Goal: Task Accomplishment & Management: Manage account settings

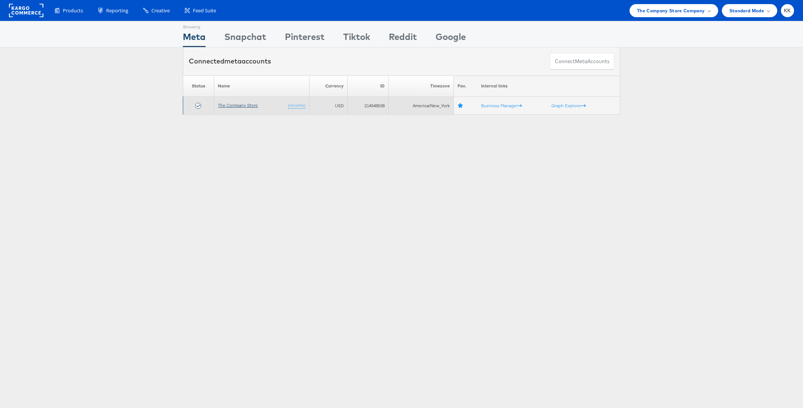
click at [240, 106] on link "The Company Store" at bounding box center [238, 105] width 40 height 6
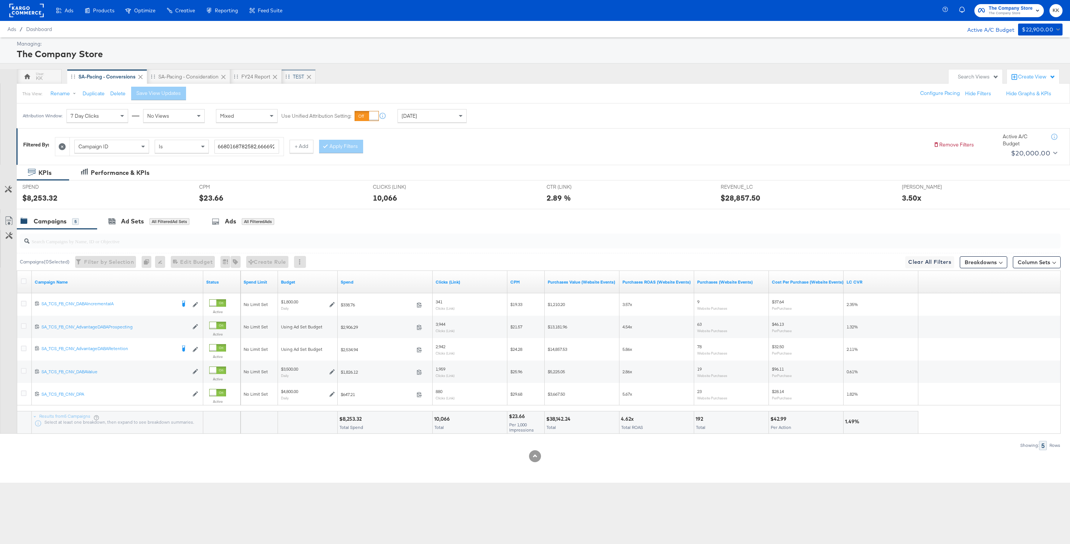
click at [295, 71] on div "TEST" at bounding box center [299, 76] width 34 height 15
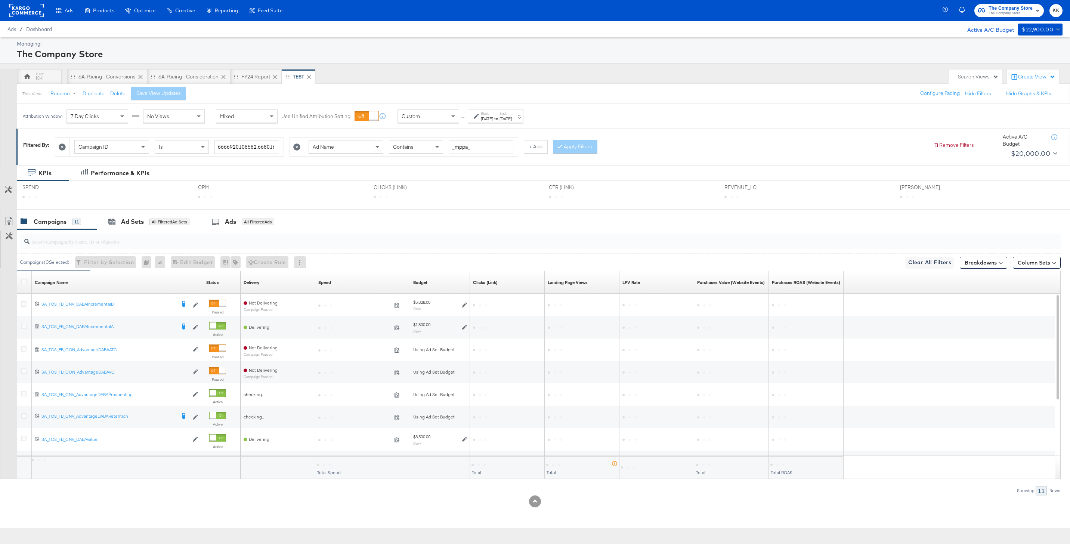
click at [300, 147] on div at bounding box center [297, 147] width 14 height 18
click at [296, 150] on icon at bounding box center [296, 147] width 7 height 7
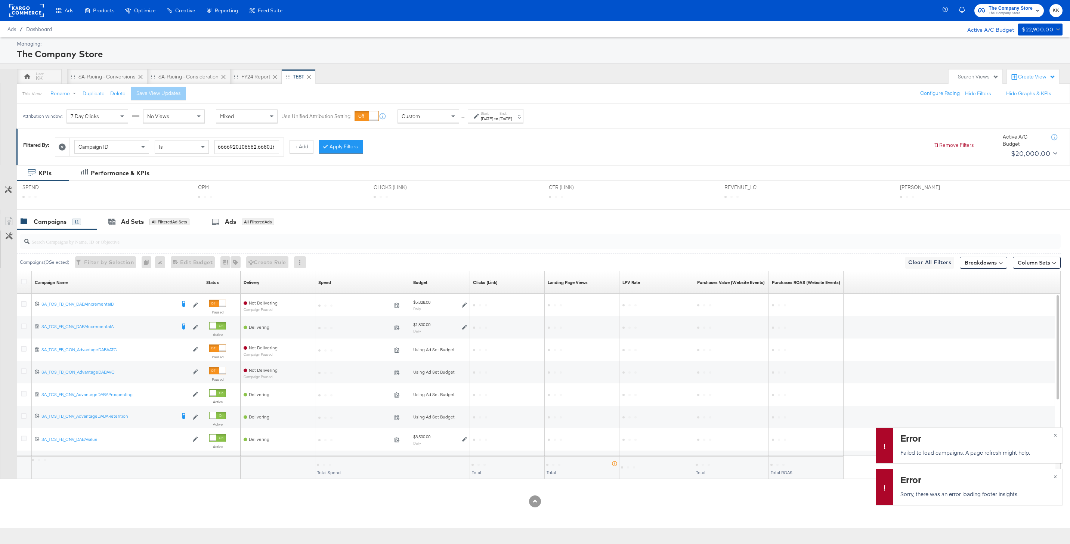
click at [68, 146] on div at bounding box center [62, 147] width 14 height 18
click at [65, 146] on icon at bounding box center [62, 147] width 7 height 7
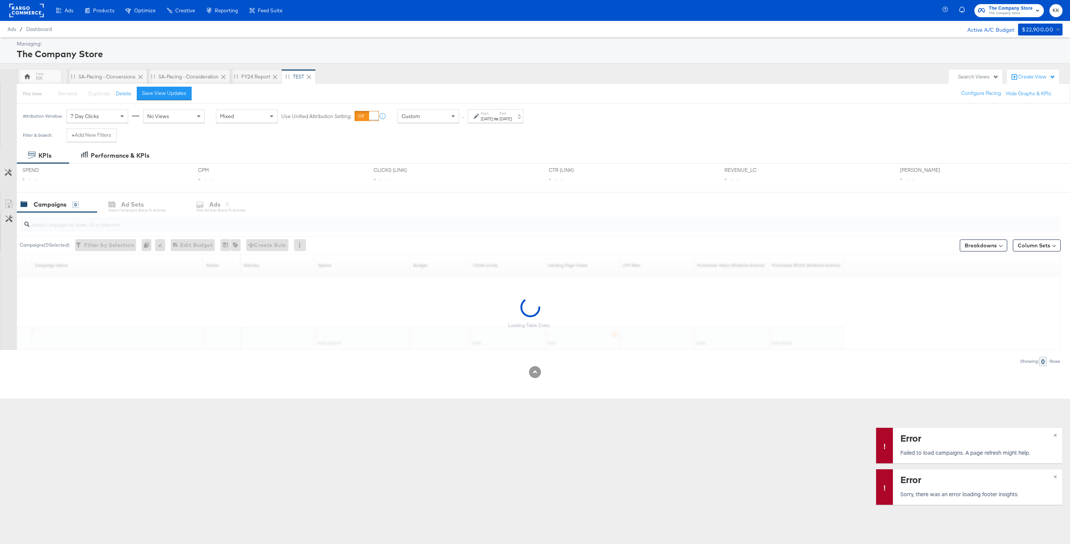
click at [400, 123] on div "Attribution Window: 7 Day Clicks No Views Mixed Use Unified Attribution Setting…" at bounding box center [275, 116] width 516 height 25
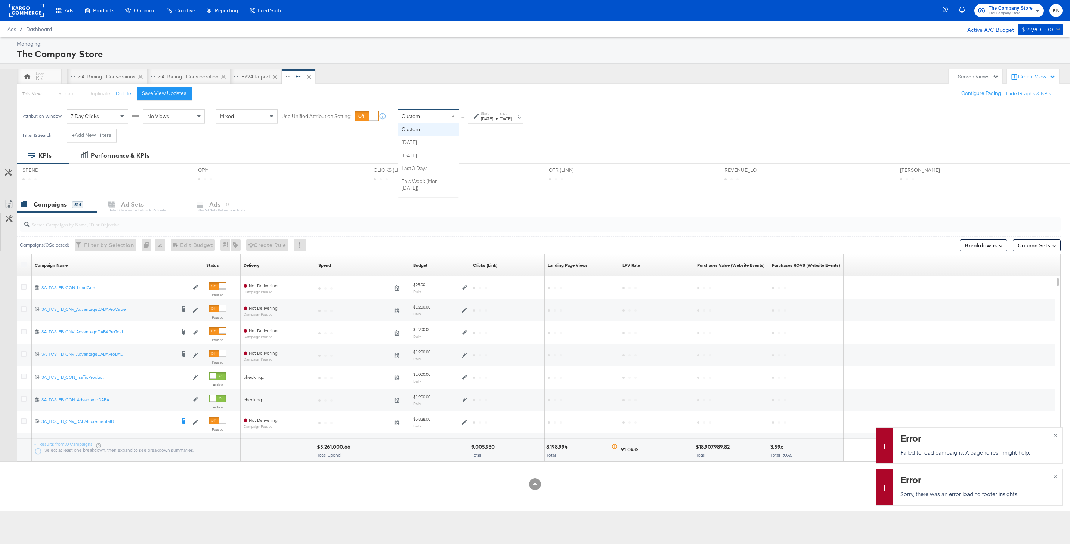
click at [427, 120] on div "Custom" at bounding box center [428, 116] width 61 height 13
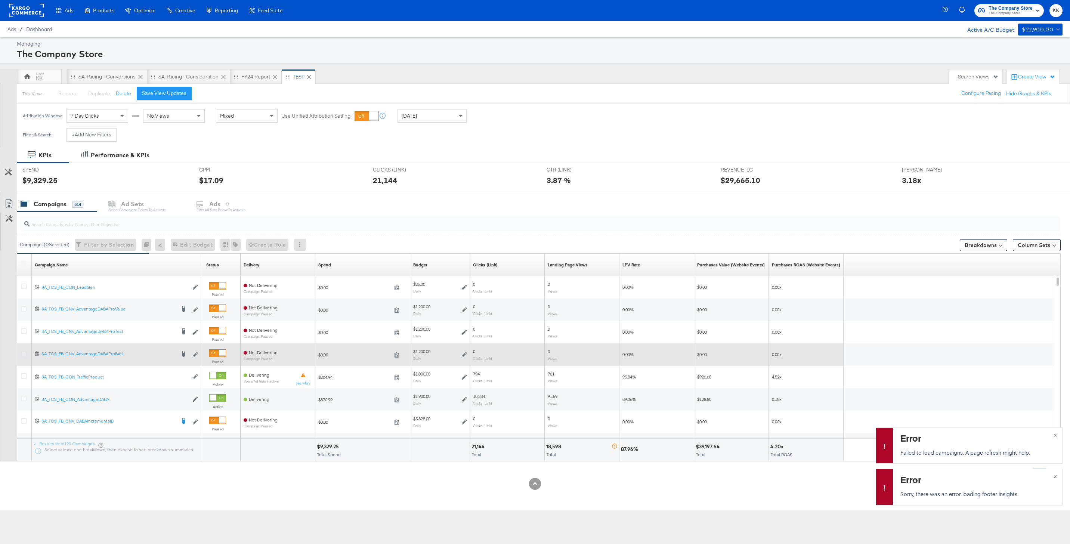
click at [24, 354] on icon at bounding box center [24, 354] width 6 height 6
click at [0, 0] on input "checkbox" at bounding box center [0, 0] width 0 height 0
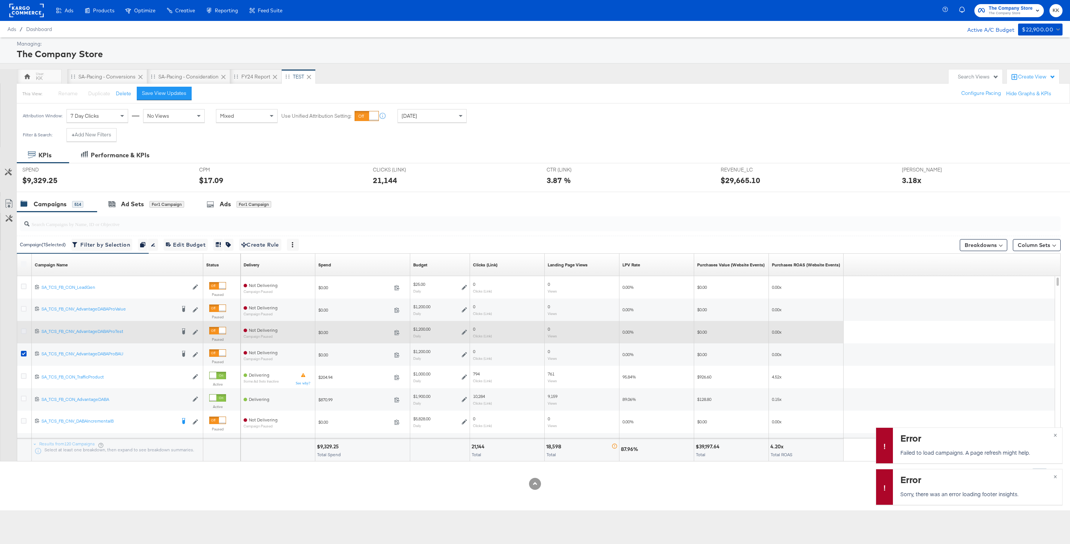
click at [24, 328] on icon at bounding box center [24, 331] width 6 height 6
click at [0, 0] on input "checkbox" at bounding box center [0, 0] width 0 height 0
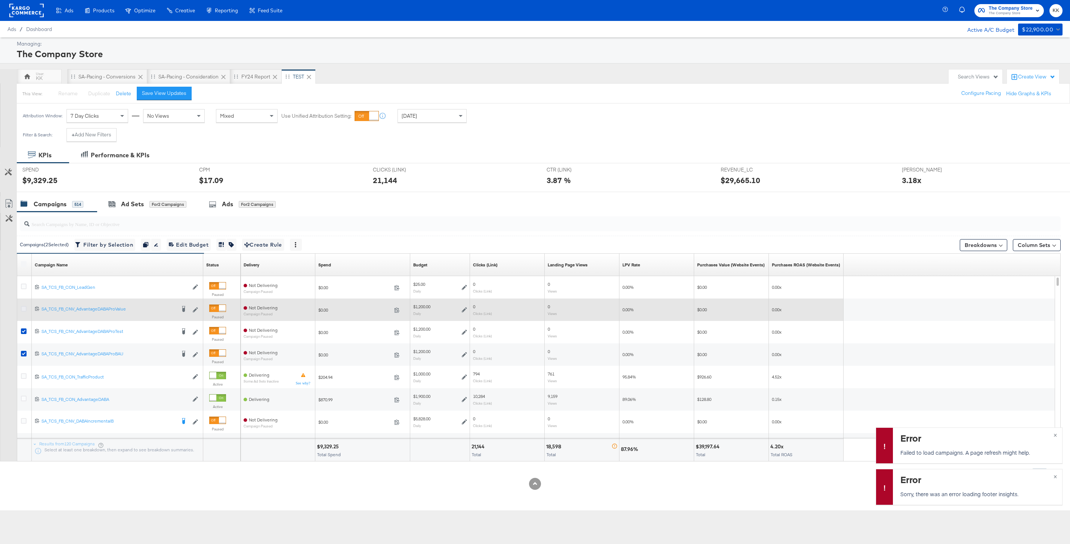
click at [24, 308] on icon at bounding box center [24, 309] width 6 height 6
click at [0, 0] on input "checkbox" at bounding box center [0, 0] width 0 height 0
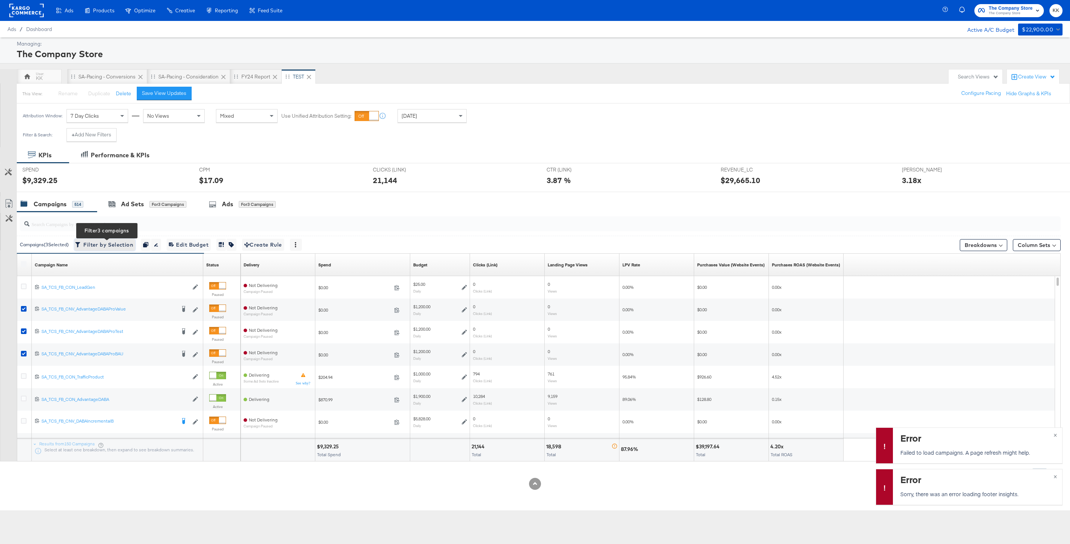
click at [104, 243] on span "Filter by Selection Filter 3 campaigns" at bounding box center [105, 244] width 56 height 9
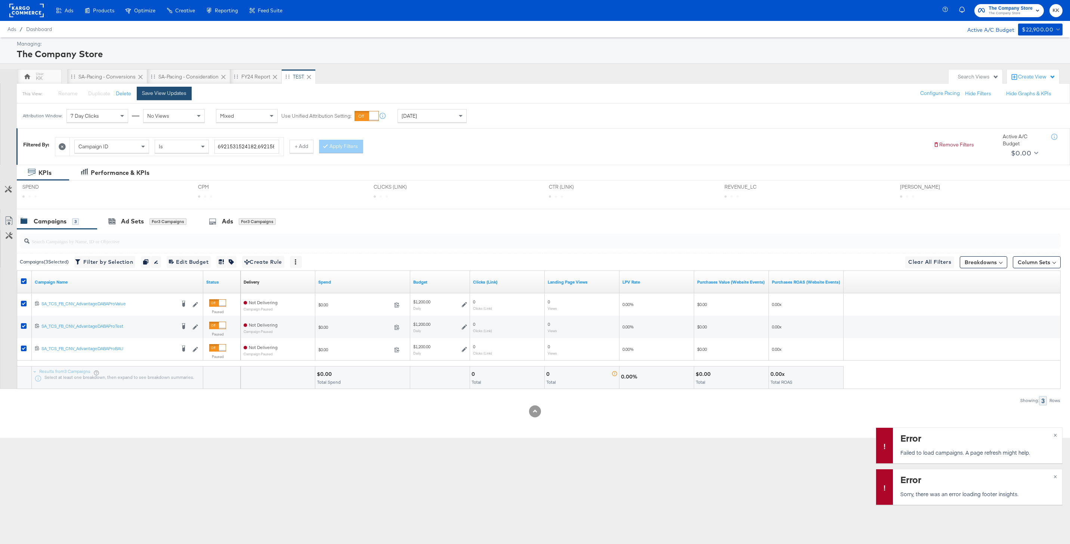
click at [179, 92] on div "Save View Updates" at bounding box center [164, 93] width 44 height 7
click at [24, 281] on icon at bounding box center [24, 281] width 6 height 6
click at [0, 0] on input "checkbox" at bounding box center [0, 0] width 0 height 0
click at [802, 408] on span "×" at bounding box center [1055, 434] width 3 height 9
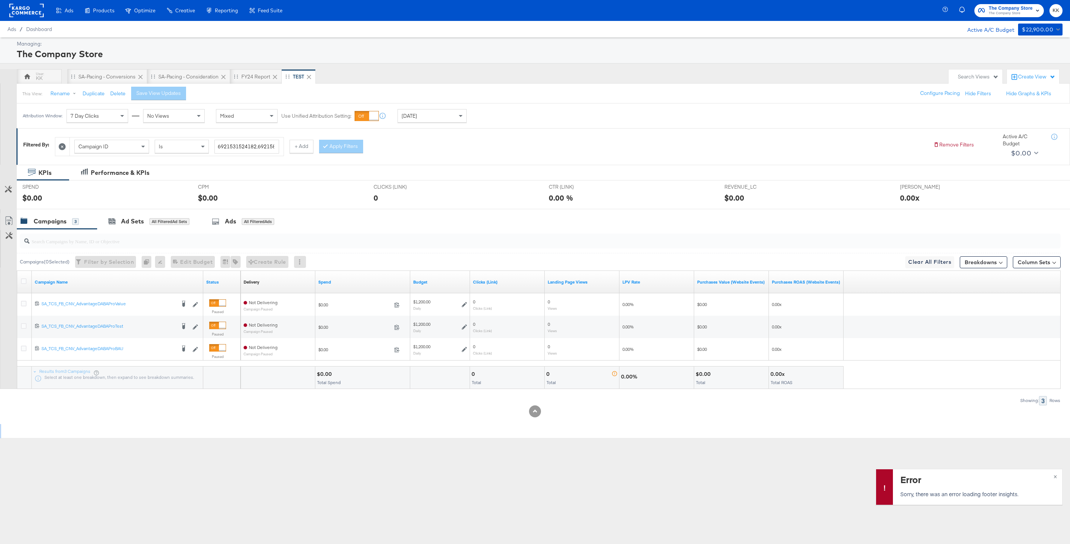
click at [802, 408] on div "KPIs Performance & KPIs Customize KPIs SPEND SPEND $0.00 CPM CPM $0.00 CLICKS (…" at bounding box center [535, 302] width 1070 height 274
click at [802, 408] on span "×" at bounding box center [1055, 476] width 3 height 9
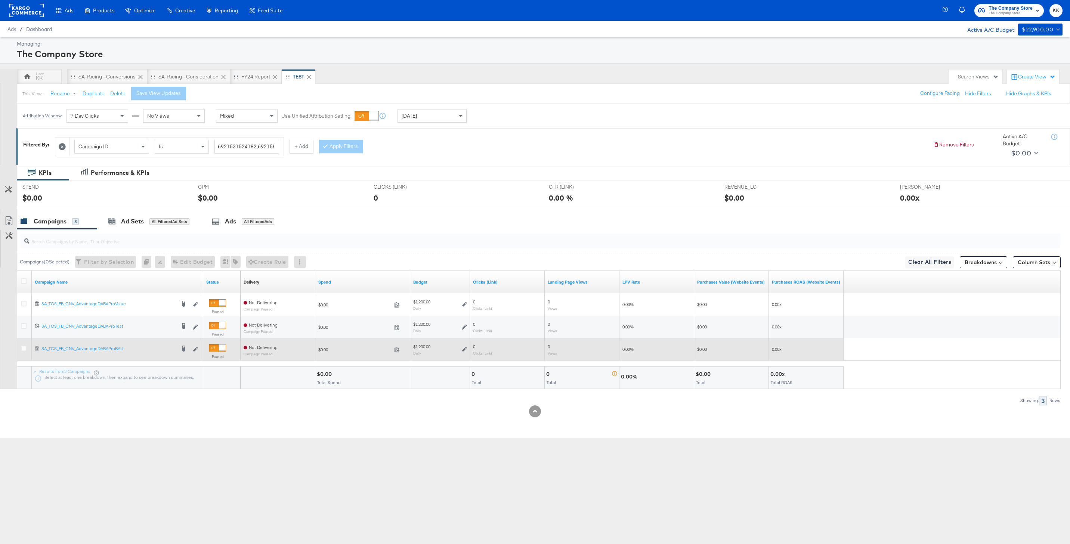
click at [21, 353] on div at bounding box center [25, 349] width 14 height 13
click at [21, 349] on icon at bounding box center [24, 349] width 6 height 6
click at [0, 0] on input "checkbox" at bounding box center [0, 0] width 0 height 0
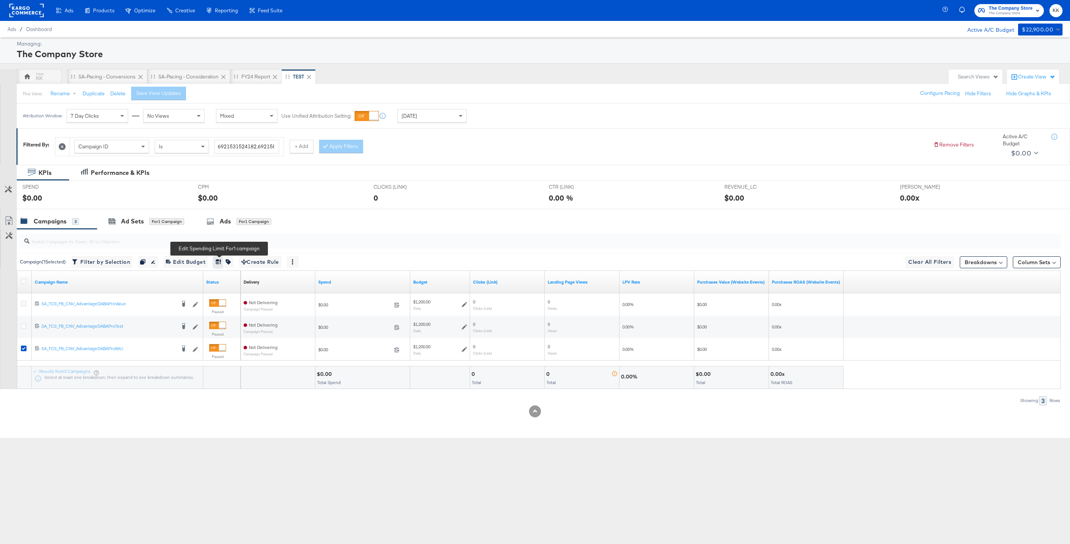
click at [223, 263] on button "button" at bounding box center [218, 262] width 10 height 12
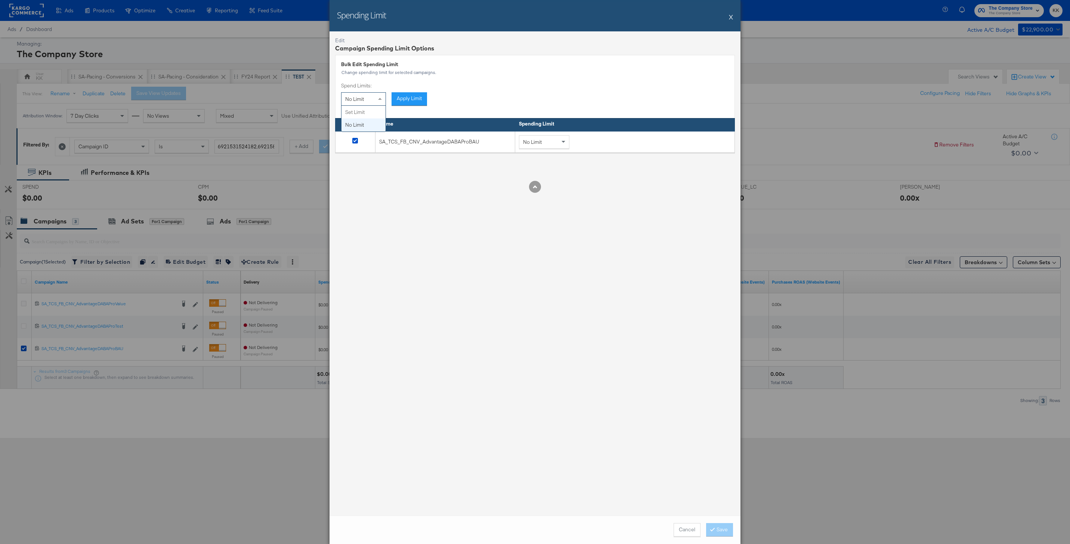
click at [377, 101] on span at bounding box center [380, 99] width 9 height 13
click at [547, 146] on div "No Limit" at bounding box center [544, 142] width 50 height 13
drag, startPoint x: 613, startPoint y: 143, endPoint x: 562, endPoint y: 143, distance: 50.1
click at [562, 143] on div "Set Limit $100.00USD" at bounding box center [575, 142] width 112 height 14
type input "$30,000.00USD"
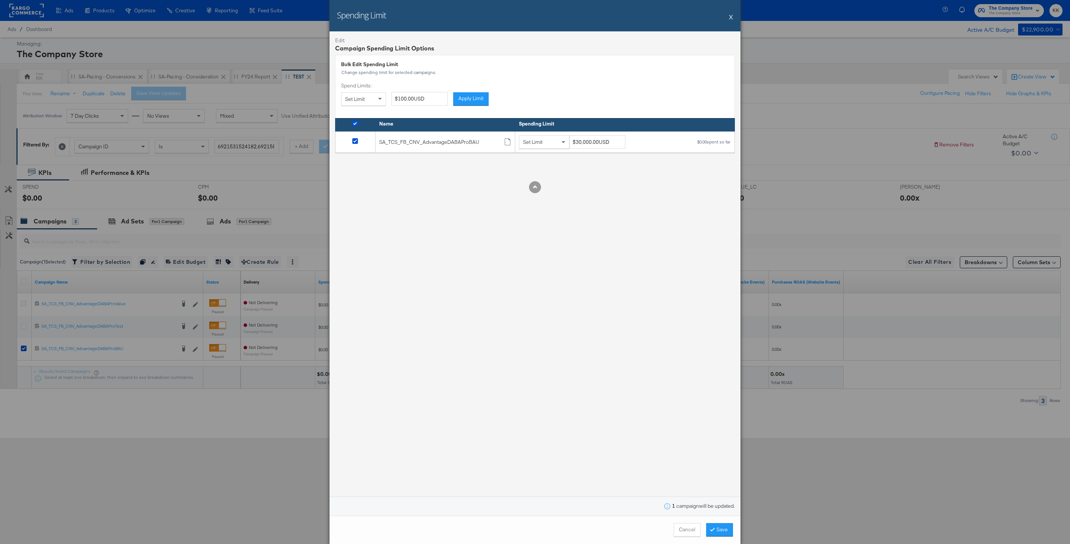
click at [596, 212] on div "Edit Campaign Spending Limit Options Bulk Edit Spending Limit Change spending l…" at bounding box center [535, 273] width 411 height 484
click at [718, 408] on button "Save" at bounding box center [719, 529] width 27 height 13
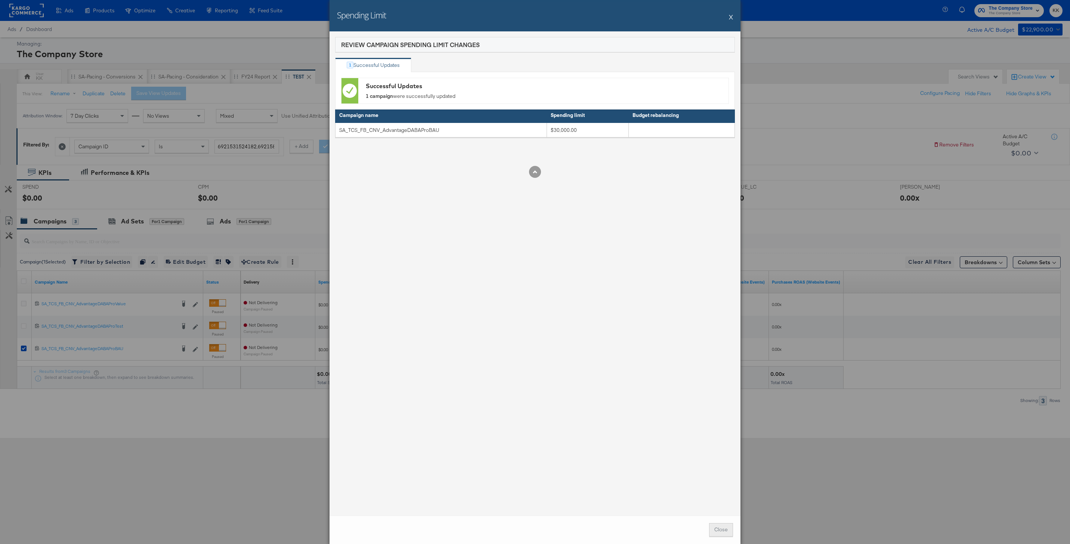
click at [721, 408] on button "Close" at bounding box center [721, 529] width 24 height 13
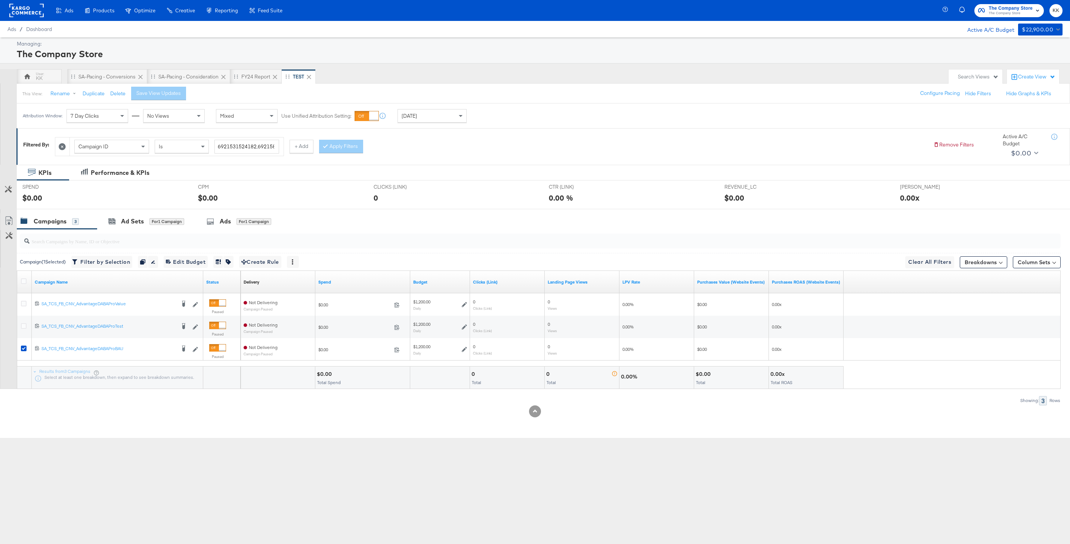
click at [161, 205] on div "SPEND SPEND $0.00" at bounding box center [105, 195] width 176 height 28
click at [155, 219] on div "for 1 Campaign" at bounding box center [166, 221] width 35 height 7
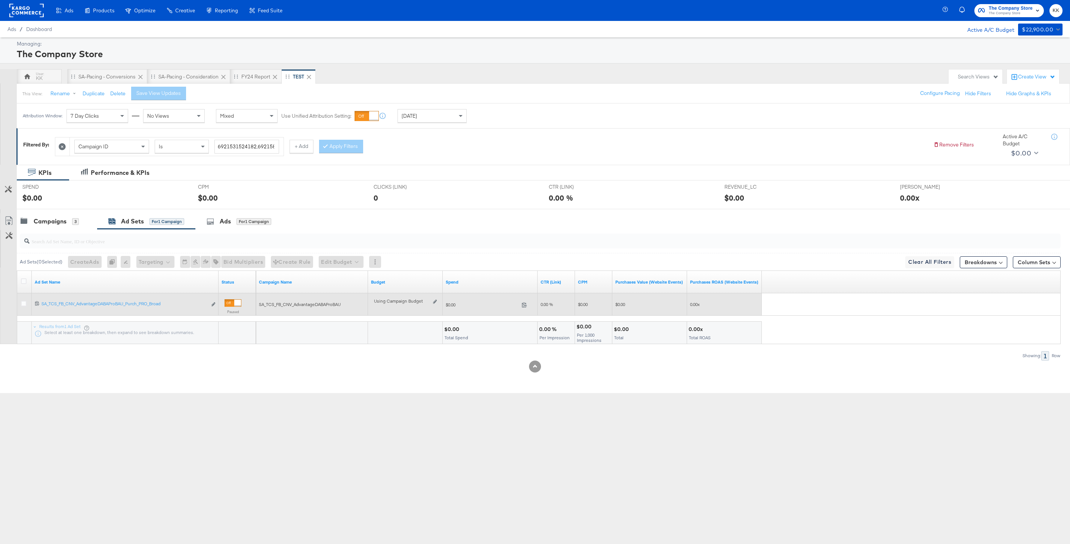
click at [440, 303] on div "Using Campaign Budget Edit spend limits" at bounding box center [405, 305] width 75 height 18
click at [434, 300] on icon at bounding box center [435, 302] width 4 height 4
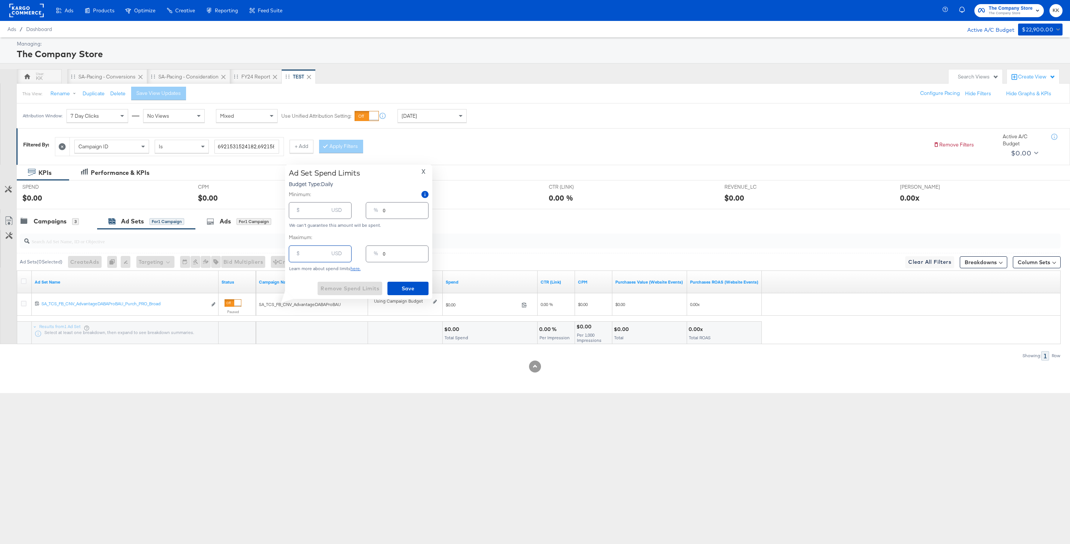
click at [321, 253] on input "number" at bounding box center [317, 251] width 24 height 16
type input "2"
type input "21"
type input "2"
type input "214"
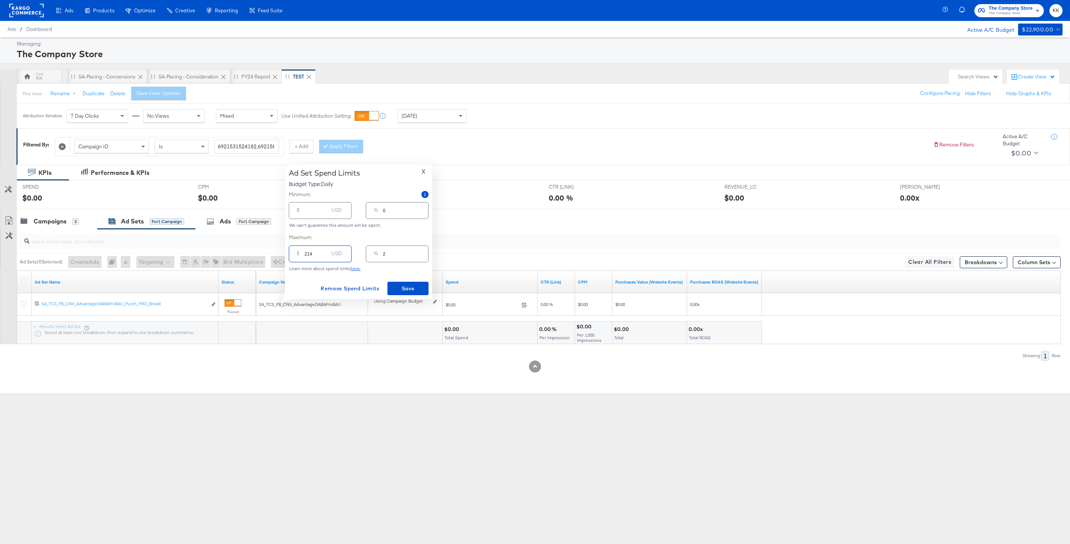
type input "18"
type input "2143"
type input "179"
type input "2143.00"
click at [403, 288] on span "Save" at bounding box center [408, 288] width 35 height 9
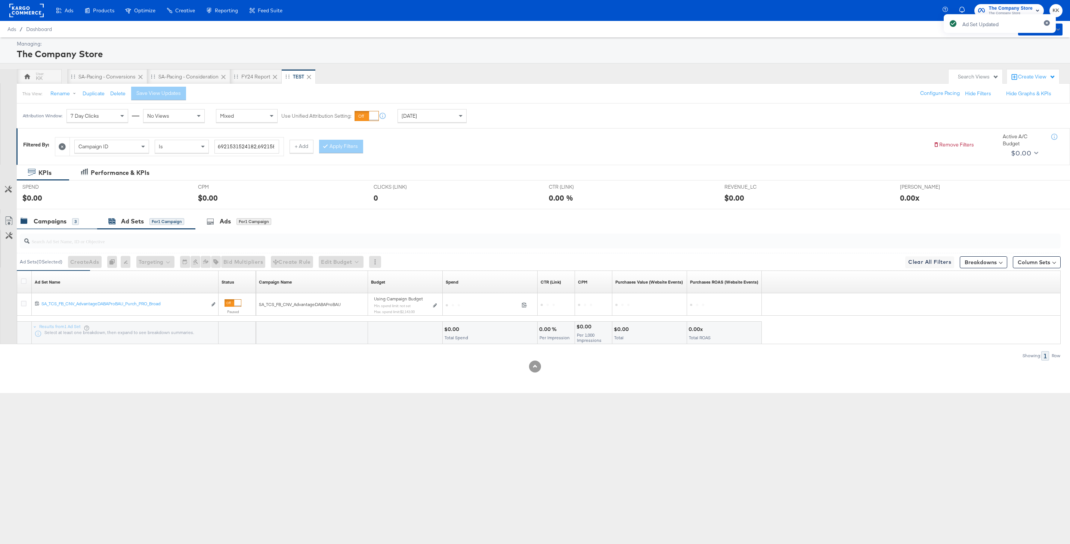
click at [70, 228] on div "Campaigns 3" at bounding box center [57, 221] width 80 height 16
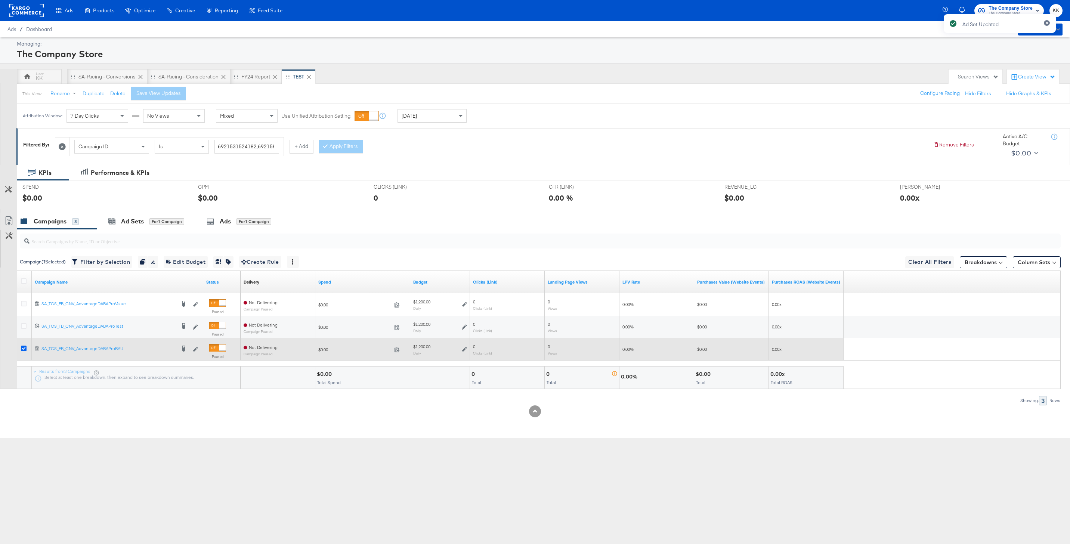
click at [25, 349] on icon at bounding box center [24, 349] width 6 height 6
click at [0, 0] on input "checkbox" at bounding box center [0, 0] width 0 height 0
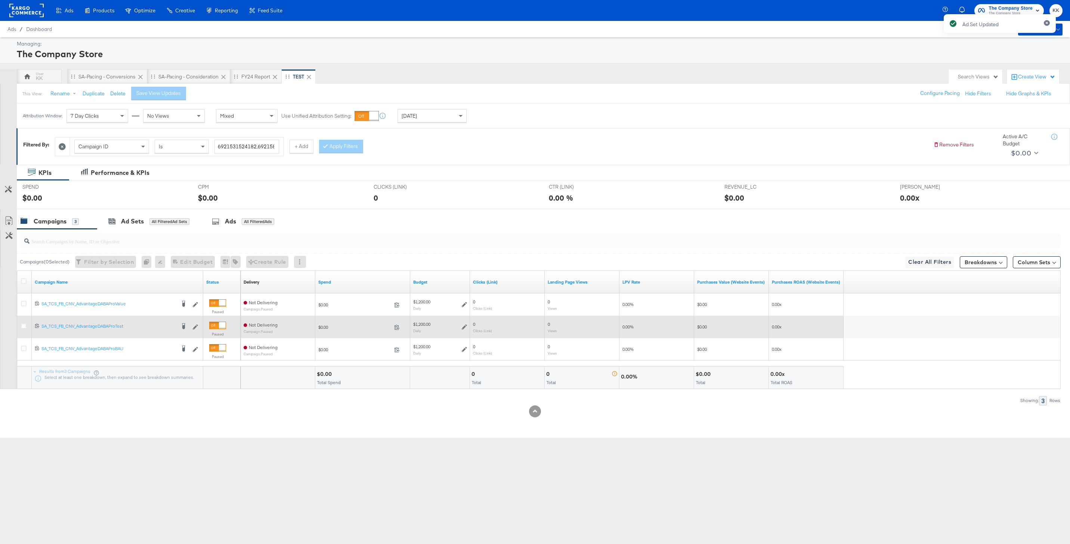
click at [22, 329] on div at bounding box center [25, 326] width 8 height 7
click at [22, 328] on icon at bounding box center [24, 326] width 6 height 6
click at [0, 0] on input "checkbox" at bounding box center [0, 0] width 0 height 0
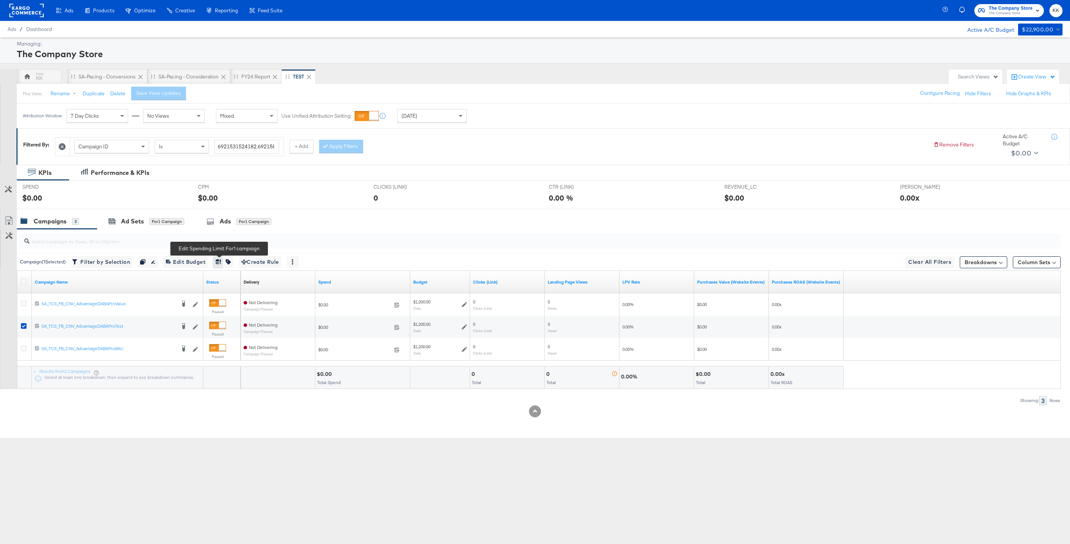
click at [221, 262] on icon "button" at bounding box center [218, 261] width 5 height 5
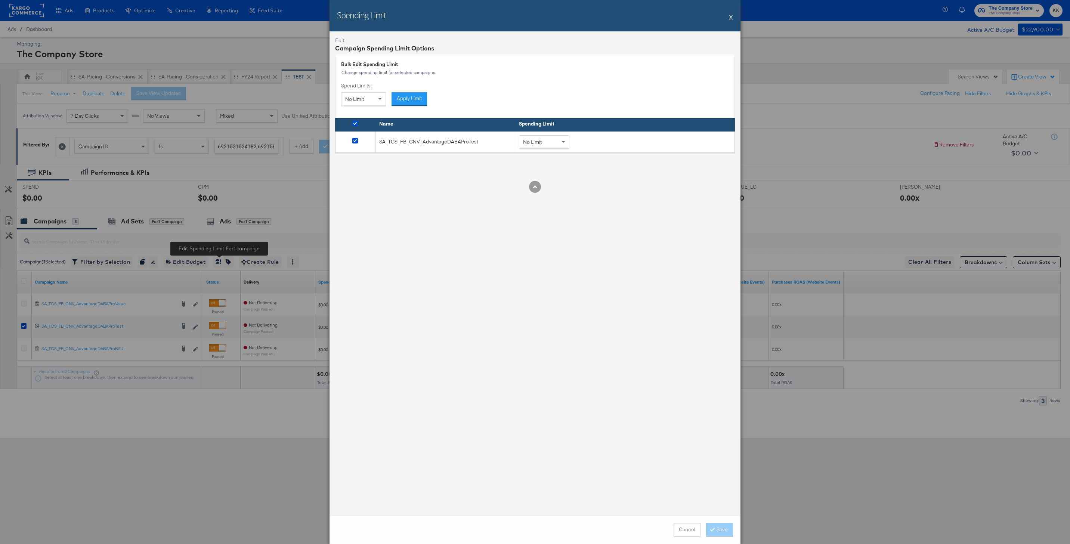
click at [554, 142] on div "No Limit" at bounding box center [544, 142] width 50 height 13
drag, startPoint x: 600, startPoint y: 144, endPoint x: 551, endPoint y: 144, distance: 49.0
click at [551, 144] on div "Set Limit $100.00USD" at bounding box center [575, 142] width 112 height 14
type input "$15,000.00USD"
click at [576, 229] on div "Edit Campaign Spending Limit Options Bulk Edit Spending Limit Change spending l…" at bounding box center [535, 273] width 411 height 484
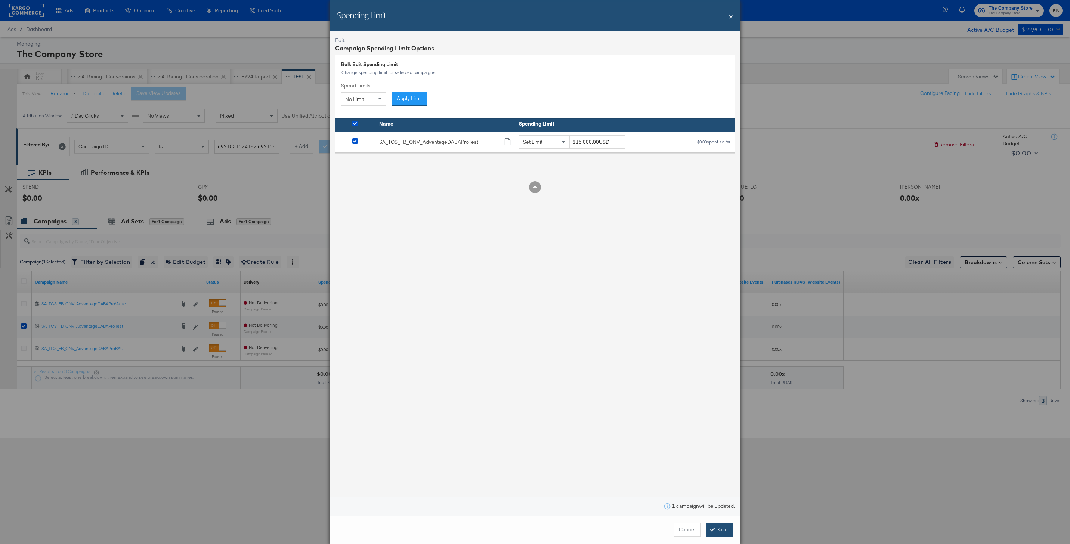
click at [719, 408] on button "Save" at bounding box center [719, 529] width 27 height 13
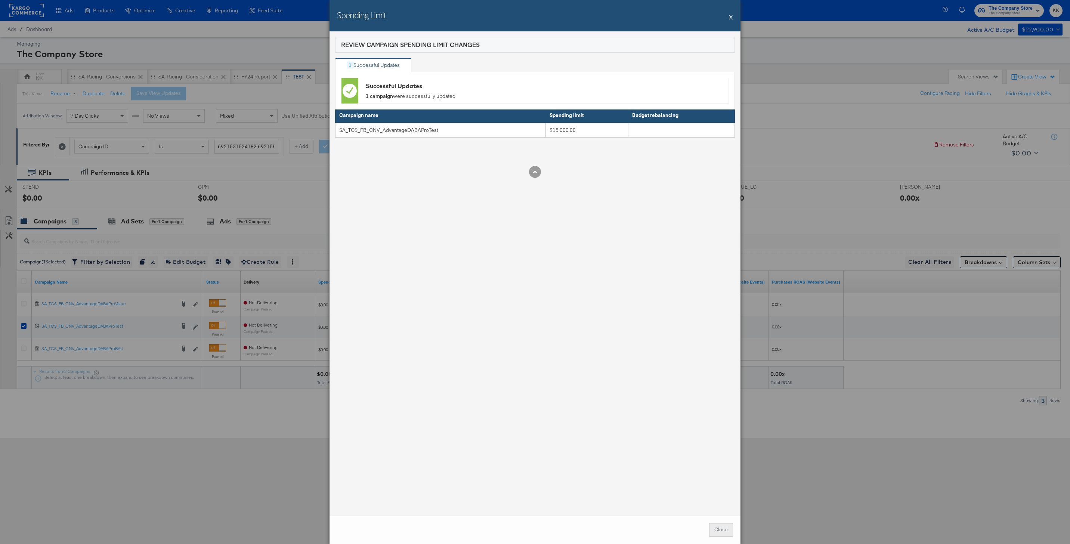
click at [721, 408] on button "Close" at bounding box center [721, 529] width 24 height 13
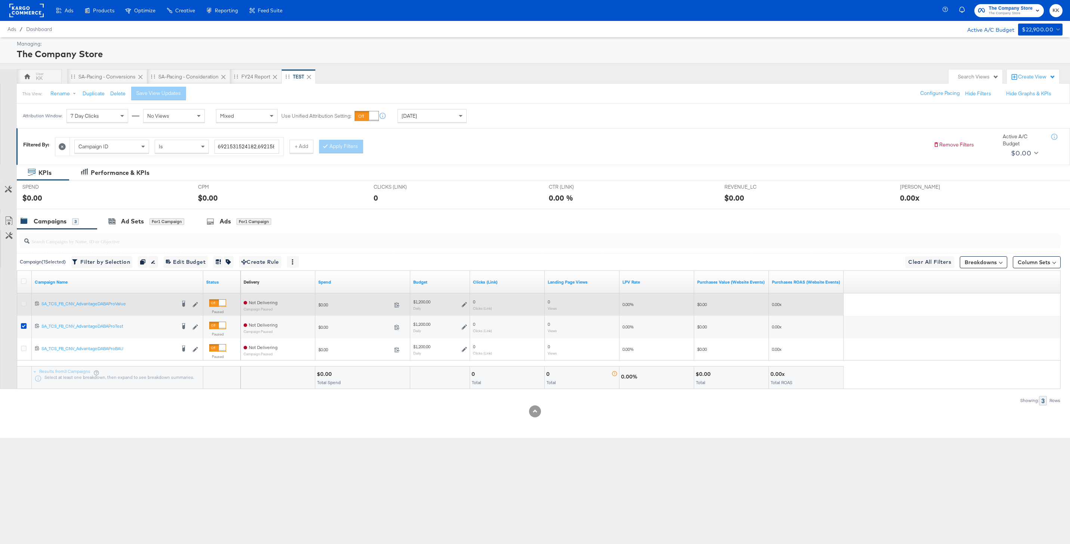
click at [22, 304] on icon at bounding box center [24, 304] width 6 height 6
click at [0, 0] on input "checkbox" at bounding box center [0, 0] width 0 height 0
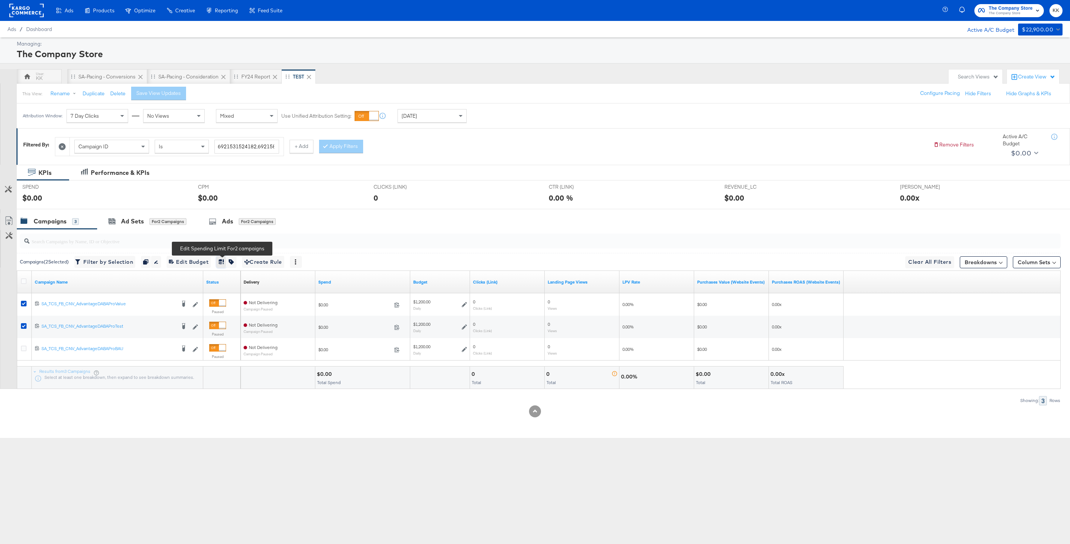
click at [220, 261] on button "button" at bounding box center [221, 262] width 10 height 12
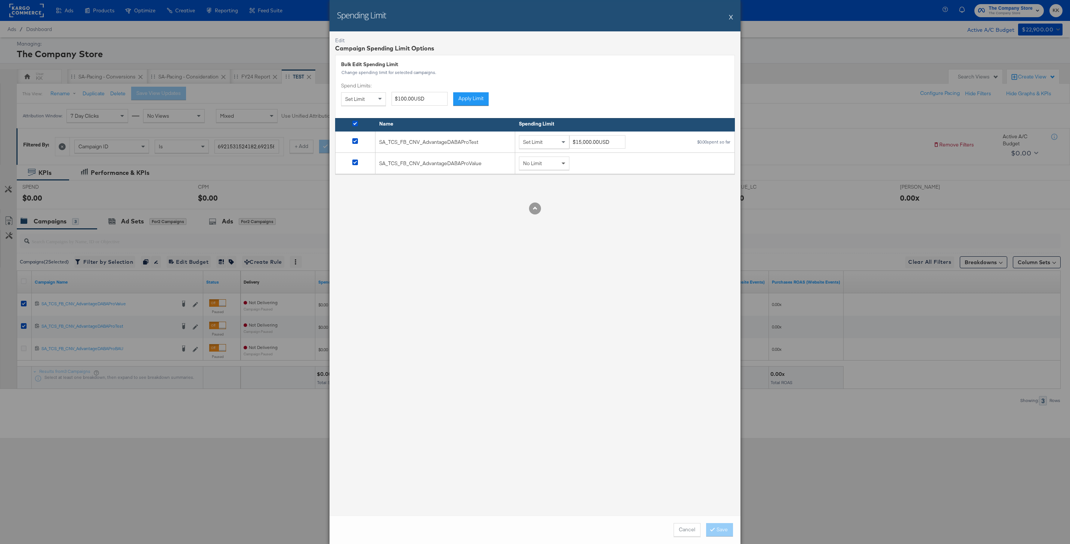
click at [568, 161] on span at bounding box center [564, 163] width 9 height 13
drag, startPoint x: 601, startPoint y: 165, endPoint x: 546, endPoint y: 165, distance: 54.9
click at [546, 165] on div "Set Limit $100.00USD" at bounding box center [575, 164] width 112 height 14
type input "$15,000.00USD"
click at [570, 238] on div "Edit Campaign Spending Limit Options Bulk Edit Spending Limit Change spending l…" at bounding box center [535, 273] width 411 height 484
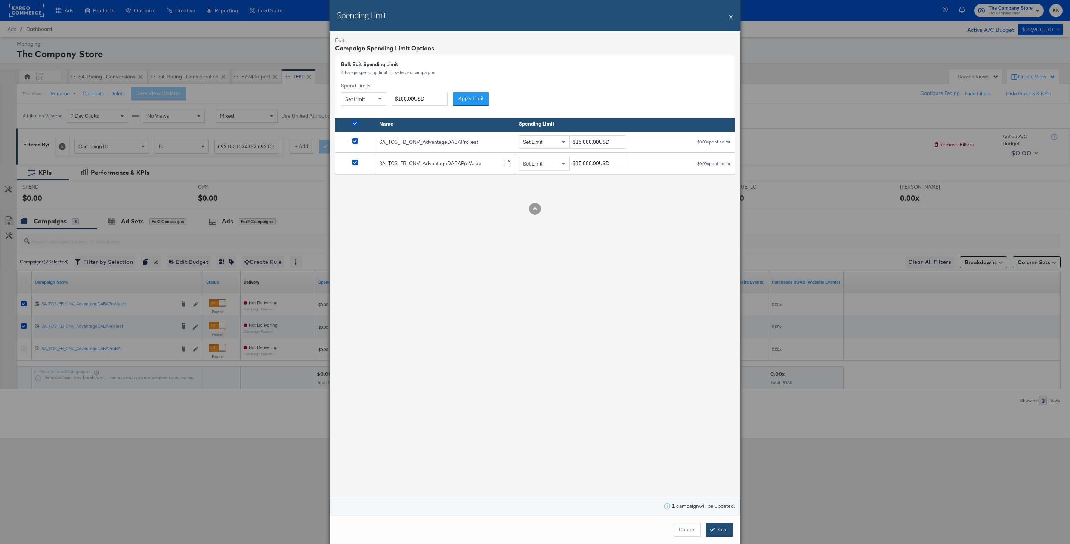
click at [722, 408] on button "Save" at bounding box center [719, 529] width 27 height 13
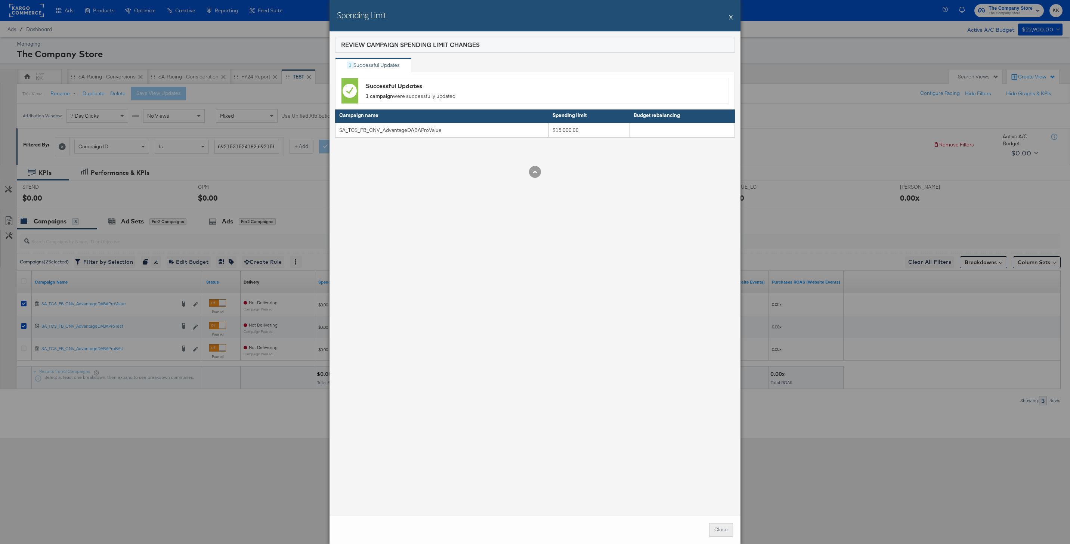
click at [718, 408] on button "Close" at bounding box center [721, 529] width 24 height 13
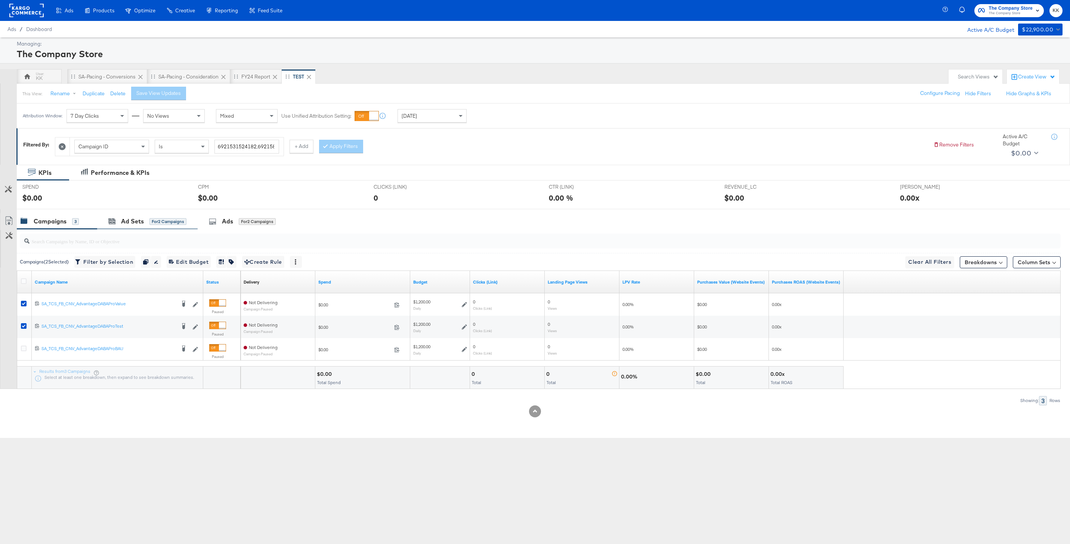
click at [138, 227] on div "Ad Sets for 2 Campaigns" at bounding box center [147, 221] width 101 height 16
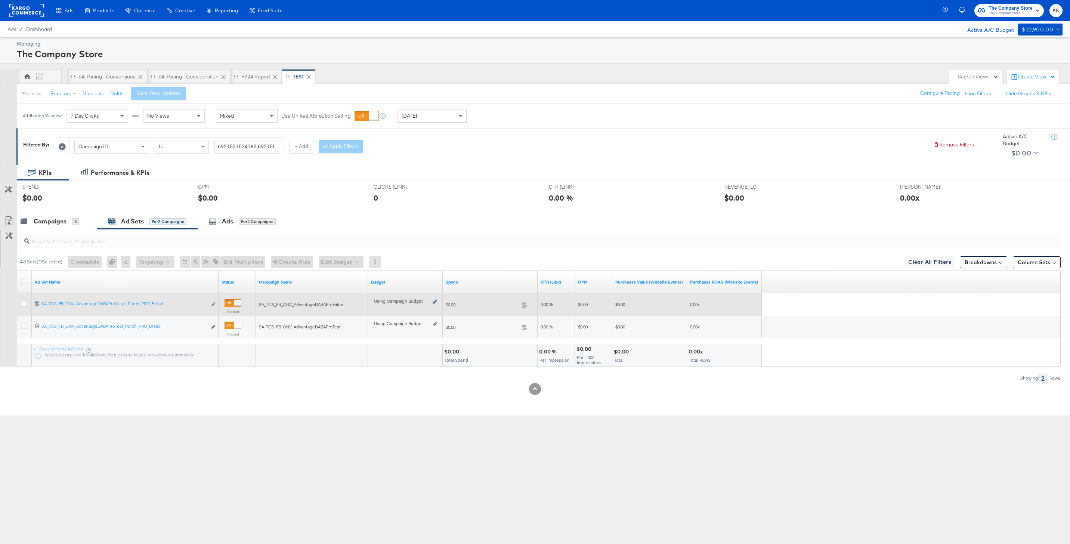
click at [435, 302] on icon at bounding box center [435, 302] width 4 height 4
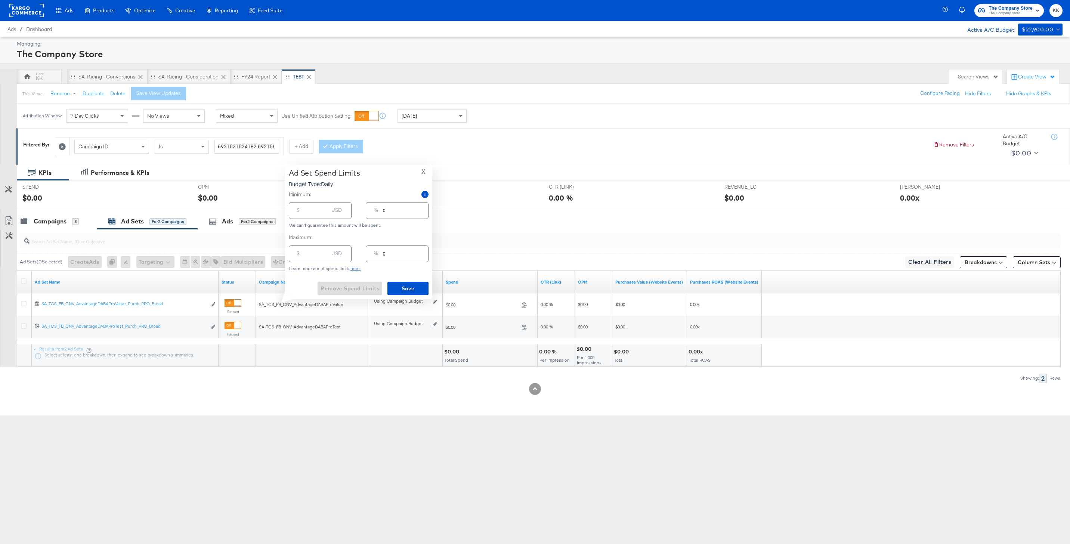
click at [322, 256] on input "number" at bounding box center [317, 251] width 24 height 16
type input "1"
type input "10"
type input "1"
type input "107"
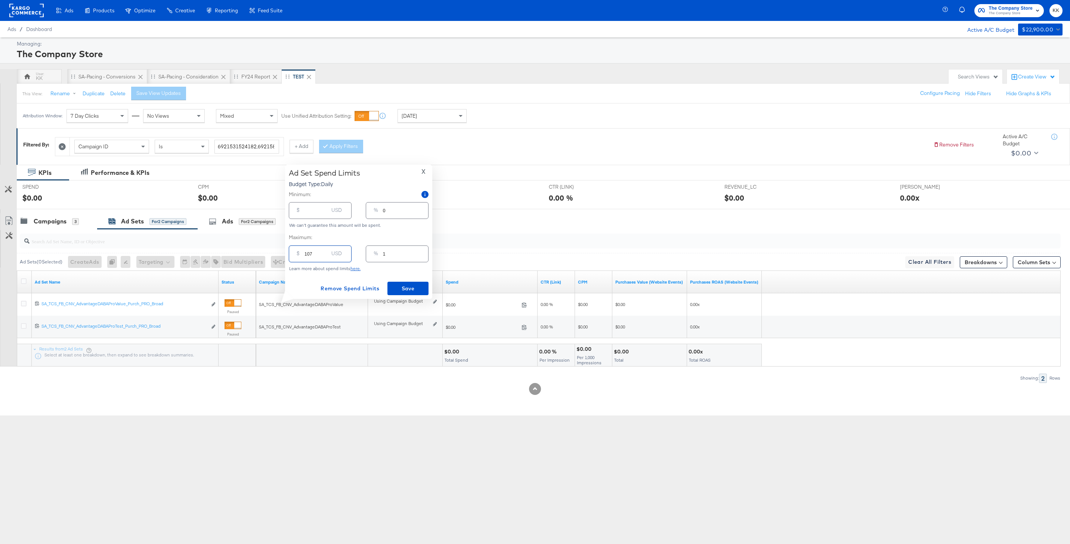
type input "9"
type input "1071"
type input "89"
type input "1071.00"
click at [422, 286] on span "Save" at bounding box center [408, 288] width 35 height 9
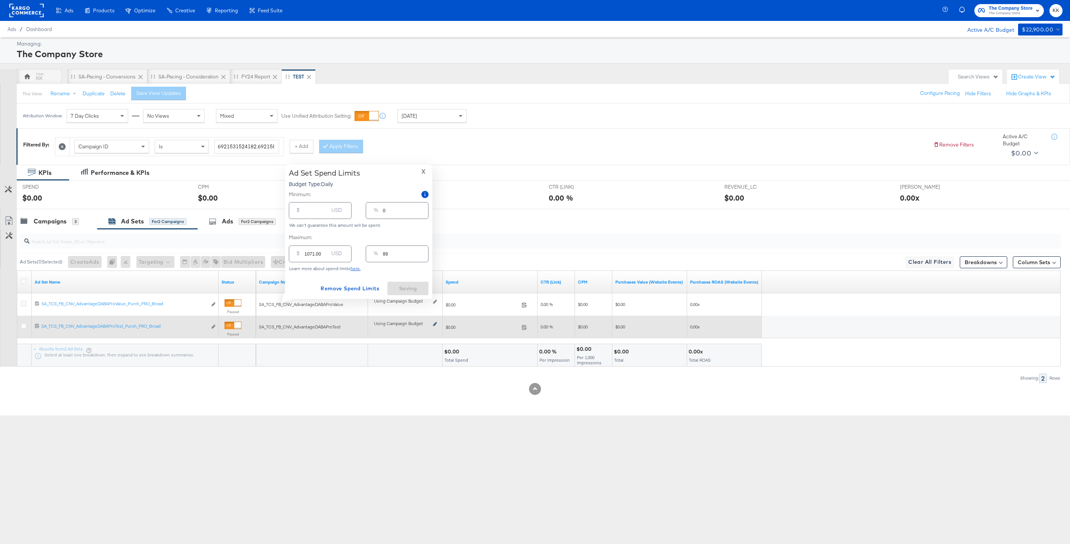
click at [436, 326] on icon at bounding box center [435, 324] width 4 height 4
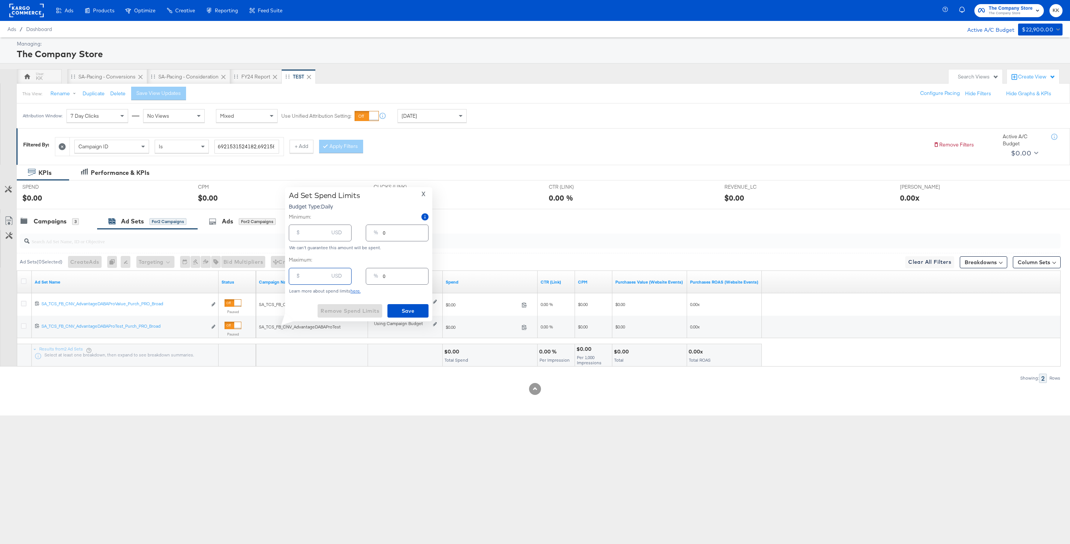
click at [306, 278] on input "number" at bounding box center [317, 273] width 24 height 16
type input "1"
type input "10"
type input "1"
type input "107"
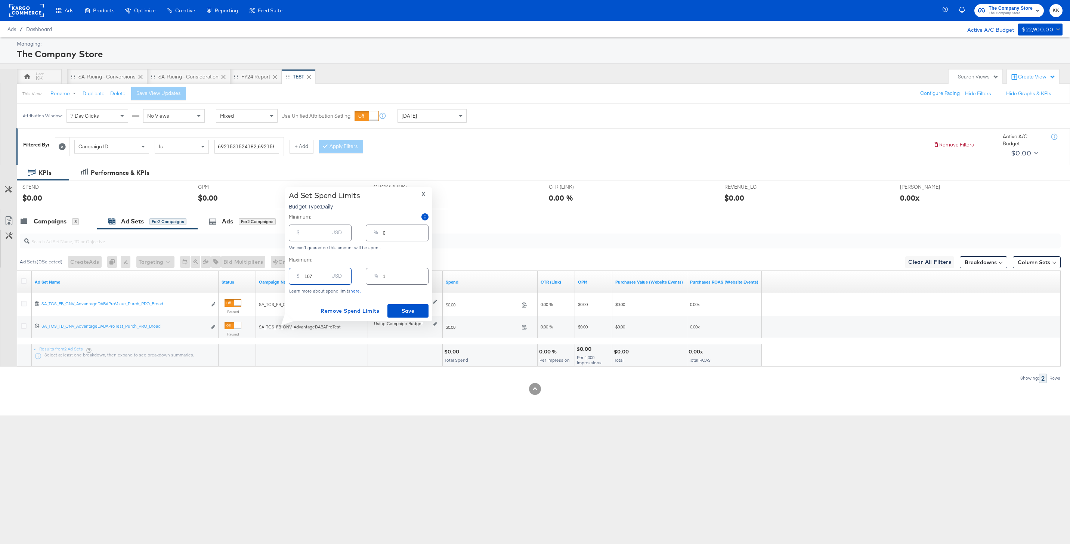
type input "9"
type input "1071"
type input "89"
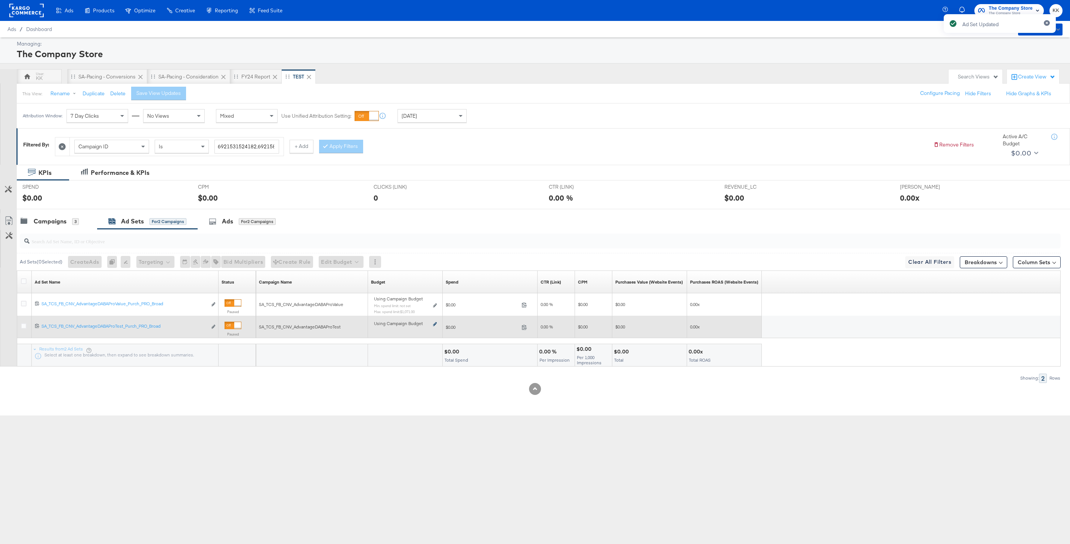
click at [435, 325] on icon at bounding box center [435, 324] width 4 height 4
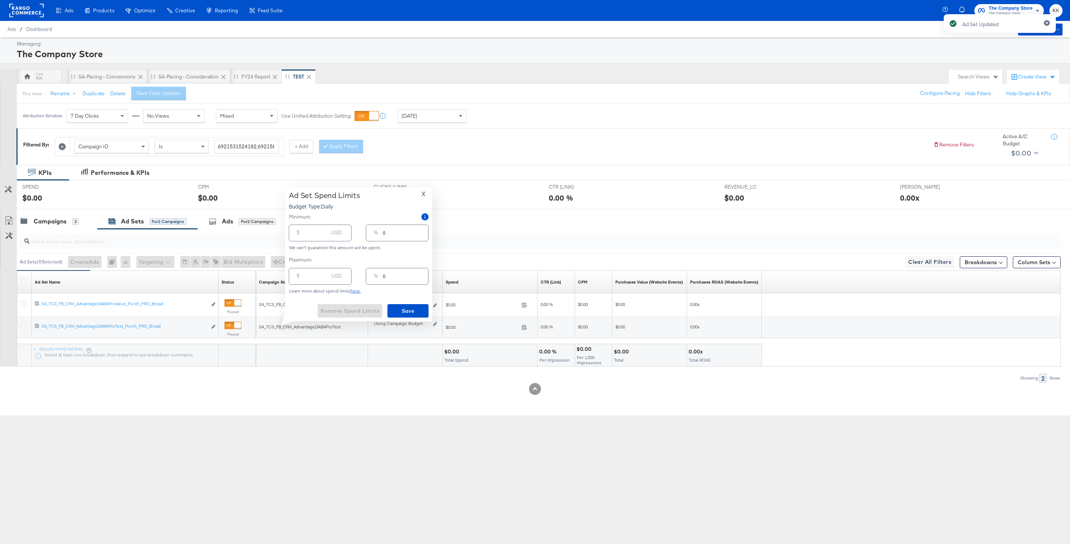
click at [312, 276] on input "number" at bounding box center [317, 273] width 24 height 16
type input "1"
type input "10"
type input "1"
type input "107"
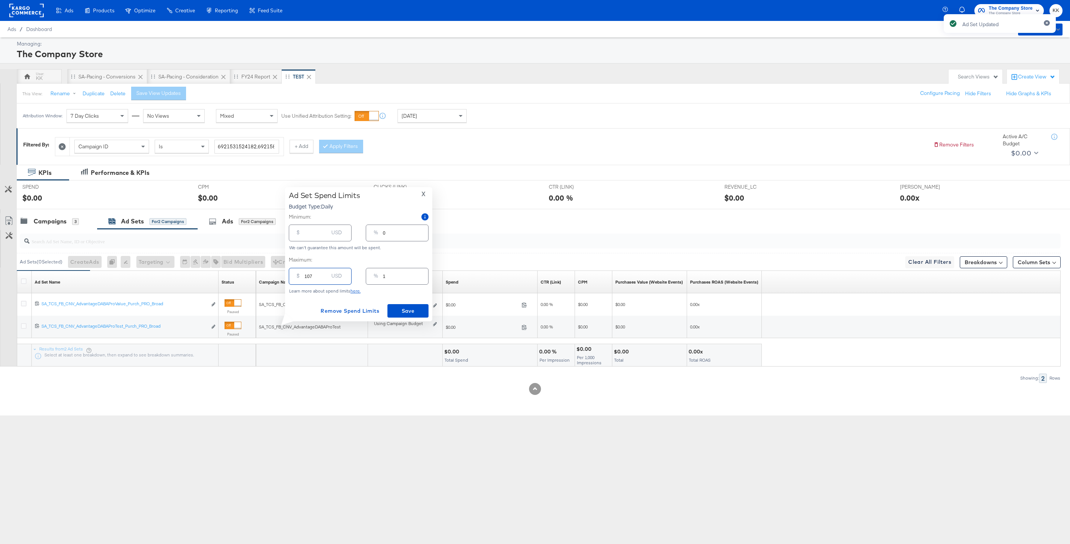
type input "9"
type input "1071"
type input "89"
type input "1071.00"
click at [407, 307] on span "Save" at bounding box center [408, 310] width 35 height 9
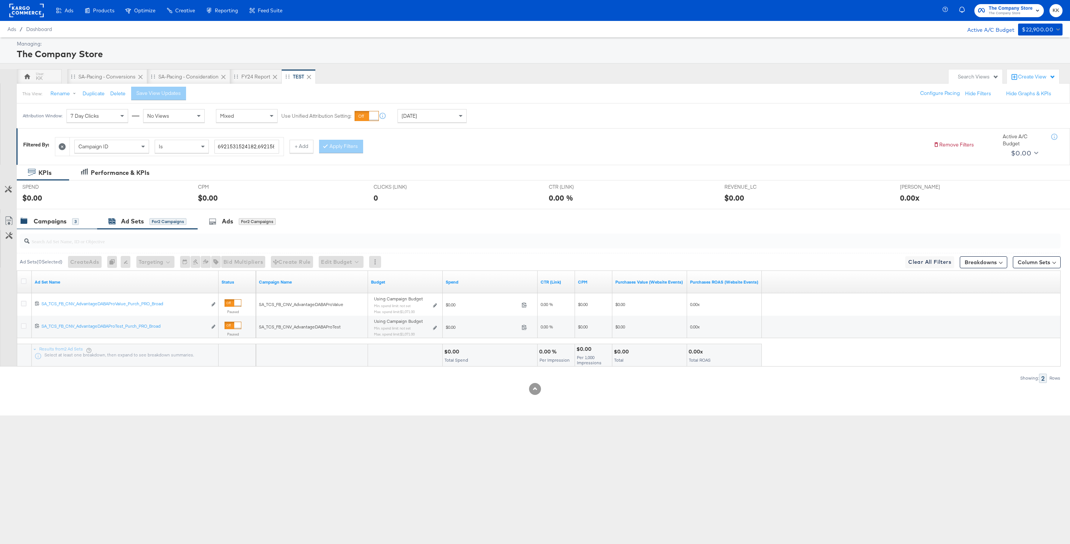
click at [72, 219] on div "3" at bounding box center [75, 221] width 7 height 7
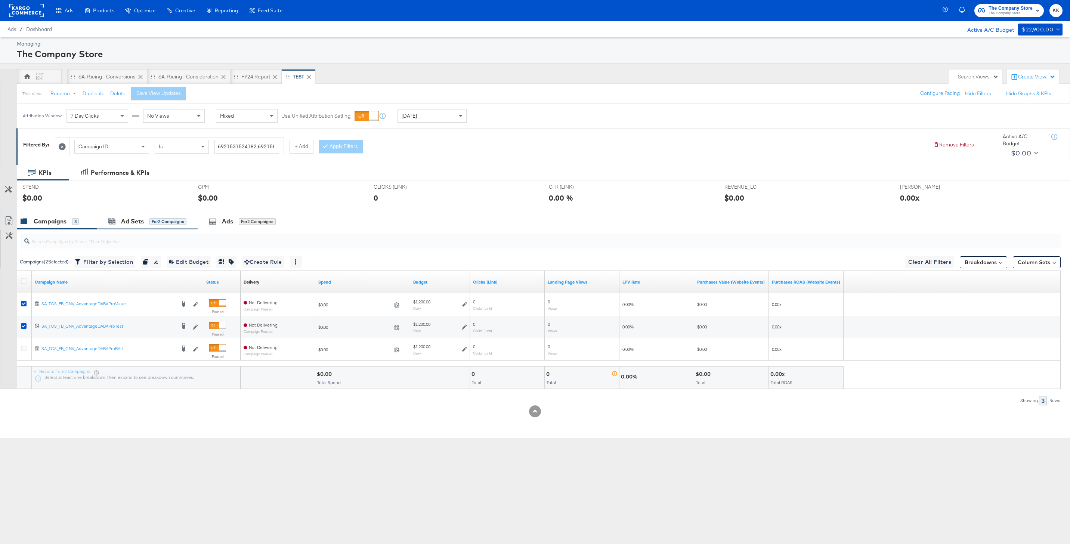
click at [155, 215] on div "Ad Sets for 2 Campaigns" at bounding box center [147, 221] width 101 height 16
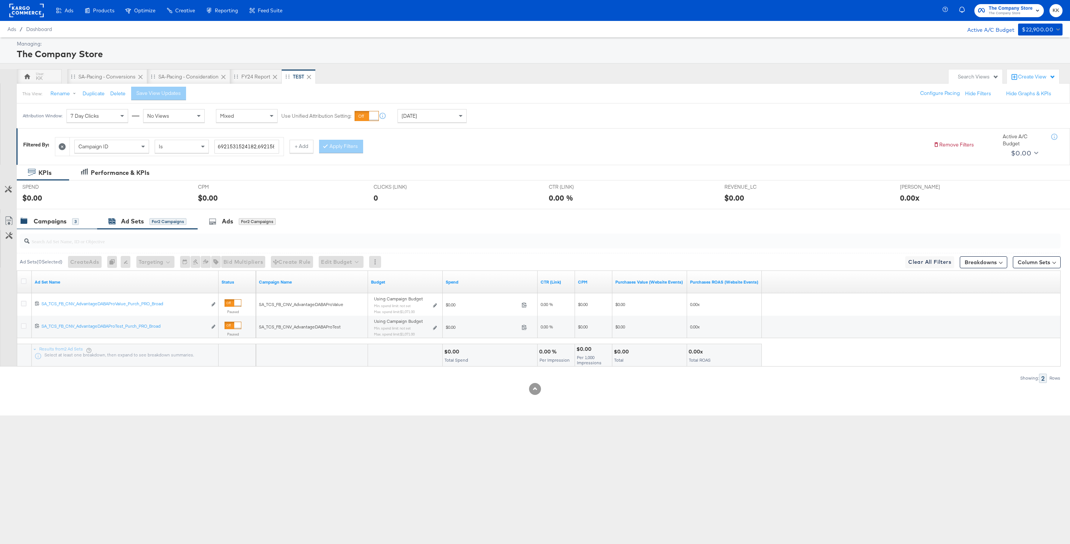
click at [41, 228] on div "Campaigns 3" at bounding box center [57, 221] width 80 height 16
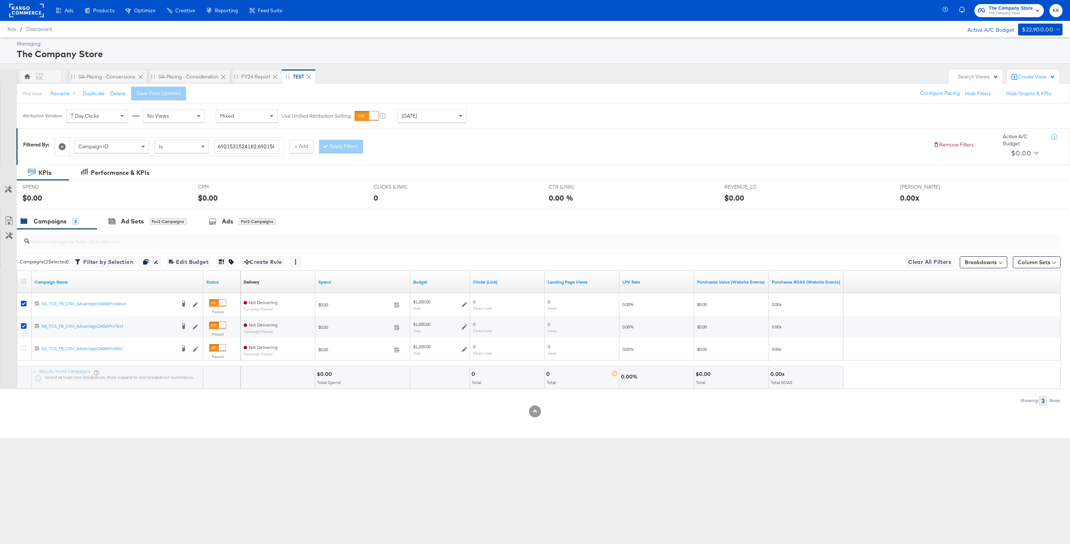
click at [23, 281] on icon at bounding box center [24, 281] width 6 height 6
click at [0, 0] on input "checkbox" at bounding box center [0, 0] width 0 height 0
click at [224, 262] on icon "button" at bounding box center [223, 261] width 1 height 5
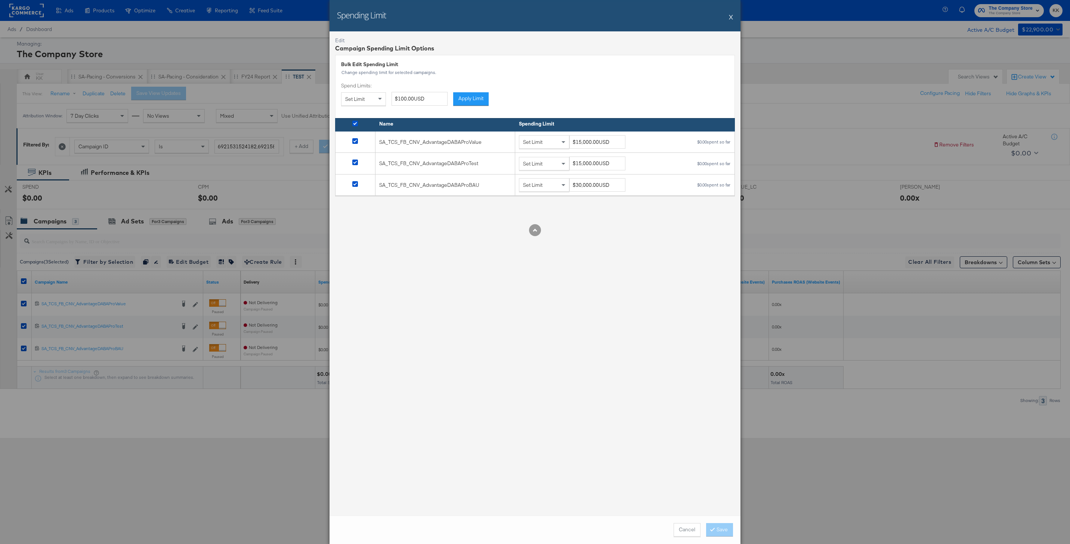
click at [735, 12] on div "Spending Limit X" at bounding box center [535, 15] width 411 height 31
click at [733, 15] on button "X" at bounding box center [731, 16] width 4 height 15
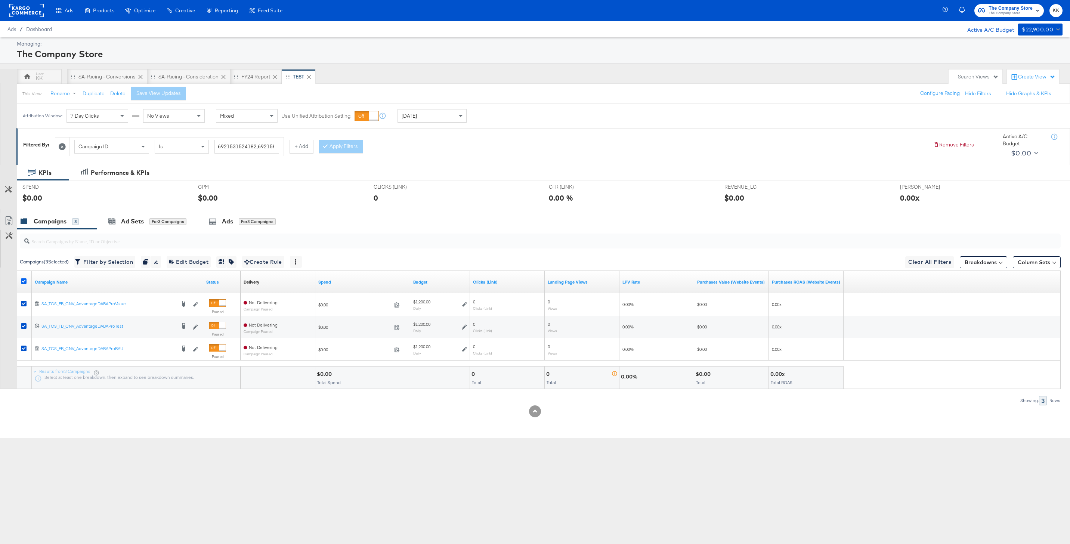
click at [24, 280] on icon at bounding box center [24, 281] width 6 height 6
click at [0, 0] on input "checkbox" at bounding box center [0, 0] width 0 height 0
click at [138, 220] on div "Ad Sets" at bounding box center [132, 221] width 23 height 9
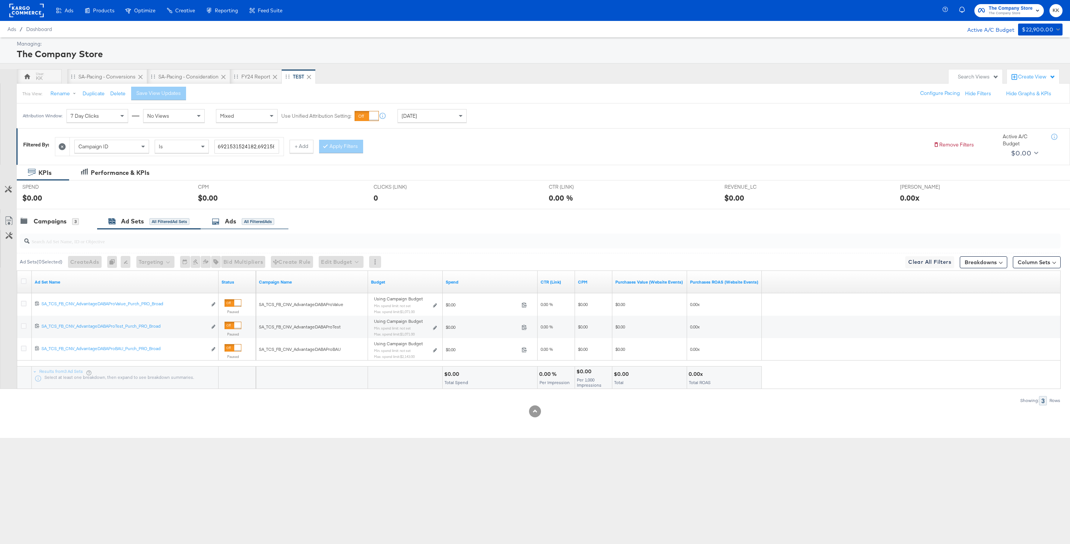
click at [229, 220] on div "Ads" at bounding box center [230, 221] width 11 height 9
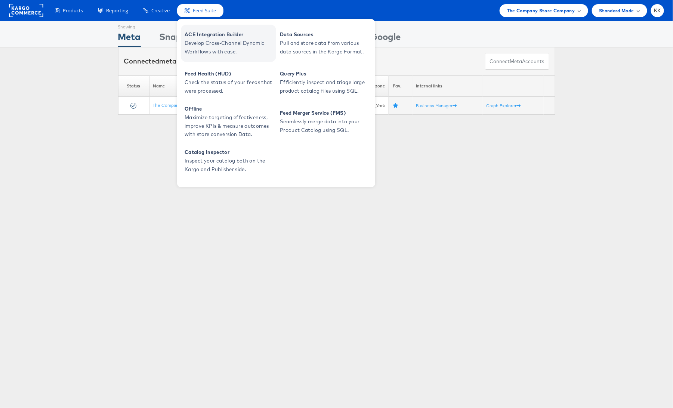
click at [200, 40] on span "Develop Cross-Channel Dynamic Workflows with ease." at bounding box center [230, 47] width 90 height 17
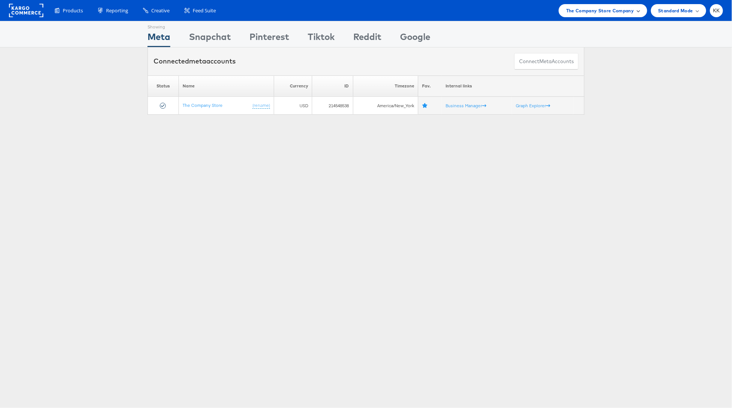
click at [610, 16] on div "The Company Store Company" at bounding box center [603, 10] width 89 height 13
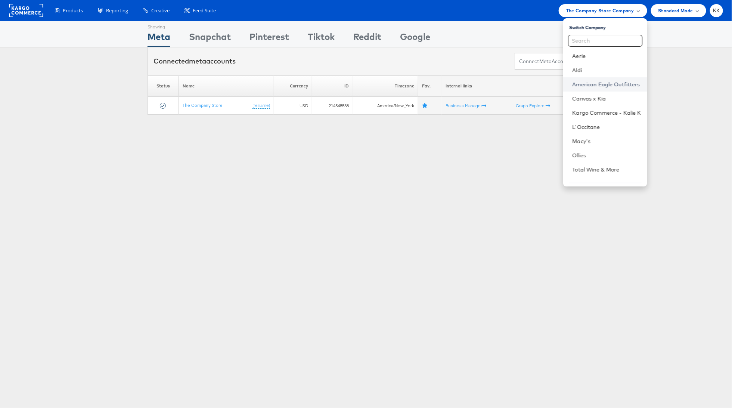
click at [592, 84] on link "American Eagle Outfitters" at bounding box center [607, 84] width 69 height 7
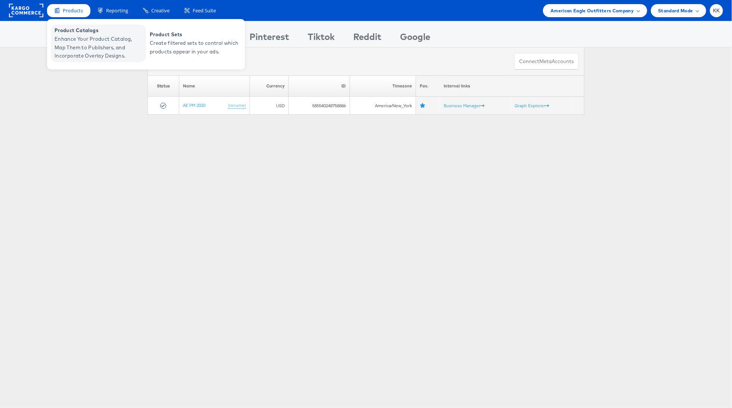
click at [67, 39] on span "Enhance Your Product Catalog, Map Them to Publishers, and Incorporate Overlay D…" at bounding box center [100, 47] width 90 height 25
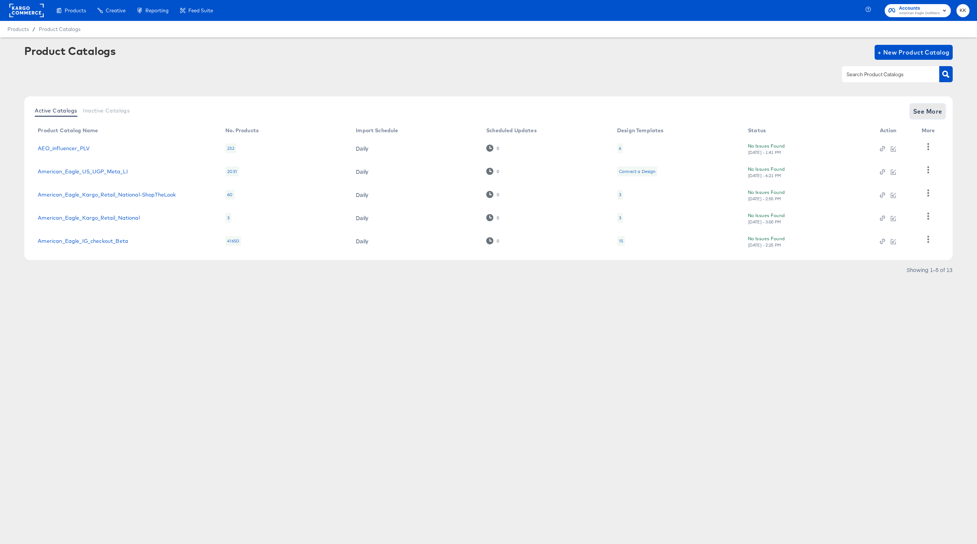
click at [922, 105] on button "See More" at bounding box center [927, 111] width 35 height 15
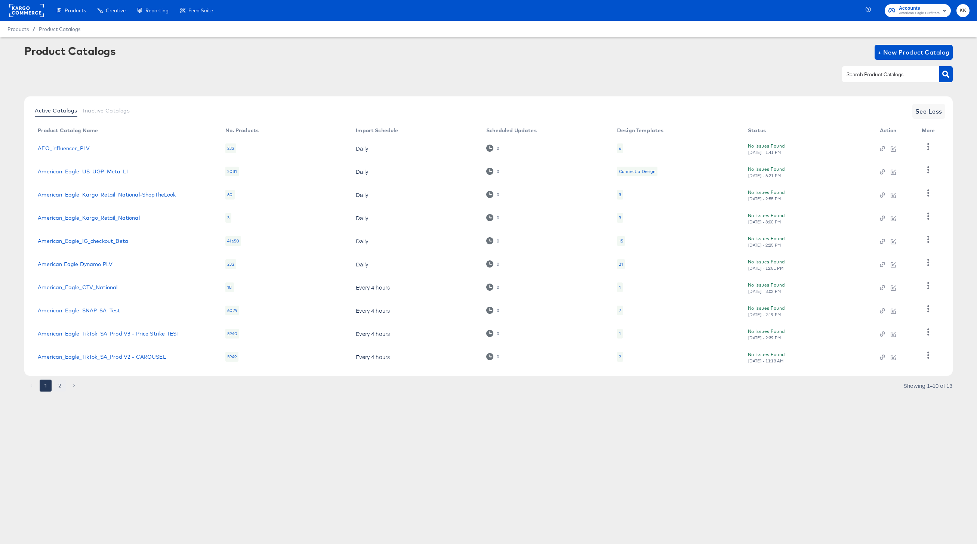
click at [62, 386] on button "2" at bounding box center [60, 386] width 12 height 12
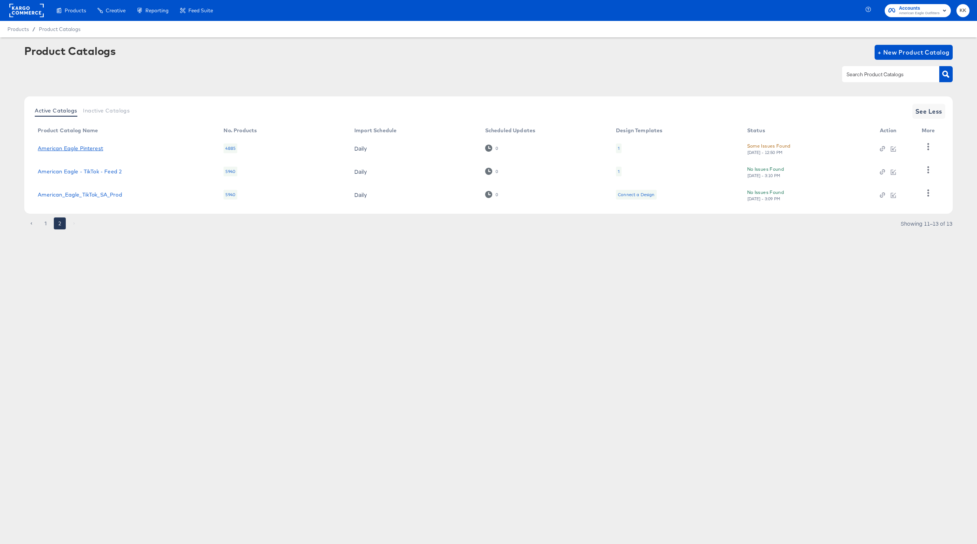
click at [93, 151] on link "American Eagle Pinterest" at bounding box center [70, 148] width 65 height 6
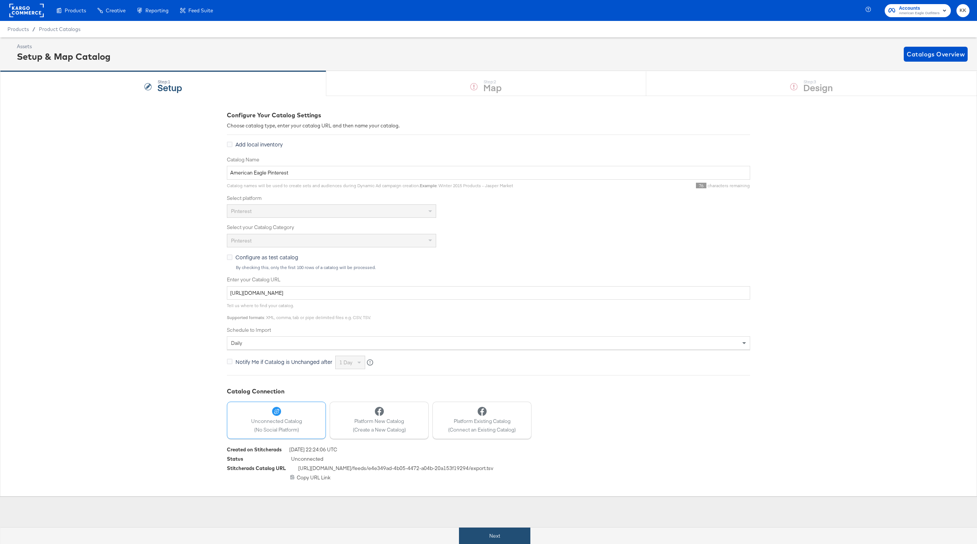
click at [491, 535] on button "Next" at bounding box center [494, 536] width 71 height 17
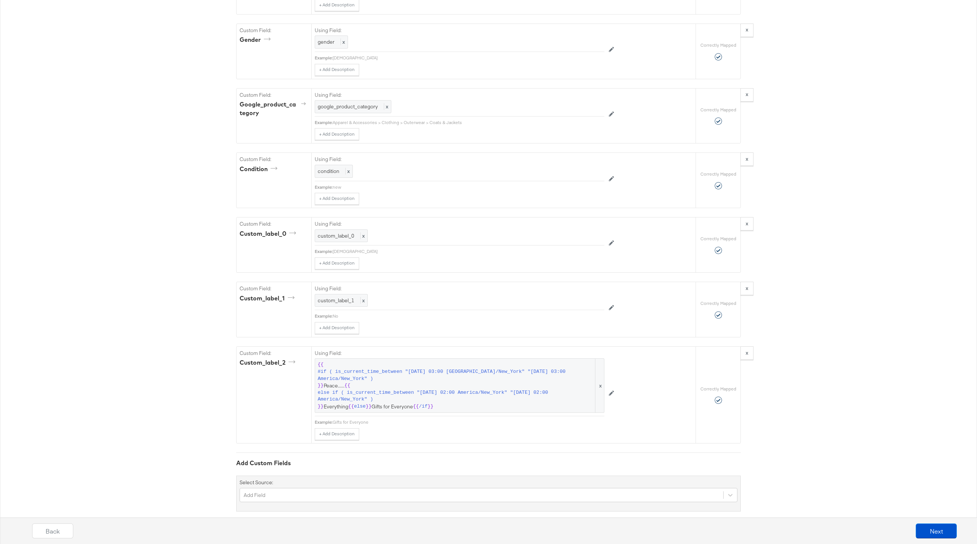
scroll to position [919, 0]
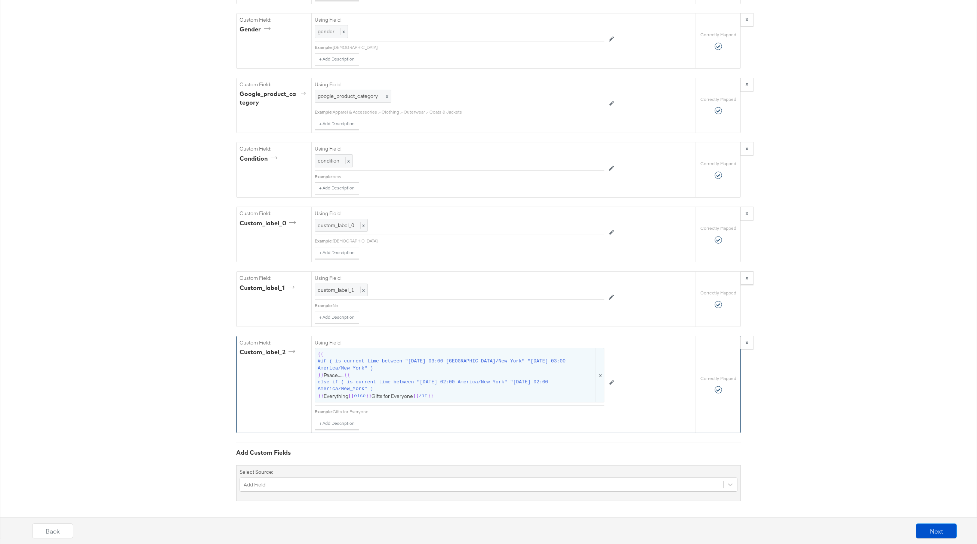
click at [423, 359] on span "#if ( is_current_time_between "2024-06-28 03:00 America/New_York" "2024-06-25 0…" at bounding box center [456, 365] width 276 height 14
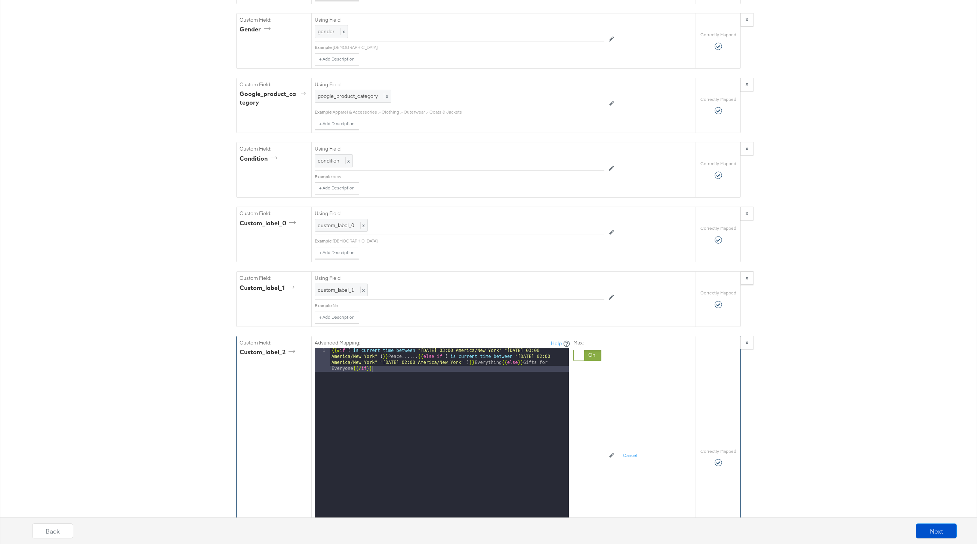
click at [413, 356] on div "{{# if ( is_current_time_between "2024-06-28 03:00 America/New_York" "2024-06-2…" at bounding box center [449, 465] width 239 height 235
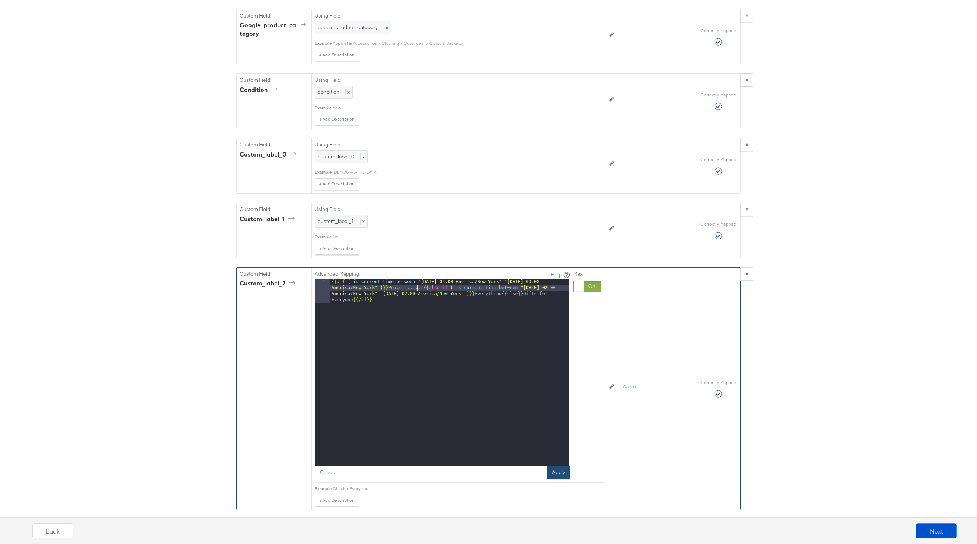
click at [556, 478] on button "Apply" at bounding box center [559, 472] width 24 height 13
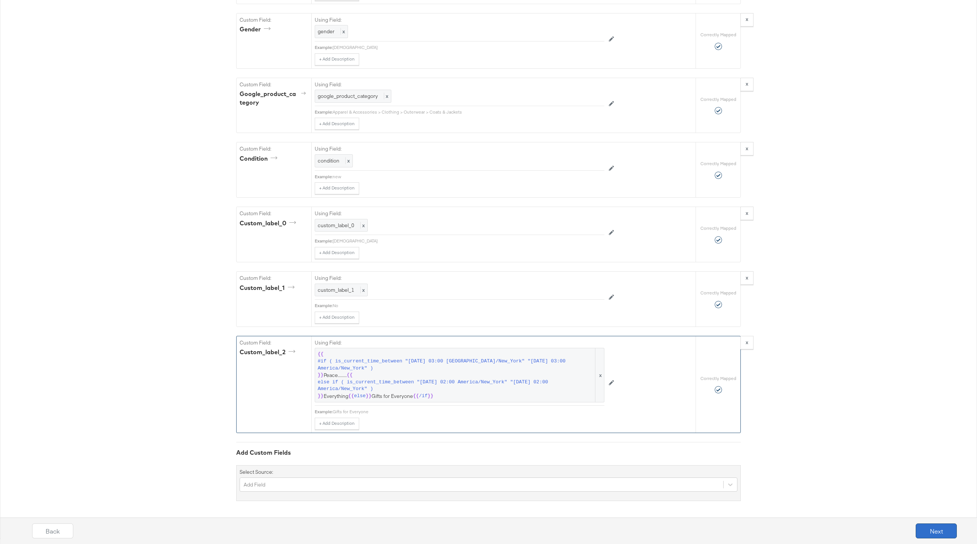
click at [932, 528] on button "Next" at bounding box center [936, 531] width 41 height 15
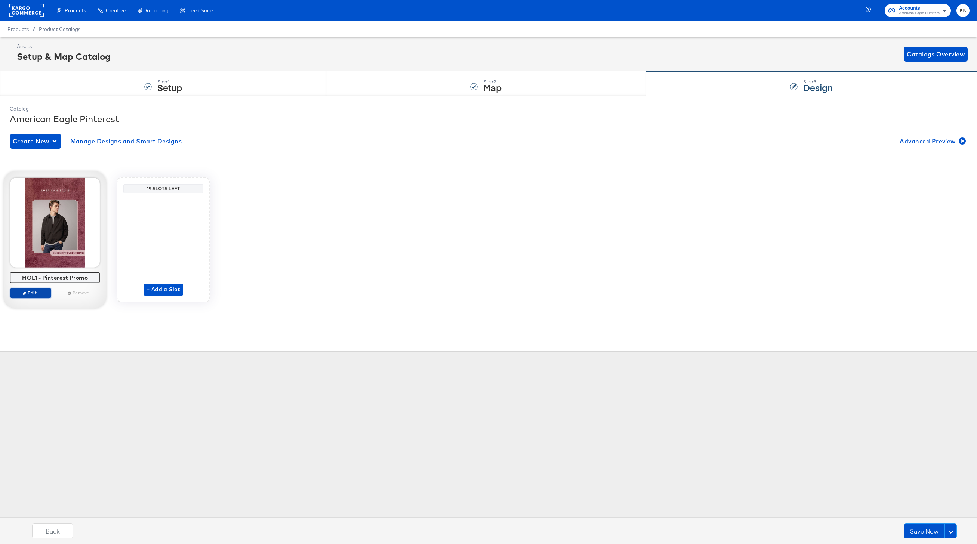
click at [38, 293] on span "Edit" at bounding box center [30, 293] width 34 height 6
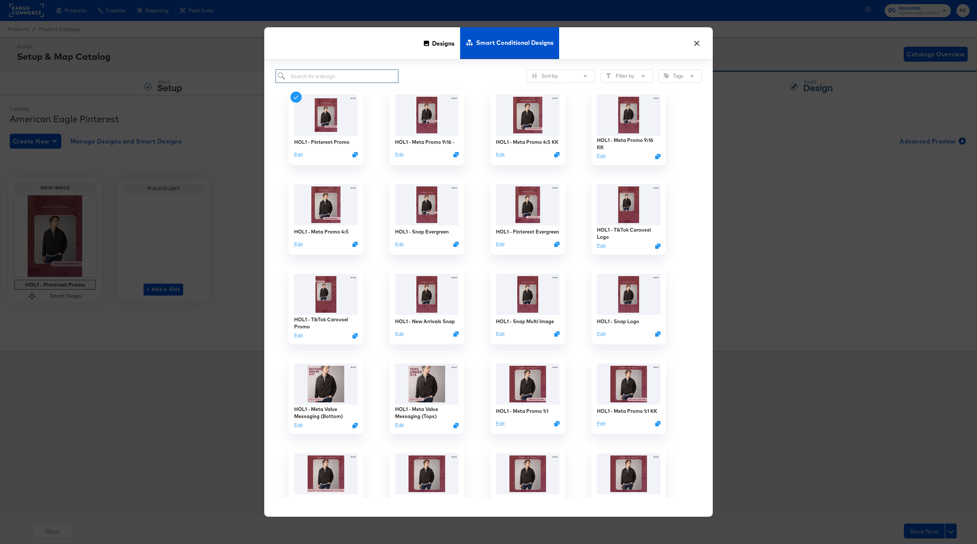
click at [308, 75] on input "search" at bounding box center [336, 77] width 123 height 14
type input "J"
click at [335, 79] on input "HOl1 -" at bounding box center [336, 77] width 123 height 14
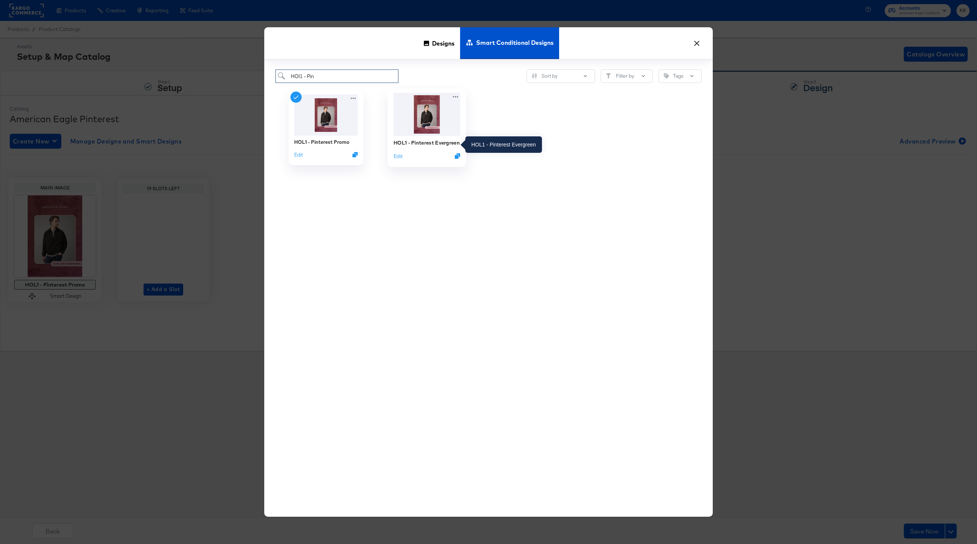
type input "HOl1 - Pin"
click at [432, 142] on div "HOL1 - Pinterest Evergreen" at bounding box center [427, 142] width 66 height 7
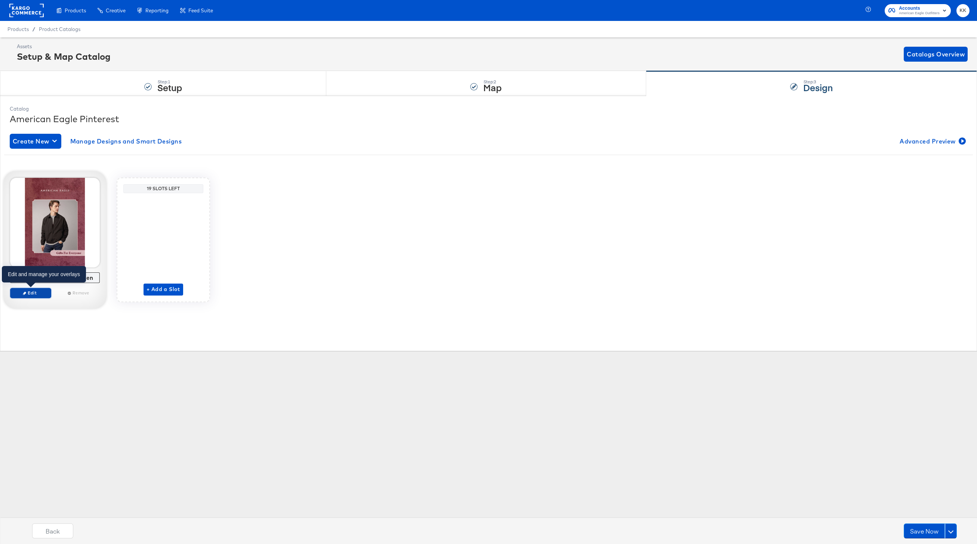
click at [32, 291] on span "Edit" at bounding box center [30, 293] width 34 height 6
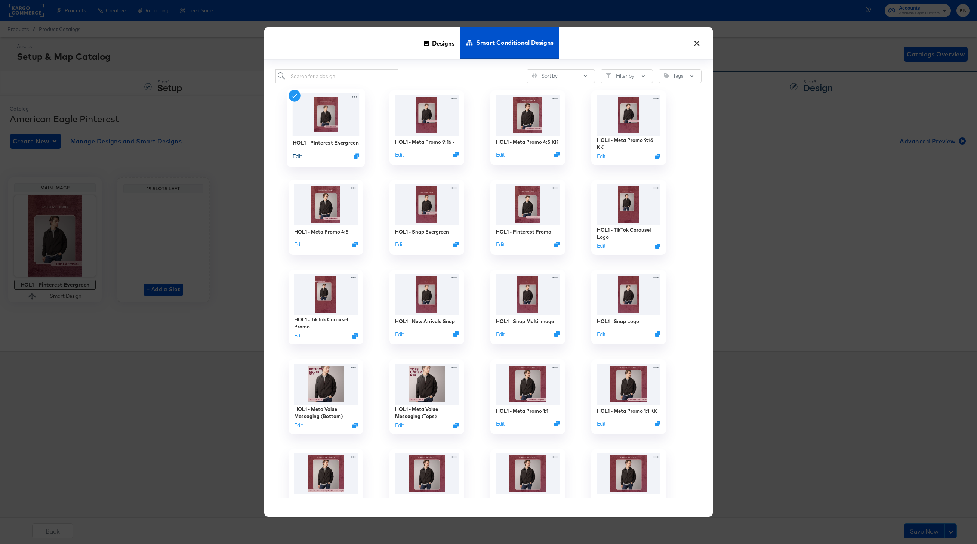
click at [298, 157] on button "Edit" at bounding box center [297, 155] width 9 height 7
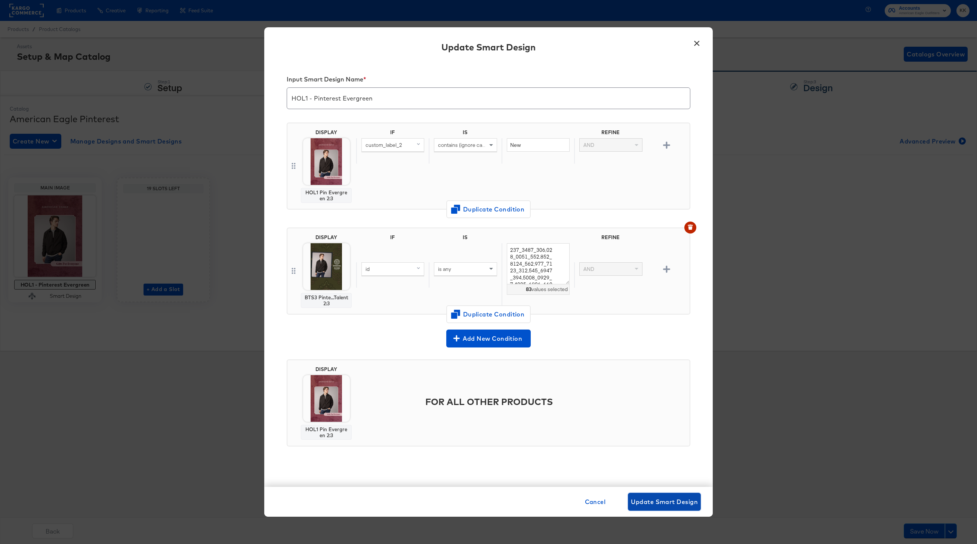
click at [655, 502] on span "Update Smart Design" at bounding box center [664, 502] width 67 height 10
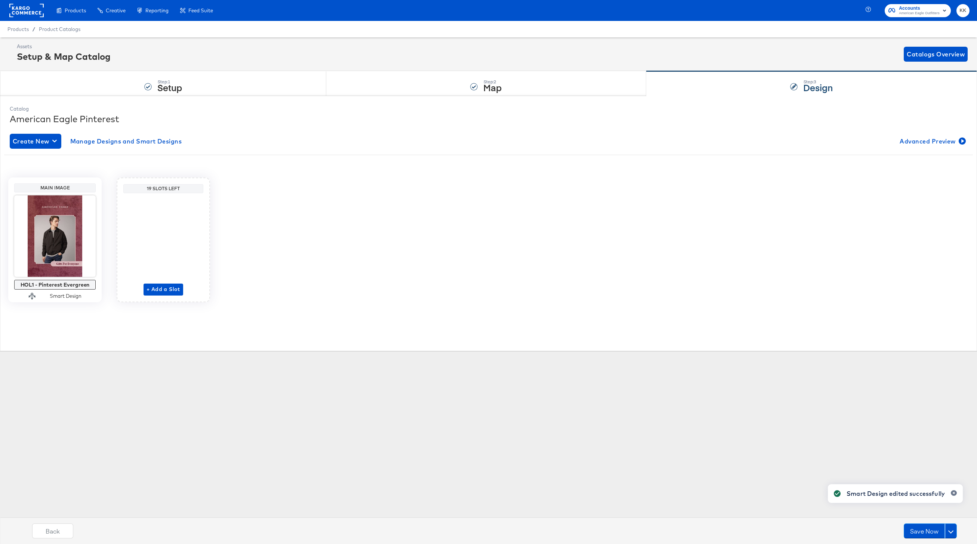
click at [73, 368] on div "Products Creative Reporting Feed Suite Accounts American Eagle Outfitters KK Pr…" at bounding box center [488, 272] width 977 height 544
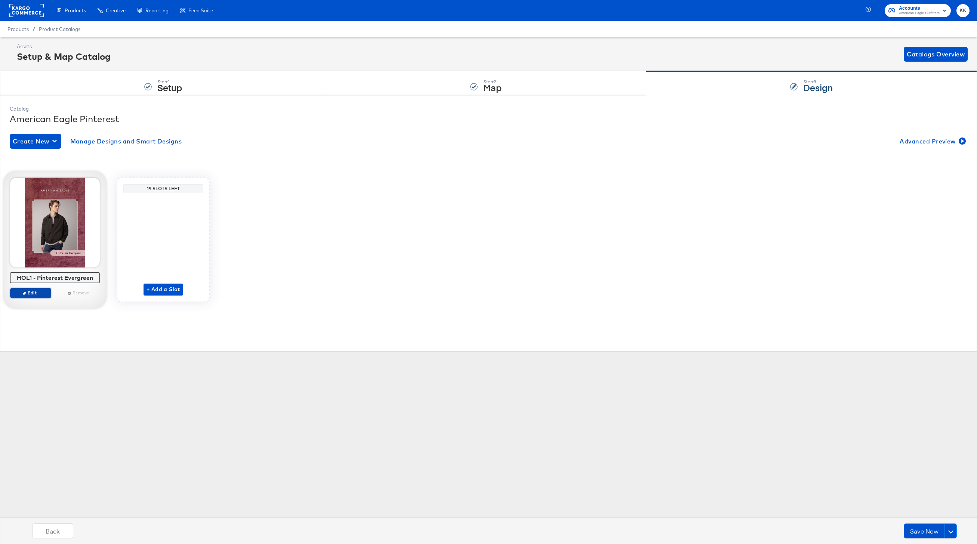
click at [36, 292] on span "Edit" at bounding box center [30, 293] width 34 height 6
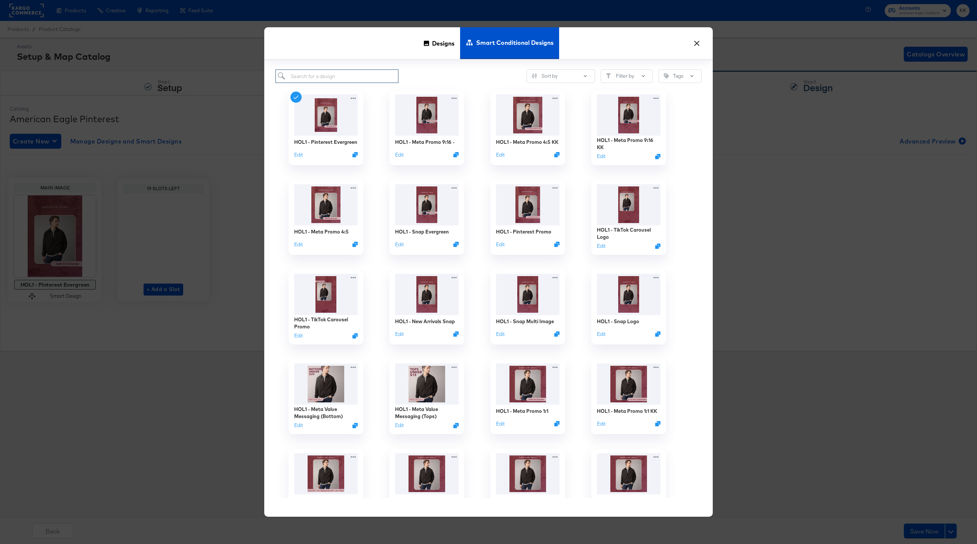
click at [333, 80] on input "search" at bounding box center [336, 77] width 123 height 14
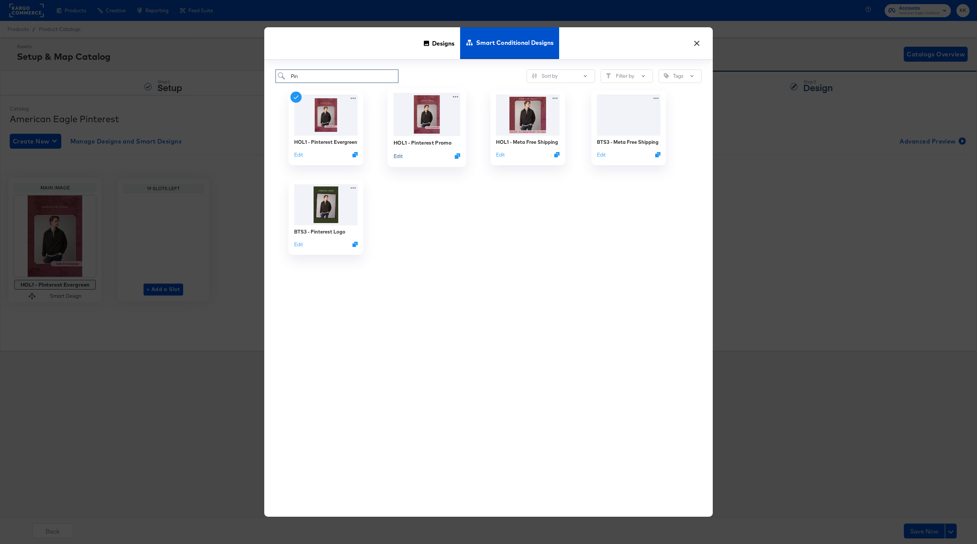
type input "Pin"
click at [397, 158] on button "Edit" at bounding box center [398, 155] width 9 height 7
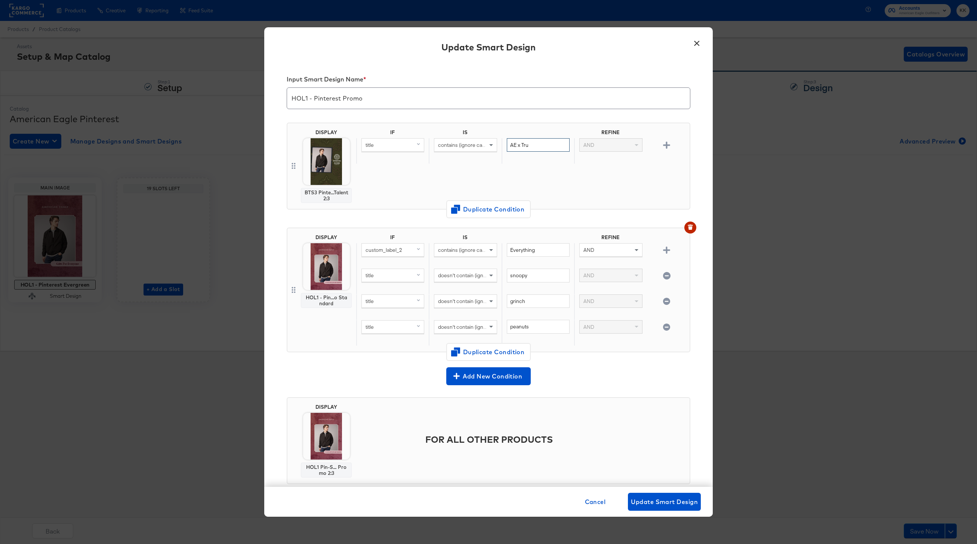
drag, startPoint x: 535, startPoint y: 146, endPoint x: 497, endPoint y: 146, distance: 38.1
click at [497, 146] on div "title contains (ignore case) AE x Tru AND" at bounding box center [521, 151] width 330 height 26
click at [701, 42] on button "×" at bounding box center [696, 41] width 13 height 13
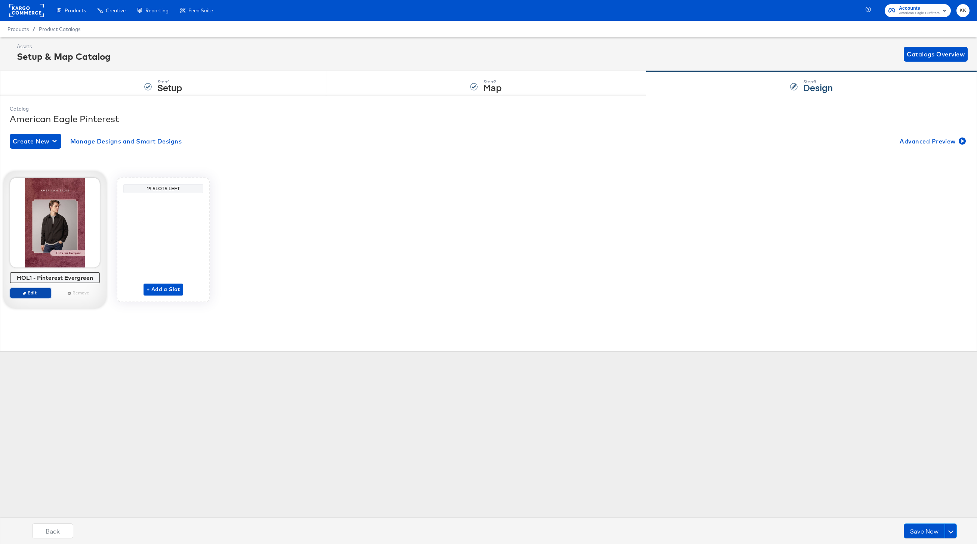
click at [32, 290] on button "Edit" at bounding box center [30, 293] width 41 height 10
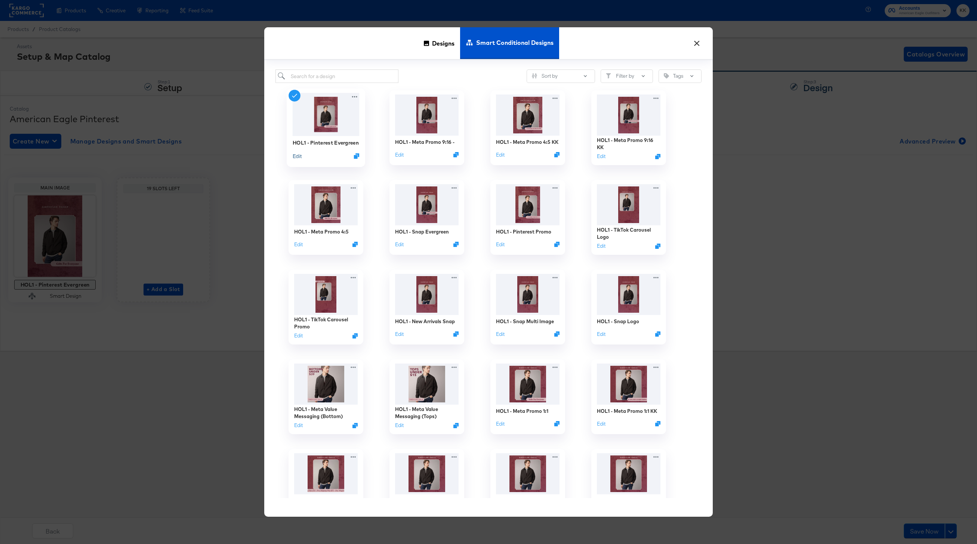
click at [296, 158] on button "Edit" at bounding box center [297, 155] width 9 height 7
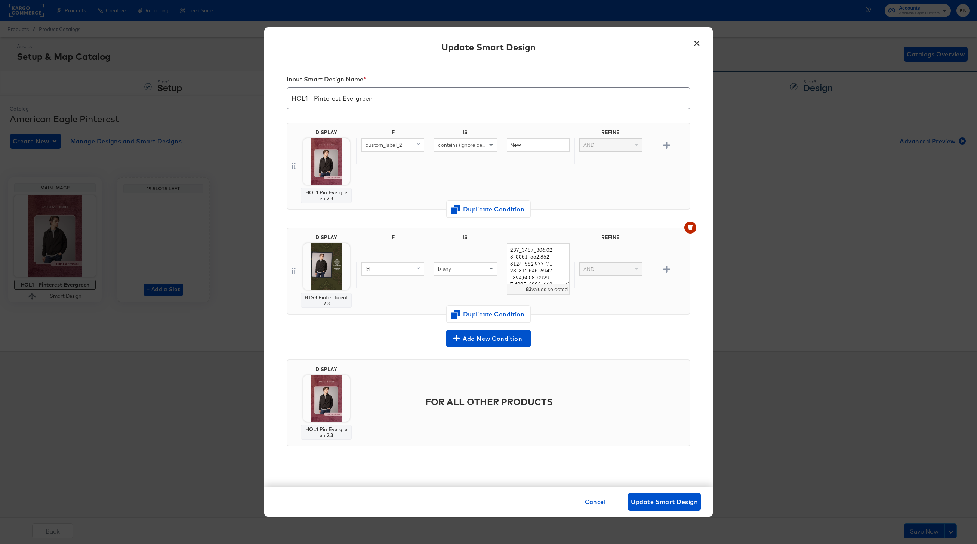
click at [372, 280] on div "id" at bounding box center [392, 274] width 73 height 25
click at [373, 271] on div "id" at bounding box center [393, 269] width 62 height 13
type input "titl"
click at [379, 318] on div "title" at bounding box center [379, 320] width 31 height 7
click at [459, 272] on div "is any" at bounding box center [465, 269] width 62 height 13
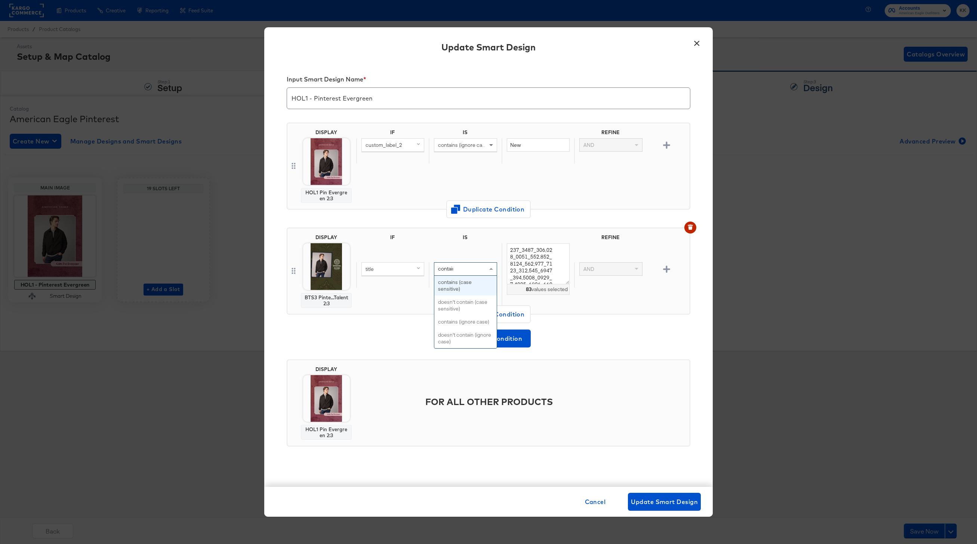
type input "contains"
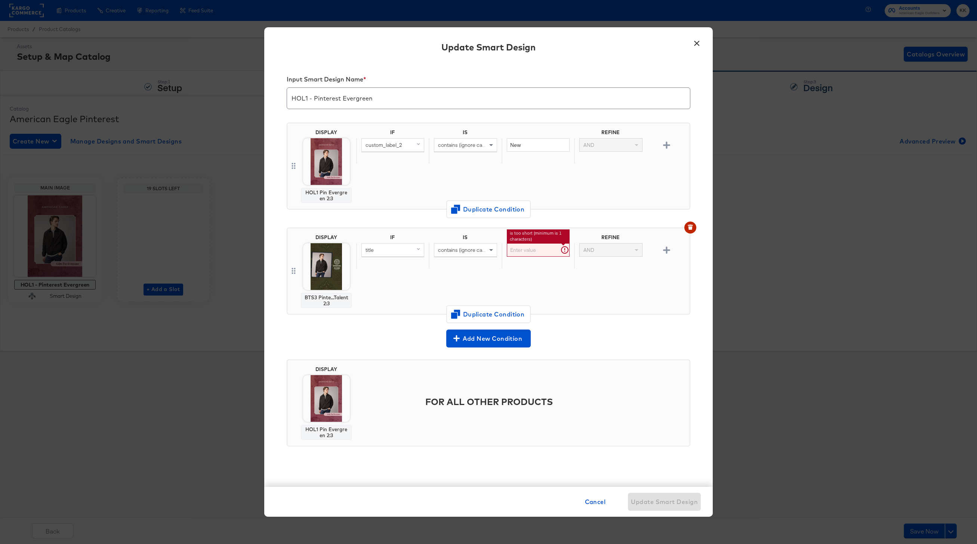
click at [540, 252] on input "text" at bounding box center [538, 250] width 63 height 14
paste input "AE x Tru"
type input "AE x Tru"
click at [490, 282] on div "IF IS REFINE title contains (ignore case) AE x Tru AND" at bounding box center [521, 271] width 330 height 74
click at [655, 502] on span "Update Smart Design" at bounding box center [664, 502] width 67 height 10
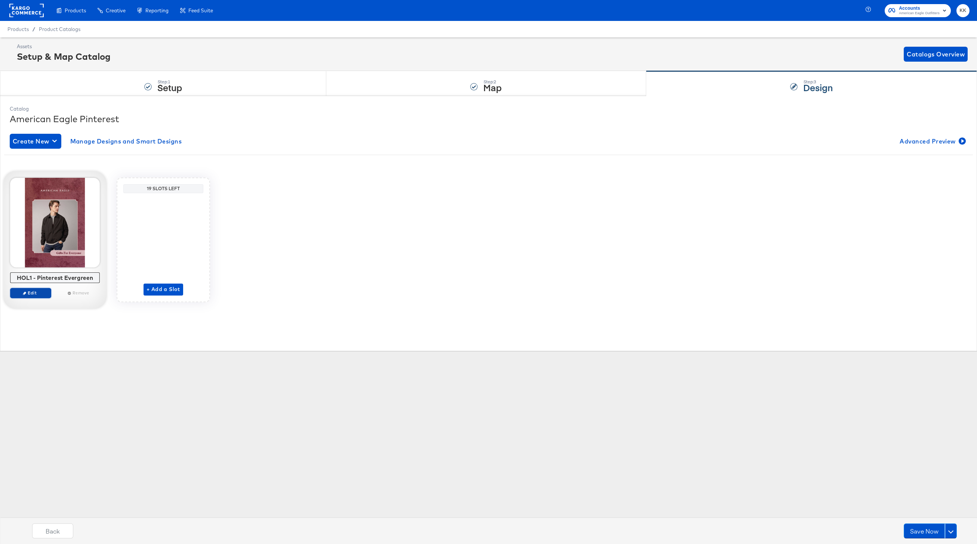
click at [40, 293] on span "Edit" at bounding box center [30, 293] width 34 height 6
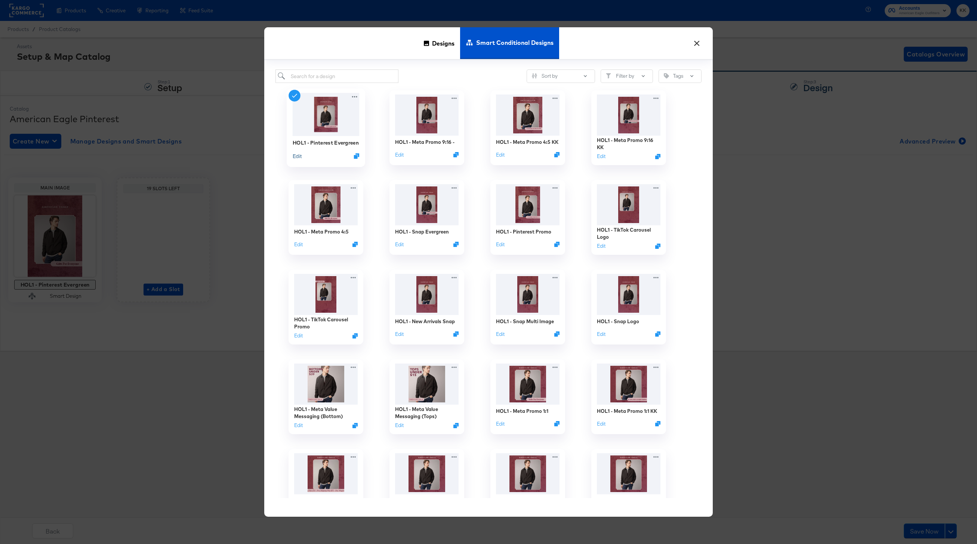
click at [296, 158] on button "Edit" at bounding box center [297, 155] width 9 height 7
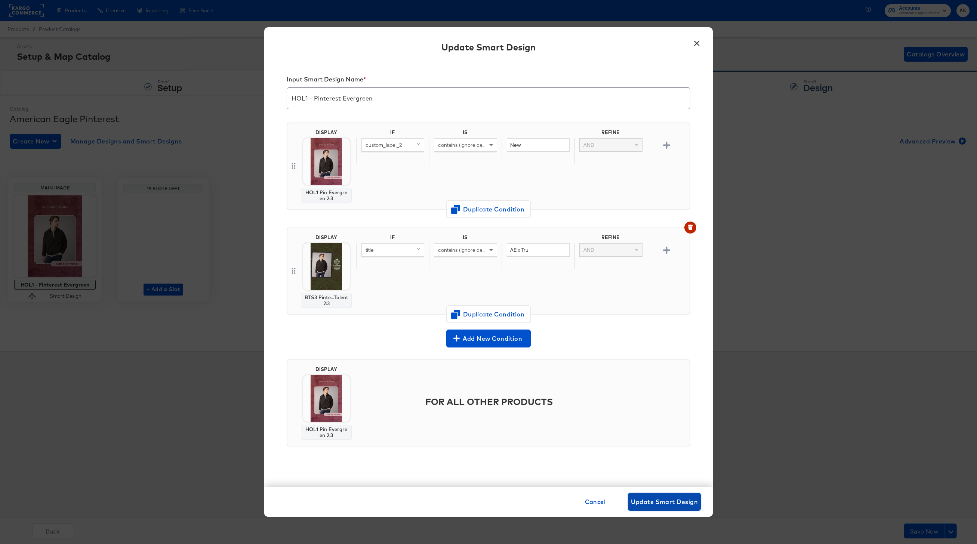
click at [654, 497] on span "Update Smart Design" at bounding box center [664, 502] width 67 height 10
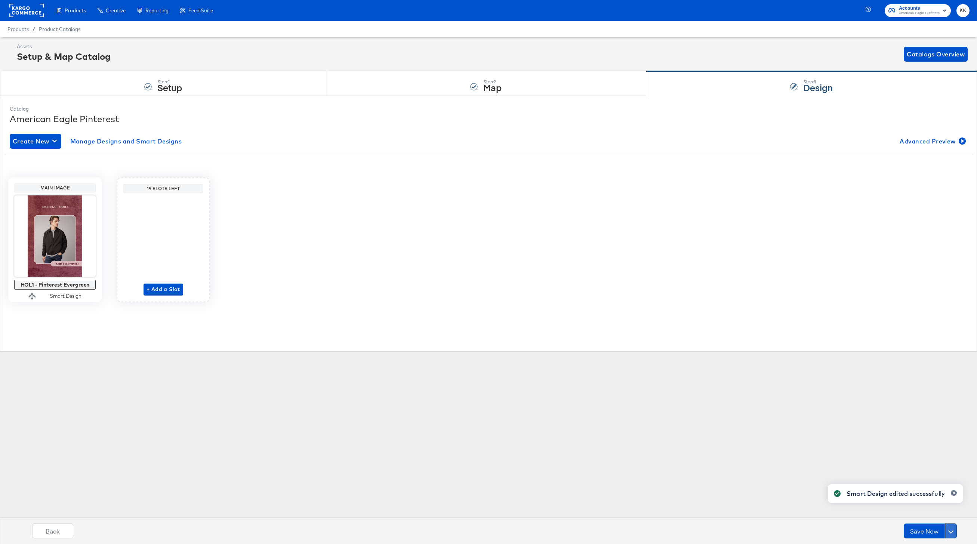
click at [955, 530] on button at bounding box center [951, 531] width 12 height 15
click at [926, 514] on div "Schedule Save" at bounding box center [933, 516] width 34 height 7
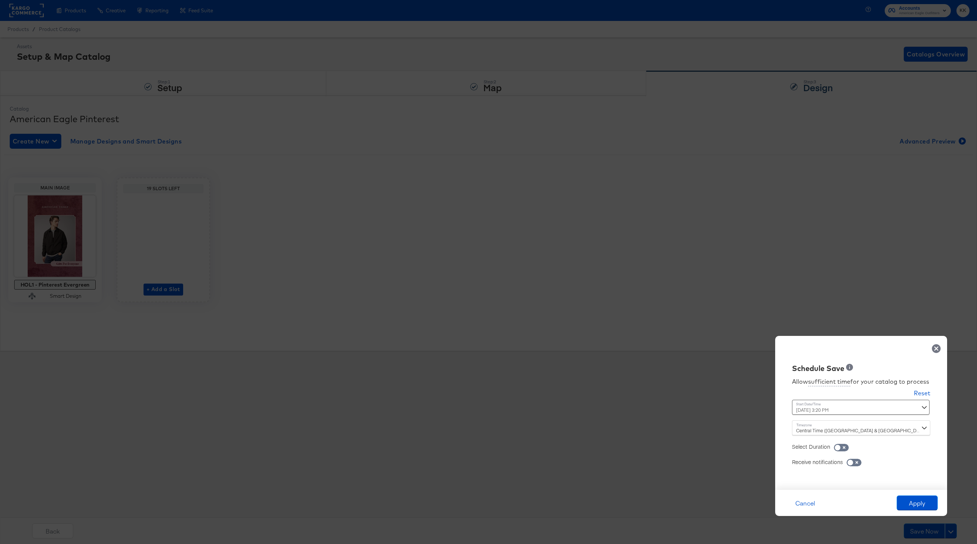
click at [814, 405] on div "October 14th 2025 3:20 PM ‹ October 2025 › Su Mo Tu We Th Fr Sa 28 29 30 1 2 3 …" at bounding box center [842, 407] width 101 height 15
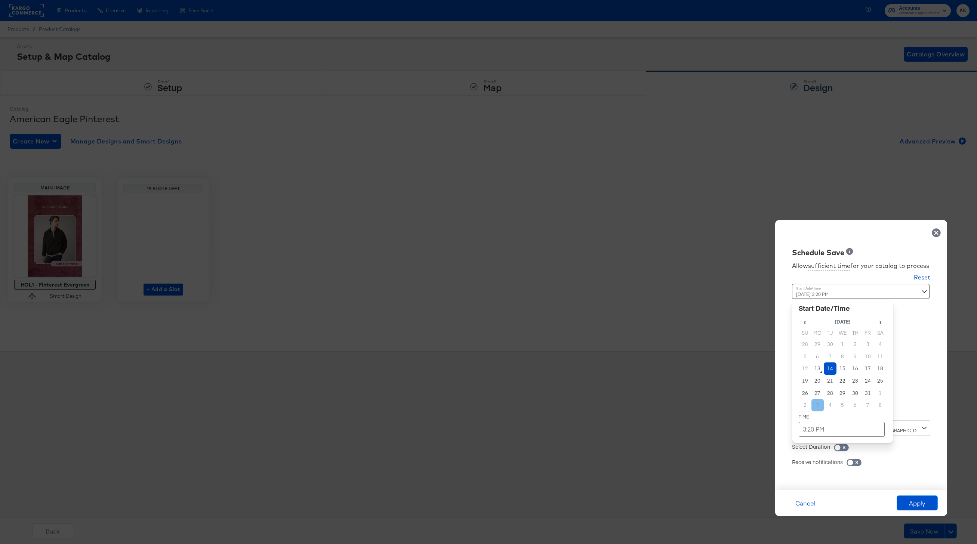
click at [816, 411] on div "October 14th 2025 3:20 PM ‹ October 2025 › Su Mo Tu We Th Fr Sa 28 29 30 1 2 3 …" at bounding box center [842, 349] width 101 height 131
click at [830, 373] on td "14" at bounding box center [830, 369] width 13 height 12
click at [830, 425] on td "3:20 PM" at bounding box center [842, 429] width 86 height 15
click at [827, 372] on span "▼" at bounding box center [827, 373] width 15 height 15
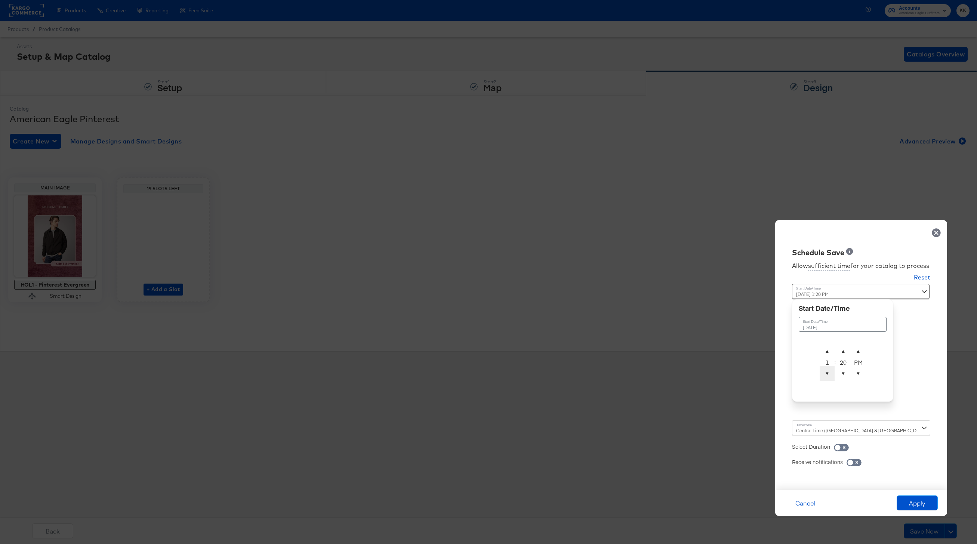
click at [827, 372] on span "▼" at bounding box center [827, 373] width 15 height 15
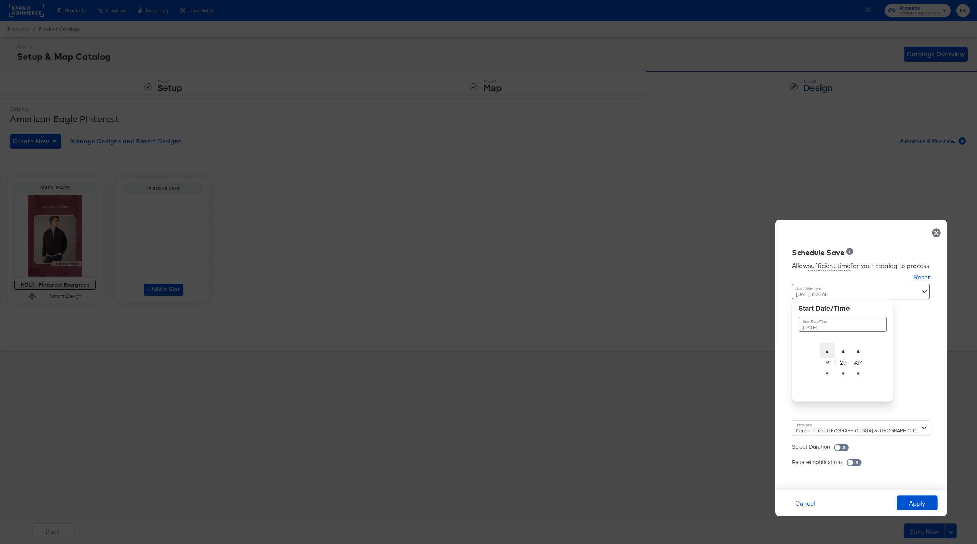
click at [832, 349] on span "▲" at bounding box center [827, 350] width 15 height 15
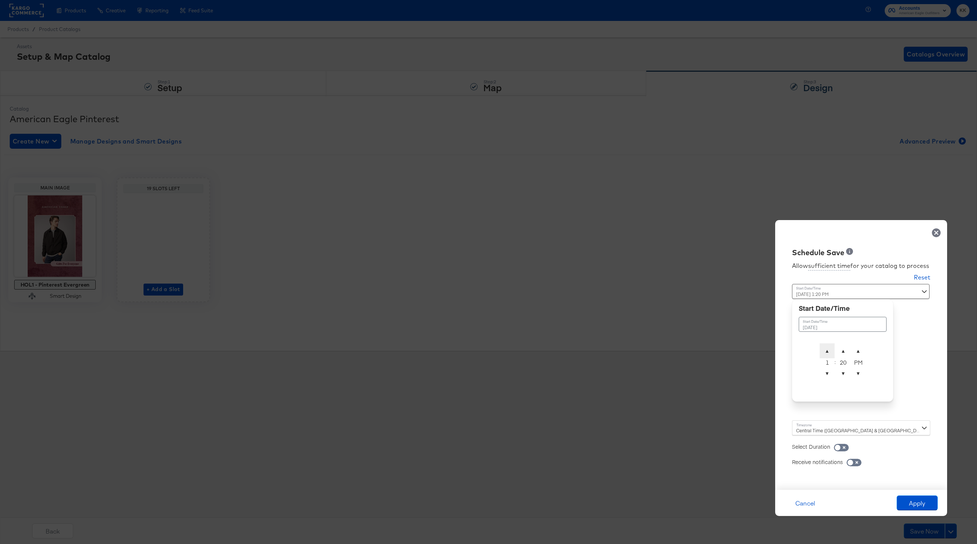
click at [832, 349] on span "▲" at bounding box center [827, 350] width 15 height 15
click at [845, 370] on span "▼" at bounding box center [843, 373] width 15 height 15
click at [845, 369] on span "▼" at bounding box center [843, 373] width 15 height 15
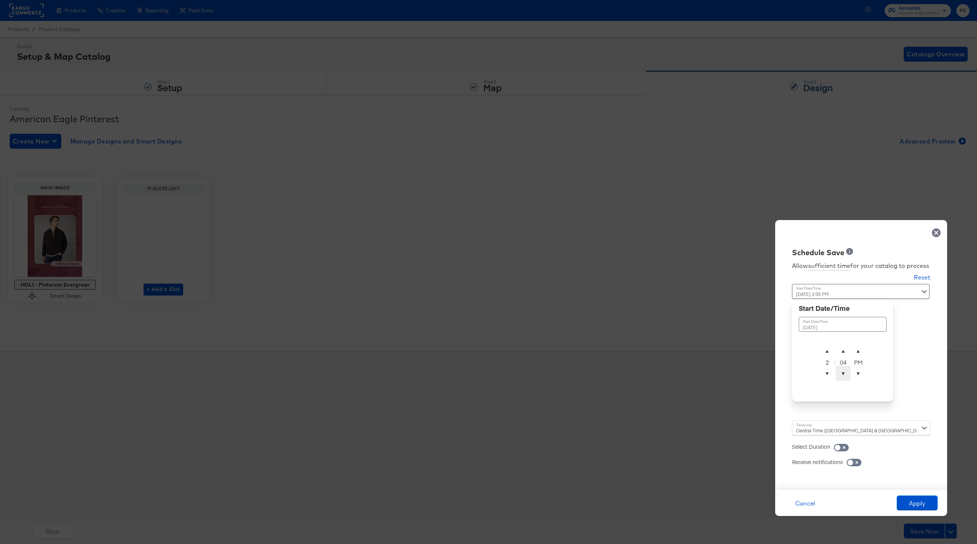
click at [845, 369] on span "▼" at bounding box center [843, 373] width 15 height 15
click at [845, 368] on span "▼" at bounding box center [843, 373] width 15 height 15
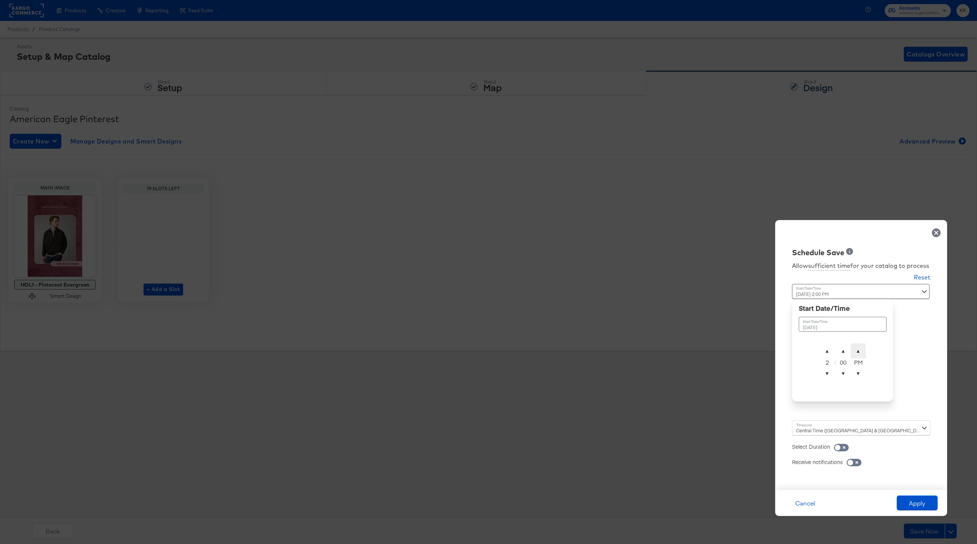
type input "October 14th 2025 2:00 AM"
click at [859, 349] on span "▲" at bounding box center [858, 350] width 15 height 15
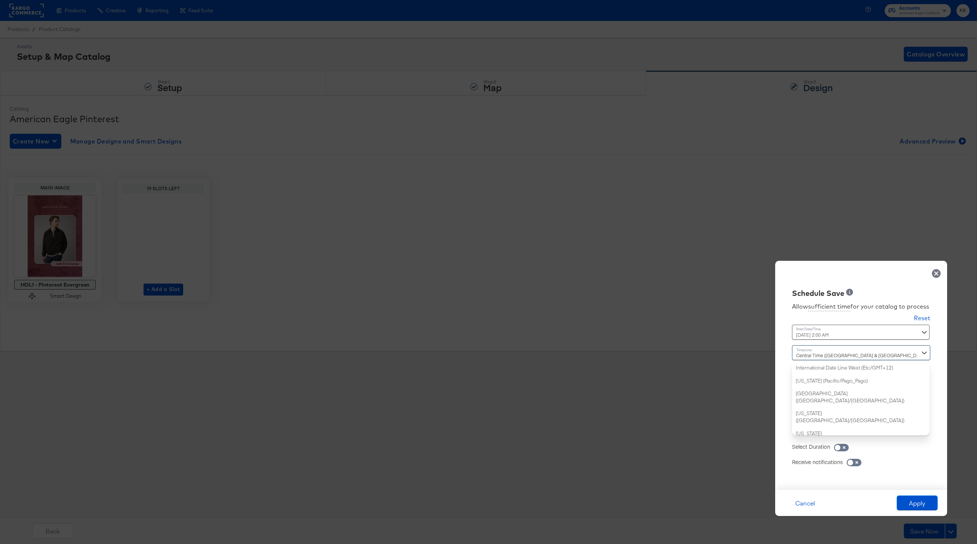
click at [805, 426] on div "Central Time (US & Canada) (America/Chicago) International Date Line West (Etc/…" at bounding box center [861, 390] width 138 height 90
type input "new"
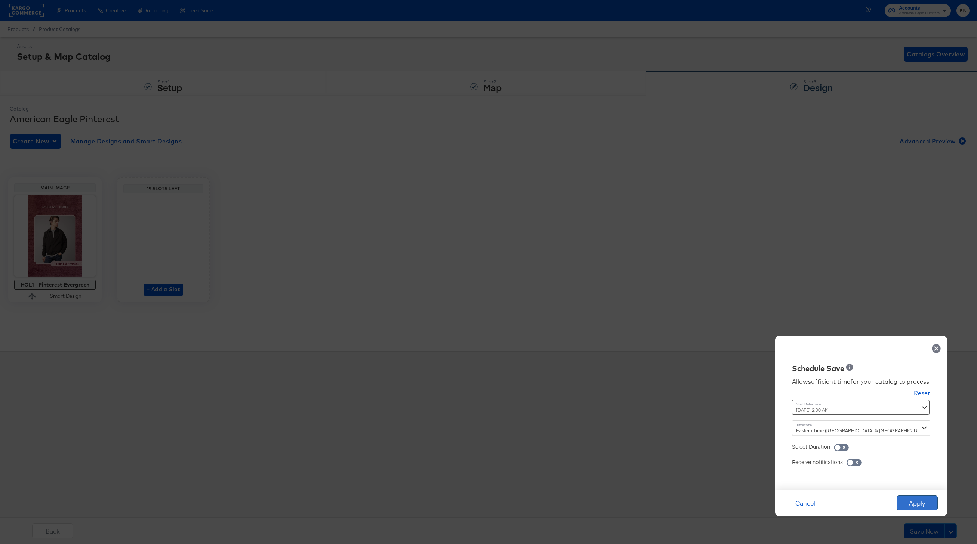
click at [921, 502] on button "Apply" at bounding box center [917, 503] width 41 height 15
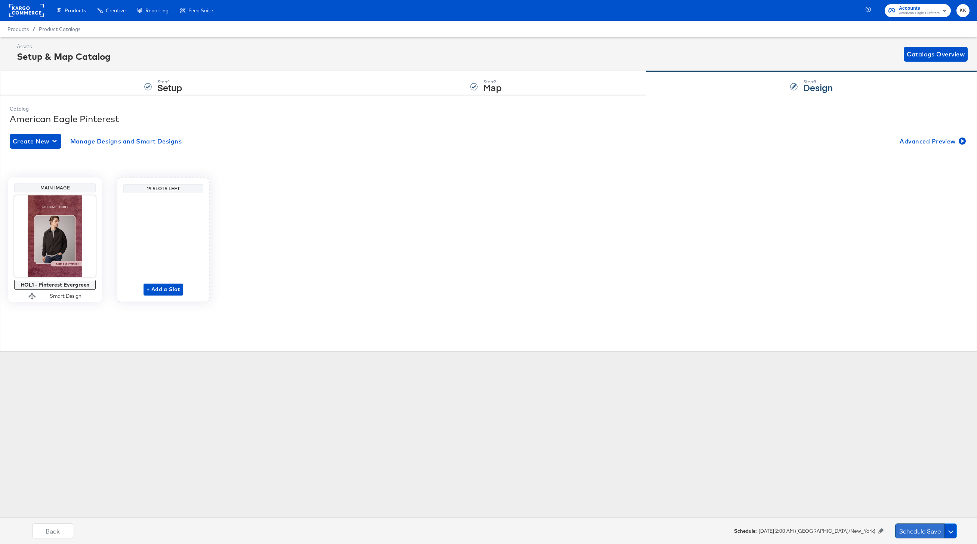
click at [925, 530] on button "Schedule Save" at bounding box center [920, 531] width 50 height 15
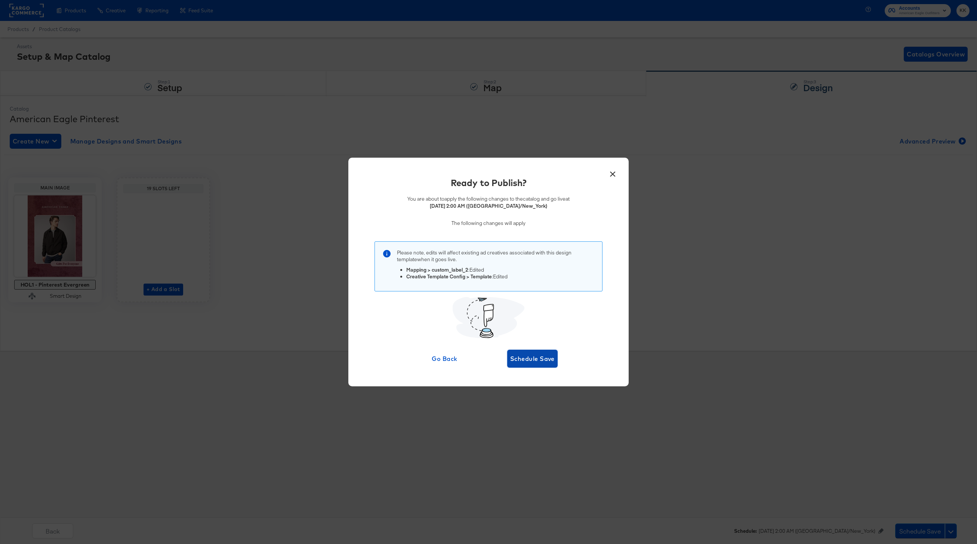
click at [543, 356] on span "Schedule Save" at bounding box center [532, 359] width 44 height 10
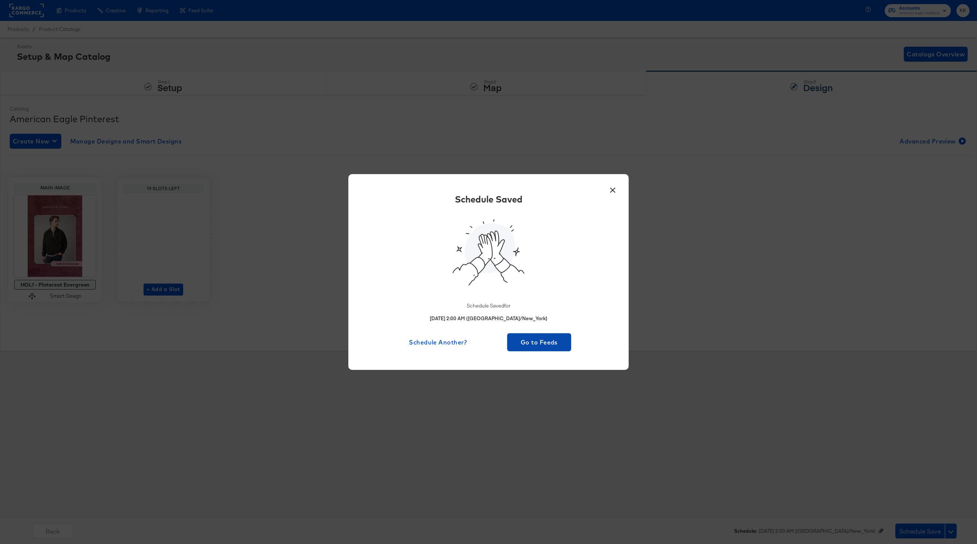
click at [542, 346] on span "Go to Feeds" at bounding box center [539, 342] width 58 height 10
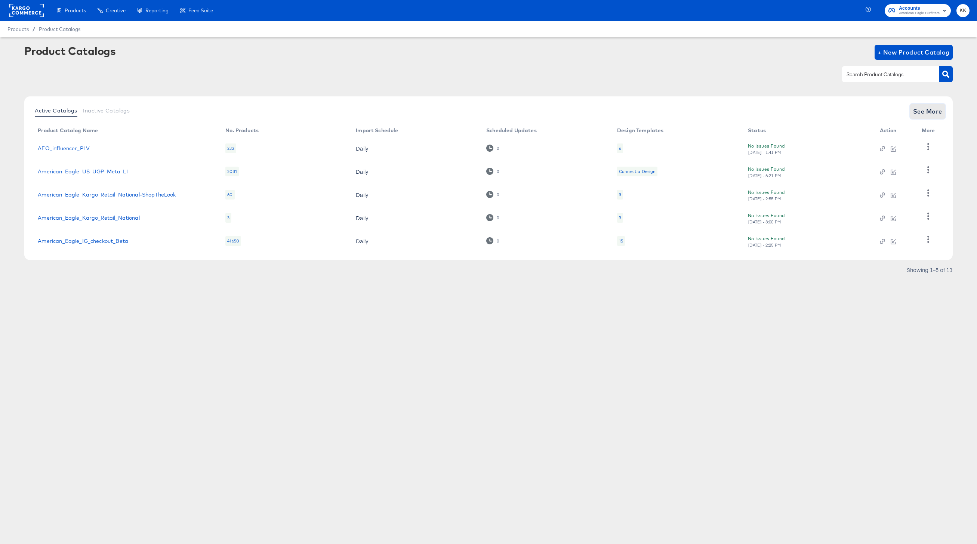
click at [935, 113] on span "See More" at bounding box center [927, 111] width 29 height 10
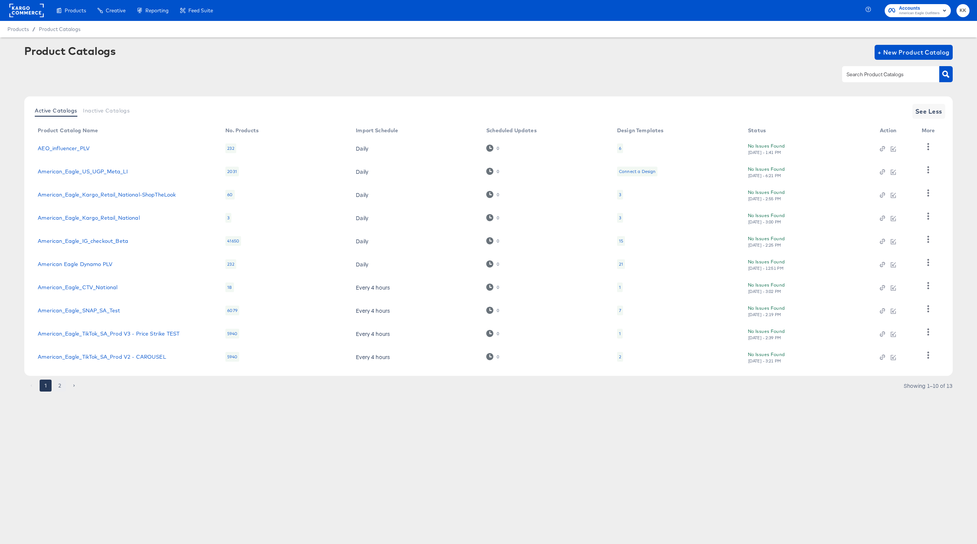
click at [64, 387] on button "2" at bounding box center [60, 386] width 12 height 12
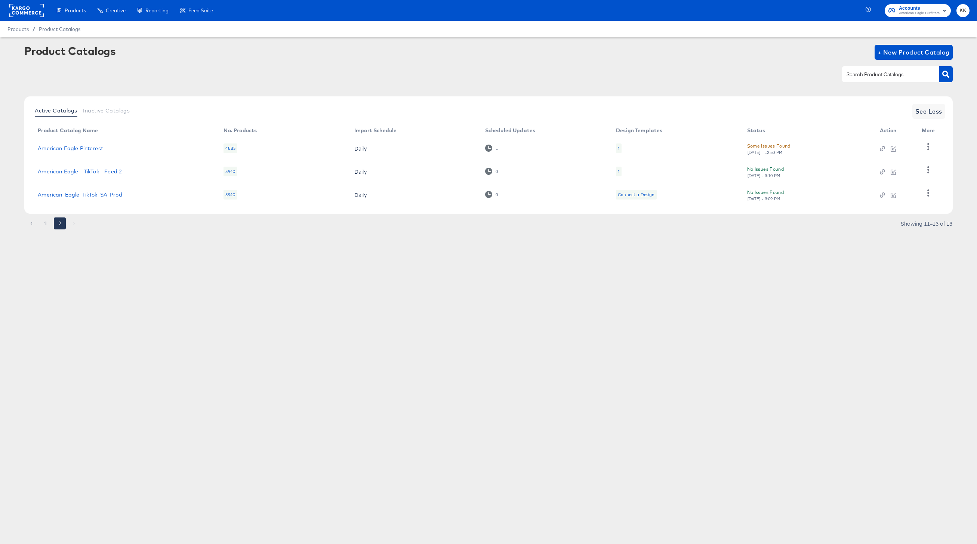
click at [46, 232] on div "1 2 Showing 11–13 of 13" at bounding box center [488, 227] width 928 height 12
click at [46, 222] on button "1" at bounding box center [46, 224] width 12 height 12
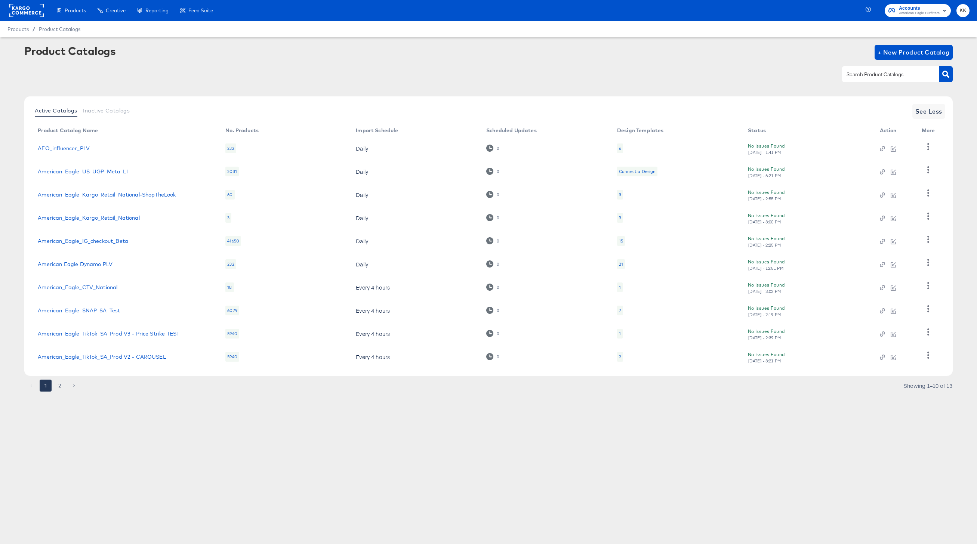
click at [98, 312] on link "American_Eagle_SNAP_SA_Test" at bounding box center [79, 311] width 82 height 6
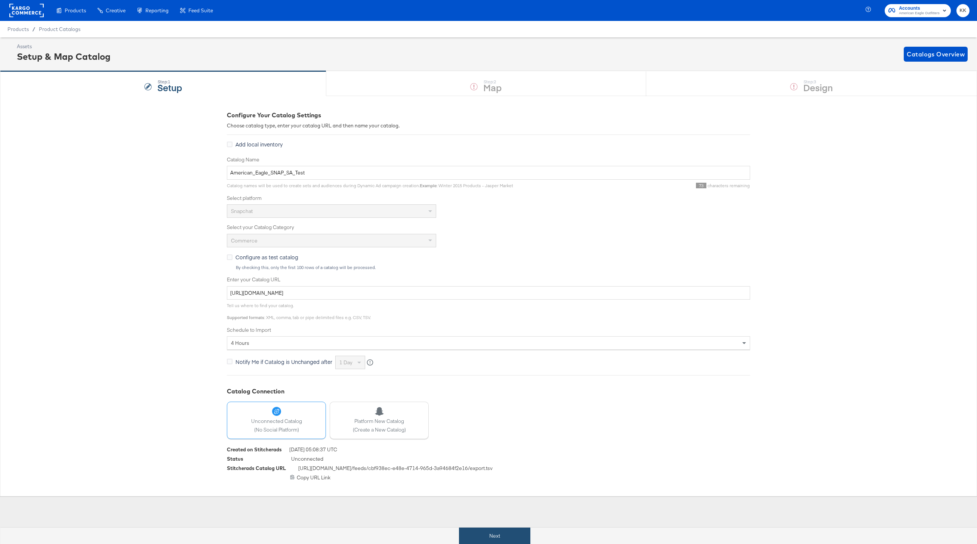
click at [501, 537] on button "Next" at bounding box center [494, 536] width 71 height 17
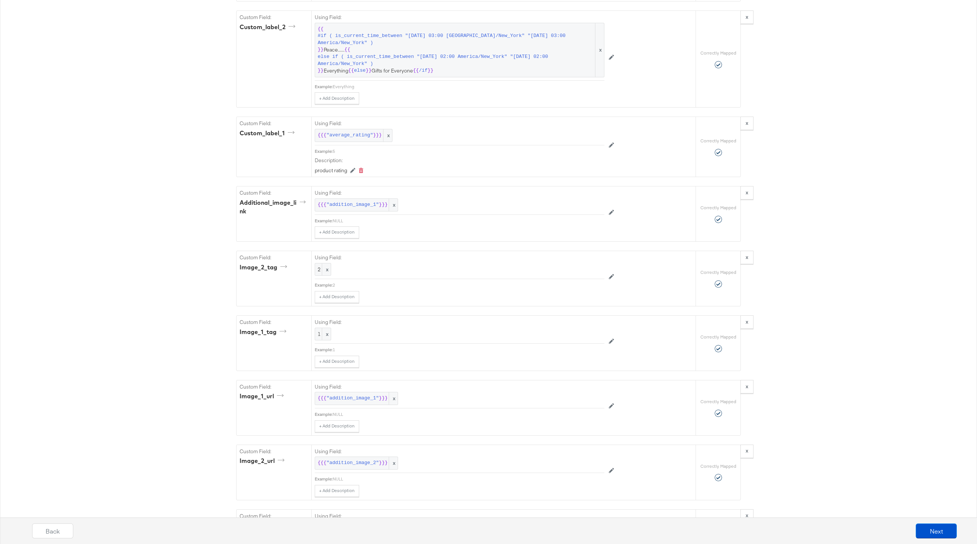
scroll to position [1051, 0]
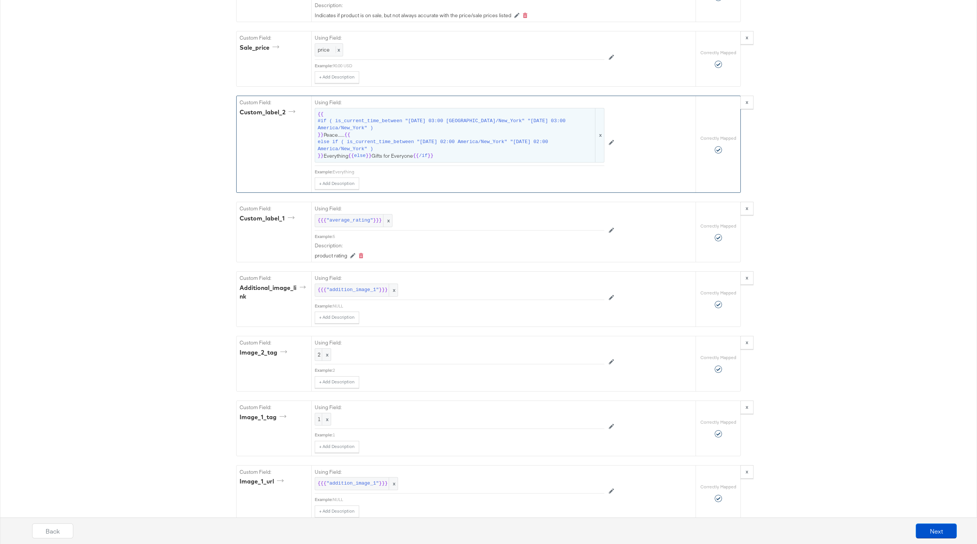
click at [404, 135] on span "{{ #if ( is_current_time_between "2024-06-11 03:00 America/New_York" "2024-06-1…" at bounding box center [460, 135] width 284 height 49
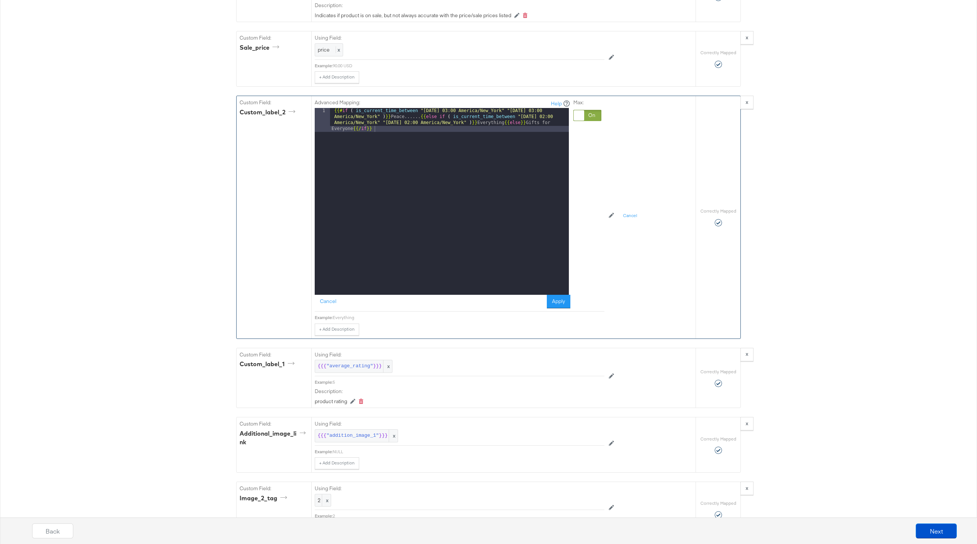
click at [408, 118] on div "{{# if ( is_current_time_between "2024-06-11 03:00 America/New_York" "2024-06-1…" at bounding box center [449, 225] width 239 height 235
click at [561, 302] on button "Apply" at bounding box center [559, 301] width 24 height 13
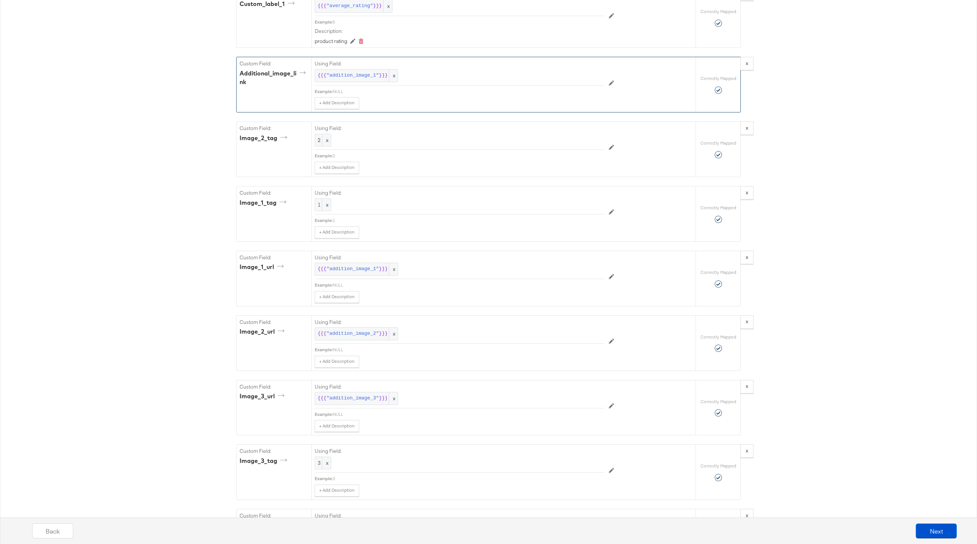
scroll to position [1785, 0]
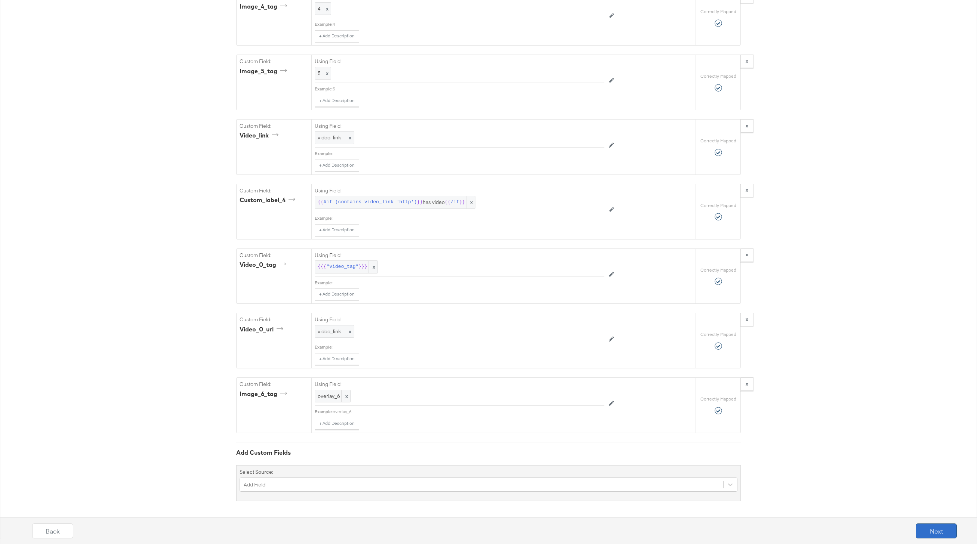
click at [952, 534] on button "Next" at bounding box center [936, 531] width 41 height 15
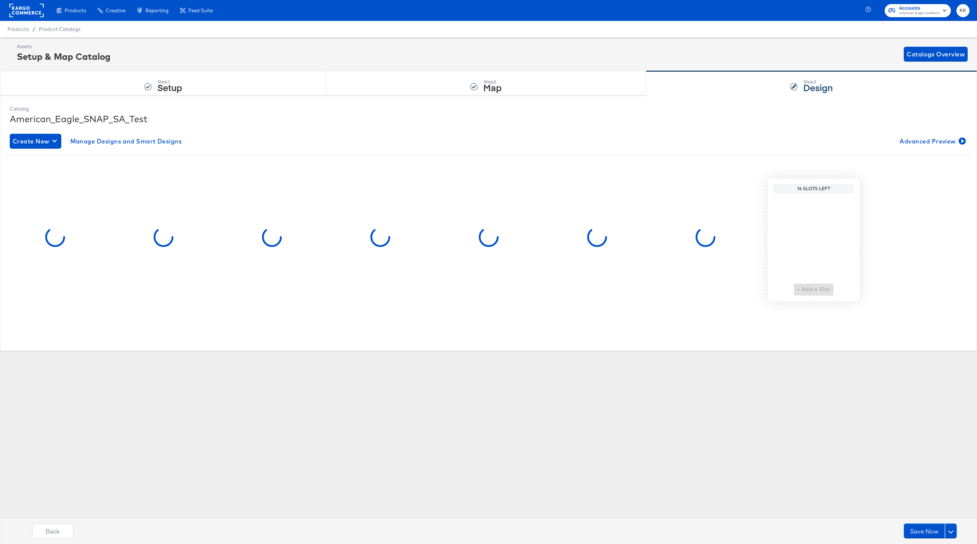
scroll to position [0, 0]
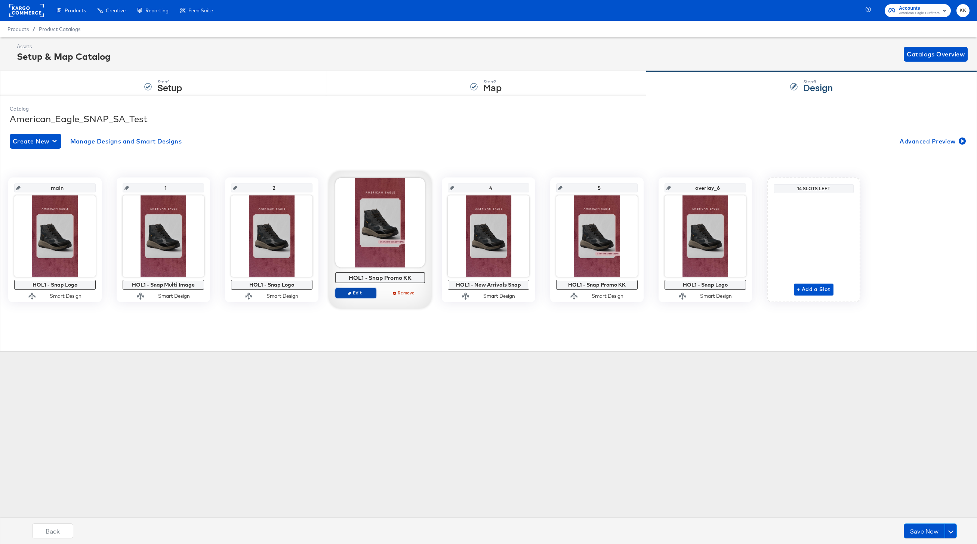
click at [367, 289] on button "Edit" at bounding box center [355, 293] width 41 height 10
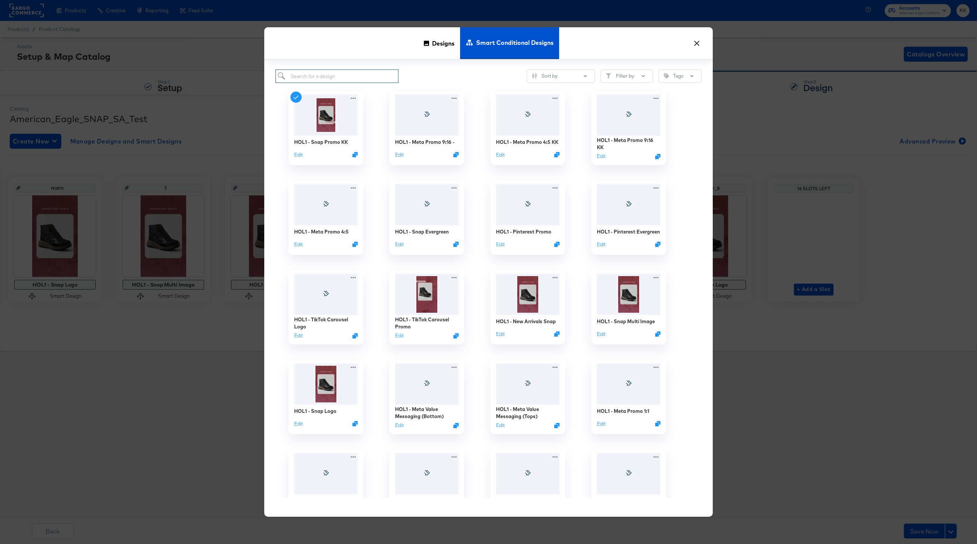
click at [313, 74] on input "search" at bounding box center [336, 77] width 123 height 14
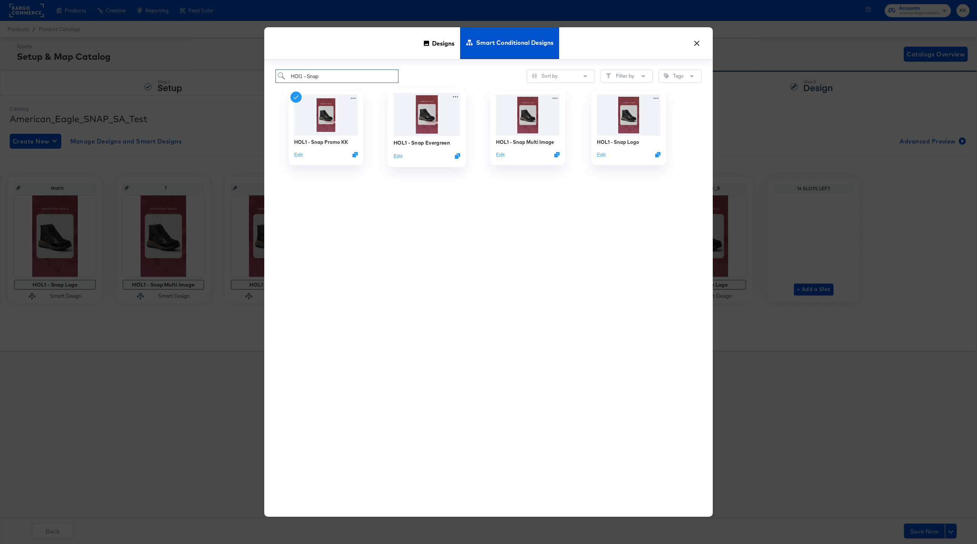
type input "HOl1 - Snap"
click at [435, 118] on img at bounding box center [427, 114] width 67 height 43
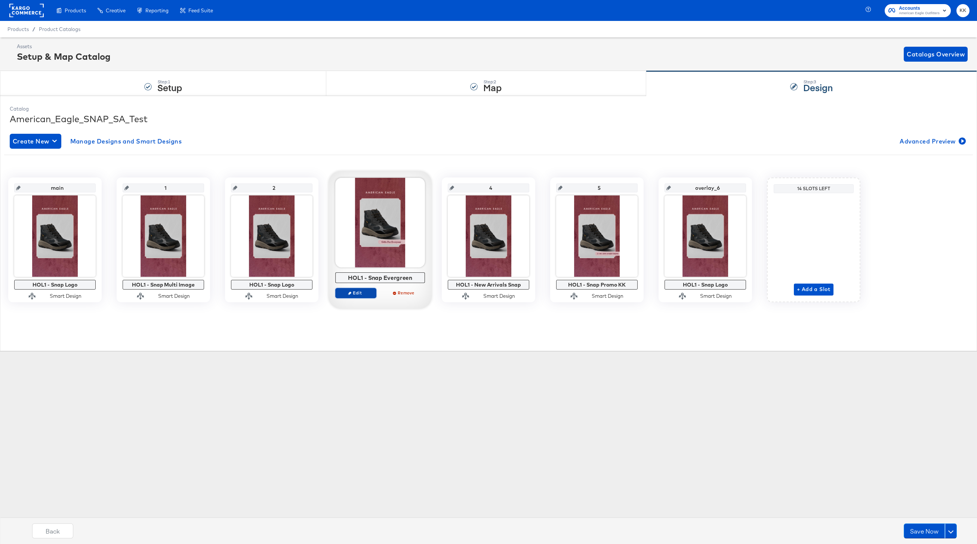
click at [353, 296] on span "Edit" at bounding box center [356, 293] width 34 height 6
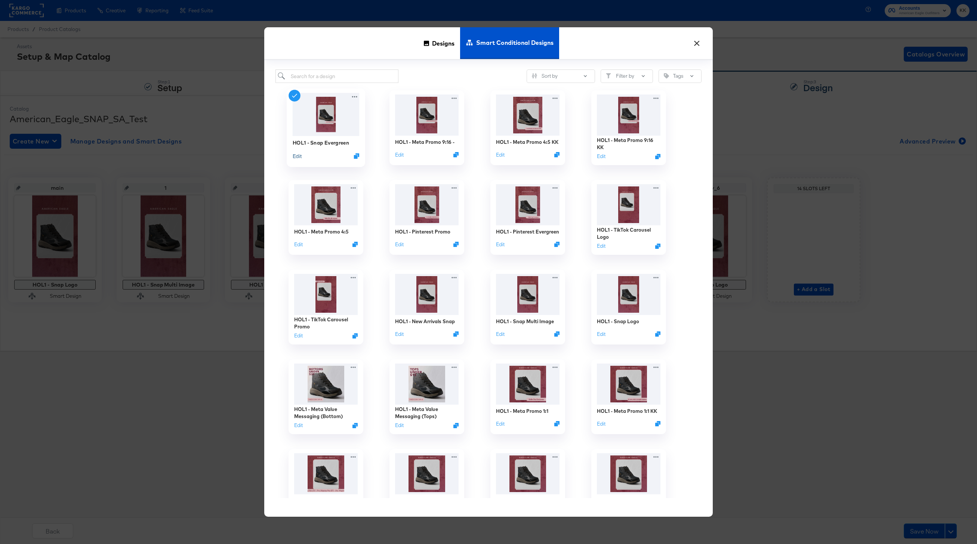
click at [300, 156] on button "Edit" at bounding box center [297, 155] width 9 height 7
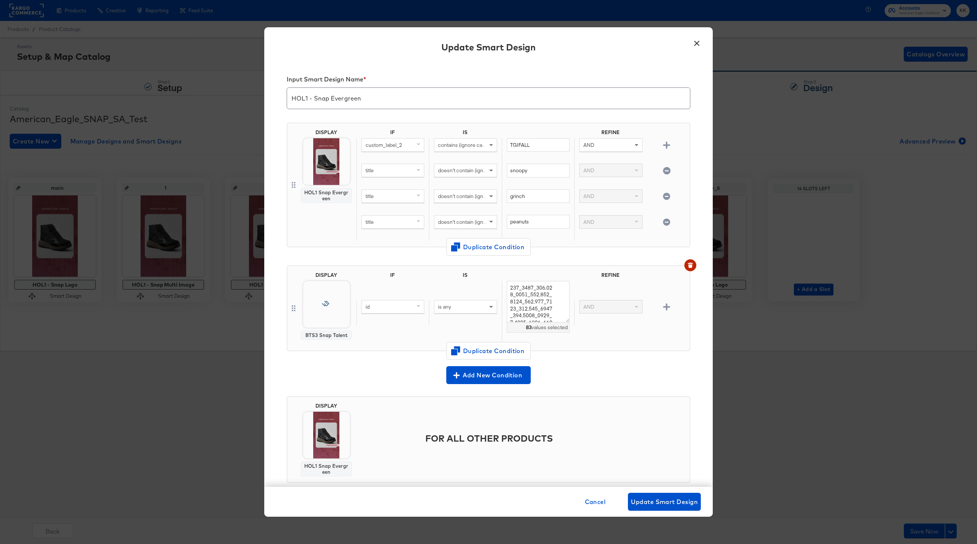
click at [373, 312] on div "id" at bounding box center [393, 306] width 62 height 13
type input "title"
click at [369, 358] on div "title" at bounding box center [379, 358] width 31 height 7
click at [460, 312] on div "is any" at bounding box center [465, 306] width 62 height 13
type input "contain"
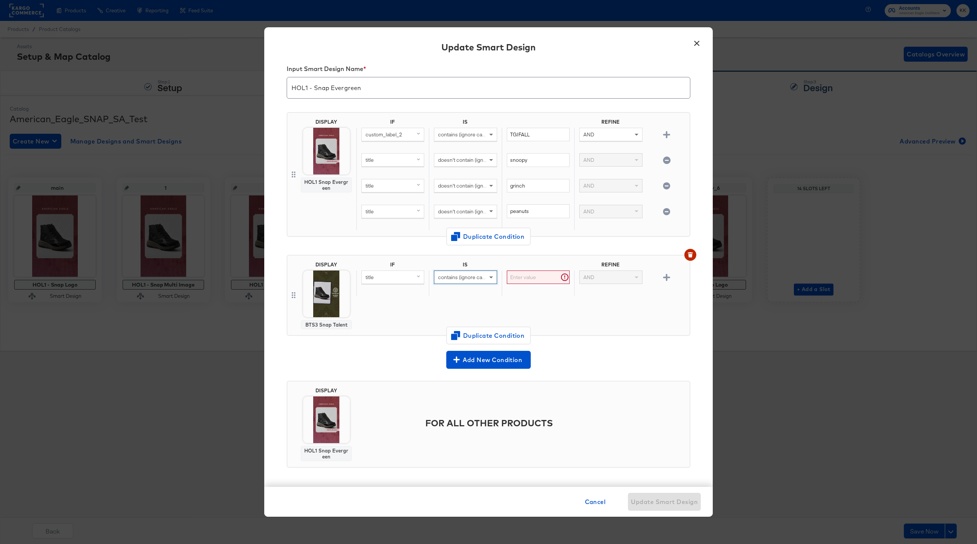
scroll to position [10, 0]
click at [521, 281] on input "text" at bounding box center [538, 278] width 63 height 14
paste input "AE x Tru"
type input "AE x Tru"
click at [502, 303] on div "IF IS REFINE title contains (ignore case) AE x Tru is too short (minimum is 1 c…" at bounding box center [521, 296] width 330 height 68
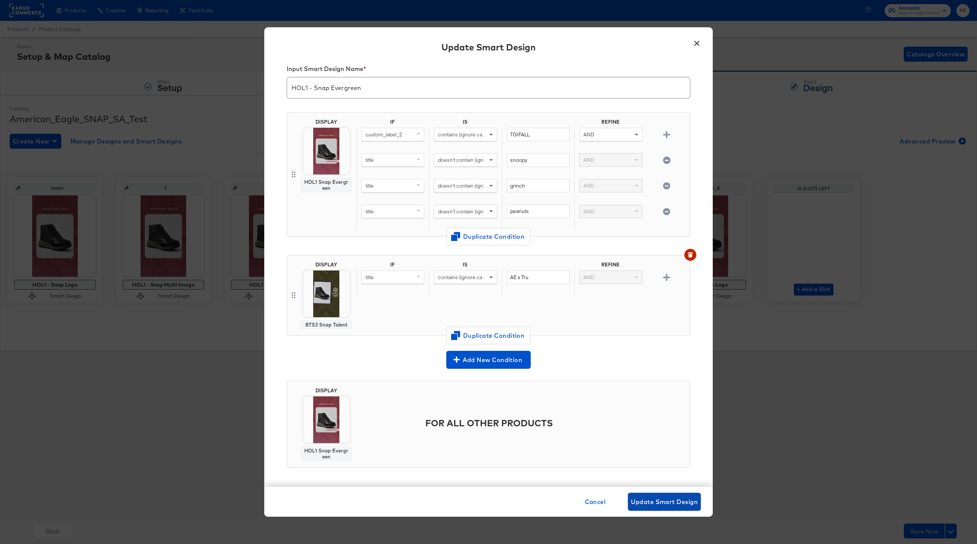
click at [664, 494] on button "Update Smart Design" at bounding box center [664, 502] width 73 height 18
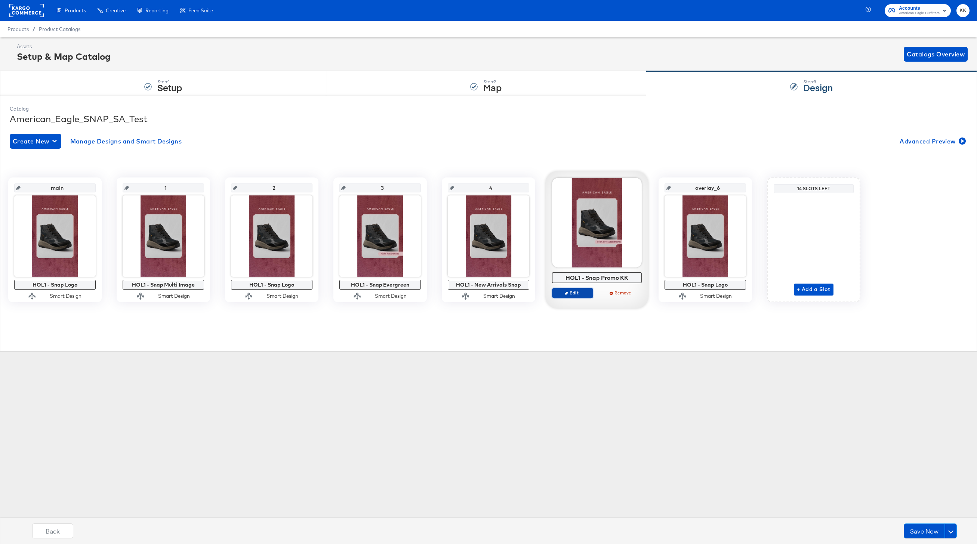
click at [583, 296] on span "Edit" at bounding box center [572, 293] width 34 height 6
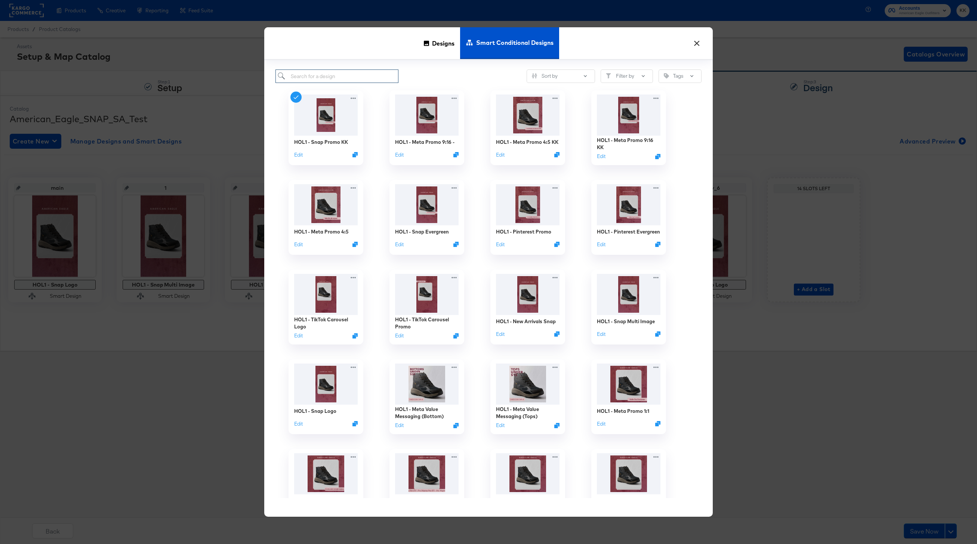
click at [326, 79] on input "search" at bounding box center [336, 77] width 123 height 14
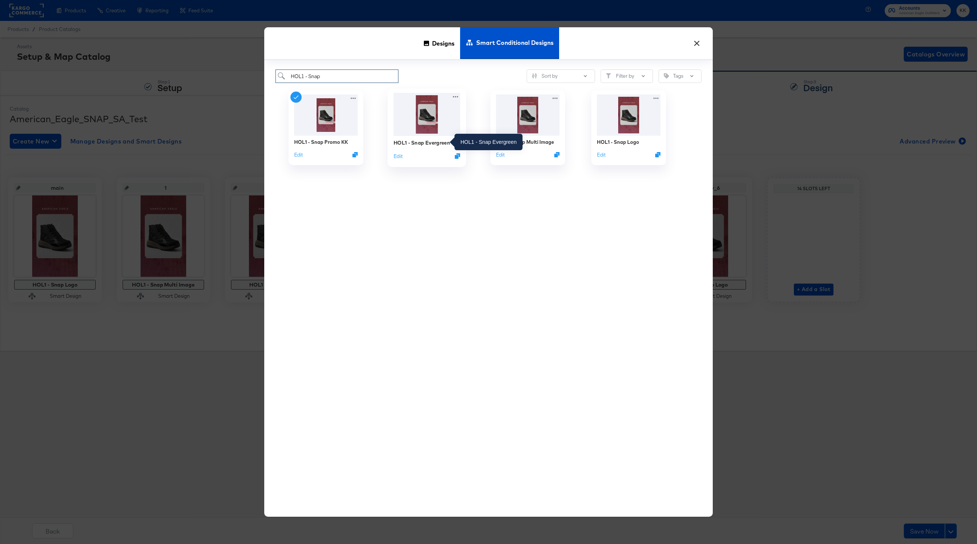
type input "HOL1 - Snap"
click at [429, 141] on div "HOL1 - Snap Evergreen" at bounding box center [422, 142] width 56 height 7
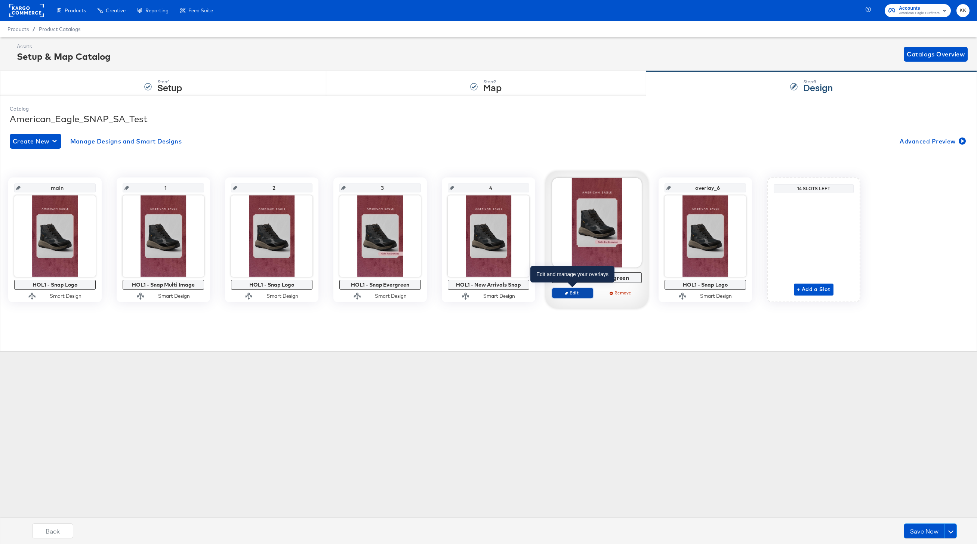
click at [577, 292] on span "Edit" at bounding box center [572, 293] width 34 height 6
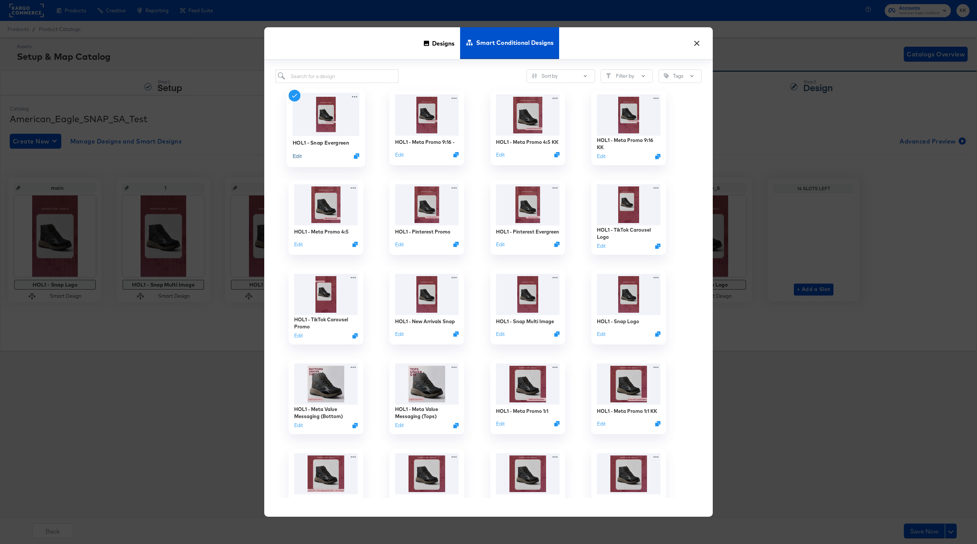
click at [299, 154] on button "Edit" at bounding box center [297, 155] width 9 height 7
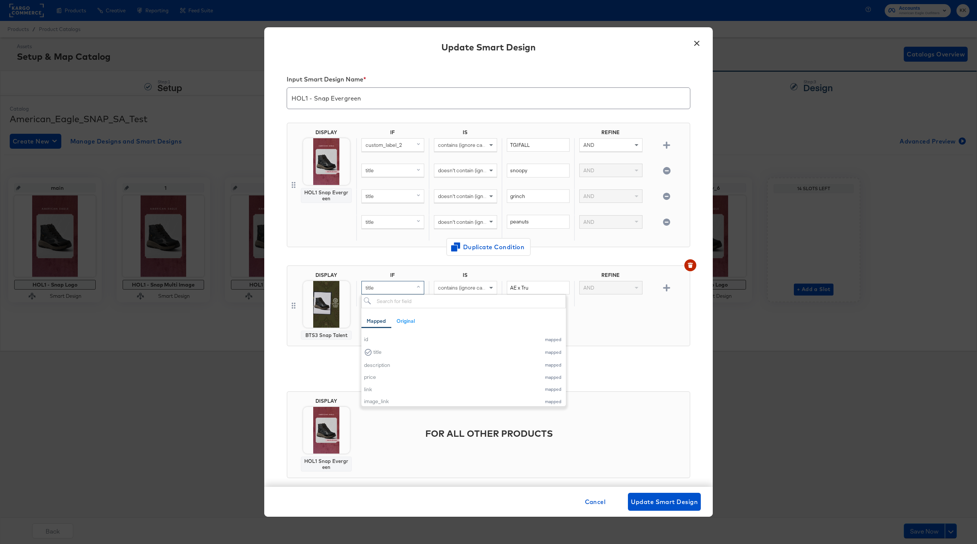
click at [395, 288] on div "title" at bounding box center [393, 287] width 62 height 13
click at [635, 330] on div "IF IS REFINE title contains (ignore case) AE x Tru AND" at bounding box center [521, 306] width 330 height 68
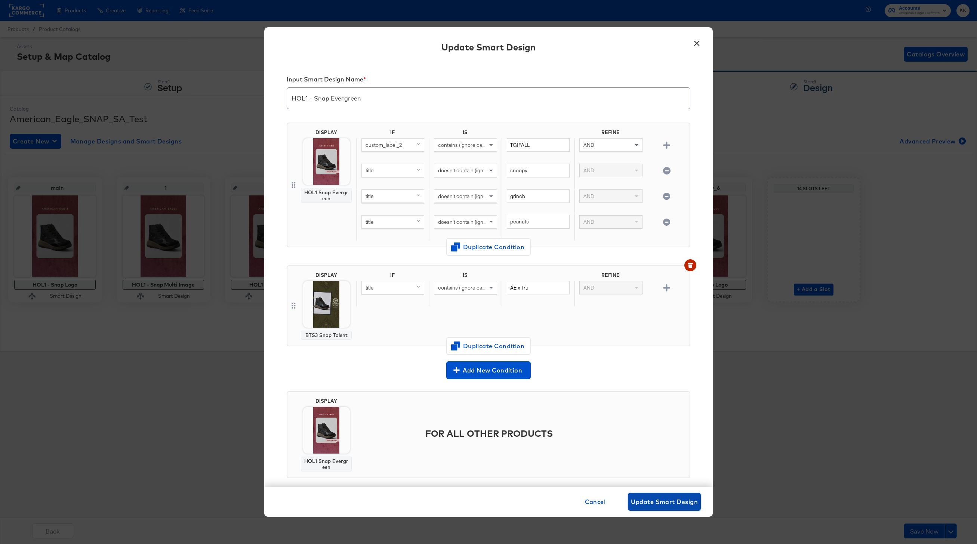
click at [659, 502] on span "Update Smart Design" at bounding box center [664, 502] width 67 height 10
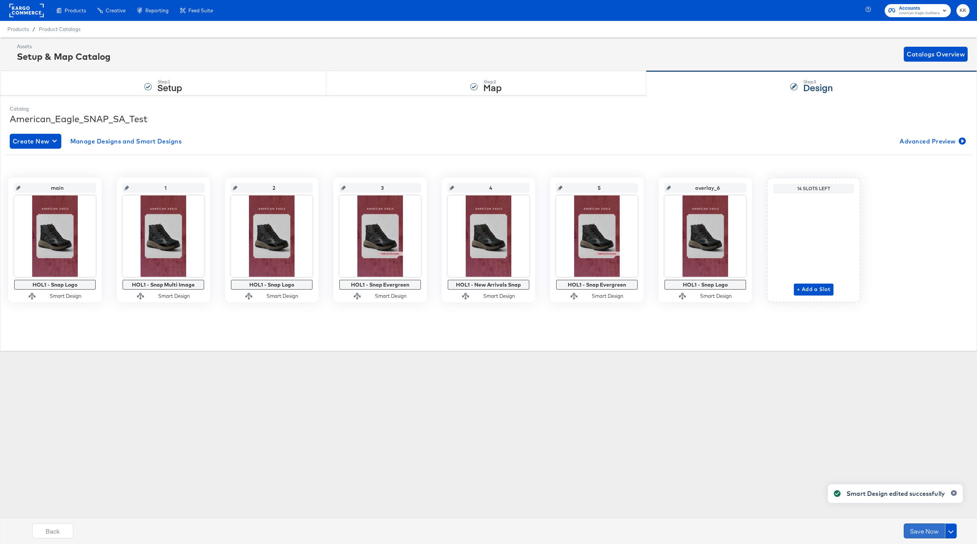
click at [921, 535] on button "Save Now" at bounding box center [924, 531] width 41 height 15
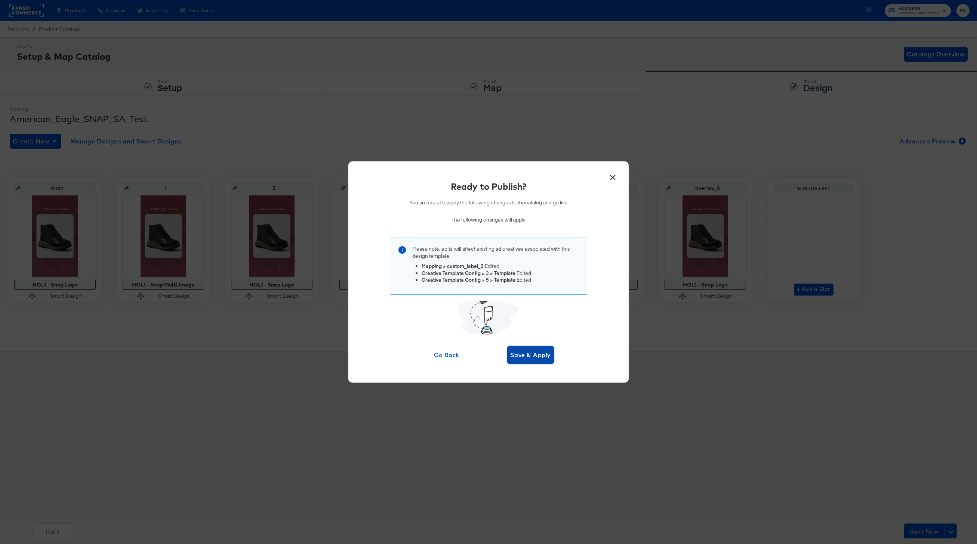
click at [531, 355] on span "Save & Apply" at bounding box center [530, 355] width 41 height 10
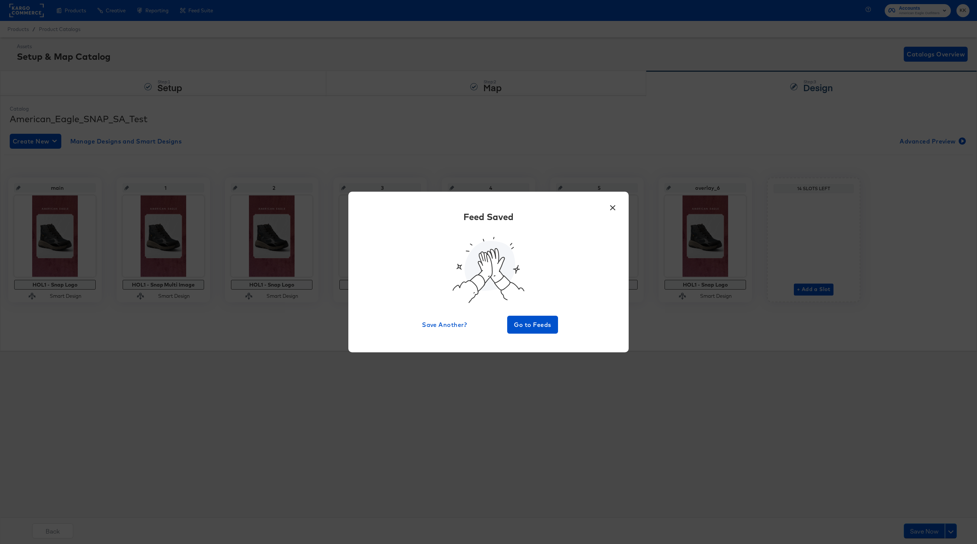
click at [535, 303] on div "Feed Saved Save Another? Go to Feeds" at bounding box center [489, 271] width 258 height 123
click at [535, 323] on span "Go to Feeds" at bounding box center [532, 325] width 45 height 10
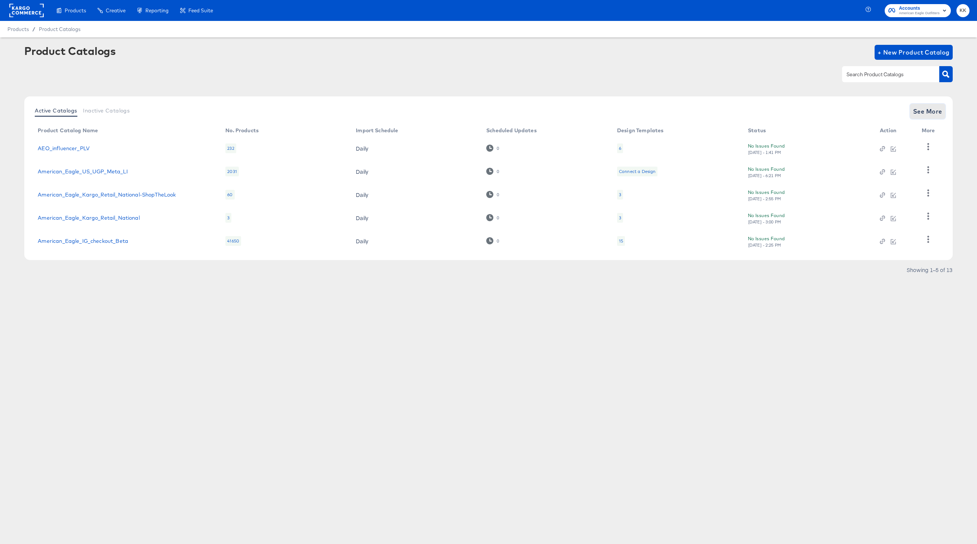
click at [926, 111] on span "See More" at bounding box center [927, 111] width 29 height 10
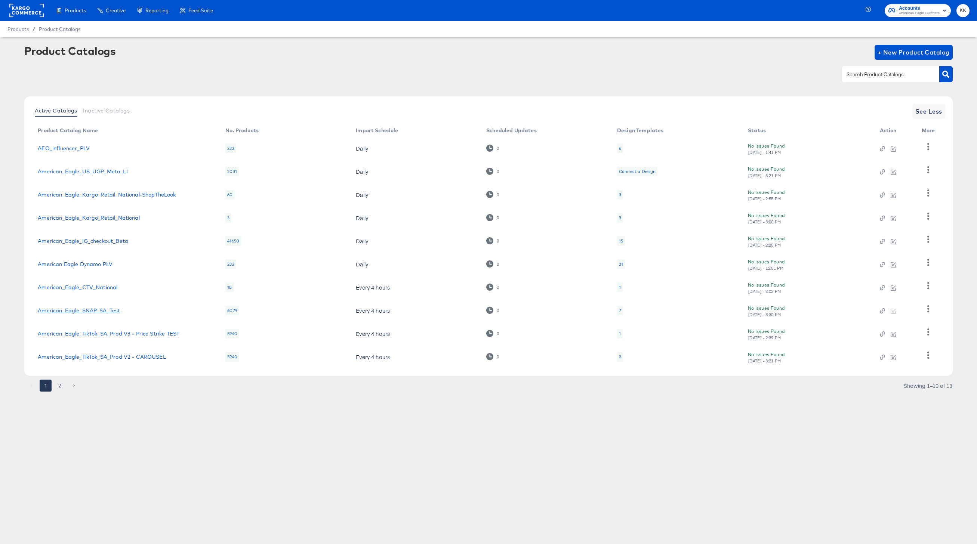
click at [97, 311] on link "American_Eagle_SNAP_SA_Test" at bounding box center [79, 311] width 82 height 6
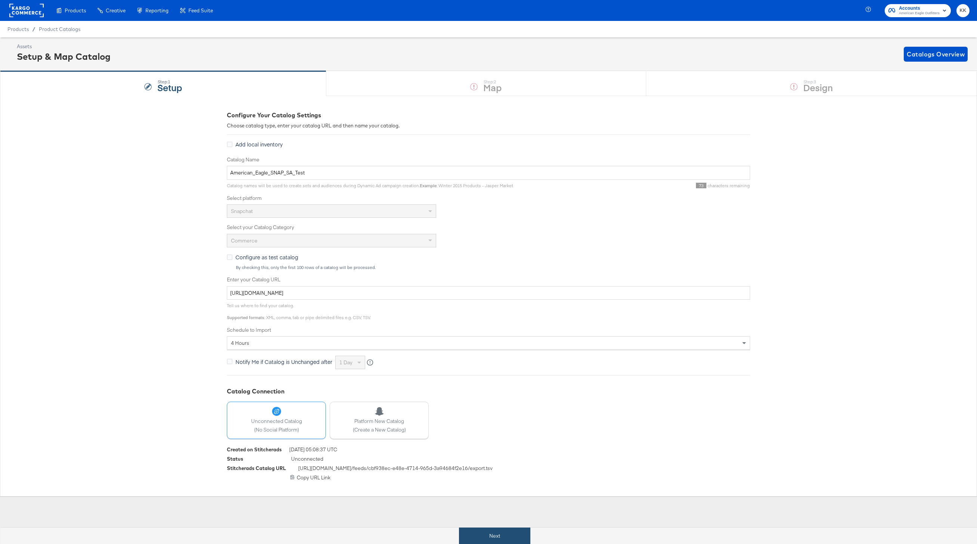
click at [490, 536] on button "Next" at bounding box center [494, 536] width 71 height 17
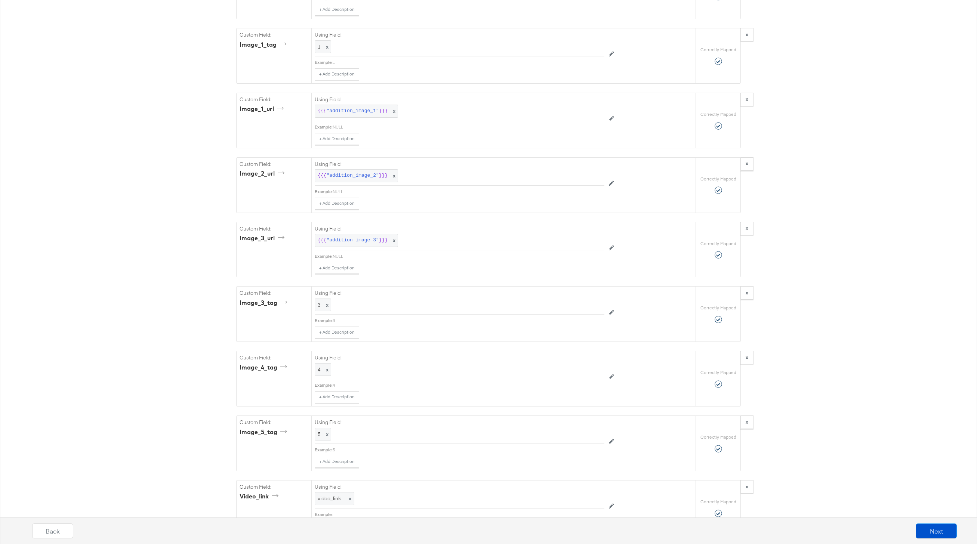
scroll to position [1010, 0]
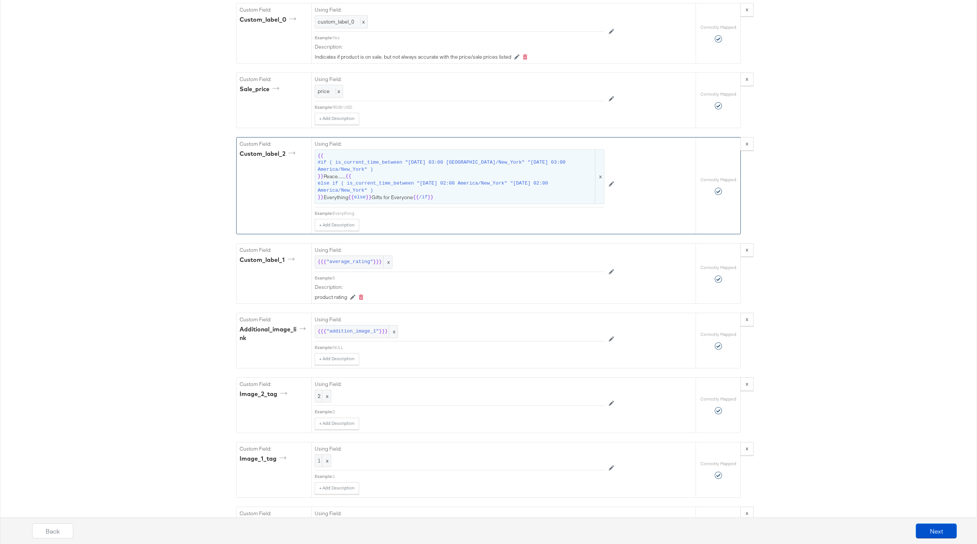
click at [413, 175] on span "{{ #if ( is_current_time_between "2024-06-11 03:00 America/New_York" "2024-06-1…" at bounding box center [460, 176] width 284 height 49
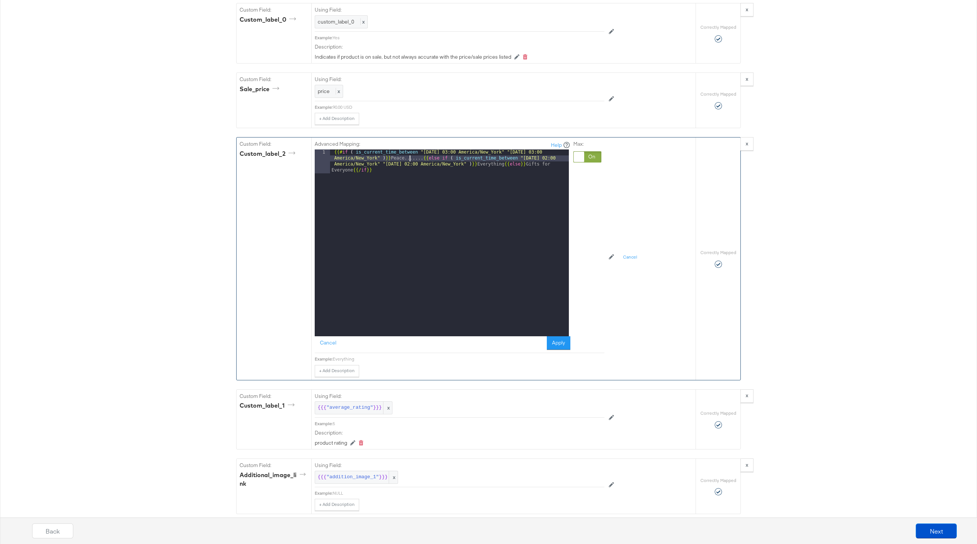
click at [410, 156] on div "{{# if ( is_current_time_between "2024-06-11 03:00 America/New_York" "2024-06-1…" at bounding box center [449, 266] width 239 height 235
click at [550, 343] on button "Apply" at bounding box center [559, 342] width 24 height 13
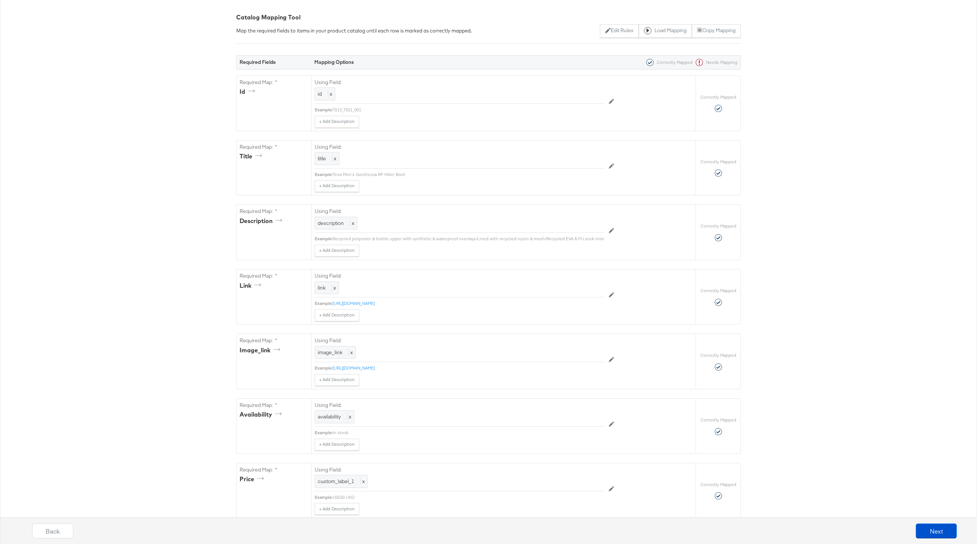
scroll to position [0, 0]
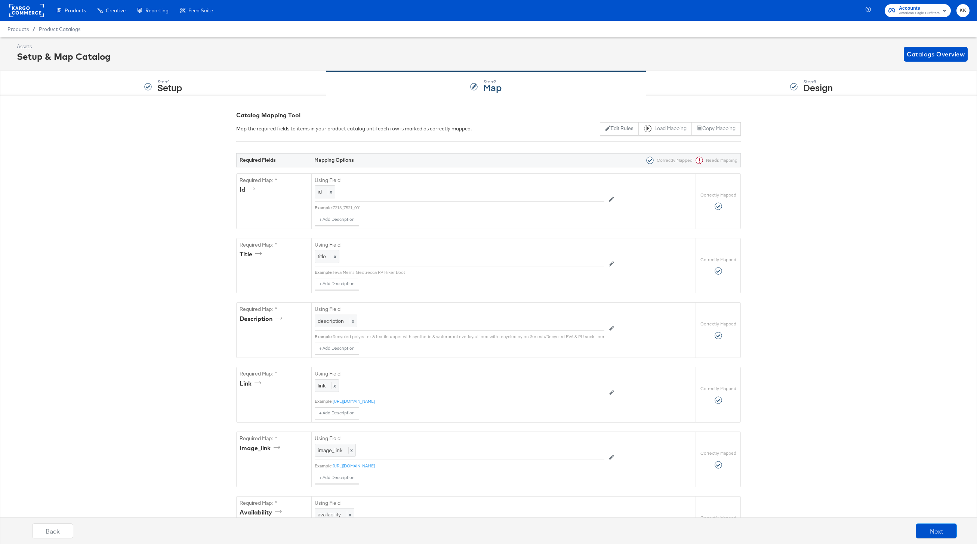
click at [32, 3] on div at bounding box center [26, 10] width 34 height 21
click at [33, 5] on rect at bounding box center [26, 10] width 34 height 13
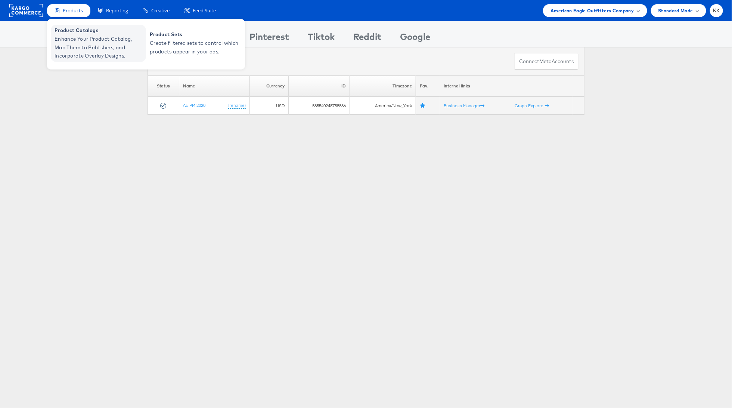
click at [69, 42] on span "Enhance Your Product Catalog, Map Them to Publishers, and Incorporate Overlay D…" at bounding box center [100, 47] width 90 height 25
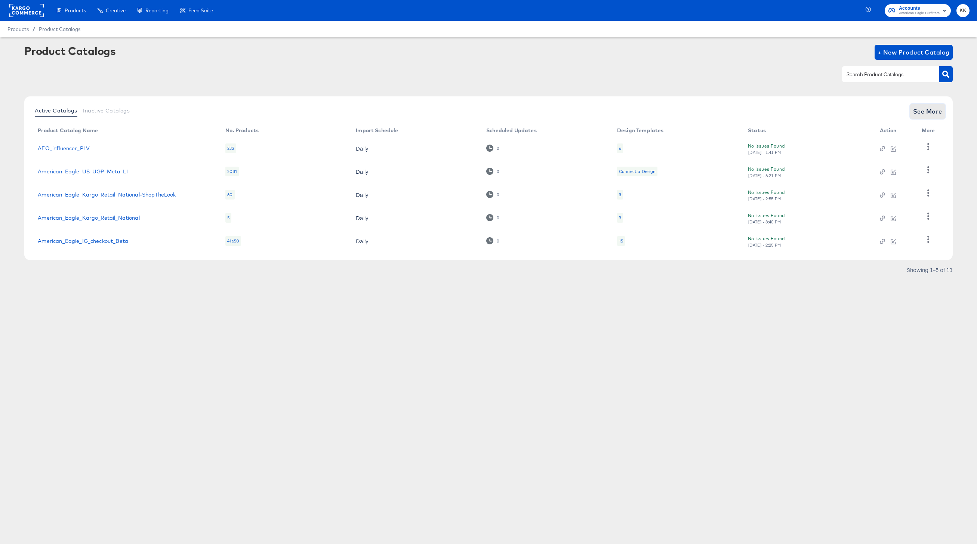
click at [938, 117] on button "See More" at bounding box center [927, 111] width 35 height 15
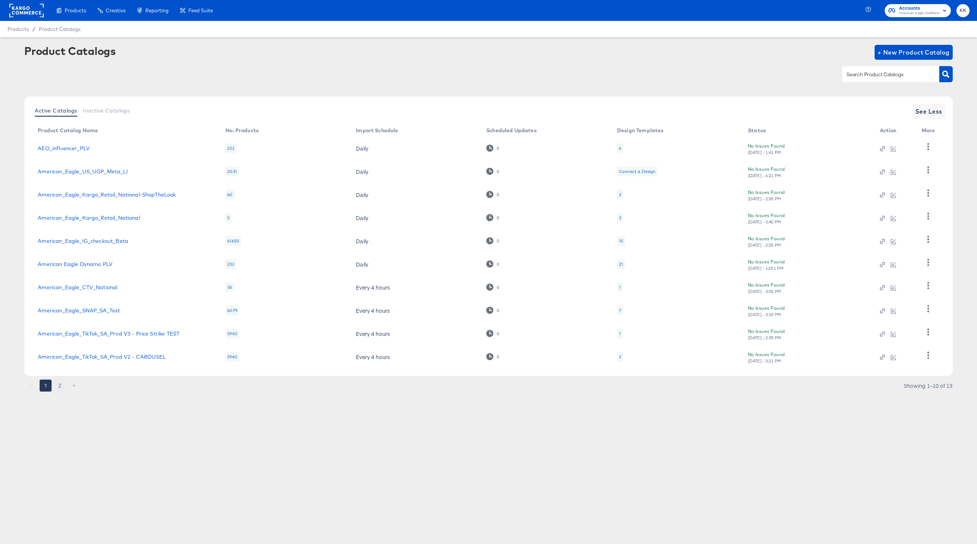
click at [58, 385] on button "2" at bounding box center [60, 386] width 12 height 12
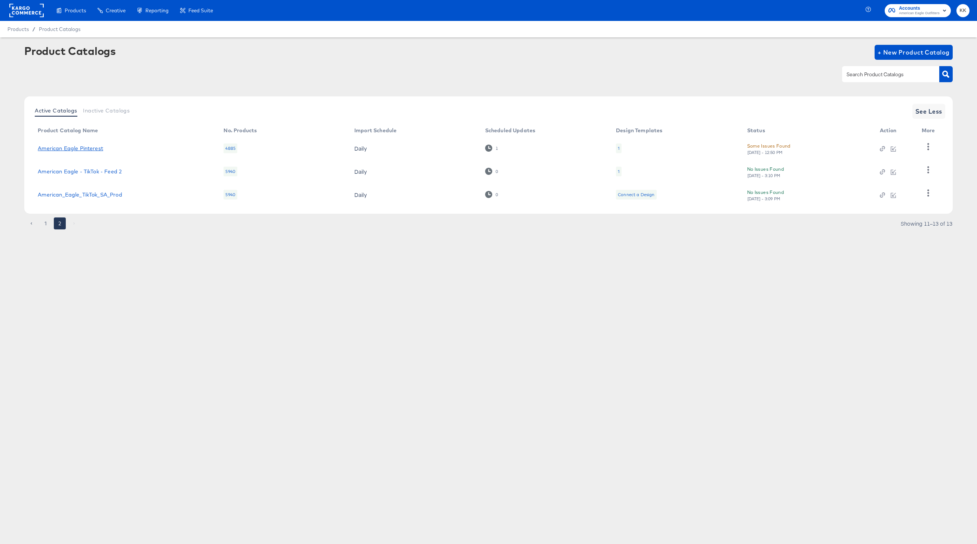
click at [93, 149] on link "American Eagle Pinterest" at bounding box center [70, 148] width 65 height 6
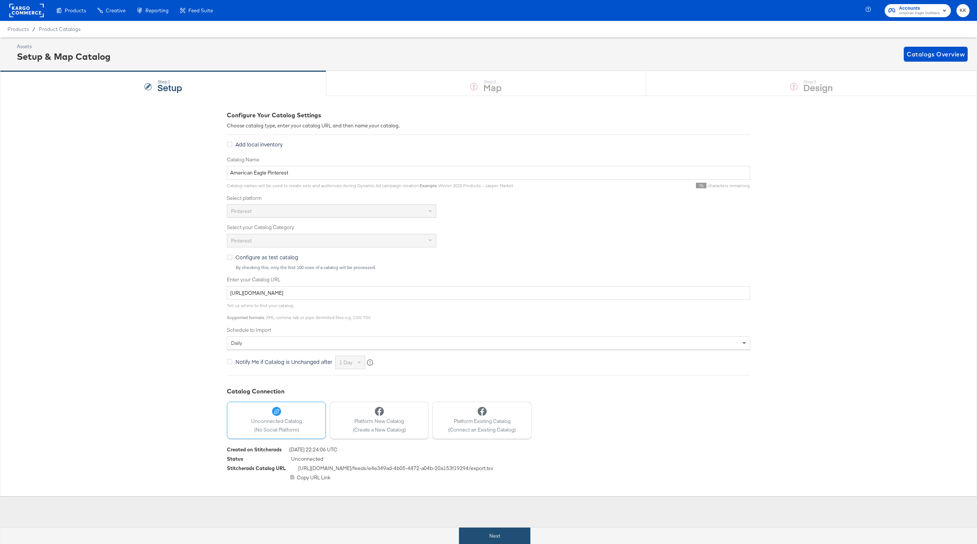
click at [476, 532] on button "Next" at bounding box center [494, 536] width 71 height 17
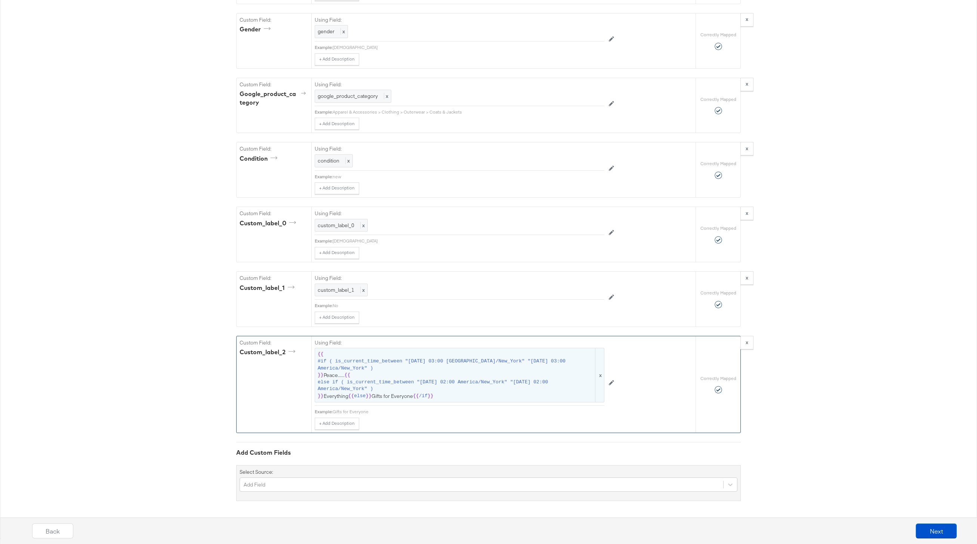
click at [407, 360] on span "#if ( is_current_time_between "2024-06-28 03:00 America/New_York" "2024-06-25 0…" at bounding box center [456, 365] width 276 height 14
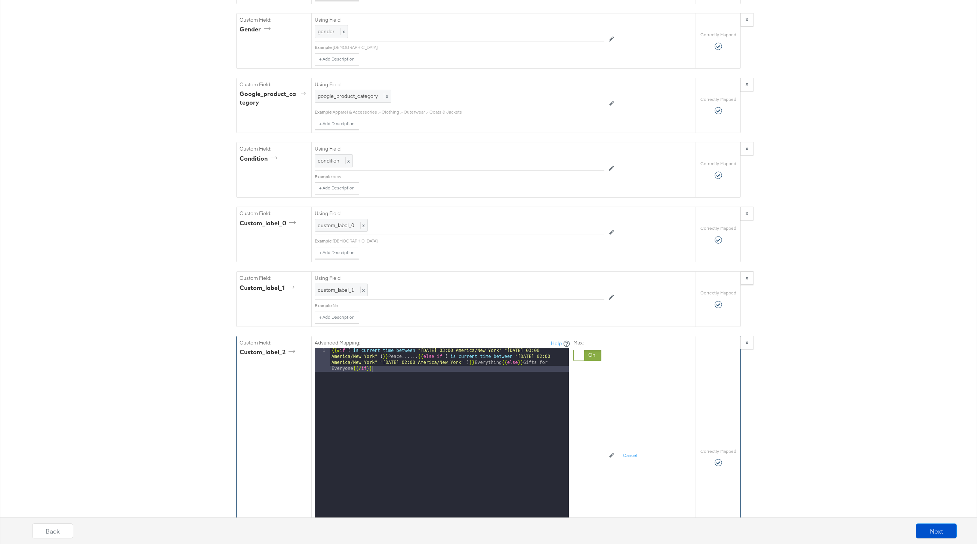
scroll to position [920, 0]
drag, startPoint x: 408, startPoint y: 354, endPoint x: 413, endPoint y: 364, distance: 10.4
click at [408, 355] on div "{{# if ( is_current_time_between "2024-06-28 03:00 America/New_York" "2024-06-2…" at bounding box center [449, 464] width 239 height 235
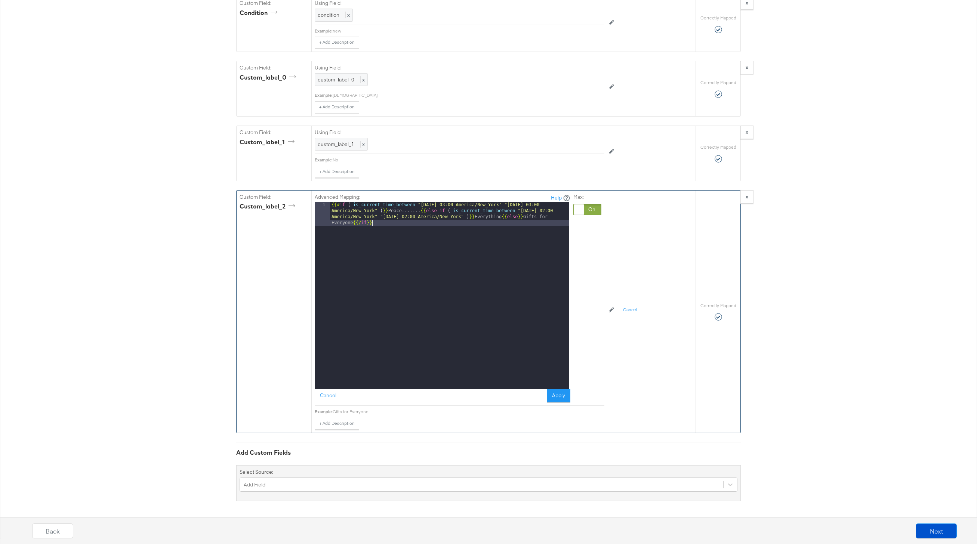
click at [558, 388] on div "{{# if ( is_current_time_between "2024-06-28 03:00 America/New_York" "2024-06-2…" at bounding box center [449, 319] width 239 height 235
click at [559, 399] on button "Apply" at bounding box center [559, 395] width 24 height 13
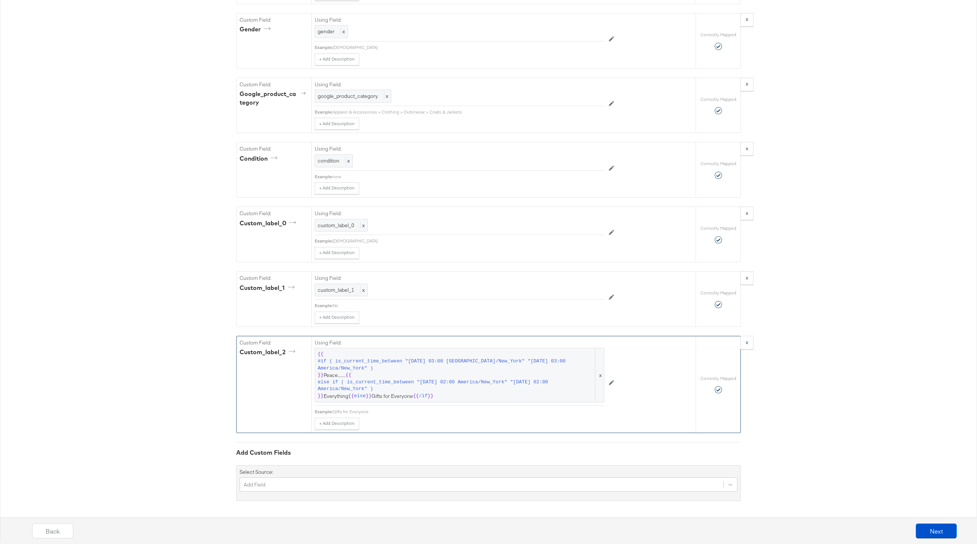
scroll to position [919, 0]
click at [955, 527] on button "Next" at bounding box center [936, 531] width 41 height 15
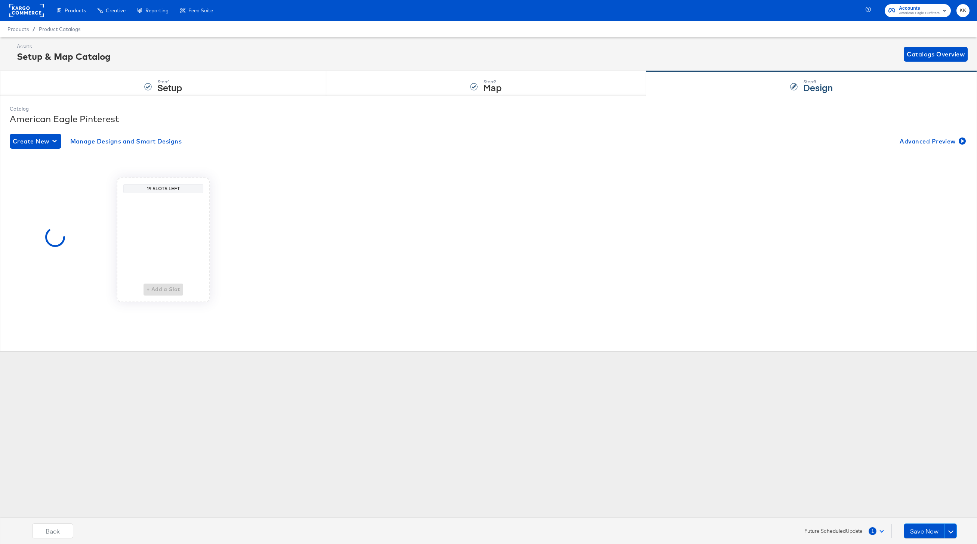
scroll to position [0, 0]
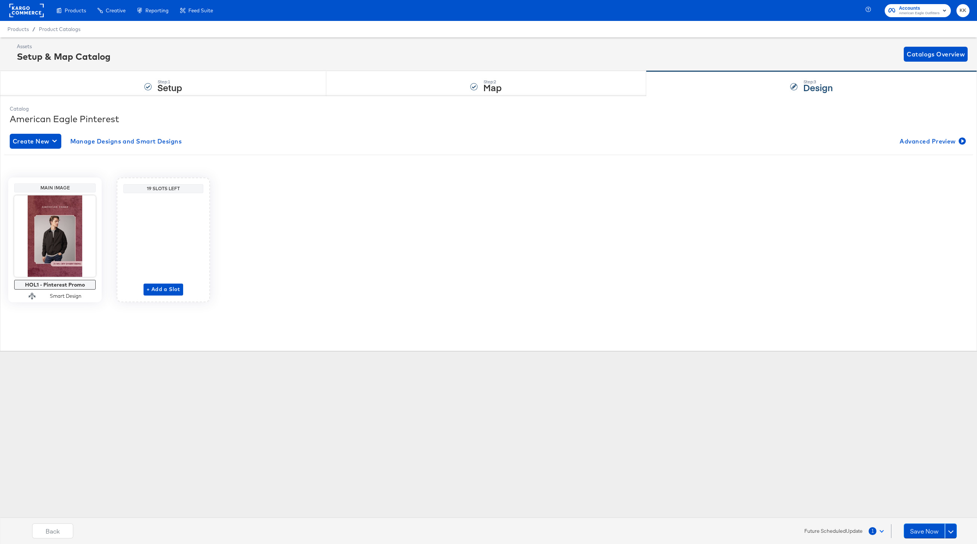
click at [881, 532] on span at bounding box center [881, 530] width 4 height 4
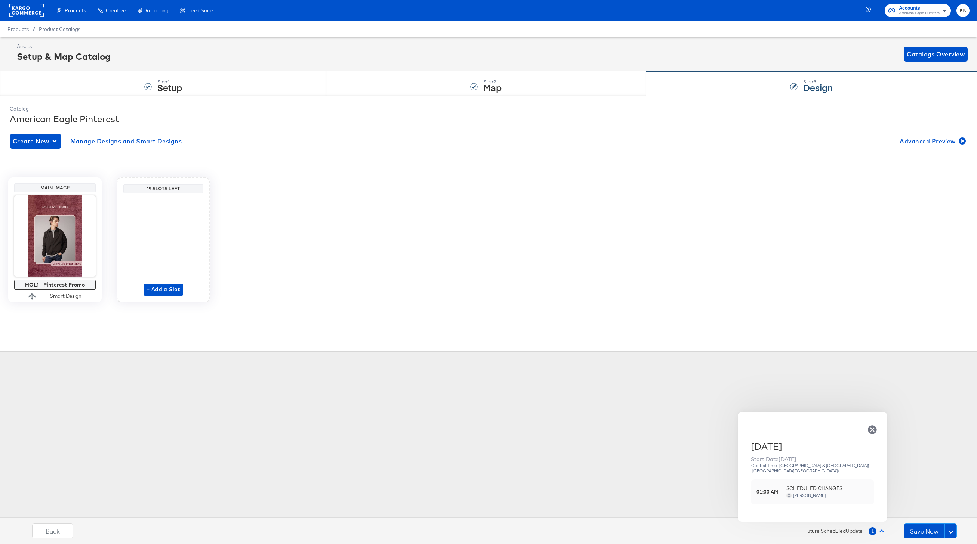
click at [870, 426] on icon "button" at bounding box center [872, 429] width 9 height 9
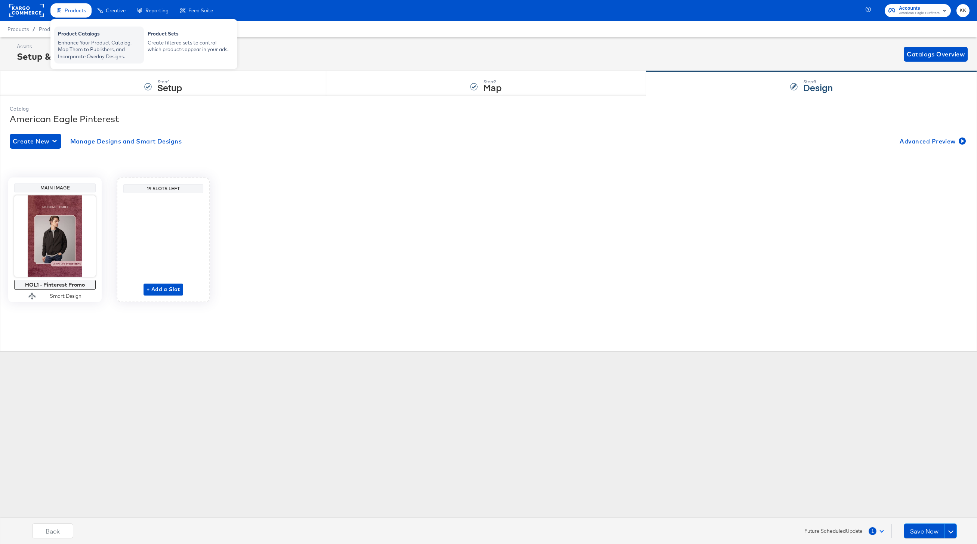
click at [72, 47] on div "Enhance Your Product Catalog, Map Them to Publishers, and Incorporate Overlay D…" at bounding box center [99, 49] width 82 height 21
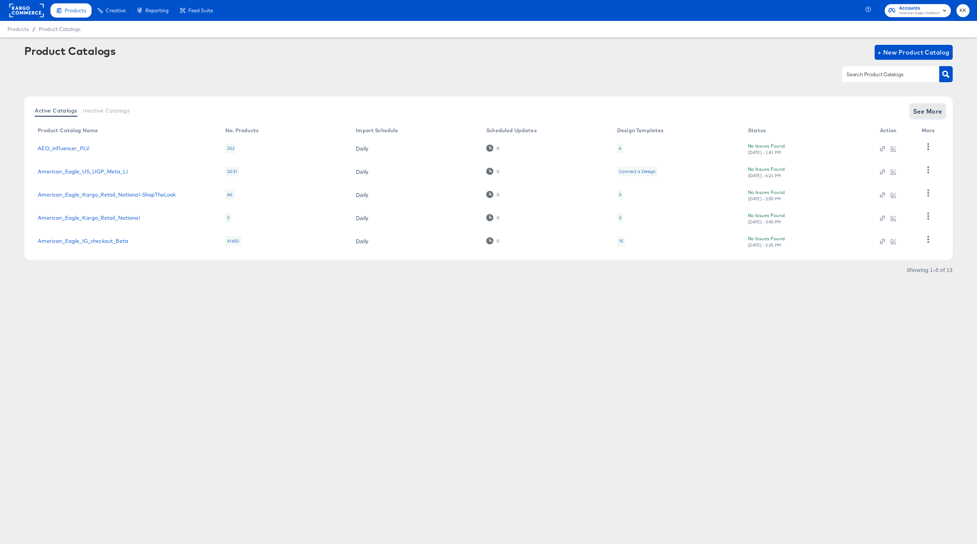
click at [933, 111] on span "See More" at bounding box center [927, 111] width 29 height 10
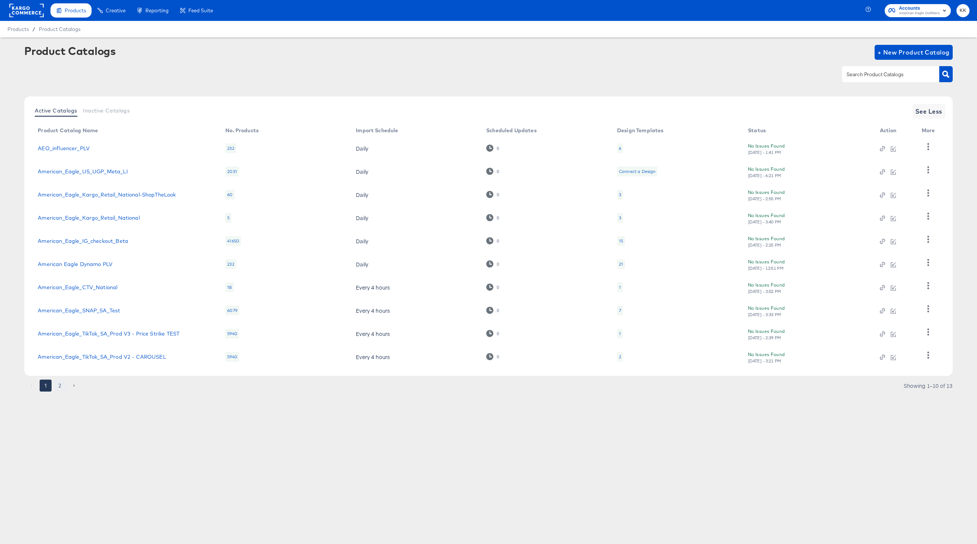
click at [61, 383] on button "2" at bounding box center [60, 386] width 12 height 12
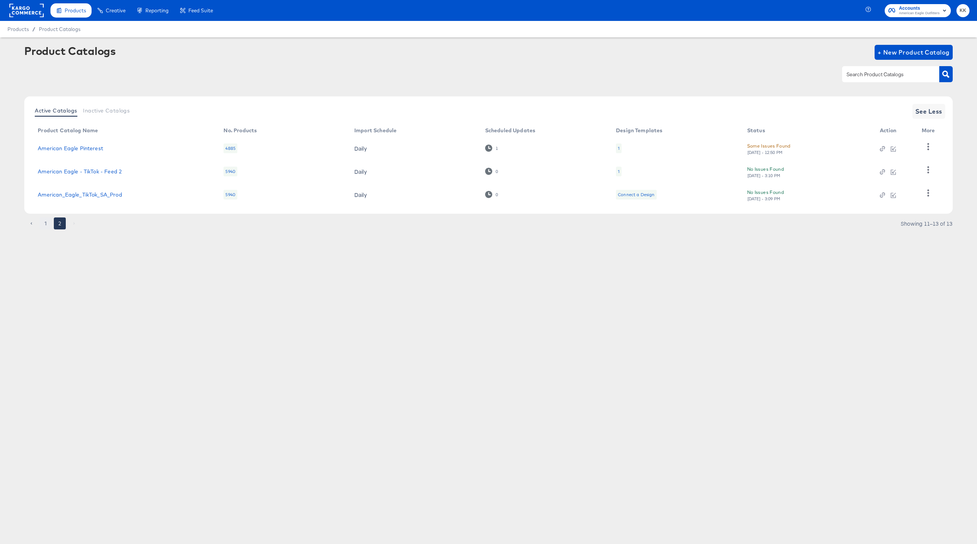
click at [49, 223] on button "1" at bounding box center [46, 224] width 12 height 12
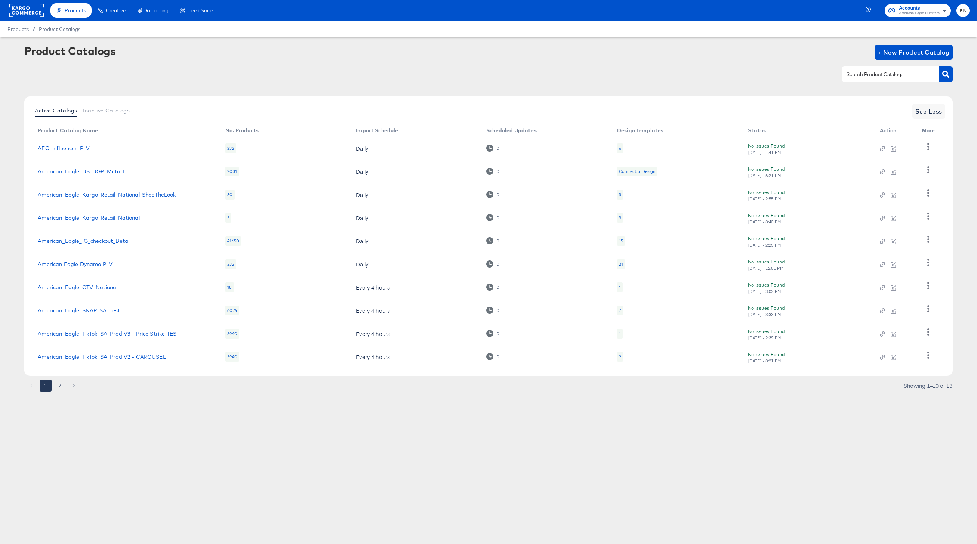
click at [101, 312] on link "American_Eagle_SNAP_SA_Test" at bounding box center [79, 311] width 82 height 6
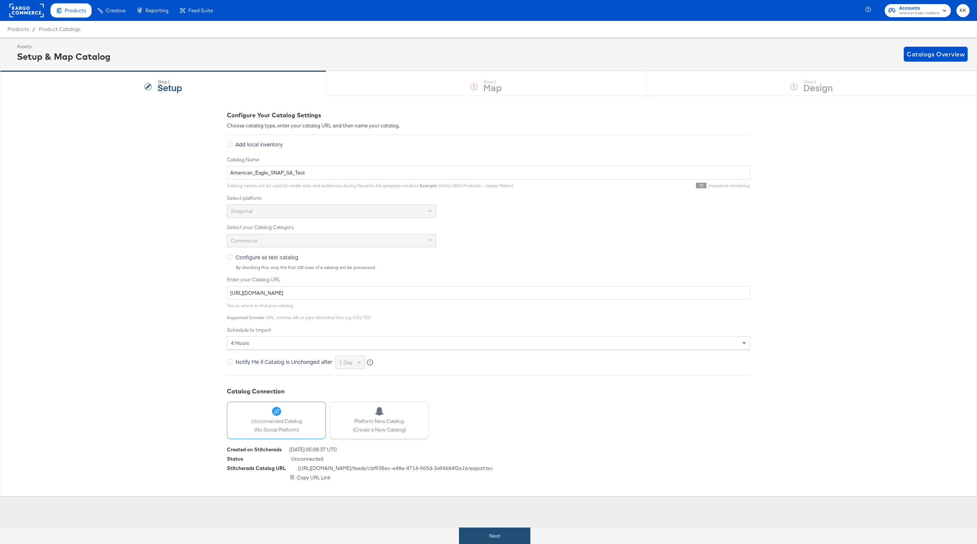
click at [476, 529] on button "Next" at bounding box center [494, 536] width 71 height 17
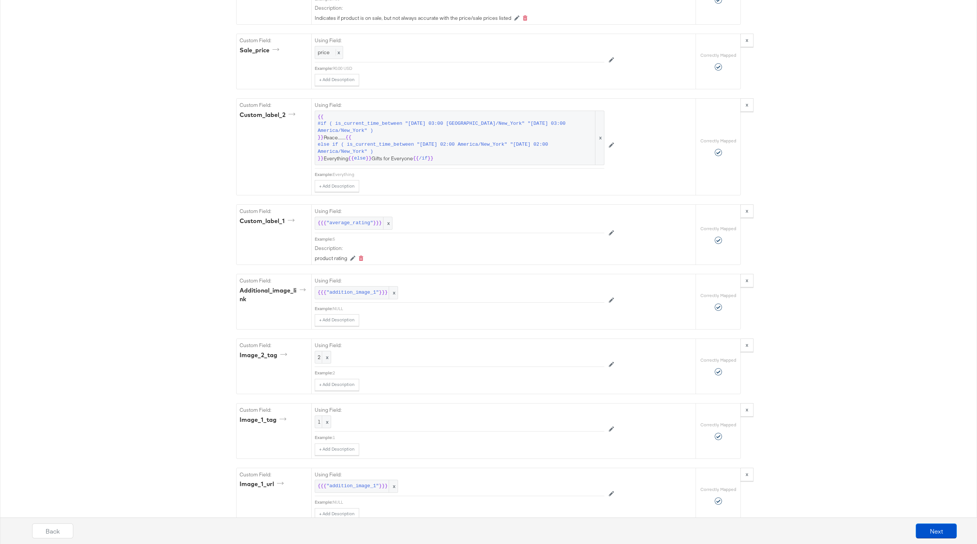
scroll to position [895, 0]
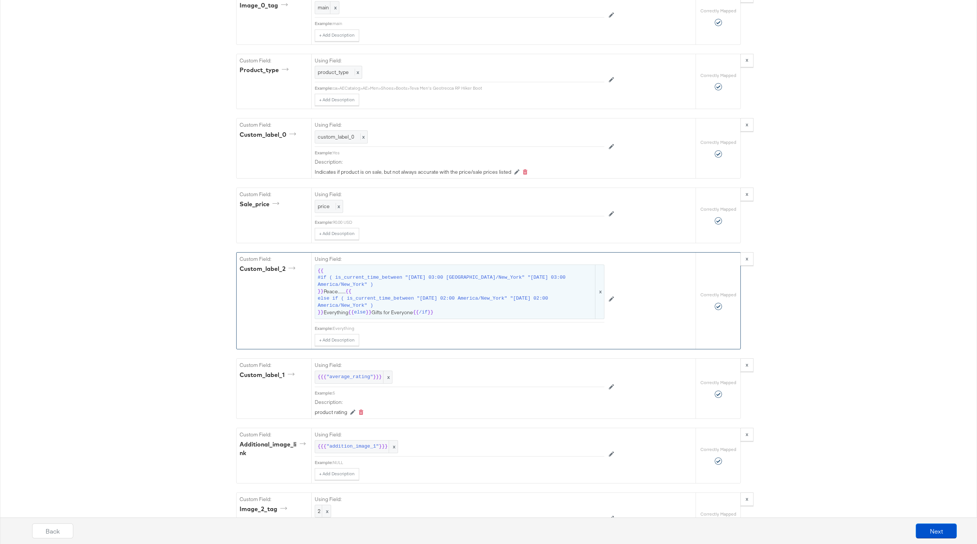
click at [425, 287] on span "#if ( is_current_time_between "2024-06-11 03:00 America/New_York" "2024-06-14 0…" at bounding box center [456, 281] width 276 height 14
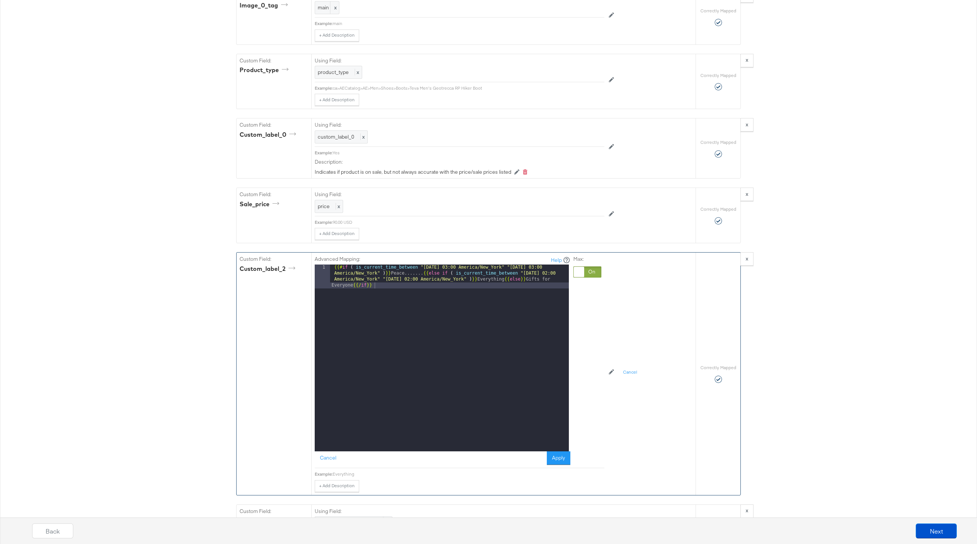
click at [409, 276] on div "{{# if ( is_current_time_between "2024-06-11 03:00 America/New_York" "2024-06-1…" at bounding box center [449, 382] width 239 height 235
click at [558, 462] on button "Apply" at bounding box center [559, 457] width 24 height 13
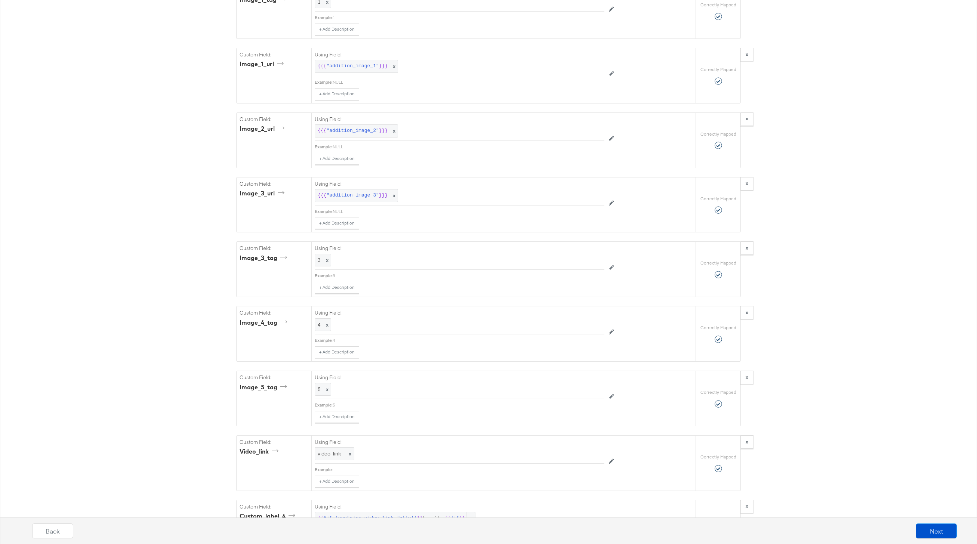
scroll to position [1785, 0]
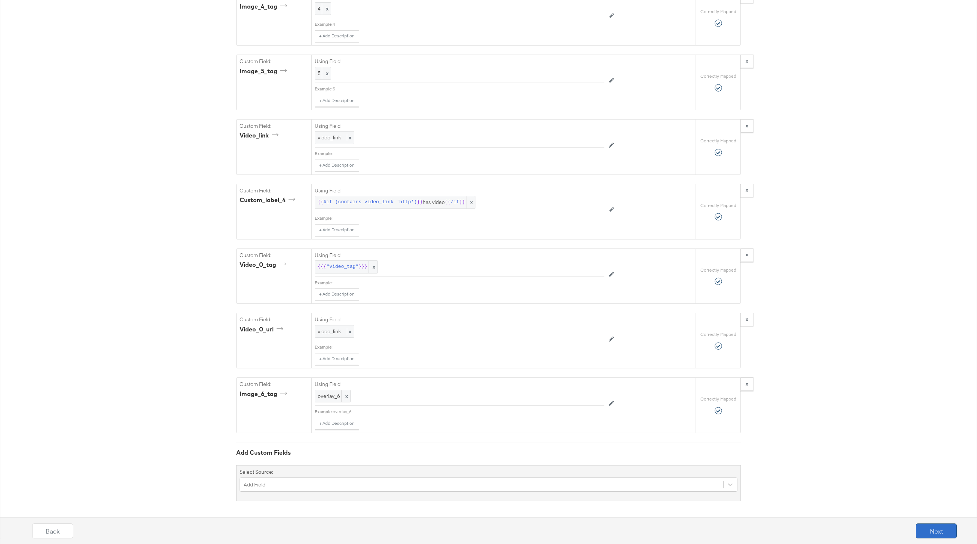
click at [947, 537] on button "Next" at bounding box center [936, 531] width 41 height 15
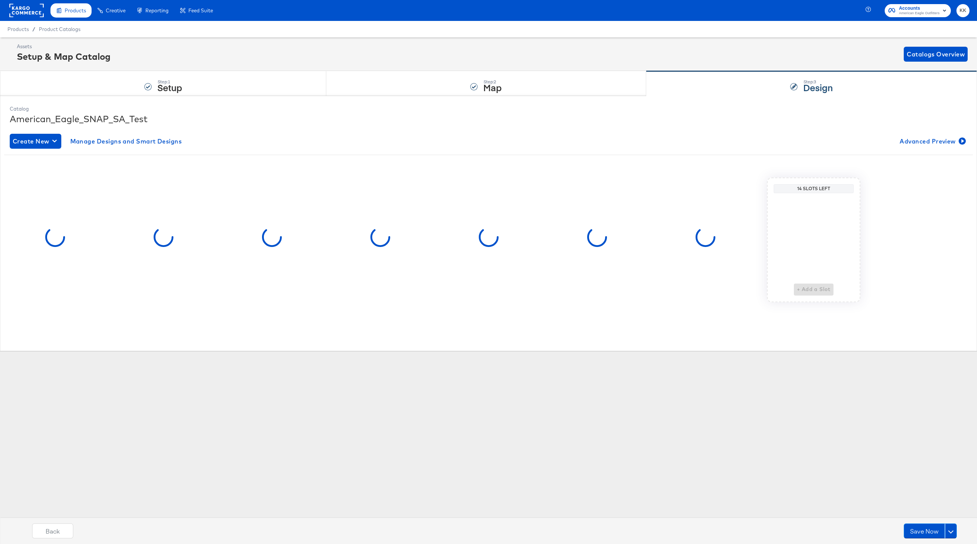
scroll to position [0, 0]
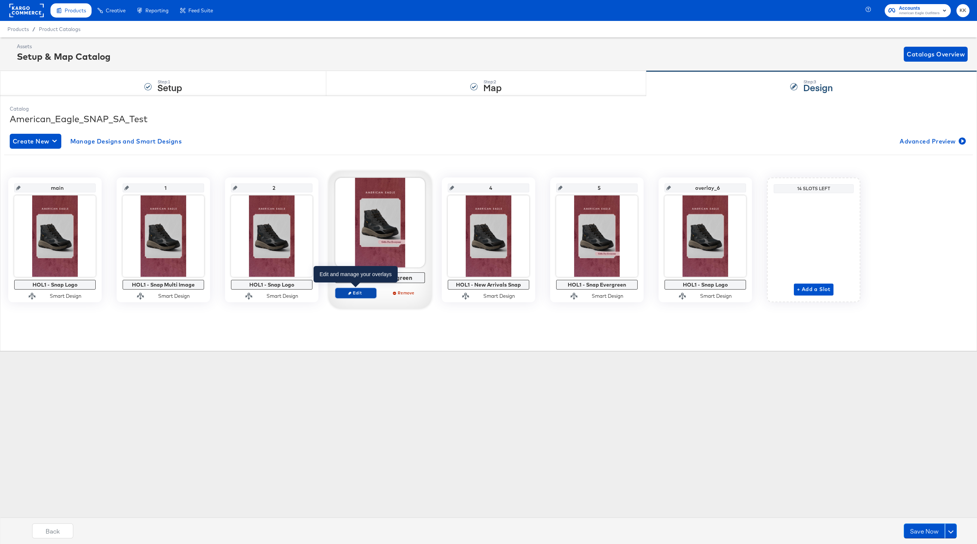
click at [366, 294] on span "Edit" at bounding box center [356, 293] width 34 height 6
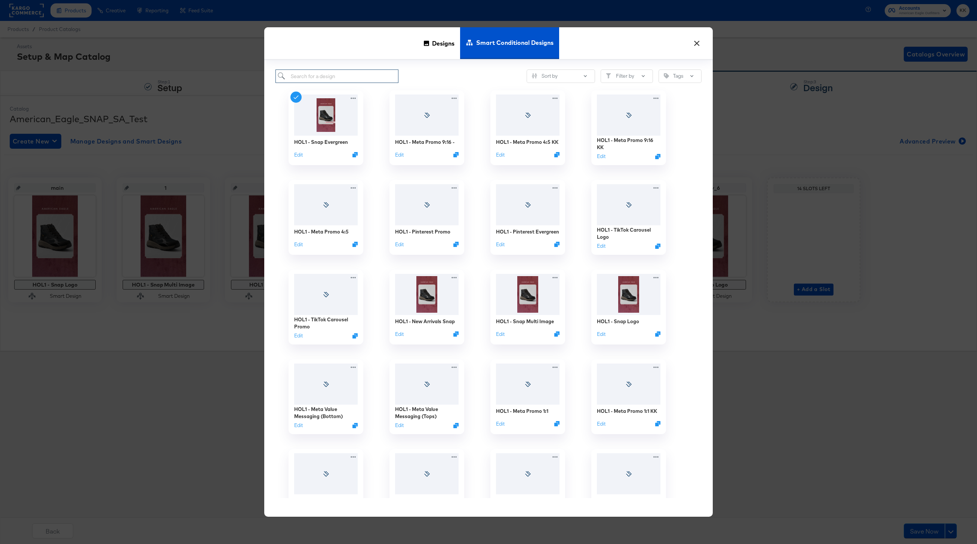
click at [346, 74] on input "search" at bounding box center [336, 77] width 123 height 14
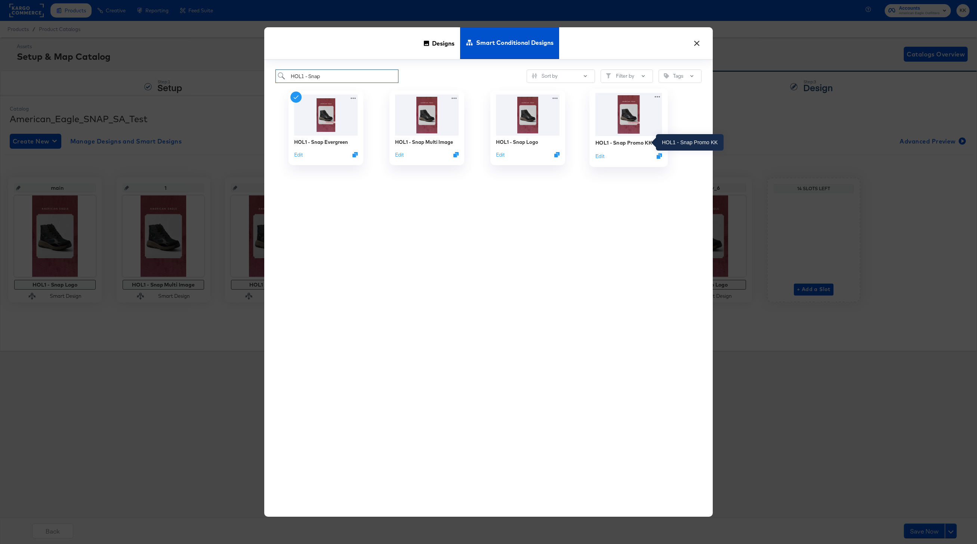
type input "HOL1 - Snap"
click at [611, 141] on div "HOL1 - Snap Promo KK" at bounding box center [623, 142] width 56 height 7
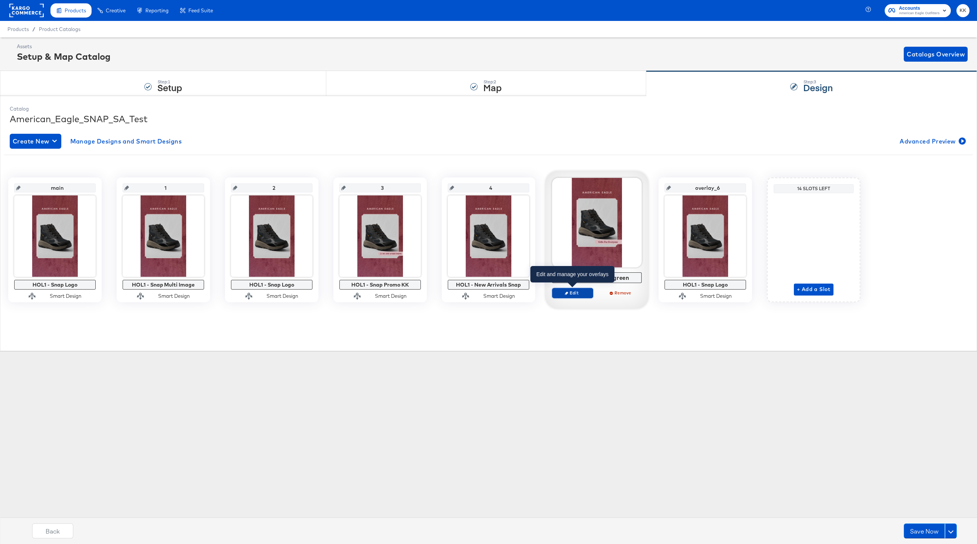
click at [573, 296] on span "Edit" at bounding box center [572, 293] width 34 height 6
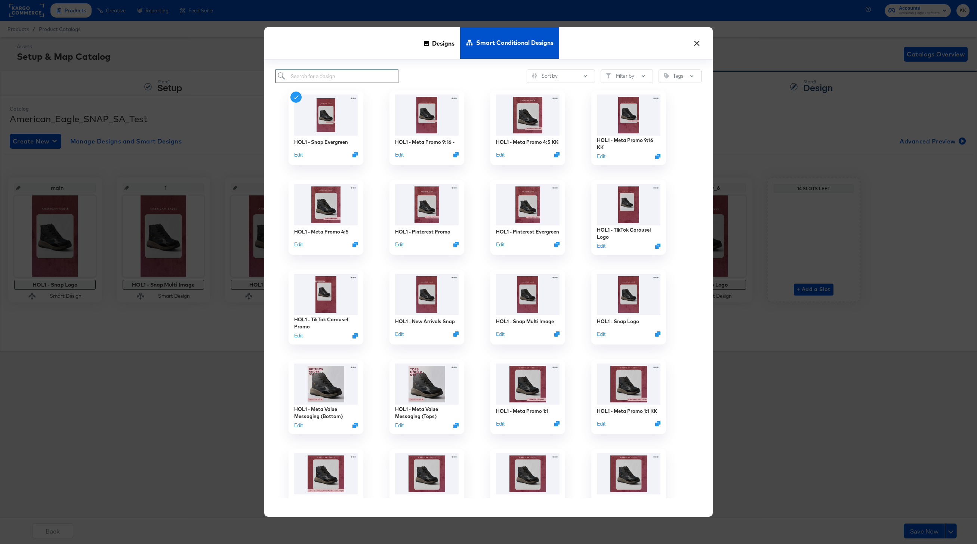
click at [376, 72] on input "search" at bounding box center [336, 77] width 123 height 14
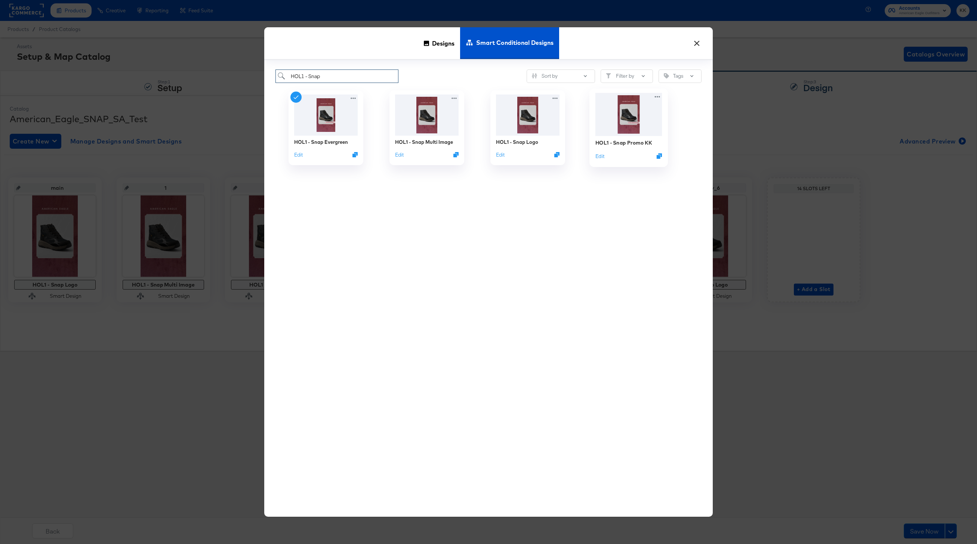
type input "HOL1 - Snap"
click at [644, 138] on div "HOL1 - Snap Promo KK Edit" at bounding box center [628, 149] width 67 height 27
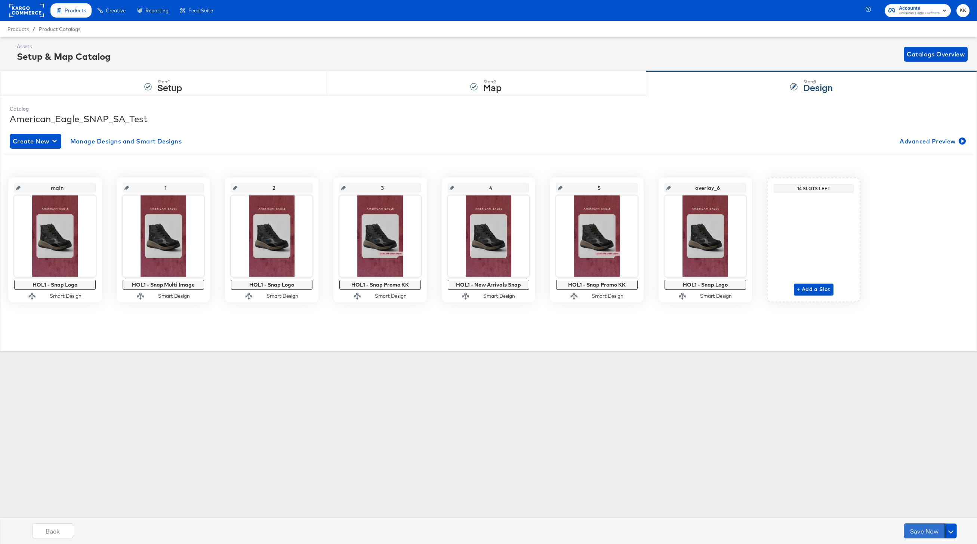
click at [922, 528] on button "Save Now" at bounding box center [924, 531] width 41 height 15
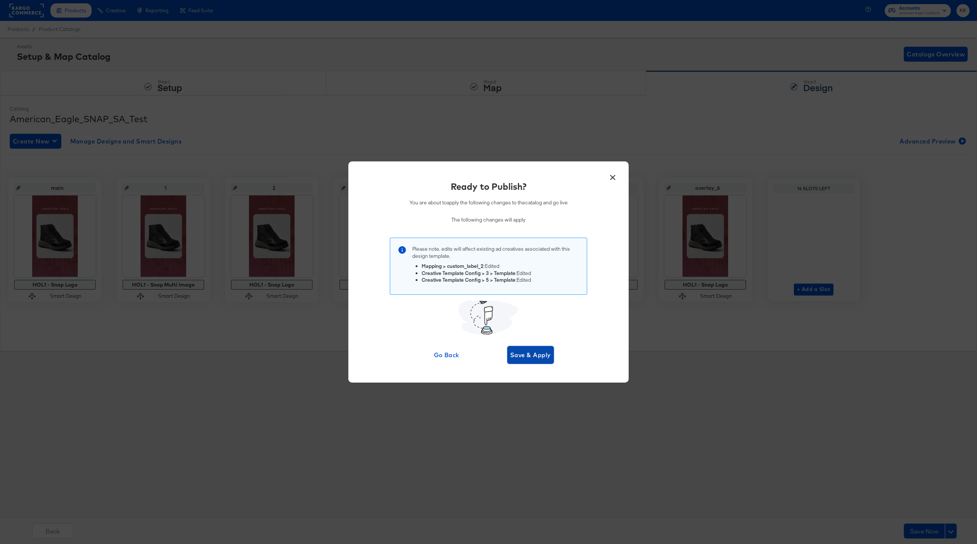
click at [541, 360] on button "Save & Apply" at bounding box center [530, 355] width 47 height 18
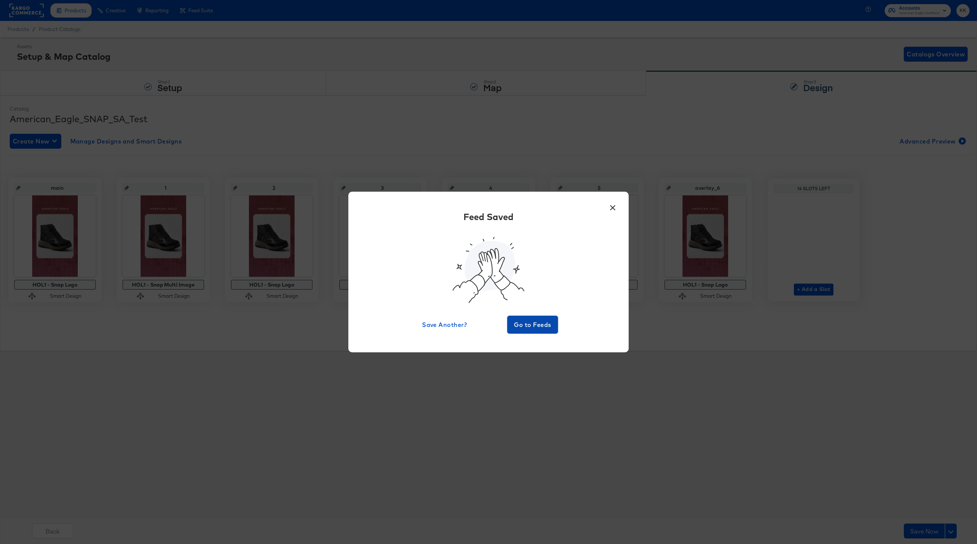
click at [543, 326] on span "Go to Feeds" at bounding box center [532, 325] width 45 height 10
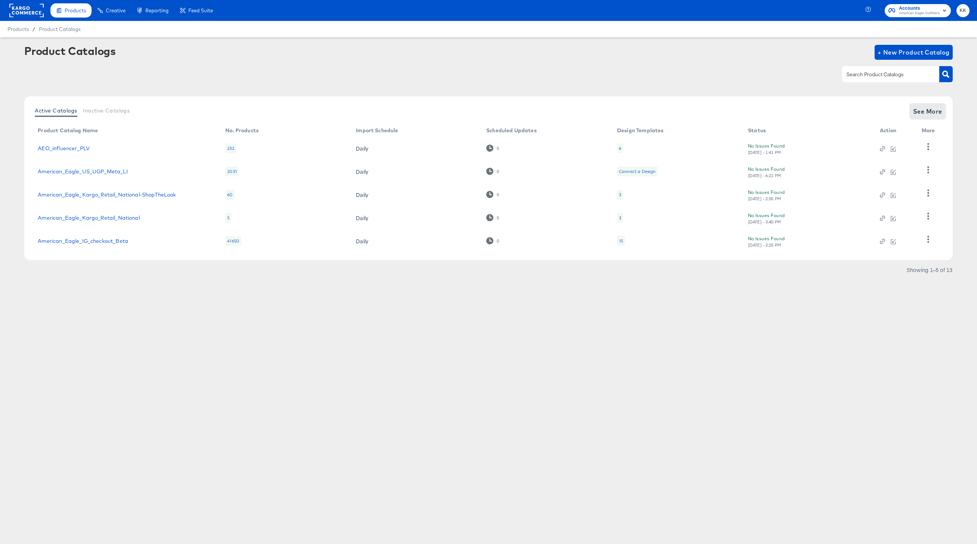
click at [927, 111] on span "See More" at bounding box center [927, 111] width 29 height 10
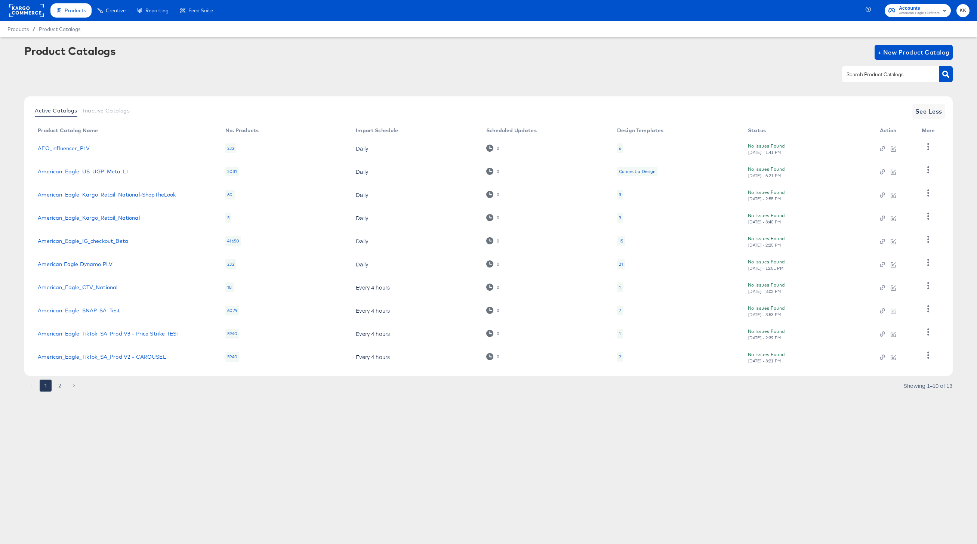
click at [97, 315] on td "American_Eagle_SNAP_SA_Test" at bounding box center [126, 310] width 188 height 23
click at [83, 312] on link "American_Eagle_SNAP_SA_Test" at bounding box center [79, 311] width 82 height 6
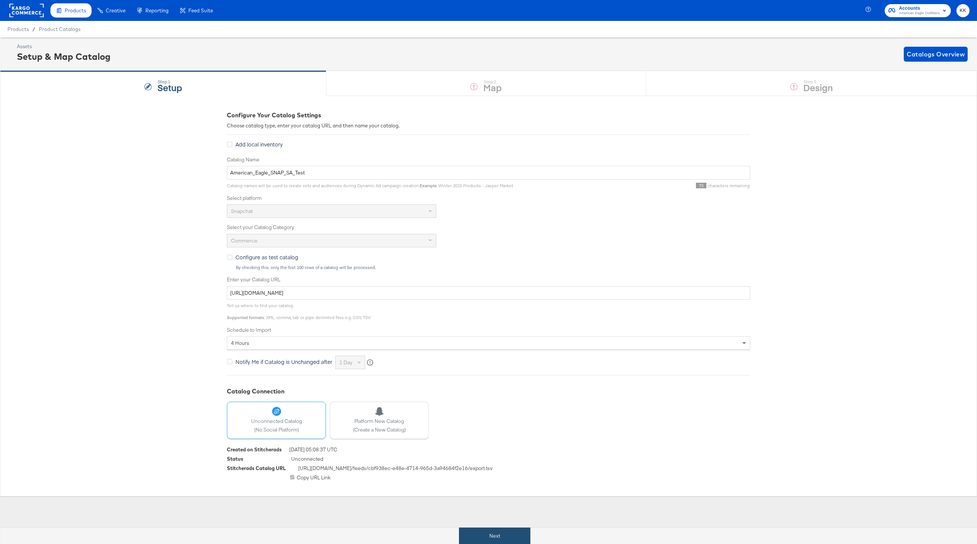
click at [511, 534] on button "Next" at bounding box center [494, 536] width 71 height 17
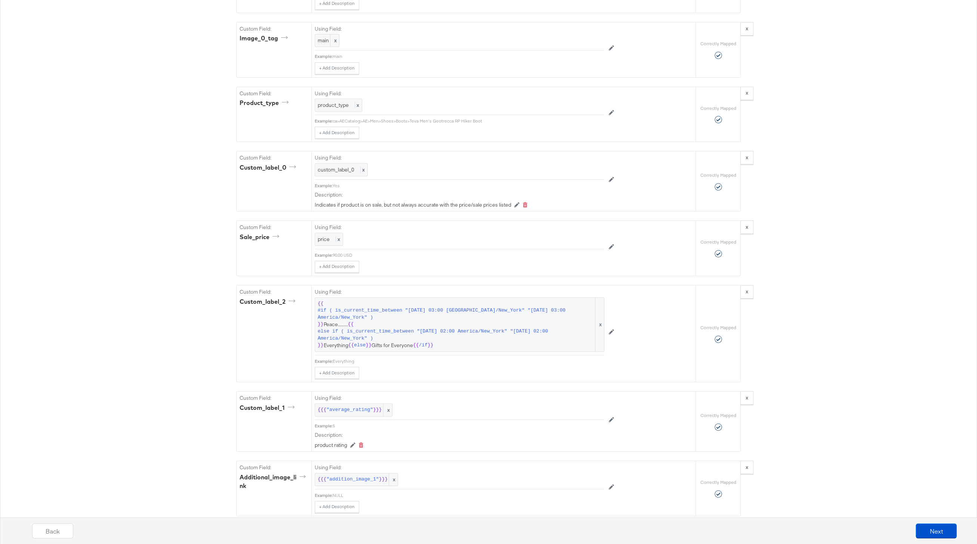
scroll to position [944, 0]
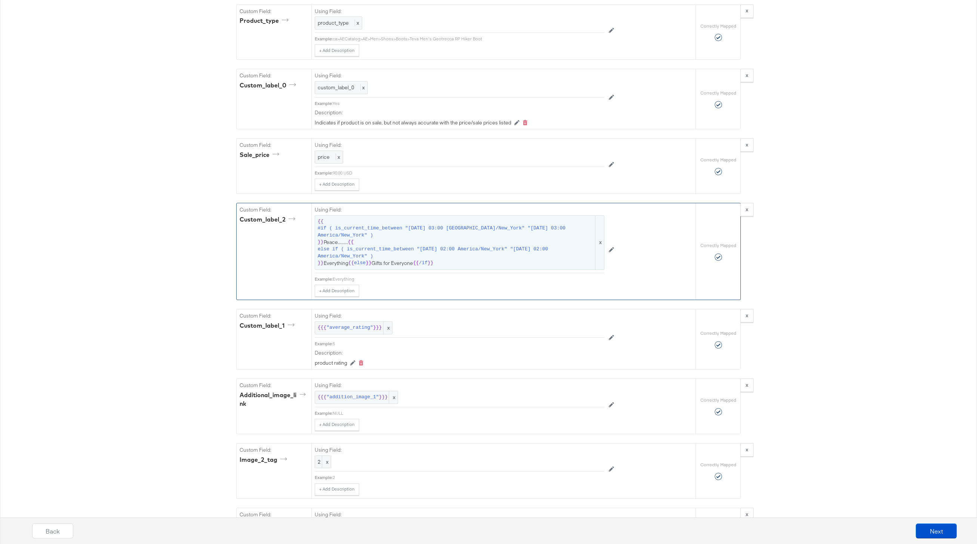
click at [446, 246] on span "else if ( is_current_time_between "2025-10-10 02:00 America/New_York" "2025-10-…" at bounding box center [456, 253] width 276 height 14
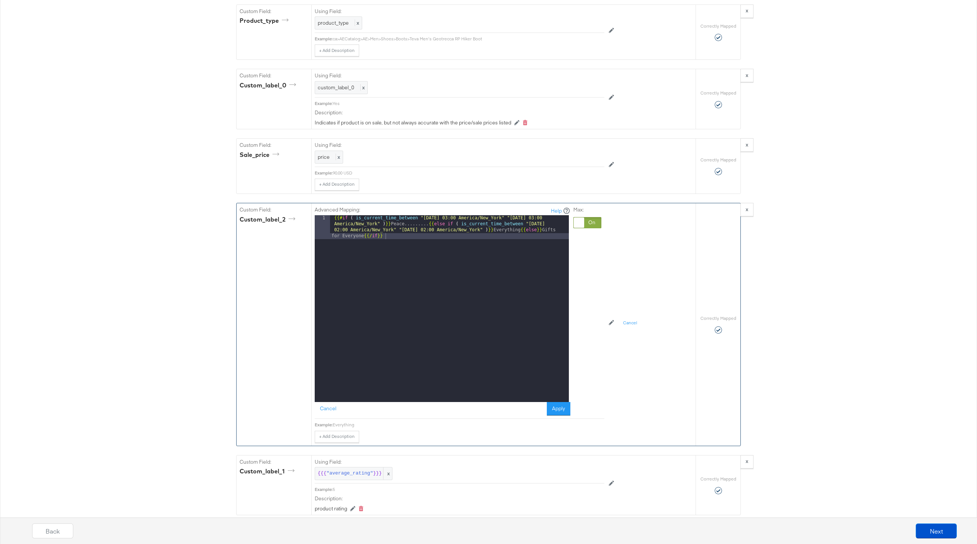
click at [414, 224] on div "{{# if ( is_current_time_between "2024-06-11 03:00 America/New_York" "2024-06-1…" at bounding box center [449, 332] width 239 height 235
click at [550, 401] on div "{{# if ( is_current_time_between "2024-06-11 03:00 America/New_York" "2024-06-1…" at bounding box center [449, 332] width 239 height 235
click at [556, 407] on button "Apply" at bounding box center [559, 408] width 24 height 13
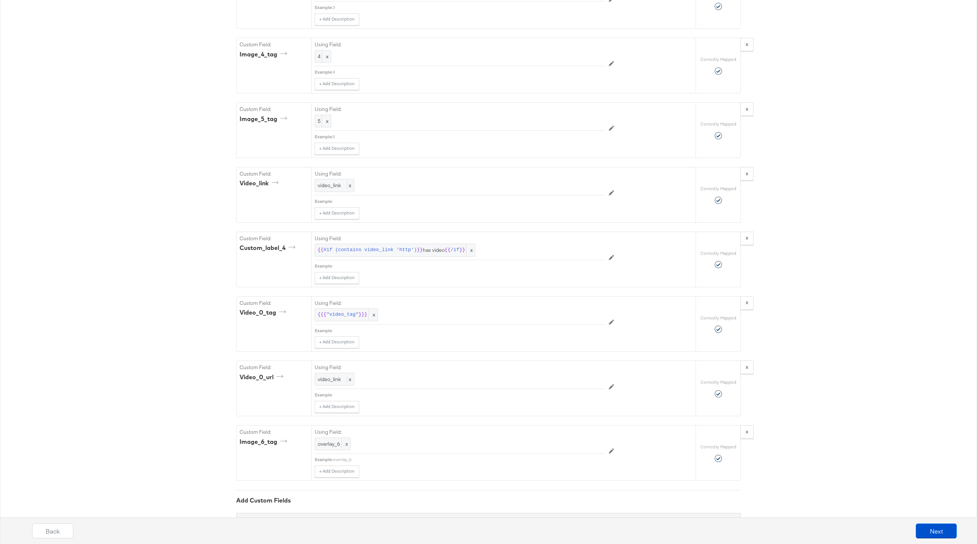
scroll to position [1785, 0]
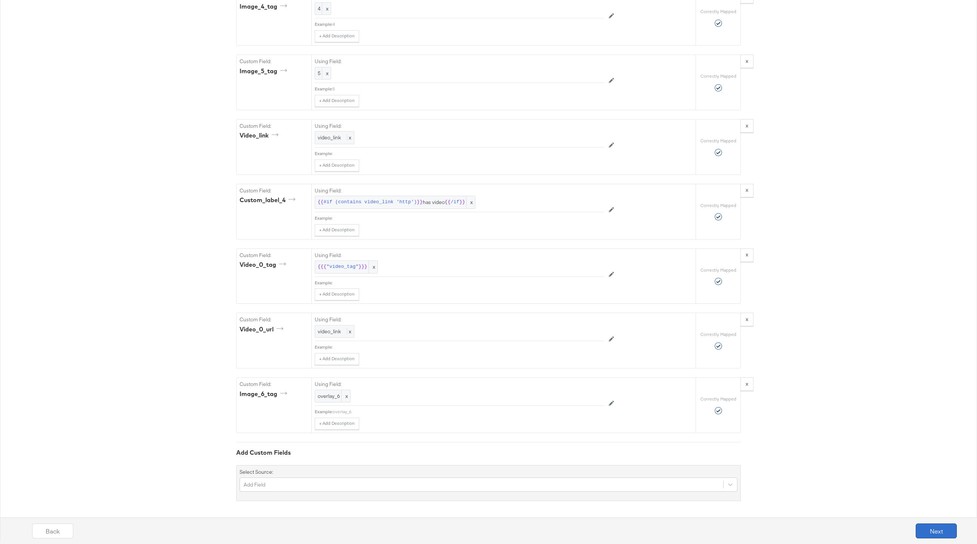
click at [931, 529] on button "Next" at bounding box center [936, 531] width 41 height 15
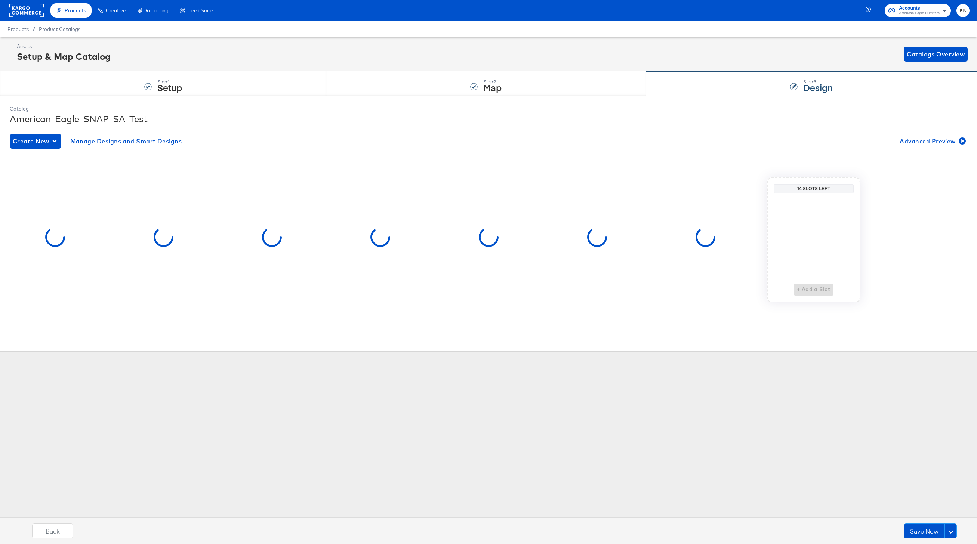
scroll to position [0, 0]
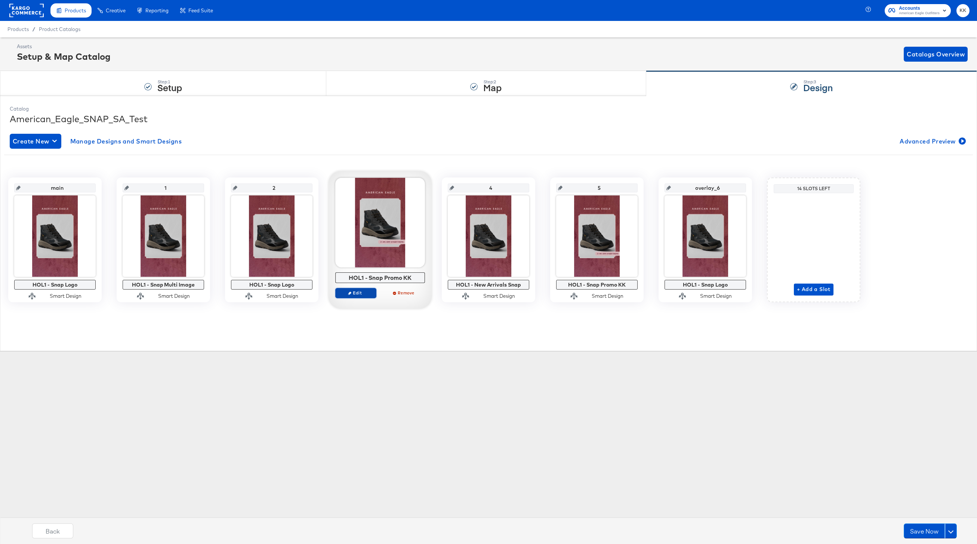
click at [358, 295] on span "Edit" at bounding box center [356, 293] width 34 height 6
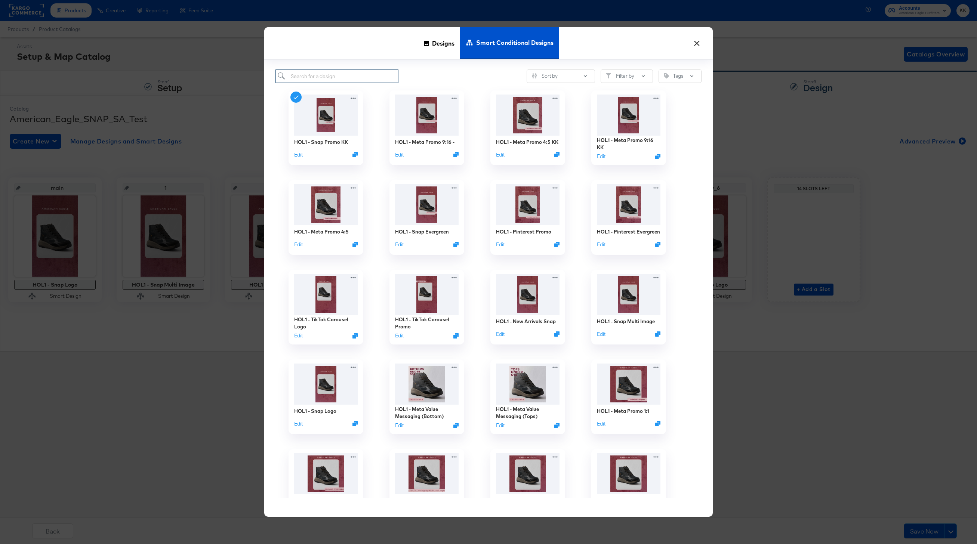
click at [323, 70] on input "search" at bounding box center [336, 77] width 123 height 14
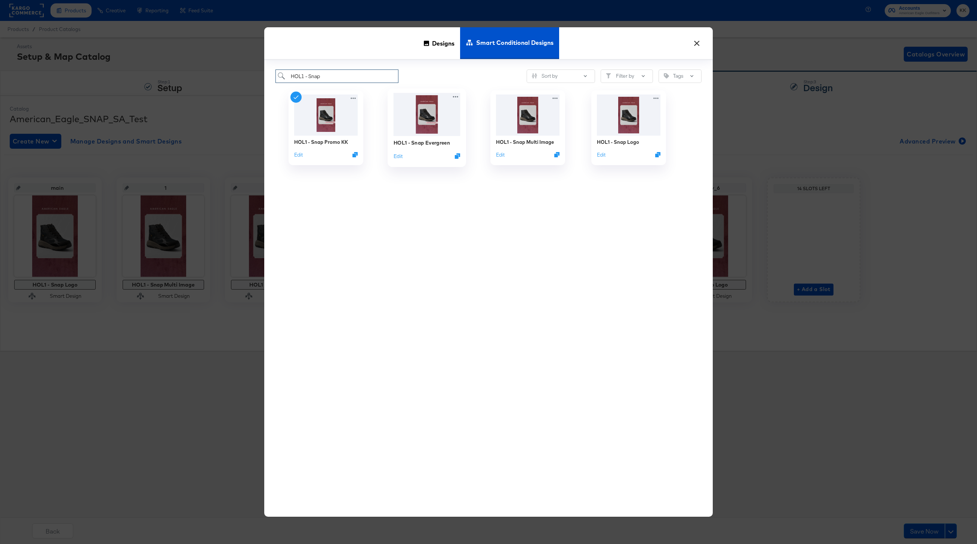
type input "HOL1 - Snap"
click at [425, 146] on div "HOL1 - Snap Evergreen" at bounding box center [422, 142] width 56 height 7
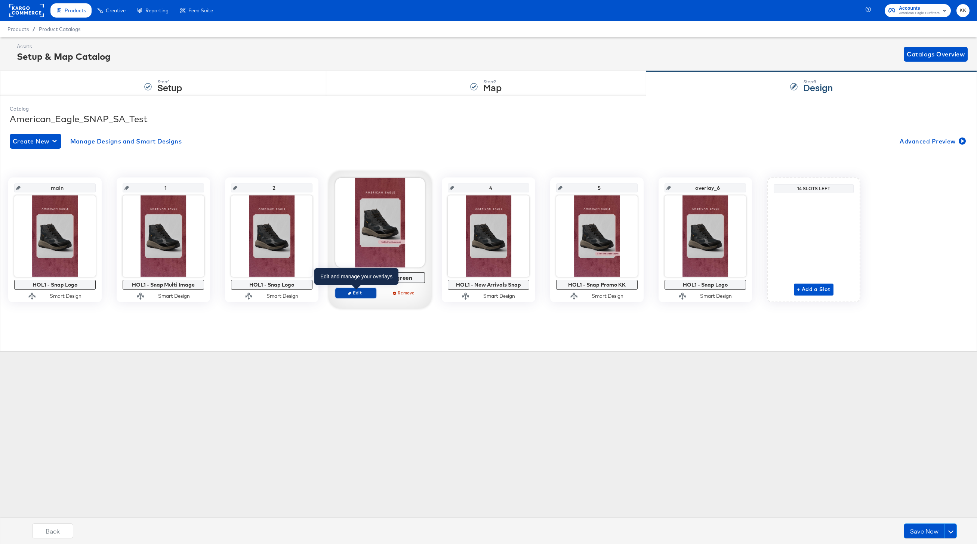
click at [364, 296] on button "Edit" at bounding box center [355, 293] width 41 height 10
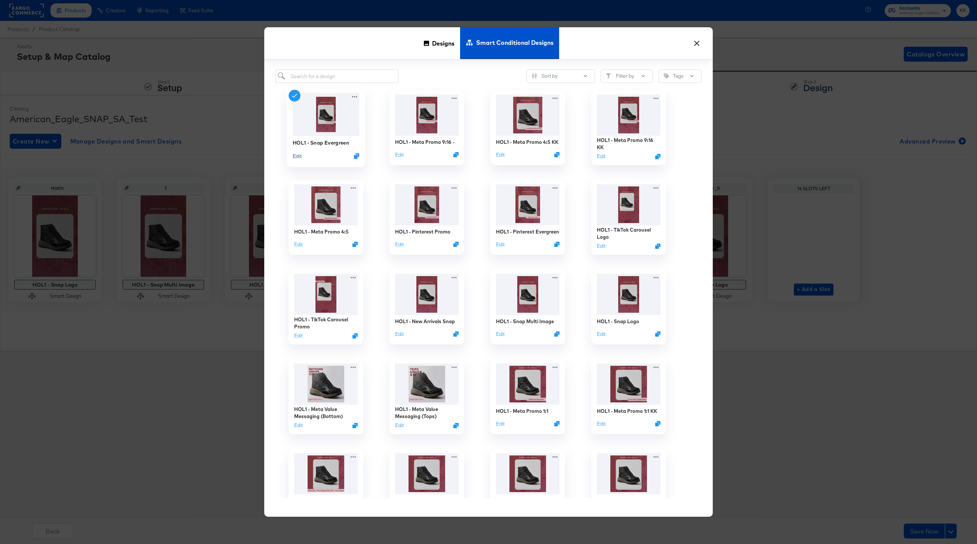
click at [298, 158] on button "Edit" at bounding box center [297, 155] width 9 height 7
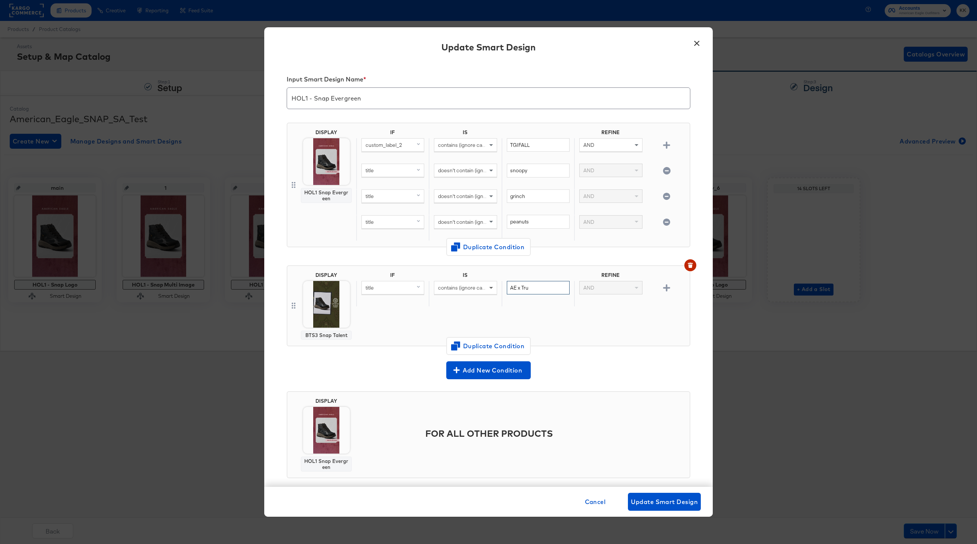
drag, startPoint x: 532, startPoint y: 293, endPoint x: 496, endPoint y: 291, distance: 36.7
click at [495, 291] on div "title contains (ignore case) AE x Tru AND" at bounding box center [521, 294] width 330 height 26
drag, startPoint x: 542, startPoint y: 284, endPoint x: 516, endPoint y: 284, distance: 25.8
click at [516, 284] on input "AE x Tru" at bounding box center [538, 288] width 63 height 14
click at [516, 286] on input "AE x Tru" at bounding box center [538, 288] width 63 height 14
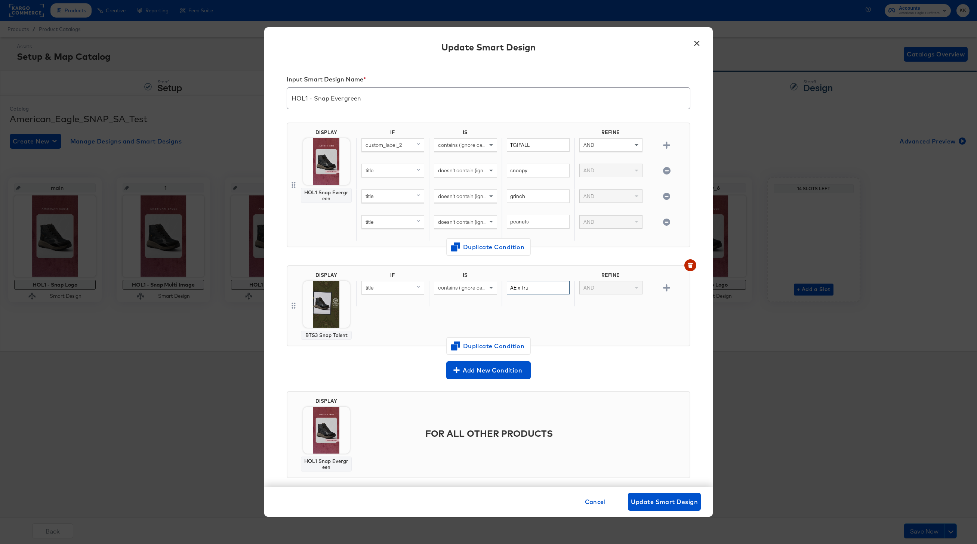
click at [516, 286] on input "AE x Tru" at bounding box center [538, 288] width 63 height 14
click at [543, 316] on div "IF IS REFINE title contains (ignore case) AE x Tru AND" at bounding box center [521, 306] width 330 height 68
click at [695, 48] on button "×" at bounding box center [696, 41] width 13 height 13
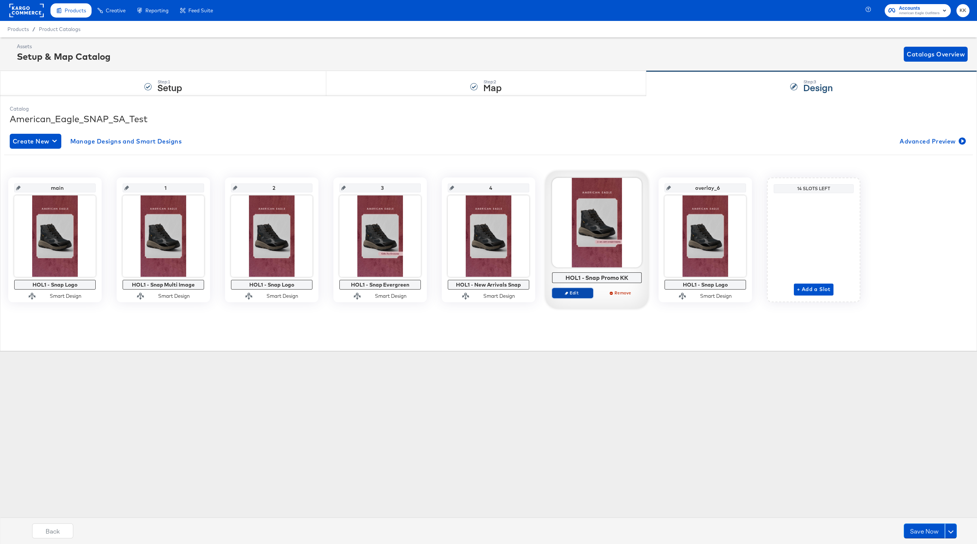
click at [575, 294] on span "Edit" at bounding box center [572, 293] width 34 height 6
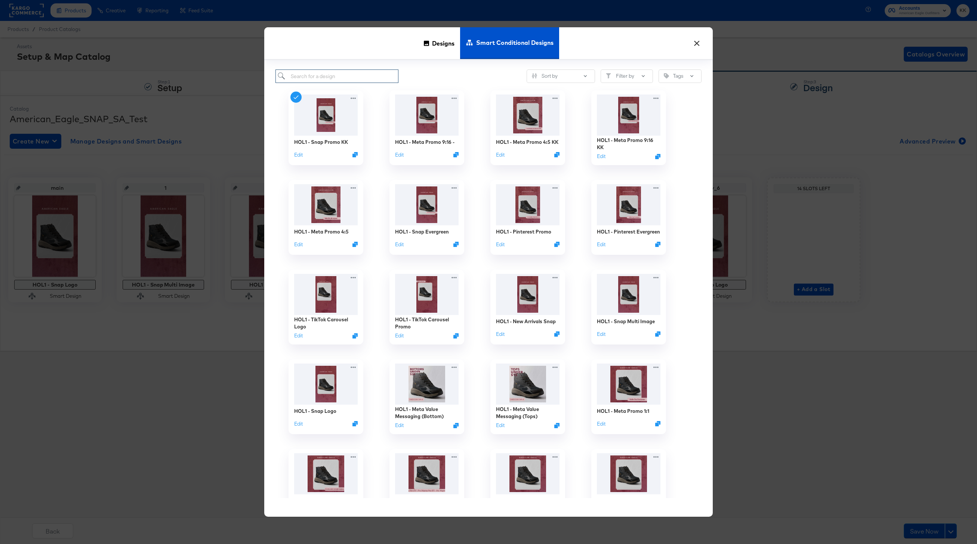
click at [293, 79] on input "search" at bounding box center [336, 77] width 123 height 14
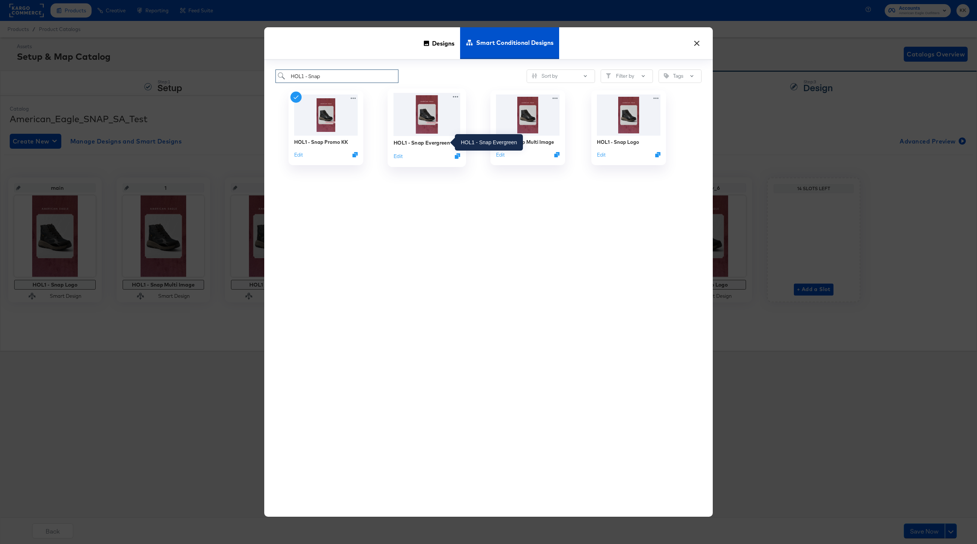
type input "HOL1 - Snap"
click at [434, 143] on div "HOL1 - Snap Evergreen" at bounding box center [422, 142] width 56 height 7
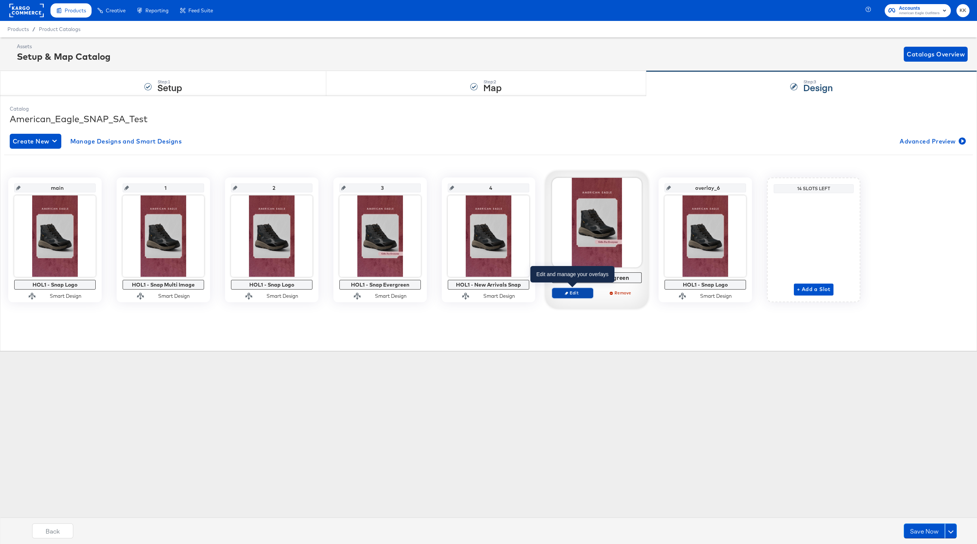
click at [576, 293] on span "Edit" at bounding box center [572, 293] width 34 height 6
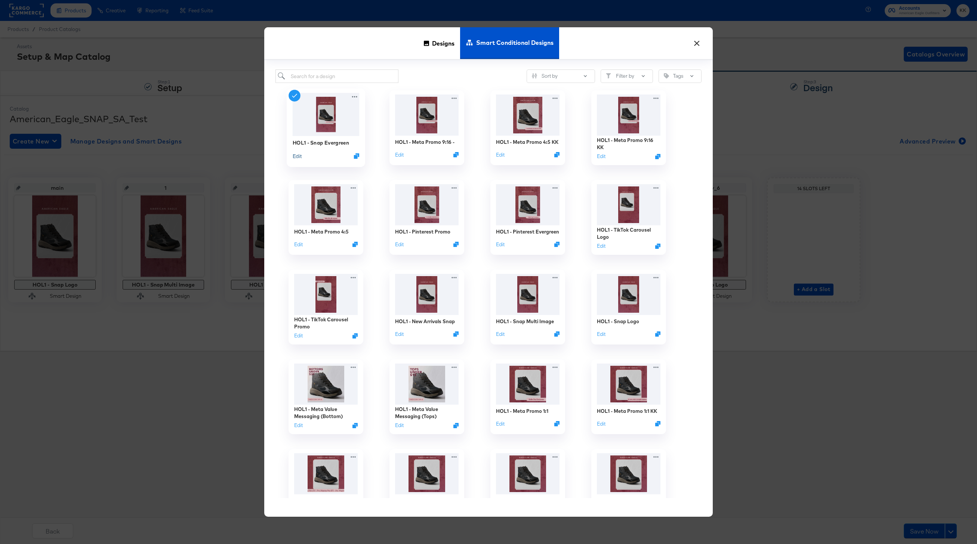
click at [298, 154] on button "Edit" at bounding box center [297, 155] width 9 height 7
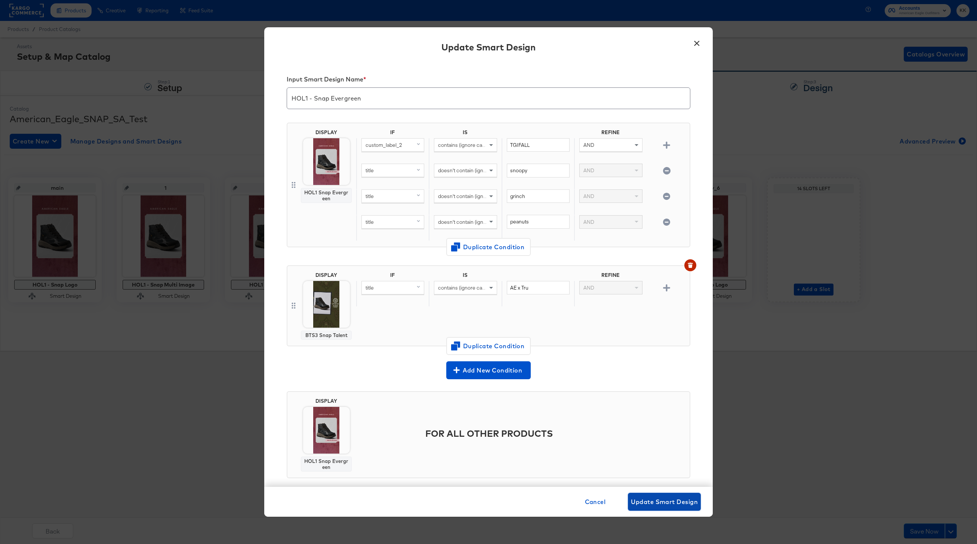
click at [666, 494] on button "Update Smart Design" at bounding box center [664, 502] width 73 height 18
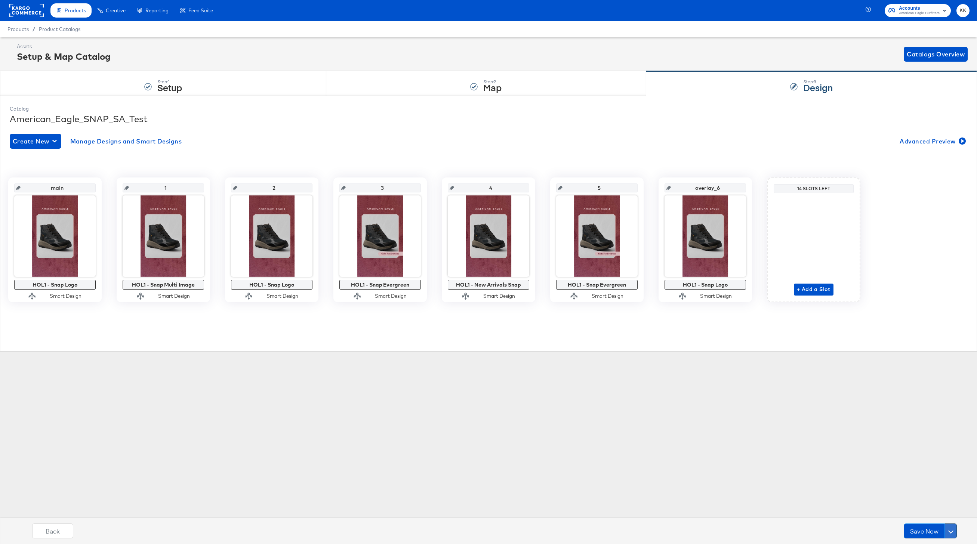
click at [952, 528] on button at bounding box center [951, 531] width 12 height 15
click at [928, 518] on div "Schedule Save" at bounding box center [933, 516] width 34 height 7
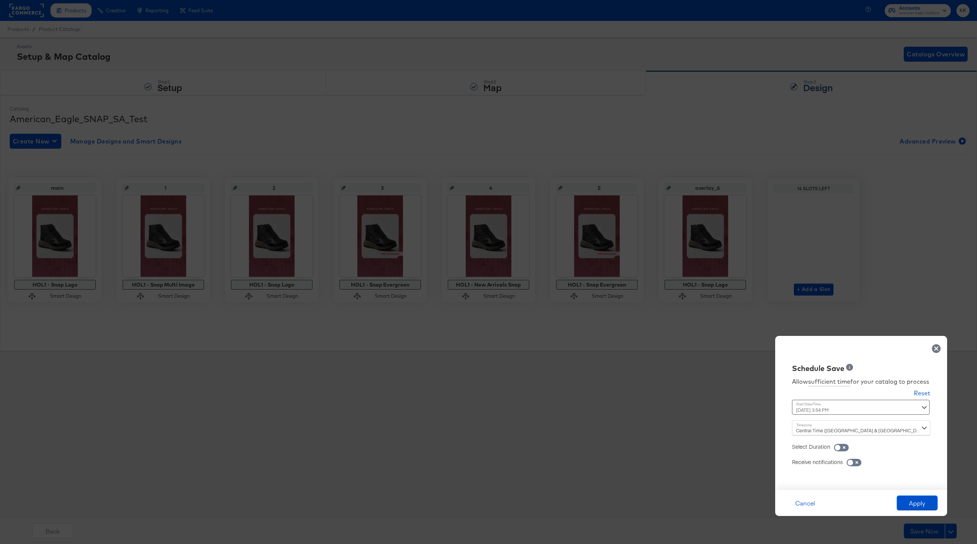
click at [811, 408] on div "October 14th 2025 3:54 PM ‹ October 2025 › Su Mo Tu We Th Fr Sa 28 29 30 1 2 3 …" at bounding box center [842, 407] width 101 height 15
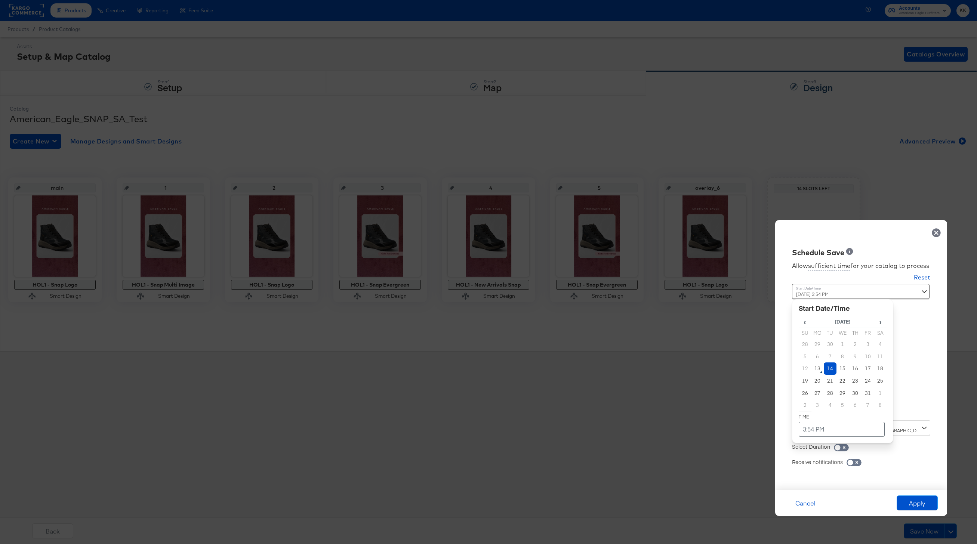
click at [832, 364] on td "14" at bounding box center [830, 369] width 13 height 12
click at [830, 432] on td "3:54 PM" at bounding box center [842, 429] width 86 height 15
click at [824, 375] on span "▼" at bounding box center [827, 373] width 15 height 15
click at [849, 336] on table "October 14th 2025 ▲ 2 ▼ : ▲ 54 ▼ ▲ PM ▼" at bounding box center [843, 348] width 88 height 70
click at [844, 350] on span "▲" at bounding box center [843, 350] width 15 height 15
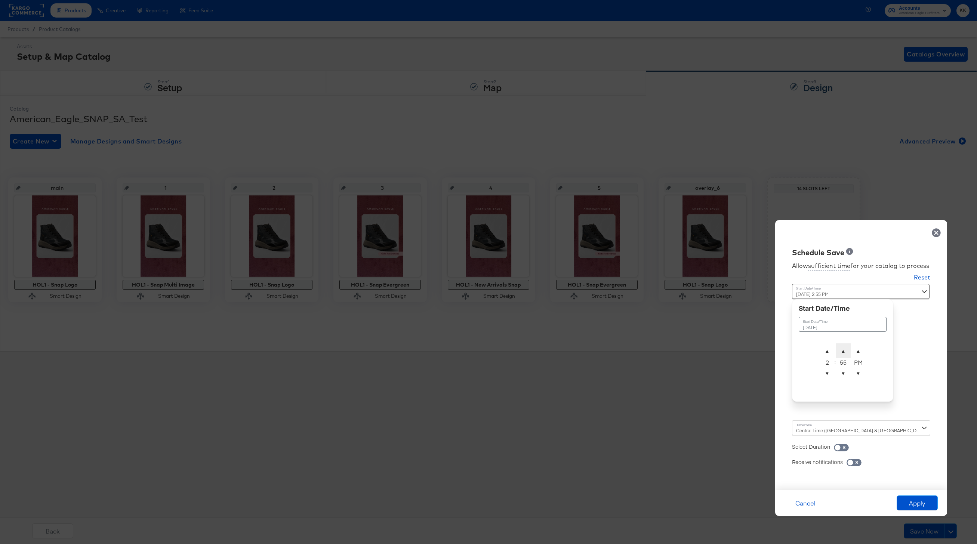
click at [844, 350] on span "▲" at bounding box center [843, 350] width 15 height 15
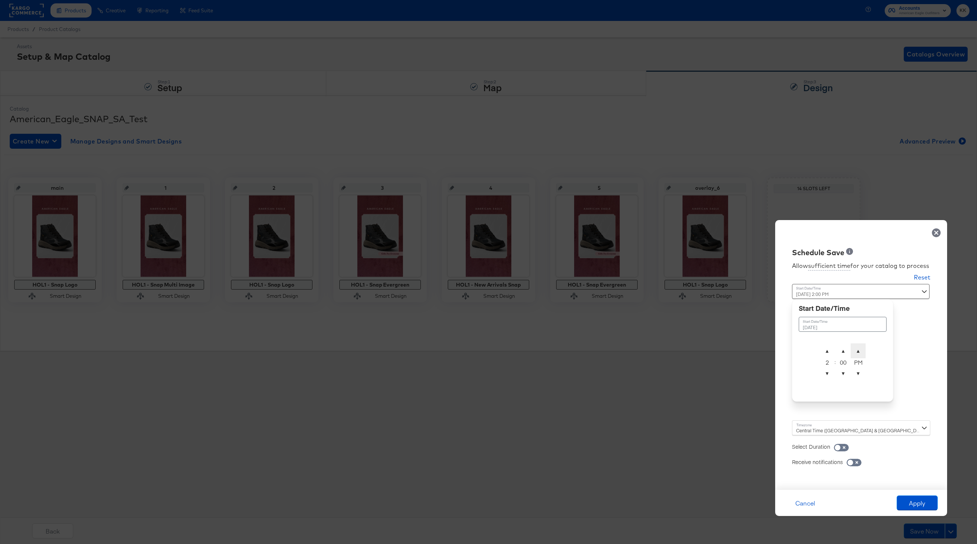
type input "October 14th 2025 2:00 AM"
click at [856, 349] on span "▲" at bounding box center [858, 350] width 15 height 15
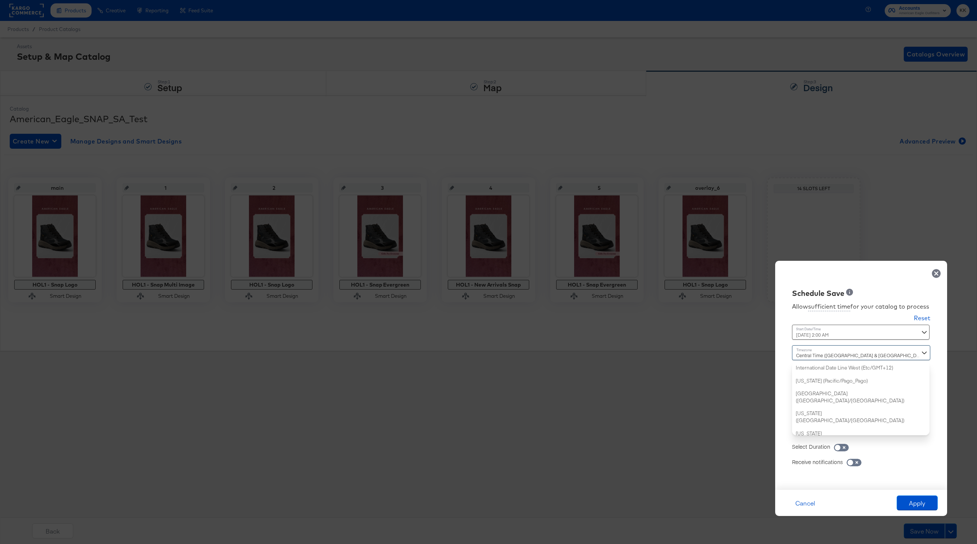
click at [799, 431] on div "Central Time (US & Canada) (America/Chicago) International Date Line West (Etc/…" at bounding box center [861, 390] width 138 height 90
type input "new"
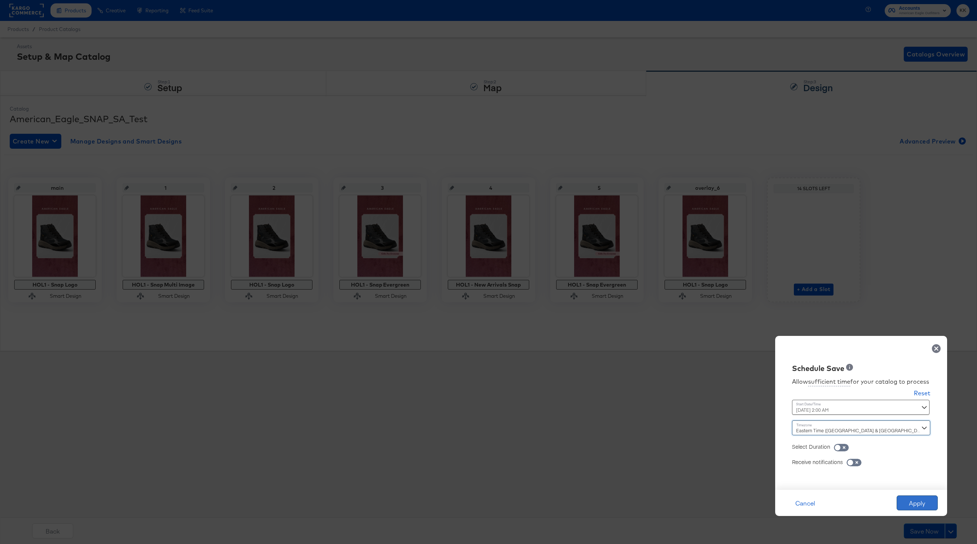
click at [907, 502] on button "Apply" at bounding box center [917, 503] width 41 height 15
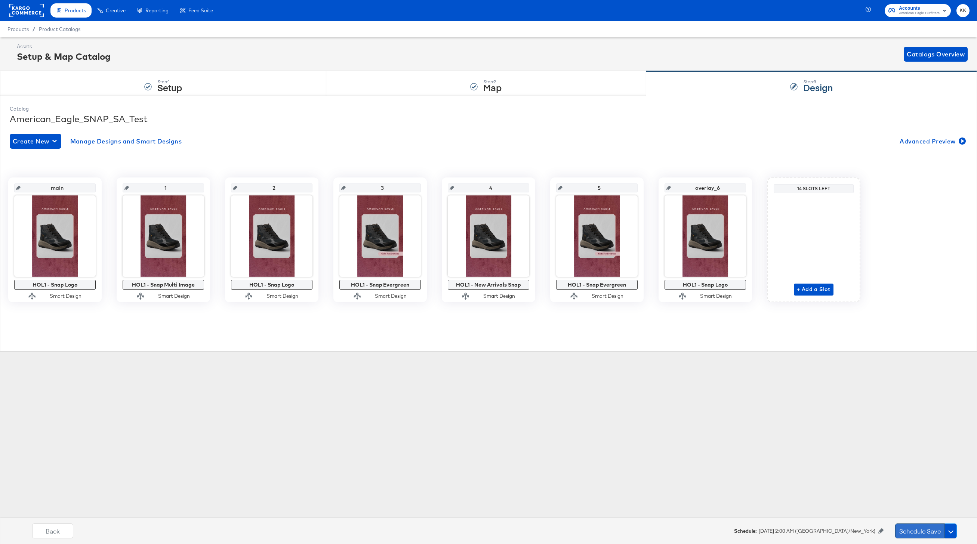
click at [939, 530] on button "Schedule Save" at bounding box center [920, 531] width 50 height 15
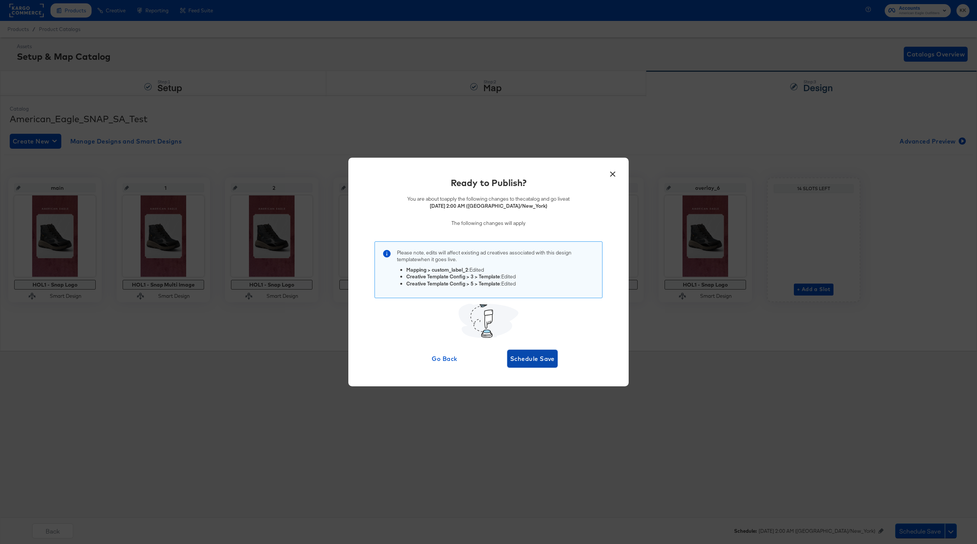
click at [535, 365] on button "Schedule Save" at bounding box center [532, 359] width 50 height 18
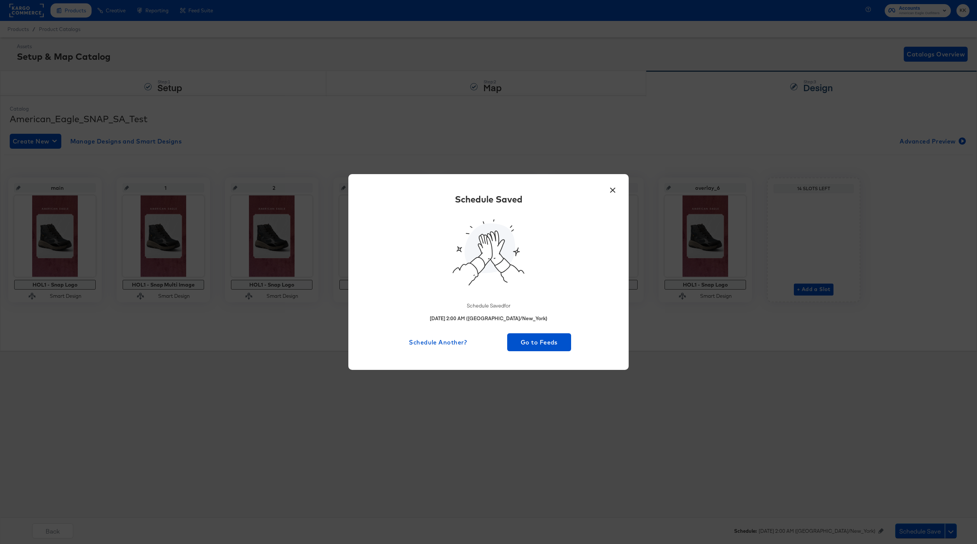
click at [531, 328] on div "Schedule Saved Schedule Saved for October 14th 2025 2:00 AM (America/New_York) …" at bounding box center [489, 272] width 258 height 158
click at [531, 330] on div "Schedule Saved Schedule Saved for October 14th 2025 2:00 AM (America/New_York) …" at bounding box center [489, 272] width 258 height 158
click at [544, 340] on span "Go to Feeds" at bounding box center [539, 342] width 58 height 10
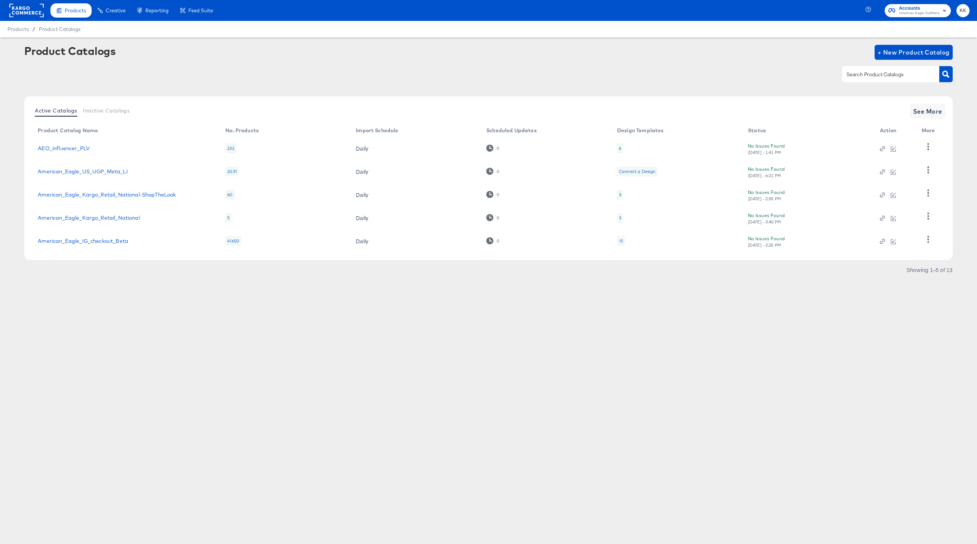
click at [924, 119] on div "Active Catalogs Inactive Catalogs See More Product Catalog Name No. Products Im…" at bounding box center [488, 178] width 928 height 164
click at [942, 114] on button "See More" at bounding box center [927, 111] width 35 height 15
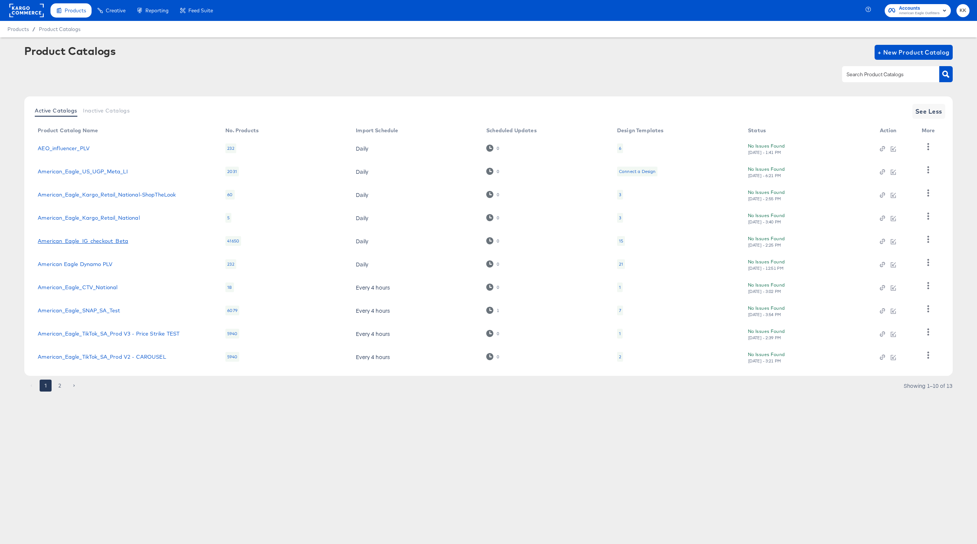
click at [109, 239] on link "American_Eagle_IG_checkout_Beta" at bounding box center [83, 241] width 90 height 6
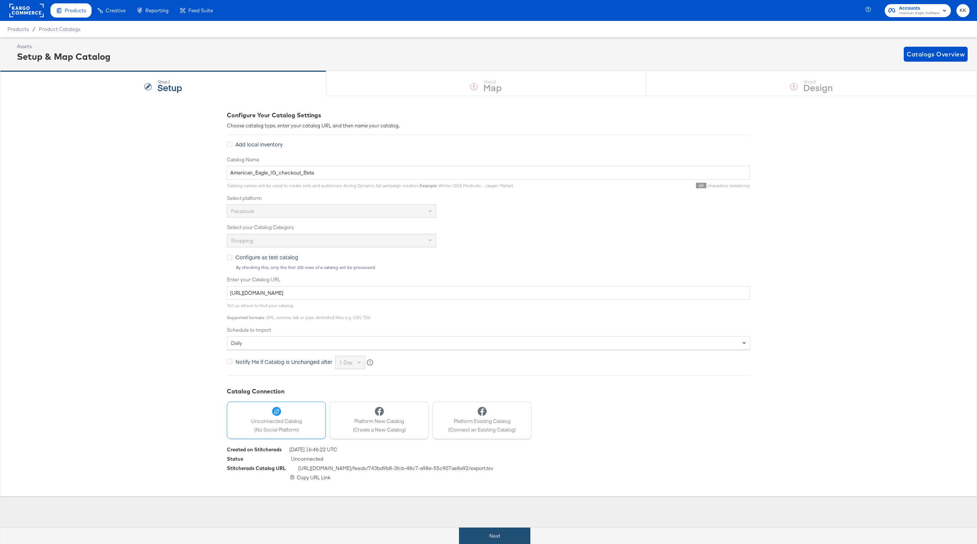
click at [470, 542] on button "Next" at bounding box center [494, 536] width 71 height 17
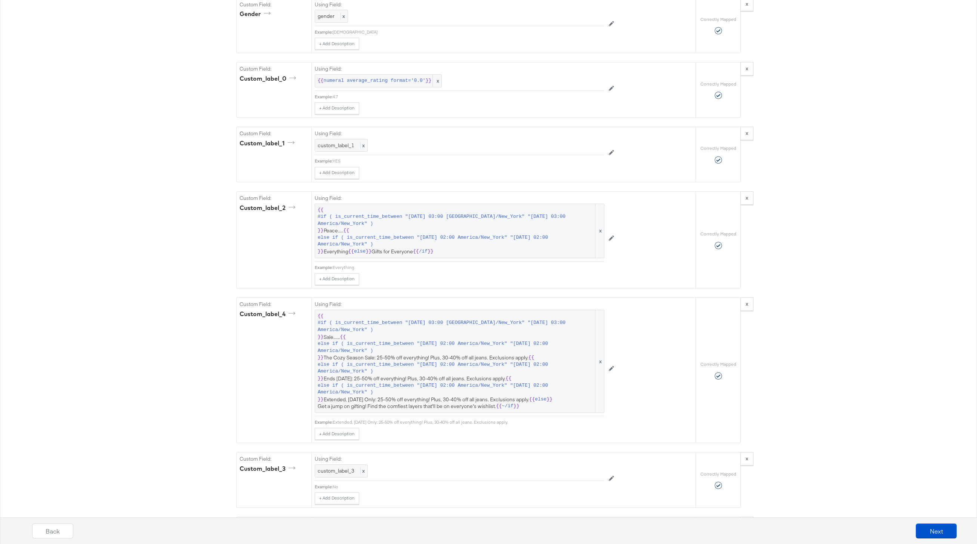
scroll to position [1123, 0]
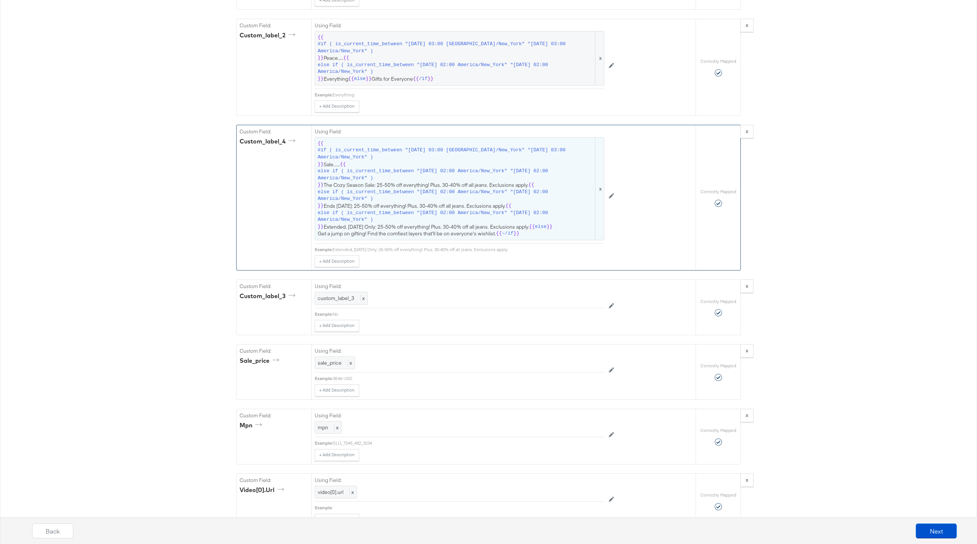
click at [431, 163] on span "{{ #if ( is_current_time_between "2024-06-11 03:00 America/New_York" "2024-06-1…" at bounding box center [460, 188] width 284 height 97
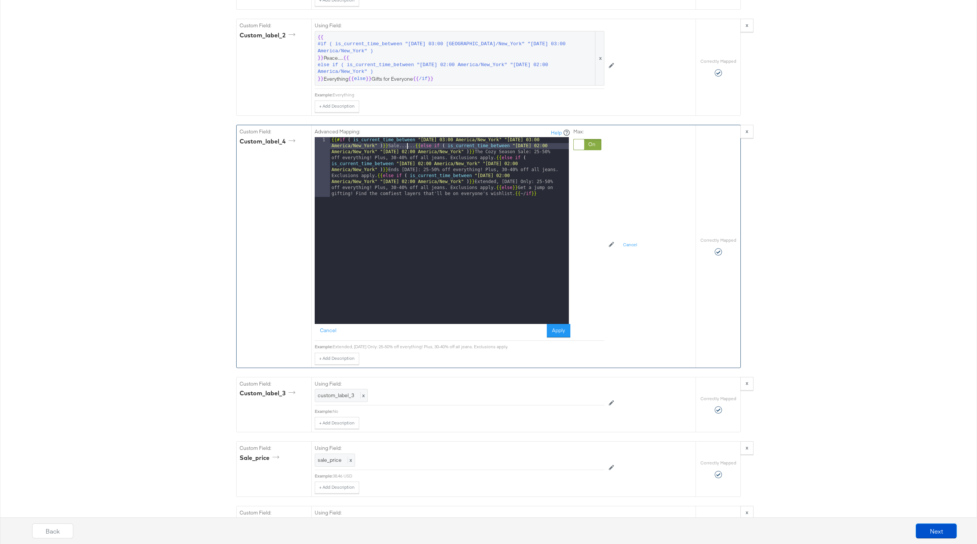
click at [407, 147] on div "{{# if ( is_current_time_between "2024-06-11 03:00 America/New_York" "2024-06-1…" at bounding box center [449, 290] width 239 height 306
click at [551, 332] on button "Apply" at bounding box center [559, 330] width 24 height 13
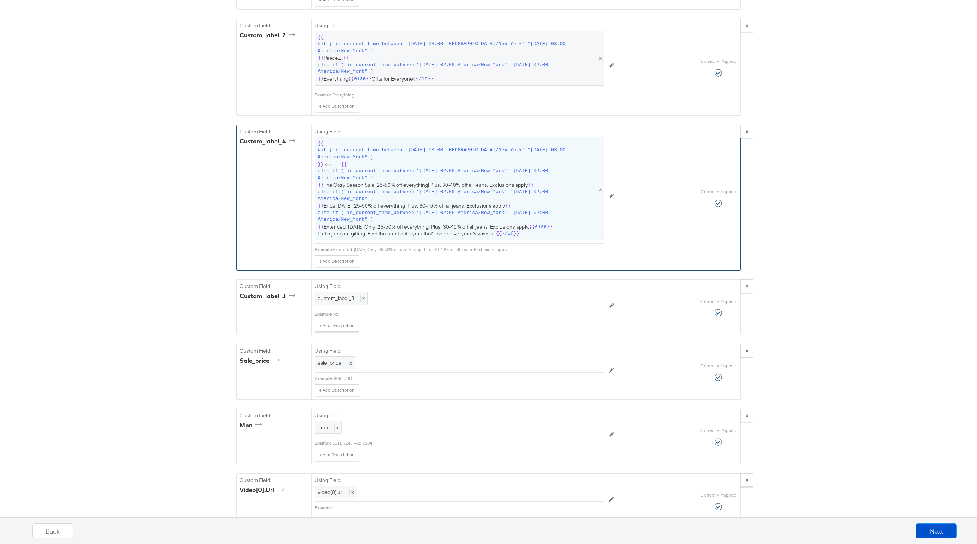
click at [460, 223] on span "{{ #if ( is_current_time_between "2024-06-11 03:00 America/New_York" "2024-06-1…" at bounding box center [460, 188] width 284 height 97
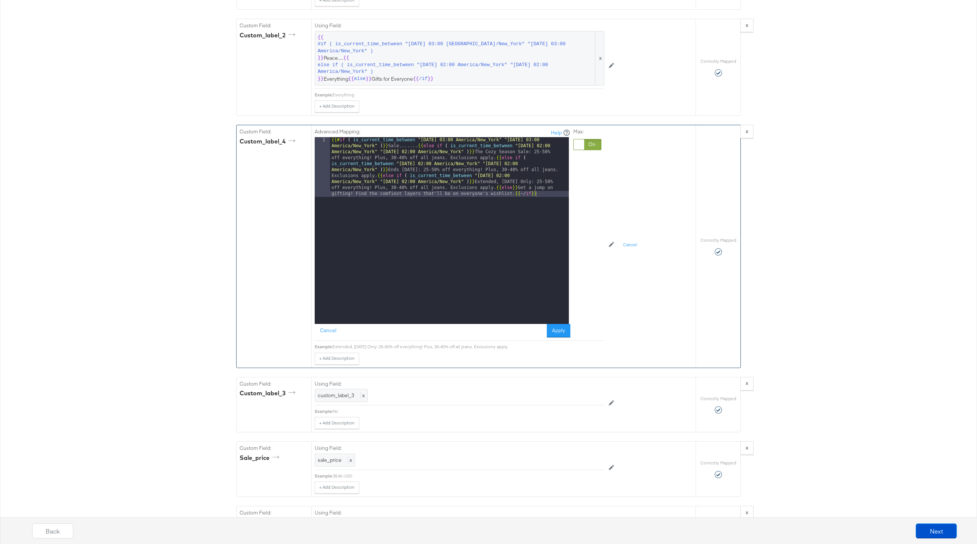
click at [496, 188] on div "{{# if ( is_current_time_between "2024-06-11 03:00 America/New_York" "2024-06-1…" at bounding box center [449, 290] width 239 height 306
click at [377, 176] on div "{{# if ( is_current_time_between "2024-06-11 03:00 America/New_York" "2024-06-1…" at bounding box center [449, 263] width 239 height 253
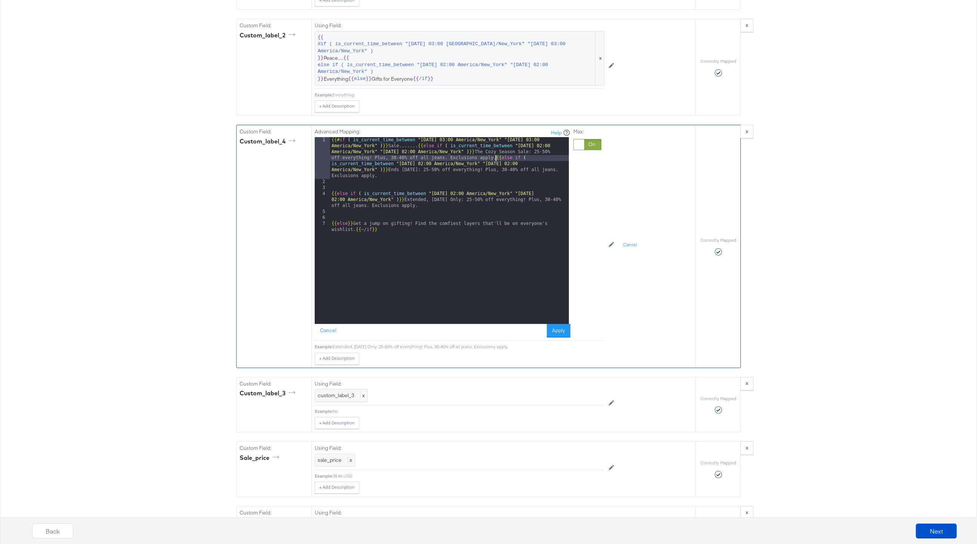
click at [495, 159] on div "{{# if ( is_current_time_between "2024-06-11 03:00 America/New_York" "2024-06-1…" at bounding box center [449, 257] width 239 height 241
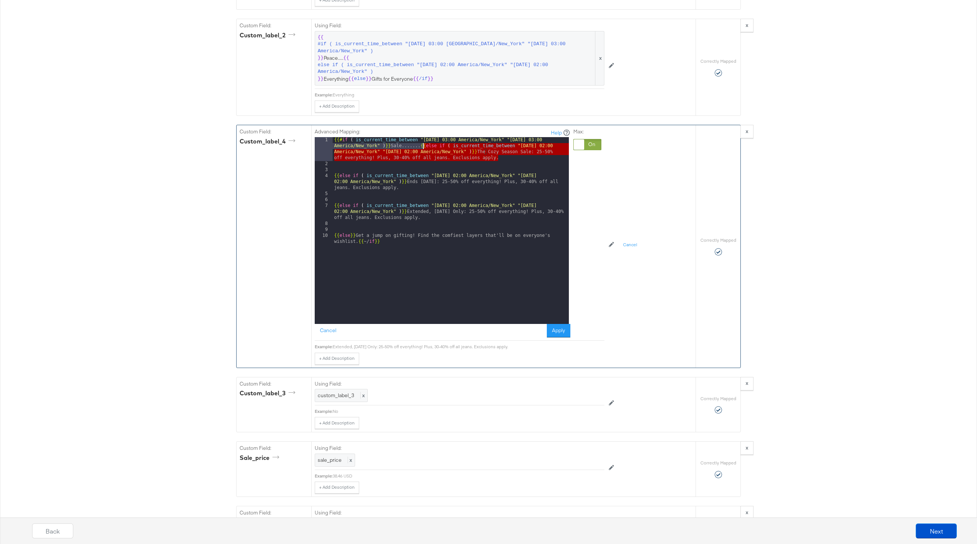
drag, startPoint x: 500, startPoint y: 156, endPoint x: 422, endPoint y: 147, distance: 77.9
click at [422, 147] on div "{{# if ( is_current_time_between "2024-06-11 03:00 America/New_York" "2024-06-1…" at bounding box center [451, 248] width 236 height 223
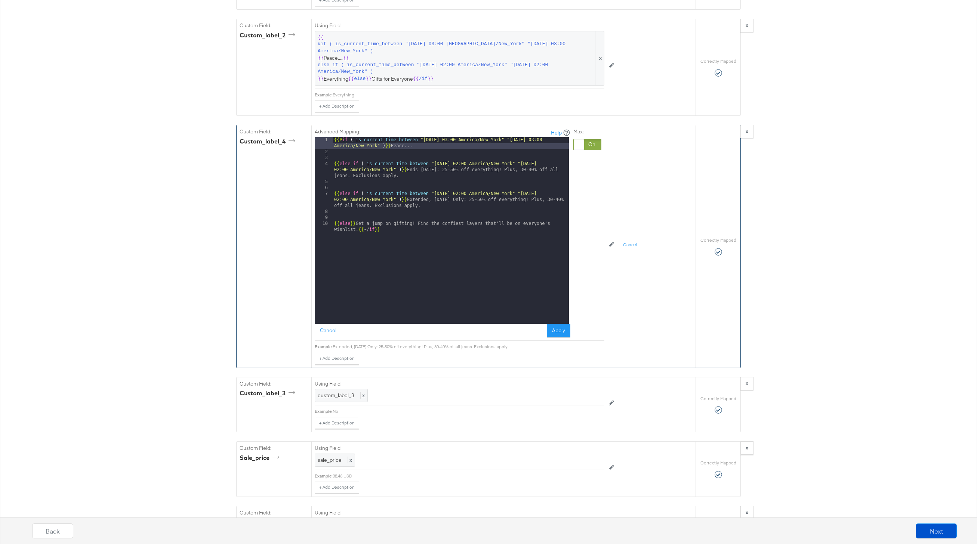
click at [427, 174] on div "{{# if ( is_current_time_between "2024-06-11 03:00 America/New_York" "2024-06-1…" at bounding box center [451, 242] width 236 height 211
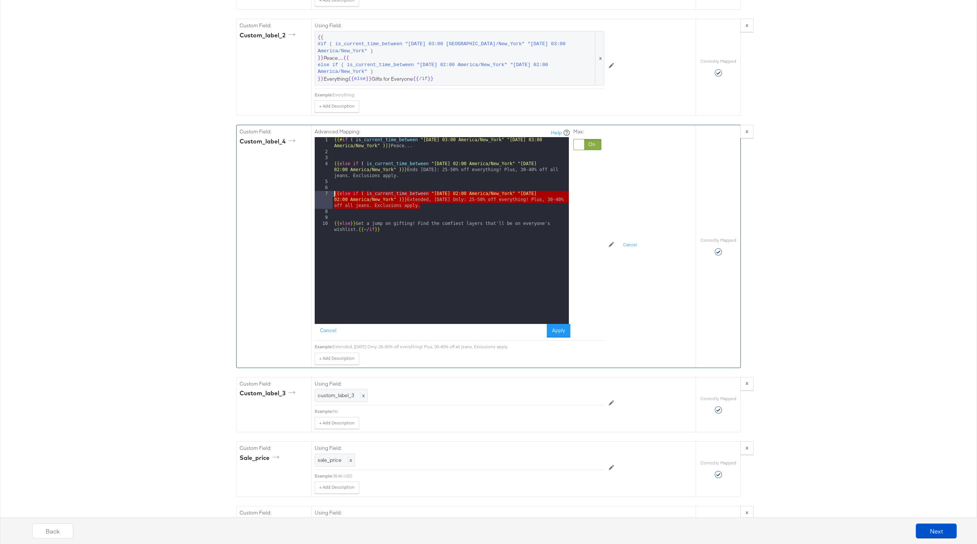
drag, startPoint x: 432, startPoint y: 206, endPoint x: 316, endPoint y: 194, distance: 116.5
click at [316, 194] on div "1 2 3 4 5 6 7 8 9 10 {{# if ( is_current_time_between "2024-06-11 03:00 America…" at bounding box center [442, 230] width 254 height 187
click at [429, 206] on div "{{# if ( is_current_time_between "2024-06-11 03:00 America/New_York" "2024-06-1…" at bounding box center [451, 242] width 236 height 211
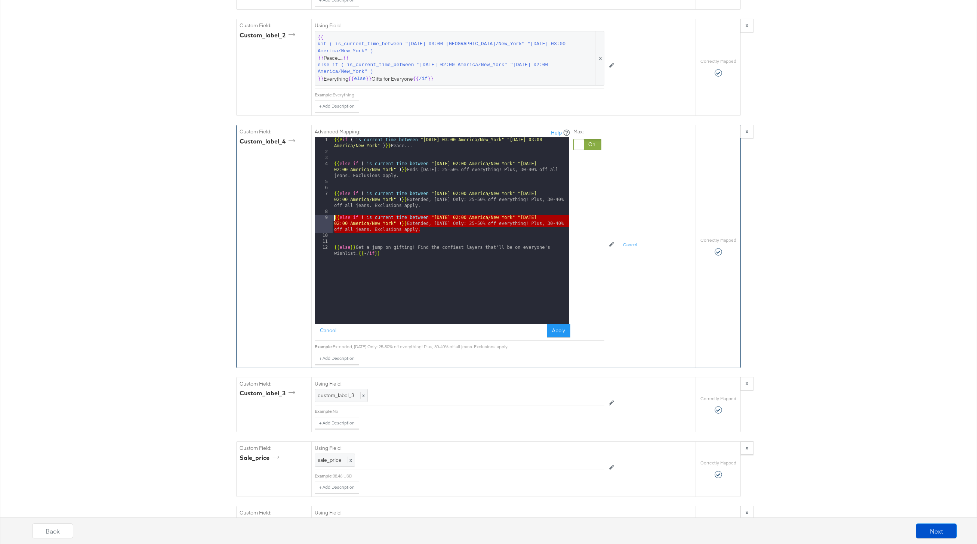
drag, startPoint x: 426, startPoint y: 229, endPoint x: 323, endPoint y: 220, distance: 103.5
click at [323, 220] on div "1 2 3 4 5 6 7 8 9 10 11 12 {{# if ( is_current_time_between "2024-06-11 03:00 A…" at bounding box center [442, 230] width 254 height 187
paste textarea
click at [459, 219] on div "{{# if ( is_current_time_between "2024-06-11 03:00 America/New_York" "2024-06-1…" at bounding box center [451, 242] width 236 height 211
click at [557, 220] on div "{{# if ( is_current_time_between "2024-06-11 03:00 America/New_York" "2024-06-1…" at bounding box center [451, 242] width 236 height 211
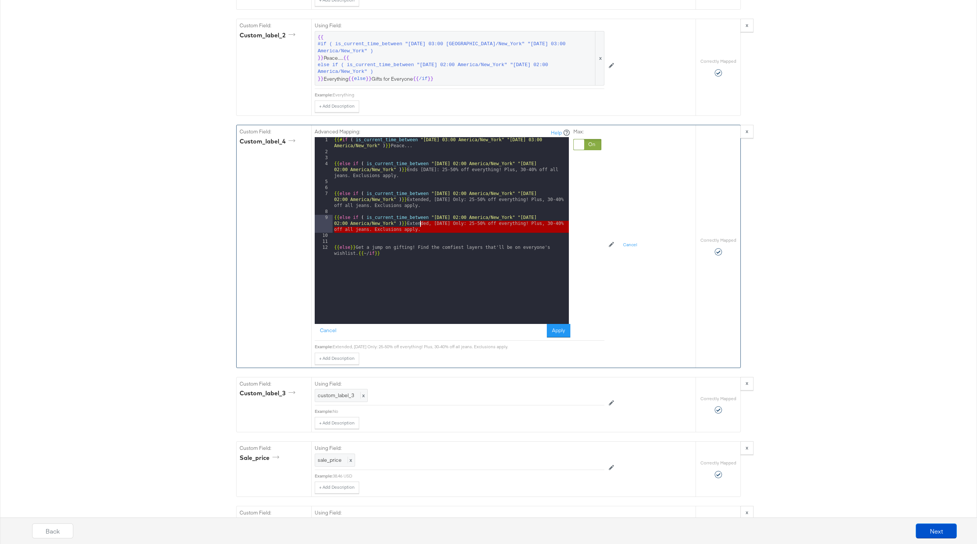
drag, startPoint x: 420, startPoint y: 233, endPoint x: 419, endPoint y: 222, distance: 10.9
click at [419, 222] on div "{{# if ( is_current_time_between "2024-06-11 03:00 America/New_York" "2024-06-1…" at bounding box center [451, 242] width 236 height 211
click at [334, 165] on div "{{# if ( is_current_time_between "2024-06-11 03:00 America/New_York" "2024-06-1…" at bounding box center [451, 242] width 236 height 211
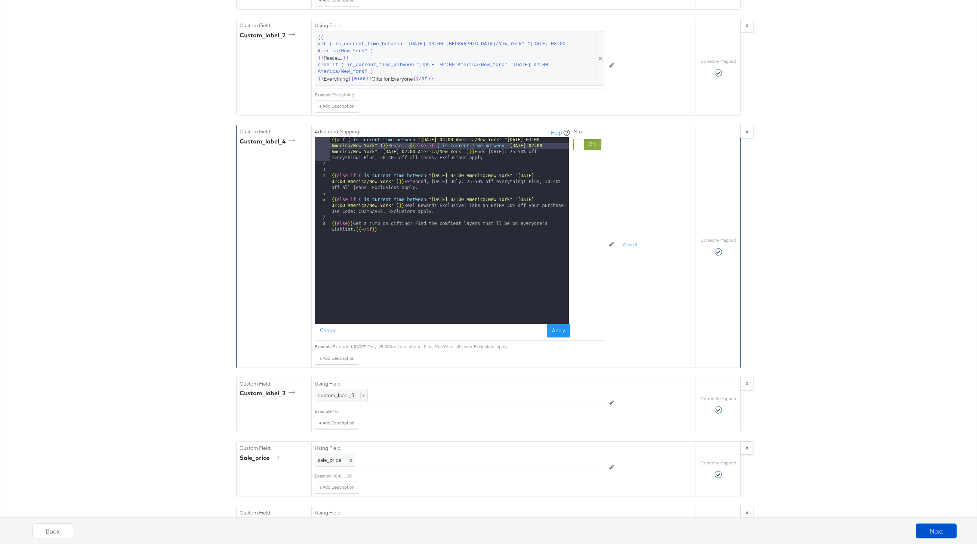
click at [330, 176] on div "{{# if ( is_current_time_between "2024-06-11 03:00 America/New_York" "2024-06-1…" at bounding box center [449, 248] width 239 height 223
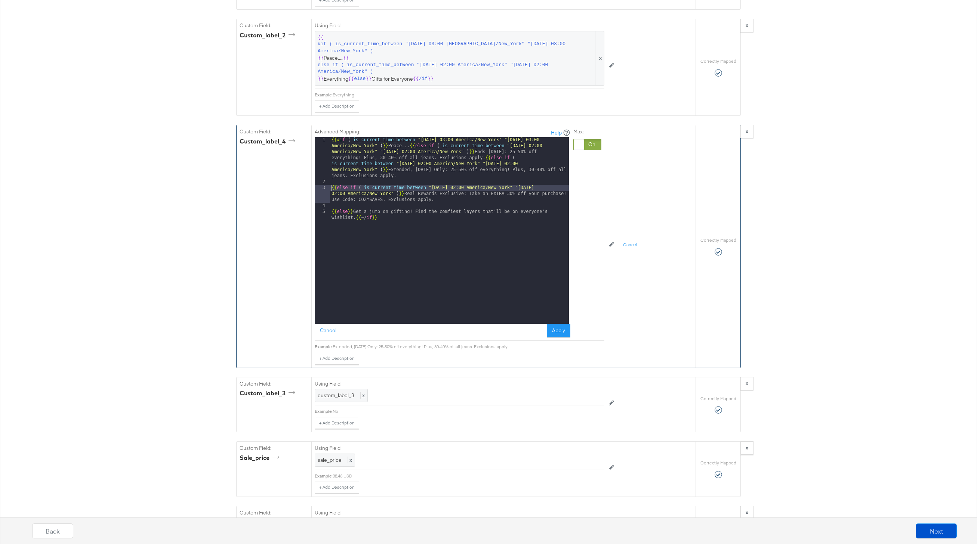
click at [331, 190] on div "{{# if ( is_current_time_between "2024-06-11 03:00 America/New_York" "2024-06-1…" at bounding box center [449, 257] width 239 height 241
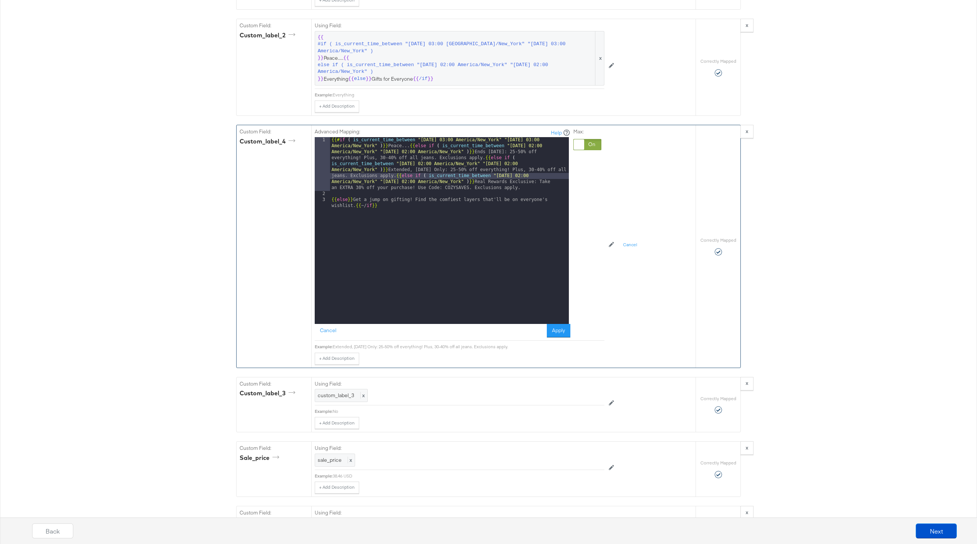
click at [332, 198] on div "{{# if ( is_current_time_between "2024-06-11 03:00 America/New_York" "2024-06-1…" at bounding box center [449, 263] width 239 height 253
click at [550, 337] on div "Advanced Mapping: Help 1 {{# if ( is_current_time_between "2024-06-11 03:00 Ame…" at bounding box center [460, 233] width 290 height 216
click at [558, 331] on button "Apply" at bounding box center [559, 330] width 24 height 13
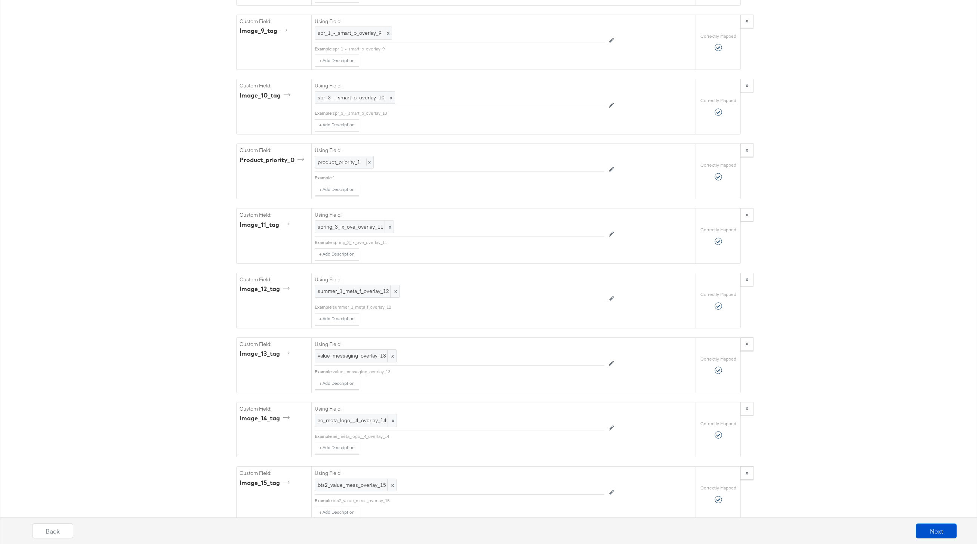
scroll to position [2535, 0]
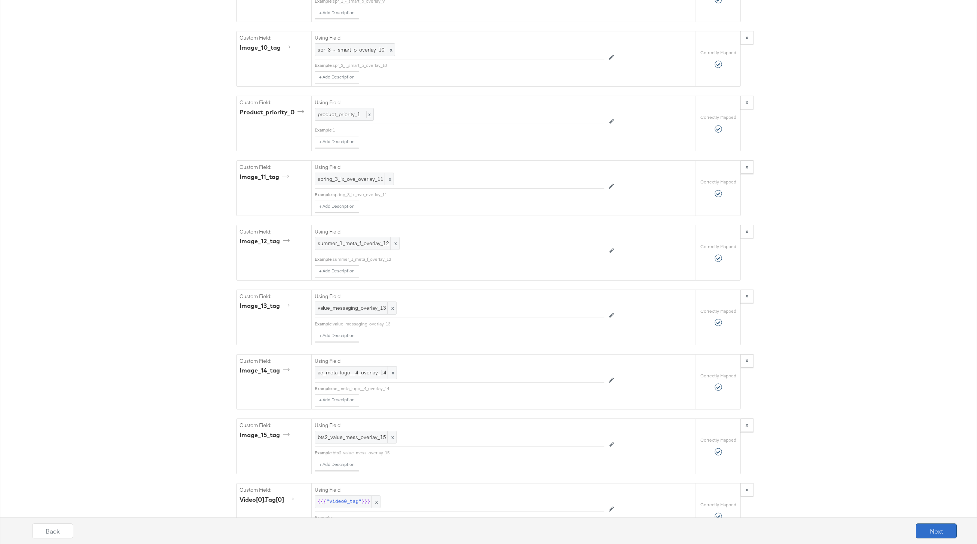
click at [934, 525] on button "Next" at bounding box center [936, 531] width 41 height 15
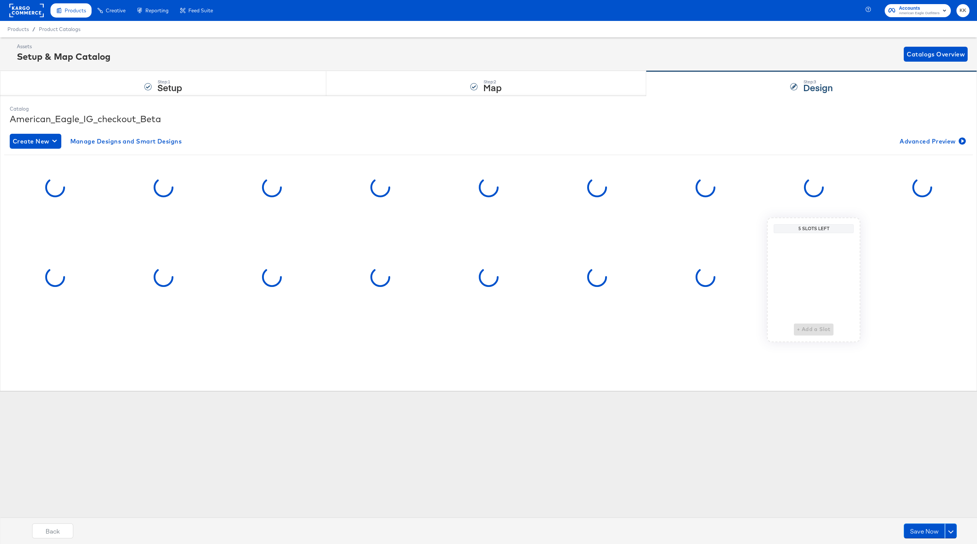
scroll to position [0, 0]
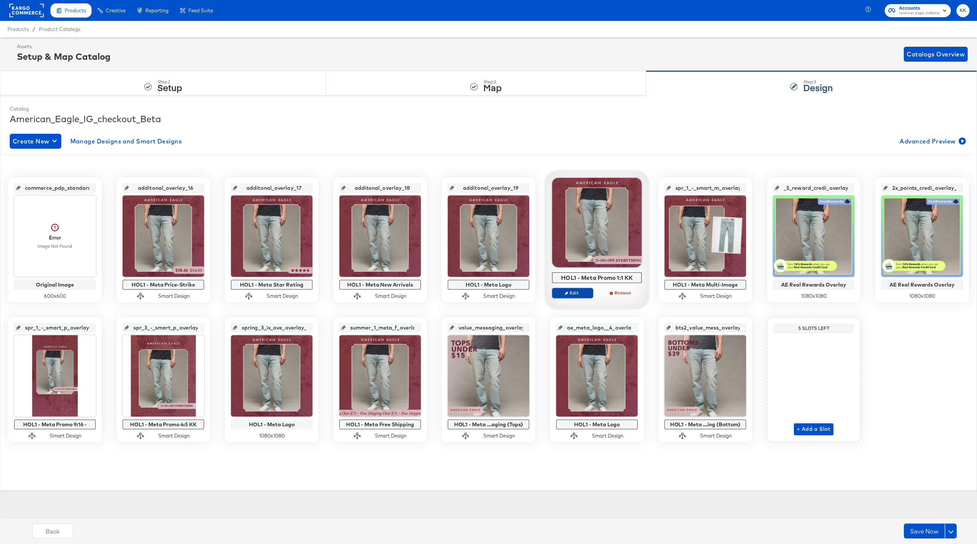
click at [573, 296] on button "Edit" at bounding box center [572, 293] width 41 height 10
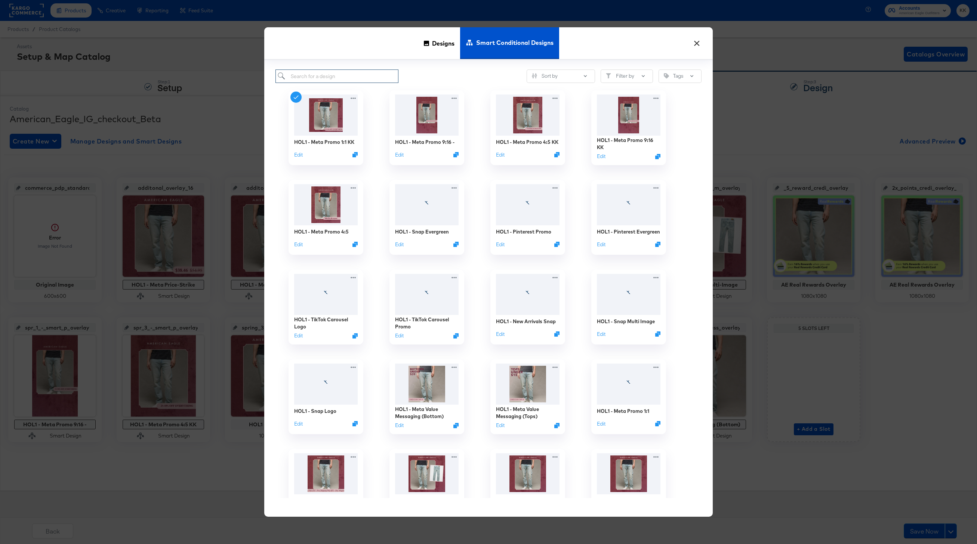
click at [312, 78] on input "search" at bounding box center [336, 77] width 123 height 14
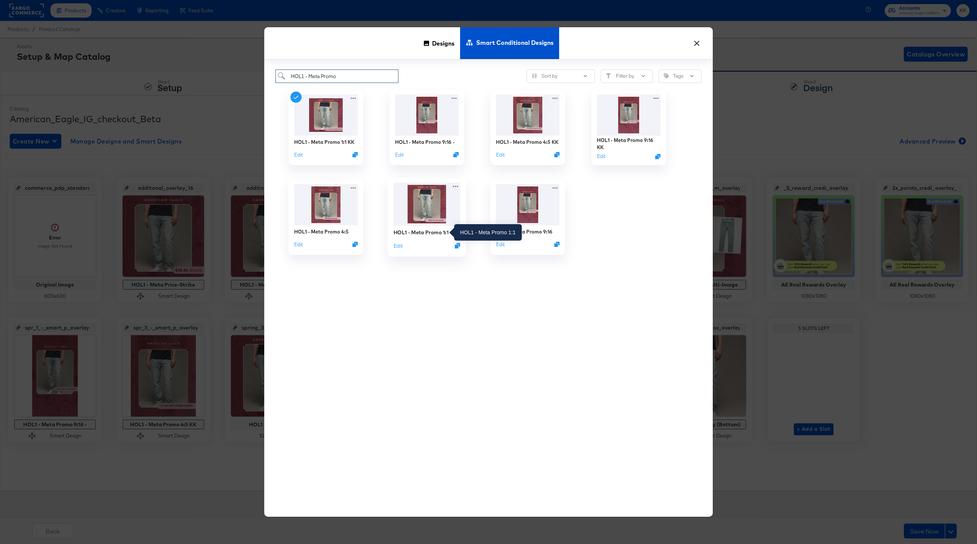
type input "HOL1 - Meta Promo"
click at [424, 233] on div "HOL1 - Meta Promo 1:1" at bounding box center [421, 232] width 55 height 7
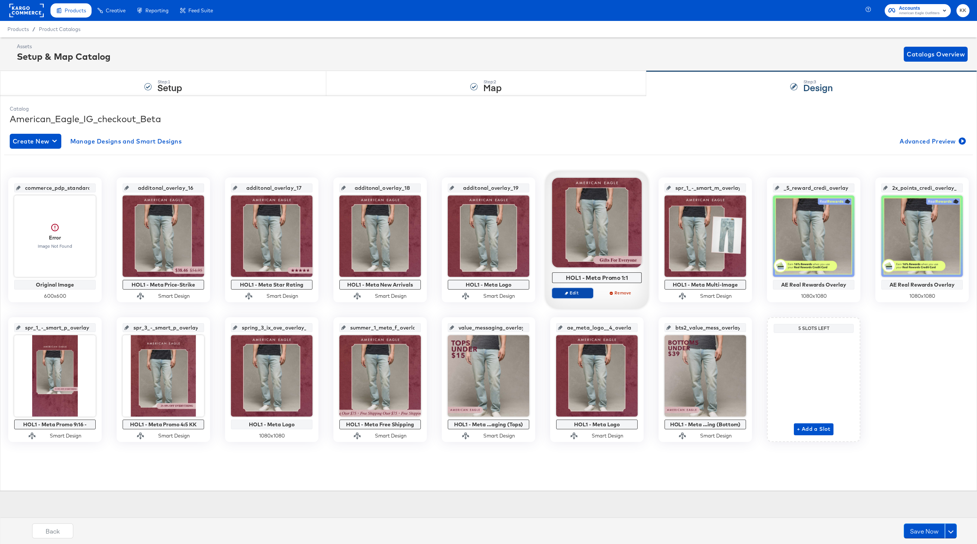
click at [574, 294] on span "Edit" at bounding box center [572, 293] width 34 height 6
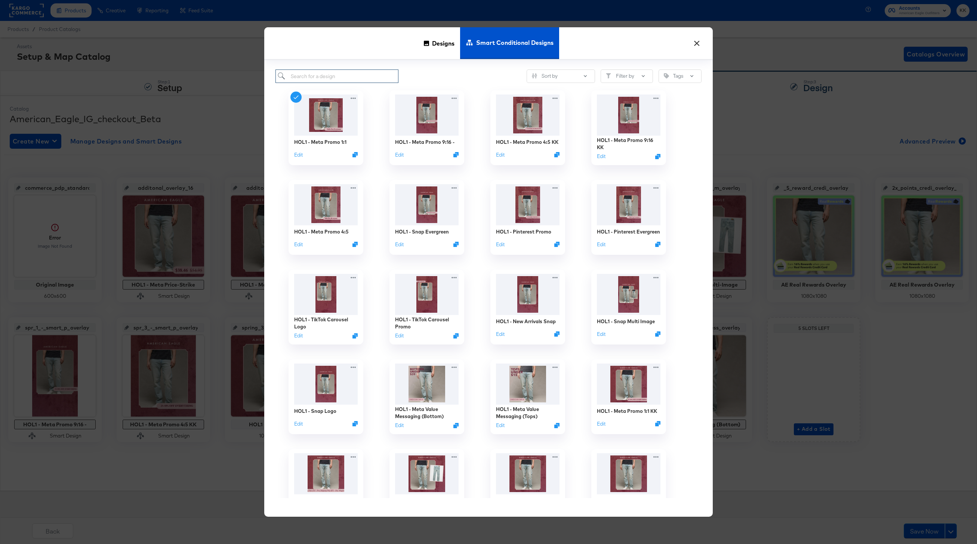
click at [311, 74] on input "search" at bounding box center [336, 77] width 123 height 14
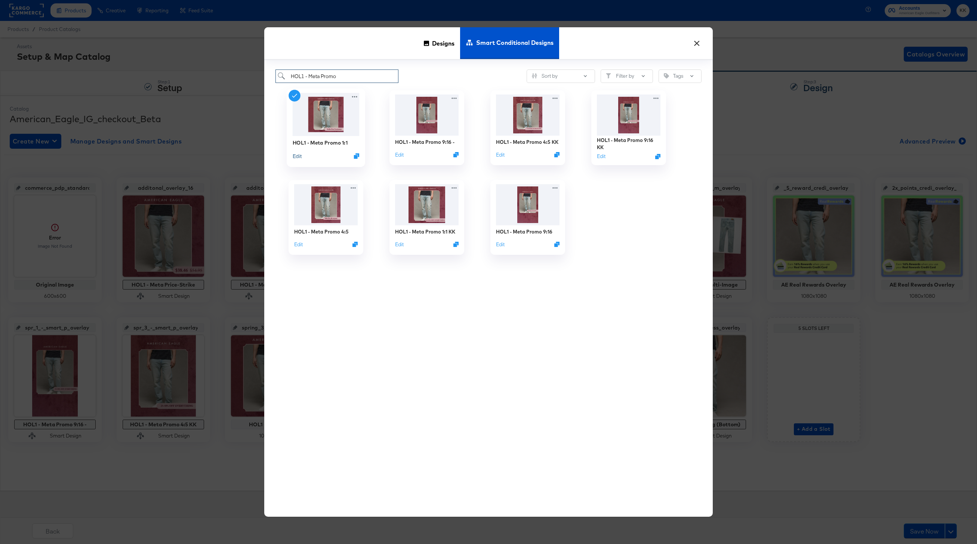
type input "HOL1 - Meta Promo"
click at [299, 155] on button "Edit" at bounding box center [297, 155] width 9 height 7
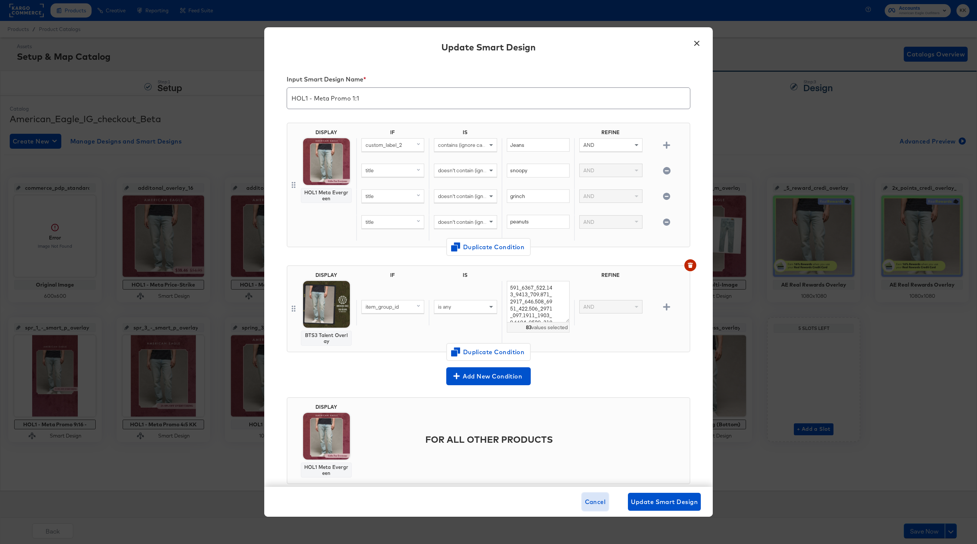
click at [589, 506] on span "Cancel" at bounding box center [595, 502] width 21 height 10
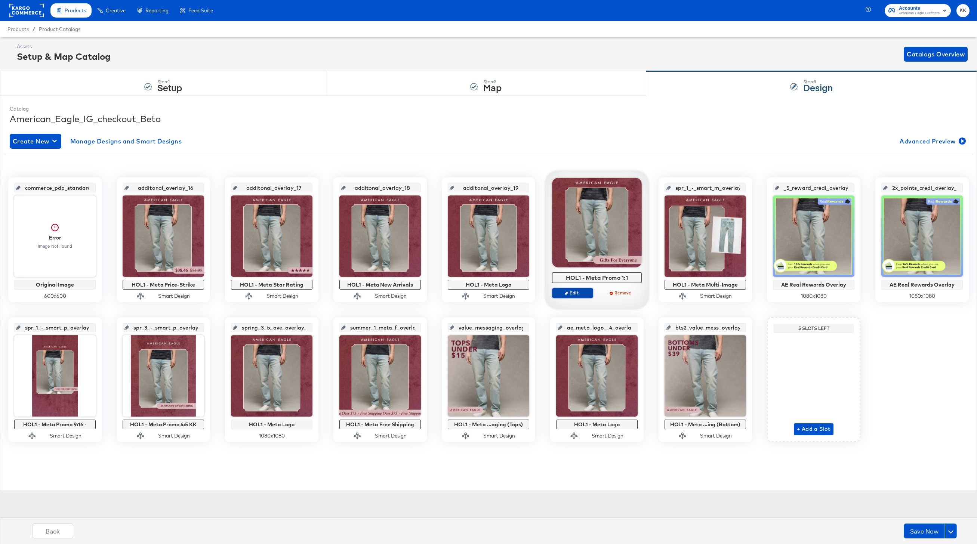
click at [574, 290] on span "Edit" at bounding box center [572, 293] width 34 height 6
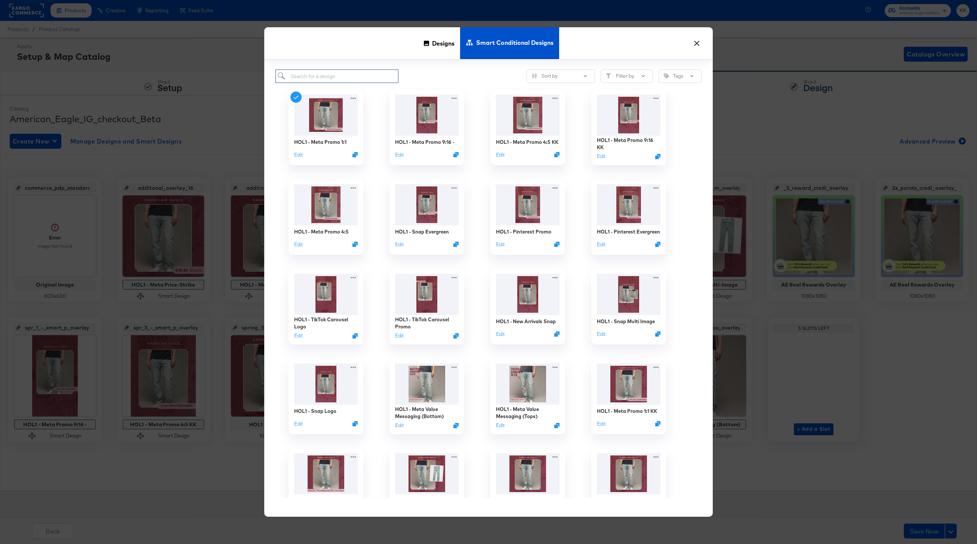
click at [332, 80] on input "search" at bounding box center [336, 77] width 123 height 14
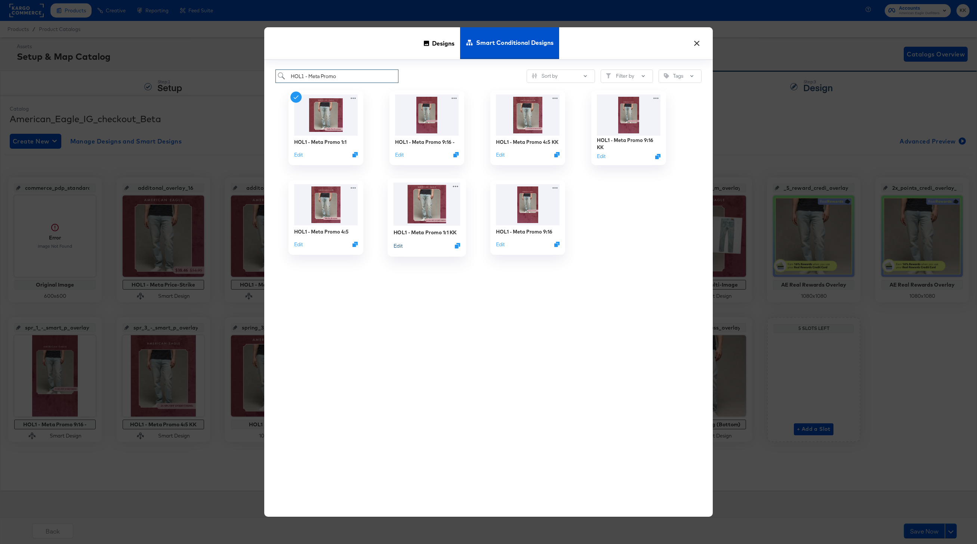
type input "HOL1 - Meta Promo"
click at [397, 247] on button "Edit" at bounding box center [398, 245] width 9 height 7
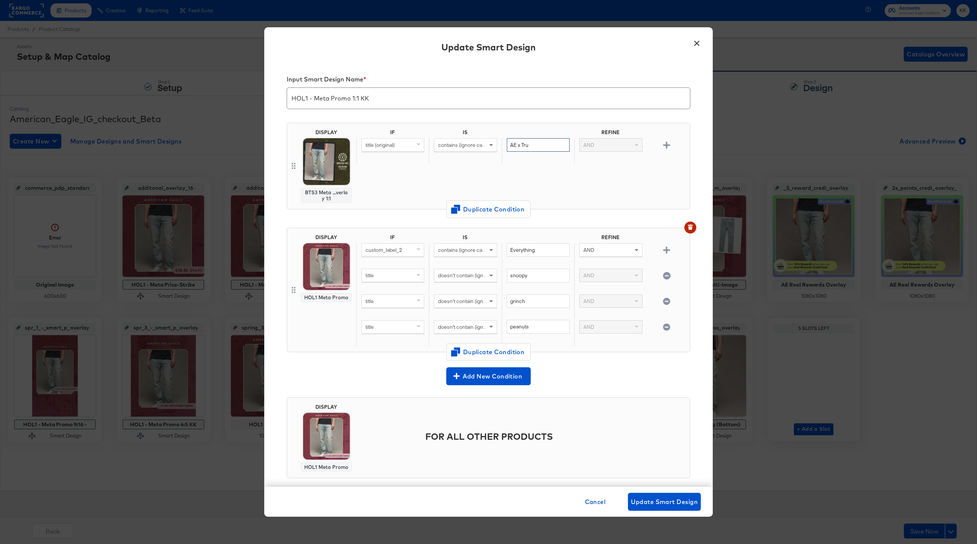
drag, startPoint x: 543, startPoint y: 146, endPoint x: 505, endPoint y: 146, distance: 38.5
click at [505, 146] on div "AE x Tru" at bounding box center [538, 151] width 73 height 26
click at [695, 41] on button "×" at bounding box center [696, 41] width 13 height 13
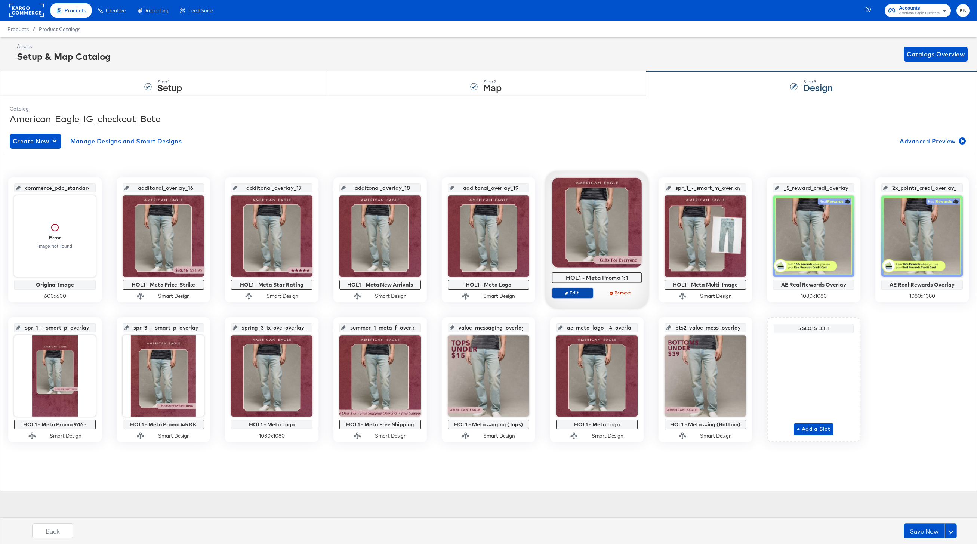
click at [567, 293] on icon "button" at bounding box center [566, 292] width 3 height 3
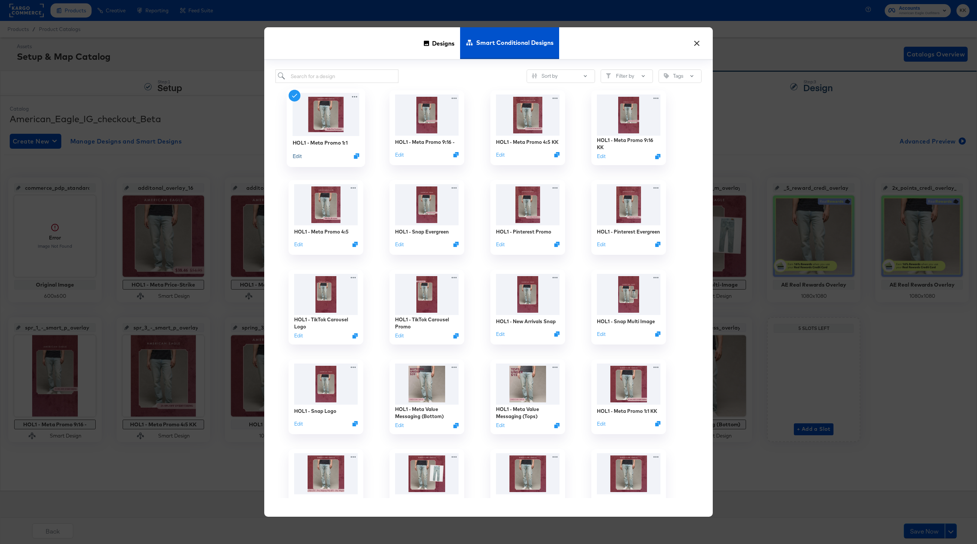
click at [297, 157] on button "Edit" at bounding box center [297, 155] width 9 height 7
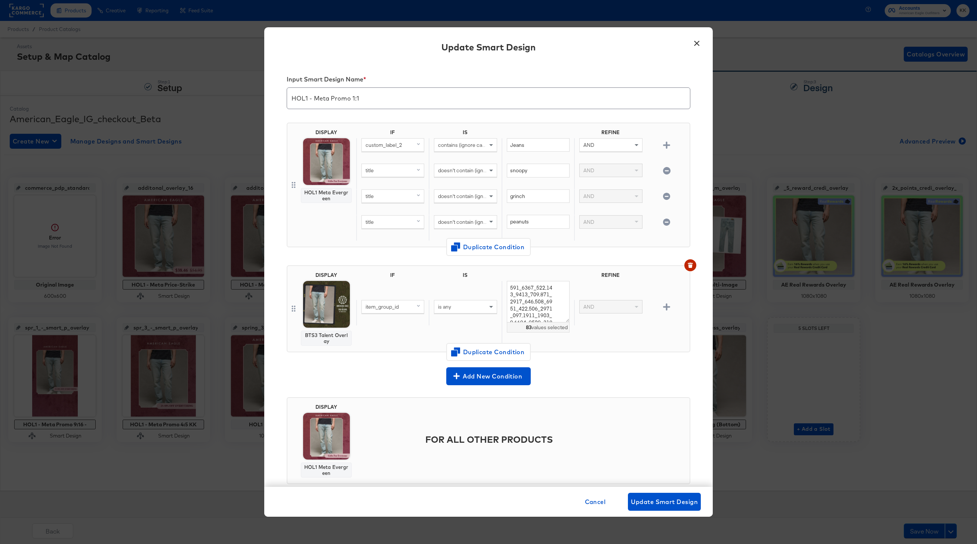
click at [394, 308] on span "item_group_id" at bounding box center [381, 306] width 33 height 7
type input "title"
click at [384, 358] on div "title" at bounding box center [392, 358] width 56 height 7
click at [463, 305] on div "is any" at bounding box center [465, 306] width 62 height 13
type input "con"
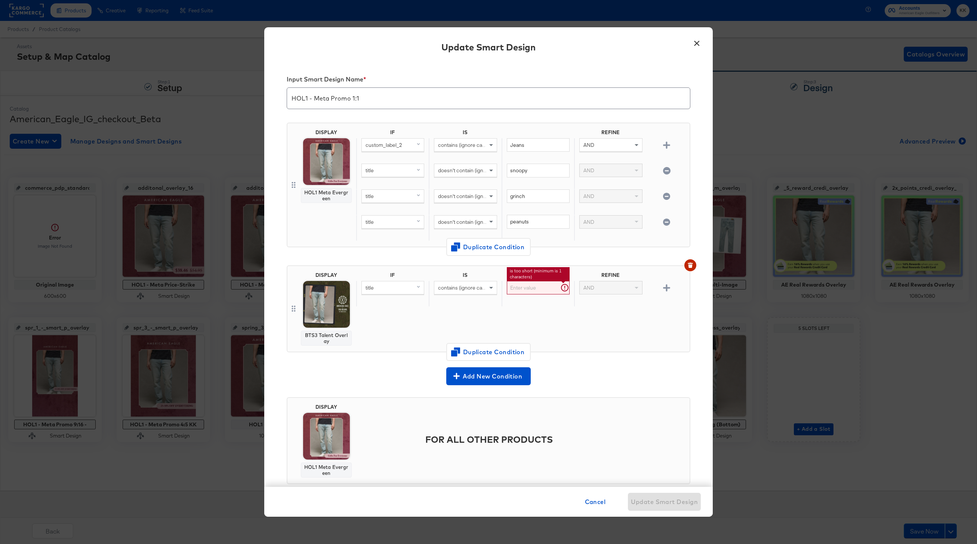
click at [524, 286] on input "text" at bounding box center [538, 288] width 63 height 14
paste input "AE x Tru"
type input "AE x Tru"
click at [455, 334] on div "IF IS REFINE title contains (ignore case) AE x Tru is too short (minimum is 1 c…" at bounding box center [521, 309] width 330 height 74
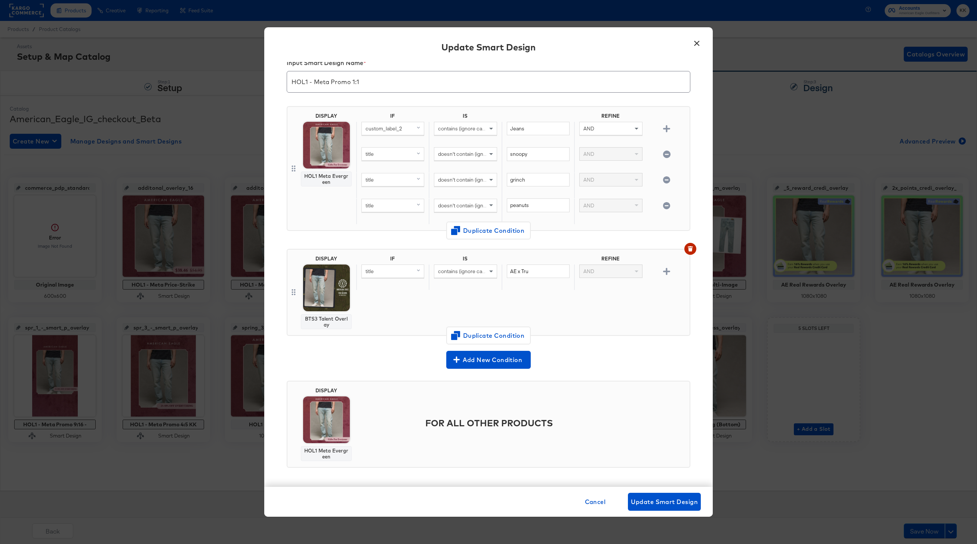
scroll to position [16, 0]
click at [665, 500] on span "Update Smart Design" at bounding box center [664, 502] width 67 height 10
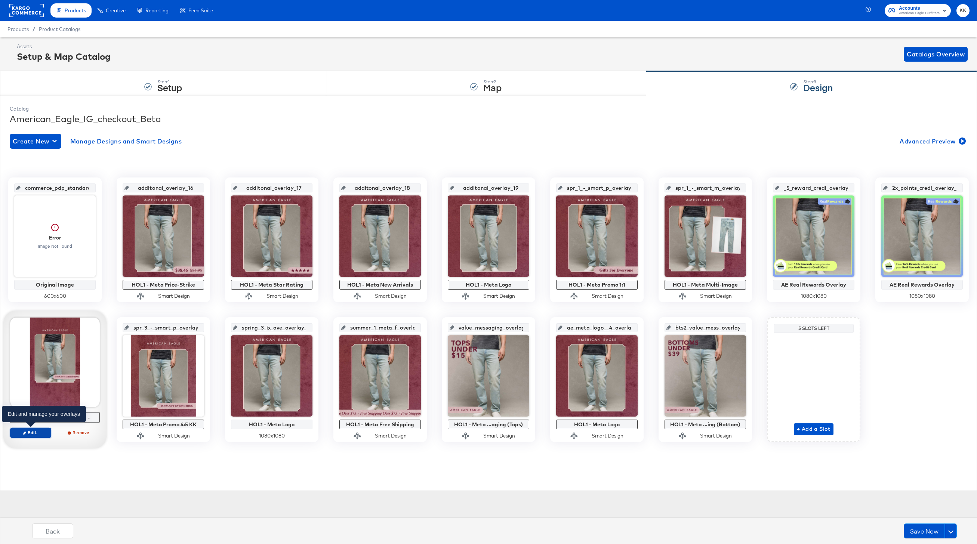
click at [39, 435] on span "Edit" at bounding box center [30, 433] width 34 height 6
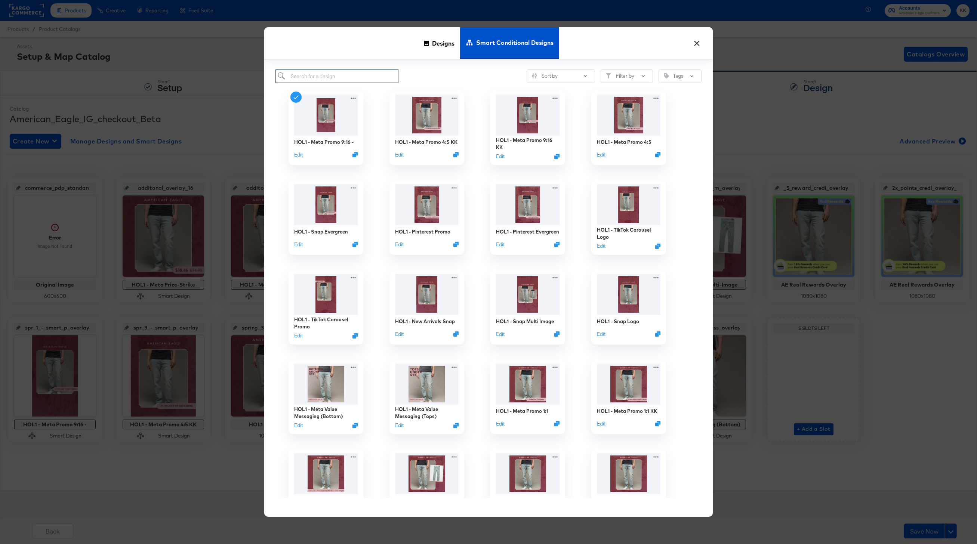
click at [315, 76] on input "search" at bounding box center [336, 77] width 123 height 14
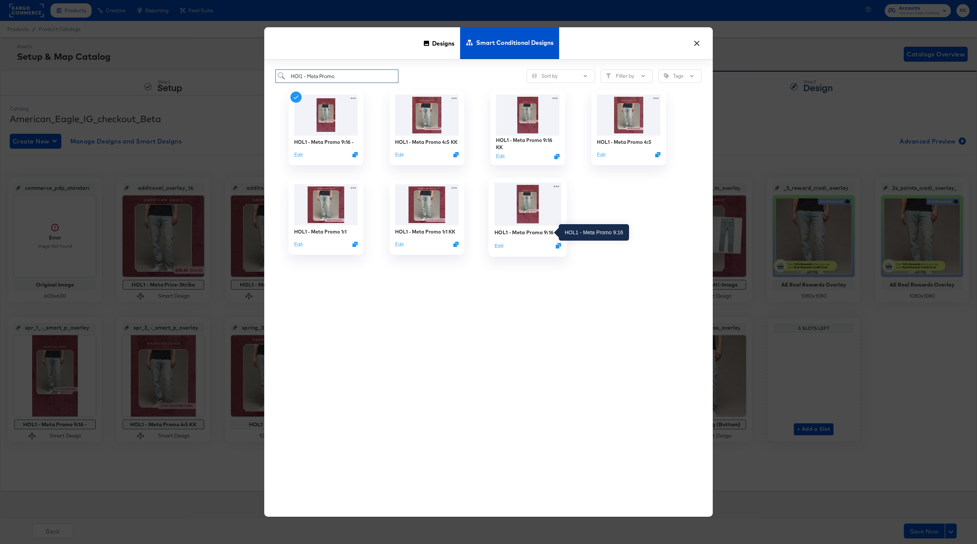
type input "HOl1 - Meta Promo"
click at [536, 233] on div "HOL1 - Meta Promo 9:16" at bounding box center [523, 232] width 59 height 7
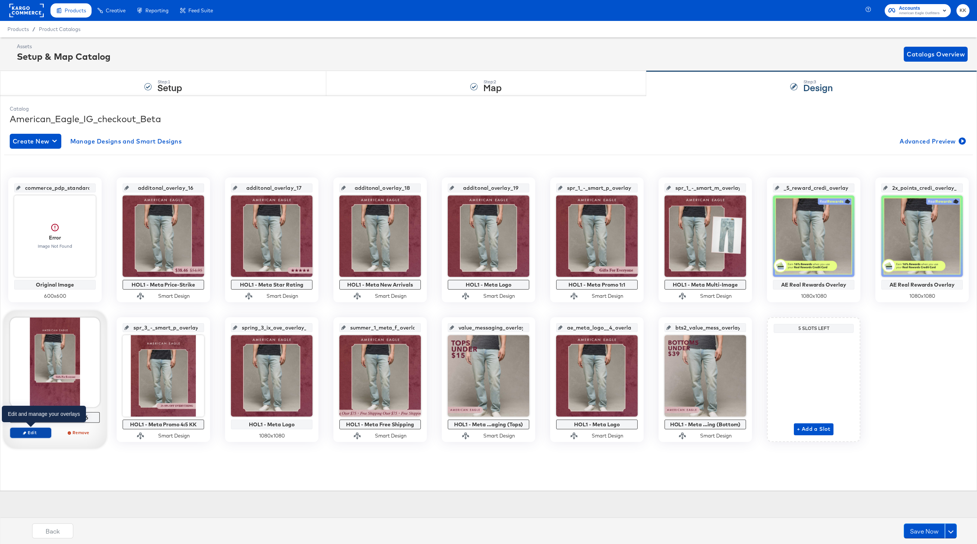
click at [42, 434] on span "Edit" at bounding box center [30, 433] width 34 height 6
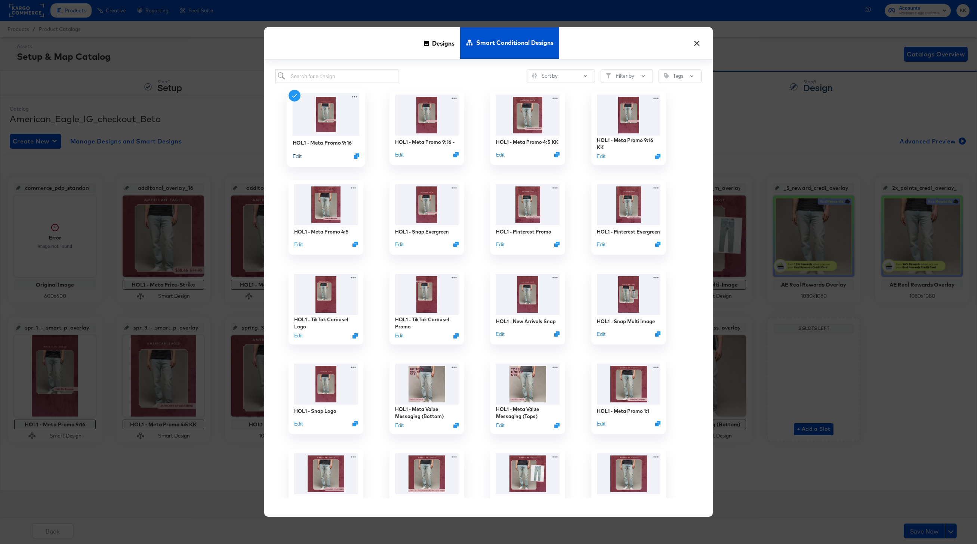
click at [300, 157] on button "Edit" at bounding box center [297, 155] width 9 height 7
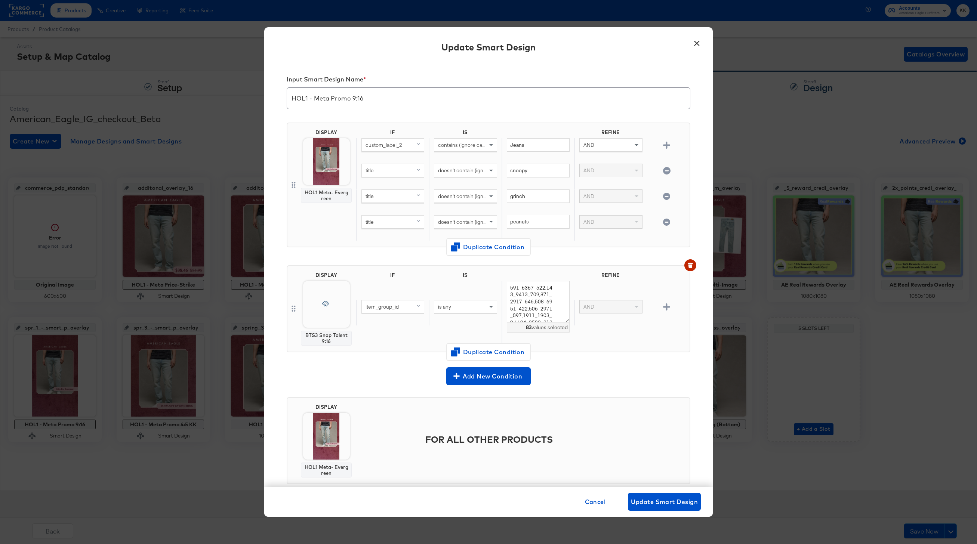
click at [386, 308] on span "item_group_id" at bounding box center [381, 306] width 33 height 7
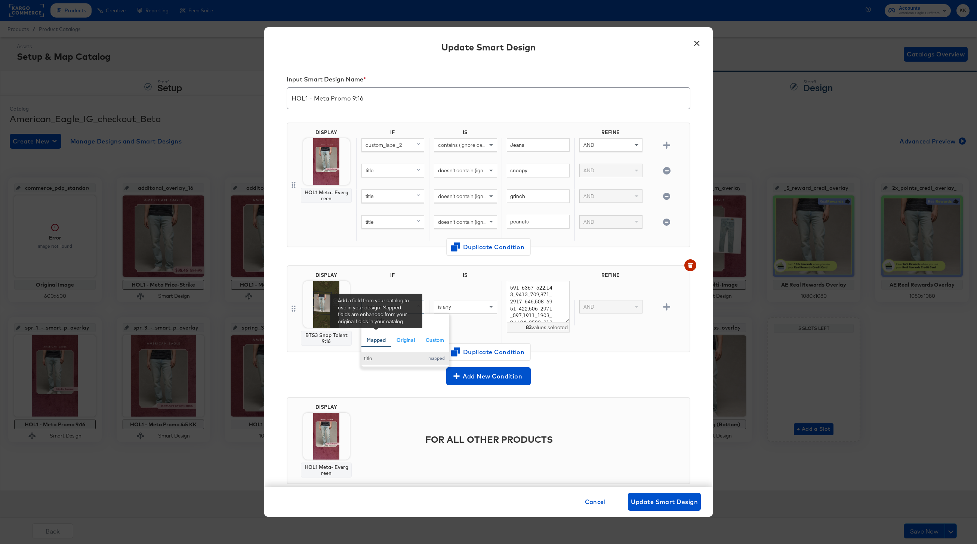
type input "title"
click at [384, 355] on div "title" at bounding box center [392, 358] width 56 height 7
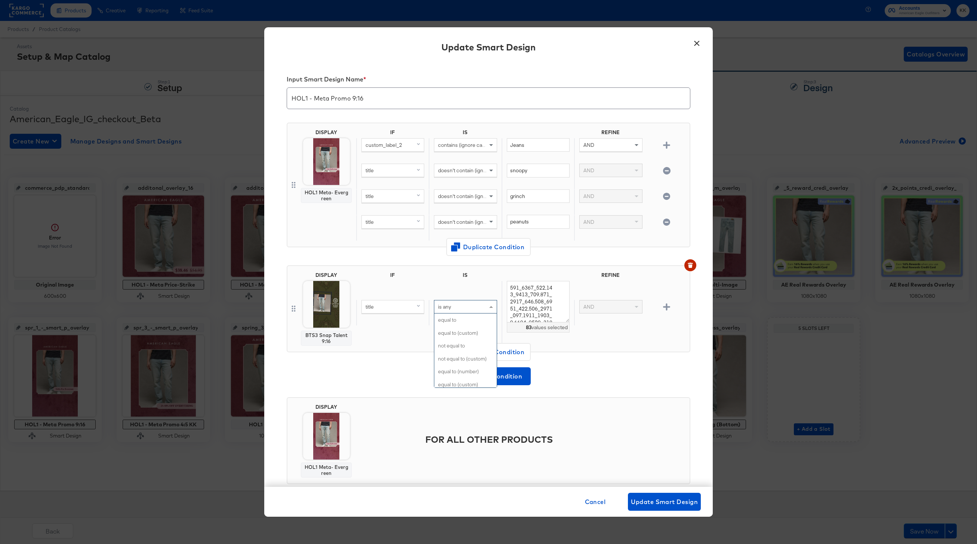
click at [468, 309] on div "is any" at bounding box center [465, 306] width 62 height 13
type input "contains"
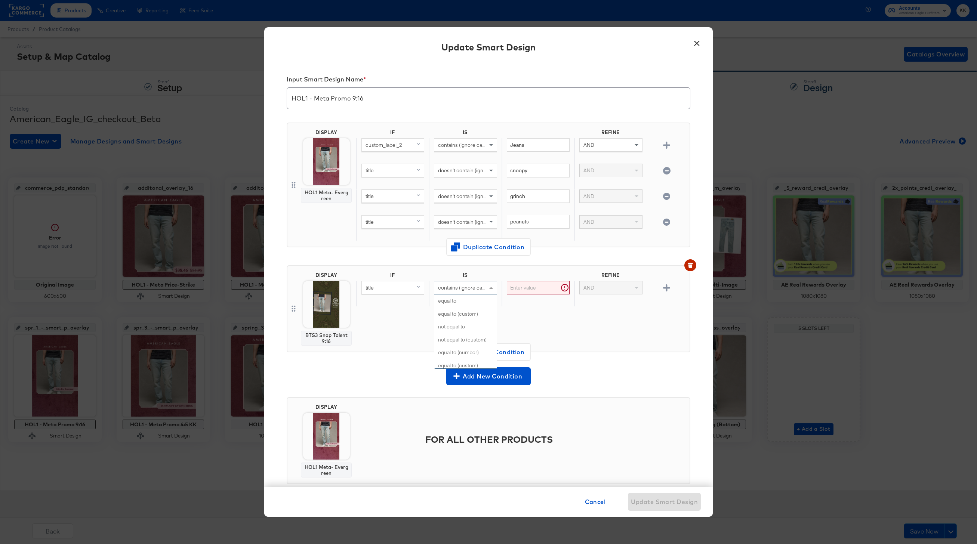
click at [469, 281] on div "contains (ignore case)" at bounding box center [465, 287] width 62 height 13
click at [517, 284] on input "text" at bounding box center [538, 288] width 63 height 14
paste input "AE x Tru"
type input "AE x Tru"
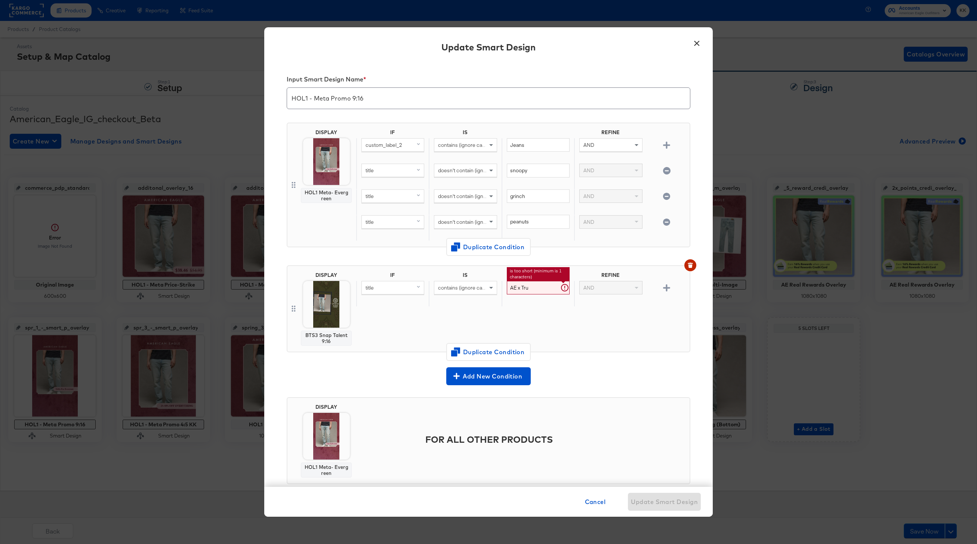
click at [476, 319] on div "IF IS REFINE title contains (ignore case) AE x Tru is too short (minimum is 1 c…" at bounding box center [521, 309] width 330 height 74
click at [673, 501] on span "Update Smart Design" at bounding box center [664, 502] width 67 height 10
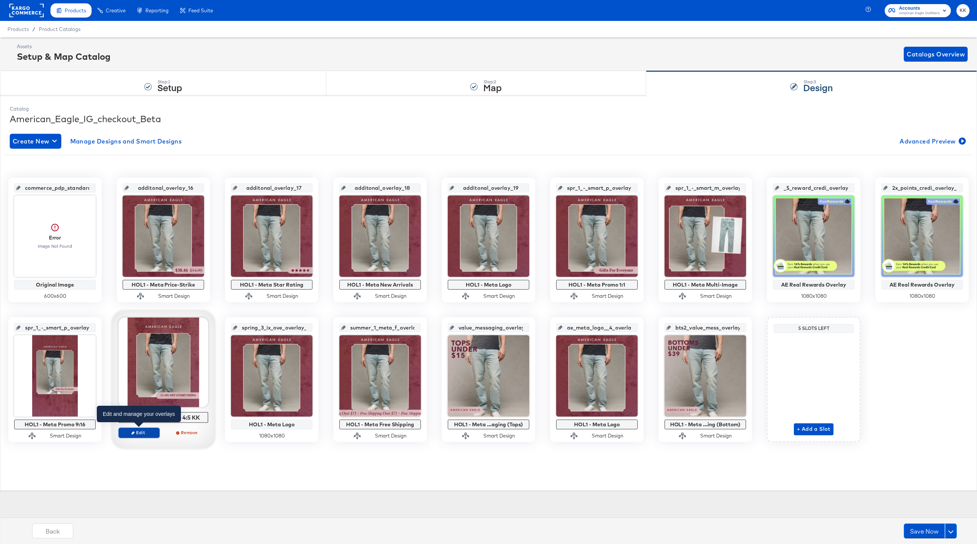
click at [140, 428] on button "Edit" at bounding box center [138, 433] width 41 height 10
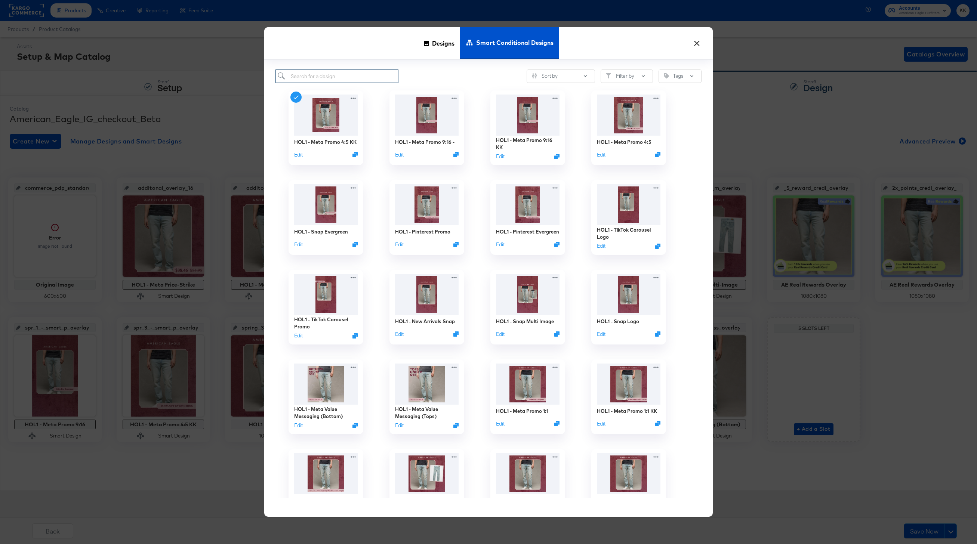
click at [323, 71] on input "search" at bounding box center [336, 77] width 123 height 14
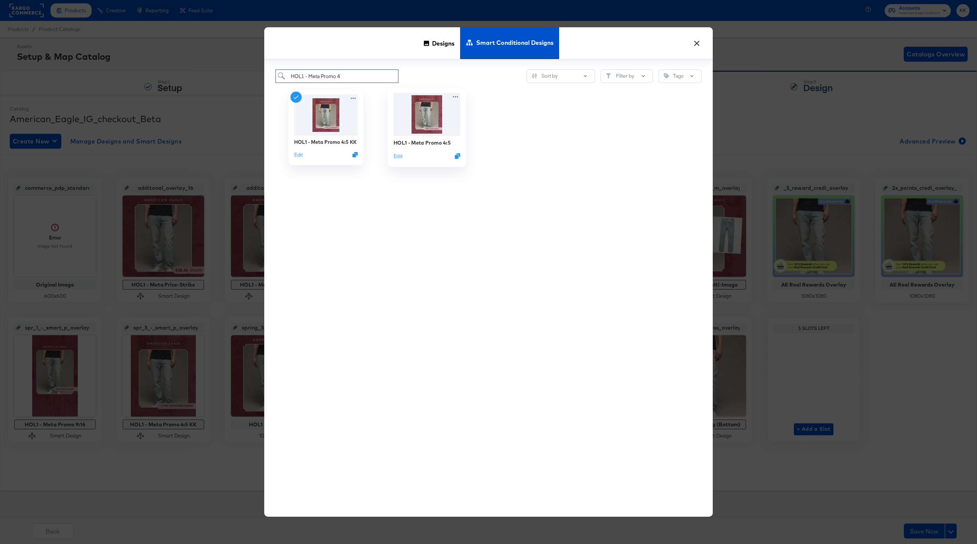
type input "HOL1 - Meta Promo 4"
click at [421, 140] on div "HOL1 - Meta Promo 4:5" at bounding box center [422, 142] width 57 height 7
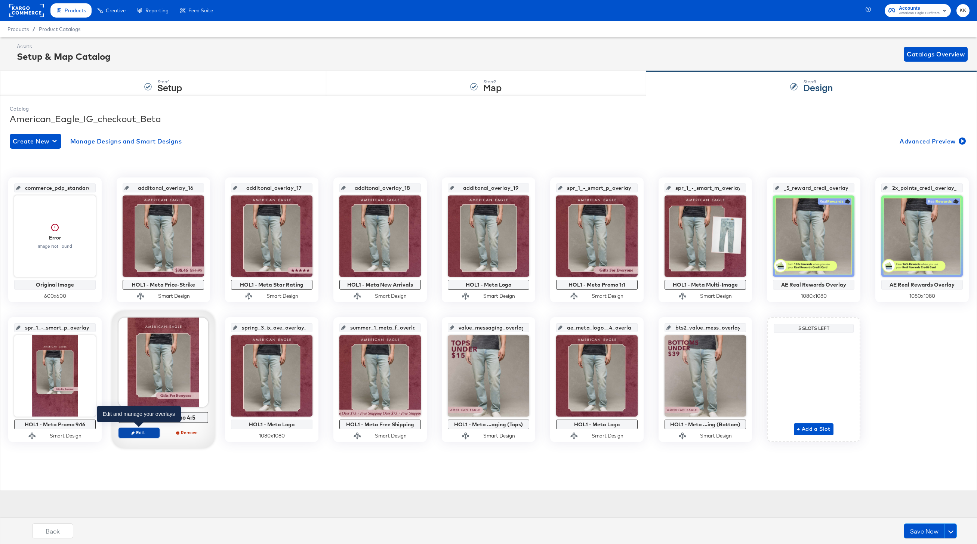
click at [146, 434] on span "Edit" at bounding box center [139, 433] width 34 height 6
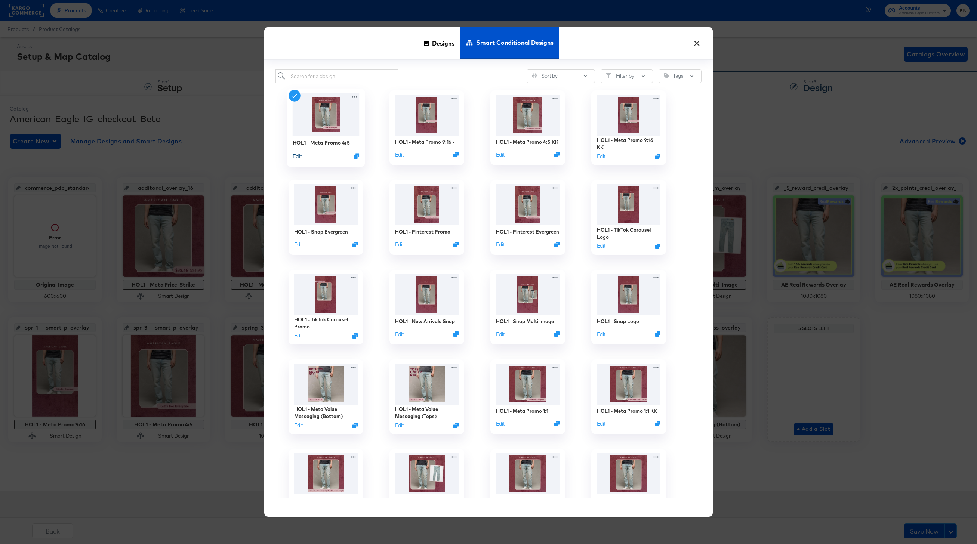
click at [298, 157] on button "Edit" at bounding box center [297, 155] width 9 height 7
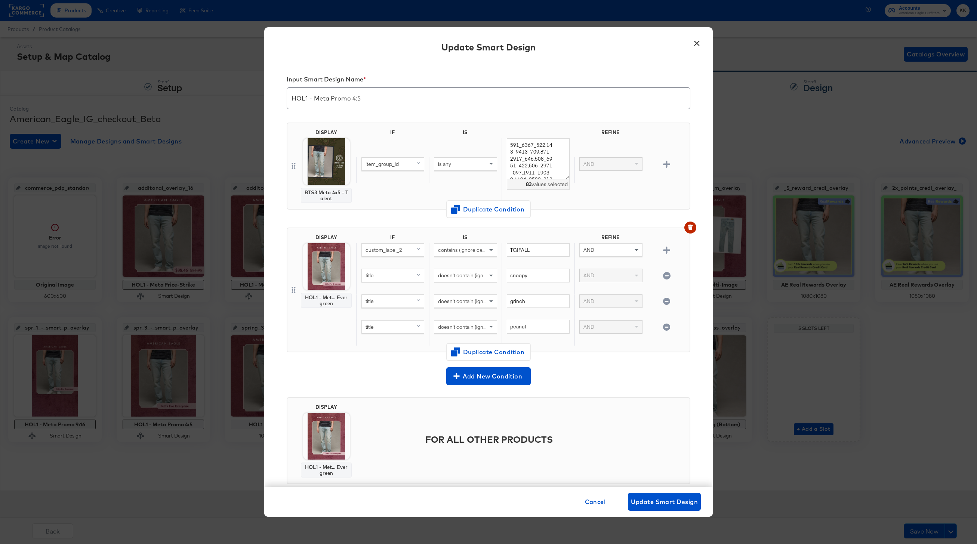
click at [386, 164] on span "item_group_id" at bounding box center [381, 164] width 33 height 7
type input "title"
click at [384, 213] on div "title" at bounding box center [392, 215] width 56 height 7
click at [459, 169] on div "is any" at bounding box center [465, 164] width 62 height 13
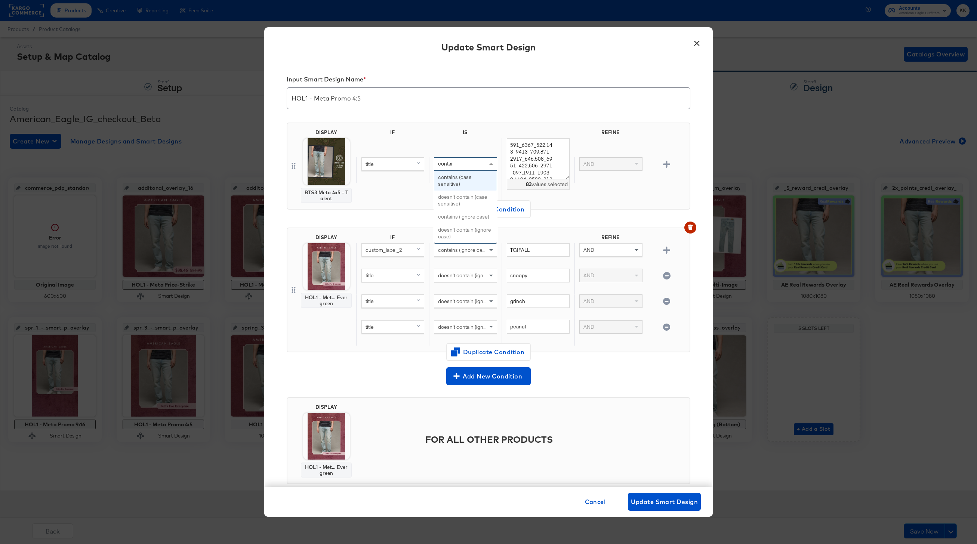
type input "contains"
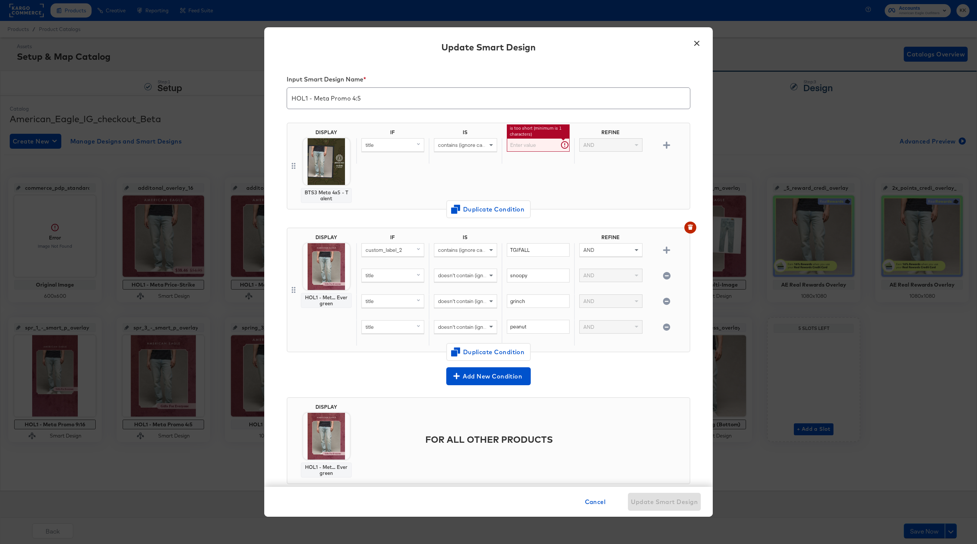
click at [522, 145] on input "text" at bounding box center [538, 145] width 63 height 14
paste input "AE x Tru"
type input "AE x Tru"
click at [443, 183] on div "IF IS REFINE title contains (ignore case) AE x Tru AND" at bounding box center [521, 166] width 330 height 74
click at [663, 498] on span "Update Smart Design" at bounding box center [664, 502] width 67 height 10
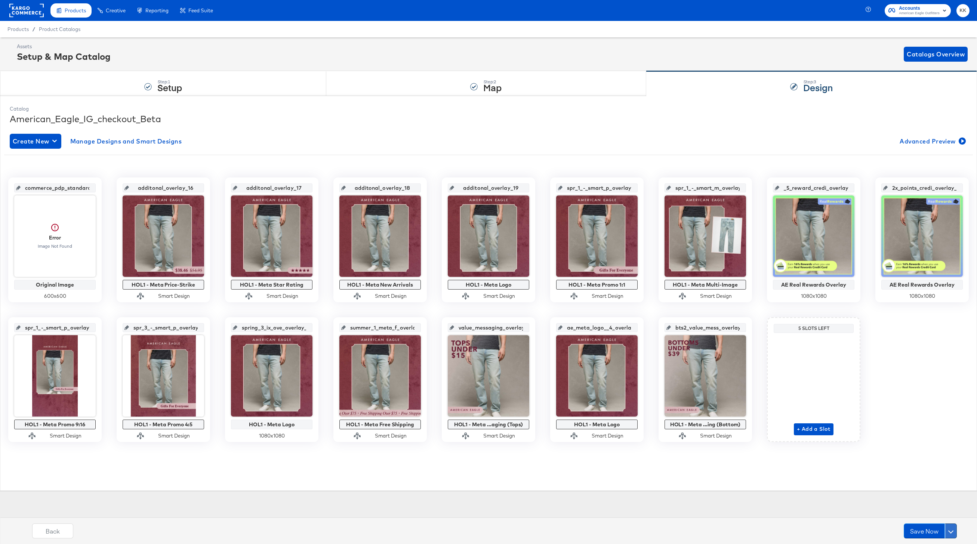
click at [953, 530] on button at bounding box center [951, 531] width 12 height 15
click at [920, 513] on div "Schedule Save" at bounding box center [933, 516] width 34 height 7
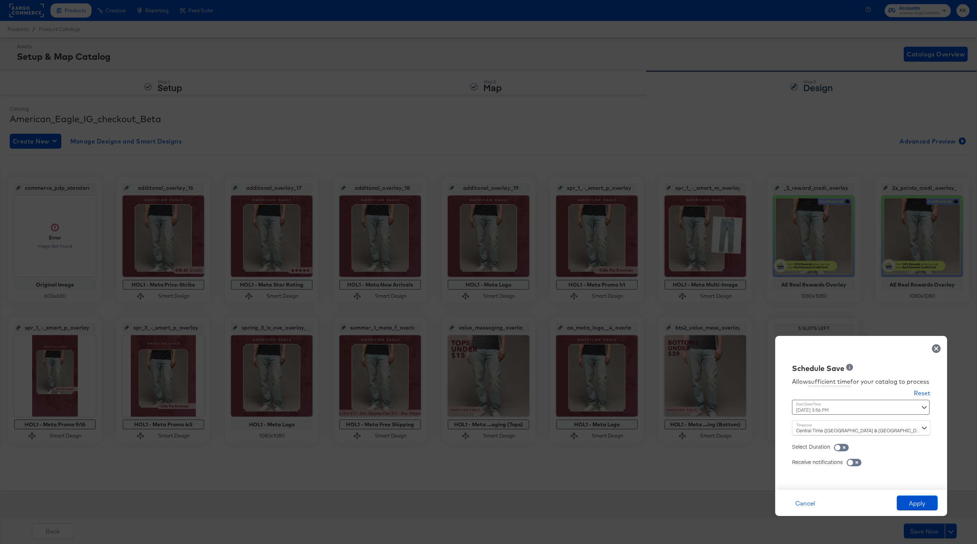
click at [815, 410] on div "October 14th 2025 3:56 PM ‹ October 2025 › Su Mo Tu We Th Fr Sa 28 29 30 1 2 3 …" at bounding box center [842, 407] width 101 height 15
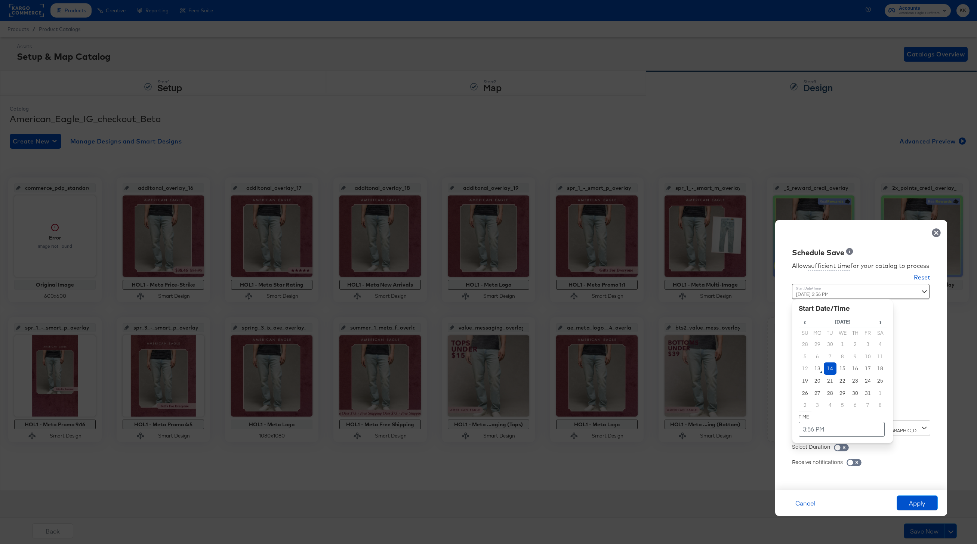
click at [830, 363] on td "14" at bounding box center [830, 369] width 13 height 12
click at [830, 431] on td "3:56 PM" at bounding box center [842, 429] width 86 height 15
click at [827, 373] on span "▼" at bounding box center [827, 373] width 15 height 15
click at [839, 373] on span "▼" at bounding box center [843, 373] width 15 height 15
click at [841, 348] on span "▲" at bounding box center [843, 350] width 15 height 15
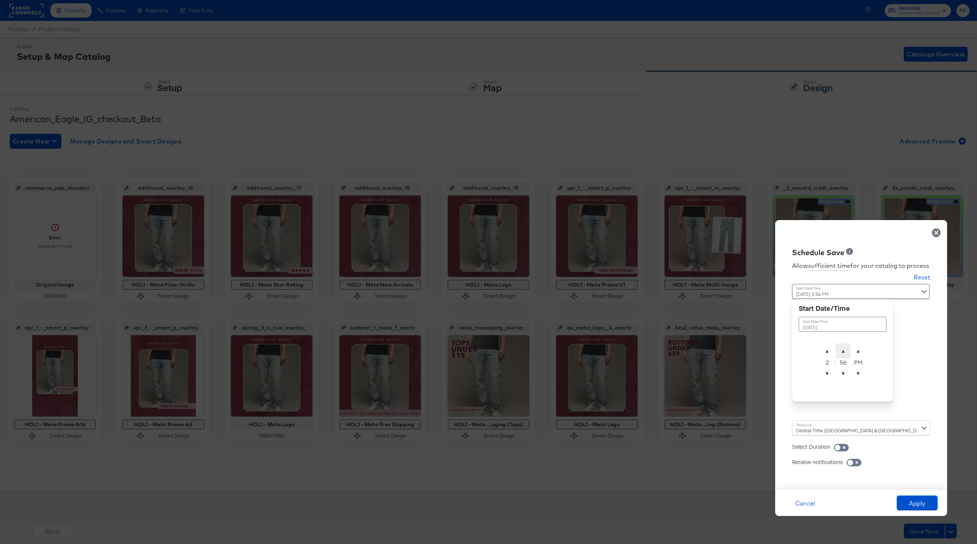
click at [841, 348] on span "▲" at bounding box center [843, 350] width 15 height 15
type input "October 14th 2025 2:00 AM"
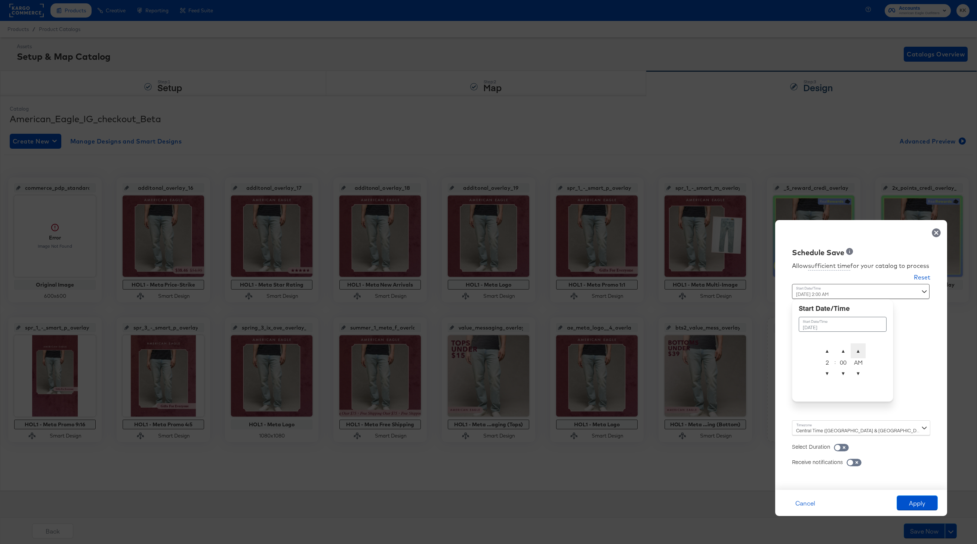
click at [851, 348] on span "▲" at bounding box center [858, 350] width 15 height 15
click at [813, 428] on div "Central Time (US & Canada) (America/Chicago)" at bounding box center [861, 427] width 138 height 15
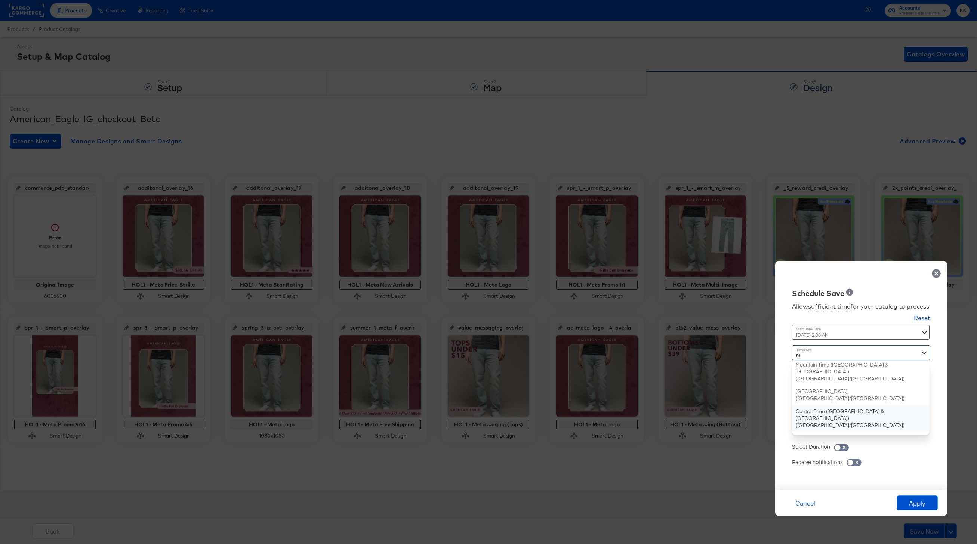
type input "new"
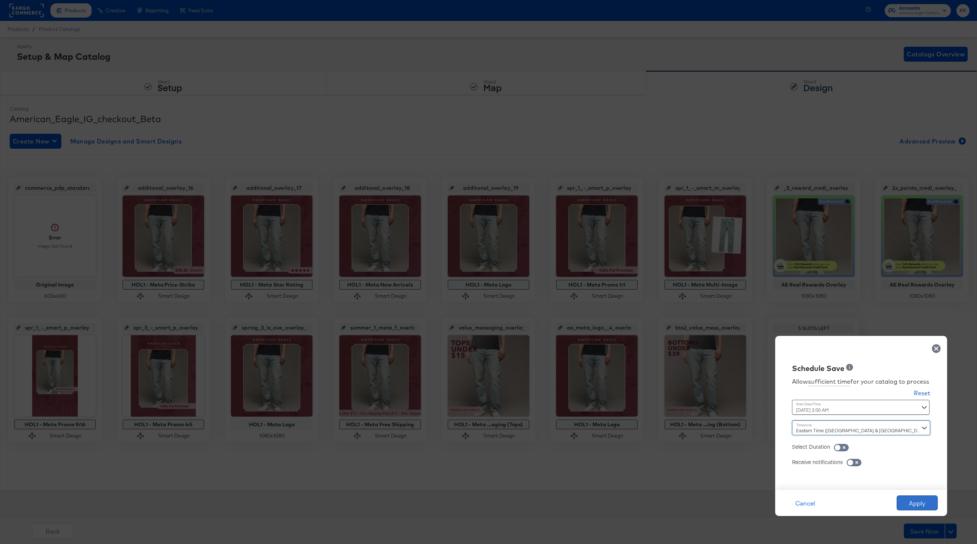
click at [912, 496] on button "Apply" at bounding box center [917, 503] width 41 height 15
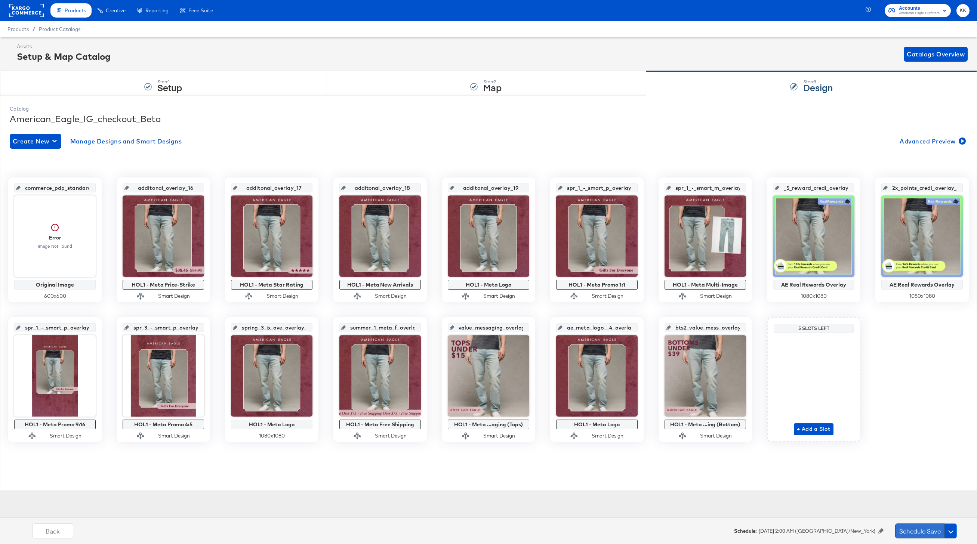
click at [912, 532] on button "Schedule Save" at bounding box center [920, 531] width 50 height 15
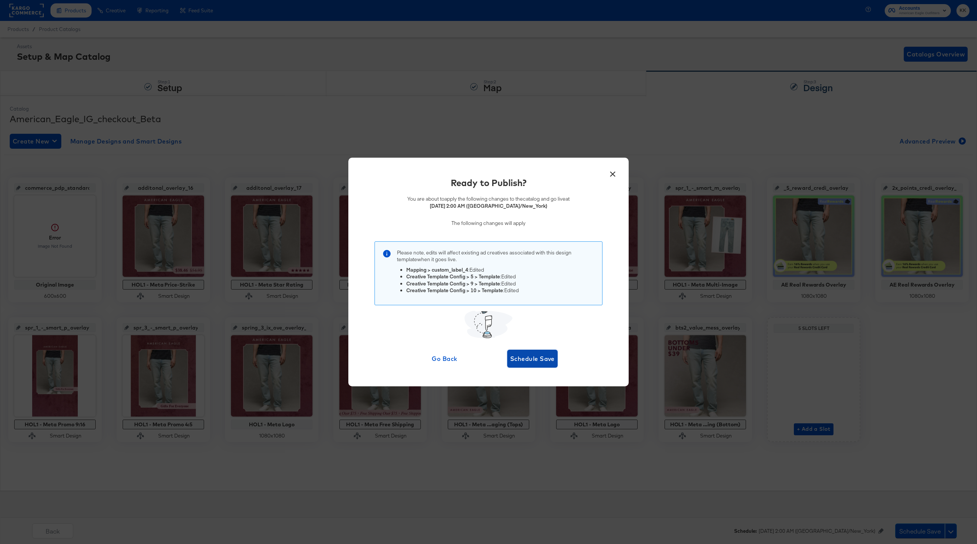
click at [517, 360] on span "Schedule Save" at bounding box center [532, 359] width 44 height 10
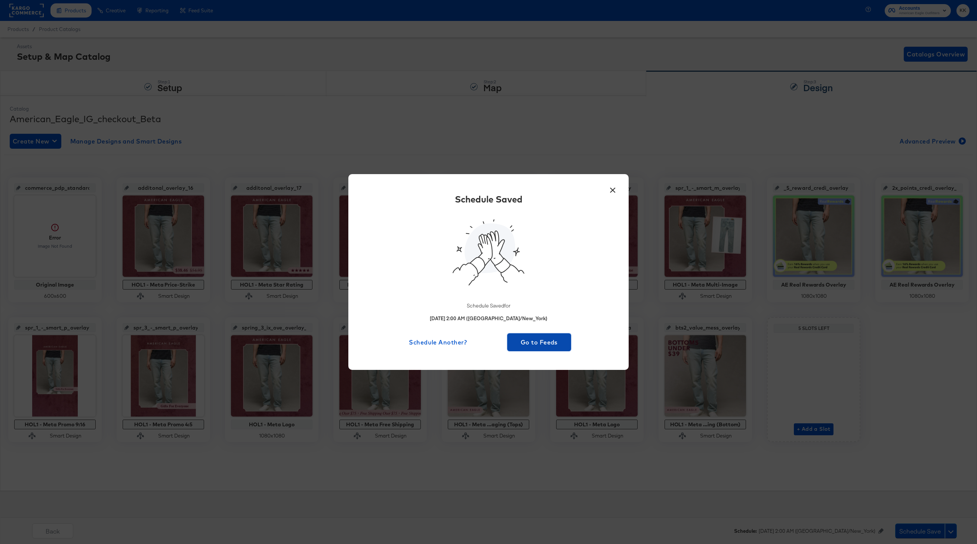
click at [531, 348] on button "Go to Feeds" at bounding box center [539, 342] width 64 height 18
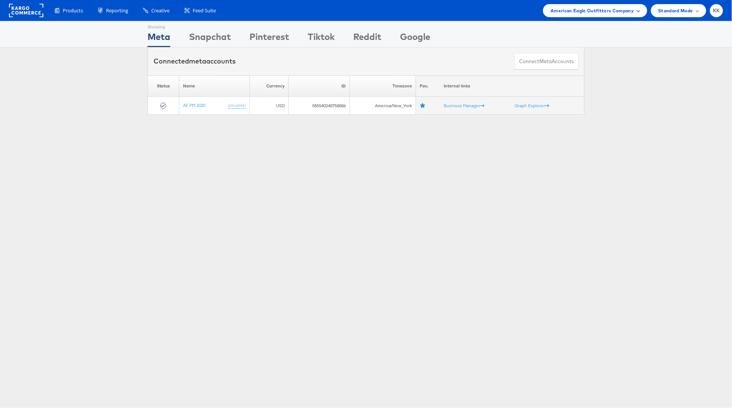
click at [610, 9] on span "American Eagle Outfitters Company" at bounding box center [592, 11] width 83 height 8
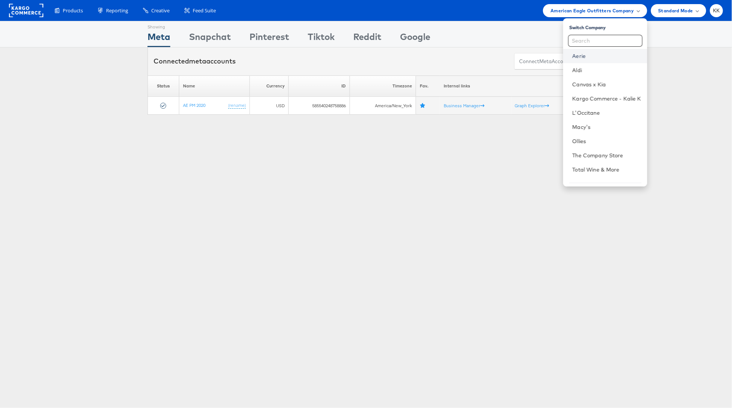
click at [592, 58] on link "Aerie" at bounding box center [607, 55] width 69 height 7
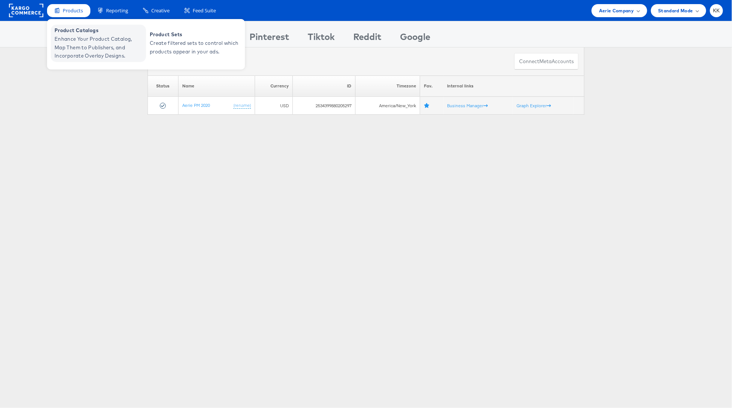
click at [71, 30] on span "Product Catalogs" at bounding box center [100, 30] width 90 height 9
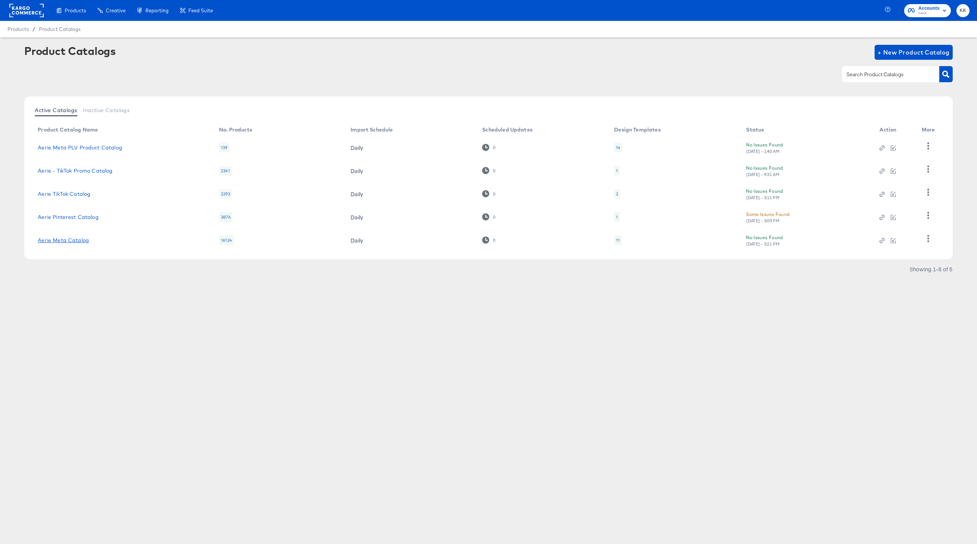
click at [75, 241] on link "Aerie Meta Catalog" at bounding box center [63, 240] width 51 height 6
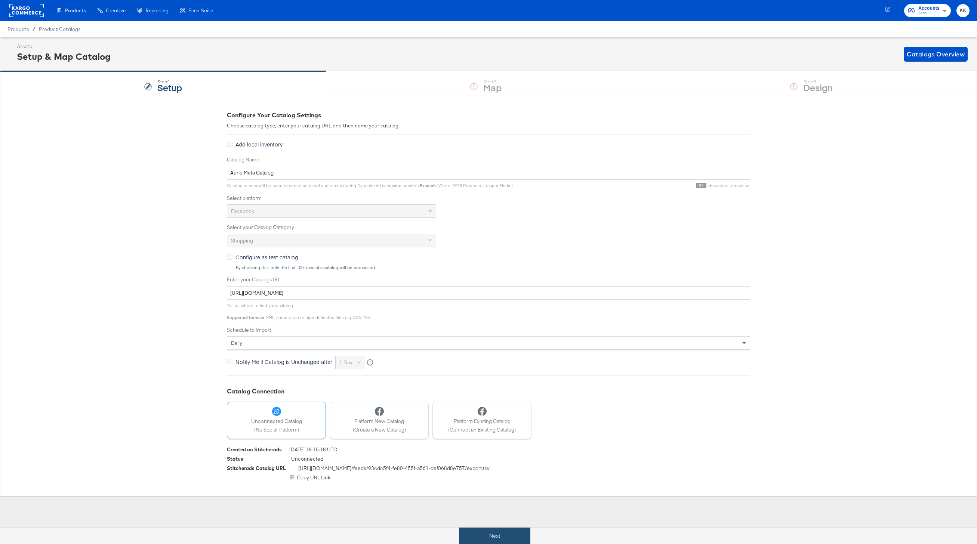
click at [493, 530] on button "Next" at bounding box center [494, 536] width 71 height 17
click at [0, 0] on div "My Designs" at bounding box center [0, 0] width 0 height 0
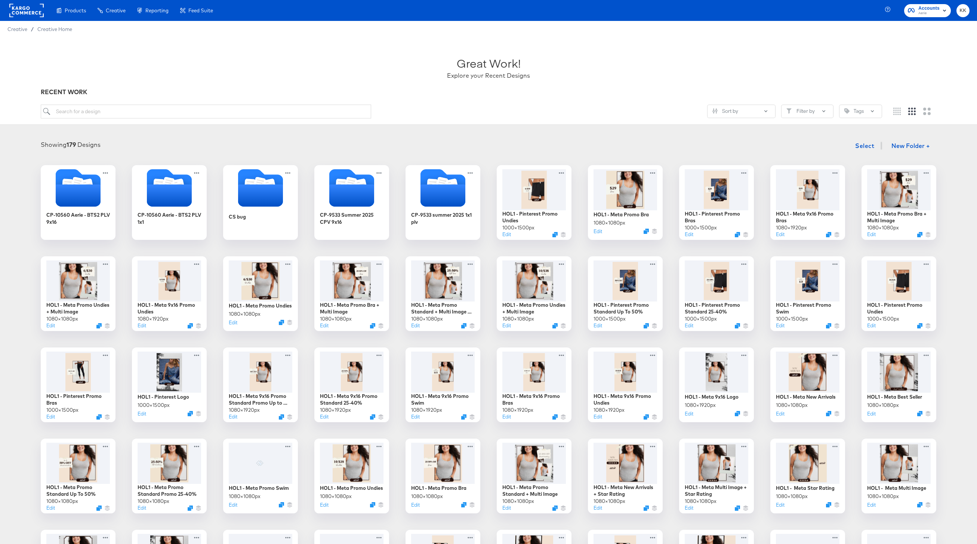
click at [211, 120] on div "Sort by Filter by Tags" at bounding box center [488, 115] width 895 height 20
click at [207, 115] on input "search" at bounding box center [206, 112] width 330 height 14
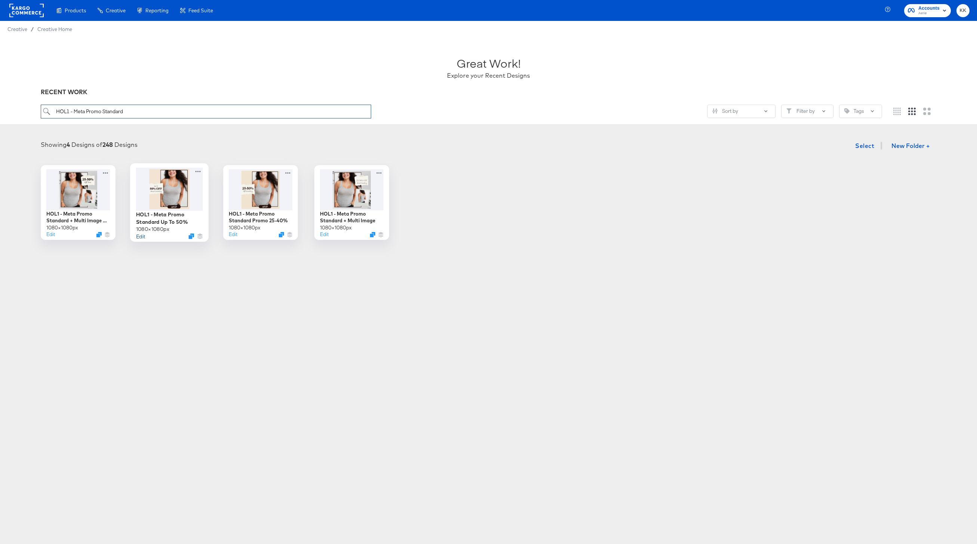
type input "HOL1 - Meta Promo Standard"
click at [139, 235] on button "Edit" at bounding box center [140, 235] width 9 height 7
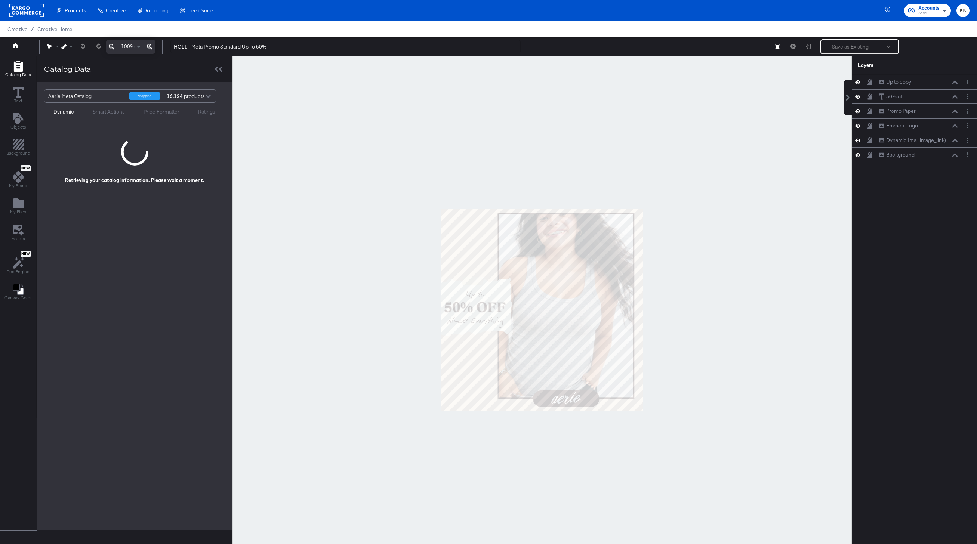
click at [719, 336] on div at bounding box center [541, 309] width 619 height 507
click at [742, 339] on div at bounding box center [541, 309] width 619 height 507
click at [953, 96] on icon at bounding box center [954, 97] width 5 height 4
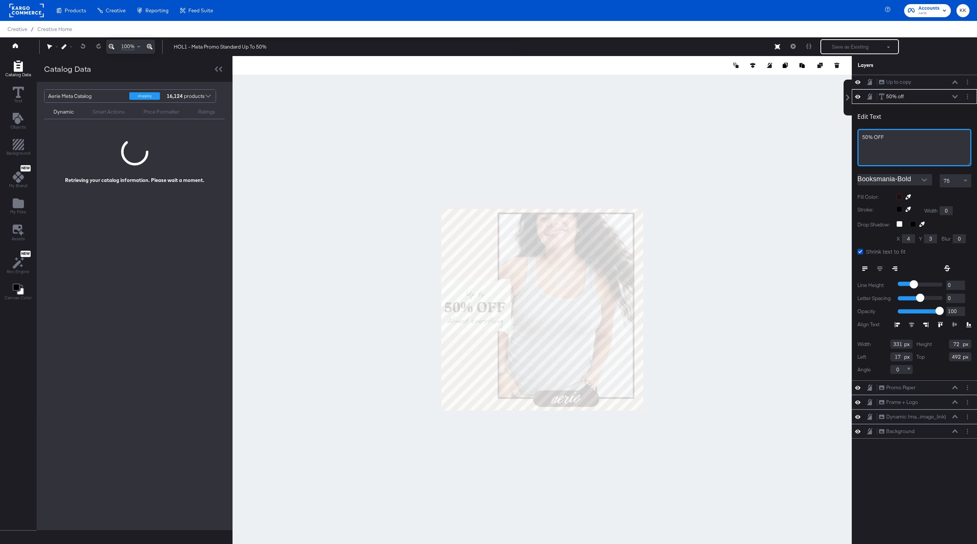
click at [865, 135] on span "50% OFF" at bounding box center [873, 137] width 22 height 7
click at [752, 174] on div at bounding box center [541, 309] width 619 height 507
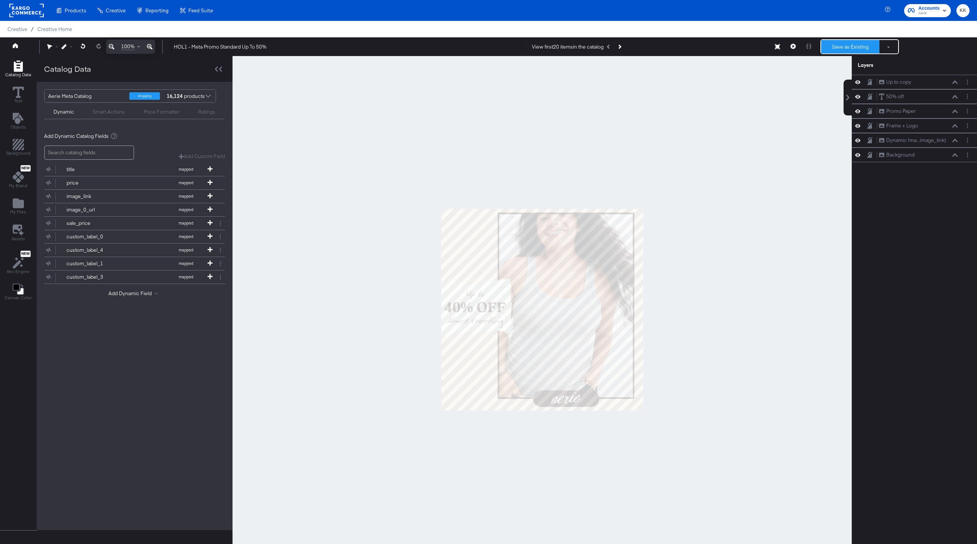
click at [861, 53] on button "Save as Existing" at bounding box center [850, 46] width 58 height 13
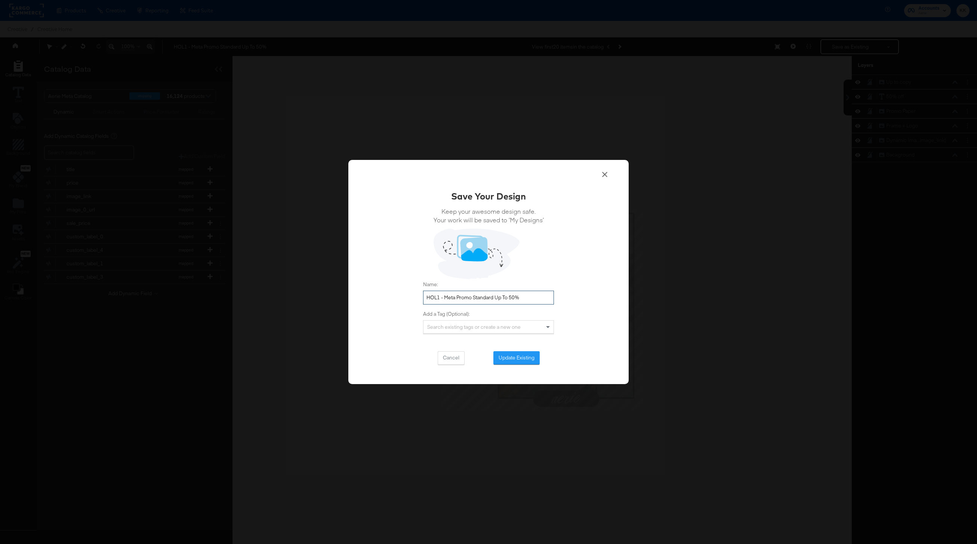
drag, startPoint x: 493, startPoint y: 298, endPoint x: 422, endPoint y: 297, distance: 71.0
click at [422, 297] on div "Save Your Design Keep your awesome design safe. Your work will be saved to ‘My …" at bounding box center [488, 272] width 280 height 225
click at [504, 348] on div "Save Your Design Keep your awesome design safe. Your work will be saved to ‘My …" at bounding box center [488, 277] width 131 height 175
click at [513, 352] on button "Update Existing" at bounding box center [516, 357] width 46 height 13
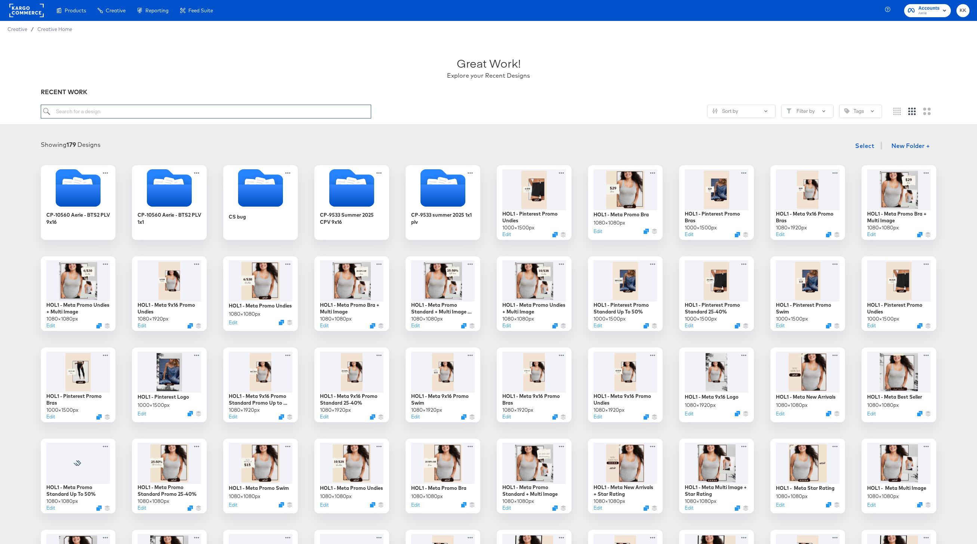
click at [206, 111] on input "search" at bounding box center [206, 112] width 330 height 14
paste input "HOL1 - Meta Promo Standard"
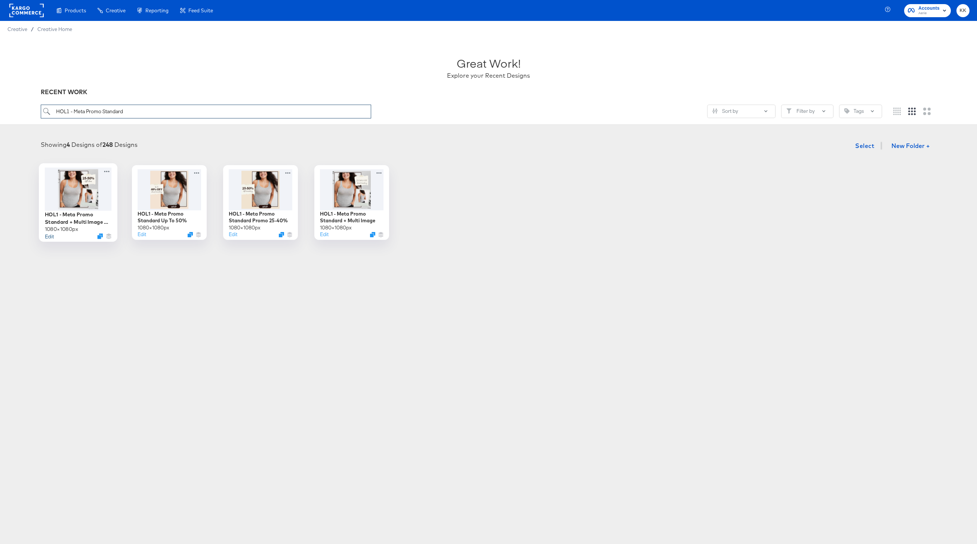
type input "HOL1 - Meta Promo Standard"
click at [50, 237] on button "Edit" at bounding box center [49, 235] width 9 height 7
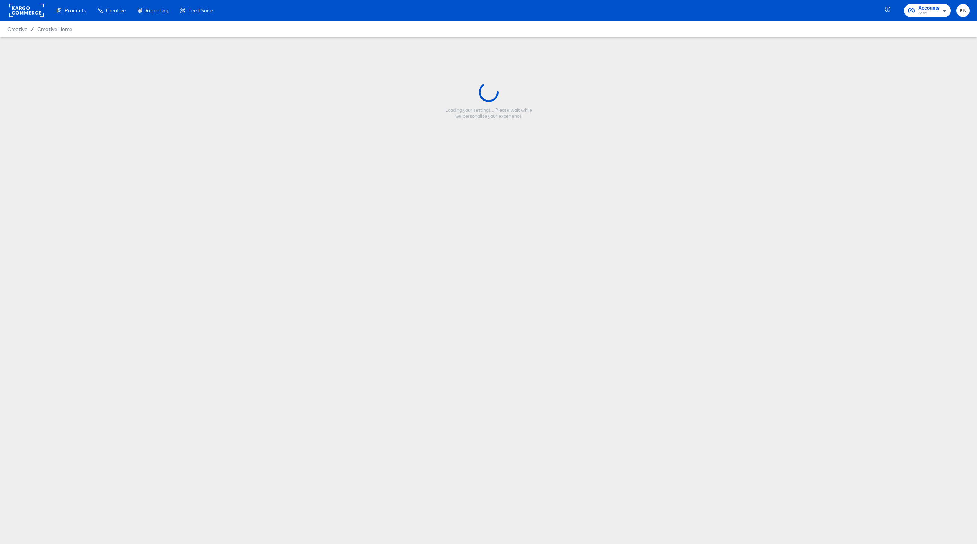
type input "HOL1 - Meta Promo Standard + Multi Image 25-50% Off"
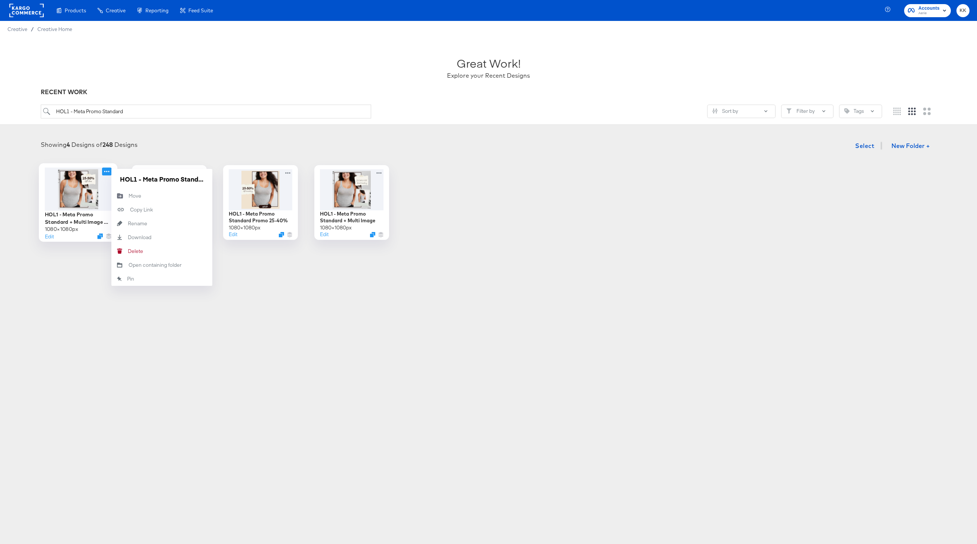
click at [108, 169] on icon at bounding box center [106, 171] width 9 height 8
click at [145, 252] on button "[PERSON_NAME]" at bounding box center [161, 251] width 101 height 14
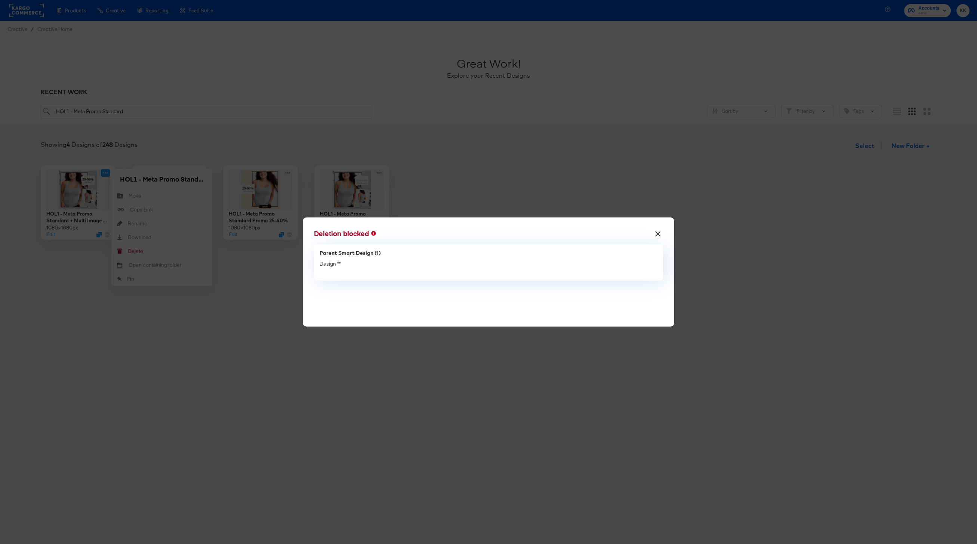
click at [658, 234] on button "×" at bounding box center [657, 231] width 13 height 13
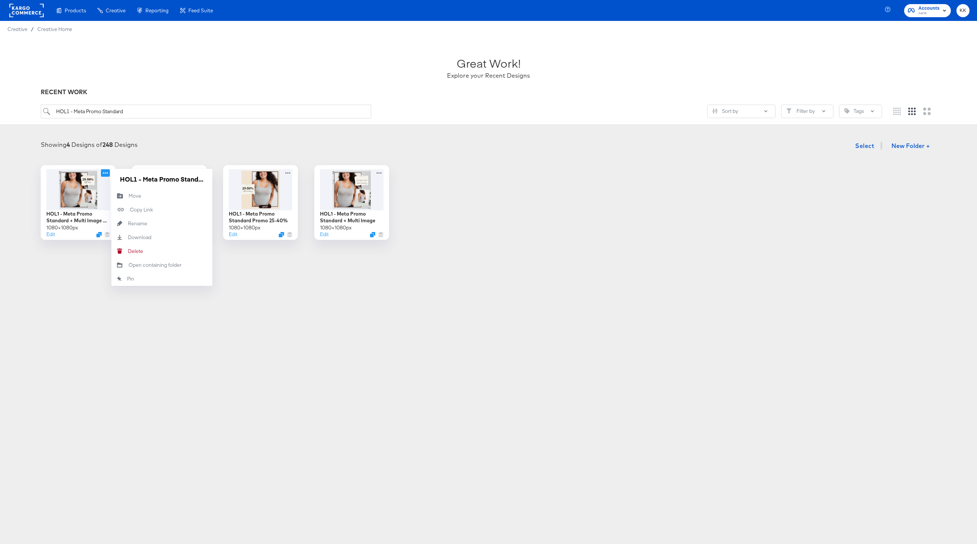
click at [123, 321] on div "Products Products Product Catalogs Enhance Your Product Catalog, Map Them to Pu…" at bounding box center [488, 272] width 977 height 544
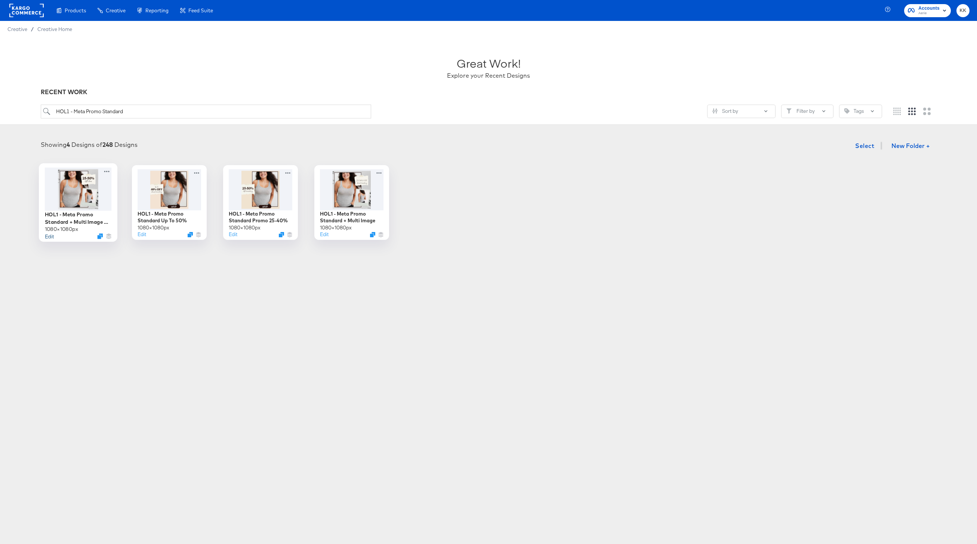
click at [48, 238] on button "Edit" at bounding box center [49, 235] width 9 height 7
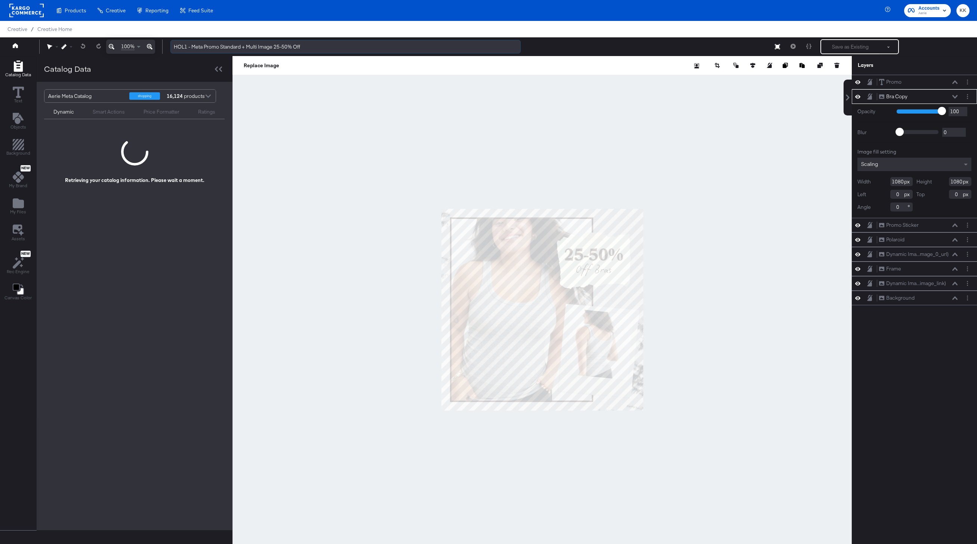
click at [241, 48] on input "HOL1 - Meta Promo Standard + Multi Image 25-50% Off" at bounding box center [345, 47] width 350 height 14
type input "HOL1 - Meta Promo Bra + Multi Image 25-50% Off"
click at [348, 141] on div at bounding box center [541, 309] width 619 height 507
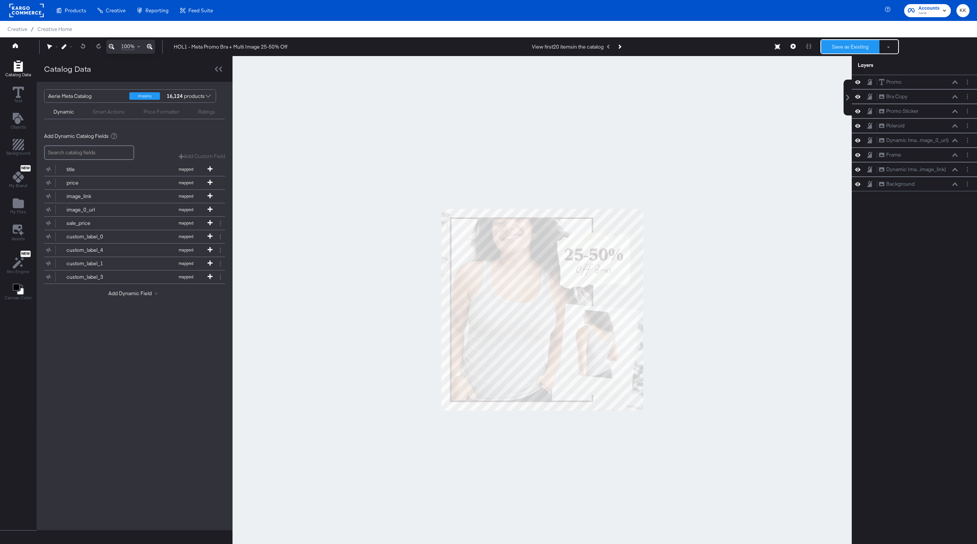
click at [857, 52] on button "Save as Existing" at bounding box center [850, 46] width 58 height 13
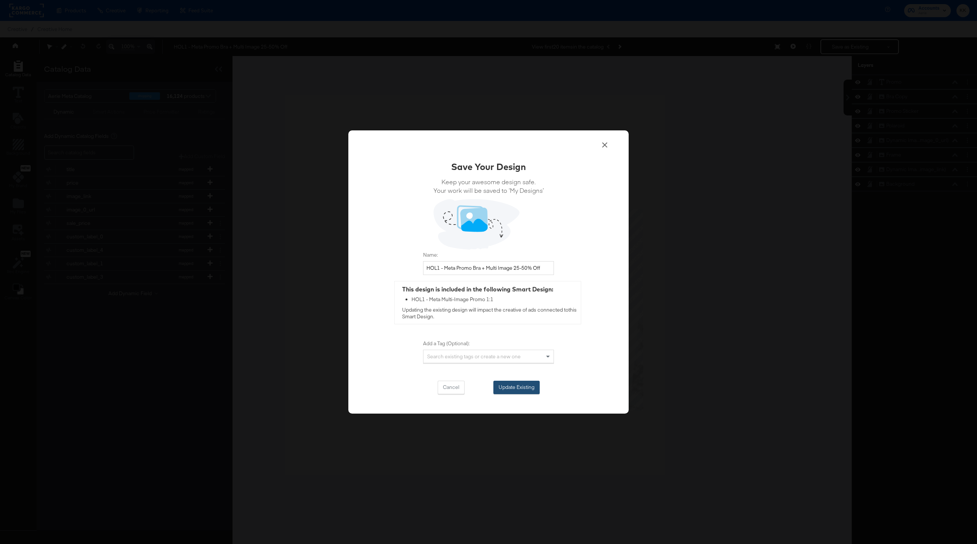
click at [510, 386] on button "Update Existing" at bounding box center [516, 387] width 46 height 13
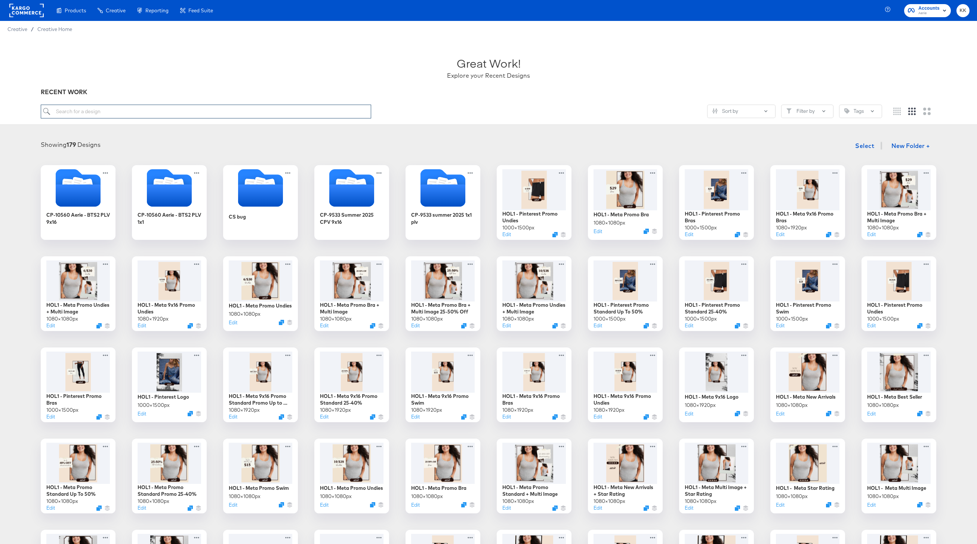
click at [100, 114] on input "search" at bounding box center [206, 112] width 330 height 14
type input "v"
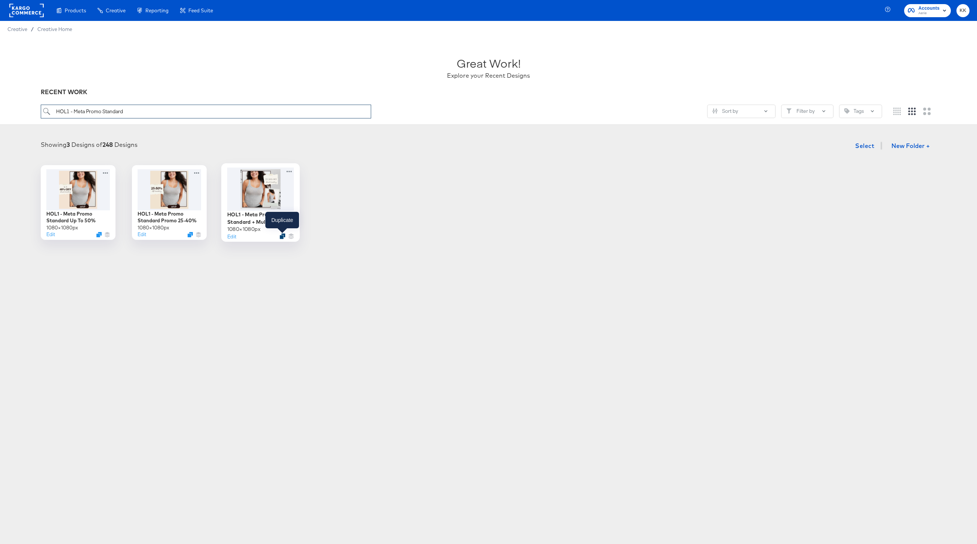
type input "HOL1 - Meta Promo Standard"
click at [285, 235] on icon "Duplicate" at bounding box center [283, 237] width 6 height 6
click at [231, 237] on button "Edit" at bounding box center [231, 235] width 9 height 7
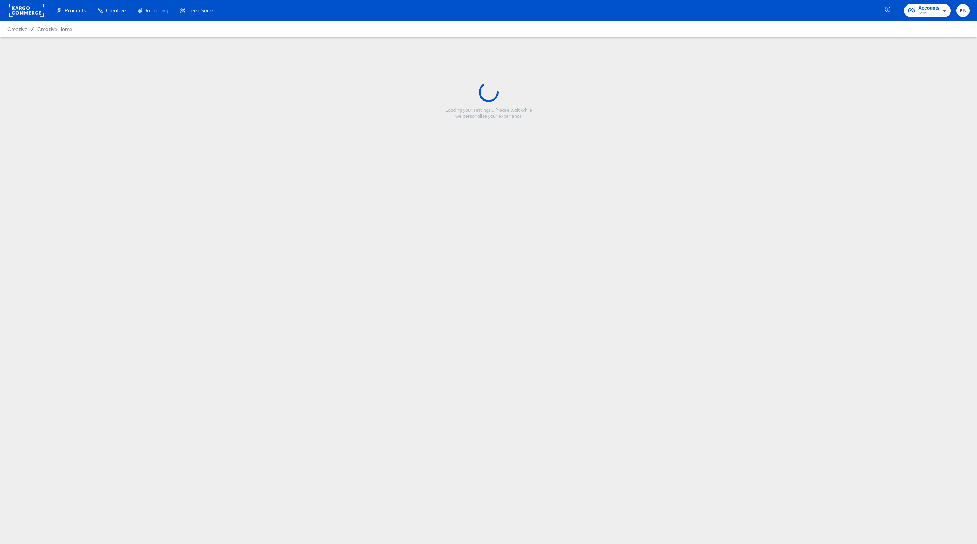
type input "Copy - HOL1 - Meta Promo Standard + Multi Image"
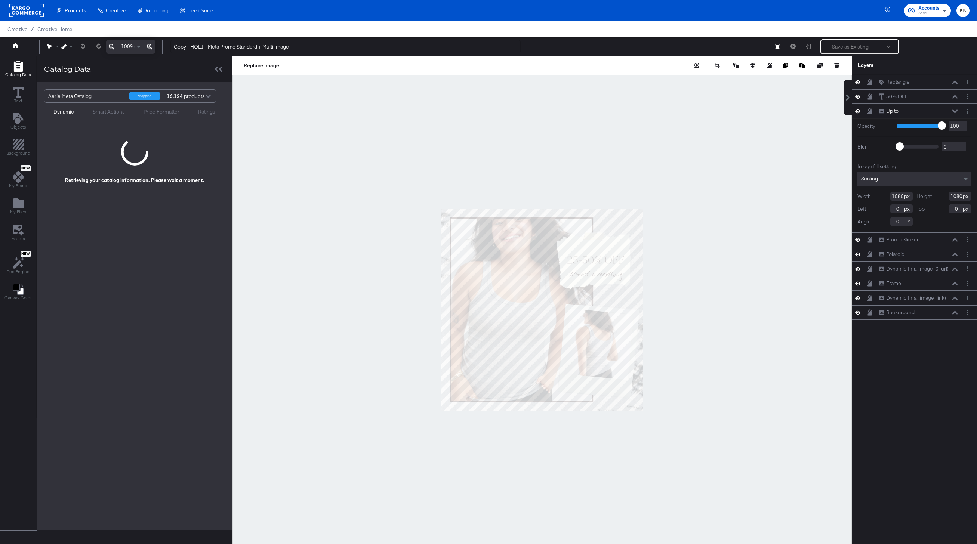
click at [151, 48] on icon at bounding box center [150, 47] width 6 height 6
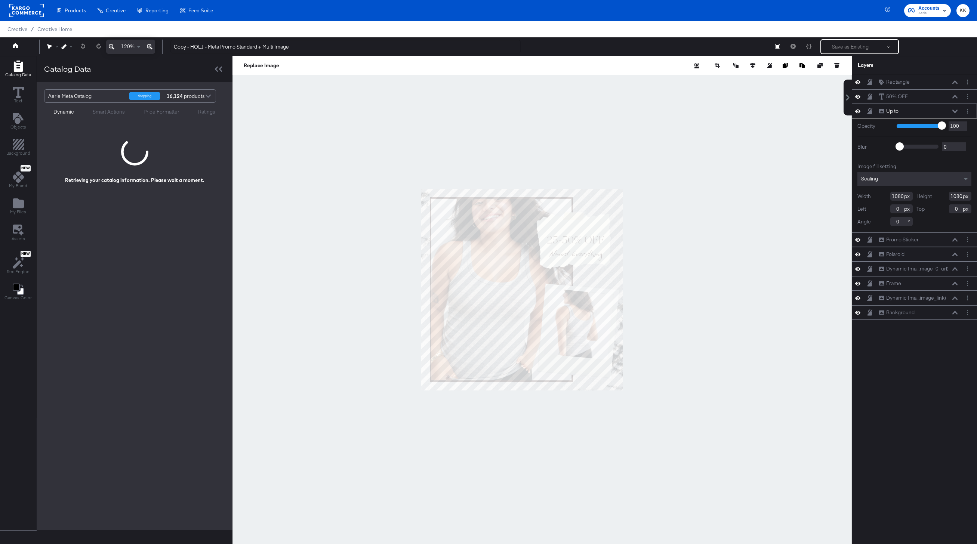
click at [151, 48] on icon at bounding box center [150, 47] width 6 height 6
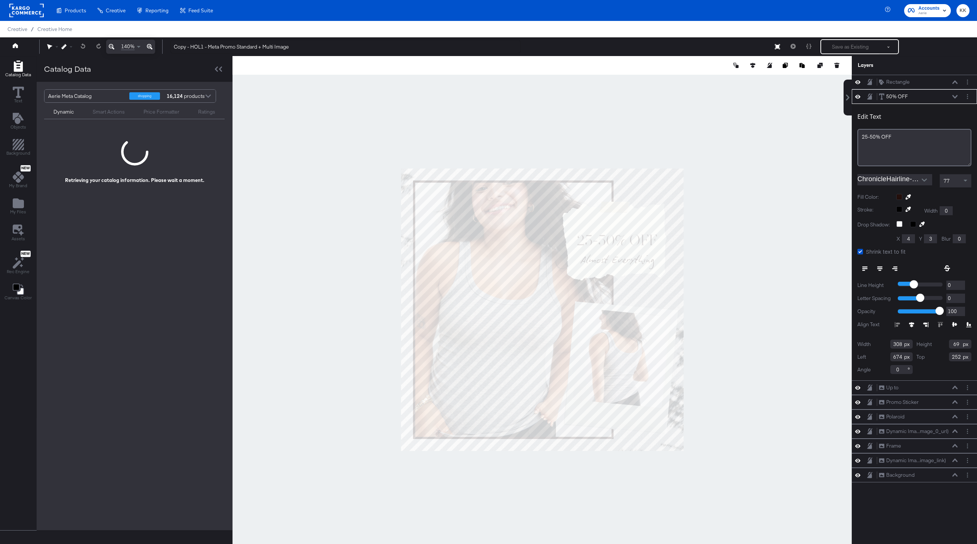
click at [953, 96] on icon at bounding box center [954, 96] width 5 height 3
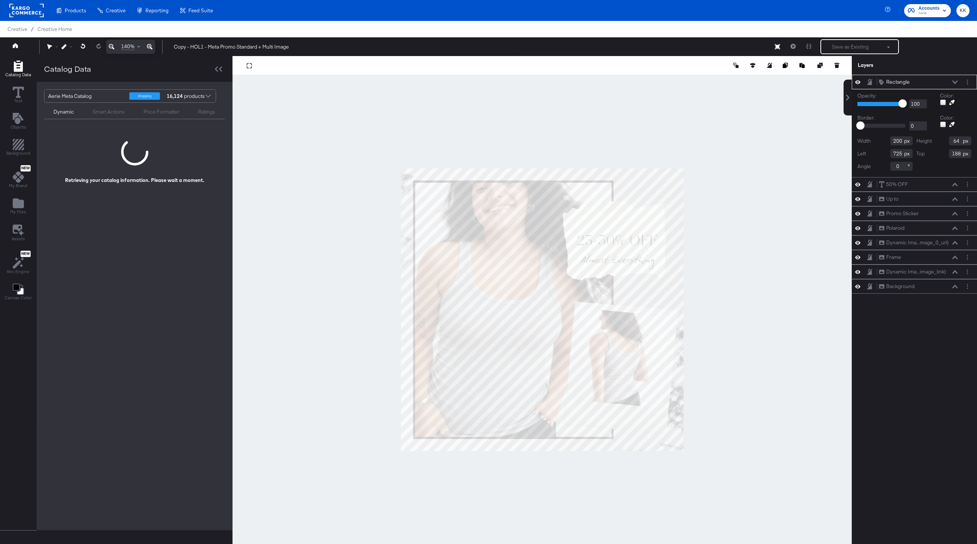
click at [860, 83] on icon at bounding box center [857, 82] width 5 height 4
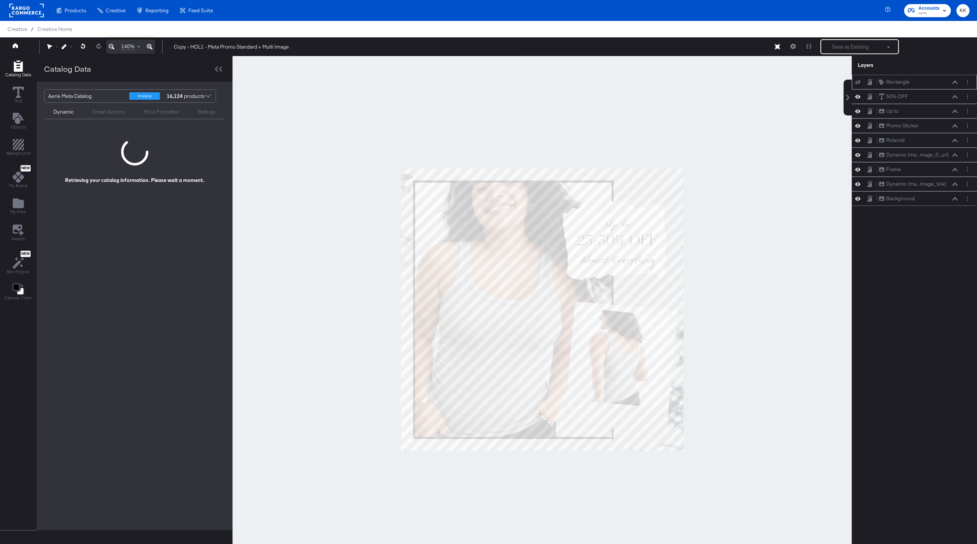
click at [810, 115] on div at bounding box center [541, 309] width 619 height 507
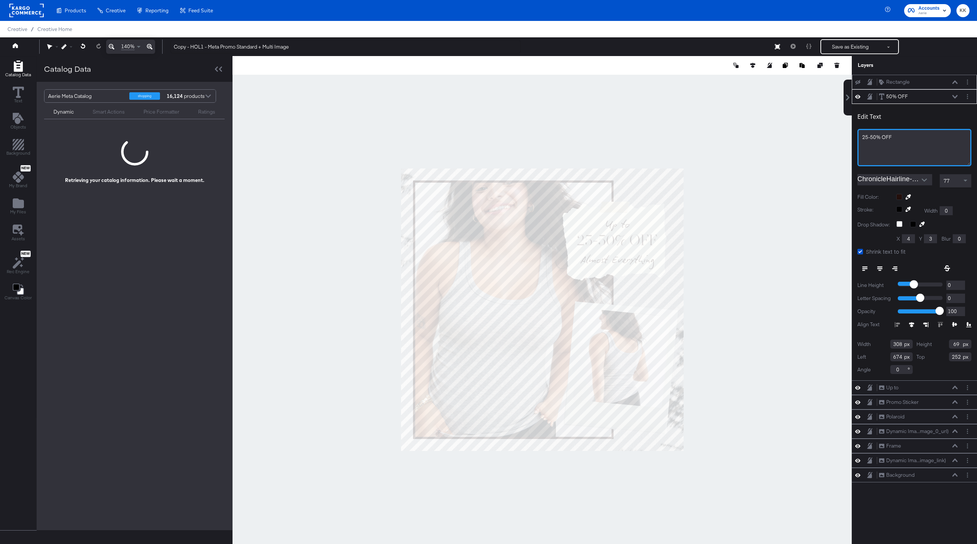
drag, startPoint x: 874, startPoint y: 135, endPoint x: 848, endPoint y: 135, distance: 26.9
click at [848, 135] on div "Rectangle Rectangle 50% OFF 50% OFF Edit Text 25-50% OFF ChronicleHairline-Roma…" at bounding box center [909, 313] width 135 height 477
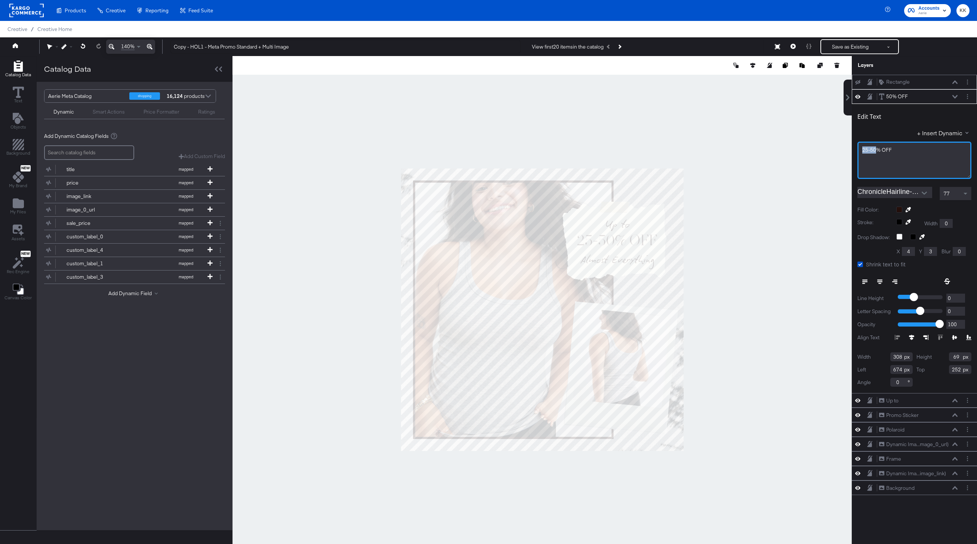
drag, startPoint x: 875, startPoint y: 150, endPoint x: 858, endPoint y: 150, distance: 17.6
click at [858, 150] on div "25-50% OFF" at bounding box center [914, 160] width 114 height 37
click at [775, 162] on div at bounding box center [541, 309] width 619 height 507
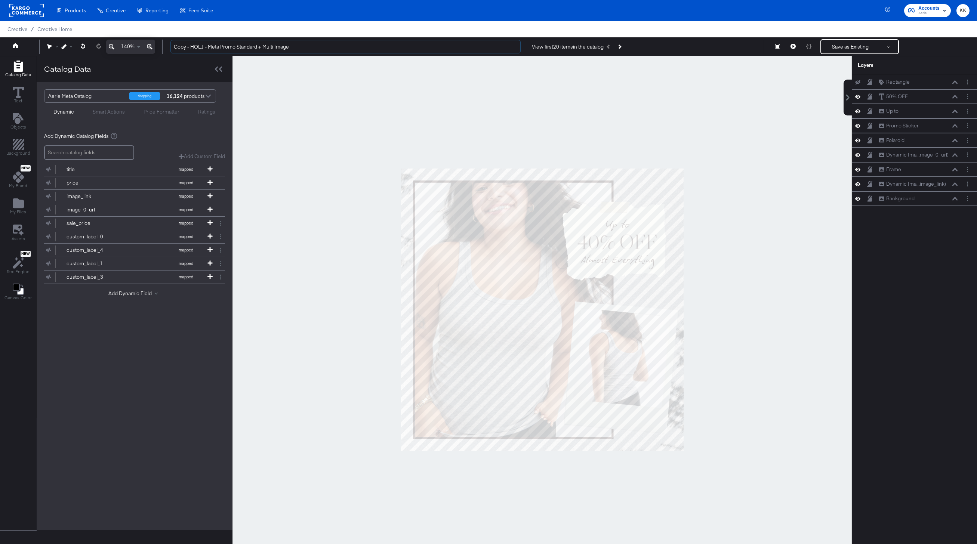
drag, startPoint x: 190, startPoint y: 49, endPoint x: 169, endPoint y: 49, distance: 21.7
click at [169, 49] on div "Copy - HOL1 - Meta Promo Standard + Multi Image View first 20 items in the cata…" at bounding box center [566, 46] width 805 height 15
click at [241, 48] on input "HOL1 - Meta Promo Standard + Multi Image" at bounding box center [345, 47] width 350 height 14
type input "HOL1 - Meta Promo Standard Up To + Multi Image"
click at [290, 108] on div at bounding box center [541, 309] width 619 height 507
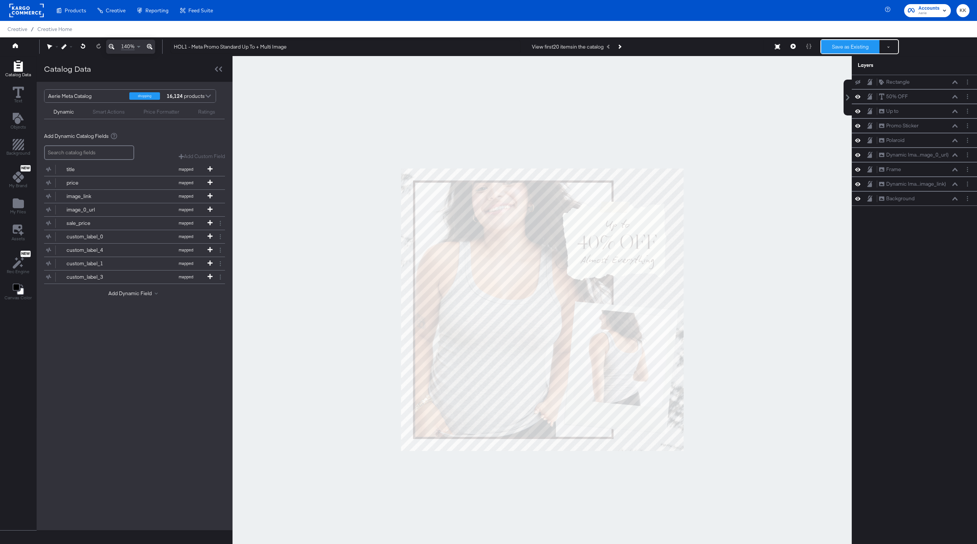
click at [846, 47] on button "Save as Existing" at bounding box center [850, 46] width 58 height 13
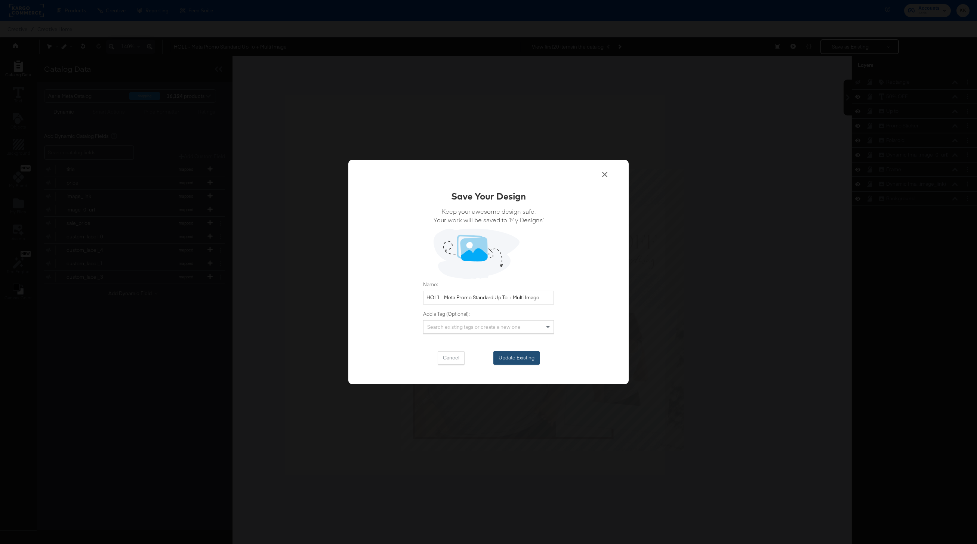
click at [528, 357] on button "Update Existing" at bounding box center [516, 357] width 46 height 13
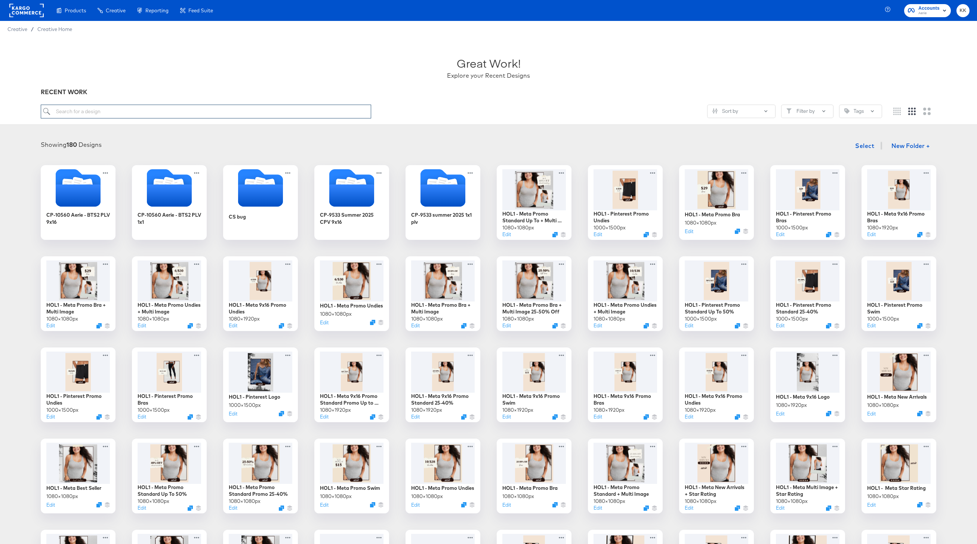
click at [79, 112] on input "search" at bounding box center [206, 112] width 330 height 14
paste input "HOL1 - Meta Promo Standard"
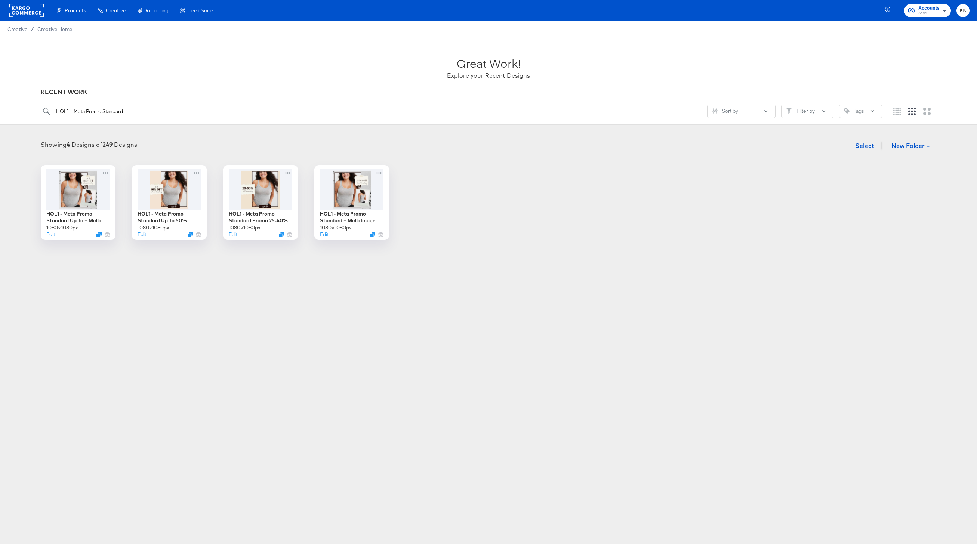
drag, startPoint x: 135, startPoint y: 111, endPoint x: 105, endPoint y: 112, distance: 29.9
click at [105, 112] on input "HOL1 - Meta Promo Standard" at bounding box center [206, 112] width 330 height 14
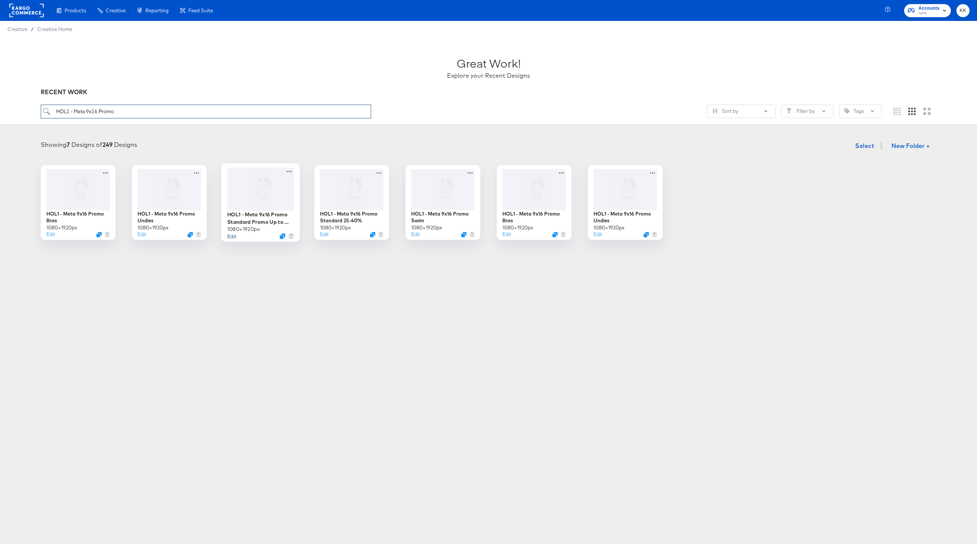
type input "HOL1 - Meta 9x16 Promo"
click at [232, 236] on button "Edit" at bounding box center [231, 235] width 9 height 7
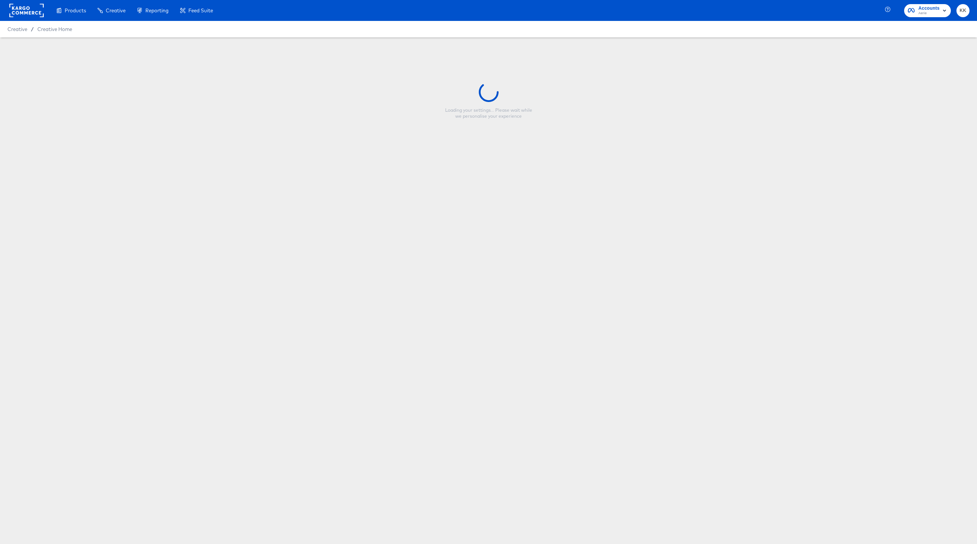
type input "HOL1 - Meta 9x16 Promo Standard Promo Up to 50%"
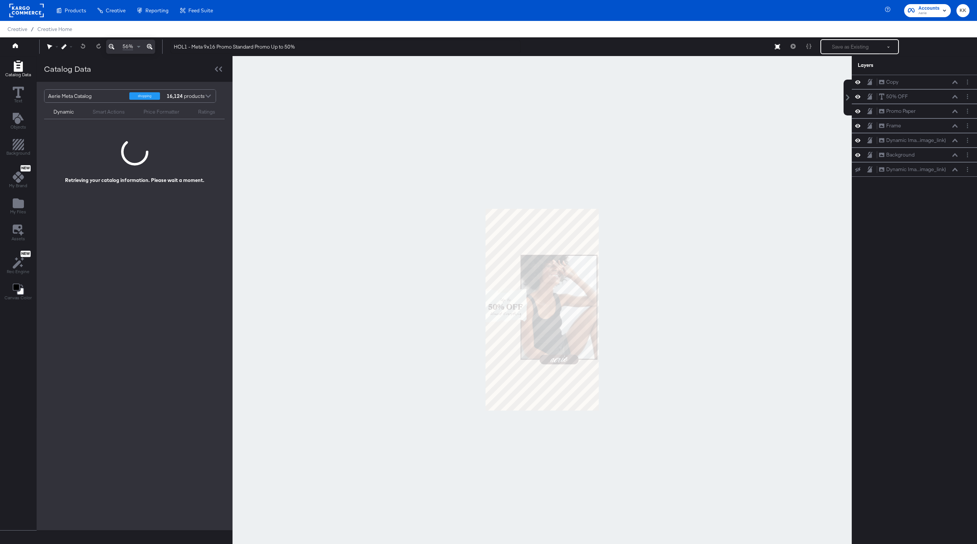
click at [384, 337] on div at bounding box center [541, 309] width 619 height 507
click at [149, 48] on icon at bounding box center [150, 46] width 6 height 9
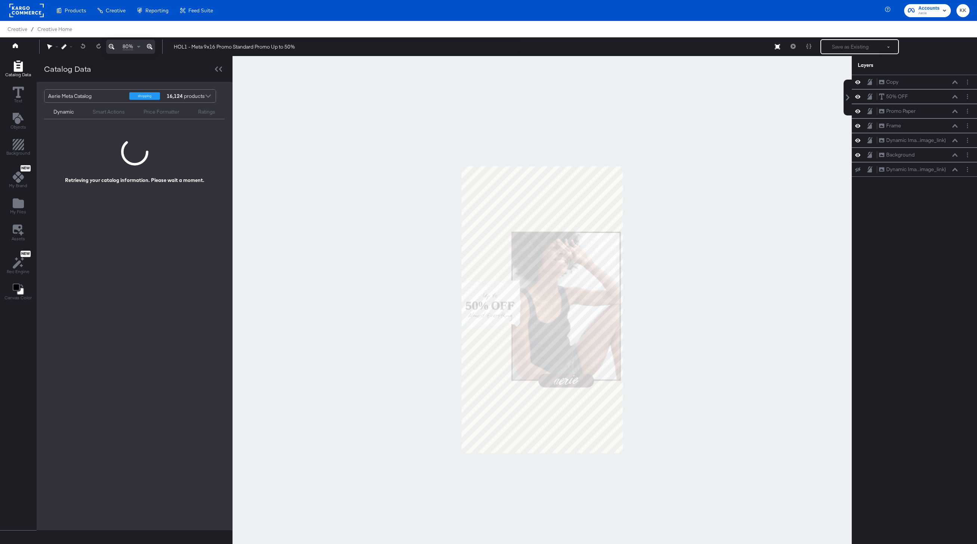
click at [149, 48] on icon at bounding box center [150, 46] width 6 height 9
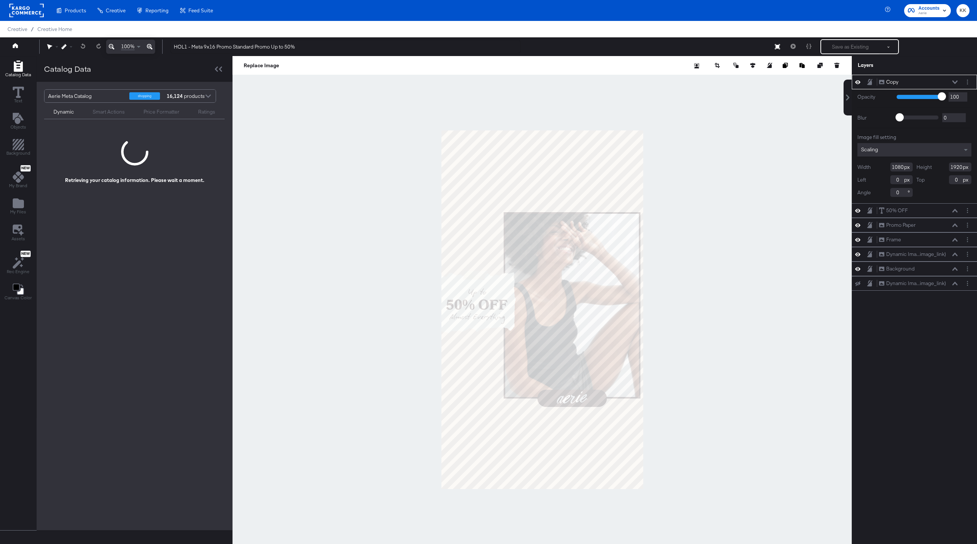
click at [953, 81] on icon at bounding box center [954, 81] width 5 height 3
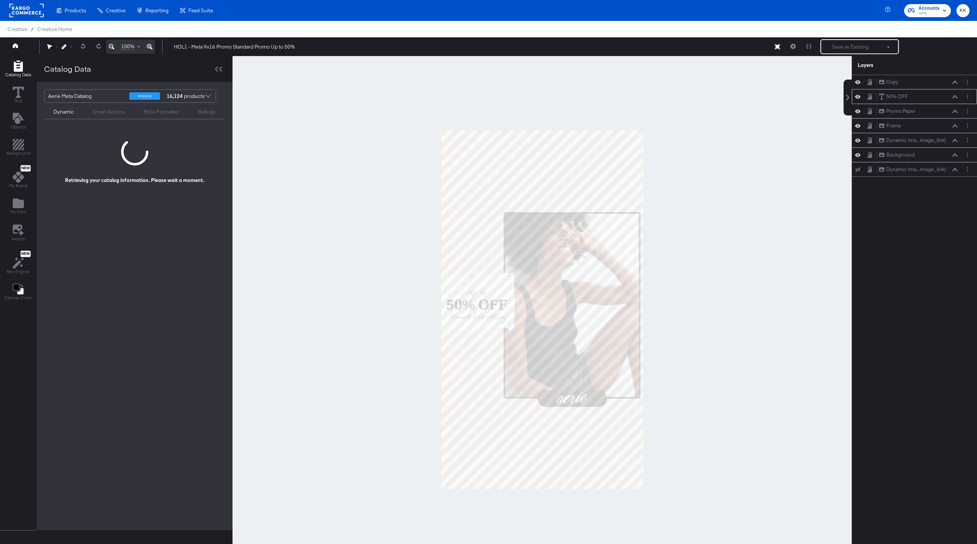
click at [956, 96] on icon at bounding box center [954, 96] width 5 height 3
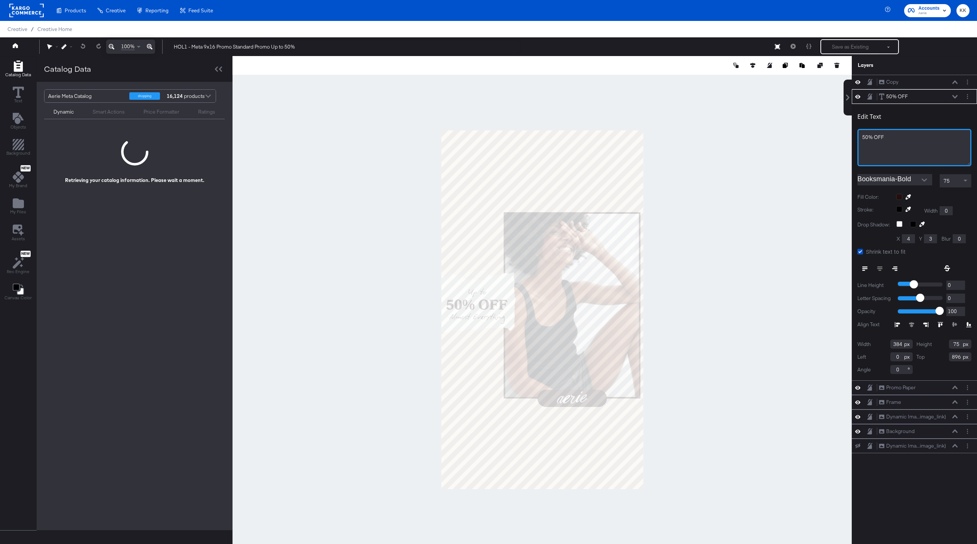
click at [864, 139] on span "50% OFF" at bounding box center [873, 137] width 22 height 7
click at [790, 153] on div at bounding box center [541, 309] width 619 height 507
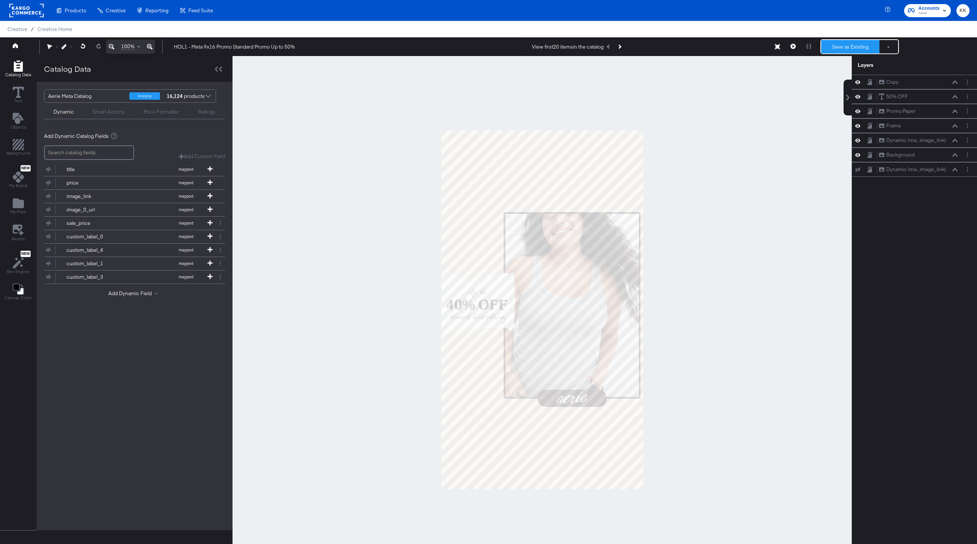
click at [843, 45] on button "Save as Existing" at bounding box center [850, 46] width 58 height 13
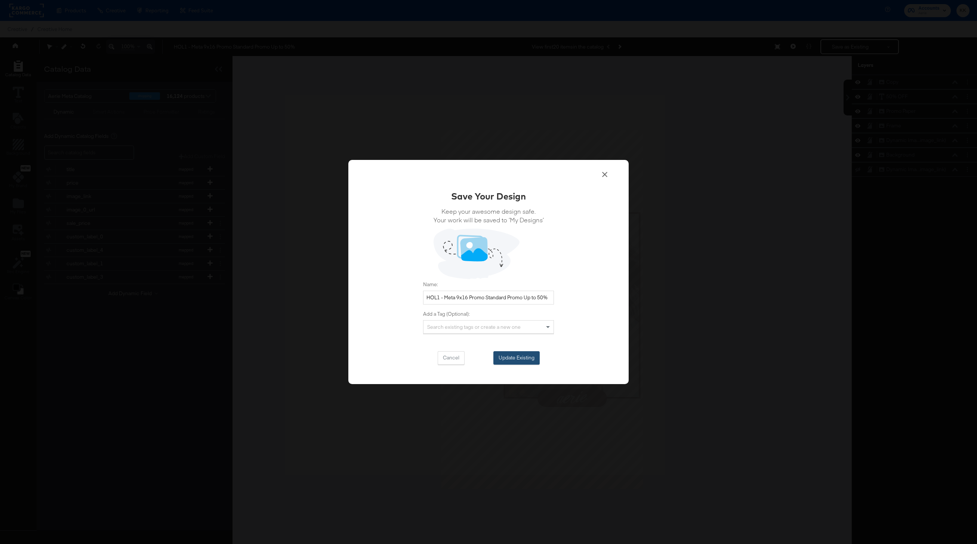
click at [526, 355] on button "Update Existing" at bounding box center [516, 357] width 46 height 13
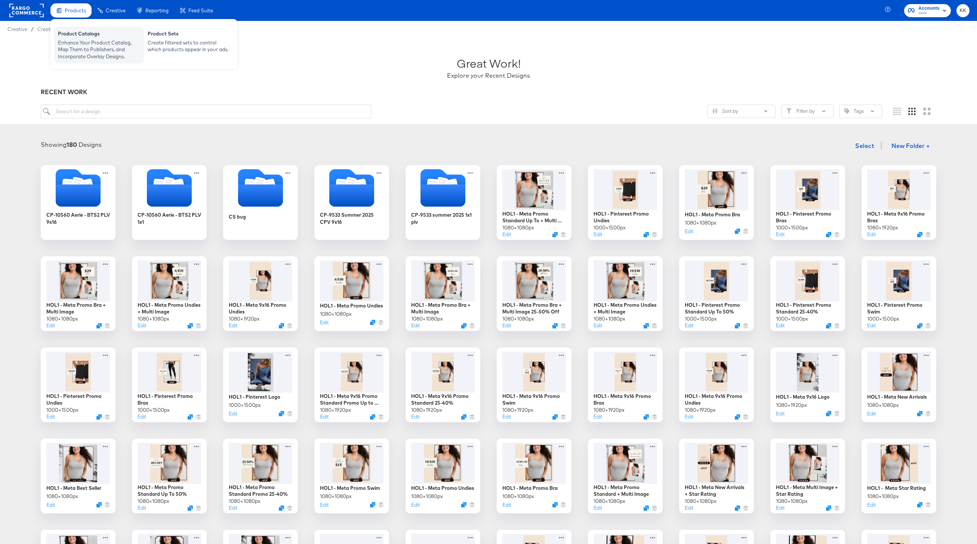
click at [74, 47] on div "Enhance Your Product Catalog, Map Them to Publishers, and Incorporate Overlay D…" at bounding box center [99, 49] width 82 height 21
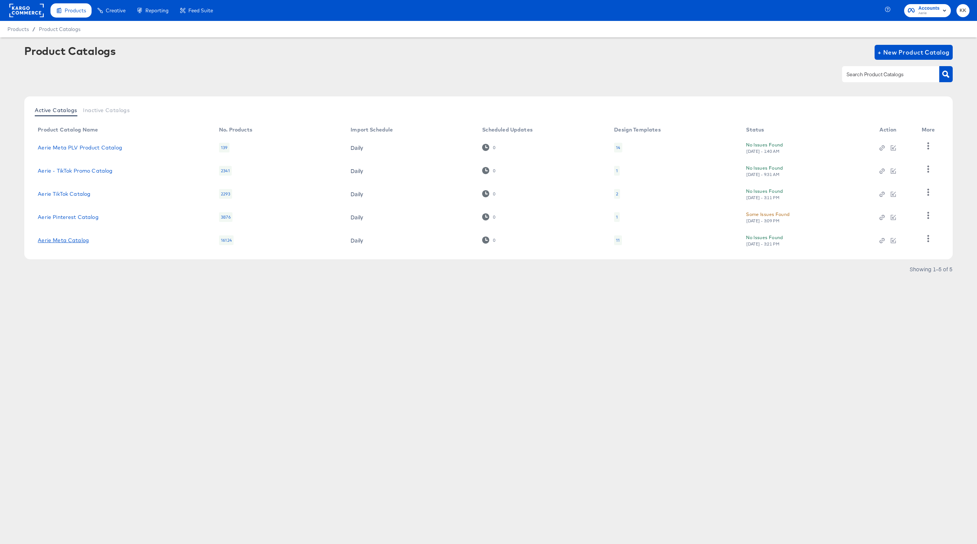
click at [81, 242] on link "Aerie Meta Catalog" at bounding box center [63, 240] width 51 height 6
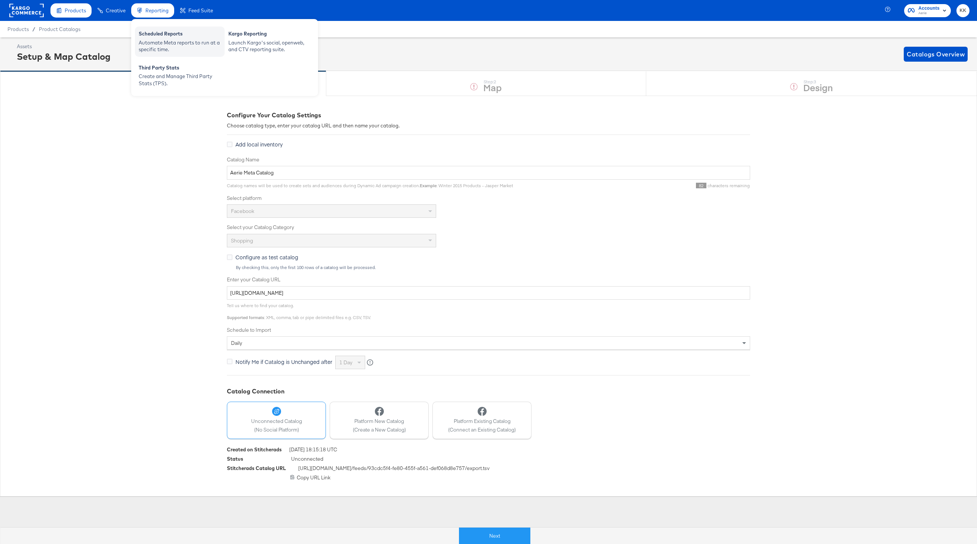
click at [210, 37] on div "Scheduled Reports" at bounding box center [180, 34] width 82 height 9
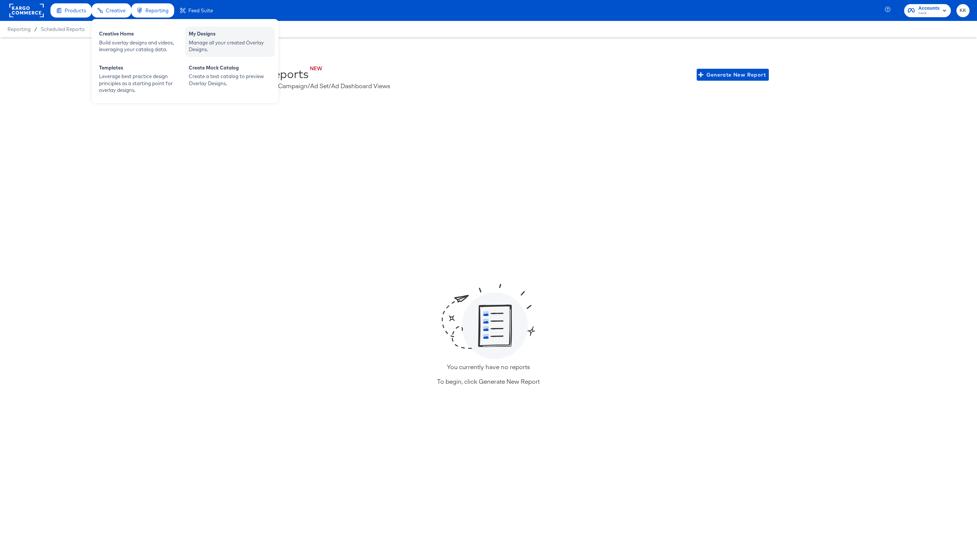
click at [207, 50] on div "Manage all your created Overlay Designs." at bounding box center [230, 46] width 82 height 14
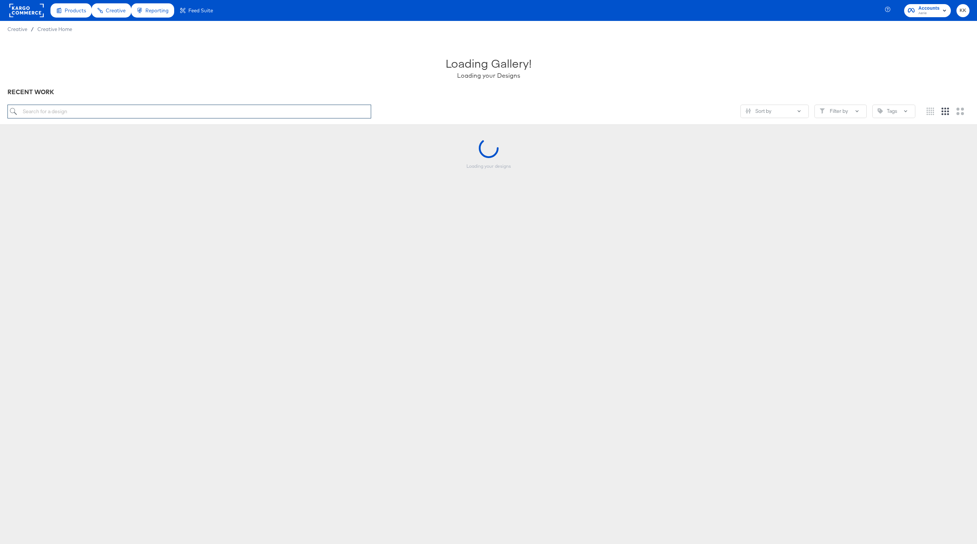
click at [94, 112] on input "search" at bounding box center [189, 112] width 364 height 14
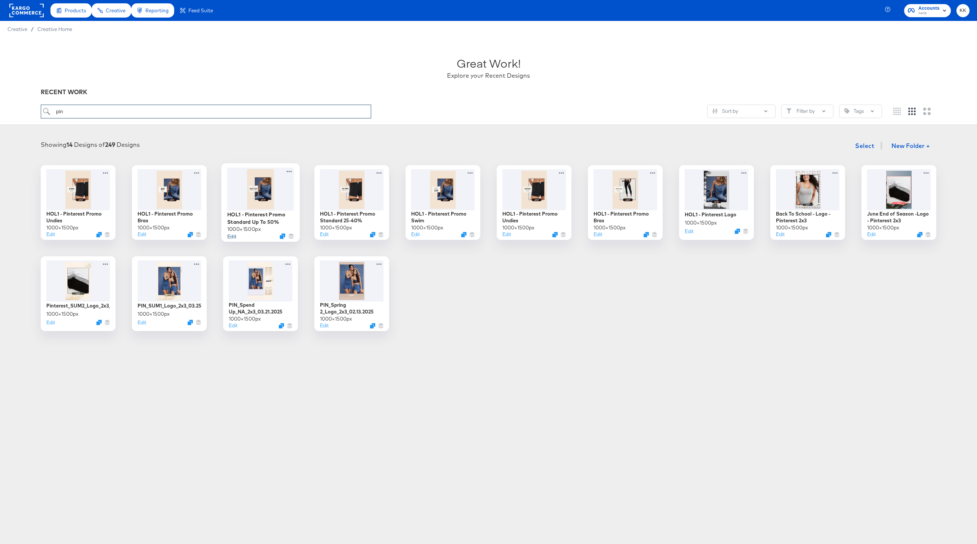
type input "pin"
click at [232, 237] on button "Edit" at bounding box center [231, 235] width 9 height 7
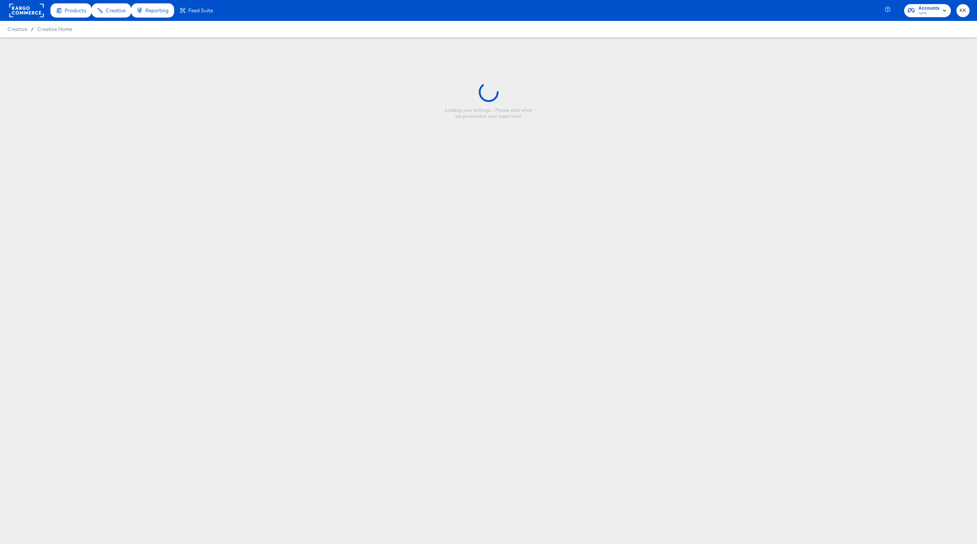
type input "HOL1 - Pinterest Promo Standard Up To 50%"
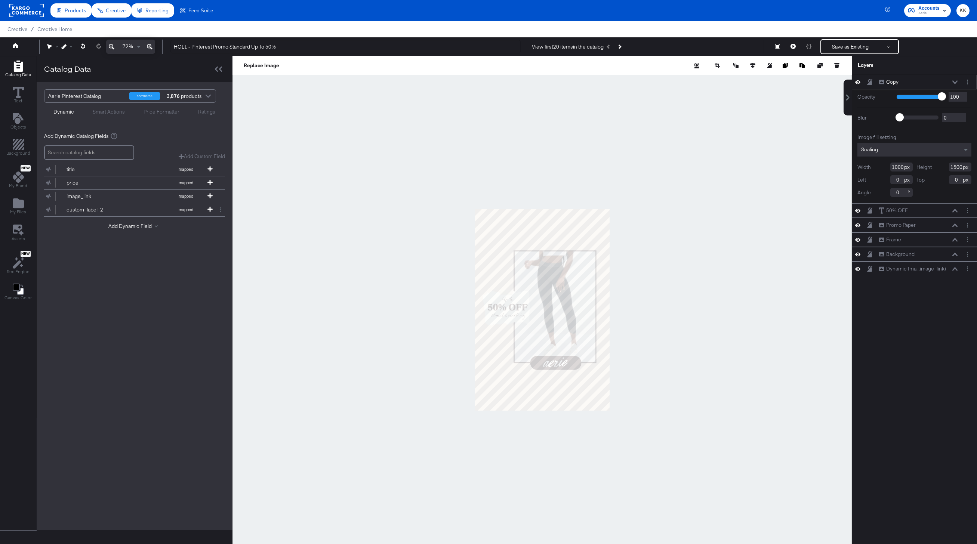
click at [149, 46] on icon at bounding box center [150, 47] width 6 height 6
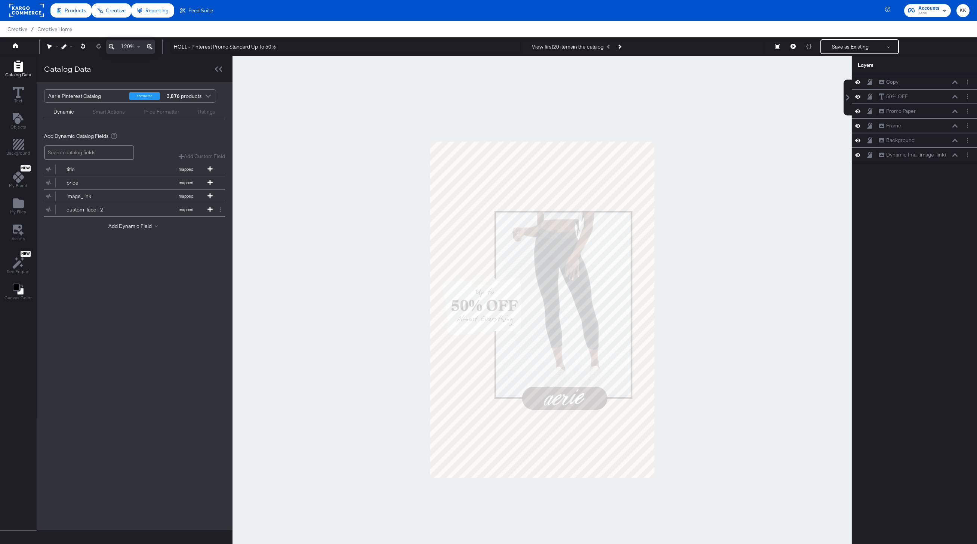
click at [395, 318] on div at bounding box center [541, 309] width 619 height 507
click at [954, 99] on div "50% OFF 50% OFF" at bounding box center [918, 97] width 79 height 8
click at [954, 98] on icon at bounding box center [954, 97] width 5 height 4
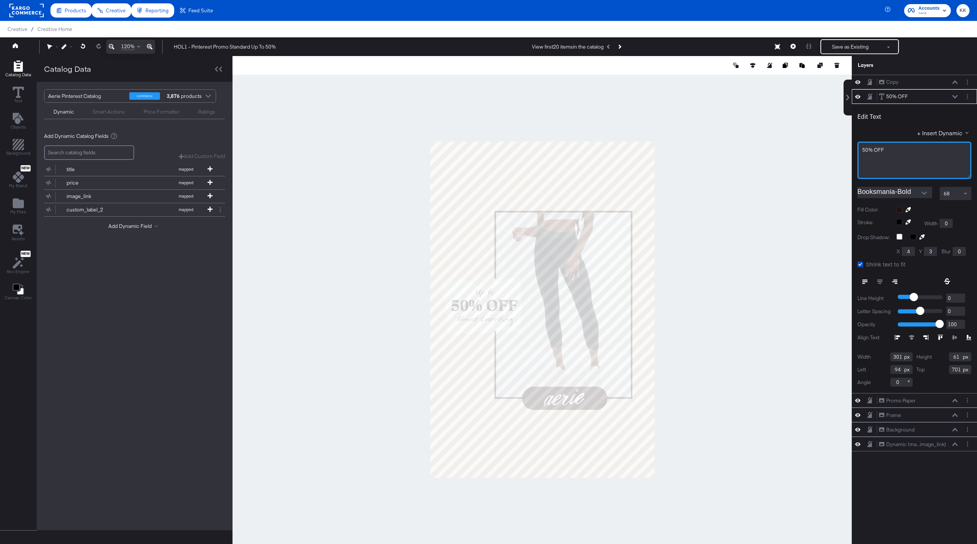
click at [864, 149] on span "50% OFF" at bounding box center [873, 149] width 22 height 7
click at [760, 198] on div at bounding box center [541, 309] width 619 height 507
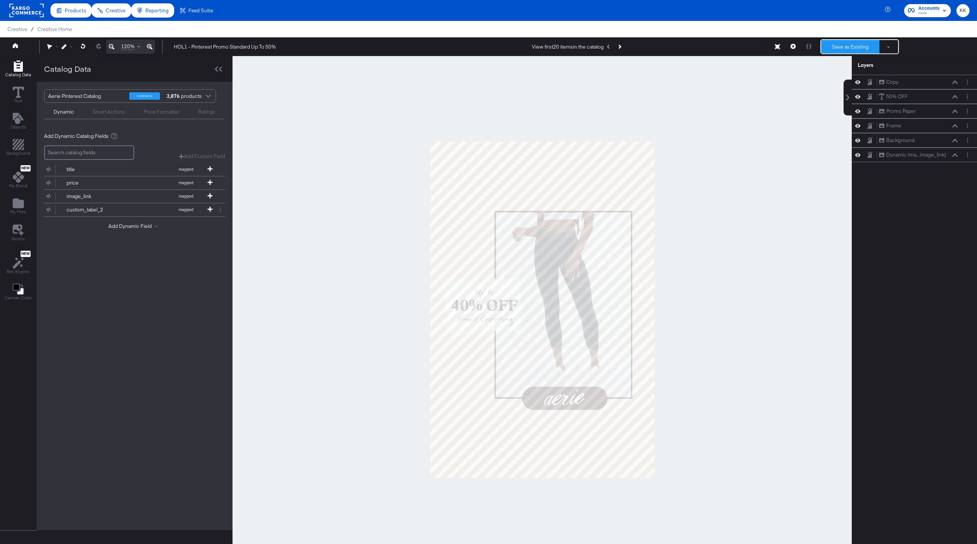
click at [845, 43] on button "Save as Existing" at bounding box center [850, 46] width 58 height 13
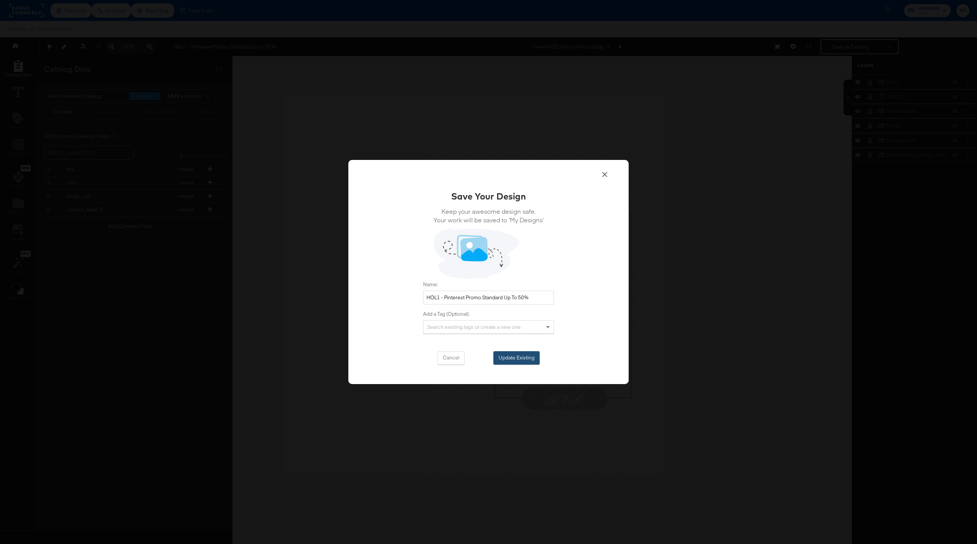
click at [531, 354] on button "Update Existing" at bounding box center [516, 357] width 46 height 13
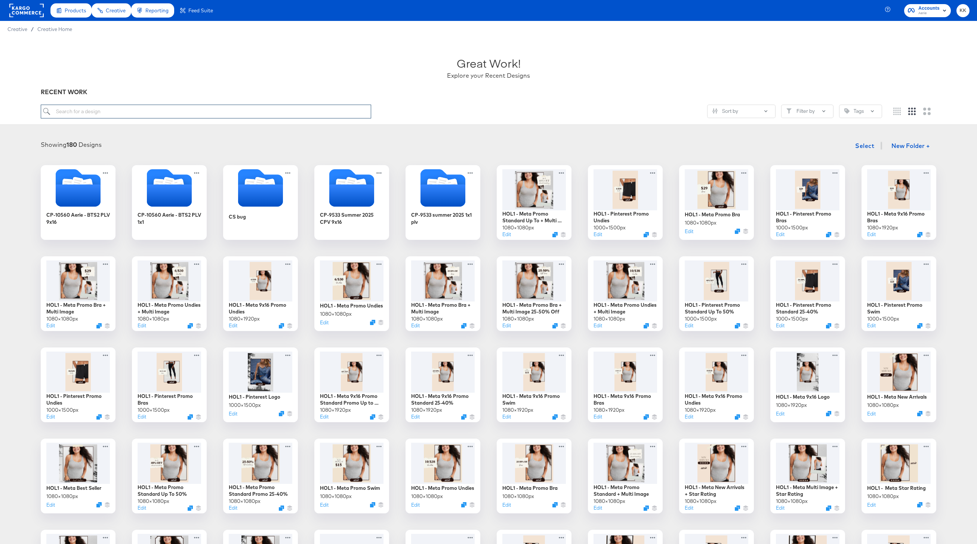
click at [127, 113] on input "search" at bounding box center [206, 112] width 330 height 14
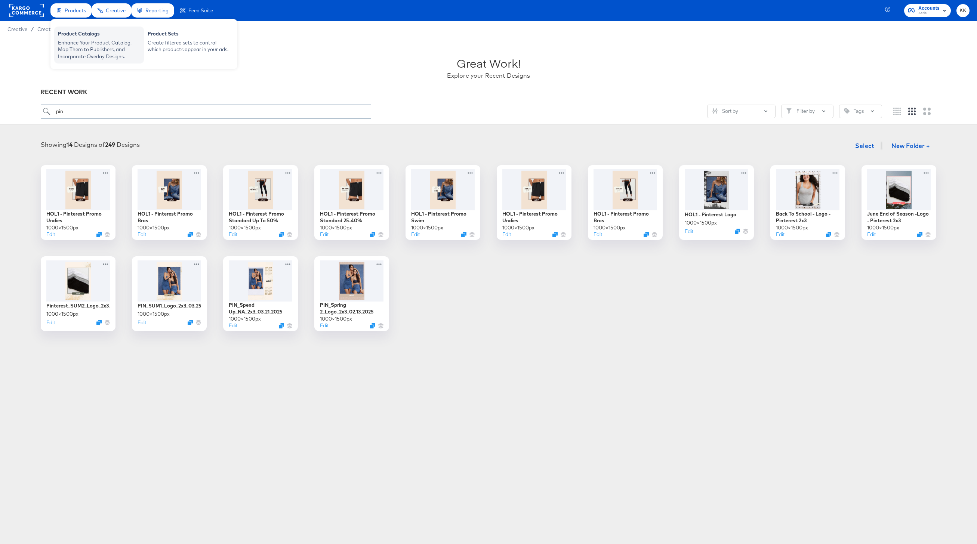
type input "pin"
click at [75, 47] on div "Enhance Your Product Catalog, Map Them to Publishers, and Incorporate Overlay D…" at bounding box center [99, 49] width 82 height 21
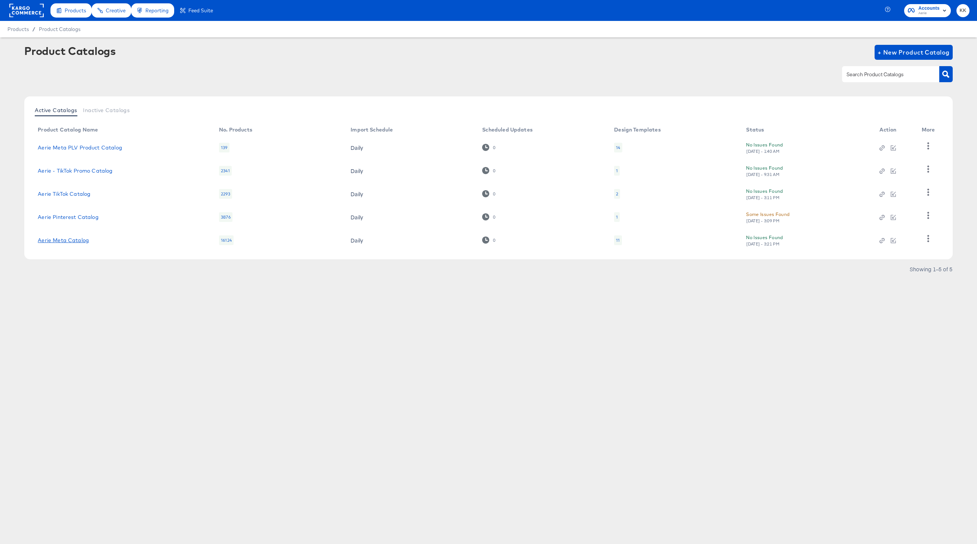
click at [60, 242] on link "Aerie Meta Catalog" at bounding box center [63, 240] width 51 height 6
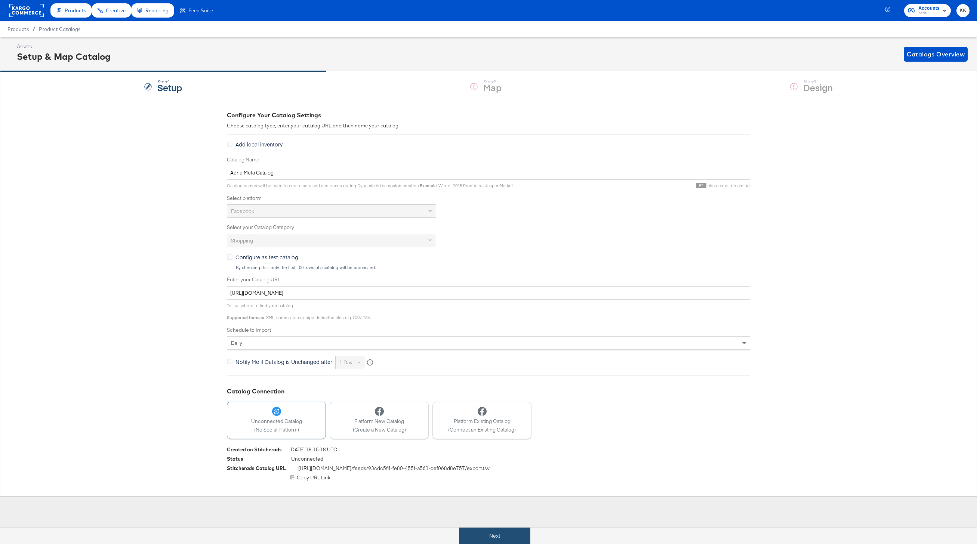
click at [508, 534] on button "Next" at bounding box center [494, 536] width 71 height 17
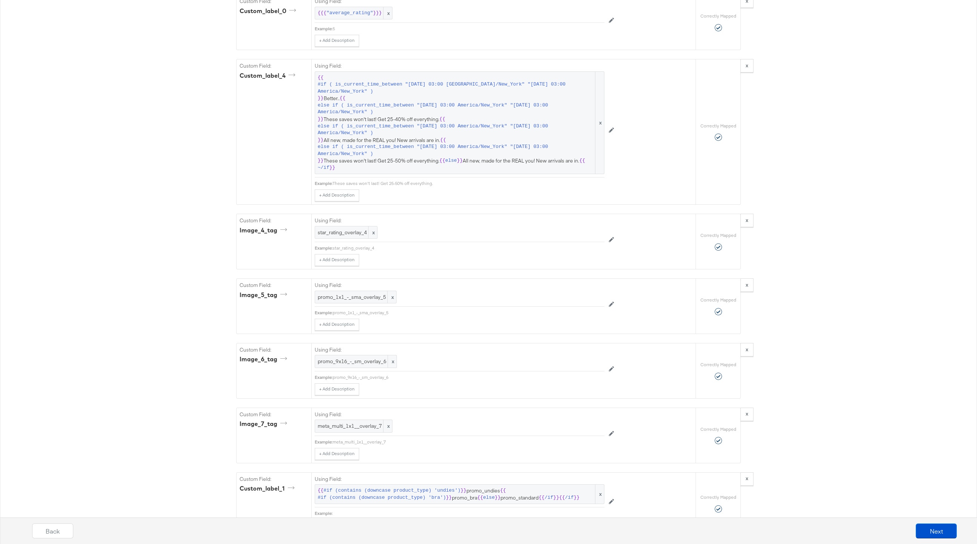
scroll to position [1834, 0]
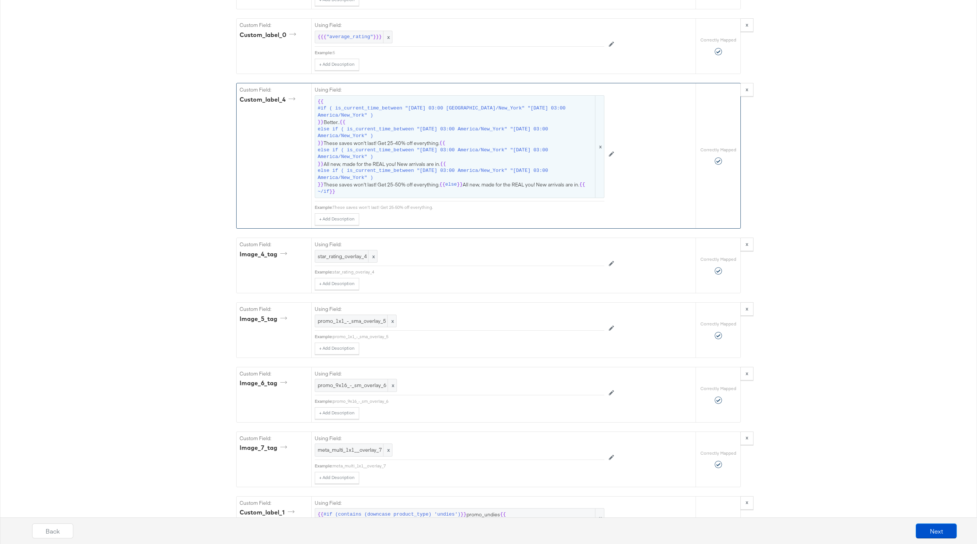
click at [416, 140] on span "{{ #if ( is_current_time_between "2024-06-11 03:00 America/New_York" "2024-06-1…" at bounding box center [460, 146] width 284 height 97
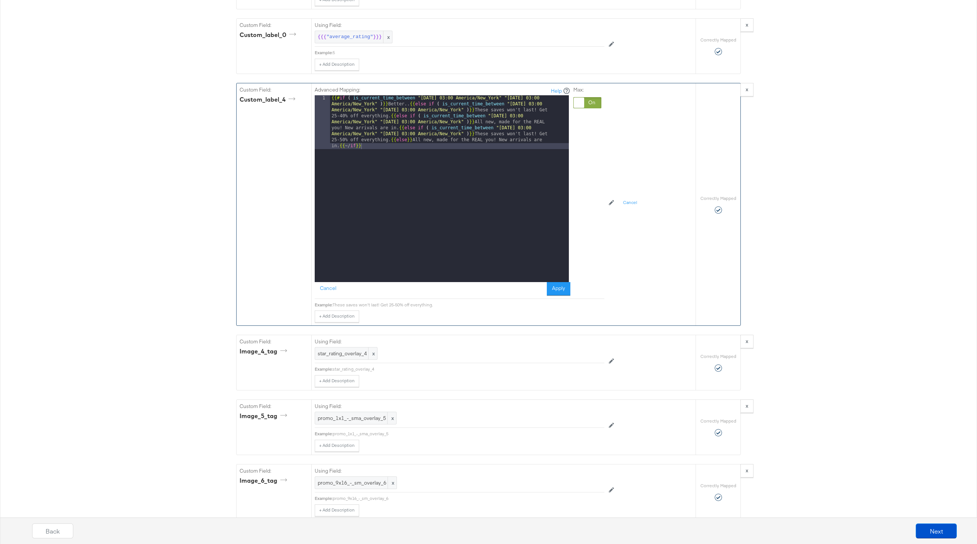
click at [391, 140] on div "{{# if ( is_current_time_between "2024-06-11 03:00 America/New_York" "2024-06-1…" at bounding box center [449, 242] width 239 height 294
drag, startPoint x: 399, startPoint y: 129, endPoint x: 399, endPoint y: 141, distance: 11.2
click at [399, 129] on div "{{# if ( is_current_time_between "2024-06-11 03:00 America/New_York" "2024-06-1…" at bounding box center [449, 215] width 239 height 241
click at [390, 115] on div "{{# if ( is_current_time_between "2024-06-11 03:00 America/New_York" "2024-06-1…" at bounding box center [449, 209] width 239 height 229
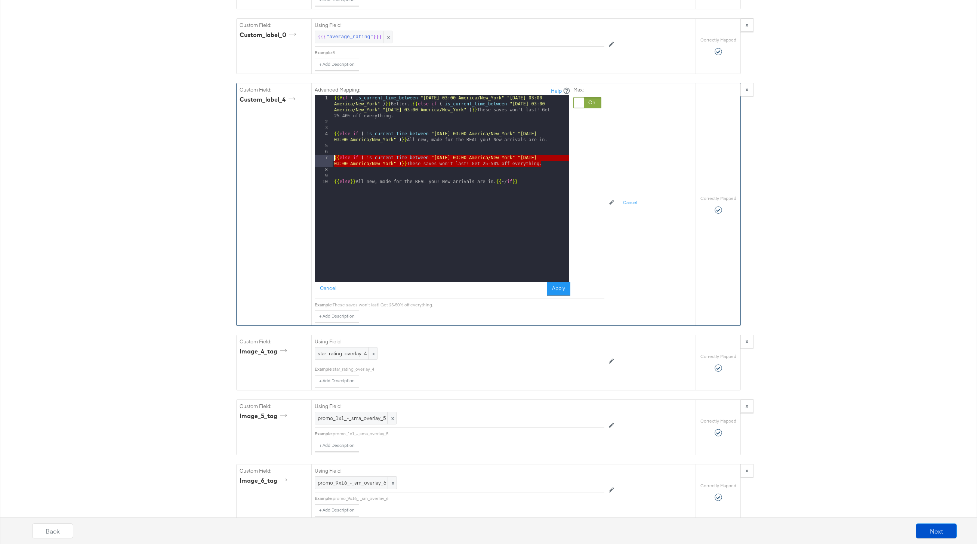
drag, startPoint x: 549, startPoint y: 165, endPoint x: 310, endPoint y: 158, distance: 238.5
click at [310, 158] on div "Custom Field: custom_label_4 Advanced Mapping: Help 1 2 3 4 5 6 7 8 9 10 {{# if…" at bounding box center [466, 204] width 459 height 242
click at [351, 172] on div "{{# if ( is_current_time_between "2024-06-11 03:00 America/New_York" "2024-06-1…" at bounding box center [451, 203] width 236 height 217
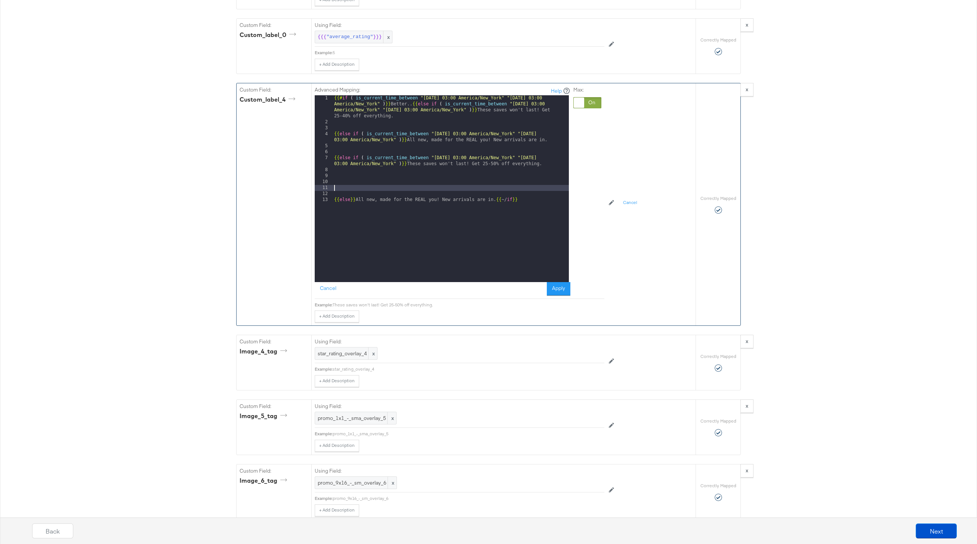
paste textarea
click at [429, 200] on div "{{# if ( is_current_time_between "2024-06-11 03:00 America/New_York" "2024-06-1…" at bounding box center [451, 203] width 236 height 217
click at [459, 188] on div "{{# if ( is_current_time_between "2024-06-11 03:00 America/New_York" "2024-06-1…" at bounding box center [451, 203] width 236 height 217
drag, startPoint x: 557, startPoint y: 188, endPoint x: 557, endPoint y: 205, distance: 17.2
click at [557, 188] on div "{{# if ( is_current_time_between "2024-06-11 03:00 America/New_York" "2024-06-1…" at bounding box center [451, 203] width 236 height 217
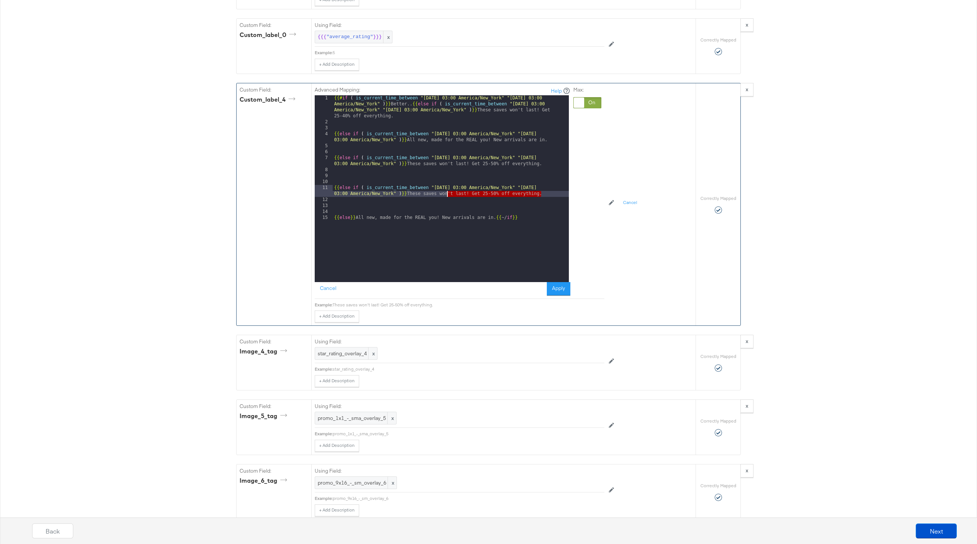
drag, startPoint x: 542, startPoint y: 195, endPoint x: 443, endPoint y: 195, distance: 99.0
click at [443, 195] on div "{{# if ( is_current_time_between "2024-06-11 03:00 America/New_York" "2024-06-1…" at bounding box center [451, 203] width 236 height 217
click at [415, 196] on div "{{# if ( is_current_time_between "2024-06-11 03:00 America/New_York" "2024-06-1…" at bounding box center [451, 203] width 236 height 217
click at [332, 134] on div "4" at bounding box center [324, 137] width 18 height 12
click at [334, 136] on div "{{# if ( is_current_time_between "2024-06-11 03:00 America/New_York" "2024-06-1…" at bounding box center [451, 203] width 236 height 217
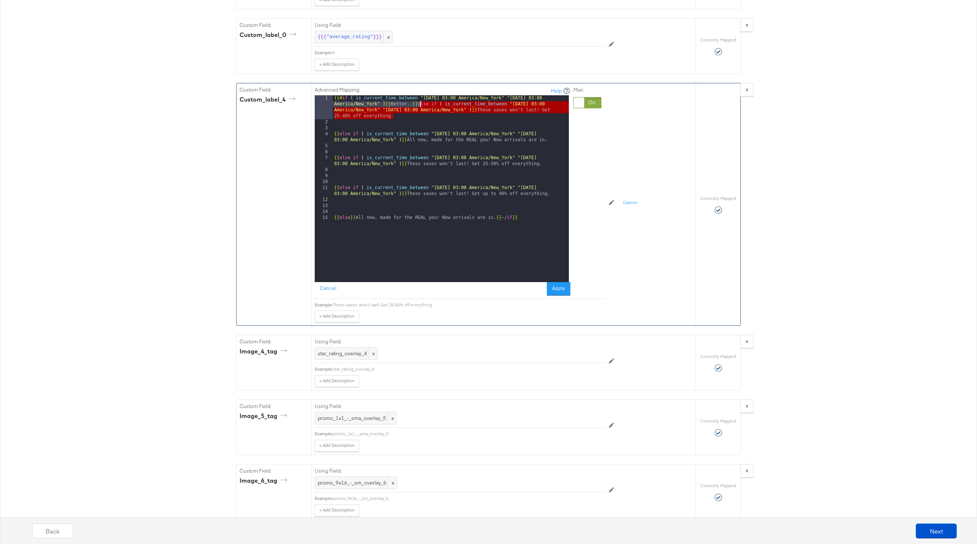
drag, startPoint x: 399, startPoint y: 117, endPoint x: 417, endPoint y: 105, distance: 21.7
click at [417, 105] on div "{{# if ( is_current_time_between "2024-06-11 03:00 America/New_York" "2024-06-1…" at bounding box center [451, 203] width 236 height 217
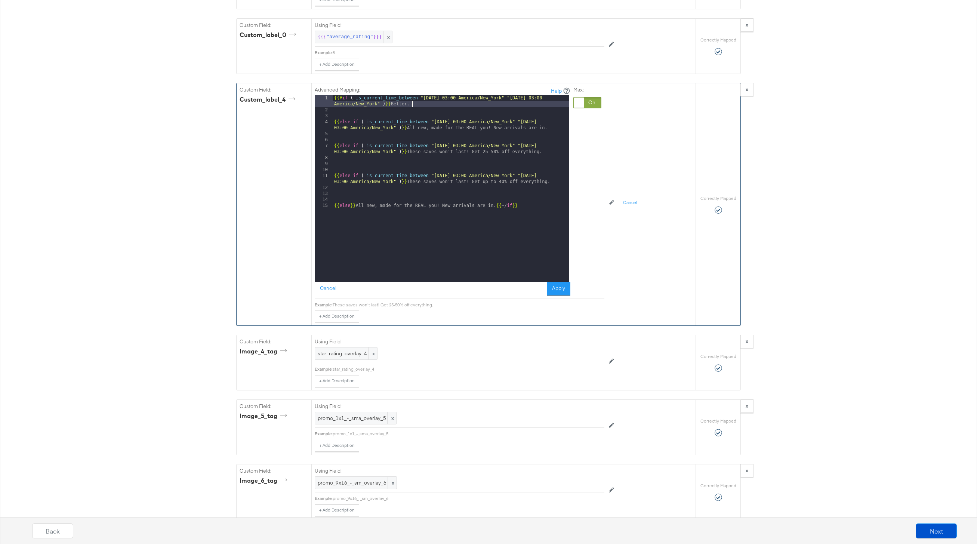
click at [334, 123] on div "{{# if ( is_current_time_between "2024-06-11 03:00 America/New_York" "2024-06-1…" at bounding box center [451, 197] width 236 height 205
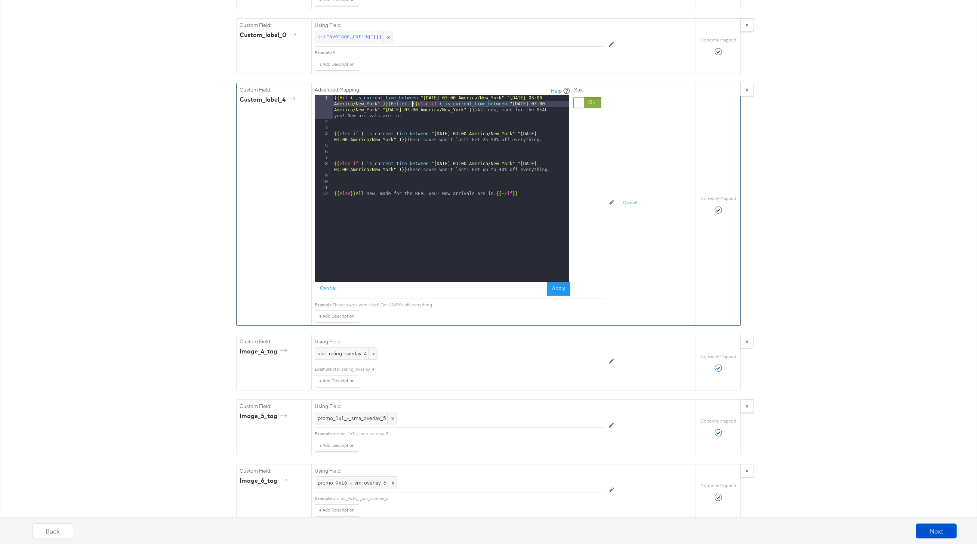
click at [334, 136] on div "{{# if ( is_current_time_between "2024-06-11 03:00 America/New_York" "2024-06-1…" at bounding box center [451, 203] width 236 height 217
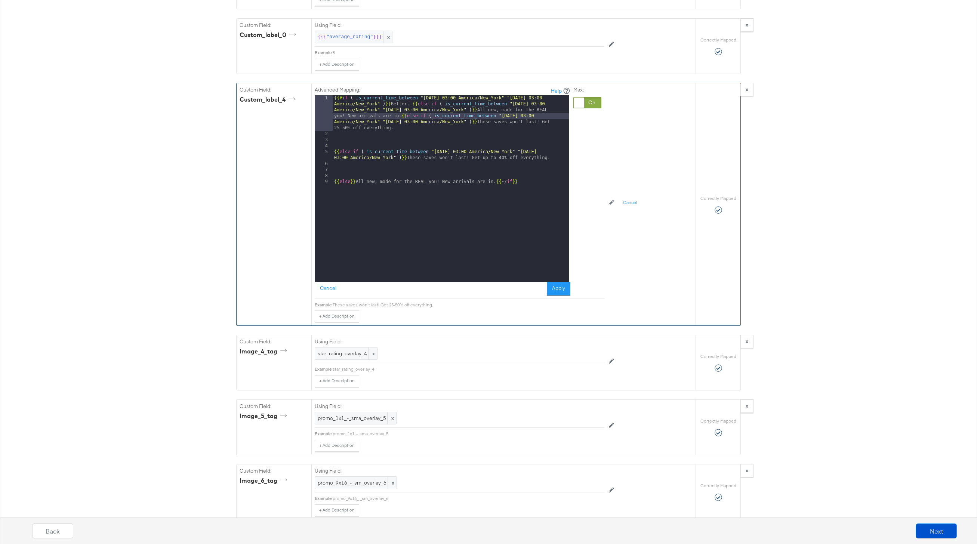
click at [334, 154] on div "{{# if ( is_current_time_between "2024-06-11 03:00 America/New_York" "2024-06-1…" at bounding box center [451, 209] width 236 height 229
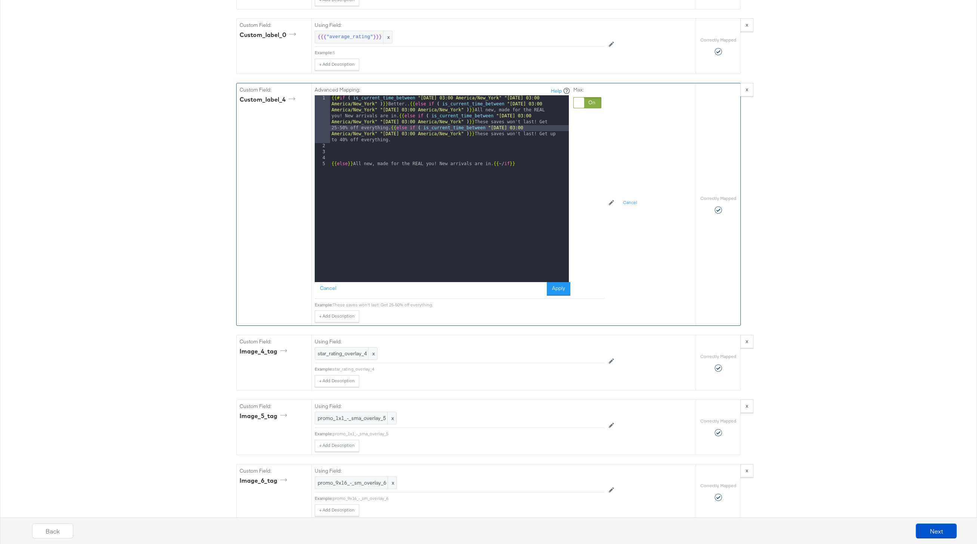
click at [333, 165] on div "{{# if ( is_current_time_between "2024-06-11 03:00 America/New_York" "2024-06-1…" at bounding box center [449, 215] width 239 height 241
click at [565, 291] on button "Apply" at bounding box center [559, 288] width 24 height 13
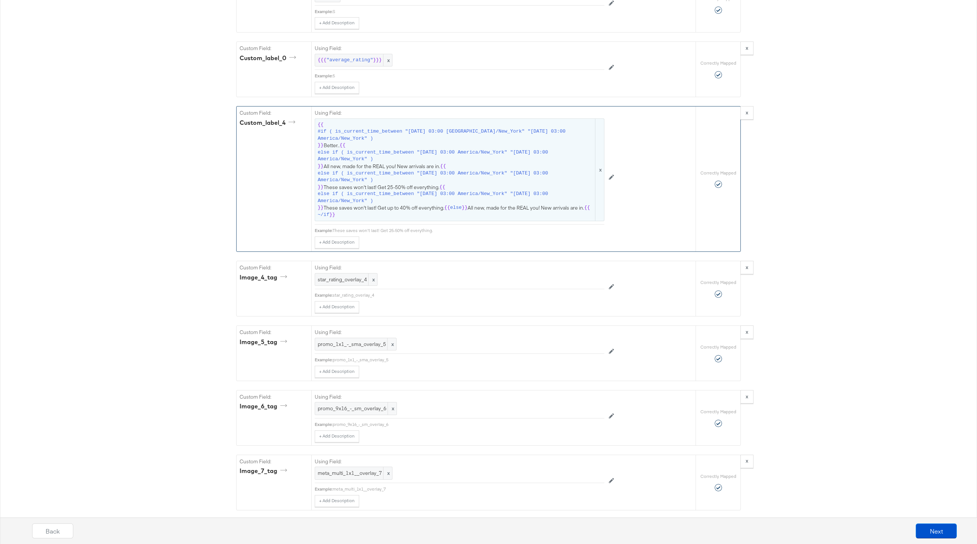
scroll to position [1952, 0]
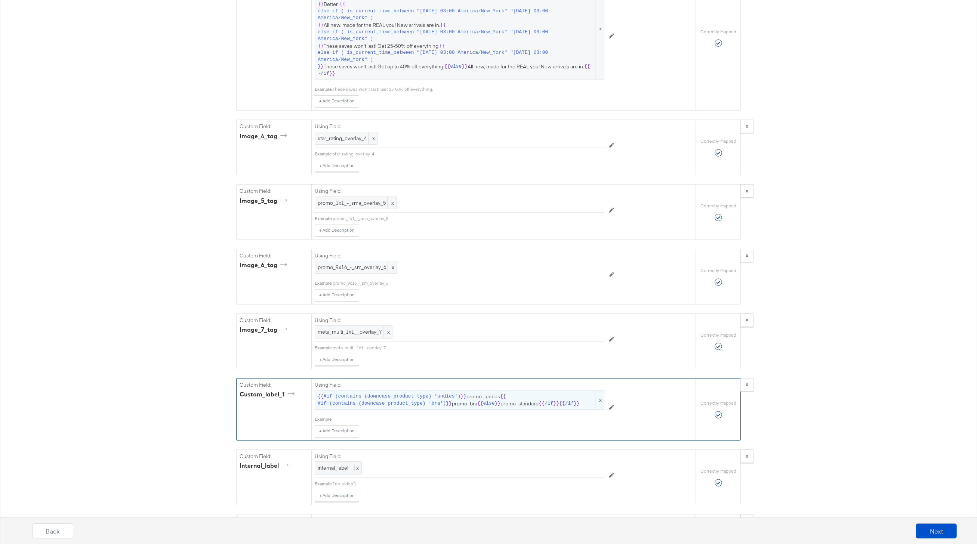
click at [450, 401] on span "}}" at bounding box center [449, 403] width 6 height 7
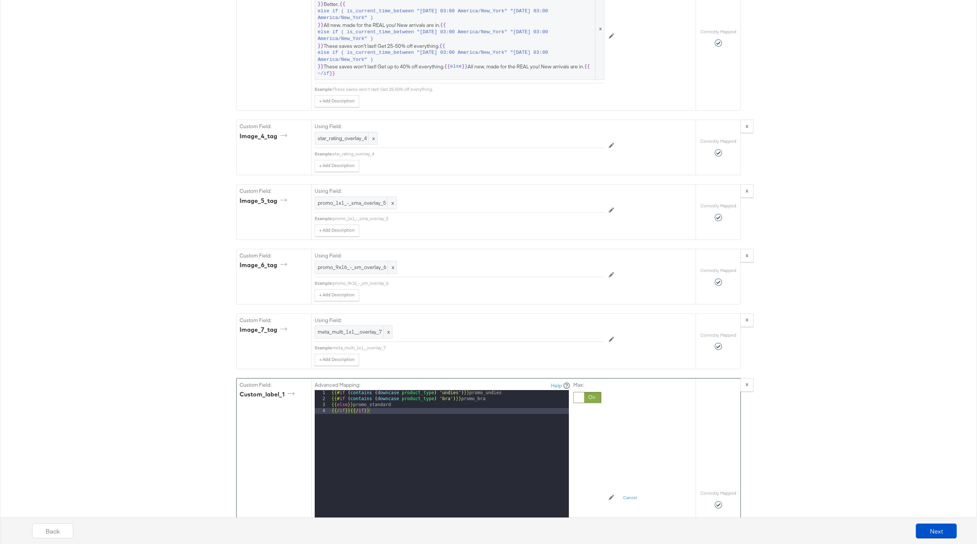
click at [397, 404] on div "{{# if ( contains ( downcase product_type ) 'undies' ) }} promo_undies {{# if (…" at bounding box center [449, 489] width 239 height 199
drag, startPoint x: 491, startPoint y: 400, endPoint x: 323, endPoint y: 397, distance: 167.8
click at [323, 397] on div "1 2 3 4 {{# if ( contains ( downcase product_type ) 'undies' ) }} promo_undies …" at bounding box center [442, 483] width 254 height 187
click at [373, 404] on div "{{# if ( contains ( downcase product_type ) 'undies' ) }} promo_undies {{ else …" at bounding box center [449, 489] width 239 height 199
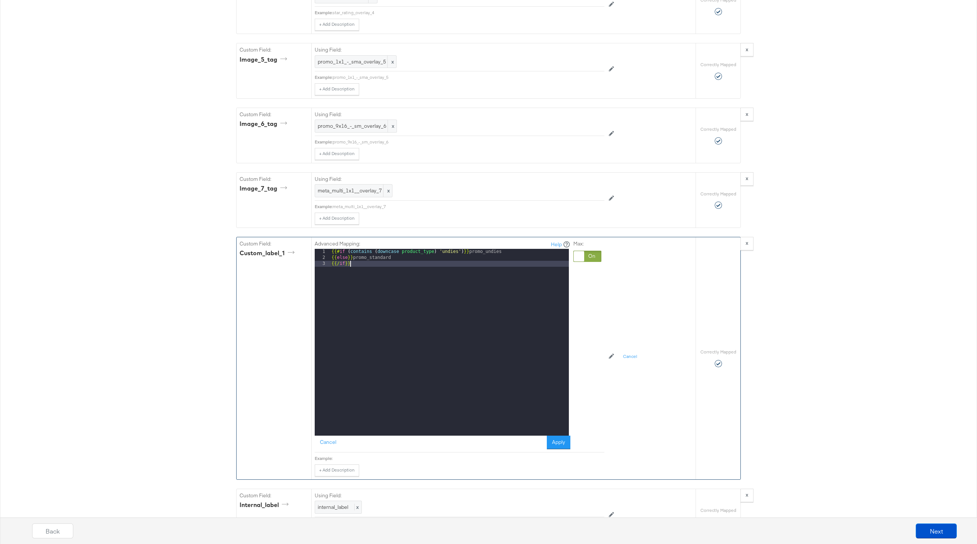
scroll to position [2126, 0]
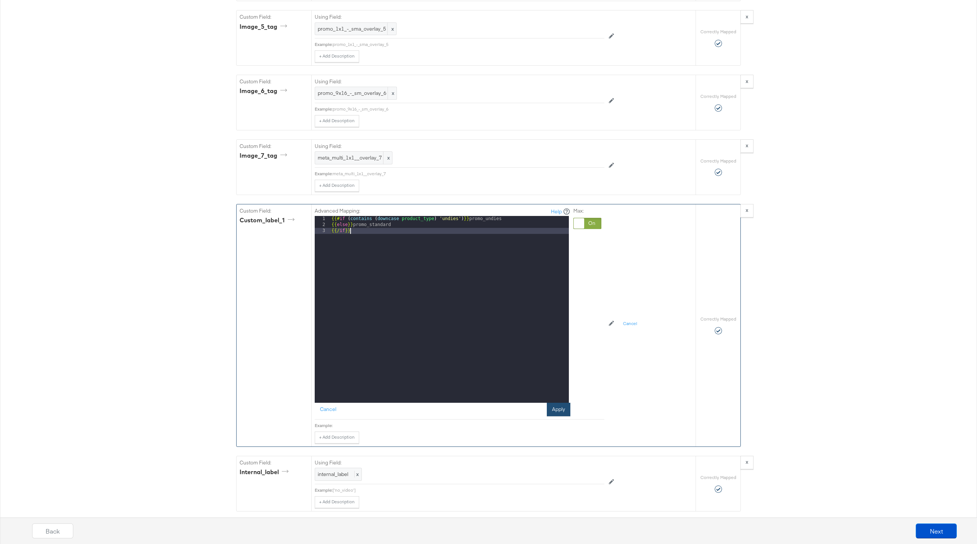
click at [564, 414] on button "Apply" at bounding box center [559, 409] width 24 height 13
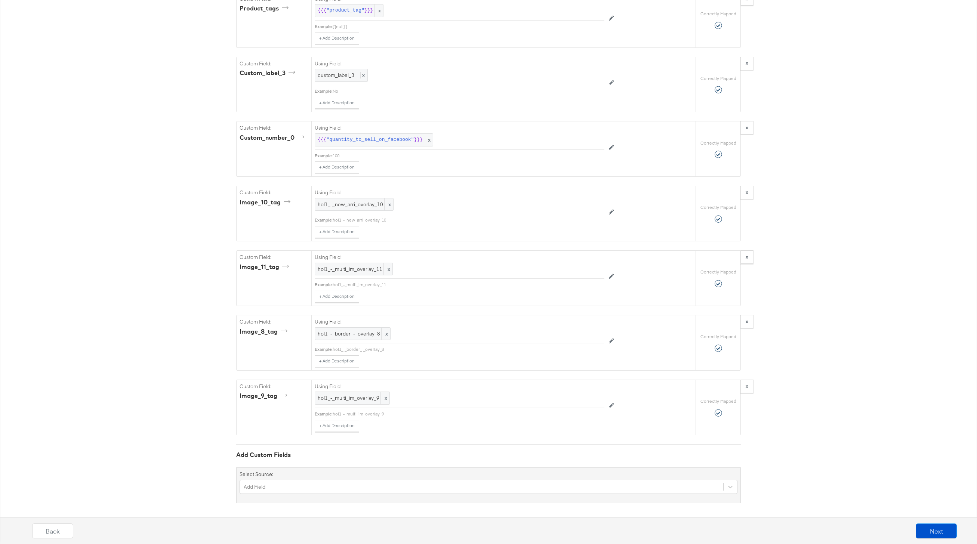
scroll to position [2599, 0]
click at [950, 534] on button "Next" at bounding box center [936, 531] width 41 height 15
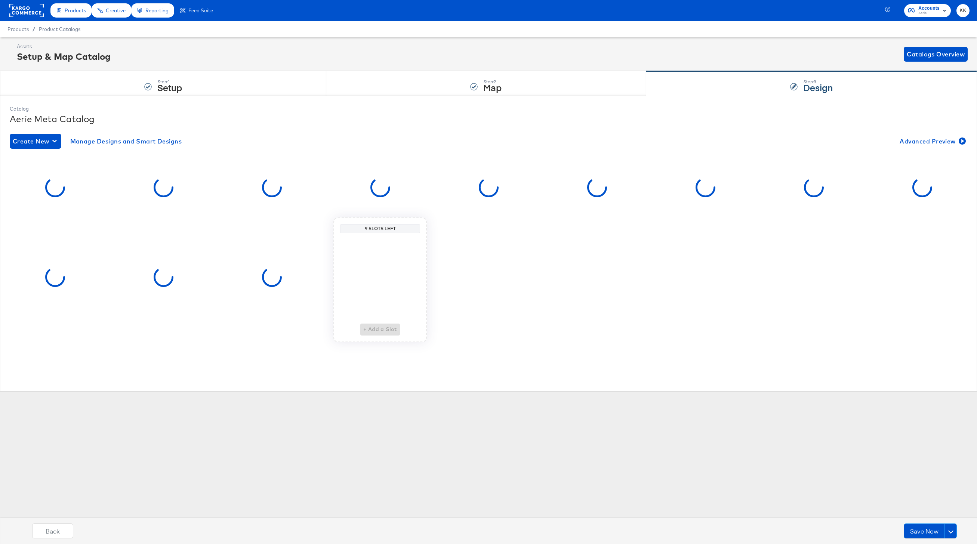
scroll to position [0, 0]
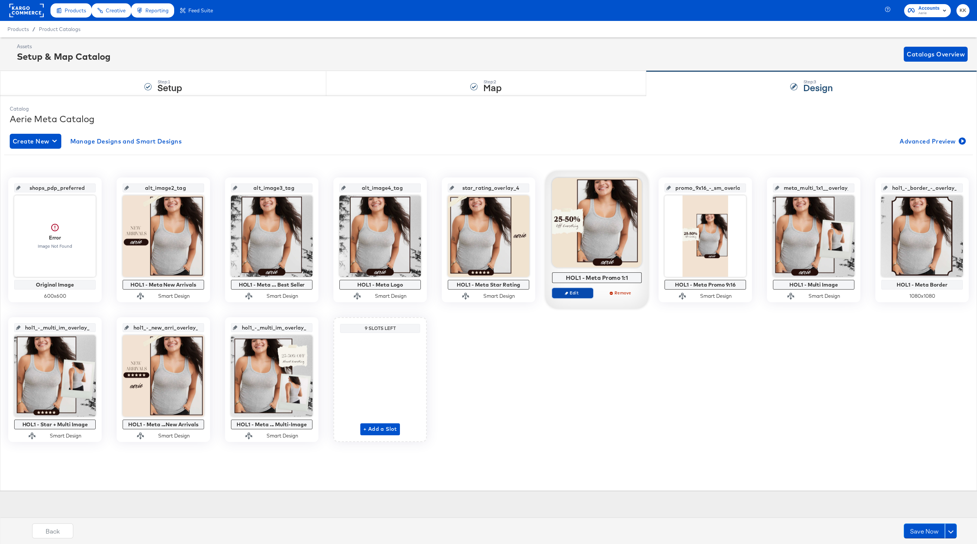
click at [576, 293] on span "Edit" at bounding box center [572, 293] width 34 height 6
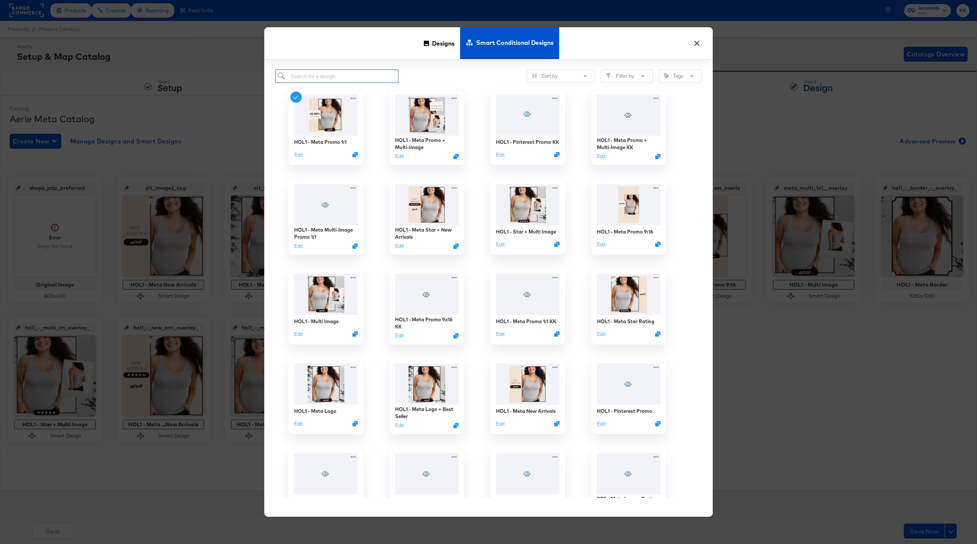
click at [320, 75] on input "search" at bounding box center [336, 77] width 123 height 14
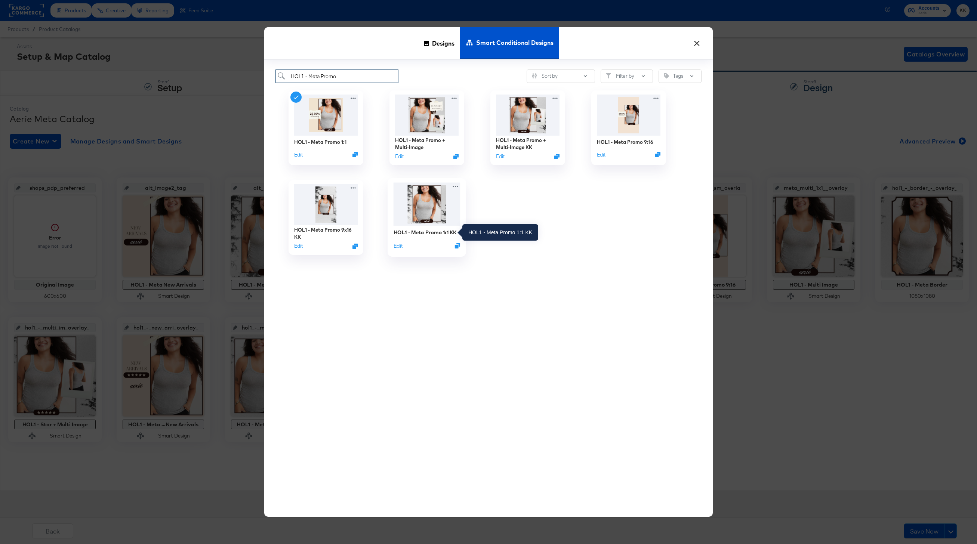
type input "HOL1 - Meta Promo"
click at [427, 231] on div "HOL1 - Meta Promo 1:1 KK" at bounding box center [425, 232] width 63 height 7
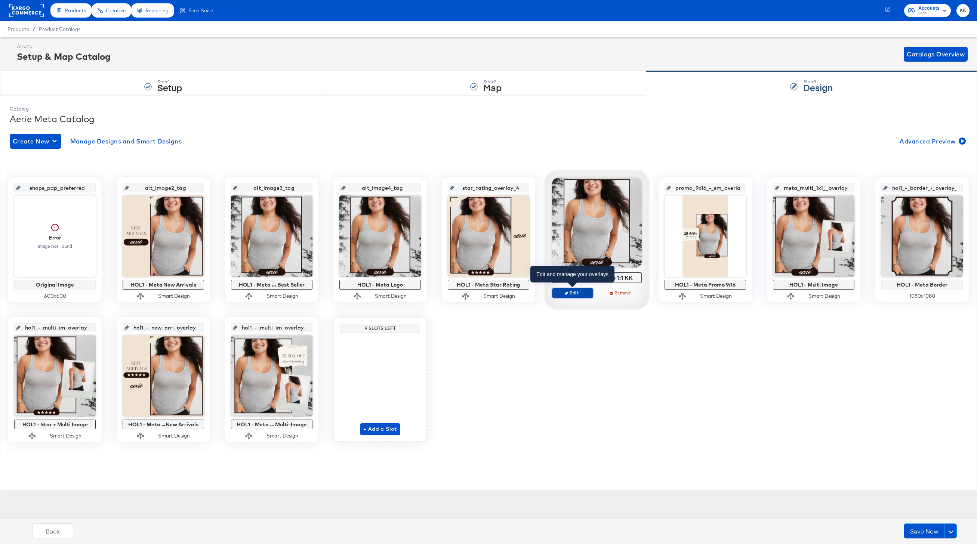
click at [577, 297] on button "Edit" at bounding box center [572, 293] width 41 height 10
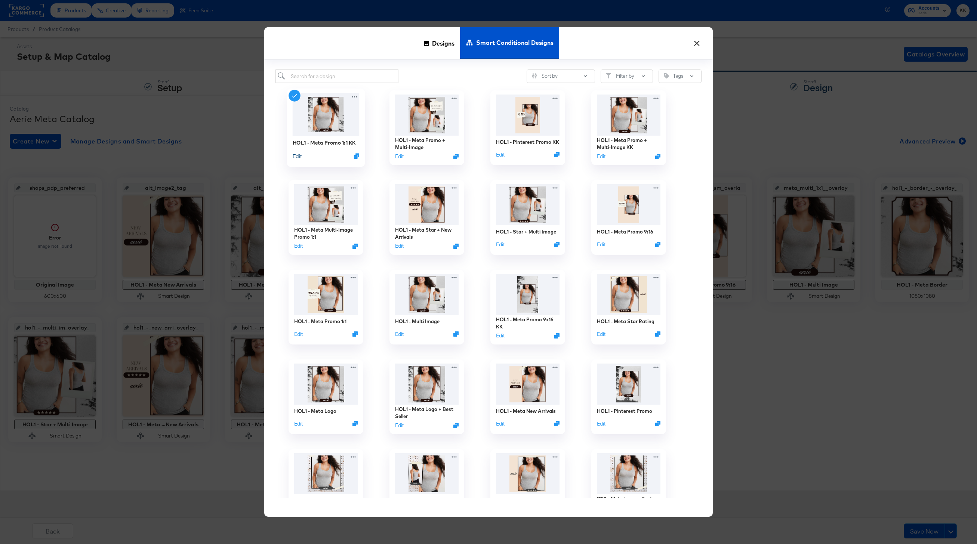
click at [296, 154] on button "Edit" at bounding box center [297, 155] width 9 height 7
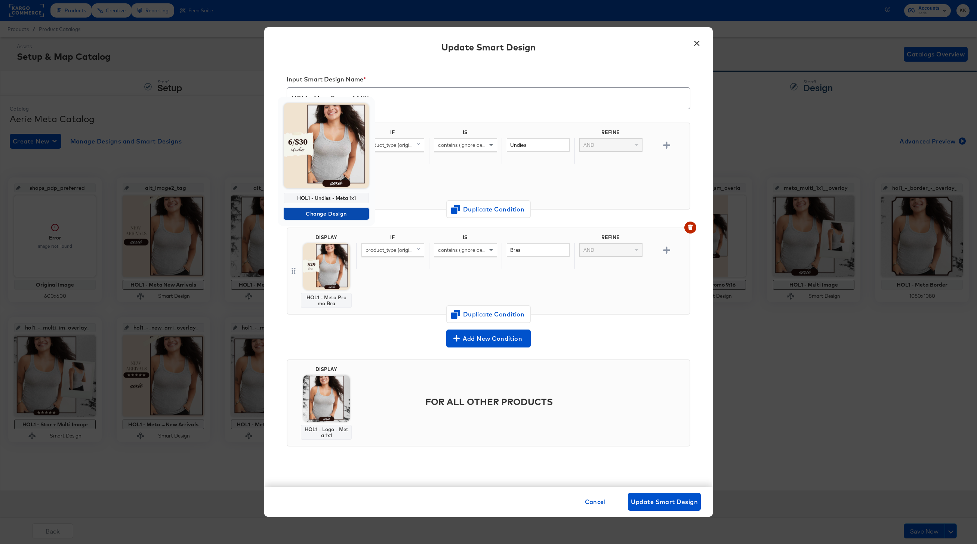
click at [331, 218] on span "Change Design" at bounding box center [326, 213] width 79 height 9
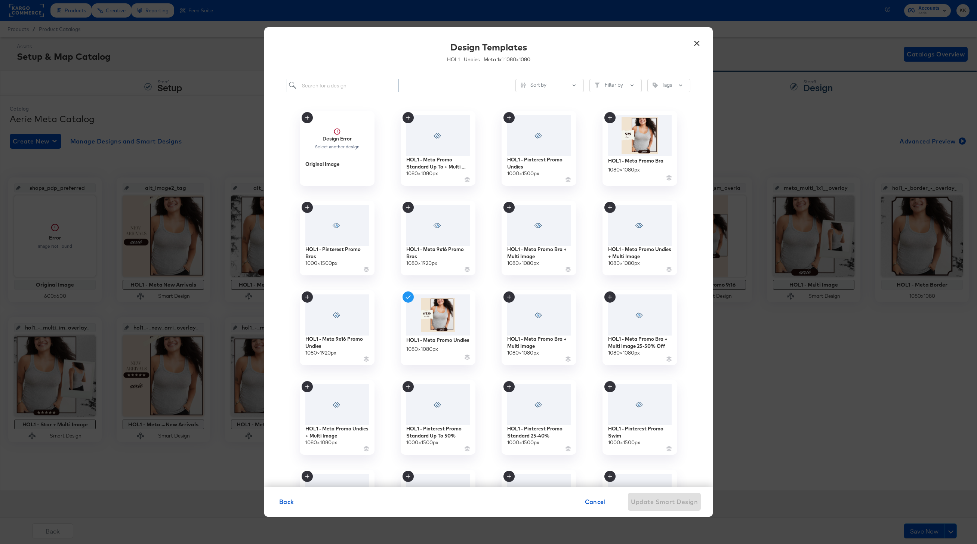
click at [338, 87] on input "search" at bounding box center [343, 86] width 112 height 14
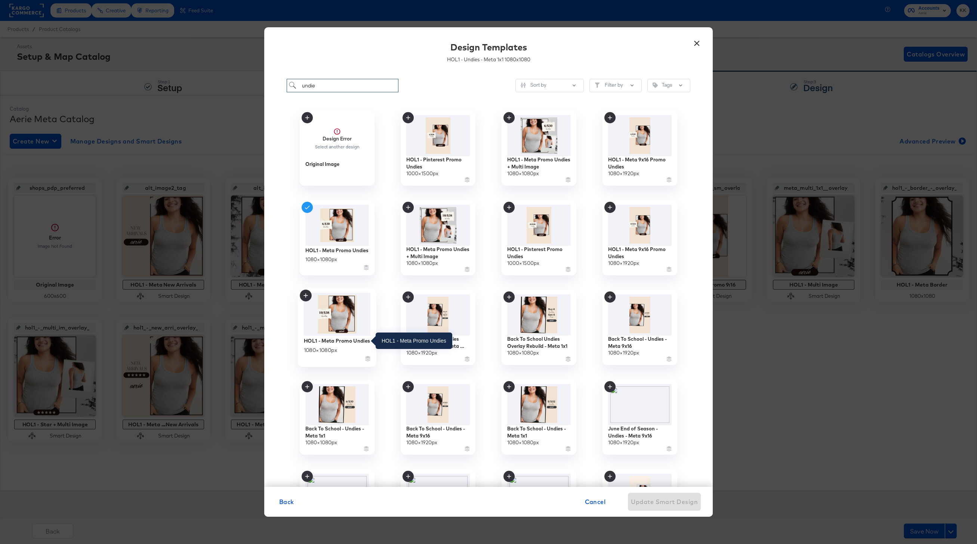
type input "undie"
click at [346, 339] on div "HOL1 - Meta Promo Undies" at bounding box center [337, 340] width 66 height 7
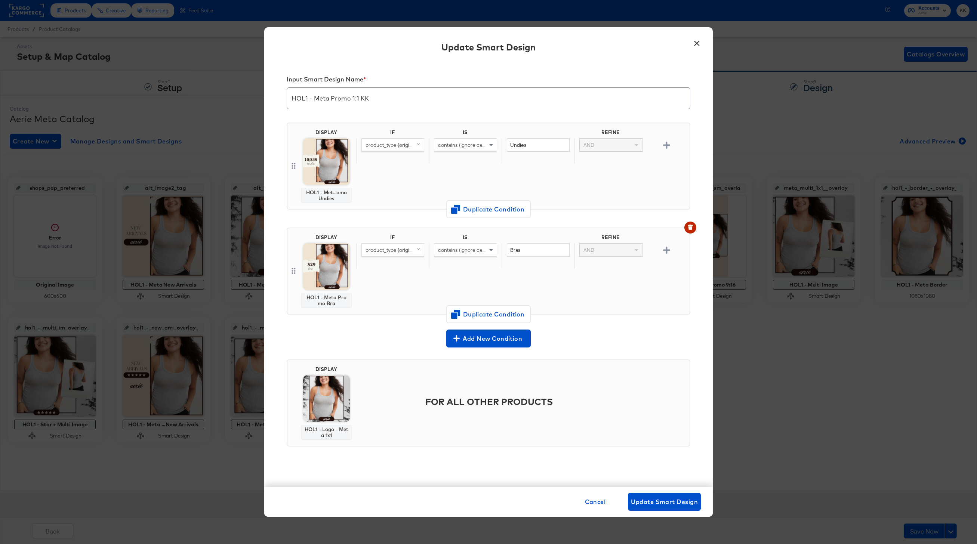
click at [696, 222] on div "Input Smart Design Name * HOL1 - Meta Promo 1:1 KK DISPLAY HOL1 - Met...omo Und…" at bounding box center [488, 274] width 448 height 425
click at [694, 222] on div "Input Smart Design Name * HOL1 - Meta Promo 1:1 KK DISPLAY HOL1 - Met...omo Und…" at bounding box center [488, 274] width 448 height 425
click at [694, 223] on button "button" at bounding box center [690, 228] width 12 height 12
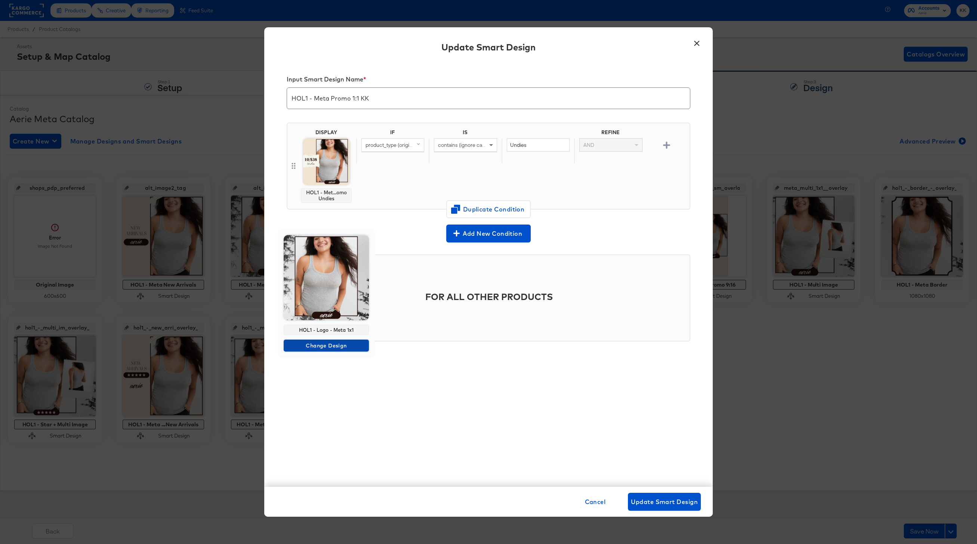
click at [328, 345] on span "Change Design" at bounding box center [326, 345] width 79 height 9
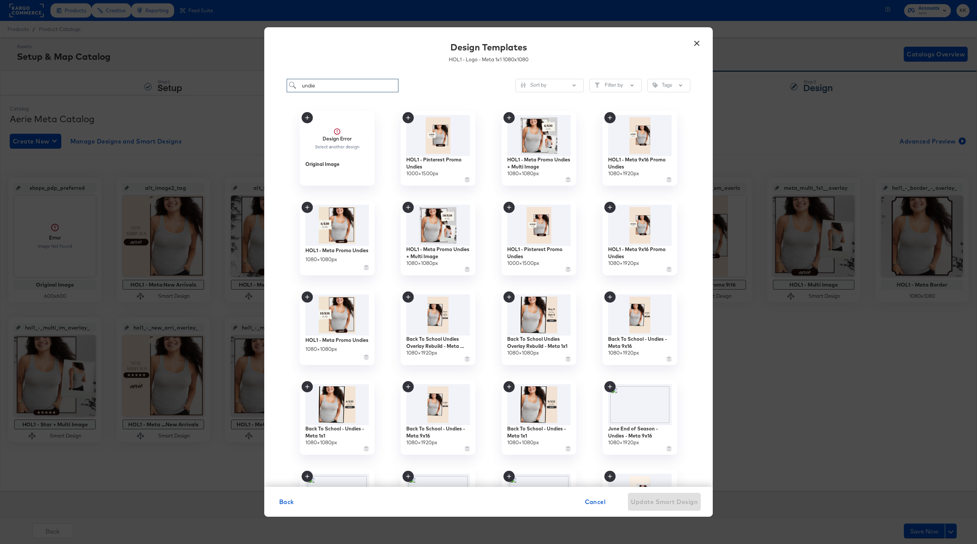
drag, startPoint x: 324, startPoint y: 89, endPoint x: 291, endPoint y: 87, distance: 32.6
click at [291, 87] on input "undie" at bounding box center [343, 86] width 112 height 14
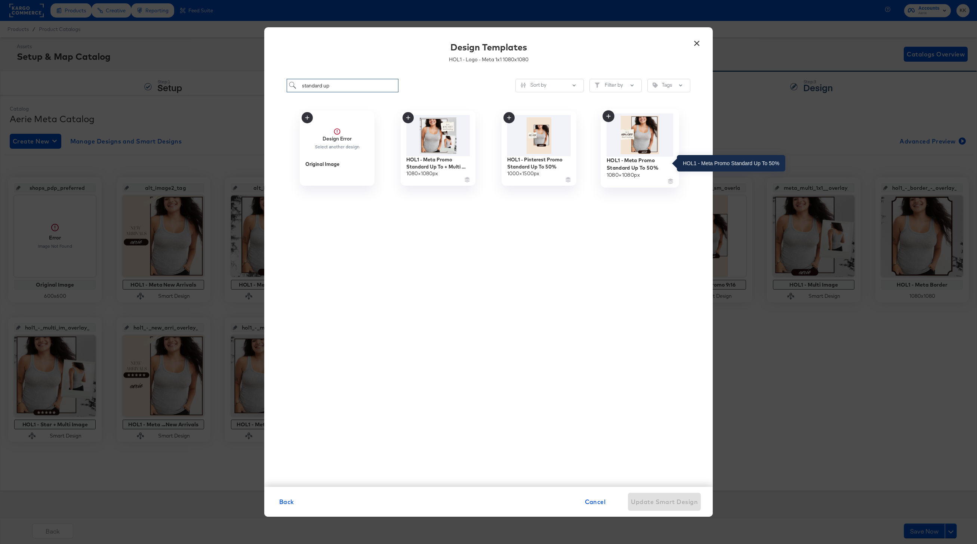
type input "standard up"
click at [634, 161] on div "HOL1 - Meta Promo Standard Up To 50%" at bounding box center [640, 164] width 67 height 15
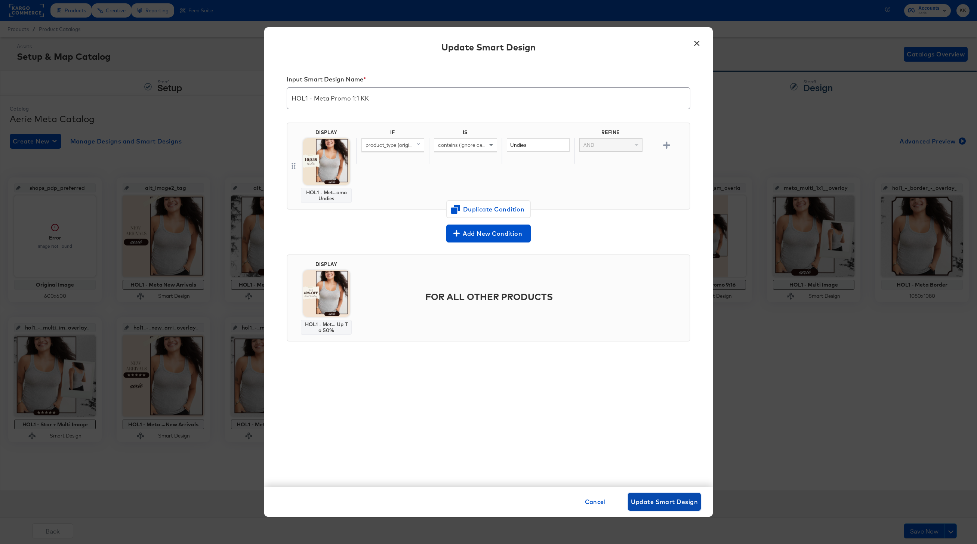
click at [674, 503] on span "Update Smart Design" at bounding box center [664, 502] width 67 height 10
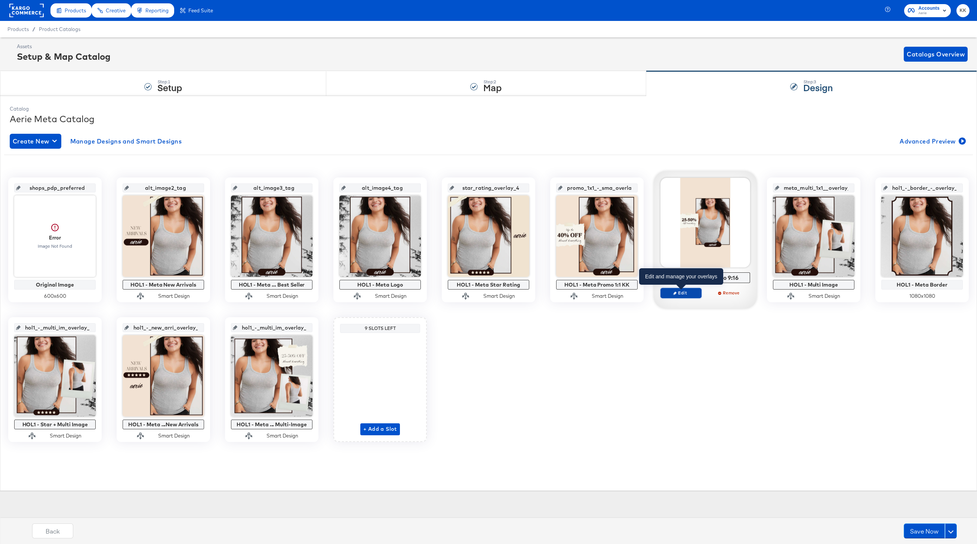
click at [679, 294] on span "Edit" at bounding box center [681, 293] width 34 height 6
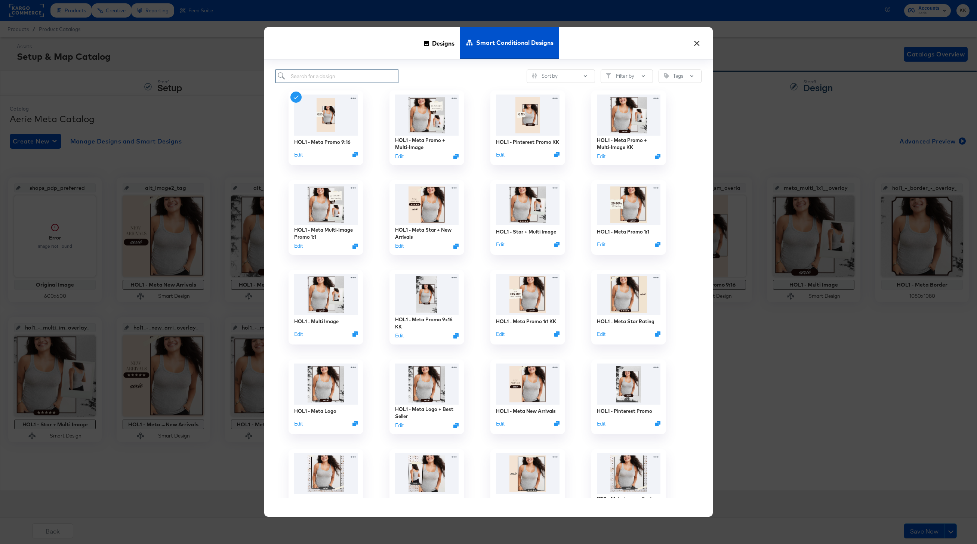
click at [344, 82] on input "search" at bounding box center [336, 77] width 123 height 14
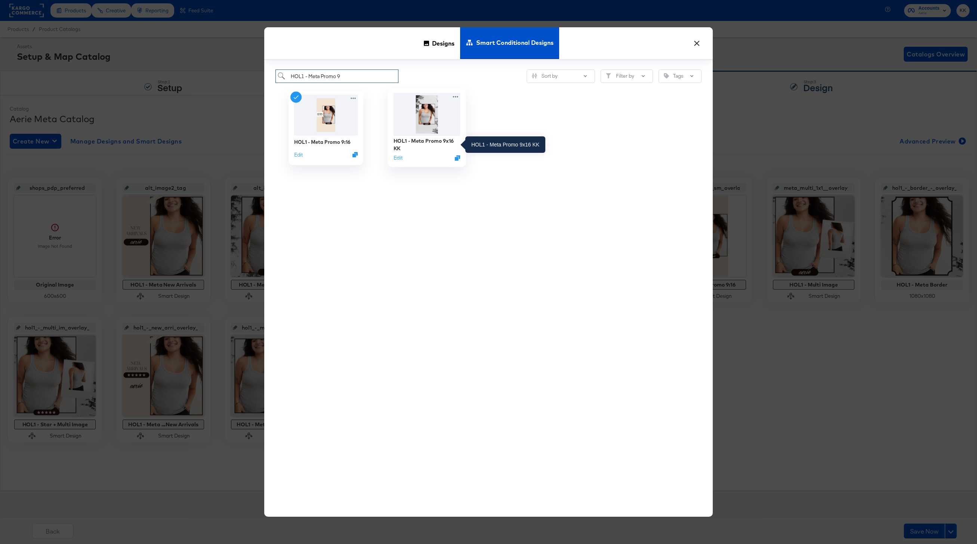
type input "HOL1 - Meta Promo 9"
click at [430, 143] on div "HOL1 - Meta Promo 9x16 KK" at bounding box center [427, 145] width 67 height 15
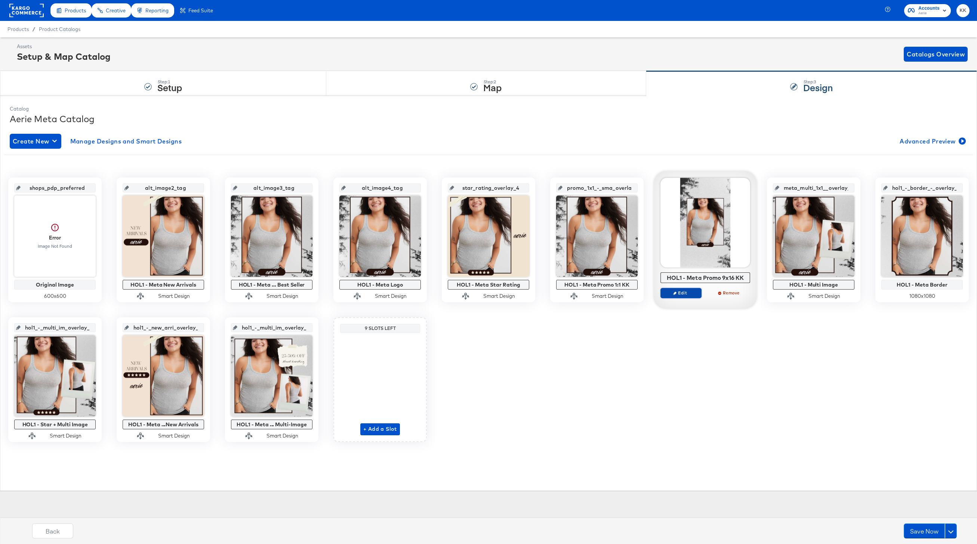
click at [687, 293] on span "Edit" at bounding box center [681, 293] width 34 height 6
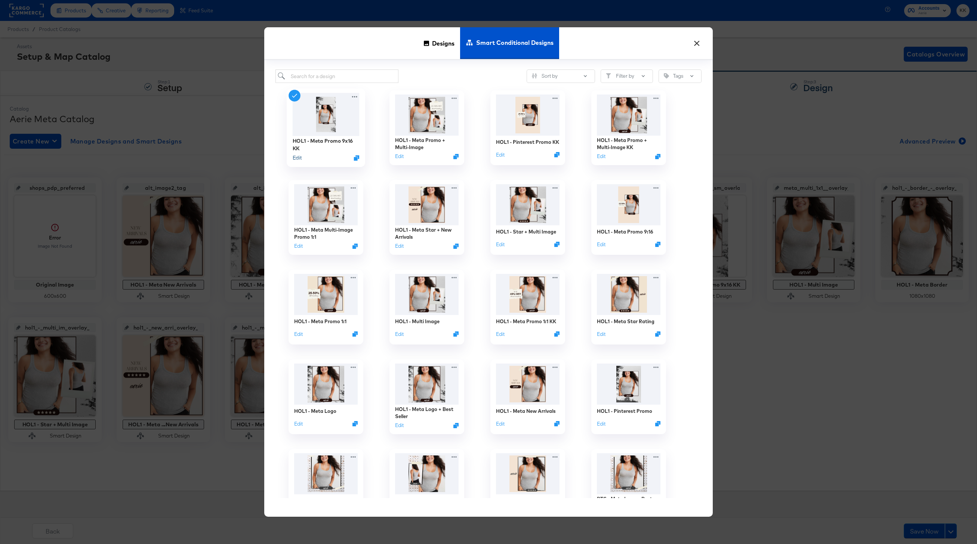
click at [300, 160] on button "Edit" at bounding box center [297, 157] width 9 height 7
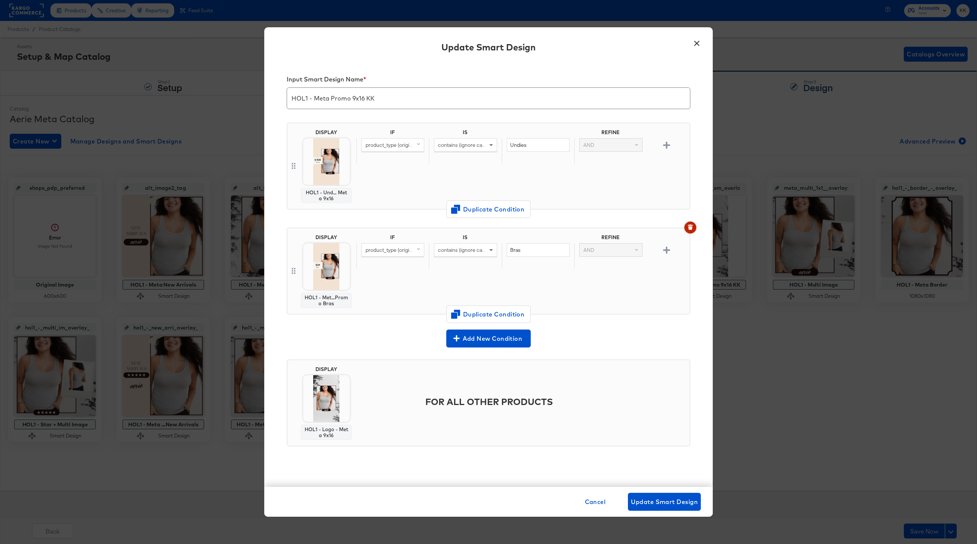
click at [689, 227] on icon "button" at bounding box center [690, 227] width 4 height 3
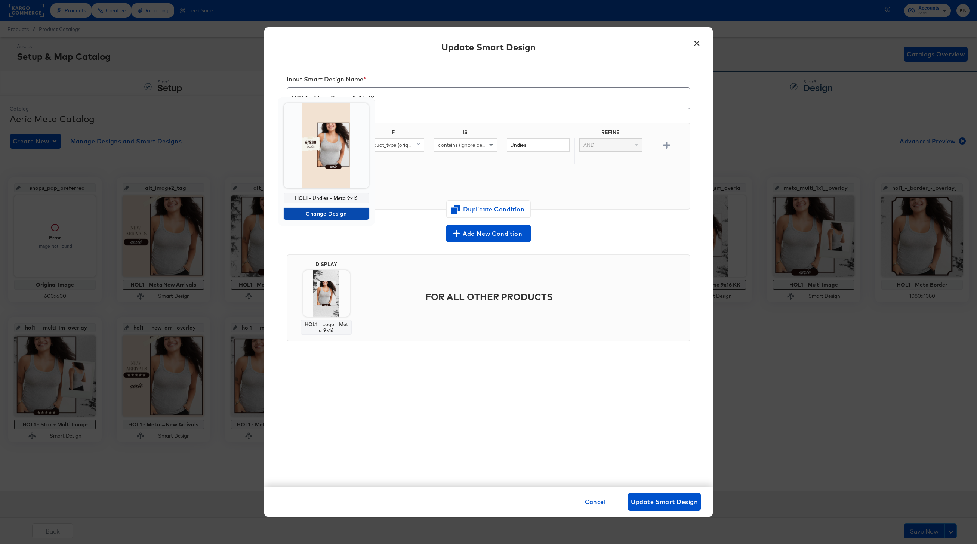
click at [326, 213] on span "Change Design" at bounding box center [326, 213] width 79 height 9
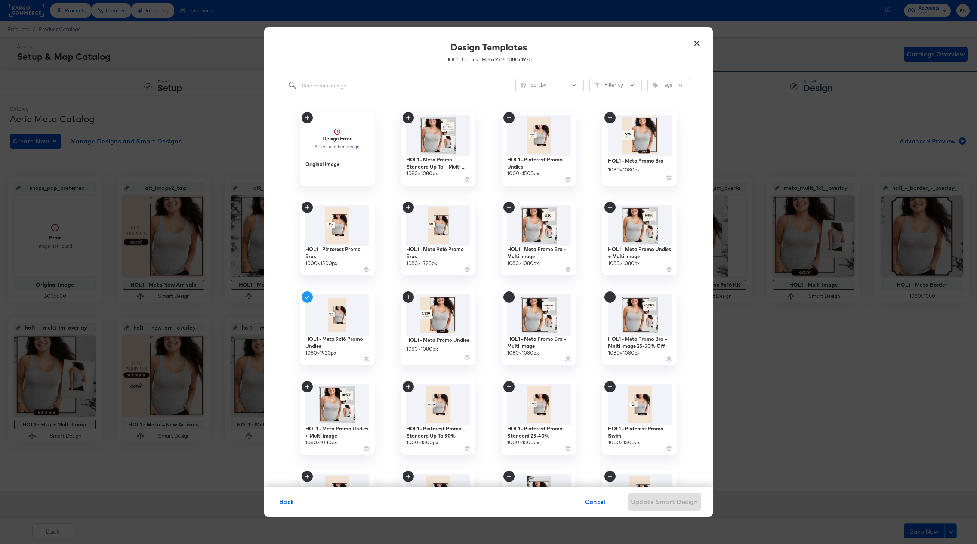
click at [330, 83] on input "search" at bounding box center [343, 86] width 112 height 14
type input "undie"
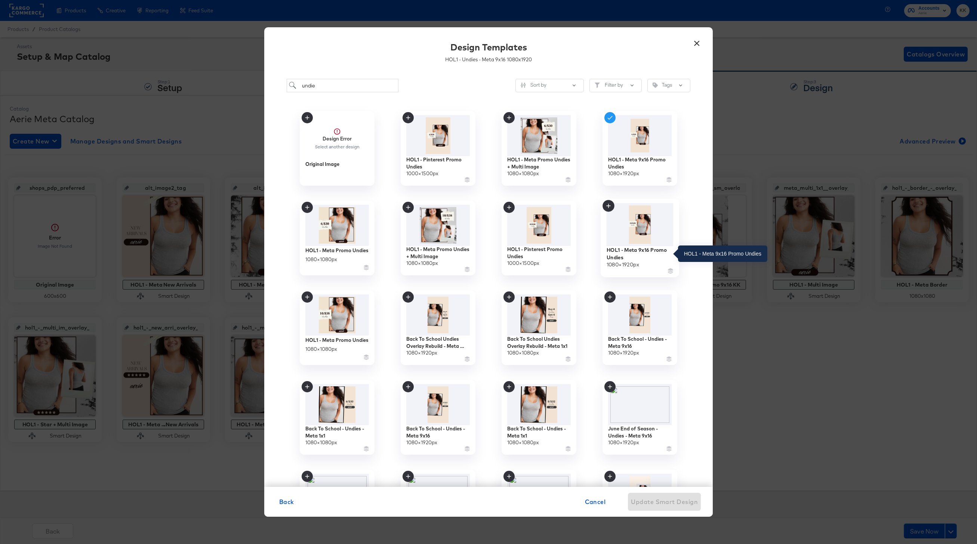
type input "undie"
click at [646, 251] on div "HOL1 - Meta 9x16 Promo Undies" at bounding box center [640, 253] width 67 height 15
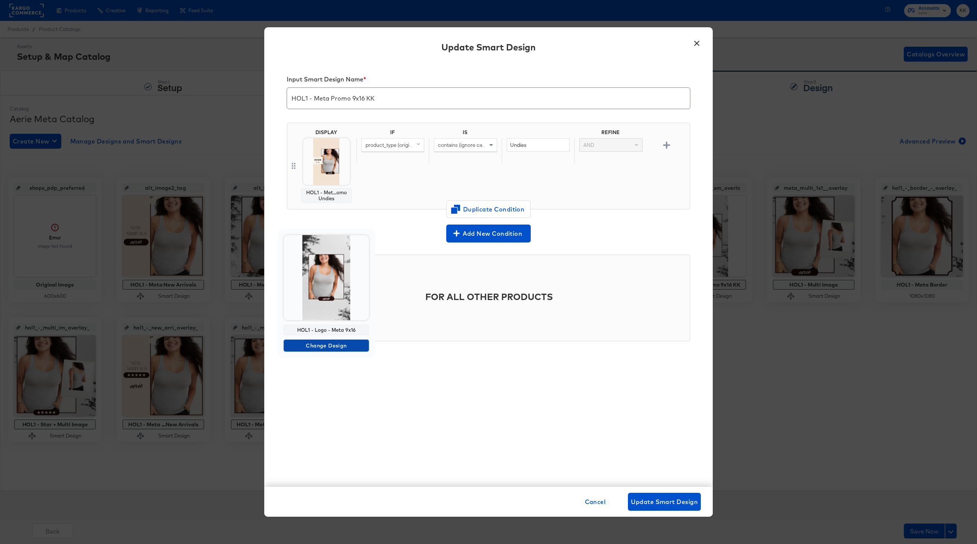
click at [324, 345] on span "Change Design" at bounding box center [326, 345] width 79 height 9
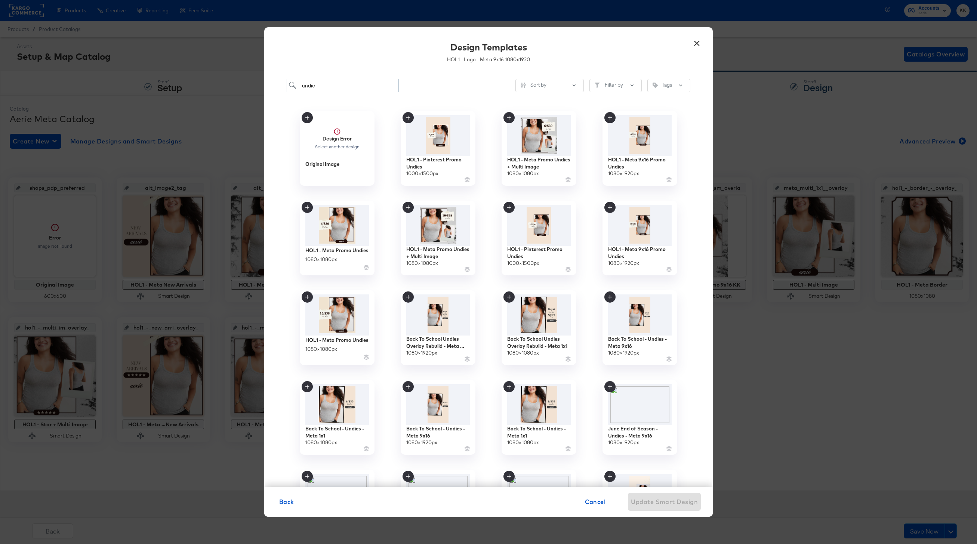
drag, startPoint x: 318, startPoint y: 87, endPoint x: 281, endPoint y: 86, distance: 36.6
click at [281, 86] on div "undie Sort by Filter by Tags Design Error Select another design Original Image …" at bounding box center [488, 279] width 448 height 416
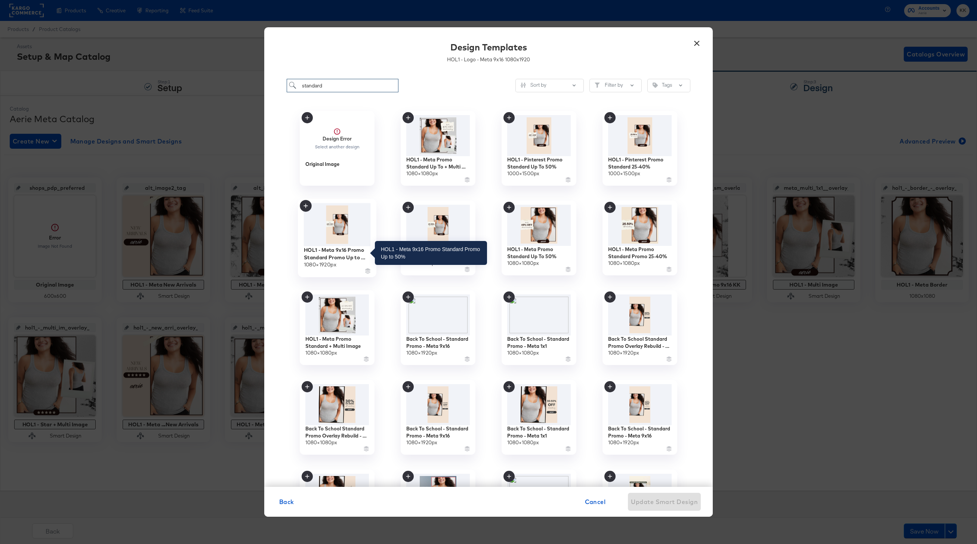
type input "standard"
click at [344, 253] on div "HOL1 - Meta 9x16 Promo Standard Promo Up to 50%" at bounding box center [337, 253] width 67 height 15
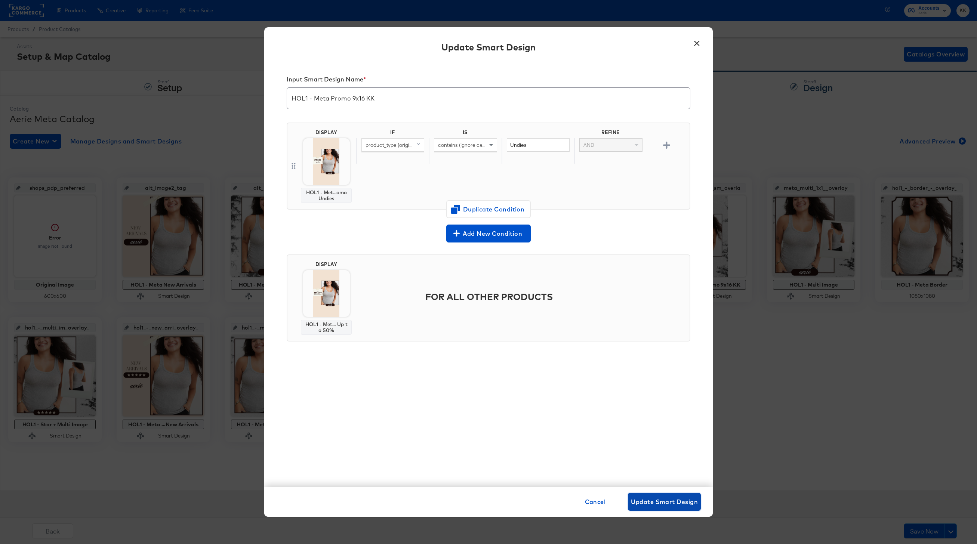
click at [658, 498] on span "Update Smart Design" at bounding box center [664, 502] width 67 height 10
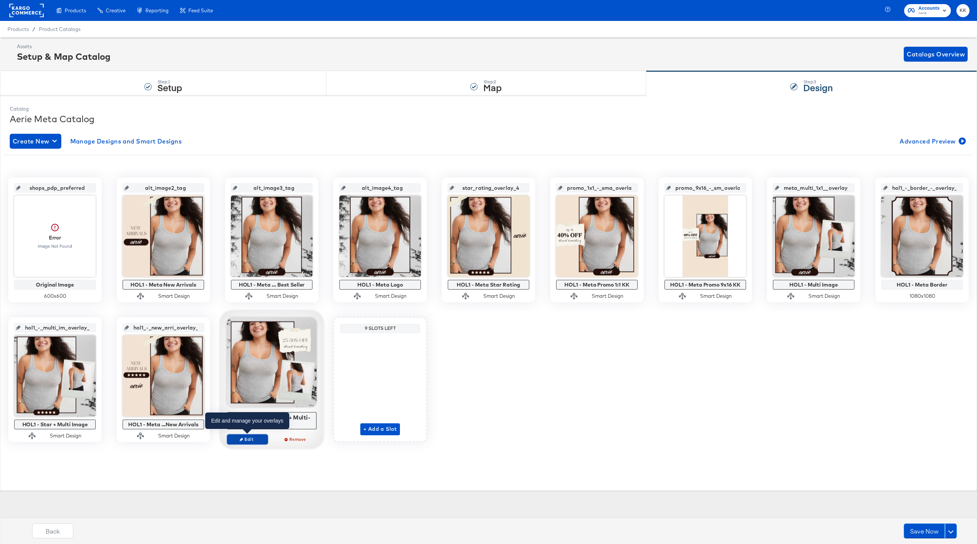
click at [249, 439] on span "Edit" at bounding box center [247, 439] width 34 height 6
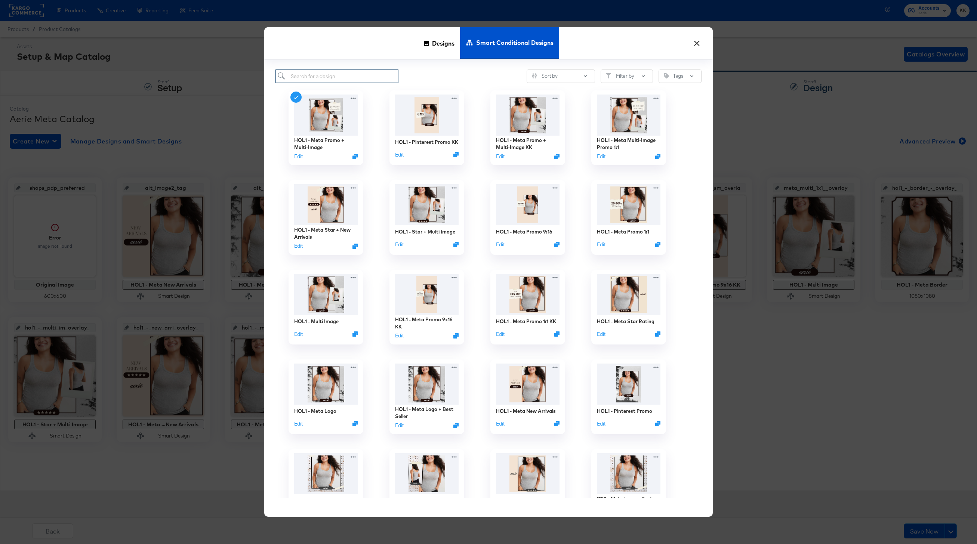
click at [321, 76] on input "search" at bounding box center [336, 77] width 123 height 14
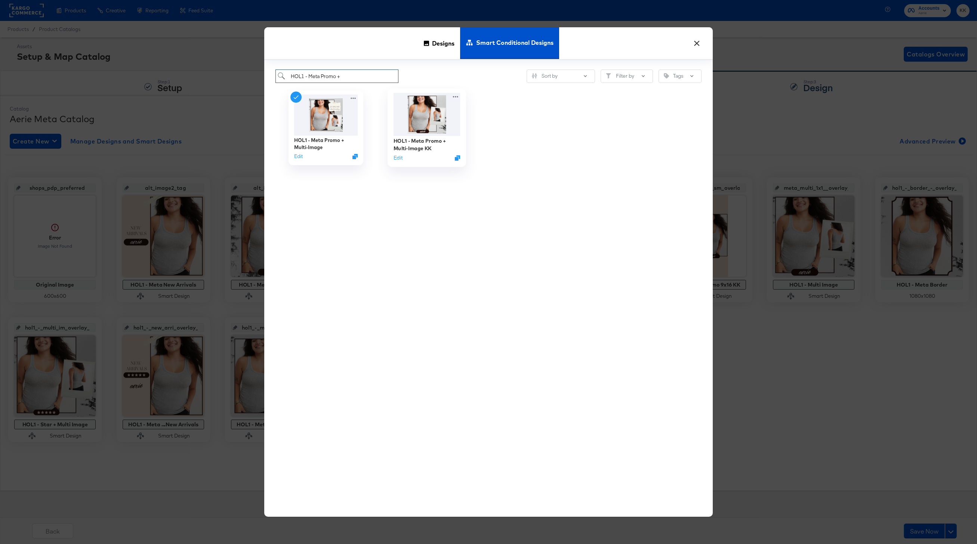
type input "HOL1 - Meta Promo +"
click at [415, 141] on div "HOL1 - Meta Promo + Multi-Image KK" at bounding box center [427, 145] width 67 height 15
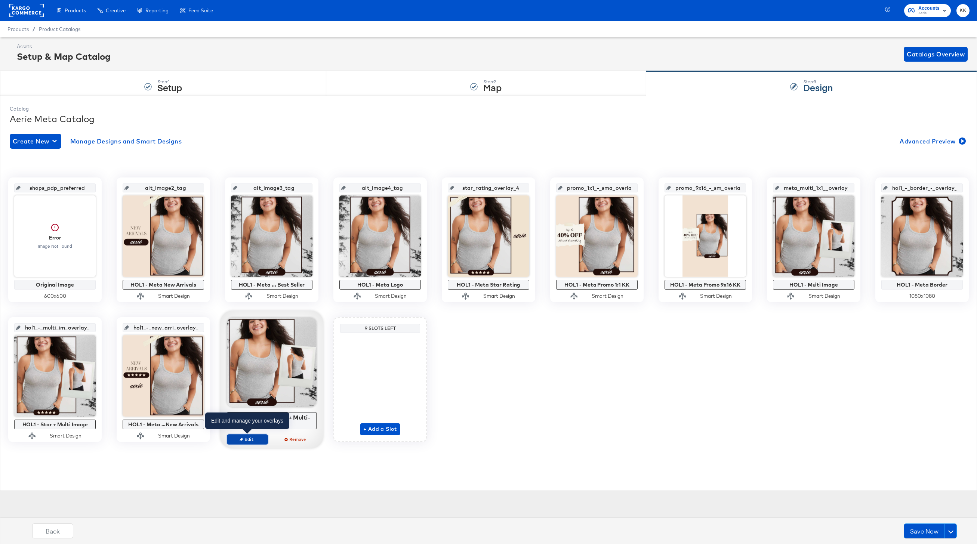
click at [252, 436] on span "Edit" at bounding box center [247, 439] width 34 height 6
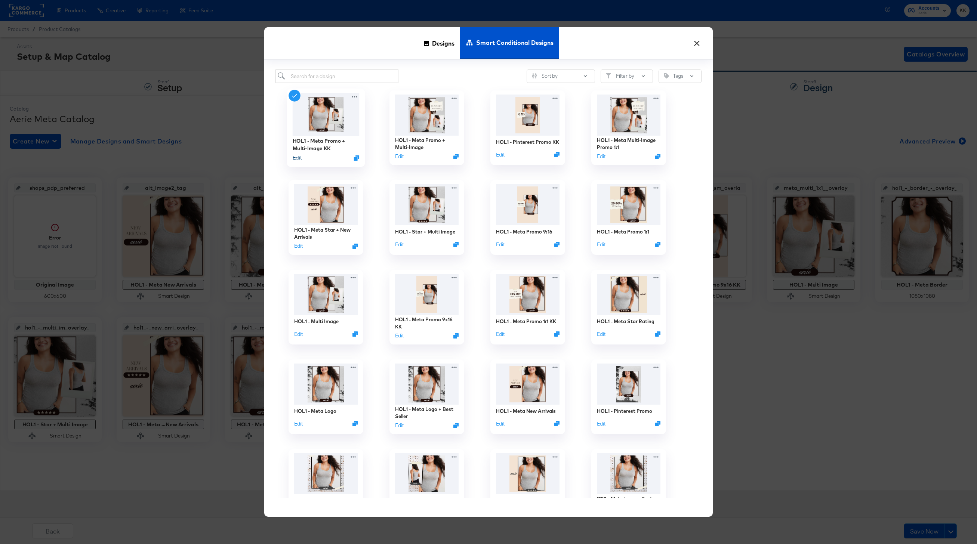
click at [297, 160] on button "Edit" at bounding box center [297, 157] width 9 height 7
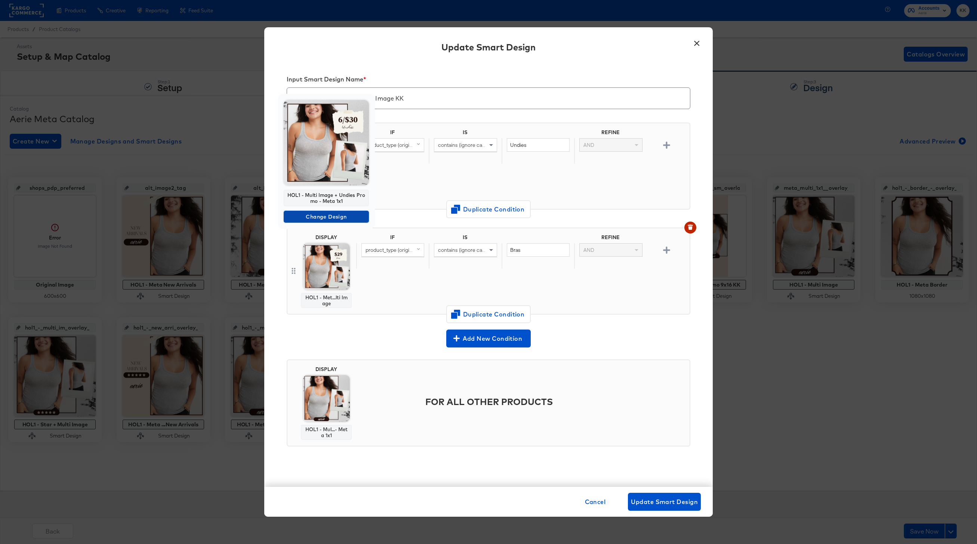
click at [324, 219] on span "Change Design" at bounding box center [326, 216] width 79 height 9
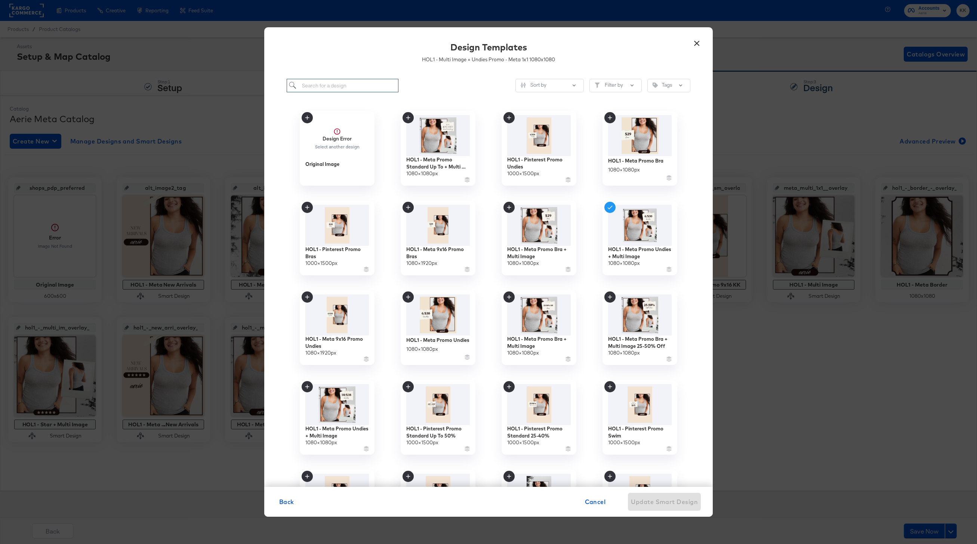
click at [328, 87] on input "search" at bounding box center [343, 86] width 112 height 14
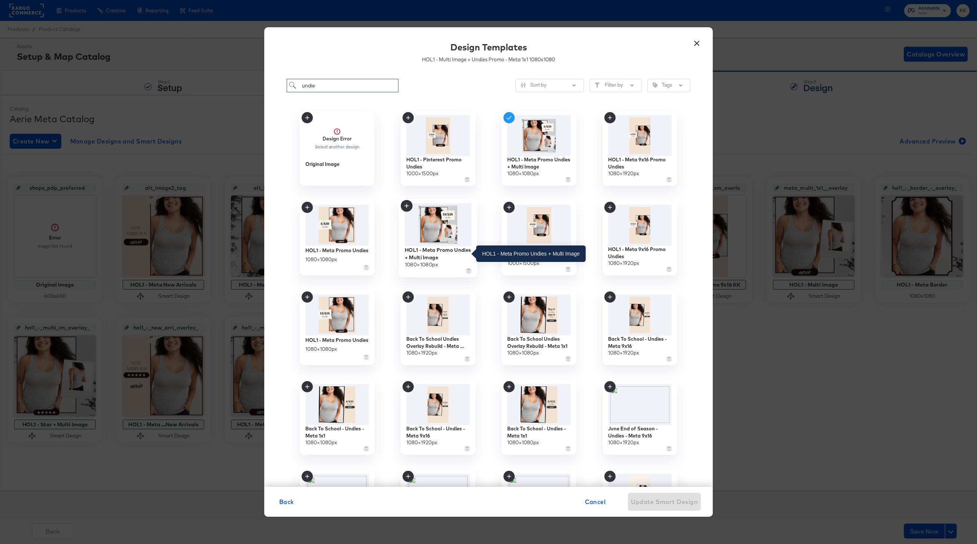
type input "undie"
click at [439, 249] on div "HOL1 - Meta Promo Undies + Multi Image" at bounding box center [438, 253] width 67 height 15
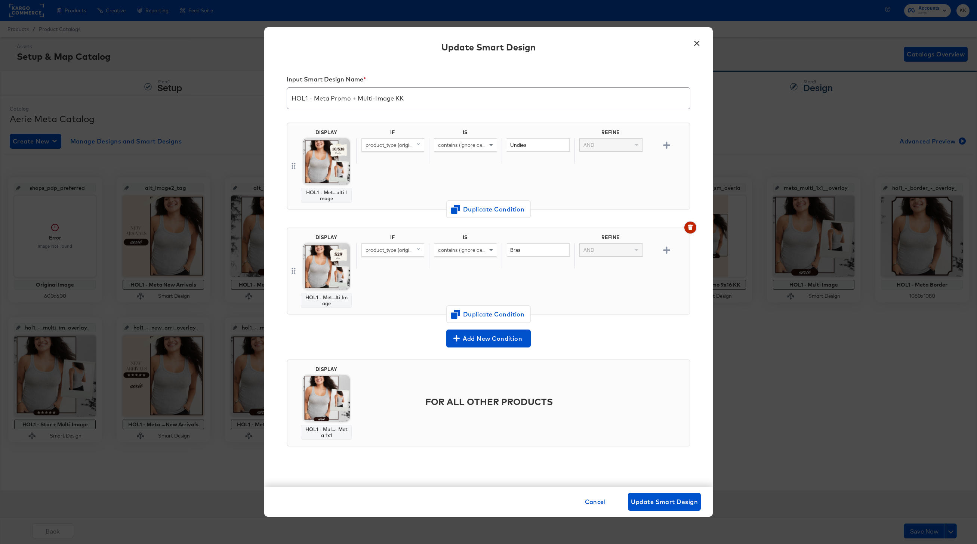
click at [695, 228] on button "button" at bounding box center [690, 228] width 12 height 12
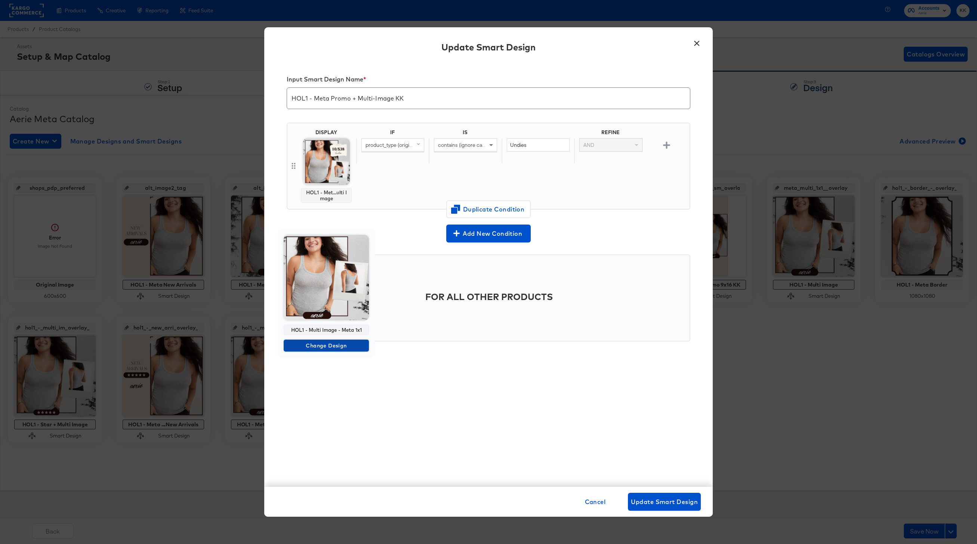
click at [325, 346] on span "Change Design" at bounding box center [326, 345] width 79 height 9
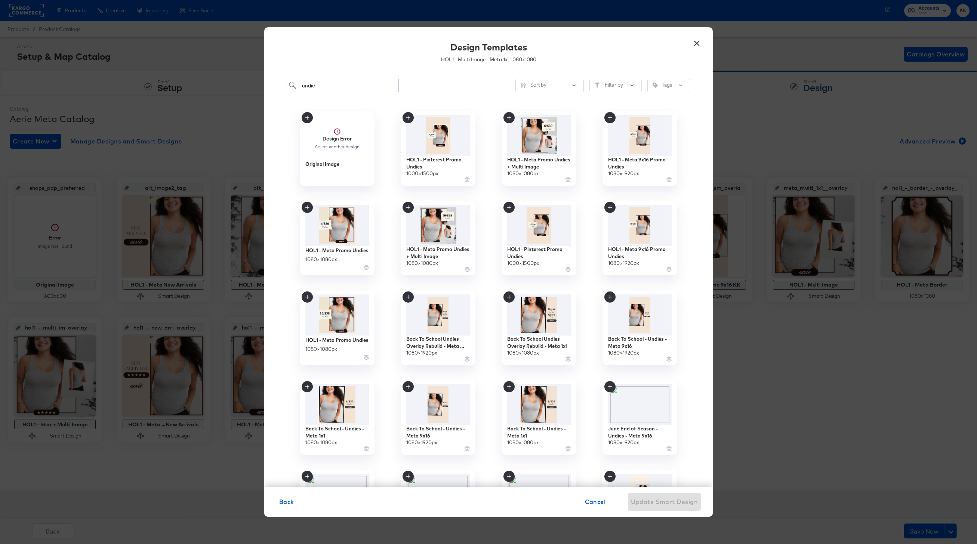
drag, startPoint x: 330, startPoint y: 86, endPoint x: 271, endPoint y: 86, distance: 59.8
click at [271, 86] on div "undie Sort by Filter by Tags Design Error Select another design Original Image …" at bounding box center [488, 279] width 448 height 416
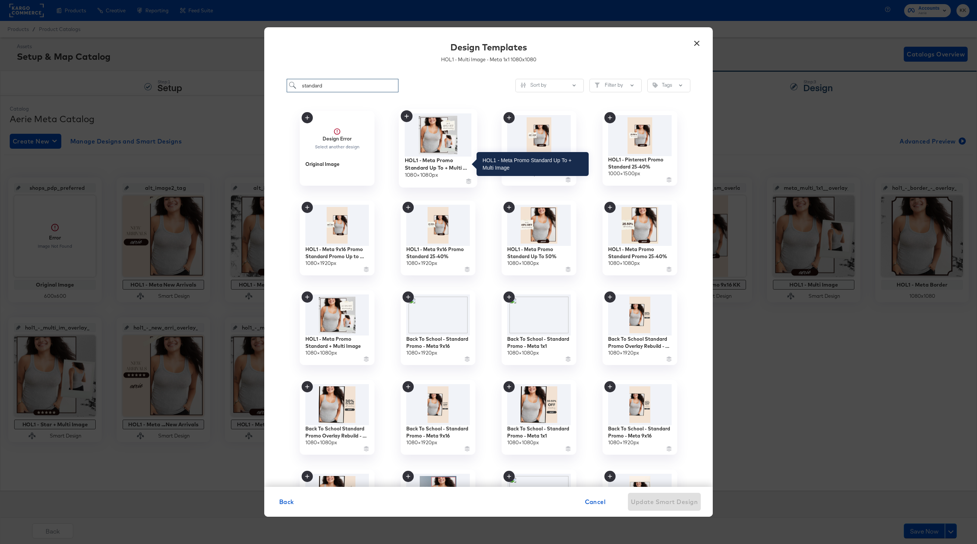
type input "standard"
click at [442, 161] on div "HOL1 - Meta Promo Standard Up To + Multi Image" at bounding box center [438, 164] width 67 height 15
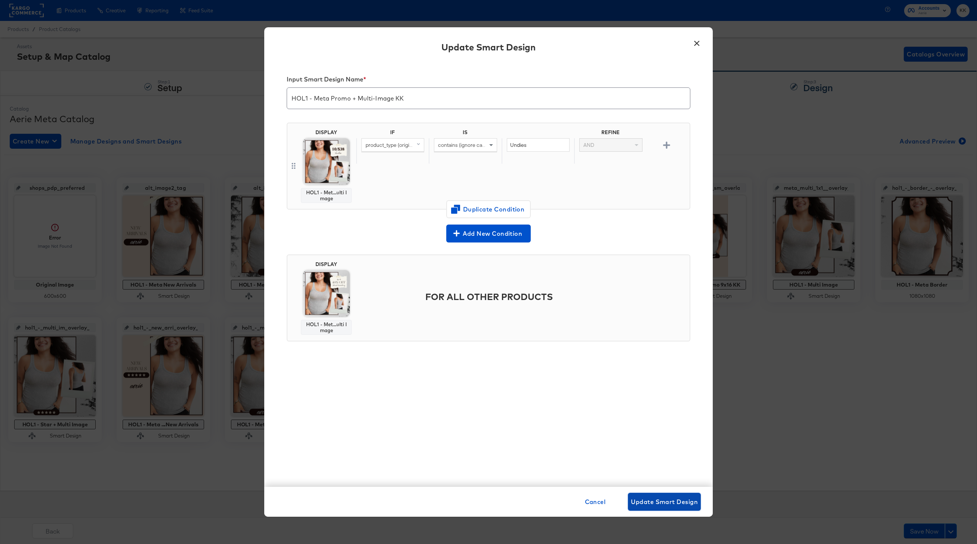
click at [671, 497] on span "Update Smart Design" at bounding box center [664, 502] width 67 height 10
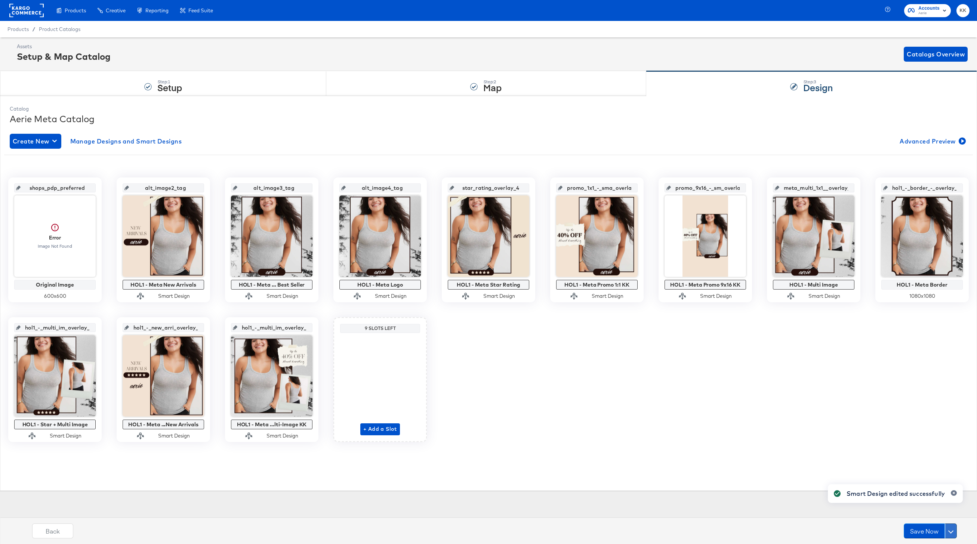
click at [954, 535] on button at bounding box center [951, 531] width 12 height 15
click at [939, 518] on div "Schedule Save" at bounding box center [933, 516] width 34 height 7
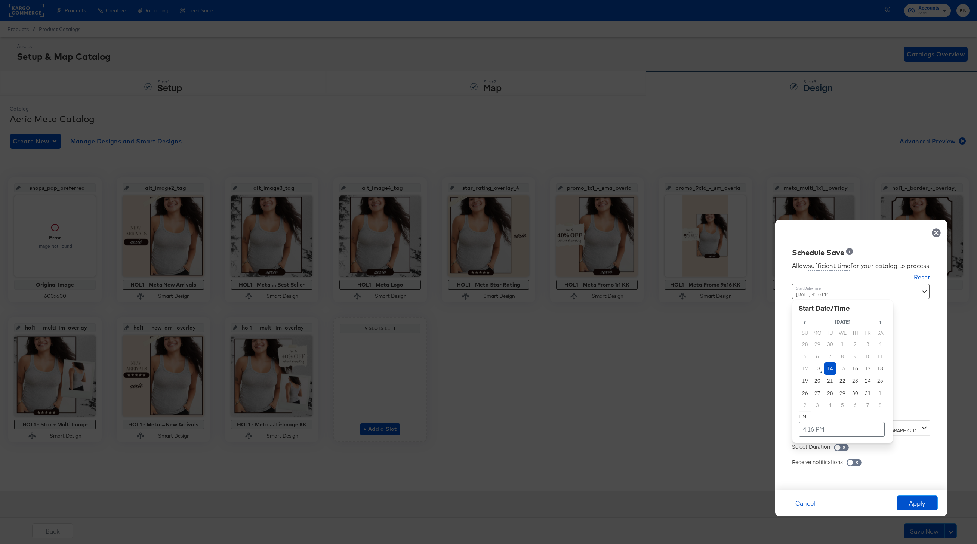
click at [817, 410] on div "October 14th 2025 4:16 PM ‹ October 2025 › Su Mo Tu We Th Fr Sa 28 29 30 1 2 3 …" at bounding box center [842, 349] width 101 height 131
click at [832, 372] on td "14" at bounding box center [830, 369] width 13 height 12
click at [820, 430] on td "4:16 PM" at bounding box center [842, 429] width 86 height 15
click at [831, 377] on span "▼" at bounding box center [827, 373] width 15 height 15
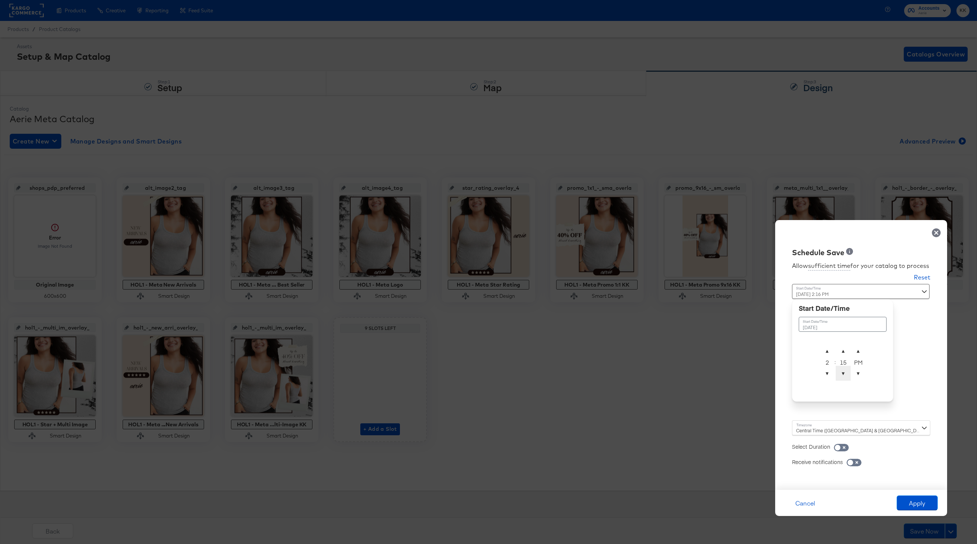
click at [848, 371] on span "▼" at bounding box center [843, 373] width 15 height 15
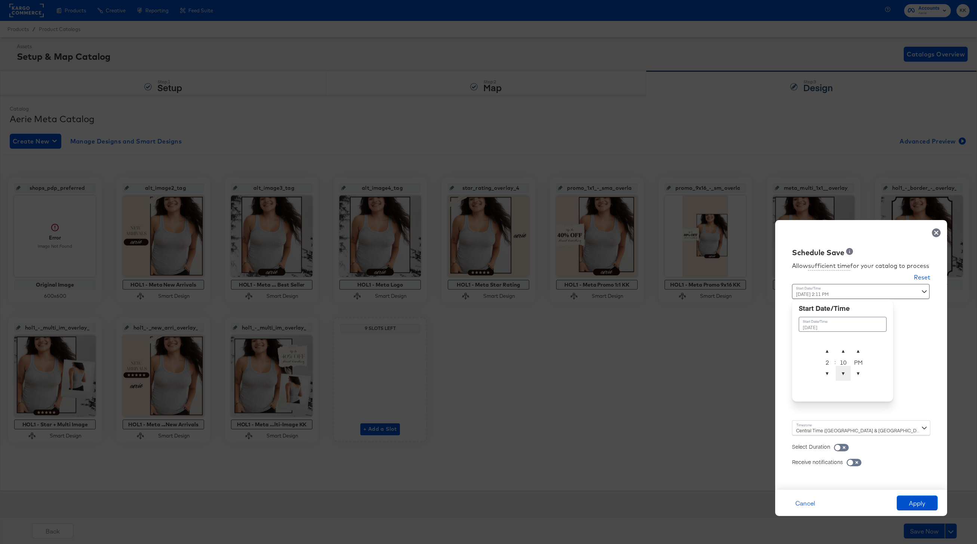
click at [848, 371] on span "▼" at bounding box center [843, 373] width 15 height 15
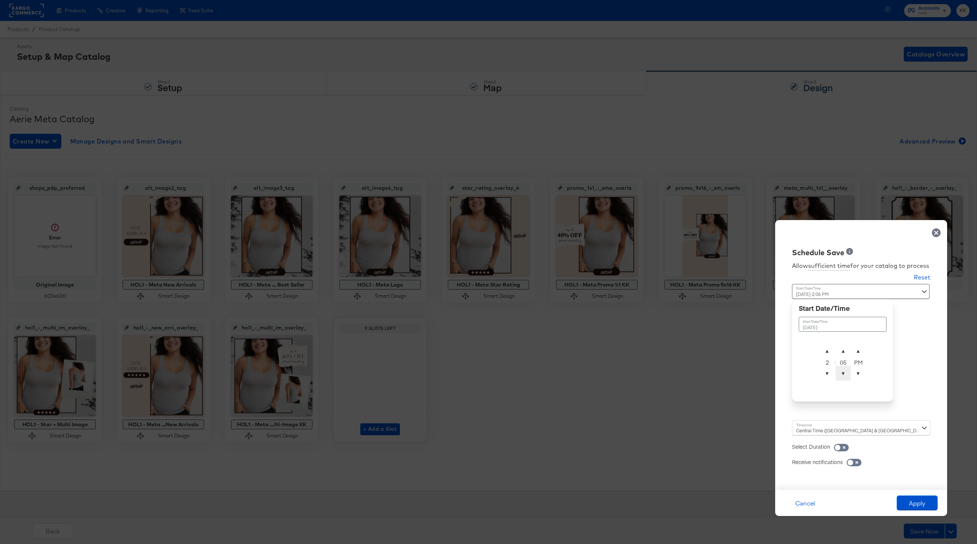
click at [848, 371] on span "▼" at bounding box center [843, 373] width 15 height 15
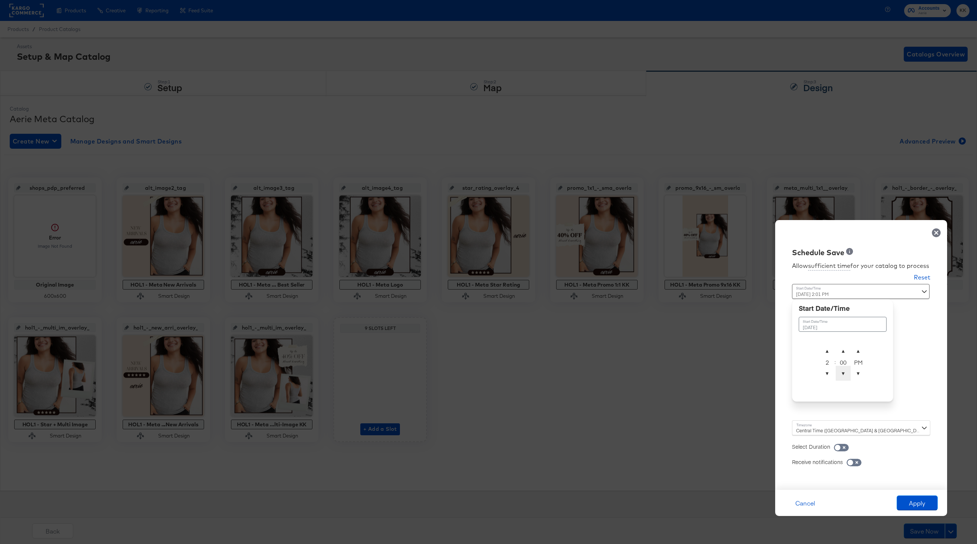
click at [845, 369] on span "▼" at bounding box center [843, 373] width 15 height 15
type input "October 14th 2025 2:00 AM"
click at [858, 350] on span "▲" at bounding box center [858, 350] width 15 height 15
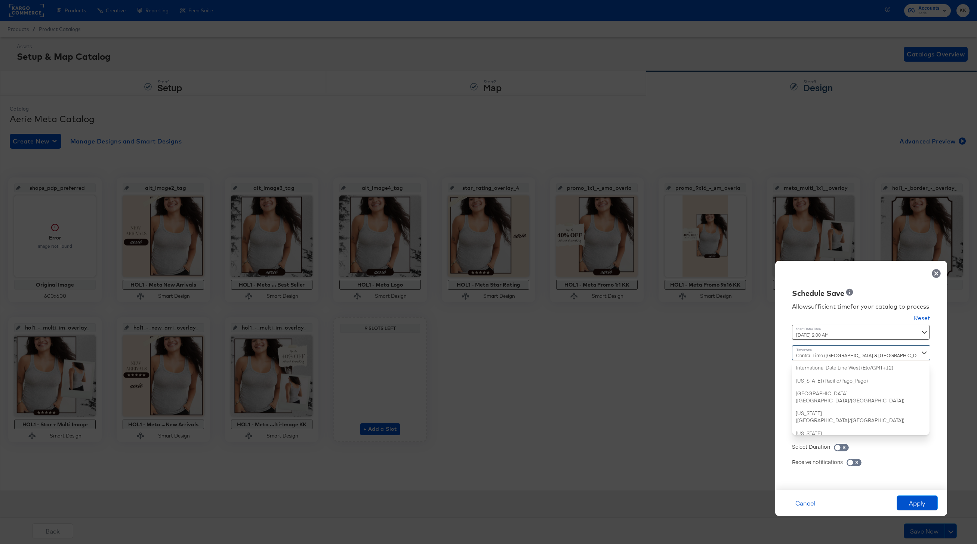
click at [812, 432] on div "Central Time (US & Canada) (America/Chicago) International Date Line West (Etc/…" at bounding box center [861, 390] width 138 height 90
type input "new"
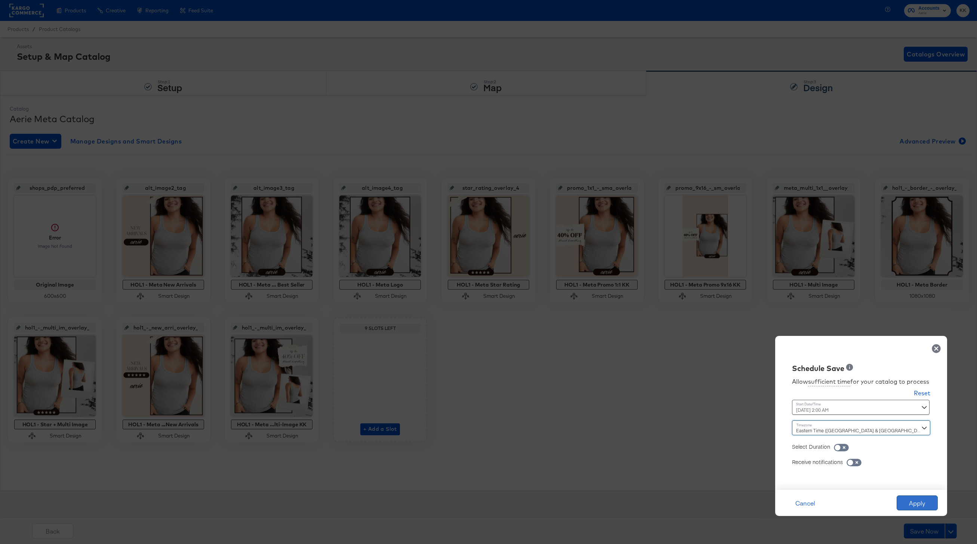
click at [925, 503] on button "Apply" at bounding box center [917, 503] width 41 height 15
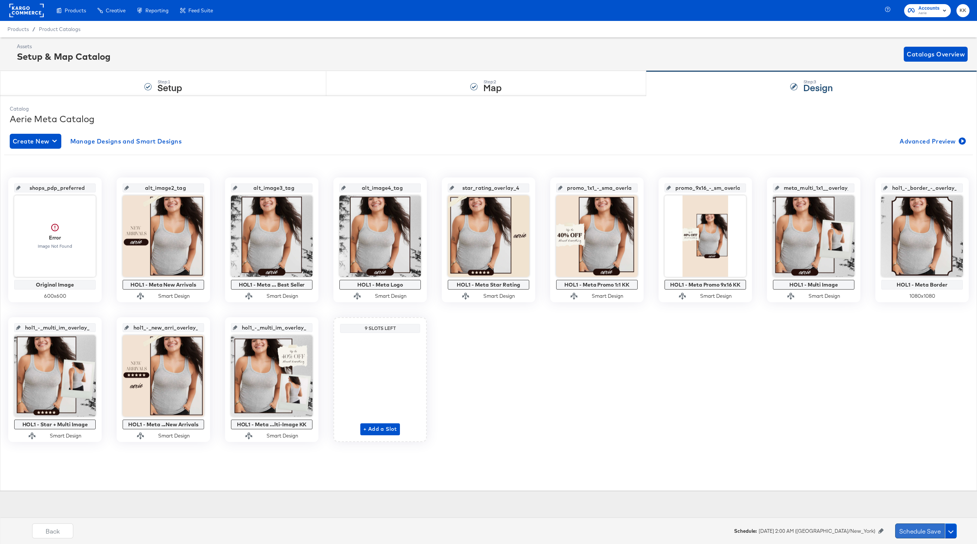
click at [924, 529] on button "Schedule Save" at bounding box center [920, 531] width 50 height 15
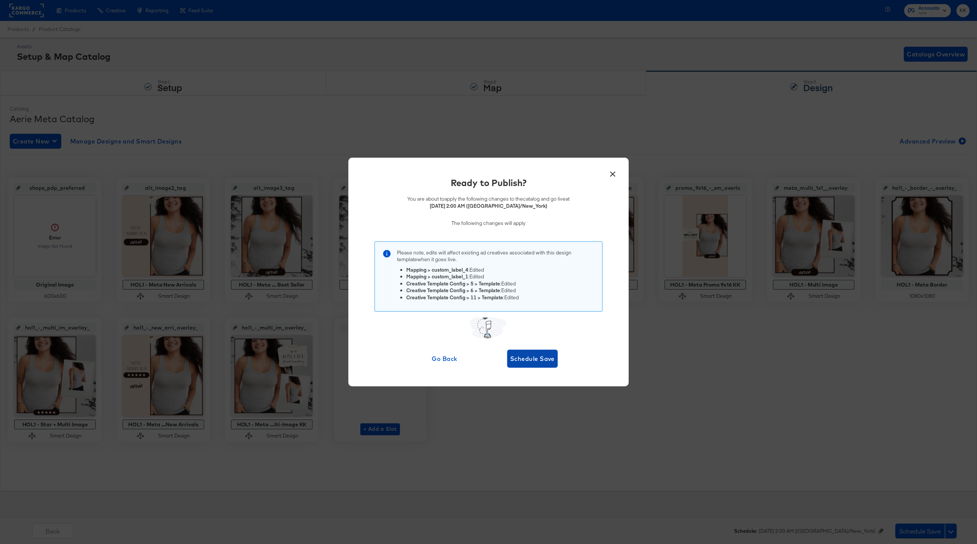
click at [546, 354] on span "Schedule Save" at bounding box center [532, 359] width 44 height 10
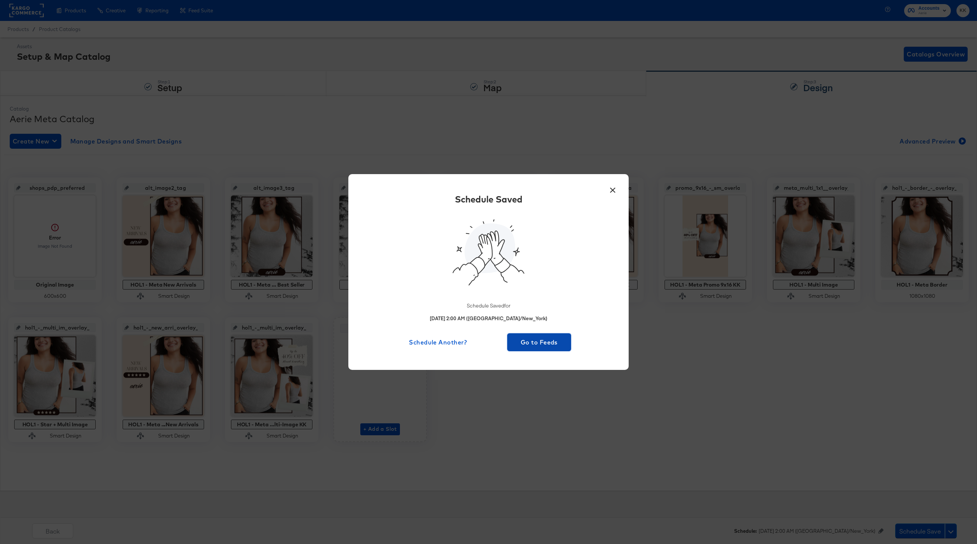
click at [536, 339] on span "Go to Feeds" at bounding box center [539, 342] width 58 height 10
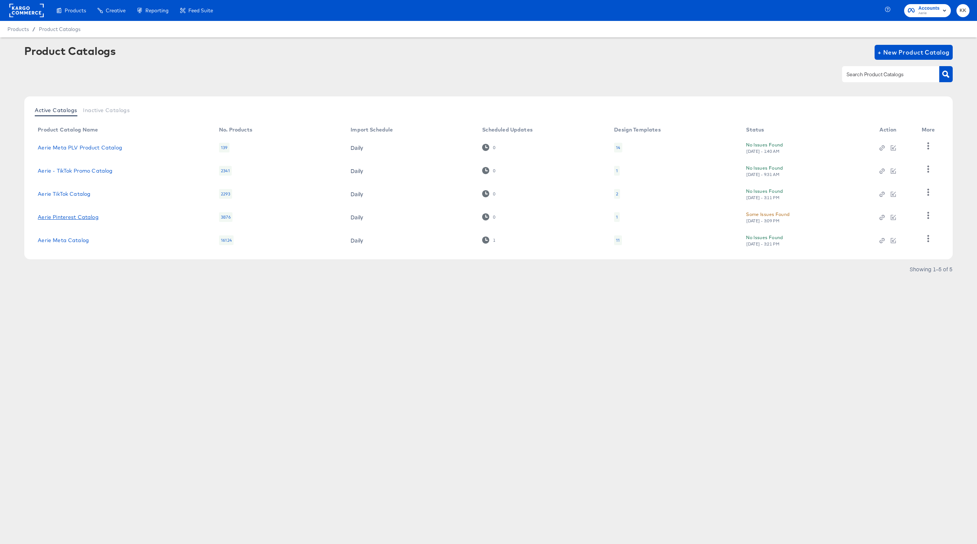
click at [72, 215] on link "Aerie Pinterest Catalog" at bounding box center [68, 217] width 61 height 6
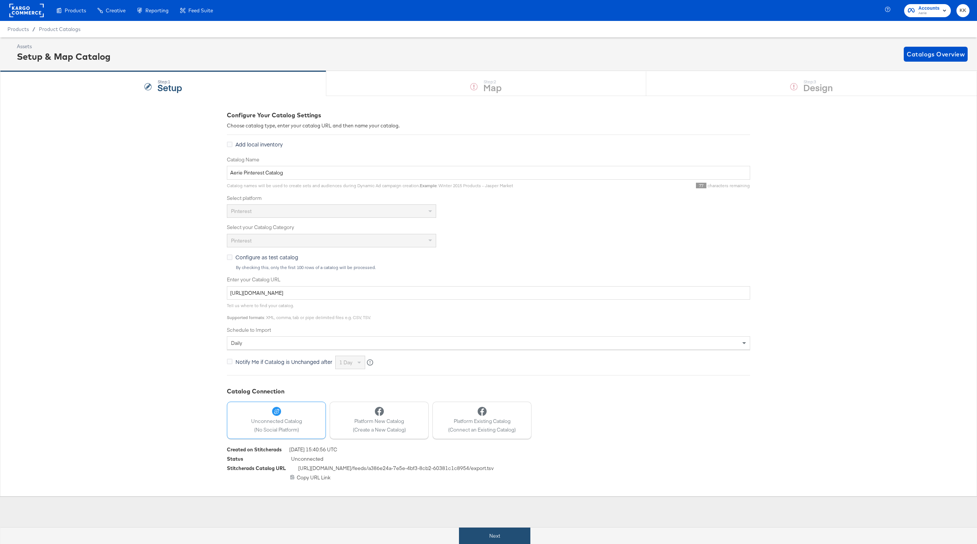
click at [466, 531] on button "Next" at bounding box center [494, 536] width 71 height 17
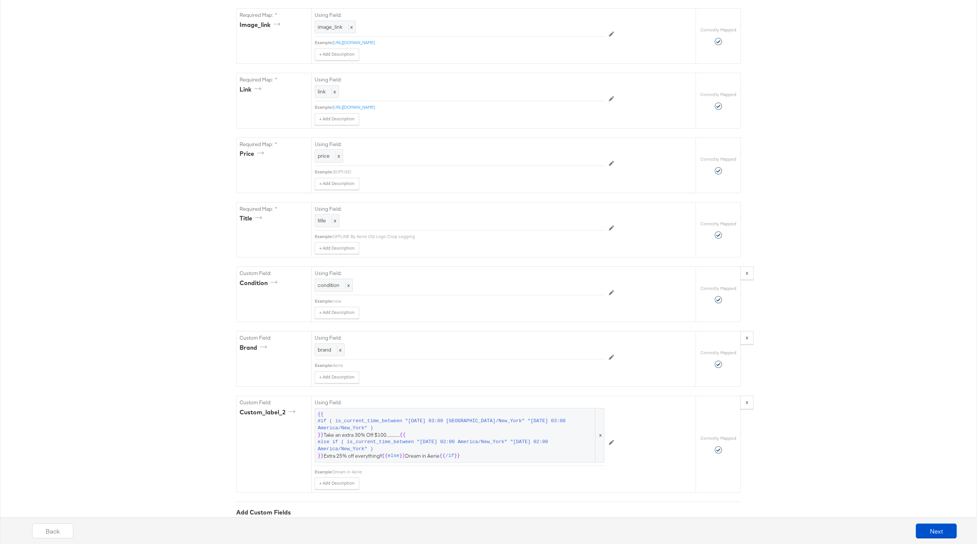
scroll to position [419, 0]
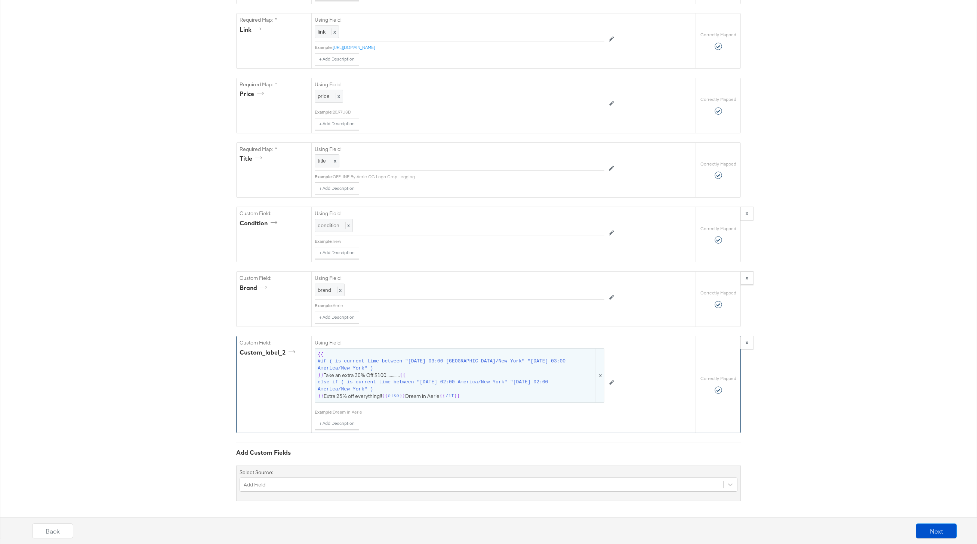
click at [421, 379] on span "else if ( is_current_time_between "2025-02-04 02:00 America/New_York" "2025-02-…" at bounding box center [456, 386] width 276 height 14
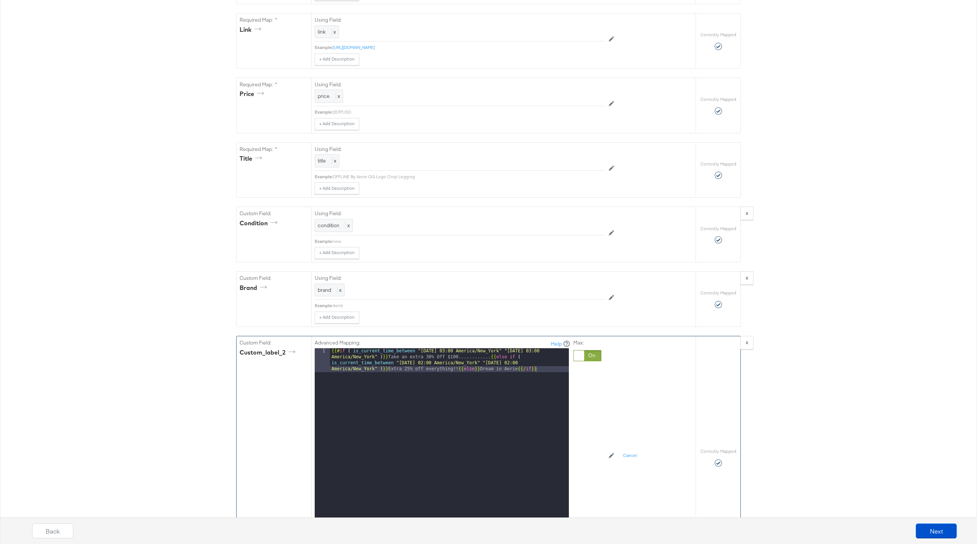
click at [473, 356] on div "{{# if ( is_current_time_between "2024-06-28 03:00 America/New_York" "2024-06-2…" at bounding box center [449, 465] width 239 height 235
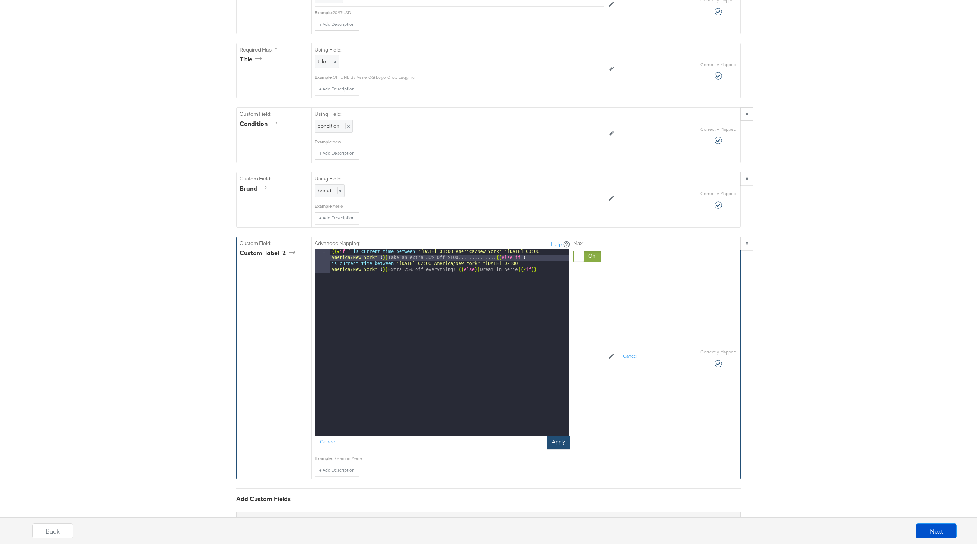
click at [552, 442] on button "Apply" at bounding box center [559, 442] width 24 height 13
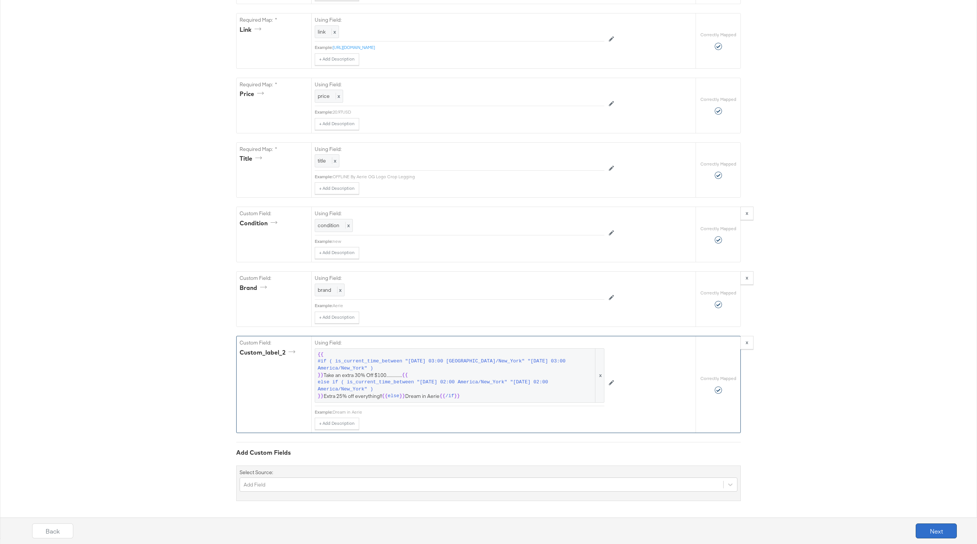
click at [936, 532] on button "Next" at bounding box center [936, 531] width 41 height 15
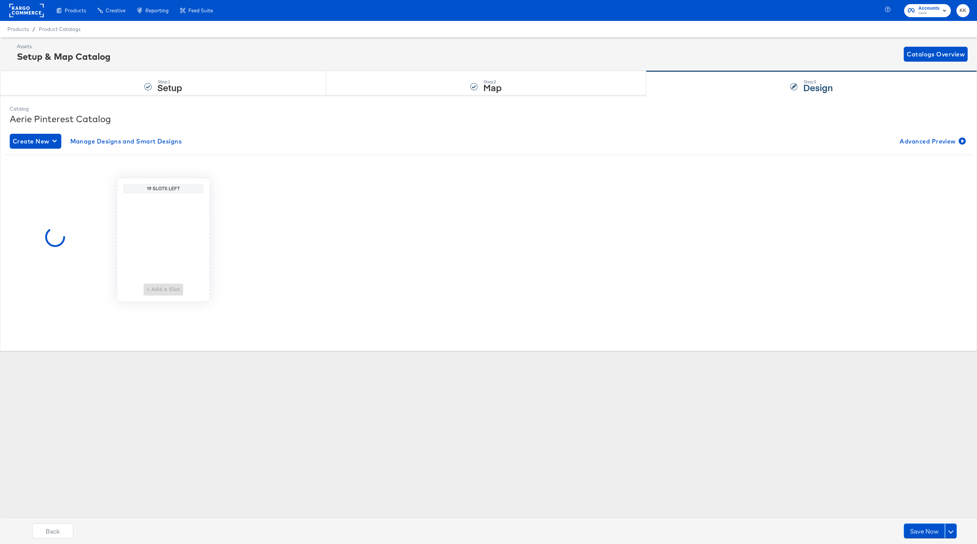
scroll to position [0, 0]
click at [36, 292] on span "Edit" at bounding box center [30, 293] width 34 height 6
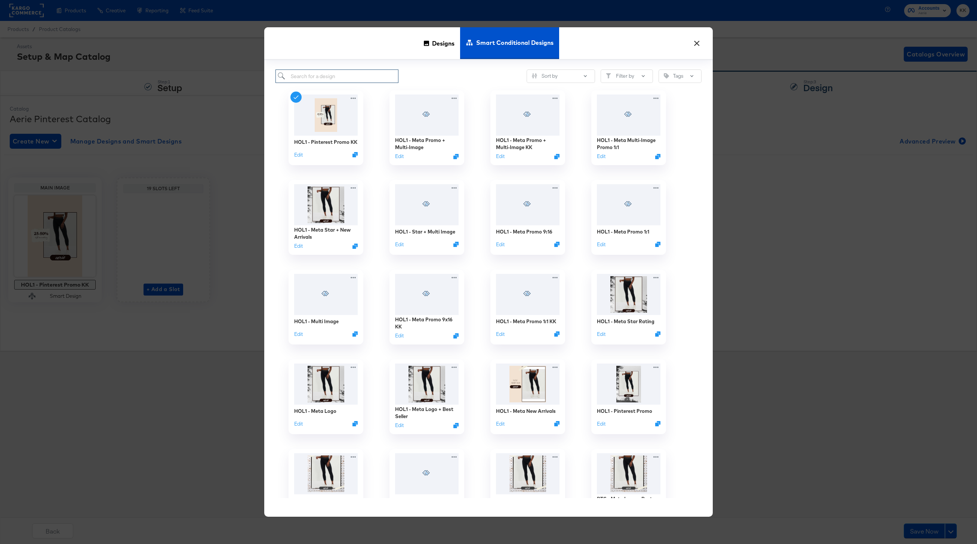
click at [312, 72] on input "search" at bounding box center [336, 77] width 123 height 14
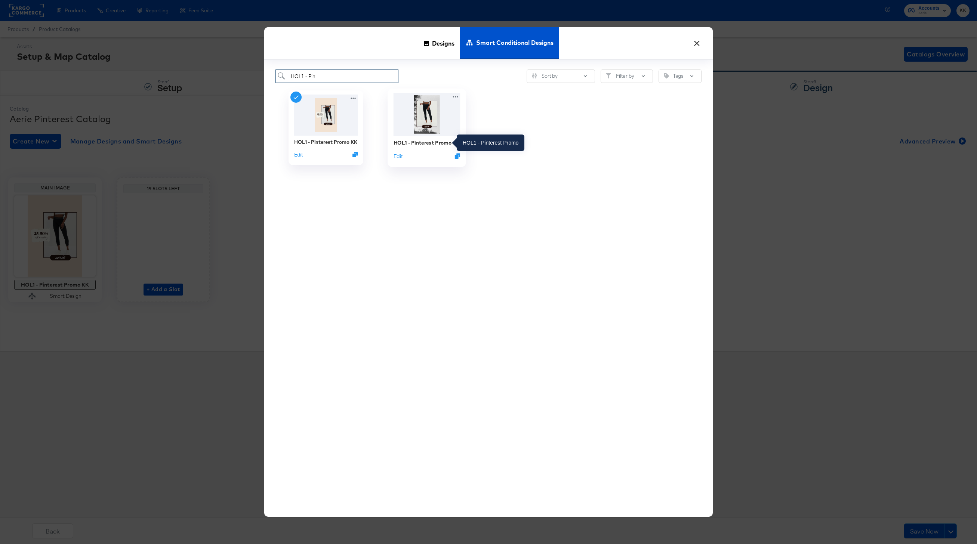
type input "HOL1 - Pin"
click at [423, 142] on div "HOL1 - Pinterest Promo" at bounding box center [423, 142] width 58 height 7
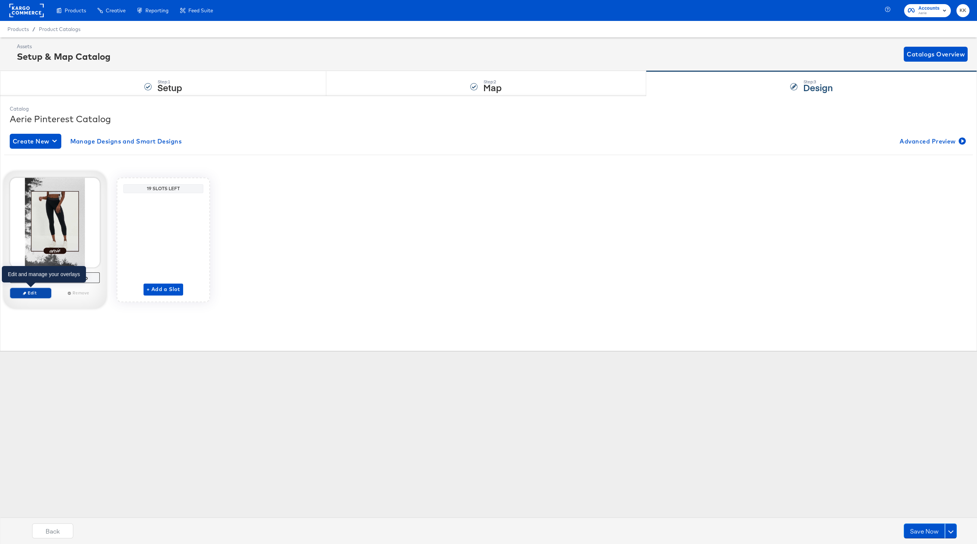
click at [31, 294] on span "Edit" at bounding box center [30, 293] width 34 height 6
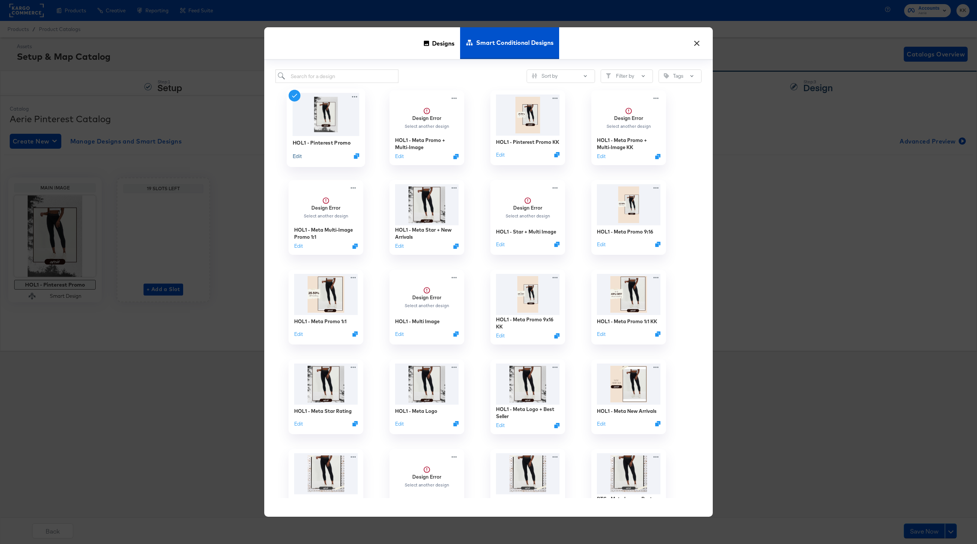
click at [298, 155] on button "Edit" at bounding box center [297, 155] width 9 height 7
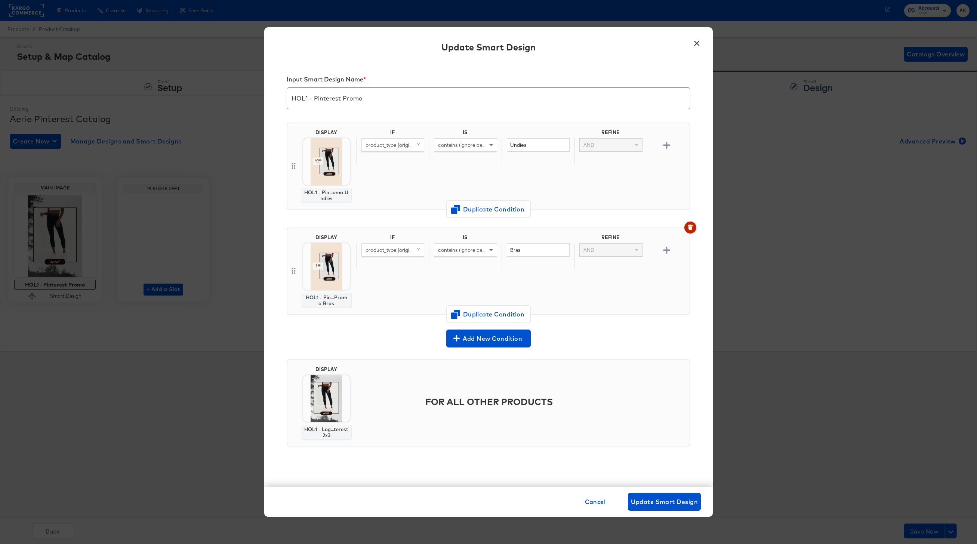
click at [690, 228] on icon "button" at bounding box center [690, 227] width 4 height 3
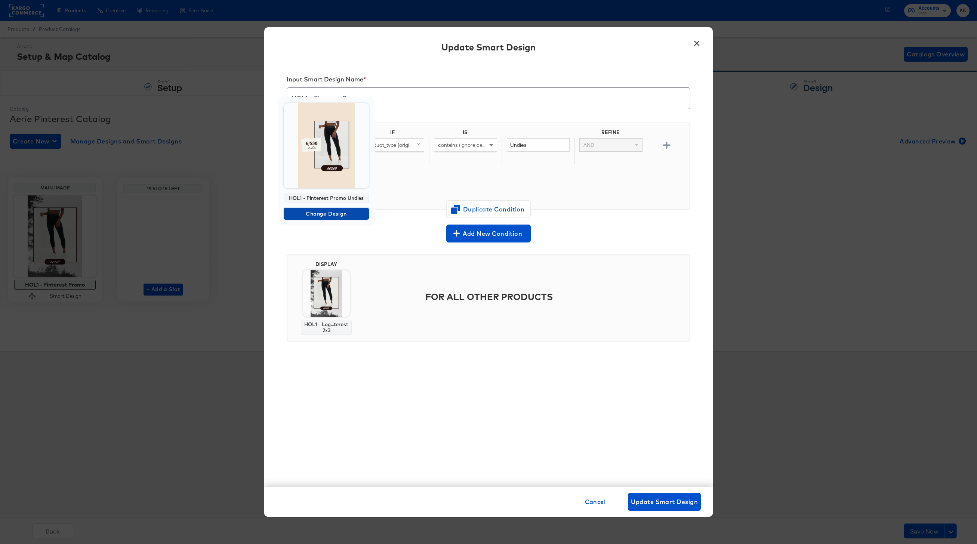
click at [328, 212] on span "Change Design" at bounding box center [326, 213] width 79 height 9
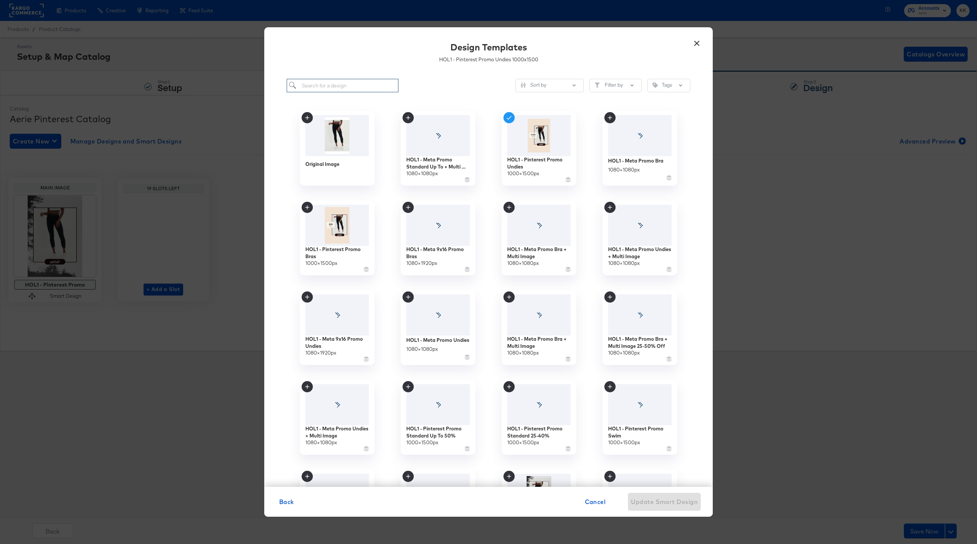
click at [349, 83] on input "search" at bounding box center [343, 86] width 112 height 14
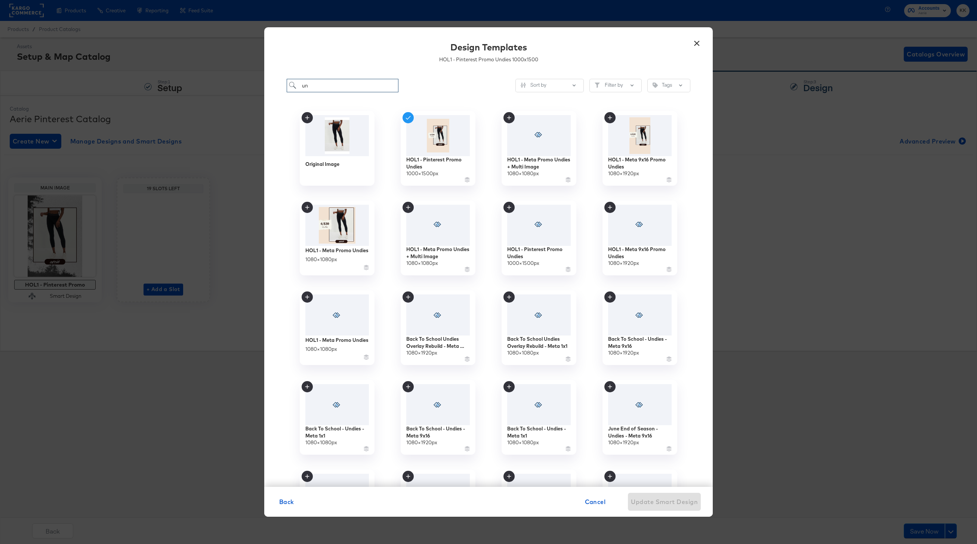
type input "u"
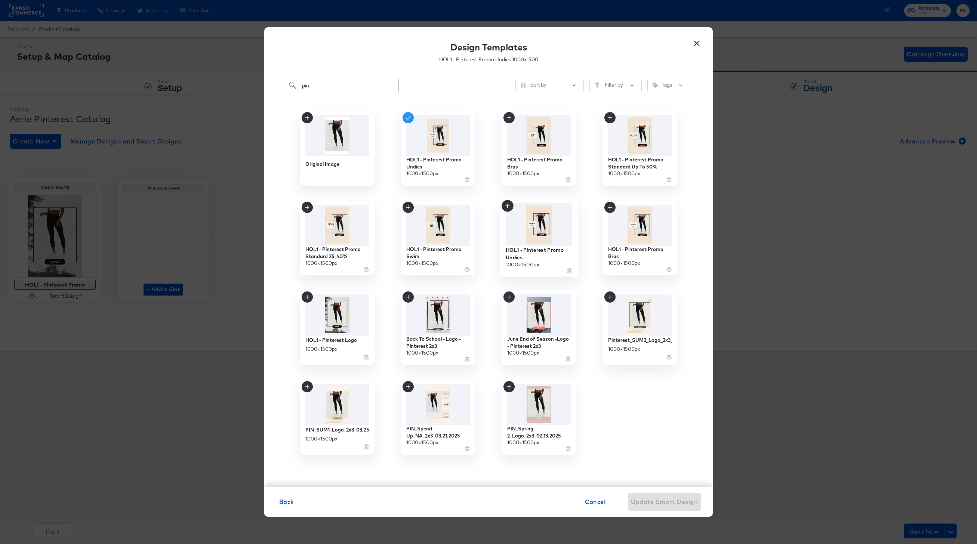
type input "pin"
click at [530, 252] on div "HOL1 - Pinterest Promo Undies" at bounding box center [539, 253] width 67 height 15
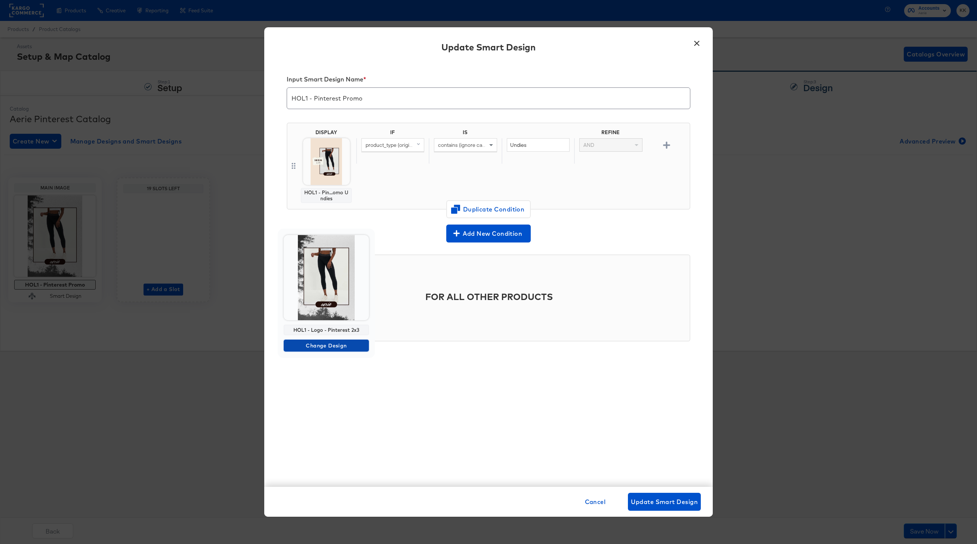
click at [327, 345] on span "Change Design" at bounding box center [326, 345] width 79 height 9
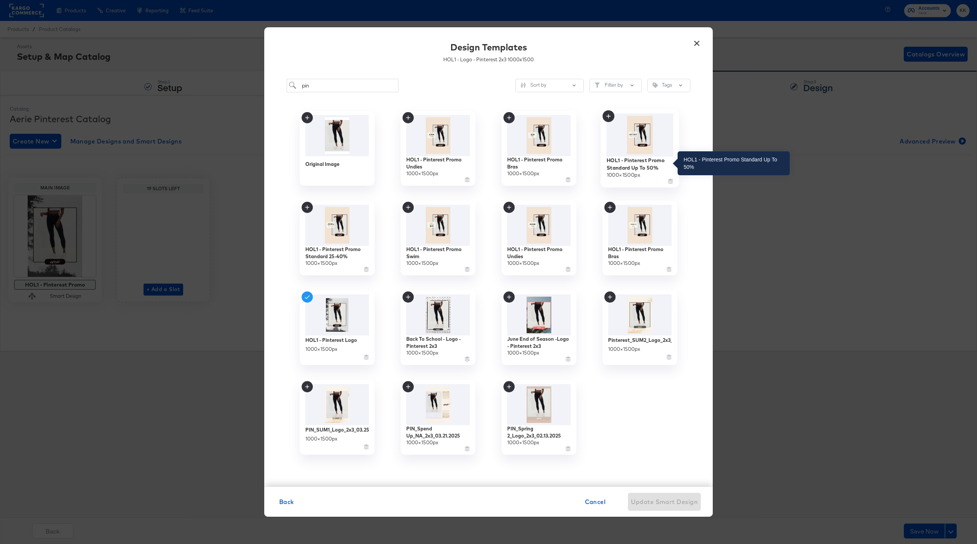
click at [639, 168] on div "HOL1 - Pinterest Promo Standard Up To 50%" at bounding box center [640, 164] width 67 height 15
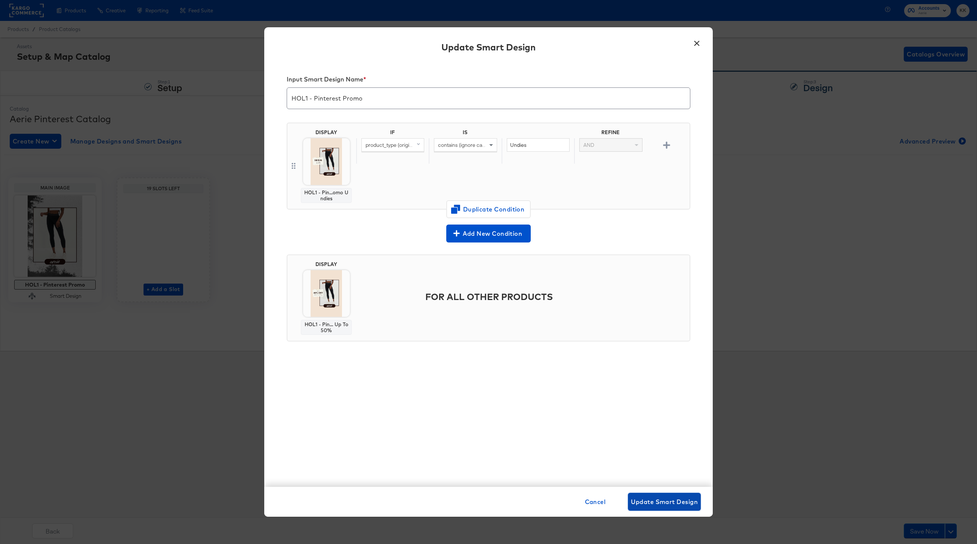
click at [672, 494] on button "Update Smart Design" at bounding box center [664, 502] width 73 height 18
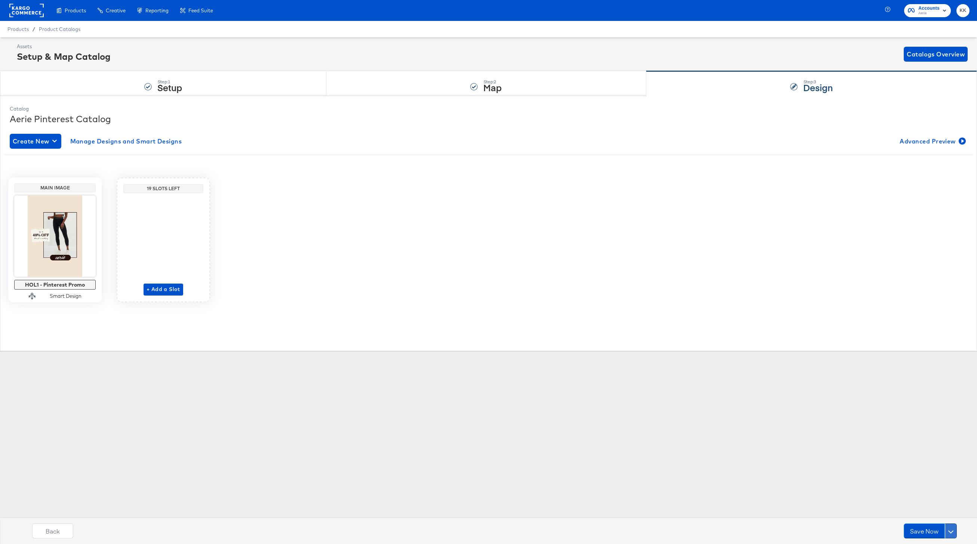
click at [950, 528] on button at bounding box center [951, 531] width 12 height 15
click at [937, 516] on div "Schedule Save" at bounding box center [933, 516] width 34 height 7
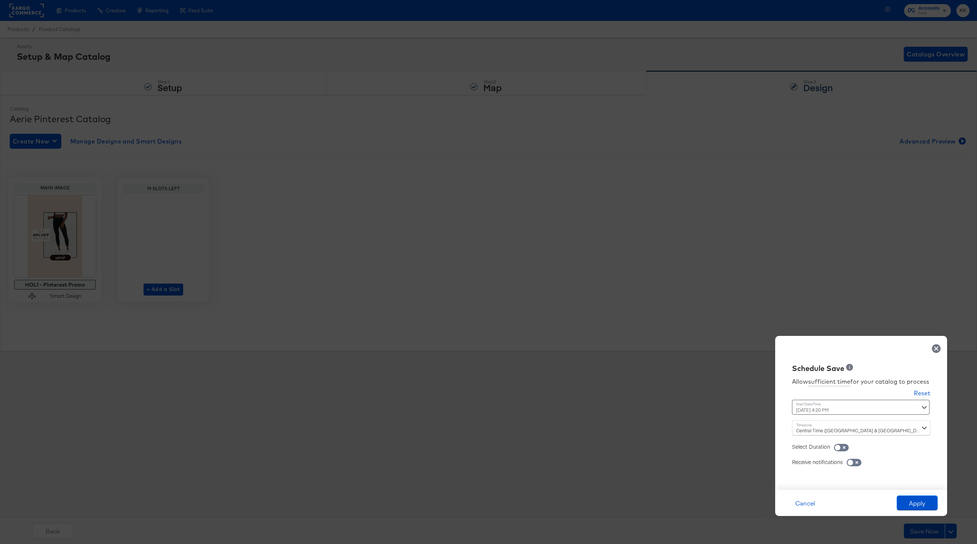
click at [817, 410] on div "October 14th 2025 4:20 PM ‹ October 2025 › Su Mo Tu We Th Fr Sa 28 29 30 1 2 3 …" at bounding box center [842, 407] width 101 height 15
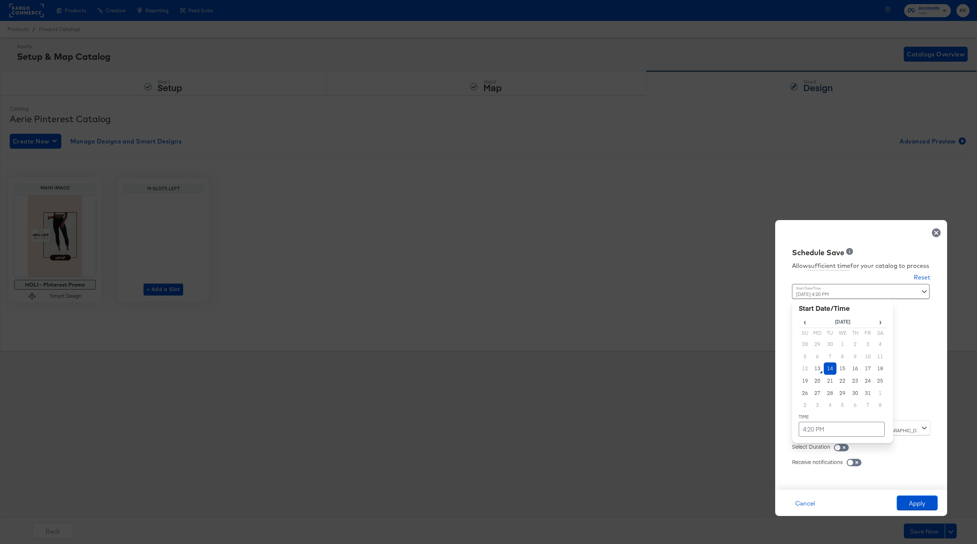
click at [832, 372] on td "14" at bounding box center [830, 369] width 13 height 12
click at [832, 434] on td "4:20 PM" at bounding box center [842, 429] width 86 height 15
click at [830, 379] on span "▼" at bounding box center [827, 373] width 15 height 15
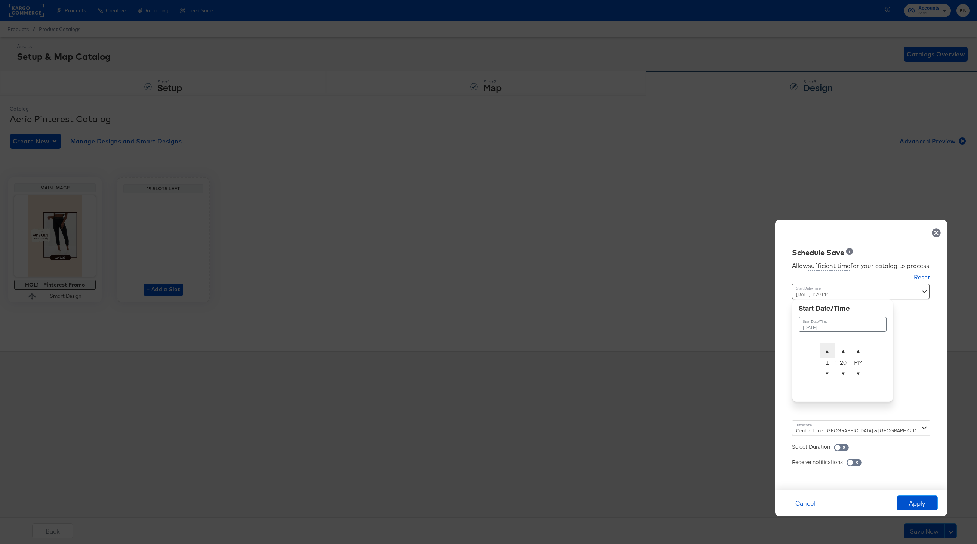
click at [823, 343] on span "▲" at bounding box center [827, 350] width 15 height 15
click at [845, 373] on span "▼" at bounding box center [843, 373] width 15 height 15
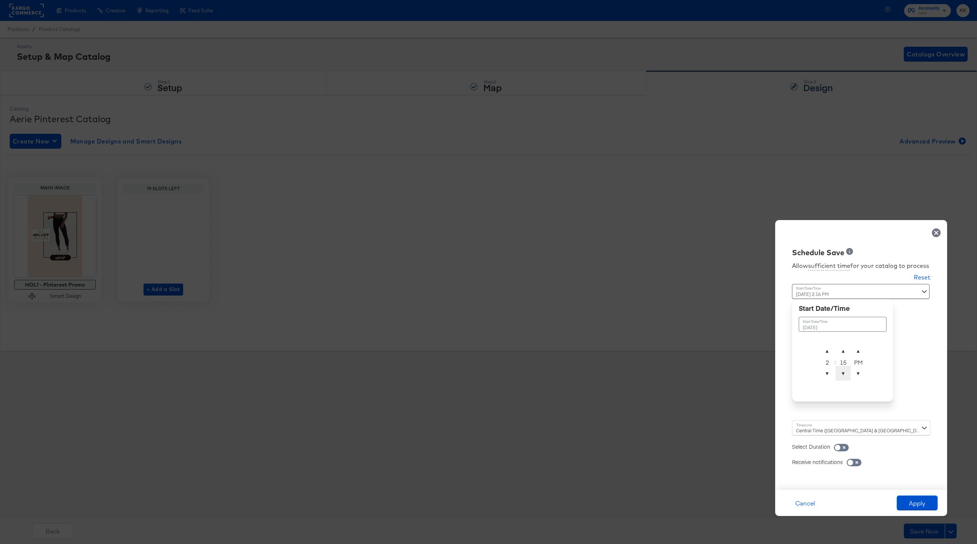
click at [845, 373] on span "▼" at bounding box center [843, 373] width 15 height 15
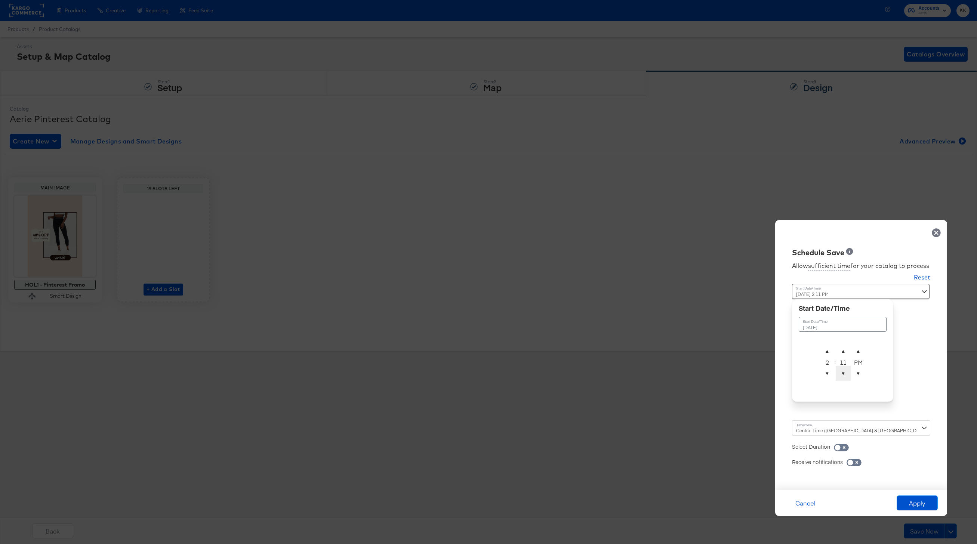
click at [845, 373] on span "▼" at bounding box center [843, 373] width 15 height 15
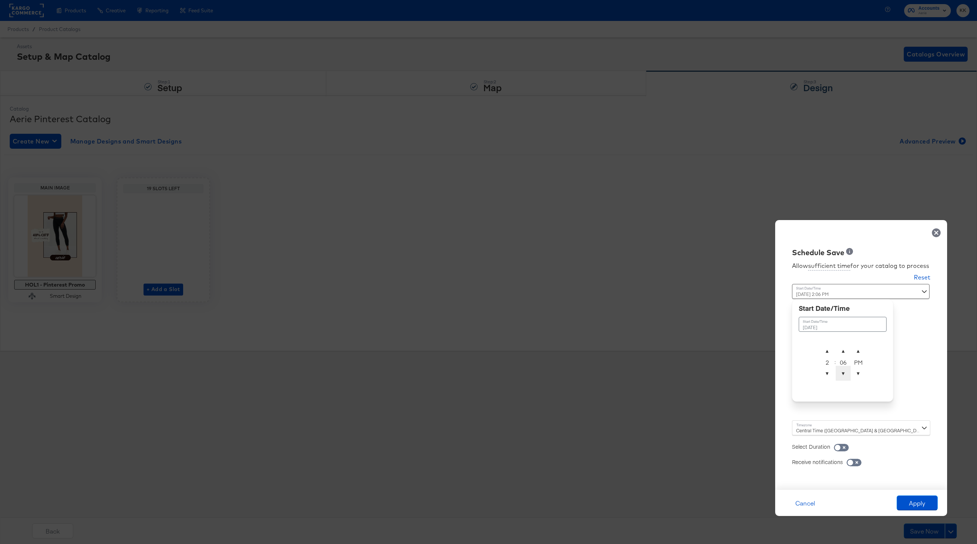
click at [845, 373] on span "▼" at bounding box center [843, 373] width 15 height 15
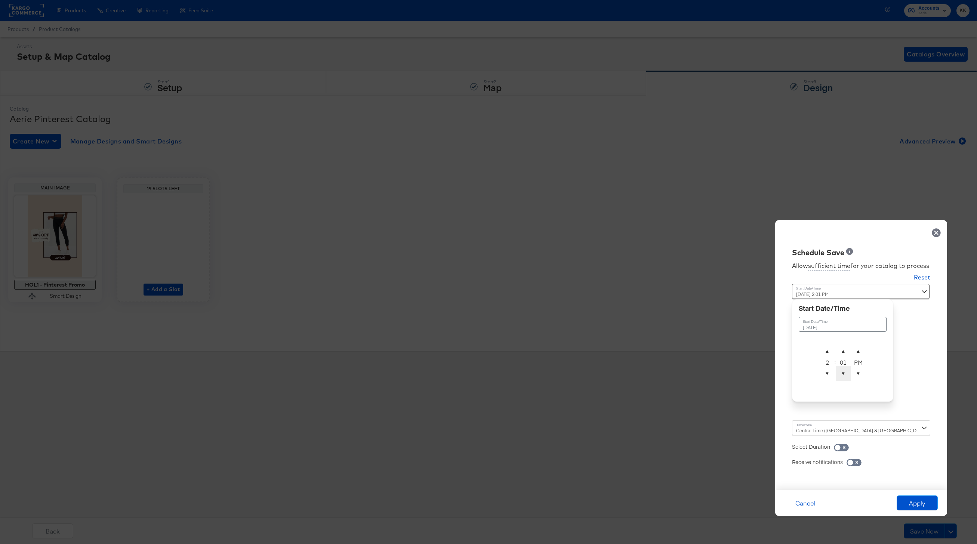
click at [845, 373] on span "▼" at bounding box center [843, 373] width 15 height 15
type input "October 14th 2025 2:00 AM"
click at [857, 353] on span "▲" at bounding box center [858, 350] width 15 height 15
click at [812, 428] on div "Central Time (US & Canada) (America/Chicago)" at bounding box center [861, 427] width 138 height 15
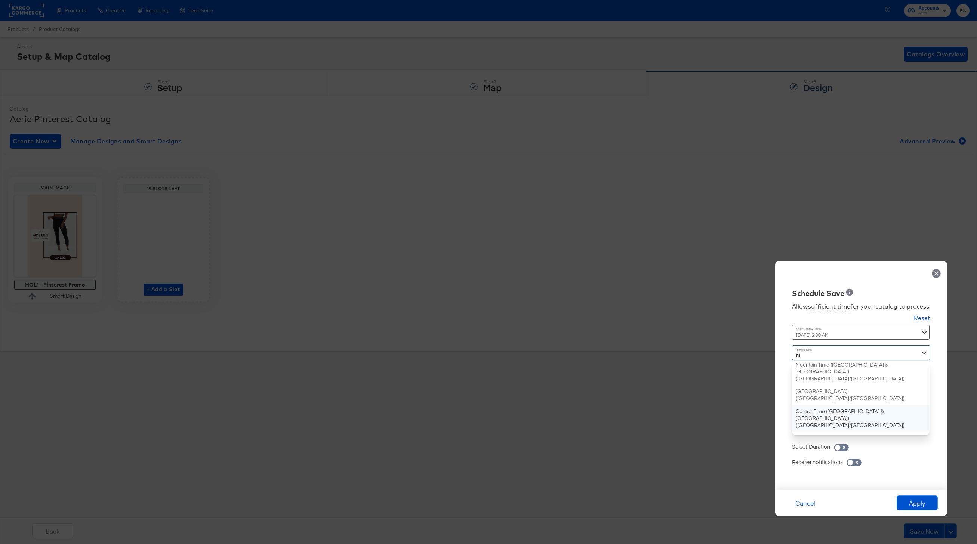
type input "new"
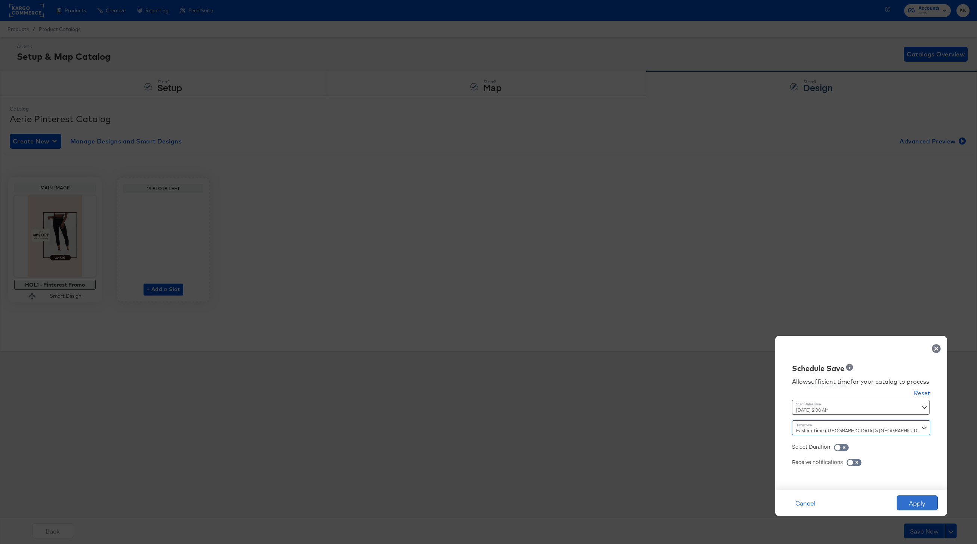
click at [935, 505] on button "Apply" at bounding box center [917, 503] width 41 height 15
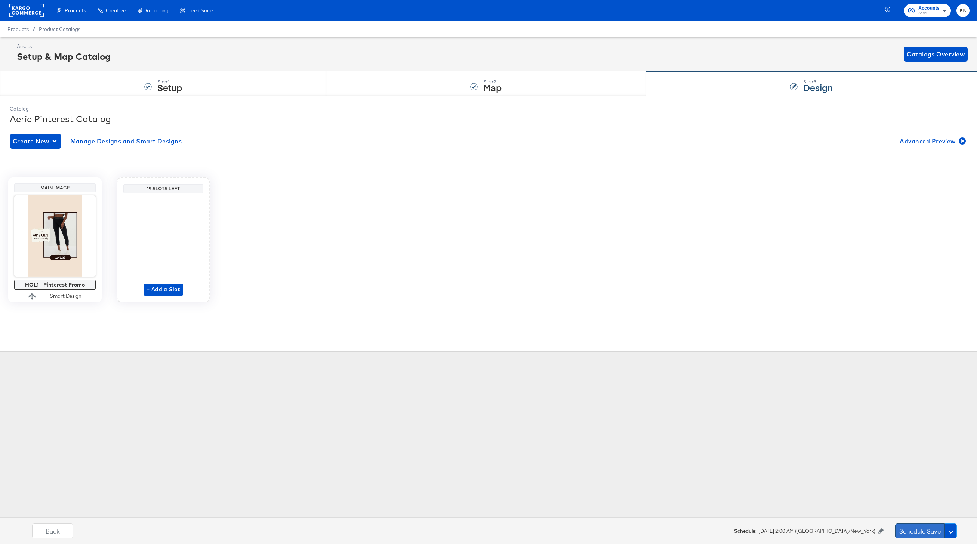
click at [906, 531] on button "Schedule Save" at bounding box center [920, 531] width 50 height 15
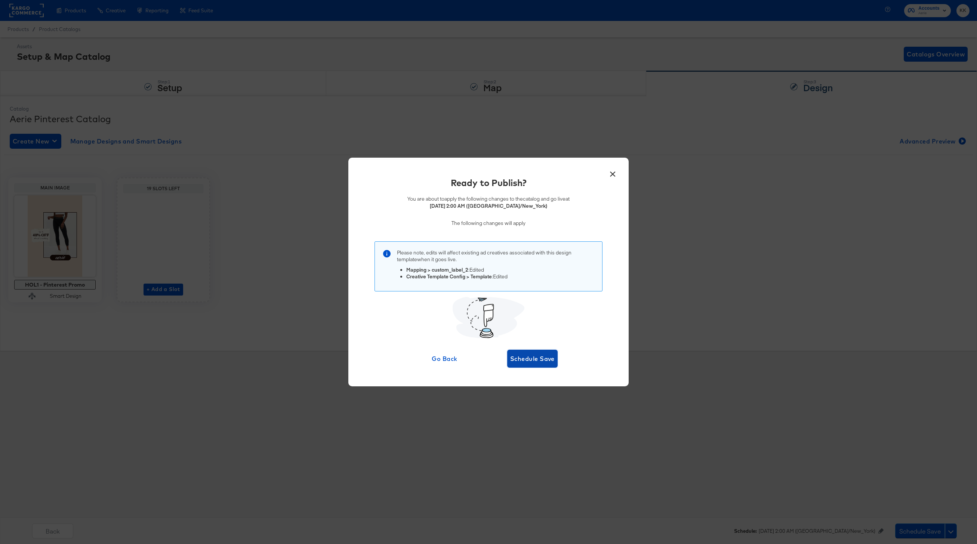
click at [543, 357] on span "Schedule Save" at bounding box center [532, 359] width 44 height 10
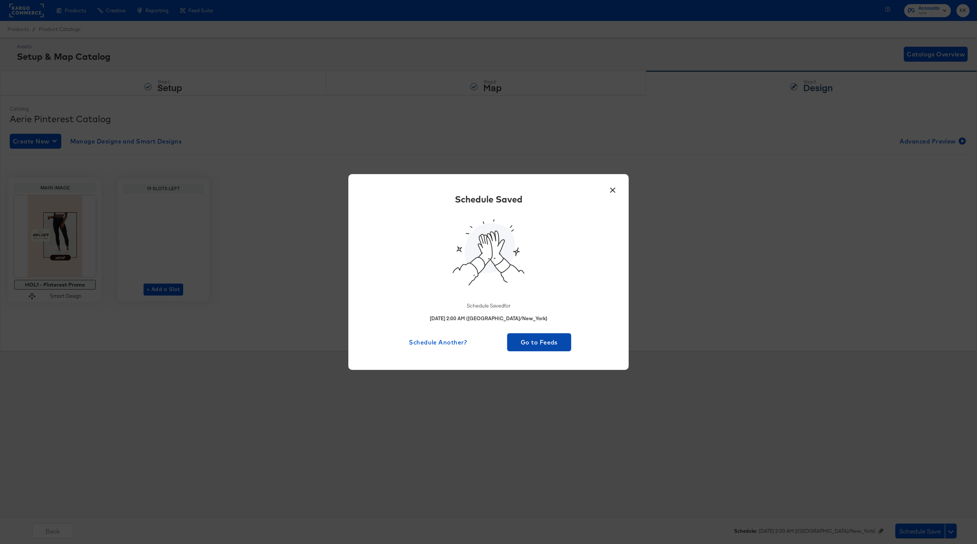
click at [541, 343] on span "Go to Feeds" at bounding box center [539, 342] width 58 height 10
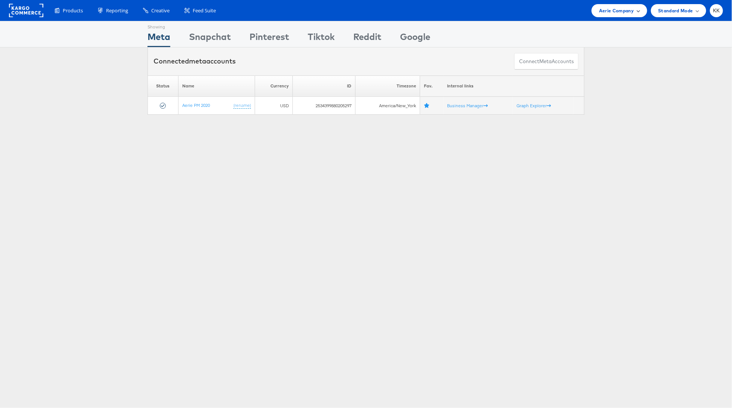
click at [610, 8] on div "Aerie Company" at bounding box center [619, 11] width 40 height 8
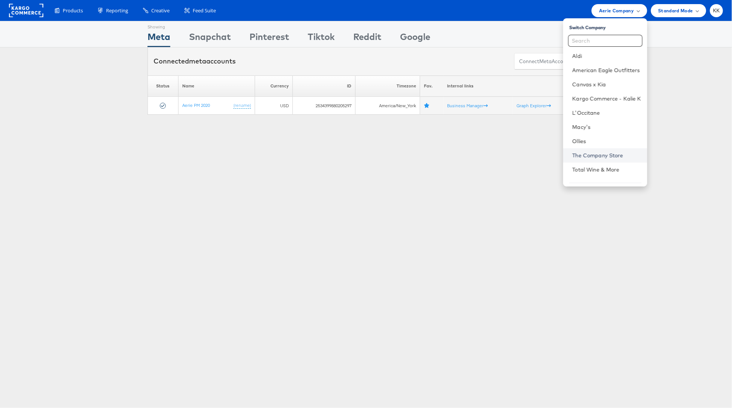
click at [604, 156] on link "The Company Store" at bounding box center [607, 155] width 69 height 7
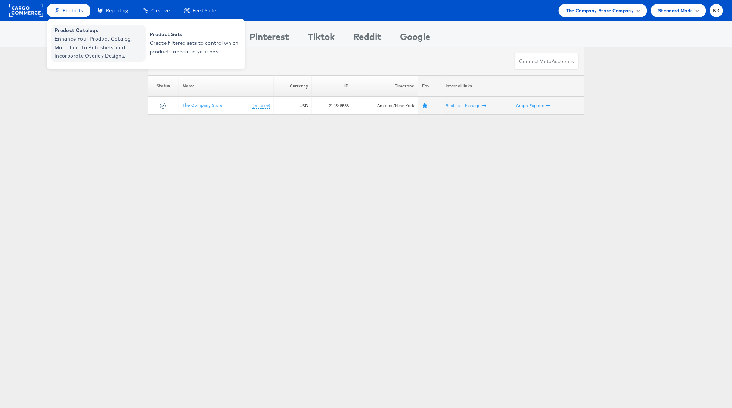
click at [84, 38] on span "Enhance Your Product Catalog, Map Them to Publishers, and Incorporate Overlay D…" at bounding box center [100, 47] width 90 height 25
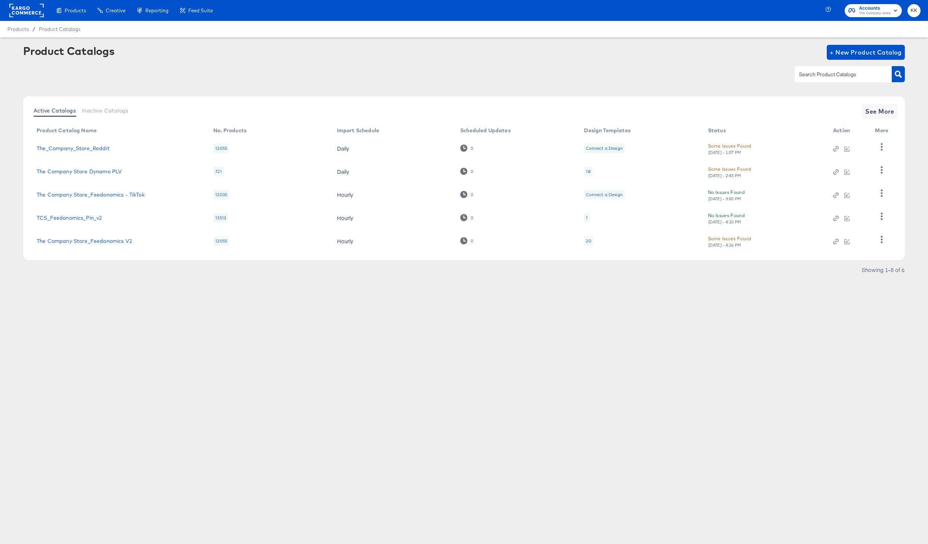
click at [33, 15] on rect at bounding box center [26, 10] width 34 height 13
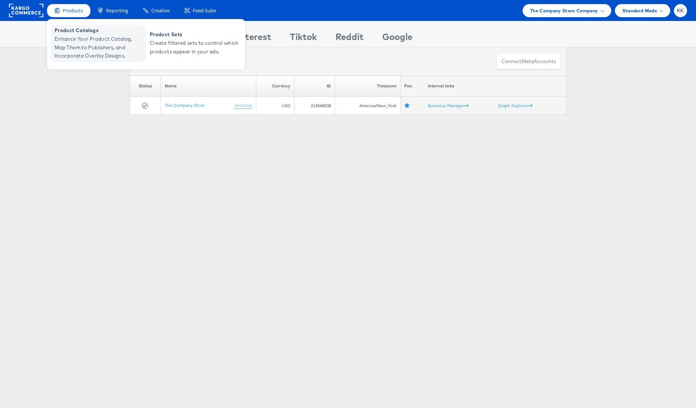
click at [71, 39] on span "Enhance Your Product Catalog, Map Them to Publishers, and Incorporate Overlay D…" at bounding box center [100, 47] width 90 height 25
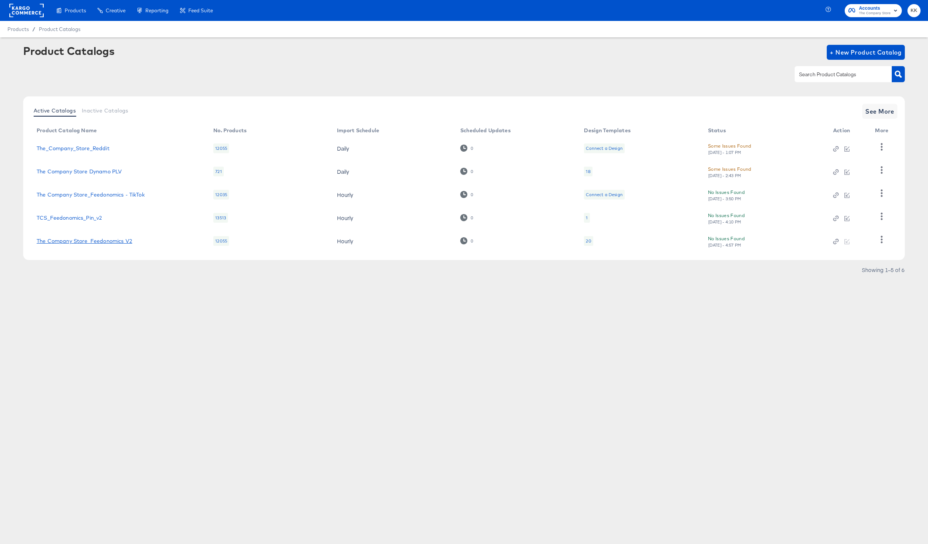
click at [105, 243] on link "The Company Store_Feedonomics V2" at bounding box center [85, 241] width 96 height 6
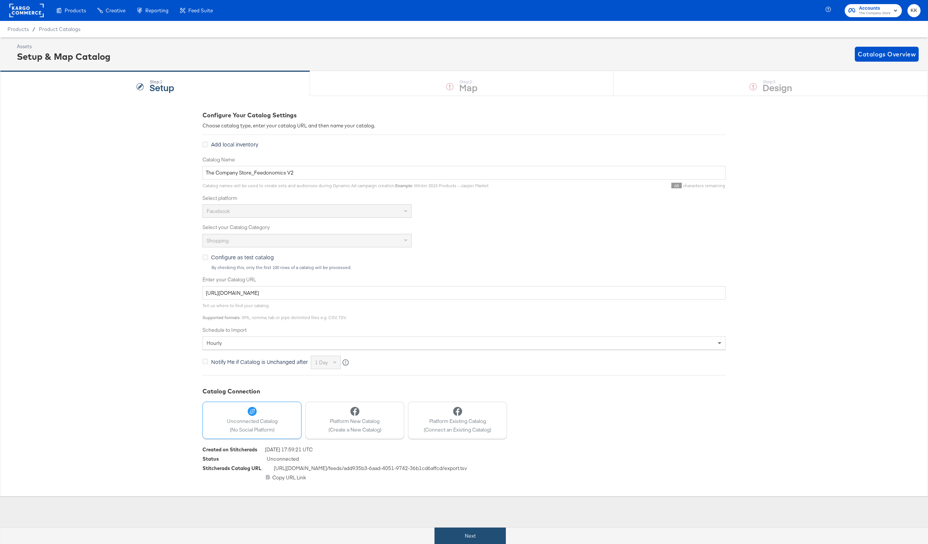
click at [439, 408] on button "Next" at bounding box center [470, 536] width 71 height 17
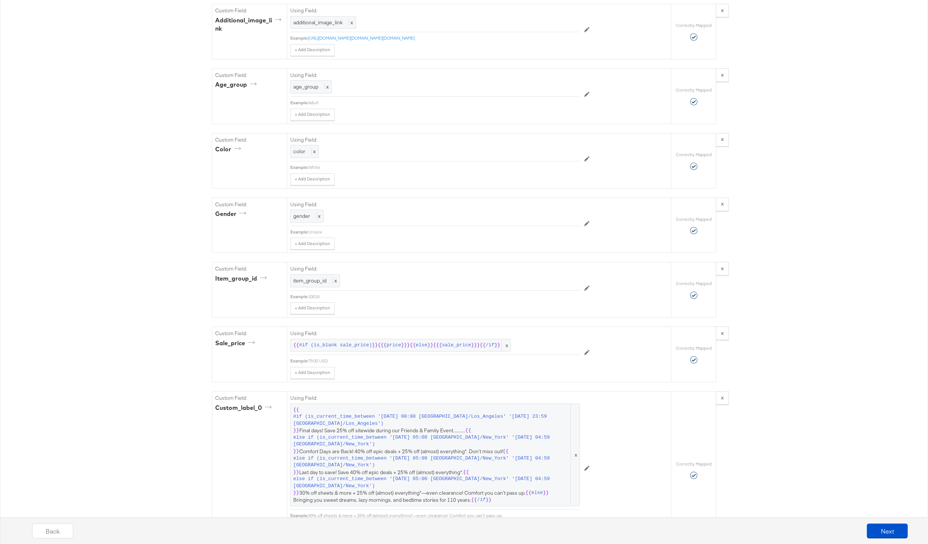
scroll to position [1154, 0]
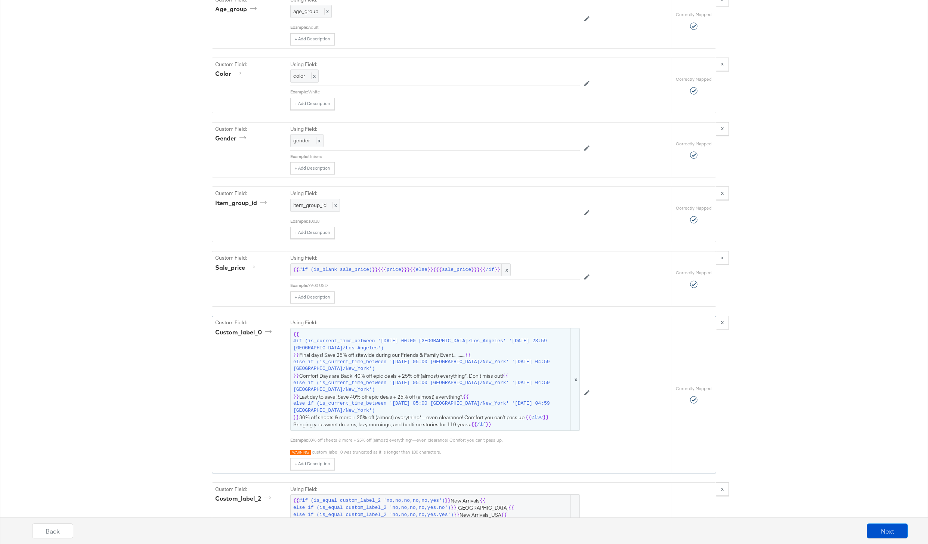
click at [371, 392] on span "else if (is_current_time_between '[DATE] 05:00 [GEOGRAPHIC_DATA]/New_York' '[DA…" at bounding box center [431, 387] width 276 height 14
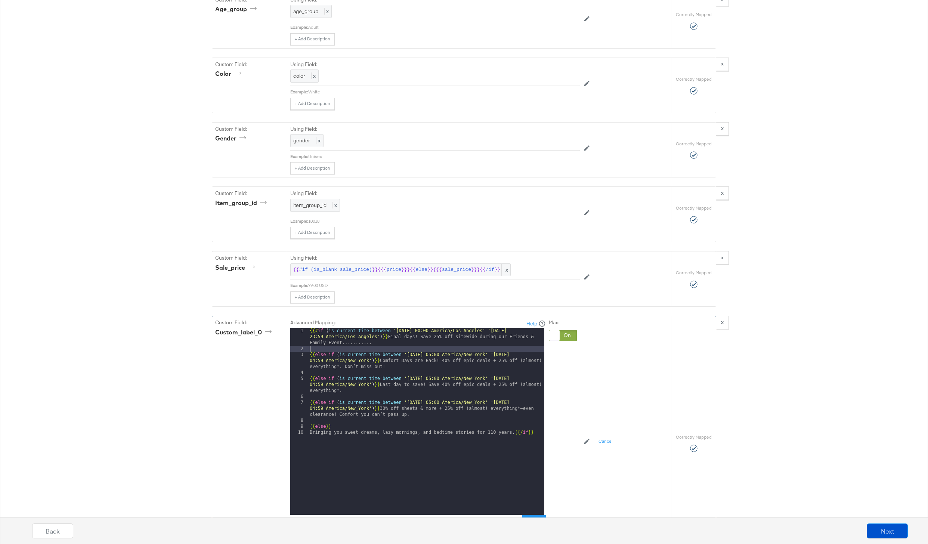
click at [404, 346] on div "{{# if ( is_current_time_between '[DATE] 00:00 America/Los_Angeles' '[DATE] 23:…" at bounding box center [426, 433] width 236 height 211
click at [388, 343] on div "{{# if ( is_current_time_between '[DATE] 00:00 America/Los_Angeles' '[DATE] 23:…" at bounding box center [426, 433] width 236 height 211
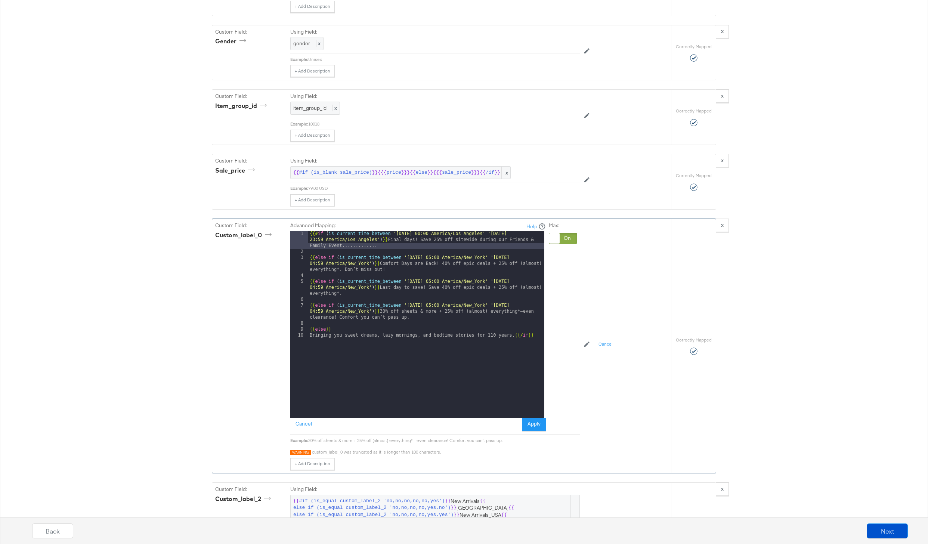
scroll to position [1265, 0]
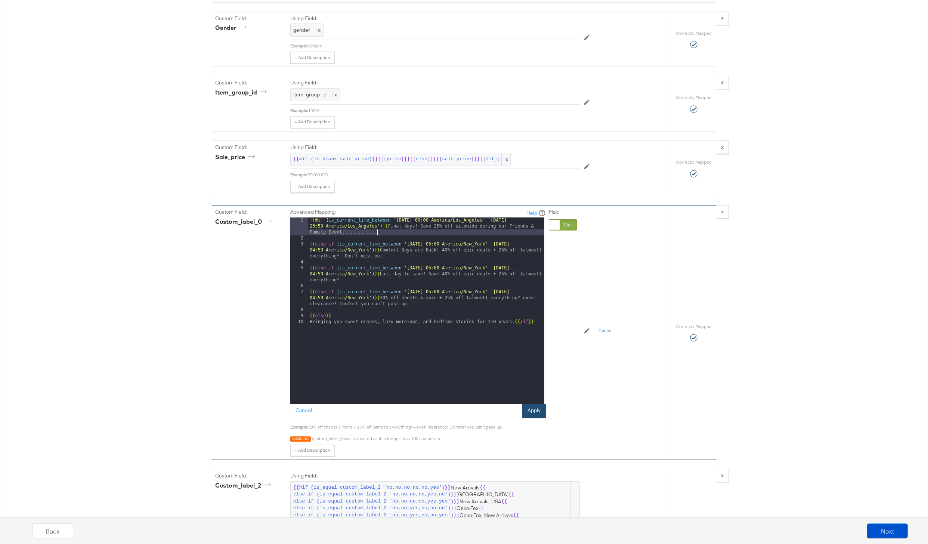
click at [526, 408] on button "Apply" at bounding box center [534, 410] width 24 height 13
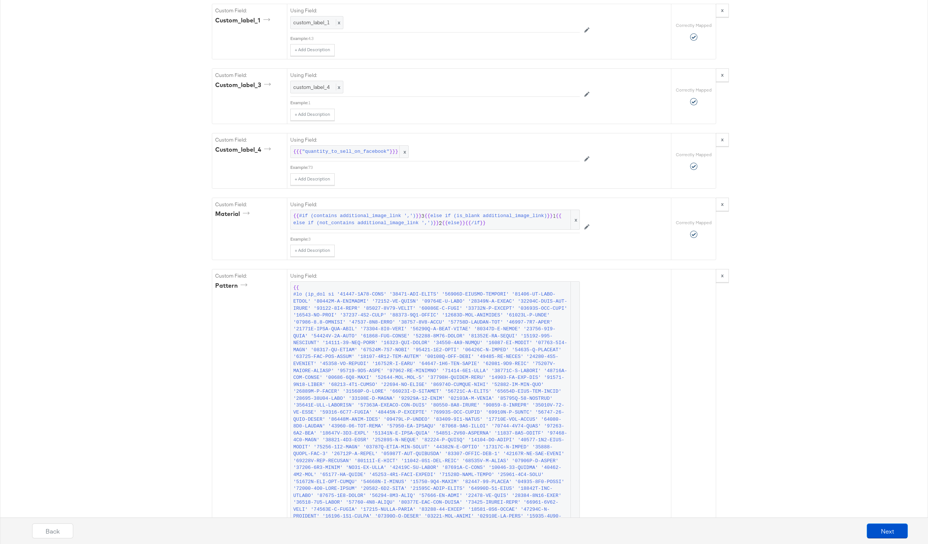
scroll to position [1905, 0]
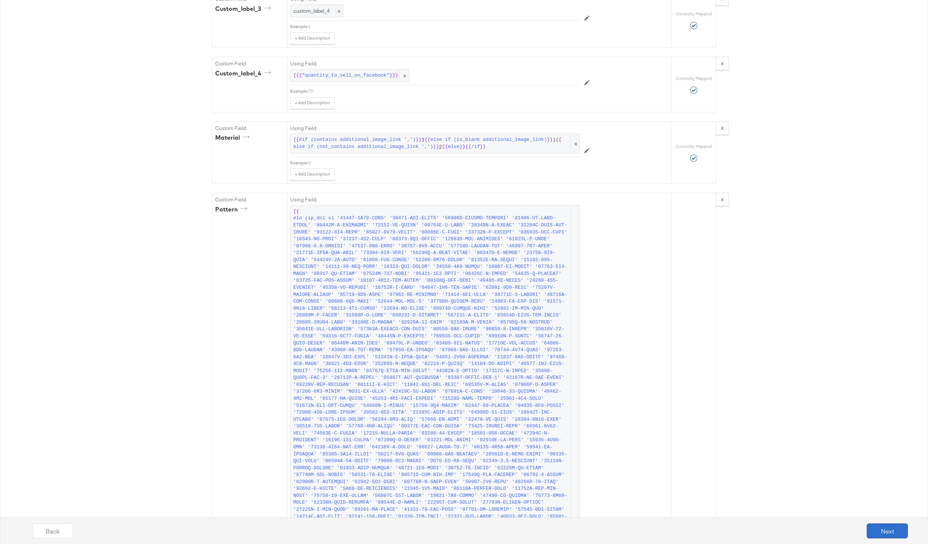
click at [696, 408] on button "Next" at bounding box center [887, 531] width 41 height 15
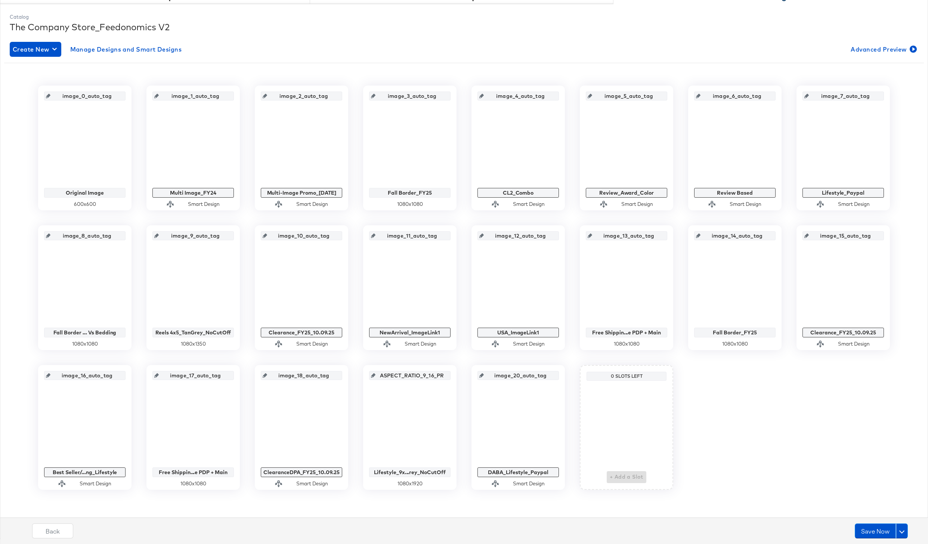
scroll to position [0, 0]
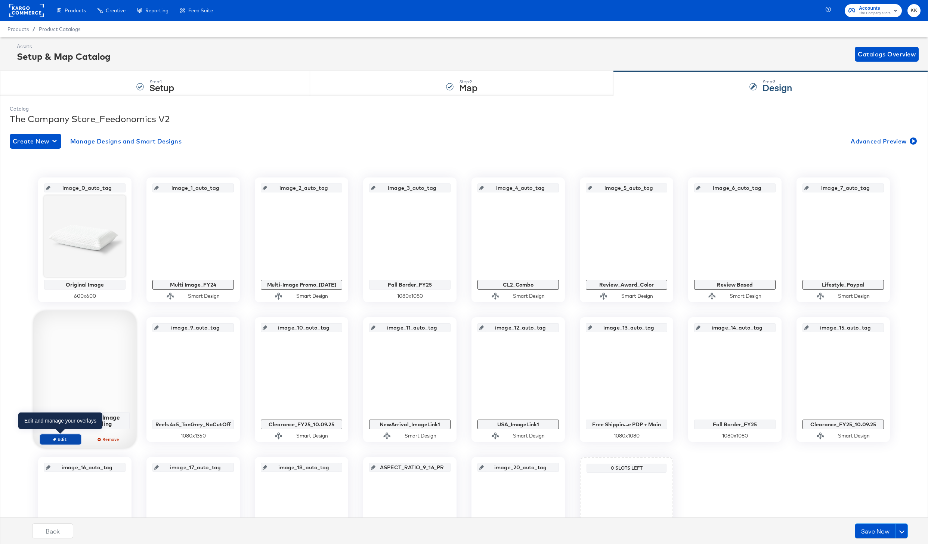
click at [64, 408] on span "Edit" at bounding box center [60, 439] width 34 height 6
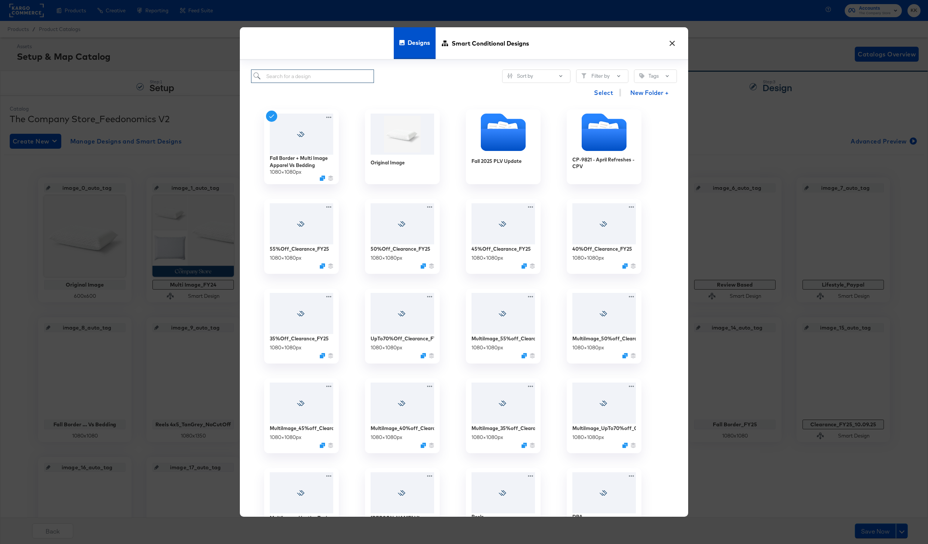
click at [299, 70] on input "search" at bounding box center [312, 77] width 123 height 14
type input "multi image"
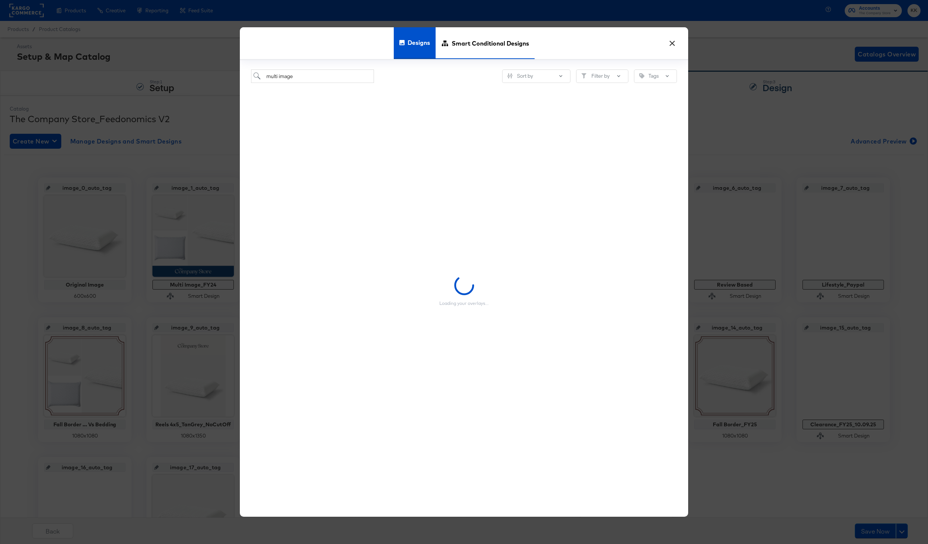
click at [472, 43] on span "Smart Conditional Designs" at bounding box center [490, 43] width 77 height 33
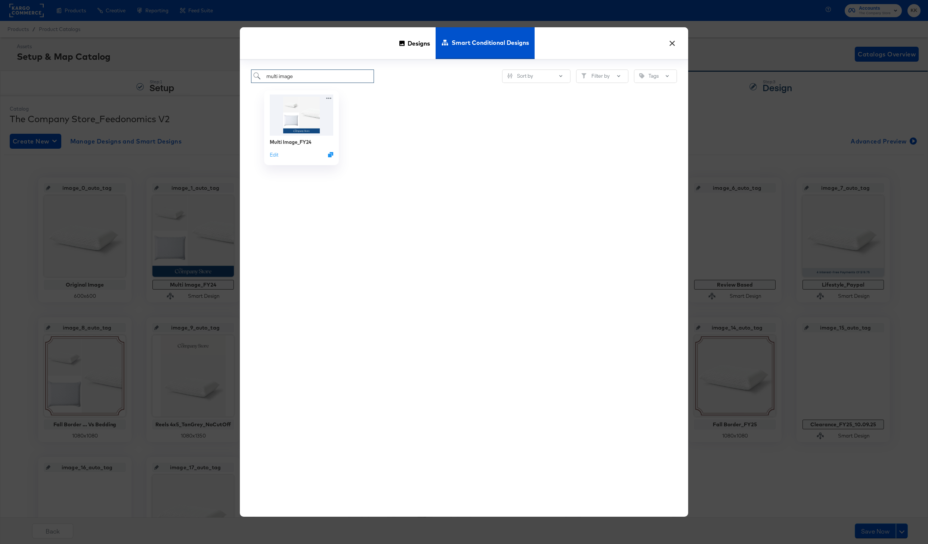
click at [315, 75] on input "multi image" at bounding box center [312, 77] width 123 height 14
click at [333, 155] on icon "Duplicate" at bounding box center [333, 157] width 6 height 6
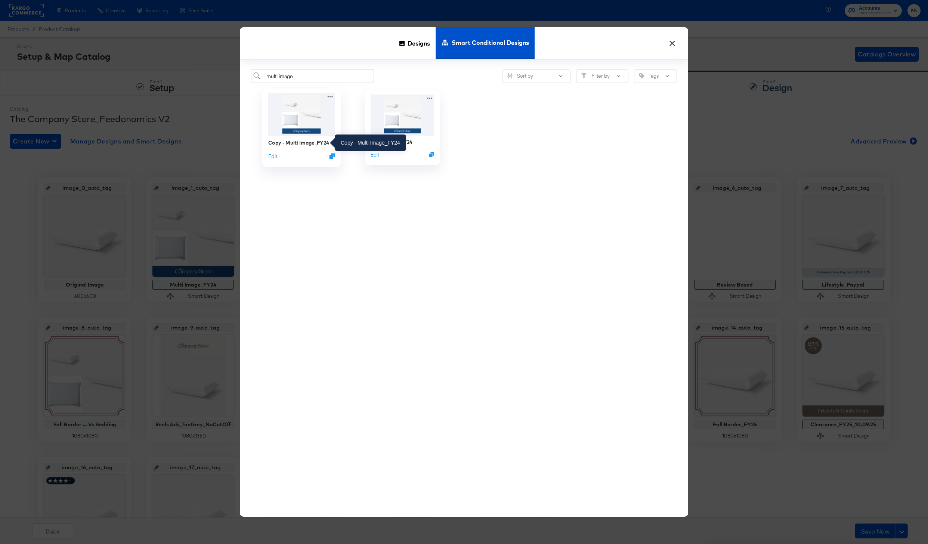
click at [285, 141] on div "Copy - Multi Image_FY24" at bounding box center [298, 142] width 61 height 7
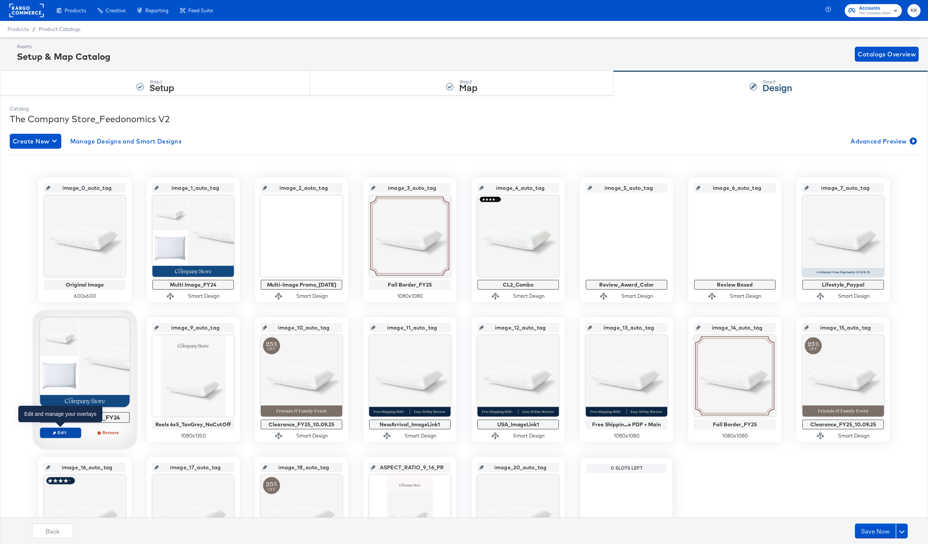
click at [56, 408] on span "Edit" at bounding box center [60, 433] width 34 height 6
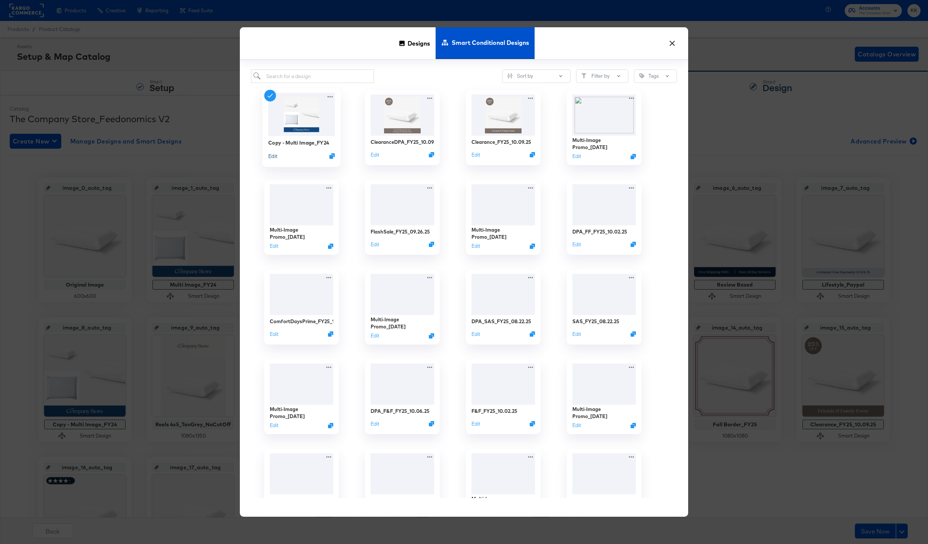
click at [275, 157] on button "Edit" at bounding box center [272, 155] width 9 height 7
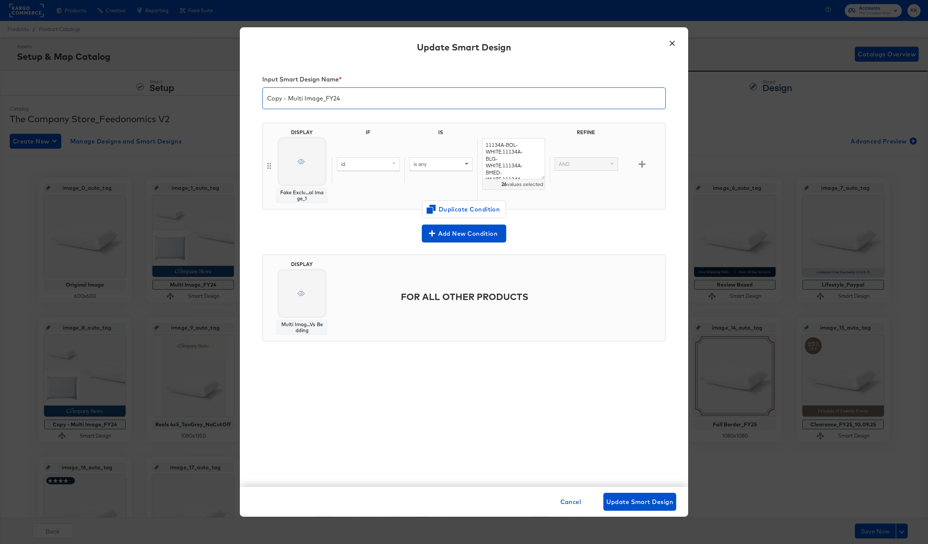
drag, startPoint x: 344, startPoint y: 98, endPoint x: 257, endPoint y: 98, distance: 87.1
click at [257, 98] on div "Input Smart Design Name * Copy - Multi Image_FY24 DISPLAY Fake Exclu...al Image…" at bounding box center [464, 274] width 448 height 425
click at [285, 99] on input "Copy - Multi Image_FY24" at bounding box center [464, 95] width 403 height 21
drag, startPoint x: 290, startPoint y: 99, endPoint x: 246, endPoint y: 97, distance: 44.1
click at [247, 98] on div "Input Smart Design Name * Copy - Multi Image_FY24 DISPLAY Fake Exclu...al Image…" at bounding box center [464, 274] width 448 height 425
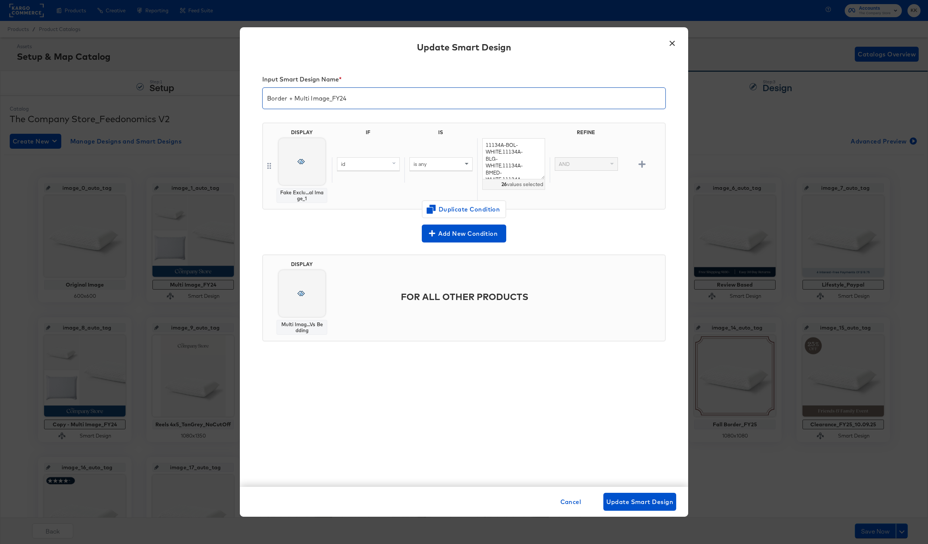
drag, startPoint x: 357, startPoint y: 99, endPoint x: 331, endPoint y: 99, distance: 25.4
click at [331, 99] on input "Border + Multi Image_FY24" at bounding box center [464, 95] width 403 height 21
type input "Border + Multi Image"
click at [300, 343] on span "Change Design" at bounding box center [301, 345] width 79 height 9
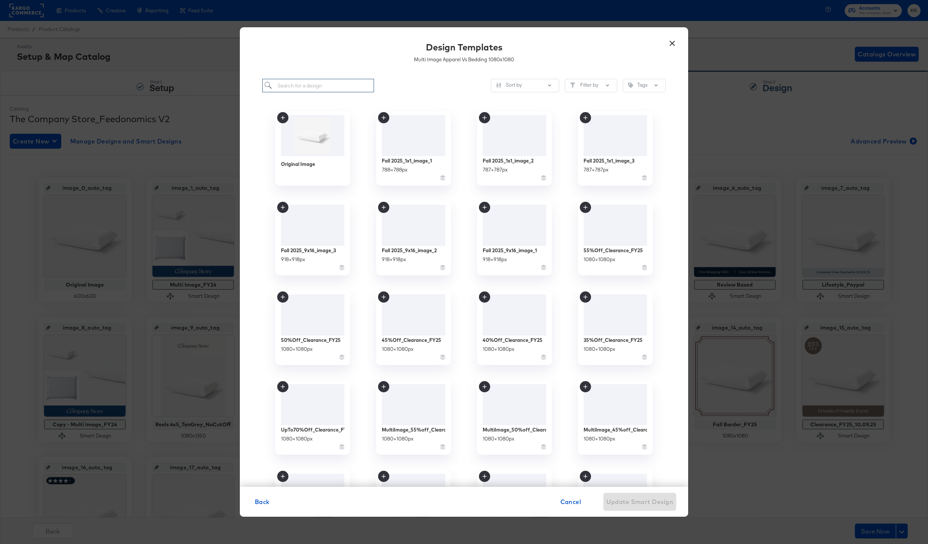
click at [312, 89] on input "search" at bounding box center [318, 86] width 112 height 14
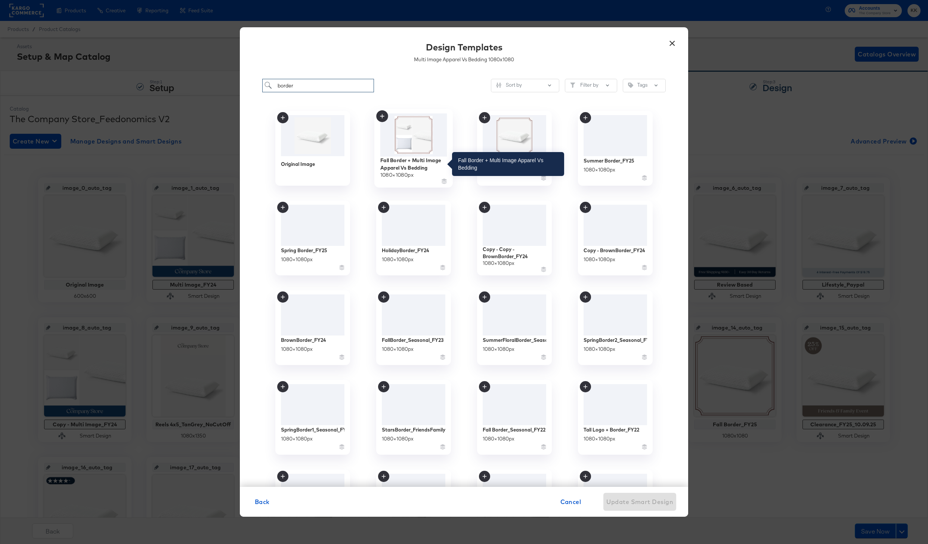
type input "border"
click at [409, 166] on div "Fall Border + Multi Image Apparel Vs Bedding" at bounding box center [413, 164] width 67 height 15
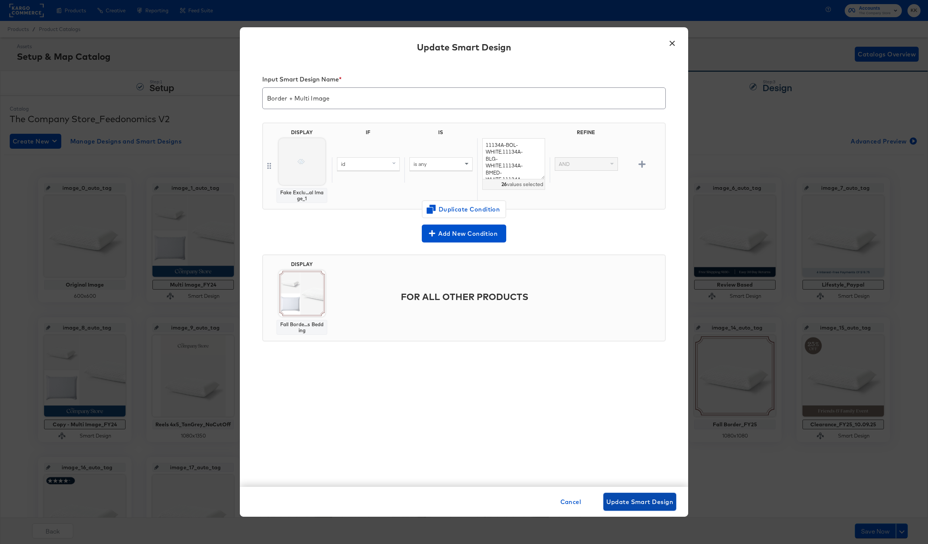
click at [659, 408] on span "Update Smart Design" at bounding box center [640, 502] width 67 height 10
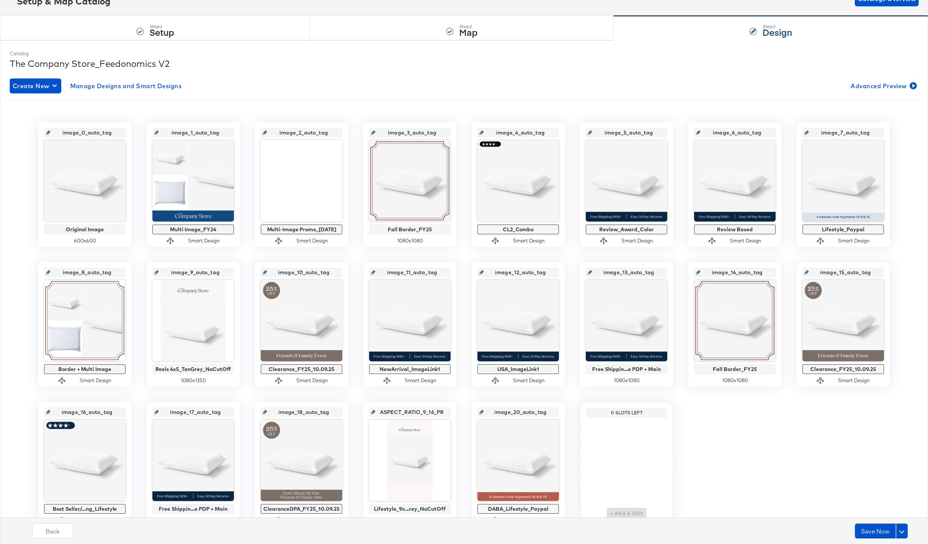
scroll to position [92, 0]
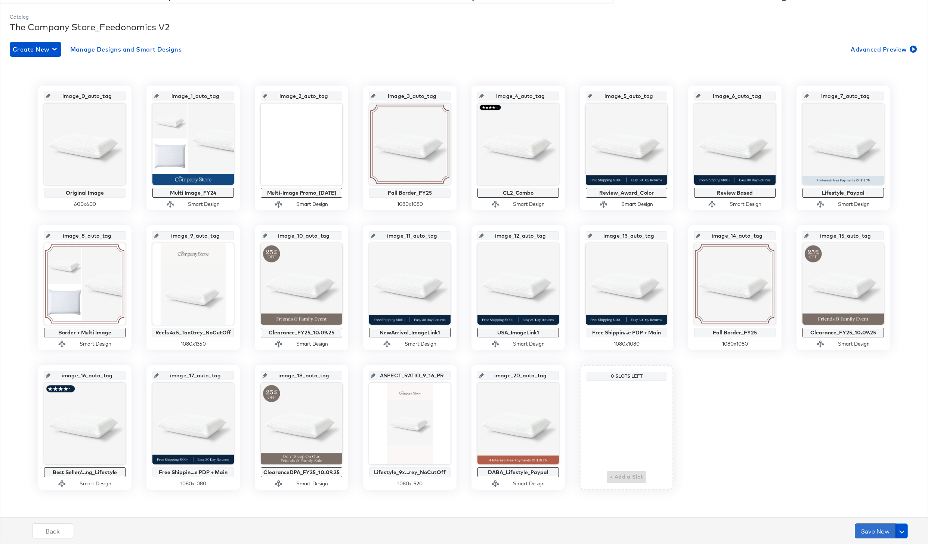
click at [696, 408] on button "Save Now" at bounding box center [875, 531] width 41 height 15
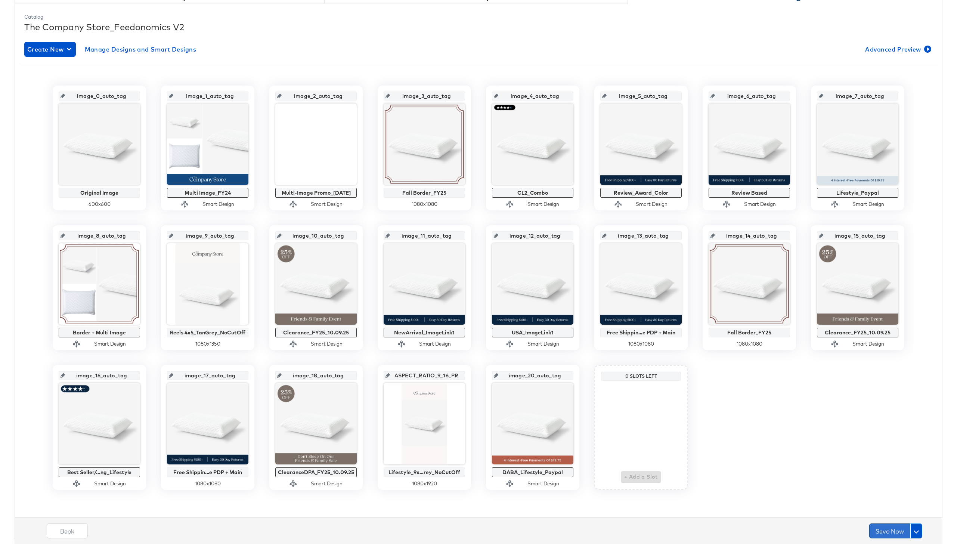
scroll to position [0, 0]
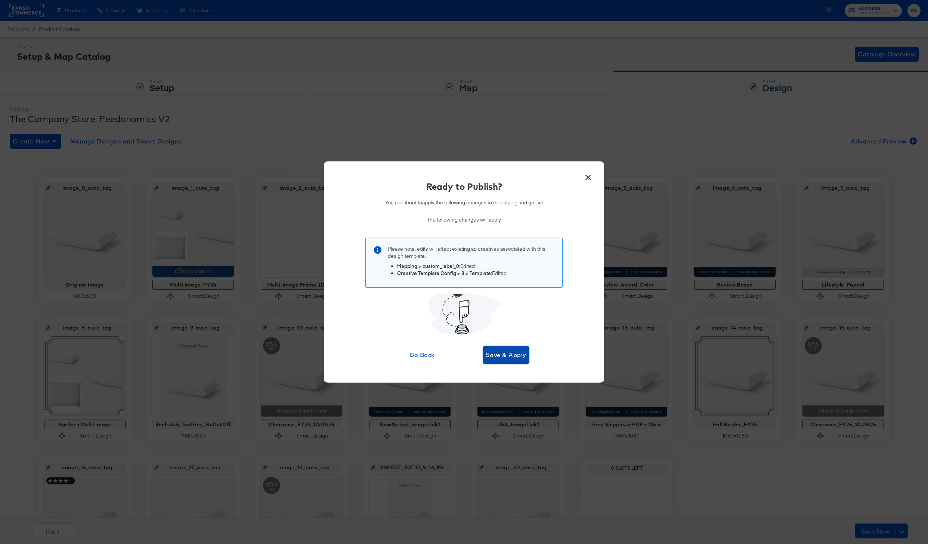
click at [523, 349] on button "Save & Apply" at bounding box center [506, 355] width 47 height 18
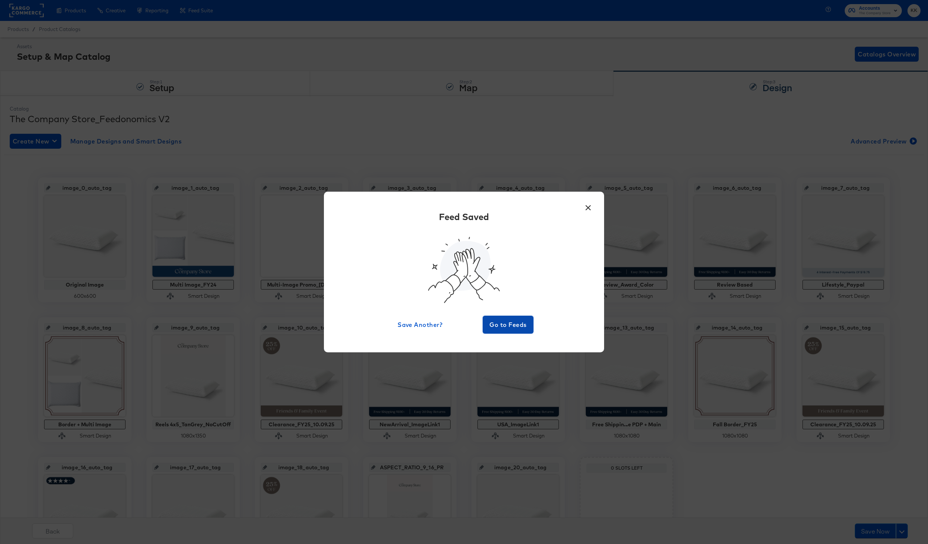
click at [509, 330] on span "Go to Feeds" at bounding box center [508, 325] width 45 height 10
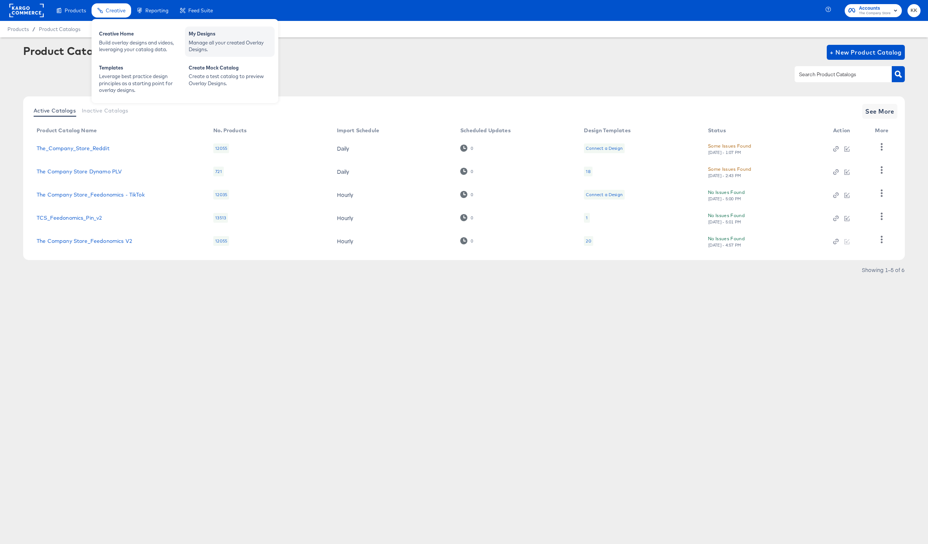
click at [194, 45] on div "Manage all your created Overlay Designs." at bounding box center [230, 46] width 82 height 14
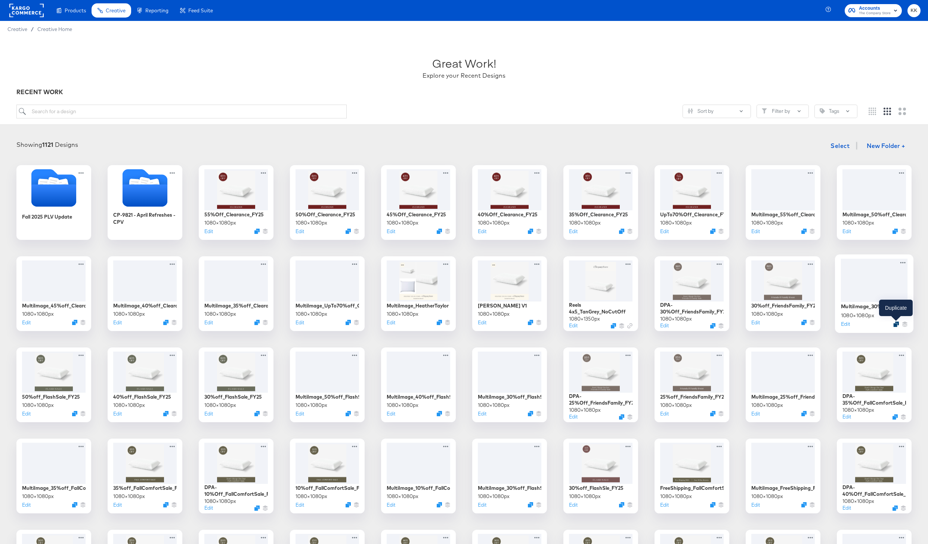
click at [696, 324] on icon "Duplicate" at bounding box center [897, 324] width 6 height 6
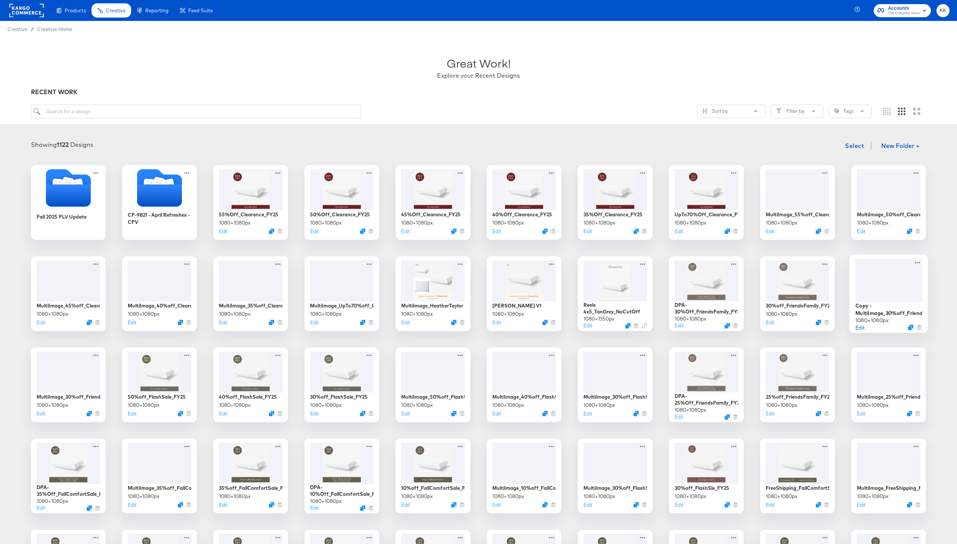
click at [696, 327] on button "Edit" at bounding box center [860, 327] width 9 height 7
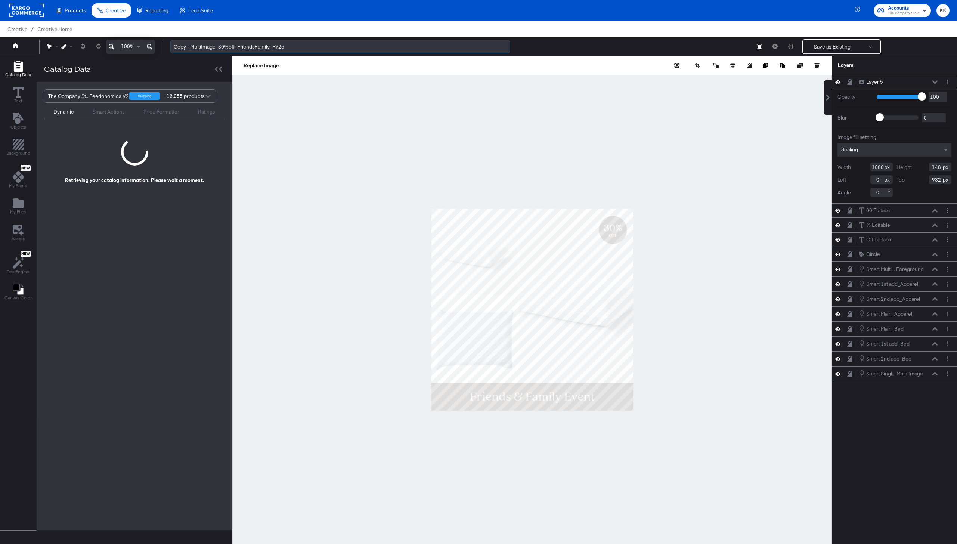
click at [191, 47] on input "Copy - MultiImage_30%off_FriendsFamily_FY25" at bounding box center [340, 47] width 340 height 14
click at [204, 48] on input "MultiImage_30%off_FriendsFamily_FY25" at bounding box center [340, 47] width 340 height 14
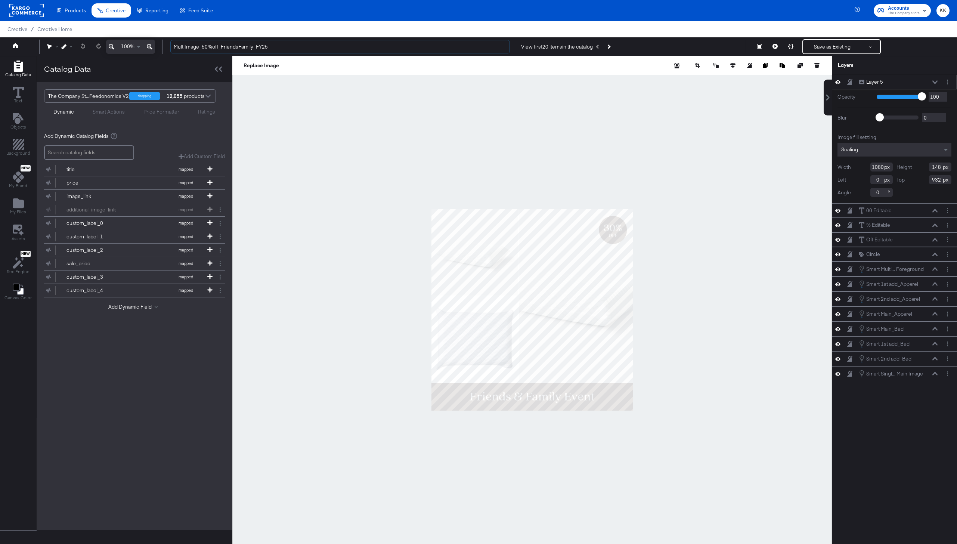
type input "MultiImage_50%off_FriendsFamily_FY25"
click at [324, 124] on div at bounding box center [532, 309] width 600 height 507
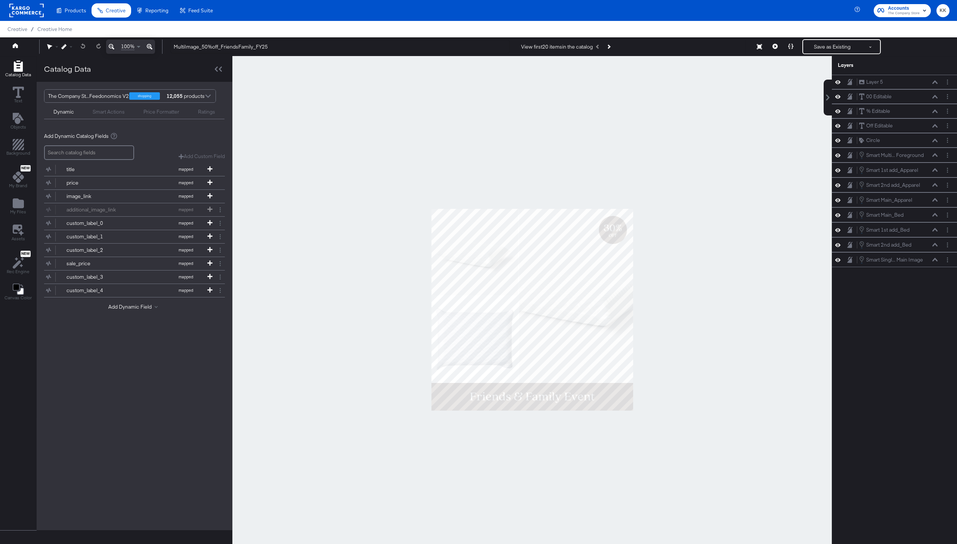
click at [151, 44] on icon at bounding box center [150, 46] width 6 height 9
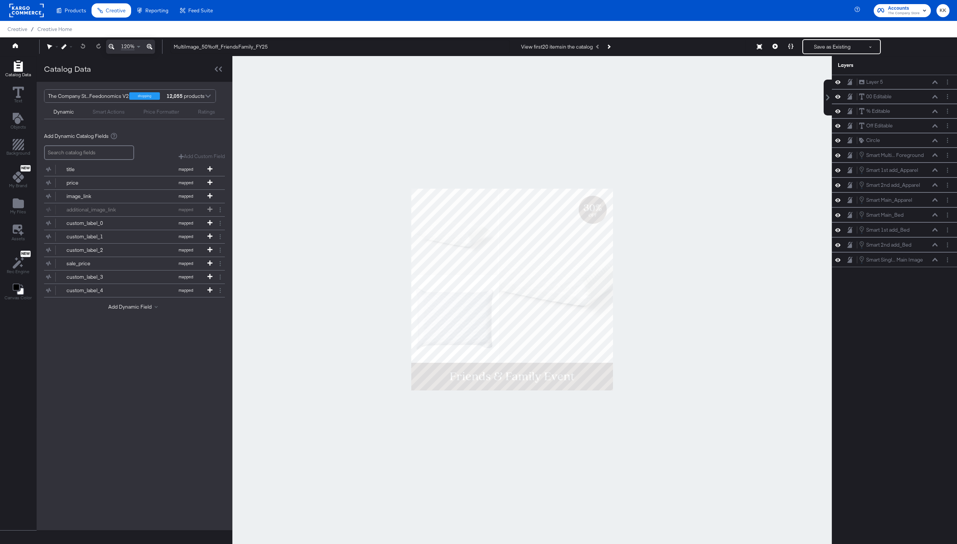
click at [151, 44] on icon at bounding box center [150, 46] width 6 height 9
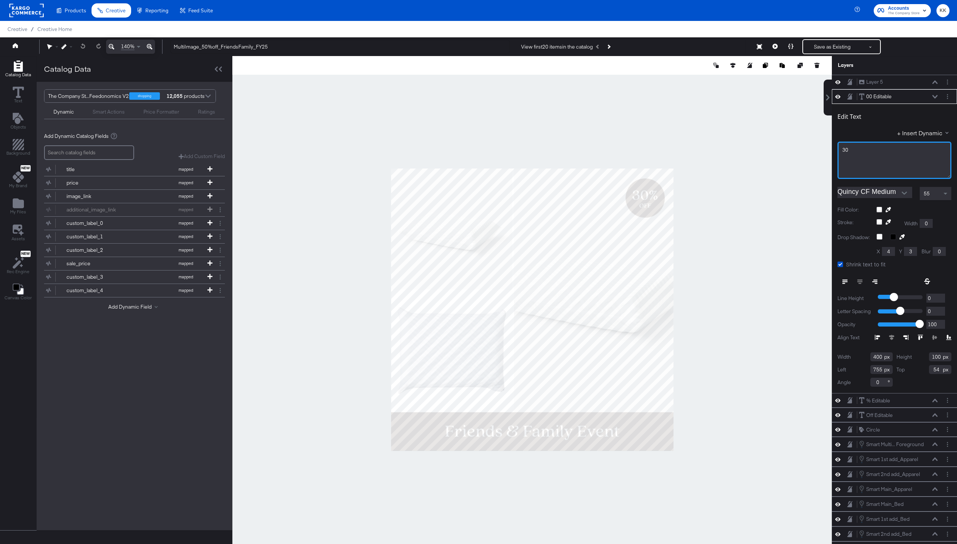
click at [696, 150] on span "30﻿" at bounding box center [846, 149] width 6 height 7
click at [696, 144] on div at bounding box center [532, 309] width 600 height 507
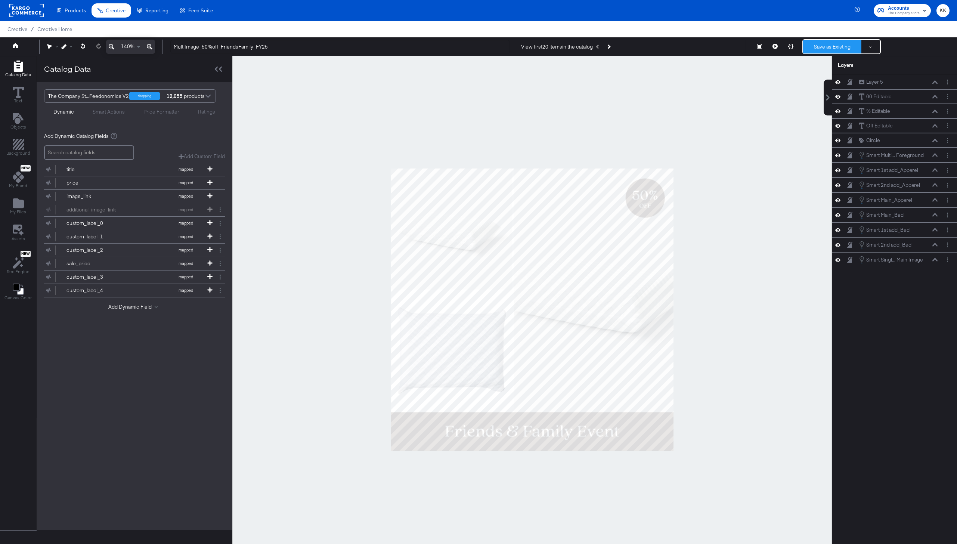
click at [696, 41] on button "Save as Existing" at bounding box center [832, 46] width 58 height 13
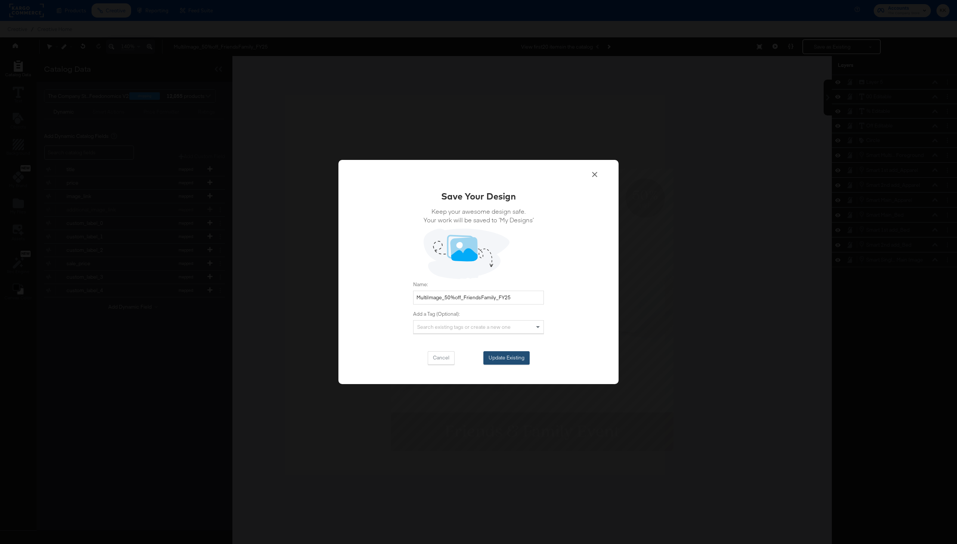
click at [510, 356] on button "Update Existing" at bounding box center [507, 357] width 46 height 13
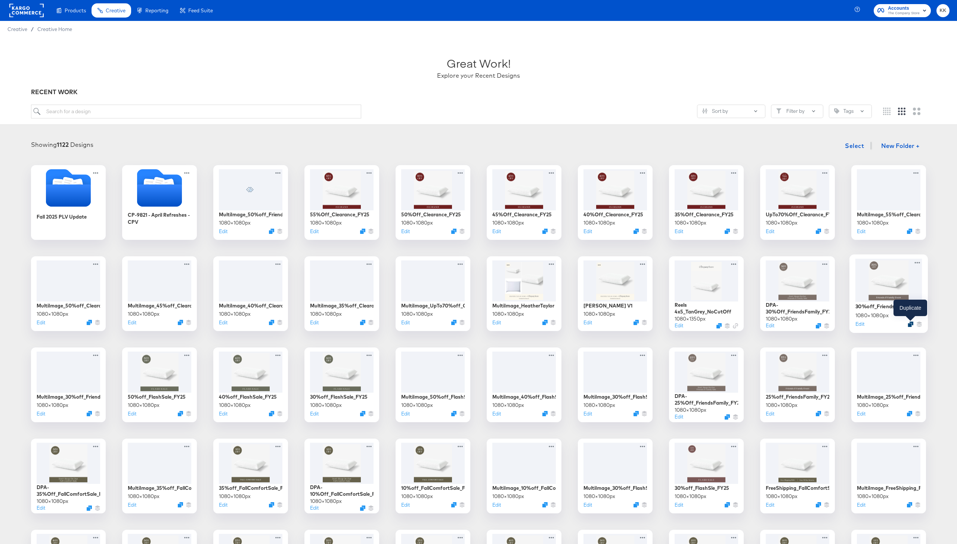
click at [696, 324] on icon "Duplicate" at bounding box center [911, 324] width 6 height 6
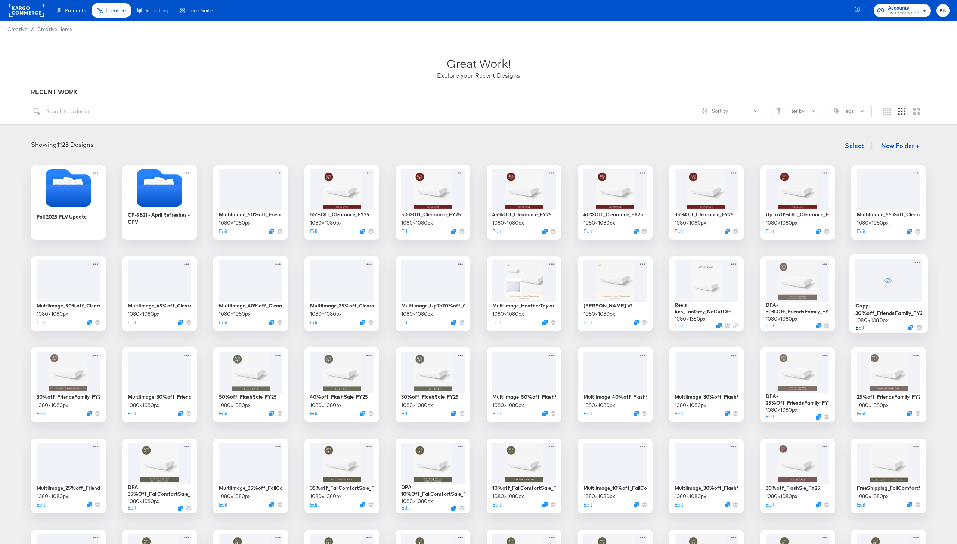
click at [696, 326] on button "Edit" at bounding box center [860, 327] width 9 height 7
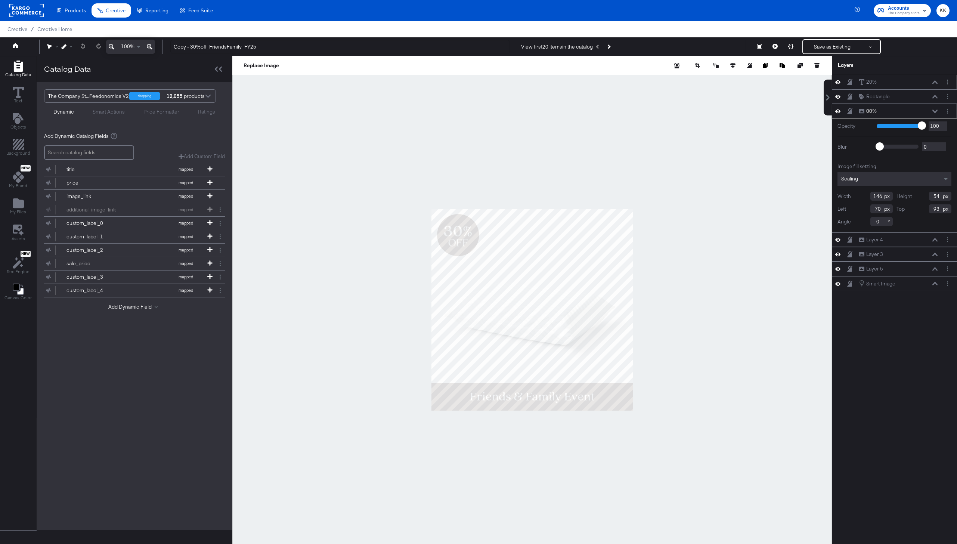
click at [696, 81] on icon at bounding box center [935, 82] width 5 height 4
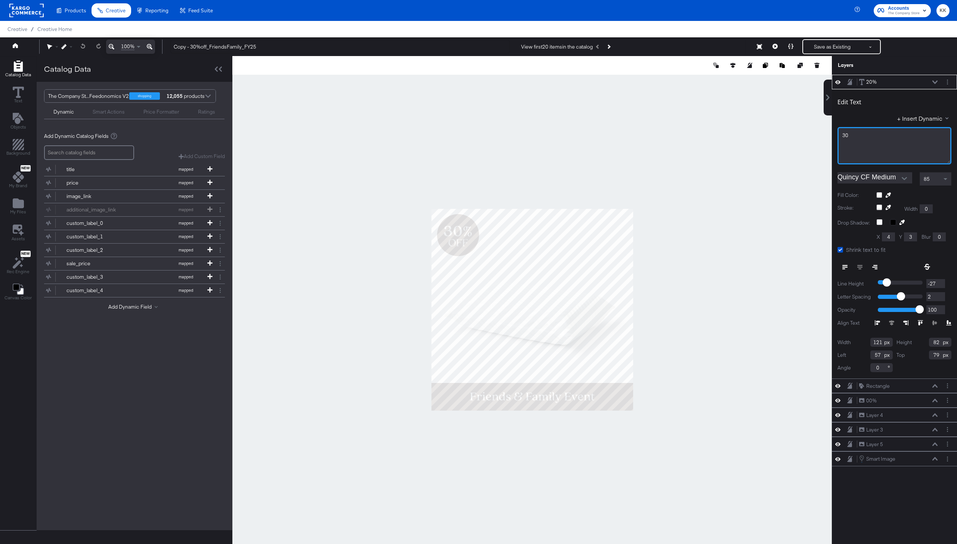
click at [696, 134] on span "30" at bounding box center [846, 135] width 6 height 7
click at [658, 155] on div at bounding box center [532, 309] width 600 height 507
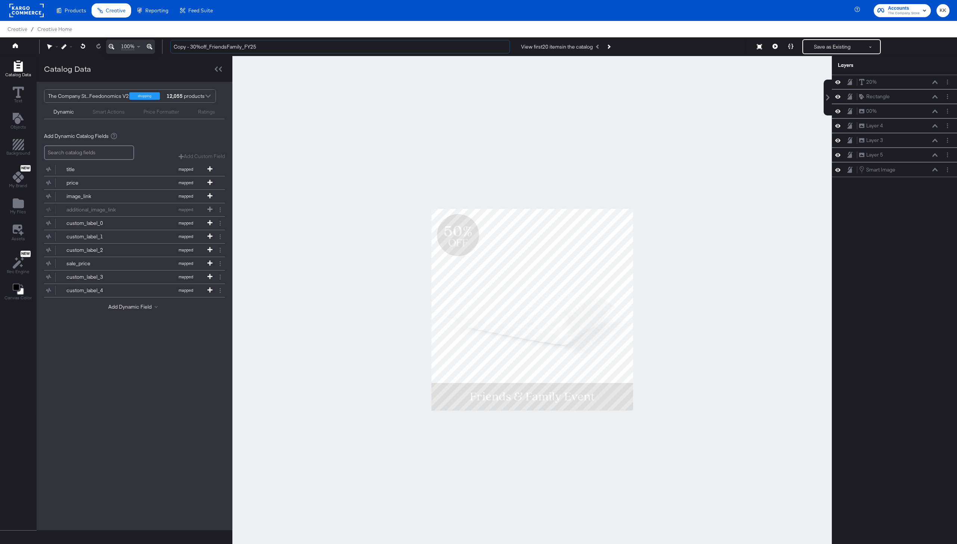
drag, startPoint x: 193, startPoint y: 45, endPoint x: 149, endPoint y: 45, distance: 43.7
click at [149, 45] on div "100% Copy - 30%off_FriendsFamily_FY25 View first 20 items in the catalog Save a…" at bounding box center [478, 46] width 957 height 19
type input "50%off_FriendsFamily_FY25"
click at [529, 149] on div at bounding box center [532, 309] width 600 height 507
click at [696, 47] on button "Save as Existing" at bounding box center [832, 46] width 58 height 13
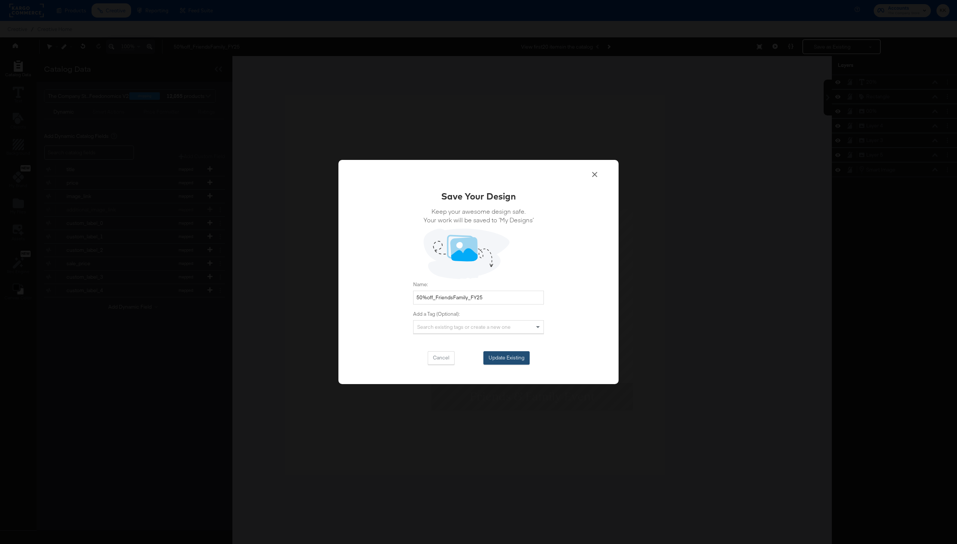
click at [514, 360] on button "Update Existing" at bounding box center [507, 357] width 46 height 13
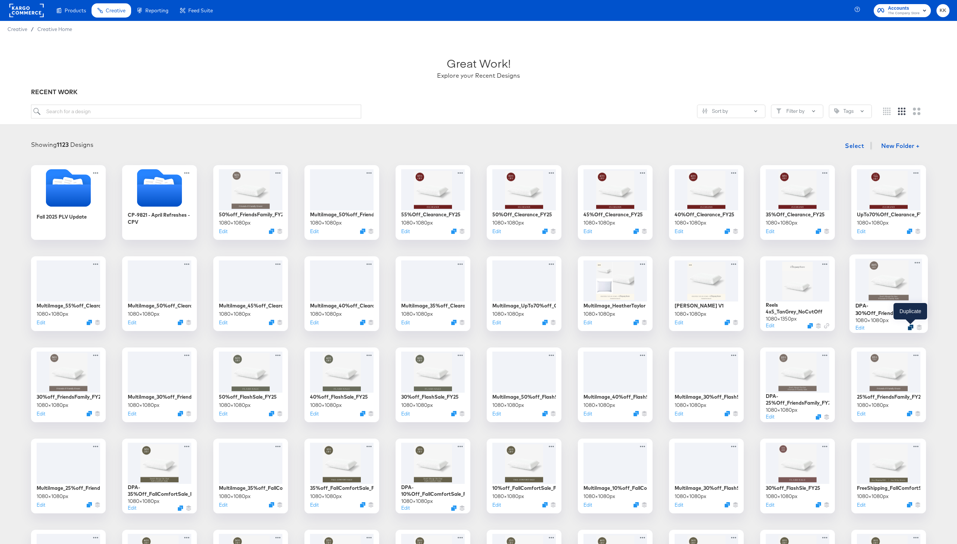
click at [696, 327] on icon "Duplicate" at bounding box center [911, 328] width 6 height 6
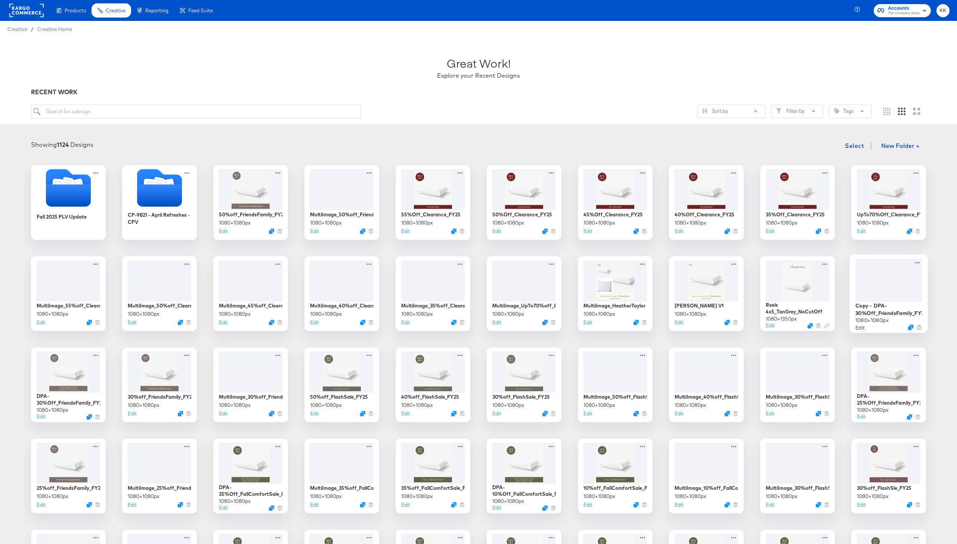
click at [696, 327] on button "Edit" at bounding box center [860, 327] width 9 height 7
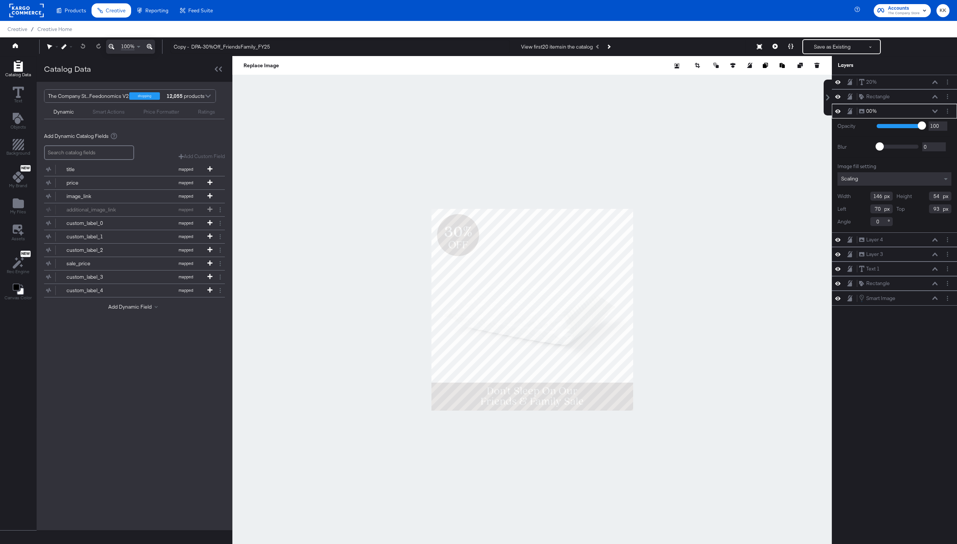
click at [696, 109] on button at bounding box center [935, 111] width 6 height 4
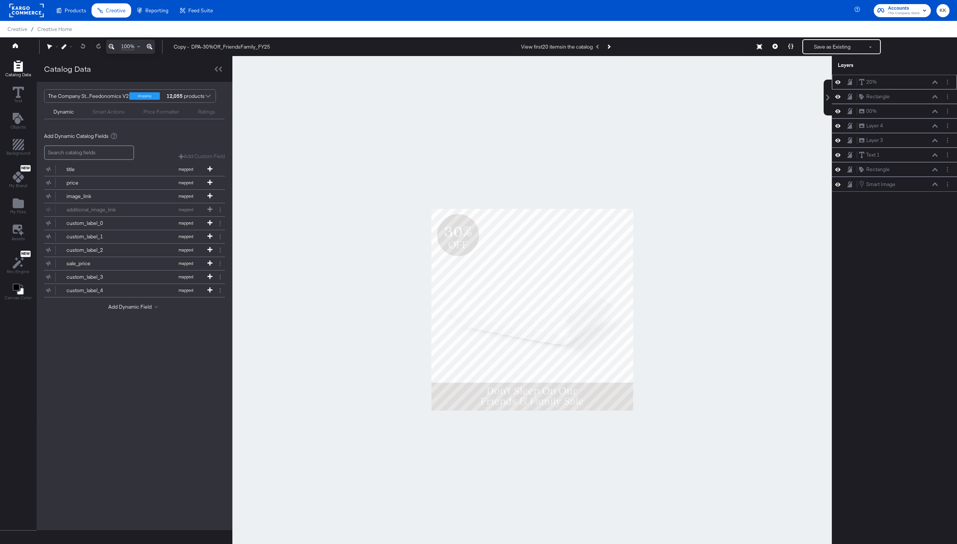
click at [696, 82] on icon at bounding box center [935, 82] width 5 height 4
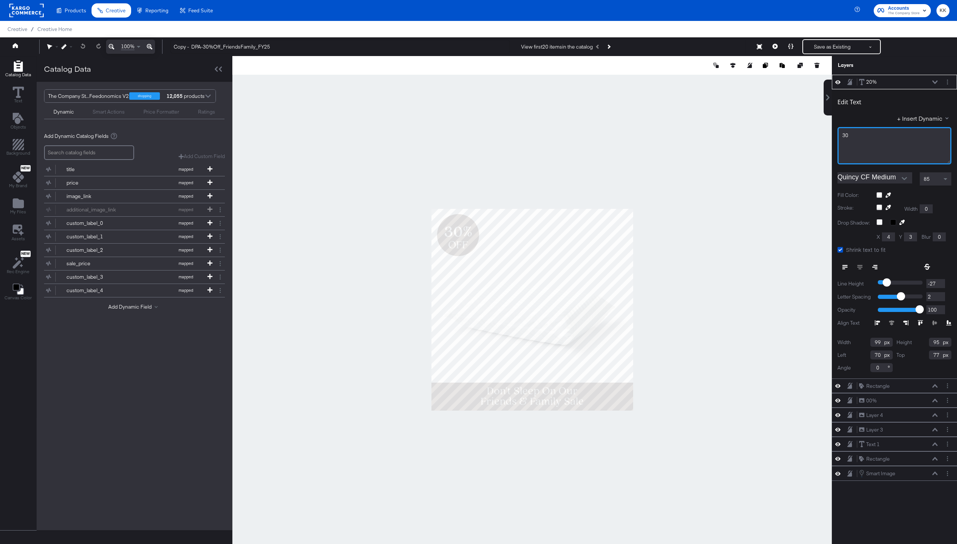
click at [696, 135] on span "30" at bounding box center [846, 135] width 6 height 7
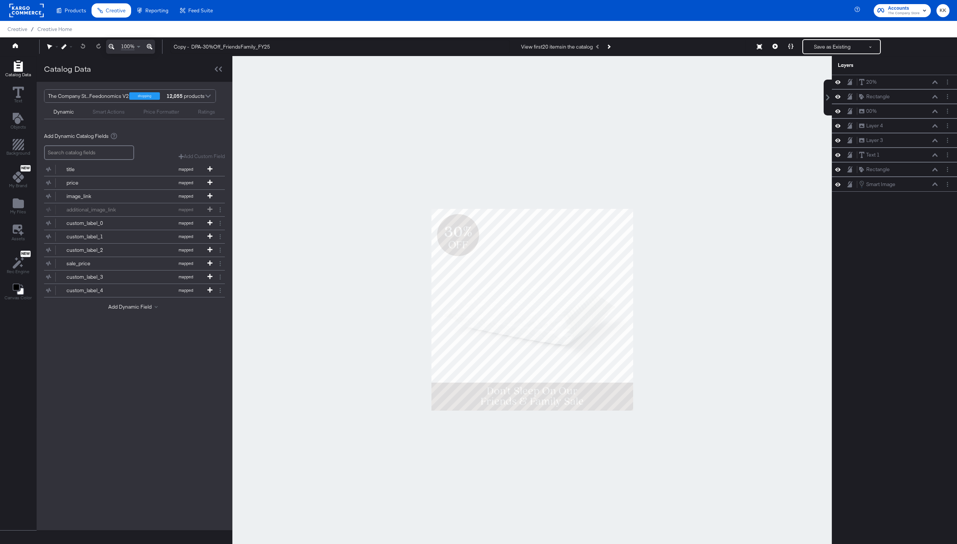
click at [695, 142] on div at bounding box center [532, 309] width 600 height 507
drag, startPoint x: 193, startPoint y: 47, endPoint x: 152, endPoint y: 46, distance: 40.7
click at [152, 46] on div "100% Copy - DPA-30%Off_FriendsFamily_FY25 View first 20 items in the catalog Sa…" at bounding box center [478, 46] width 957 height 19
click at [189, 45] on input "DPA-30%Off_FriendsFamily_FY25" at bounding box center [340, 47] width 340 height 14
type input "DPA-50%Off_FriendsFamily_FY25"
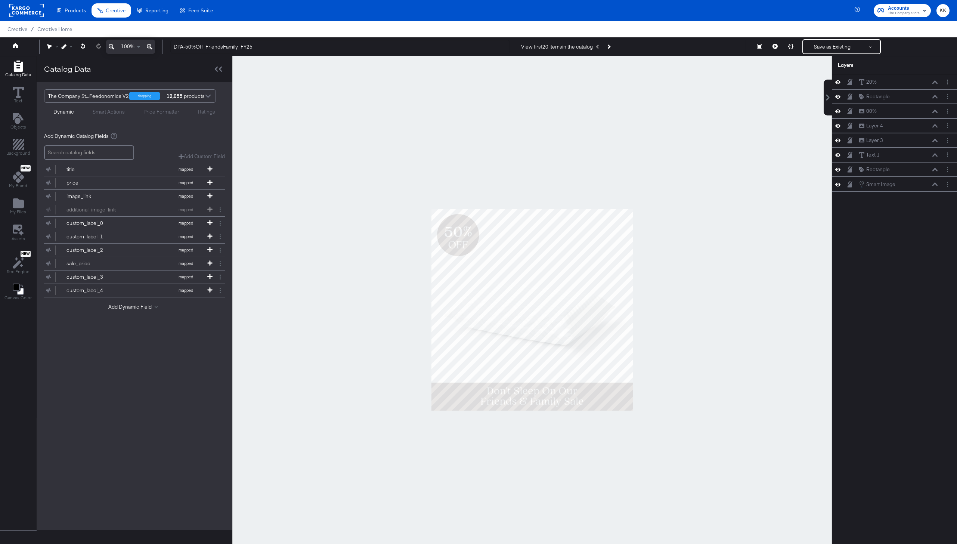
click at [323, 130] on div at bounding box center [532, 309] width 600 height 507
click at [696, 49] on button "Save as Existing" at bounding box center [832, 46] width 58 height 13
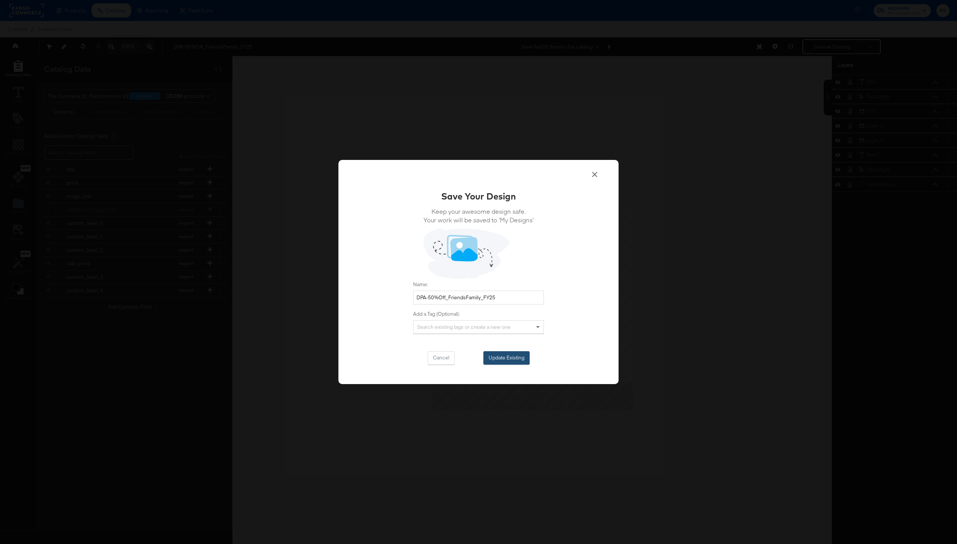
click at [496, 358] on button "Update Existing" at bounding box center [507, 357] width 46 height 13
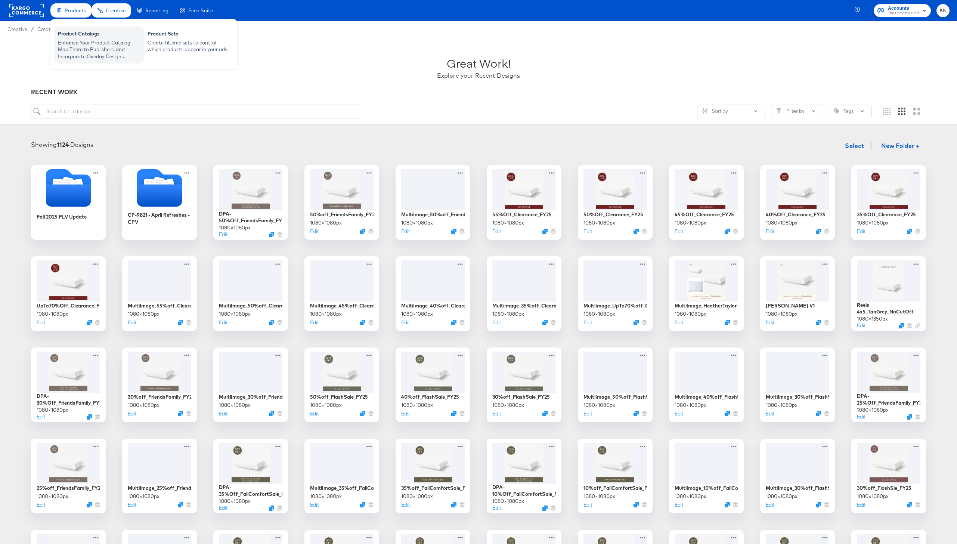
click at [82, 49] on div "Enhance Your Product Catalog, Map Them to Publishers, and Incorporate Overlay D…" at bounding box center [99, 49] width 82 height 21
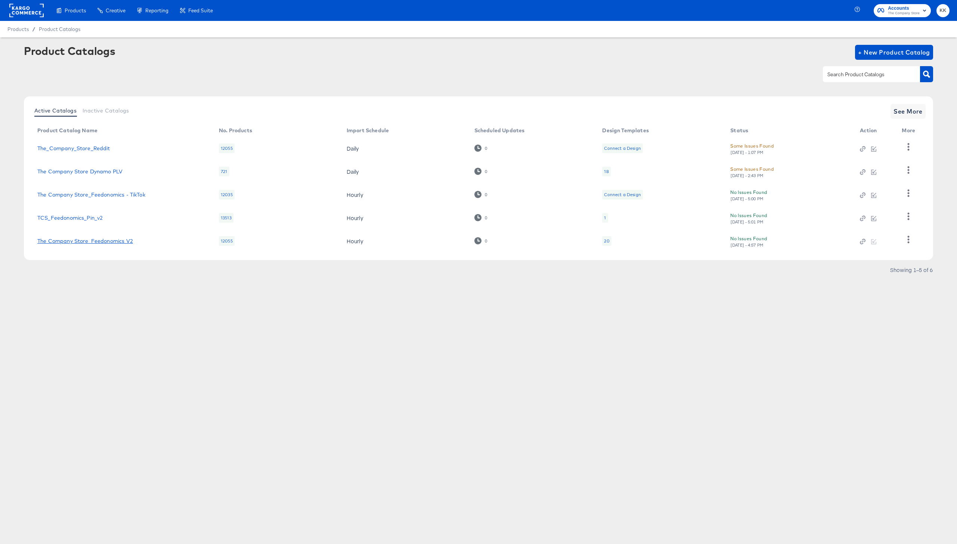
click at [101, 239] on link "The Company Store_Feedonomics V2" at bounding box center [85, 241] width 96 height 6
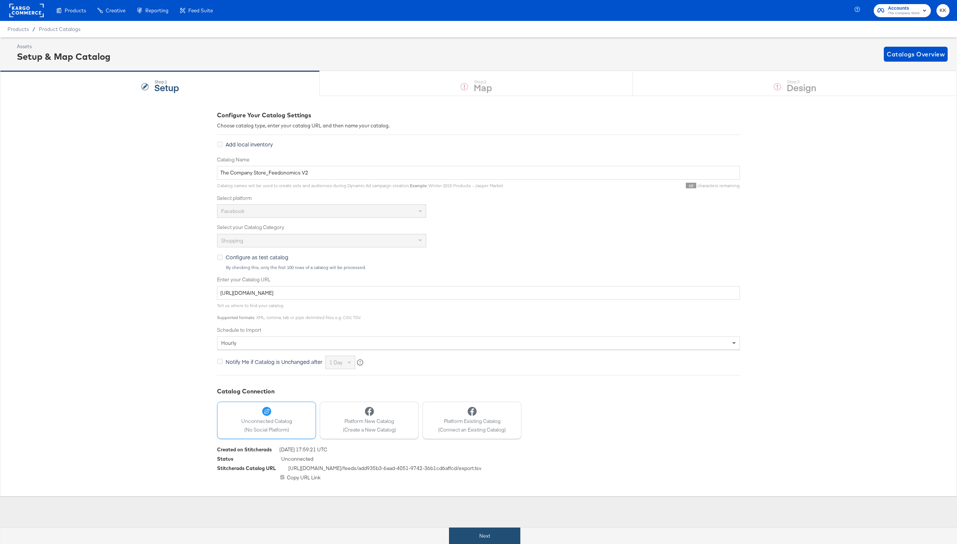
click at [467, 531] on button "Next" at bounding box center [484, 536] width 71 height 17
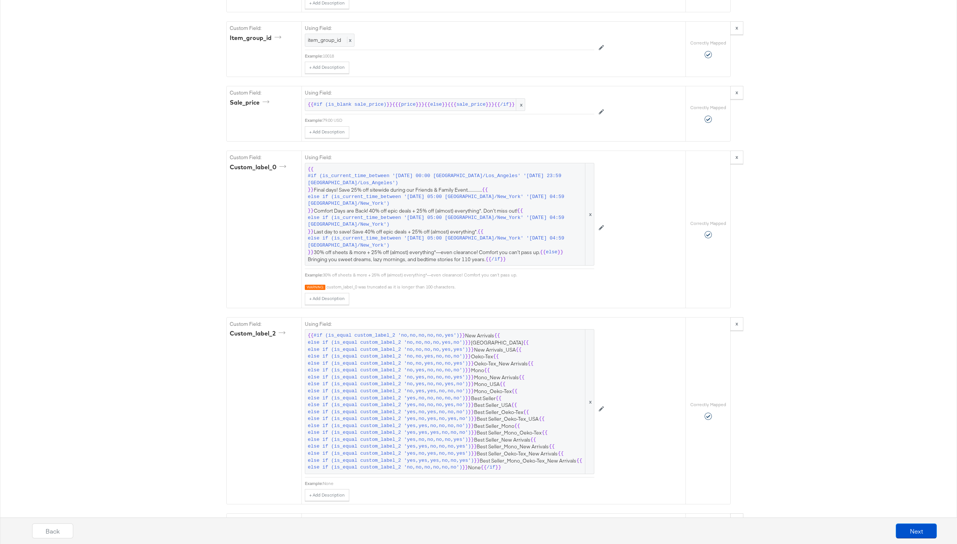
scroll to position [1438, 0]
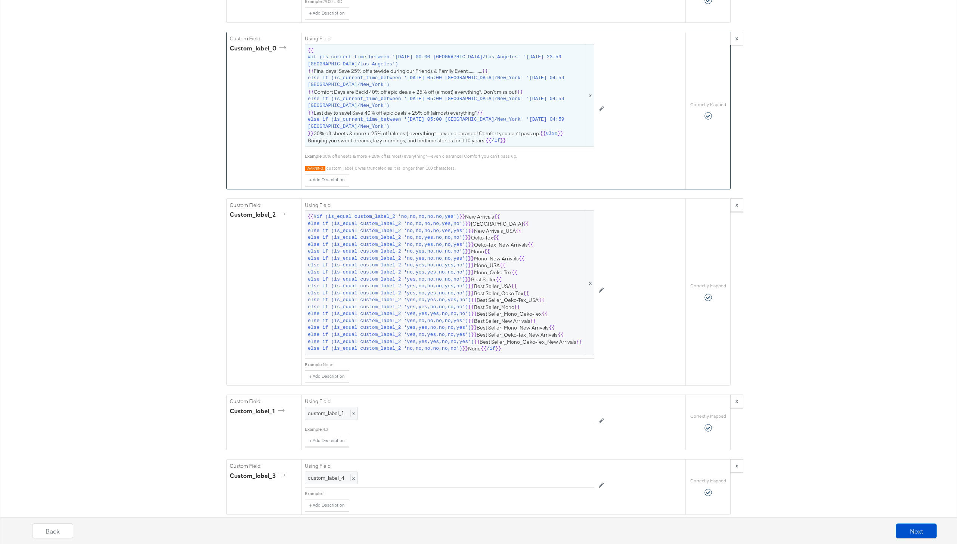
click at [407, 88] on span "{{ #if (is_current_time_between '[DATE] 00:00 America/Los_Angeles' '[DATE] 23:5…" at bounding box center [450, 95] width 284 height 97
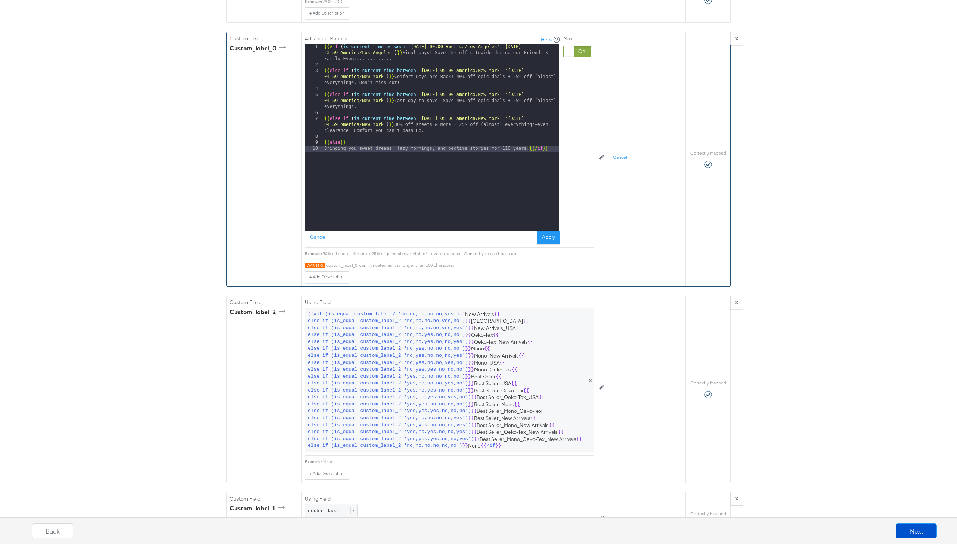
click at [432, 129] on div "{{# if ( is_current_time_between '[DATE] 00:00 America/Los_Angeles' '[DATE] 23:…" at bounding box center [441, 149] width 236 height 211
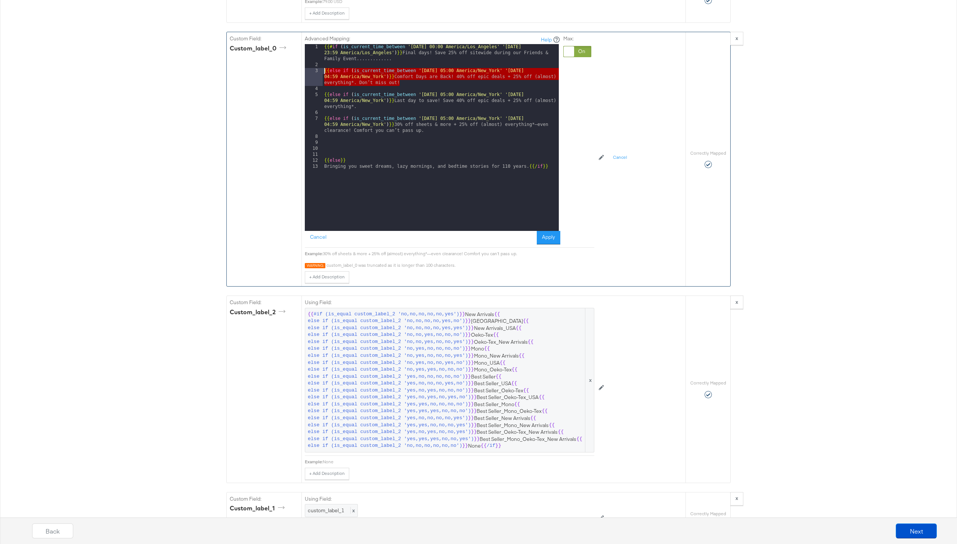
drag, startPoint x: 405, startPoint y: 82, endPoint x: 302, endPoint y: 73, distance: 103.2
click at [302, 73] on div "Advanced Mapping: Help 1 2 3 4 5 6 7 8 9 10 11 12 13 {{# if ( is_current_time_b…" at bounding box center [494, 159] width 384 height 254
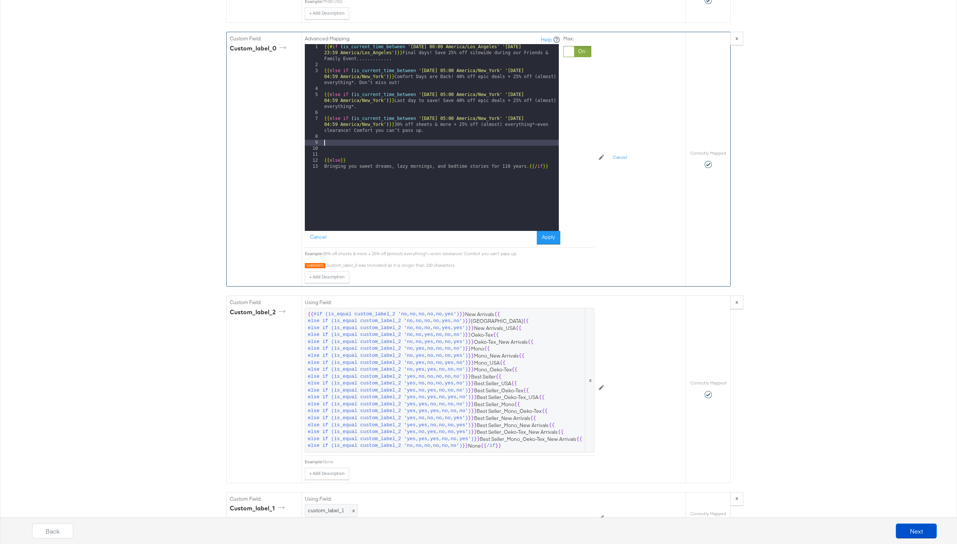
click at [330, 141] on div "{{# if ( is_current_time_between '[DATE] 00:00 America/Los_Angeles' '[DATE] 23:…" at bounding box center [441, 149] width 236 height 211
click at [371, 164] on div "{{# if ( is_current_time_between '[DATE] 00:00 America/Los_Angeles' '[DATE] 23:…" at bounding box center [441, 149] width 236 height 211
click at [447, 143] on div "{{# if ( is_current_time_between '[DATE] 00:00 America/Los_Angeles' '[DATE] 23:…" at bounding box center [441, 149] width 236 height 211
click at [543, 141] on div "{{# if ( is_current_time_between '[DATE] 00:00 America/Los_Angeles' '[DATE] 23:…" at bounding box center [441, 149] width 236 height 211
click at [411, 151] on div "{{# if ( is_current_time_between '[DATE] 00:00 America/Los_Angeles' '[DATE] 23:…" at bounding box center [441, 149] width 236 height 211
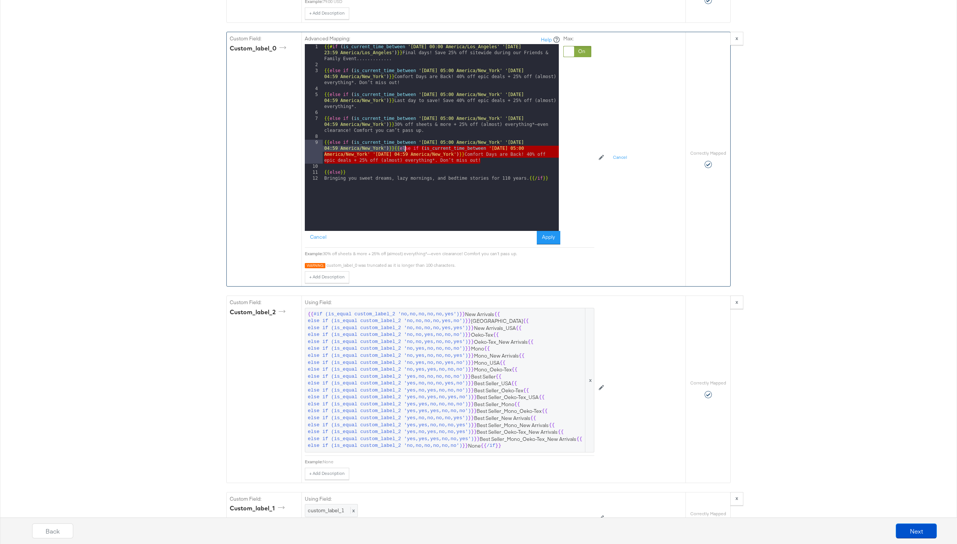
drag, startPoint x: 488, startPoint y: 158, endPoint x: 405, endPoint y: 147, distance: 83.7
click at [405, 147] on div "{{# if ( is_current_time_between '[DATE] 00:00 America/Los_Angeles' '[DATE] 23:…" at bounding box center [441, 149] width 236 height 211
click at [409, 148] on div "{{# if ( is_current_time_between '[DATE] 00:00 America/Los_Angeles' '[DATE] 23:…" at bounding box center [441, 149] width 236 height 211
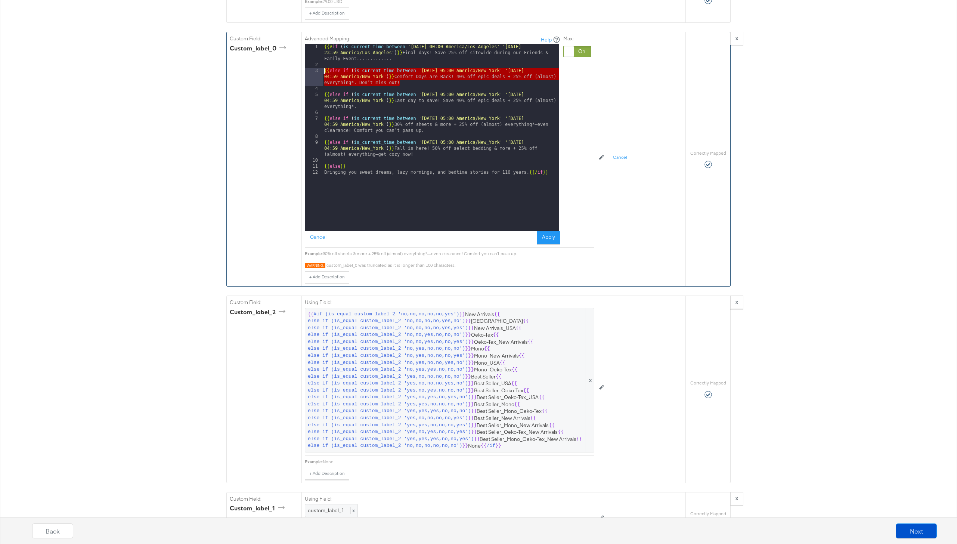
drag, startPoint x: 404, startPoint y: 82, endPoint x: 305, endPoint y: 71, distance: 100.4
click at [305, 71] on div "1 2 3 4 5 6 7 8 9 10 11 12 {{# if ( is_current_time_between '[DATE] 00:00 Ameri…" at bounding box center [432, 137] width 254 height 187
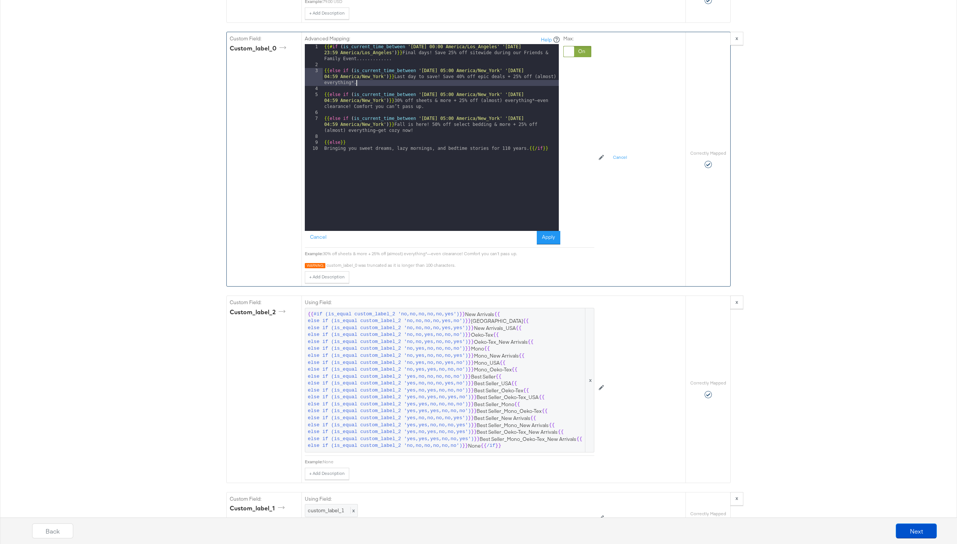
click at [410, 83] on div "{{# if ( is_current_time_between '[DATE] 00:00 America/Los_Angeles' '[DATE] 23:…" at bounding box center [441, 149] width 236 height 211
click at [431, 132] on div "{{# if ( is_current_time_between '[DATE] 00:00 America/Los_Angeles' '[DATE] 23:…" at bounding box center [441, 149] width 236 height 211
click at [551, 234] on button "Apply" at bounding box center [549, 237] width 24 height 13
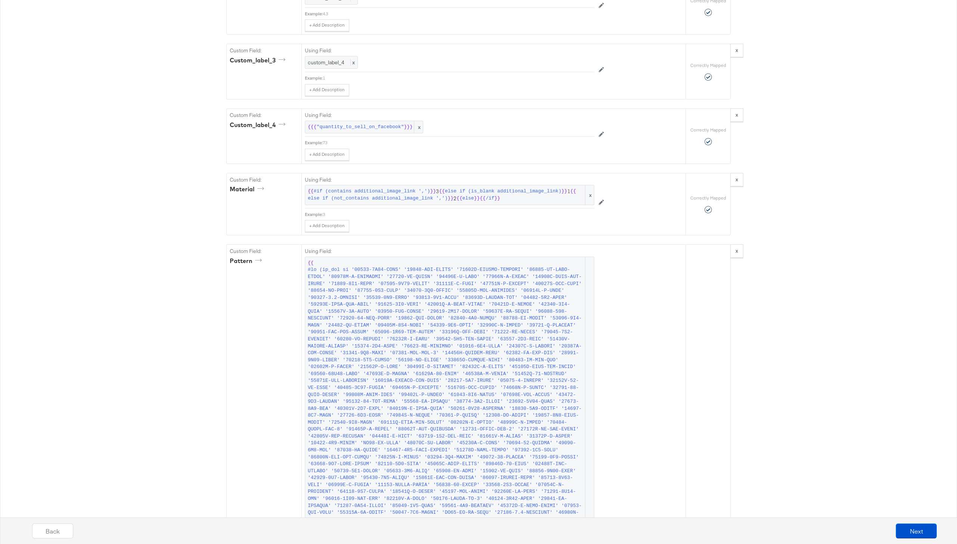
scroll to position [1872, 0]
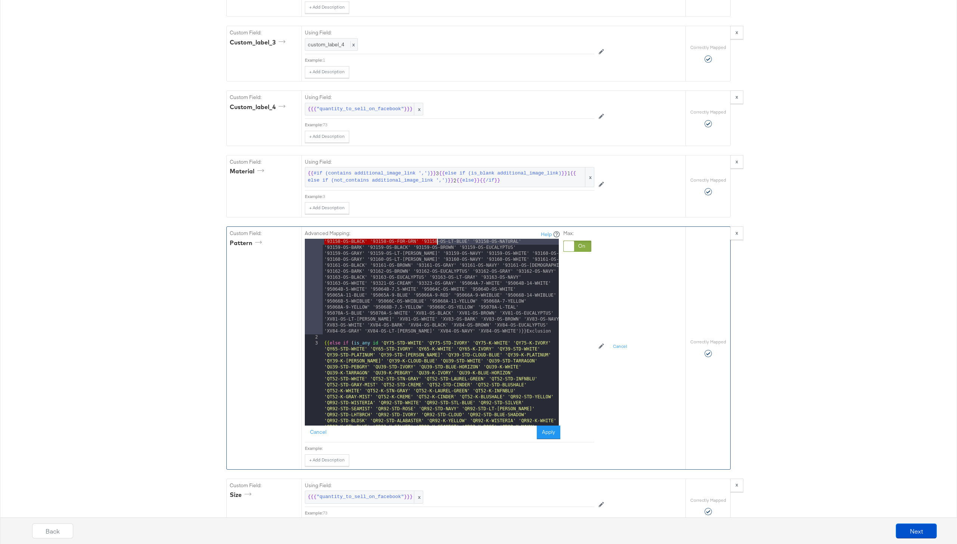
scroll to position [3236, 0]
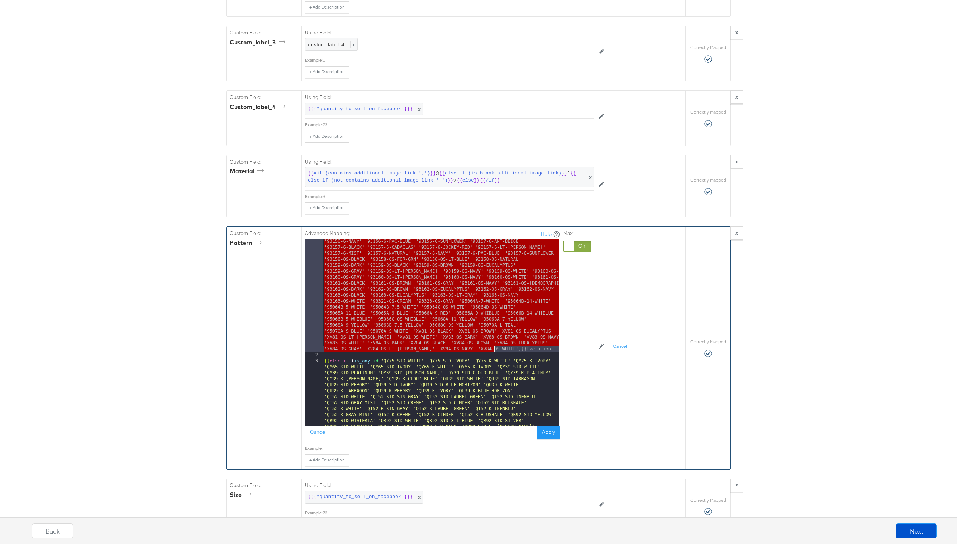
drag, startPoint x: 371, startPoint y: 242, endPoint x: 493, endPoint y: 348, distance: 162.1
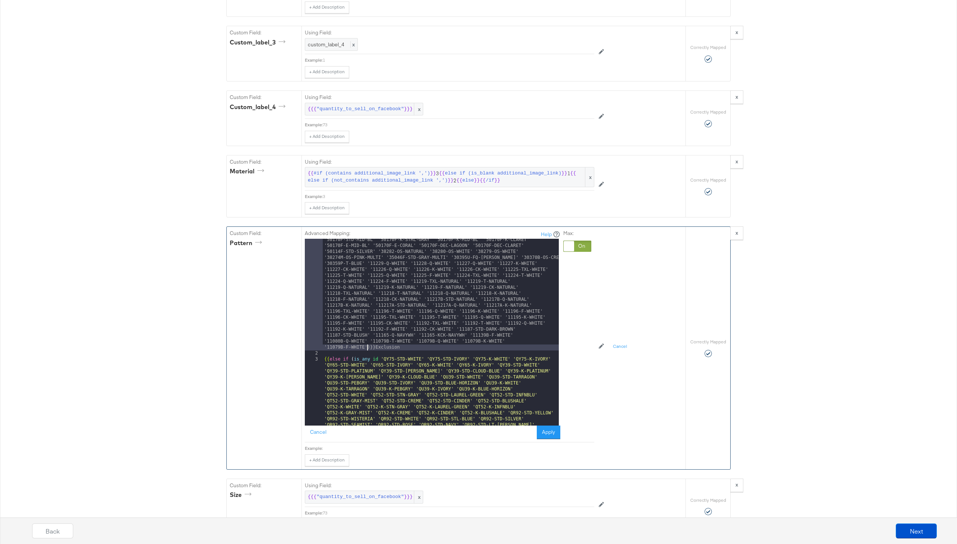
scroll to position [3907, 0]
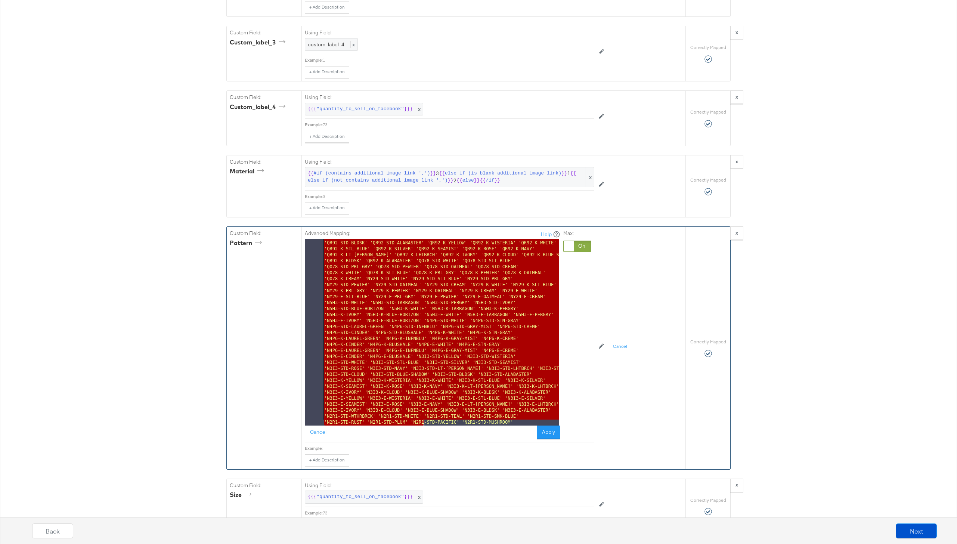
drag, startPoint x: 380, startPoint y: 374, endPoint x: 422, endPoint y: 444, distance: 81.3
click at [422, 444] on div "Advanced Mapping: Help 3 4 5 6 7 8 9 10 11 12 13 14 15 16 {{ else if ( is_any i…" at bounding box center [450, 346] width 290 height 239
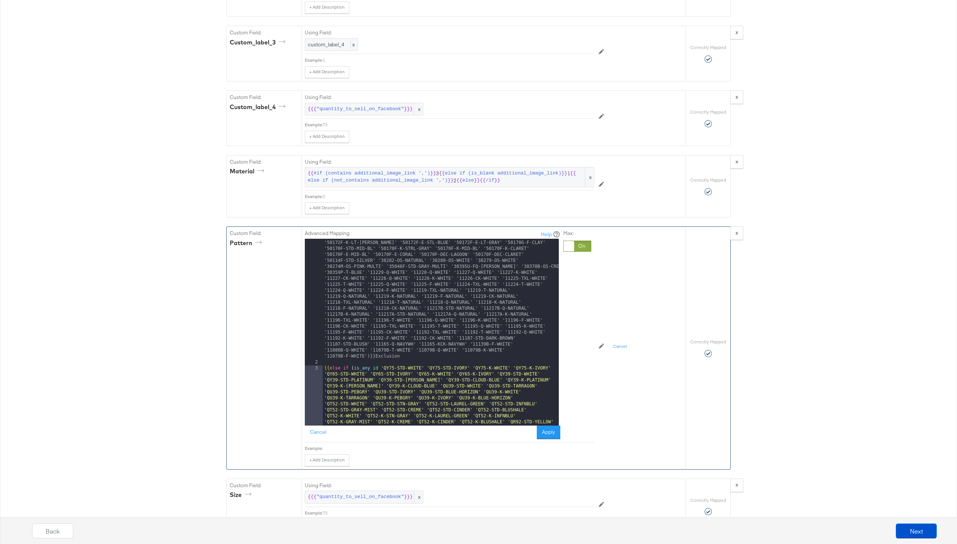
scroll to position [1872, 0]
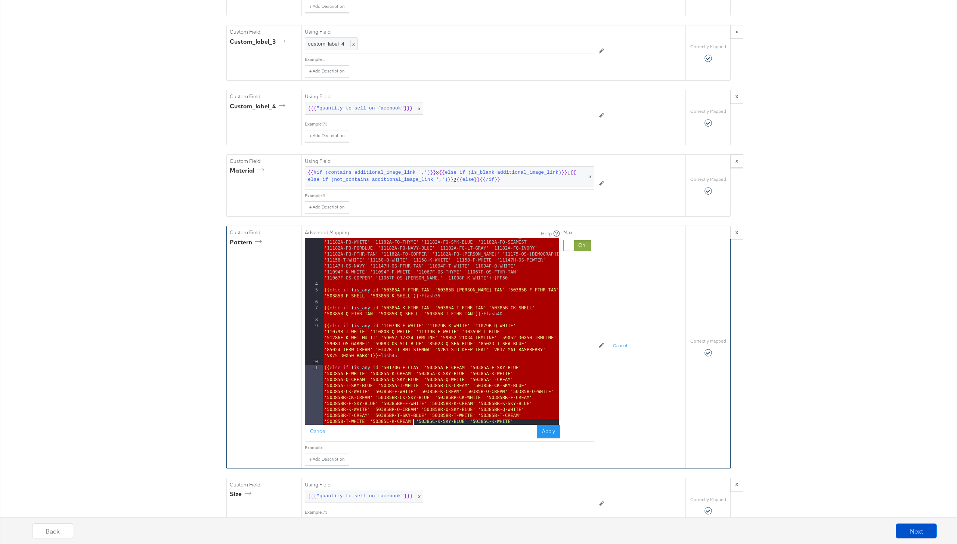
scroll to position [9664, 0]
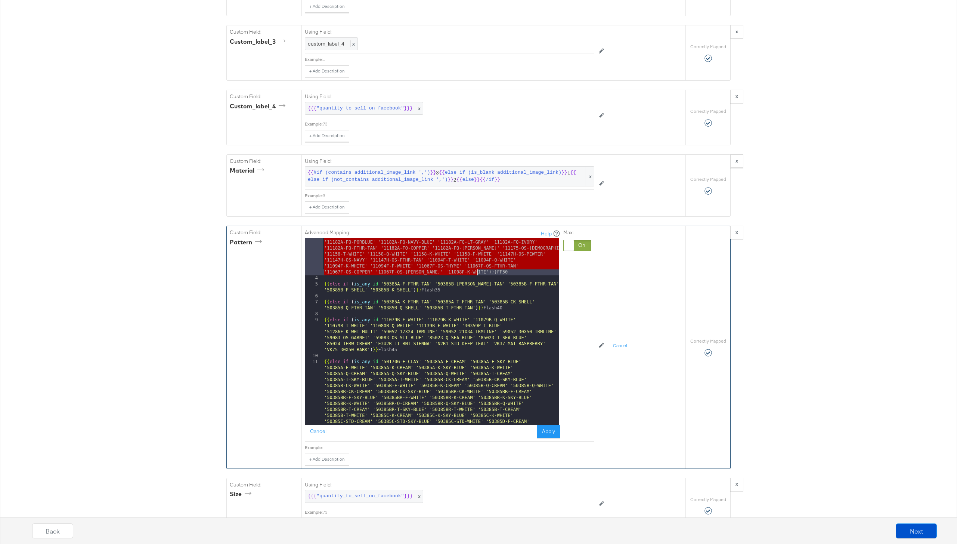
drag, startPoint x: 382, startPoint y: 379, endPoint x: 477, endPoint y: 271, distance: 144.3
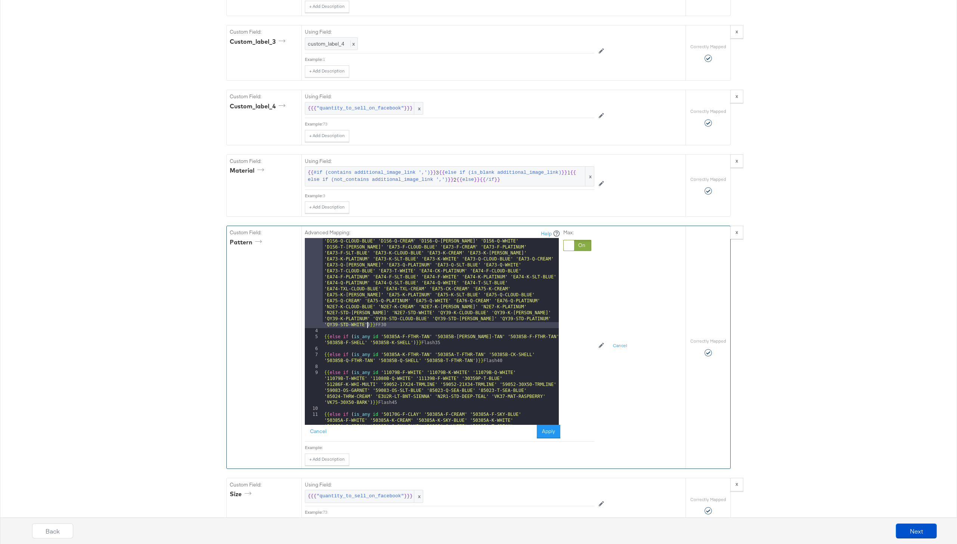
scroll to position [7640, 0]
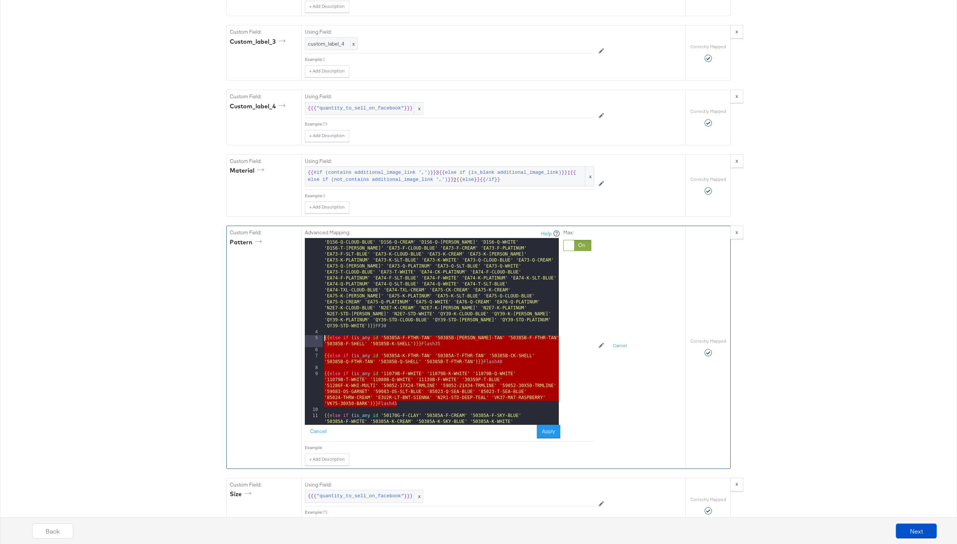
drag, startPoint x: 405, startPoint y: 405, endPoint x: 302, endPoint y: 338, distance: 122.6
click at [302, 338] on div "Advanced Mapping: Help 3 4 5 6 7 8 9 10 11 12 13 14 15 16 17 18 19 20 21 22 23 …" at bounding box center [494, 347] width 384 height 242
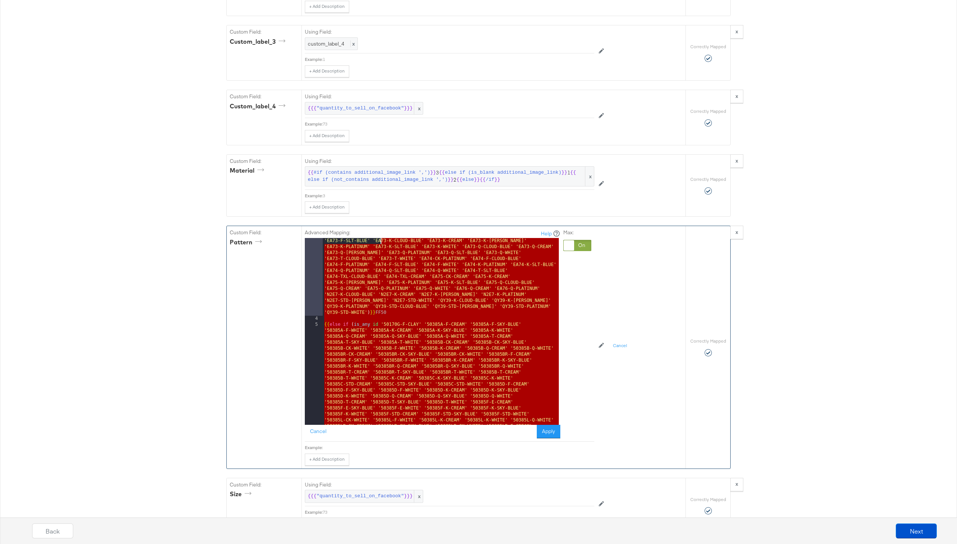
scroll to position [7636, 0]
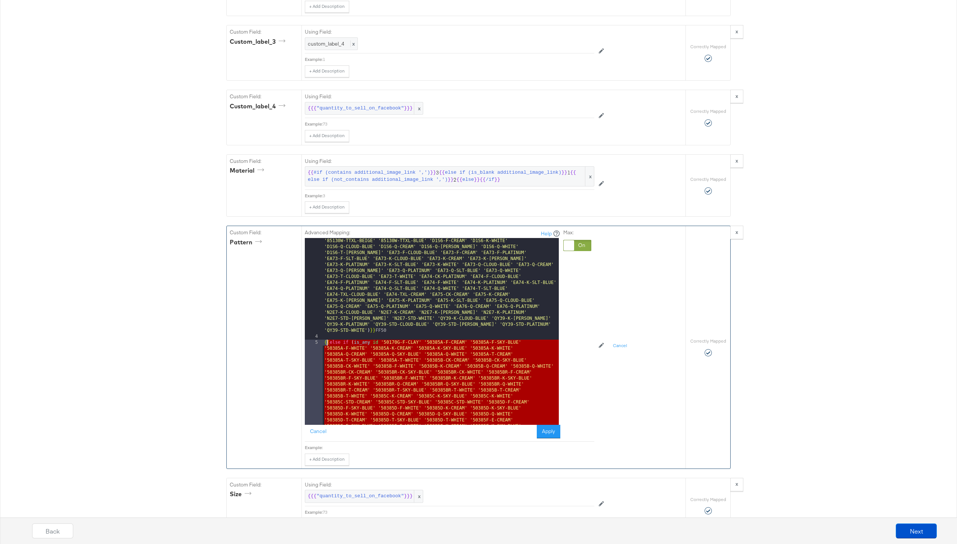
drag, startPoint x: 504, startPoint y: 318, endPoint x: 324, endPoint y: 344, distance: 182.0
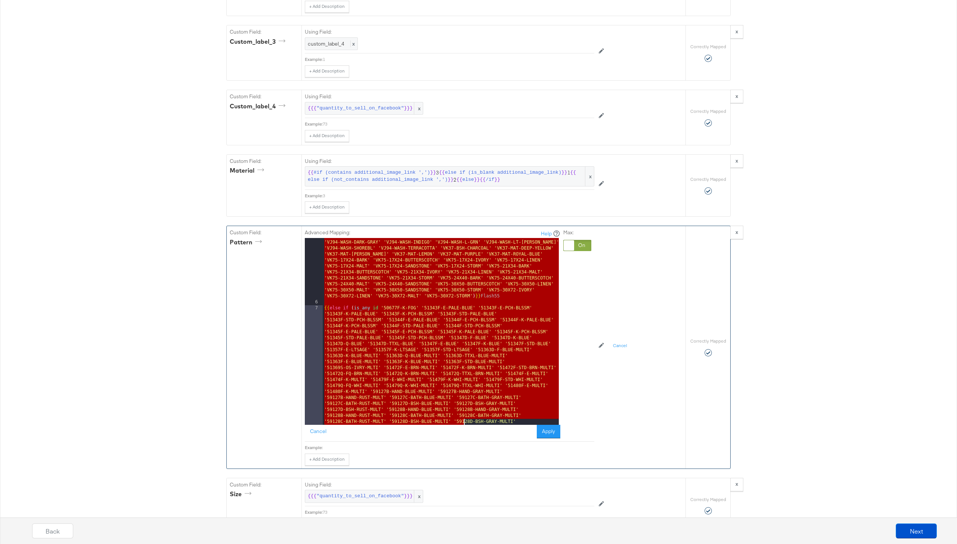
scroll to position [8190, 0]
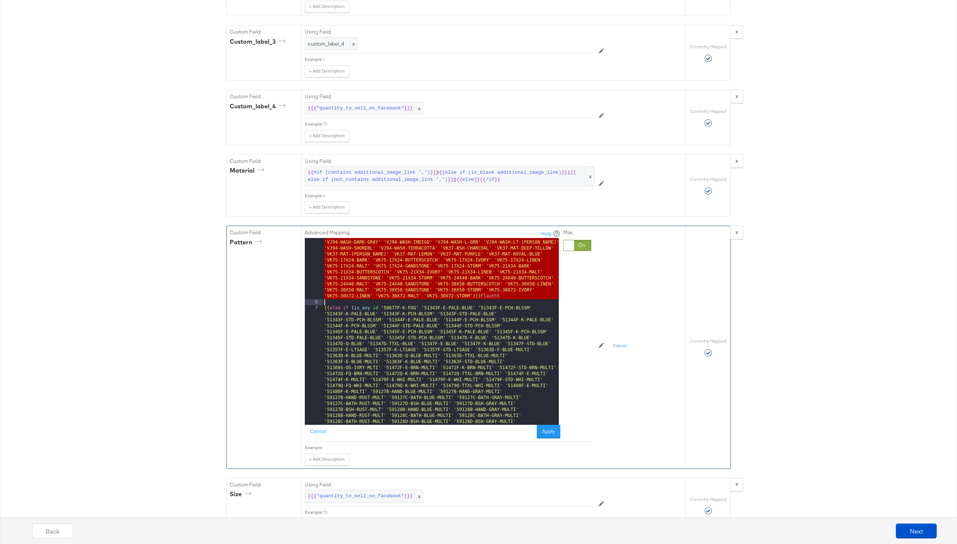
drag, startPoint x: 334, startPoint y: 339, endPoint x: 512, endPoint y: 300, distance: 181.6
click at [512, 300] on div "{{ else if ( is_any id '50851LR-K-BNT-SIENNA' '50851LR-Q-BNT-SIENNA' '51090D-F-…" at bounding box center [441, 434] width 236 height 1299
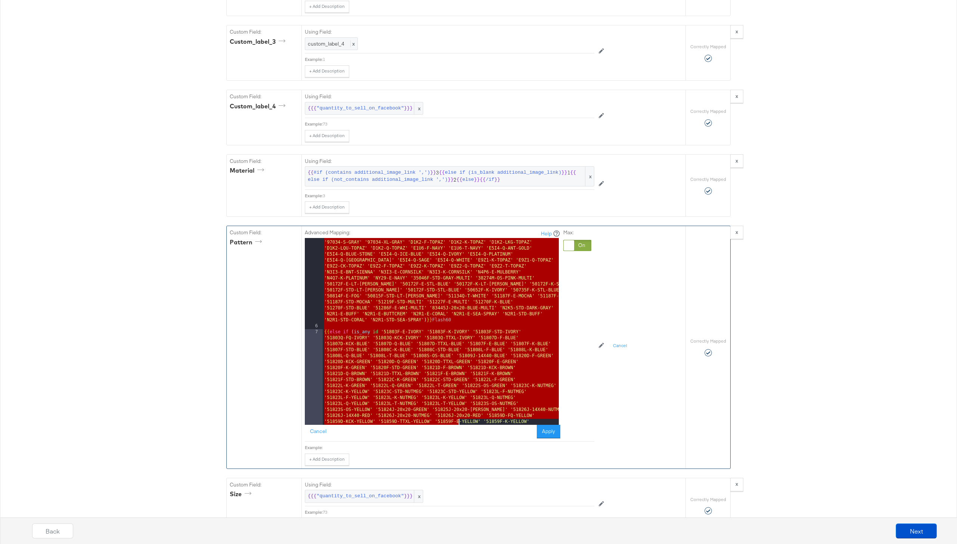
scroll to position [8274, 0]
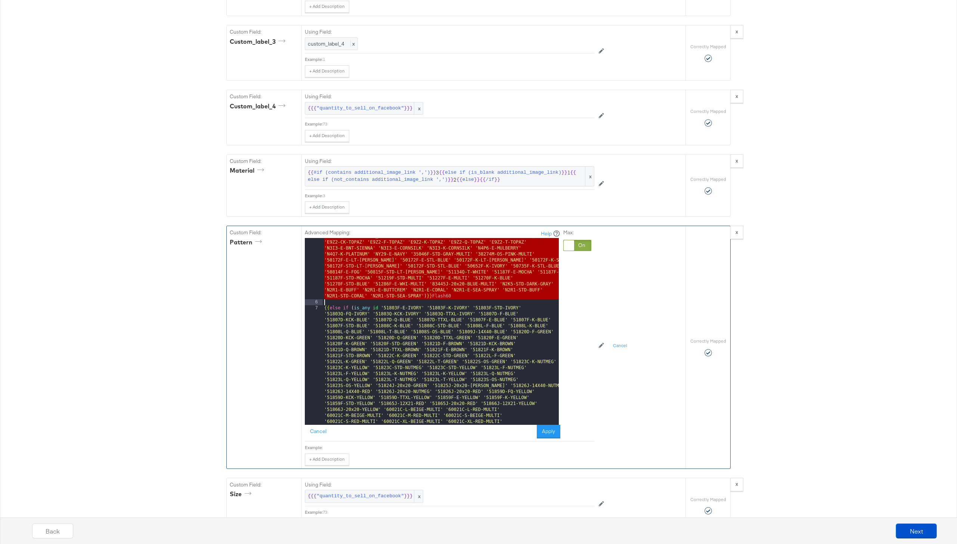
drag, startPoint x: 342, startPoint y: 240, endPoint x: 462, endPoint y: 299, distance: 133.7
click at [462, 299] on div "{{ else if ( is_any id '50677F-K-FOG' '51343F-E-PALE-BLUE' '51343F-E-PCH-BLSSM'…" at bounding box center [441, 252] width 236 height 1102
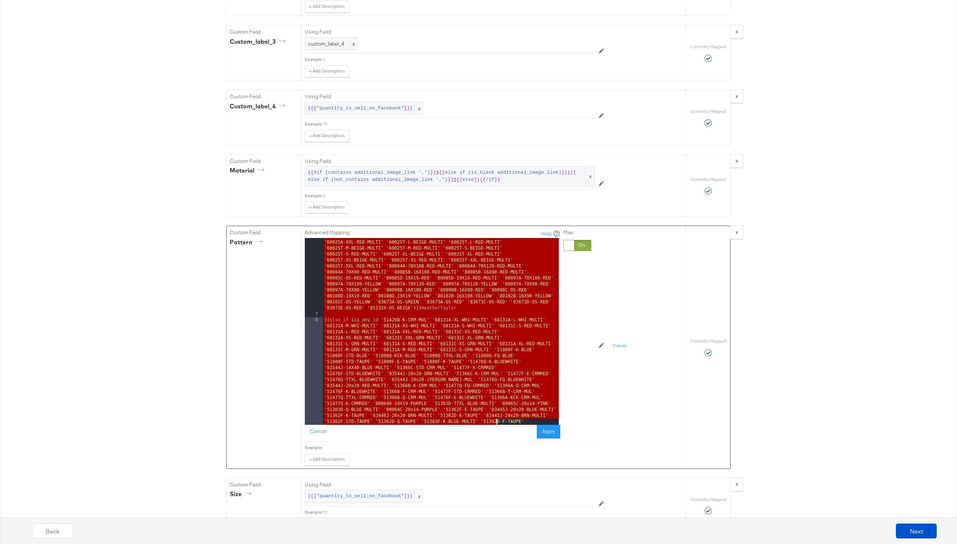
scroll to position [8005, 0]
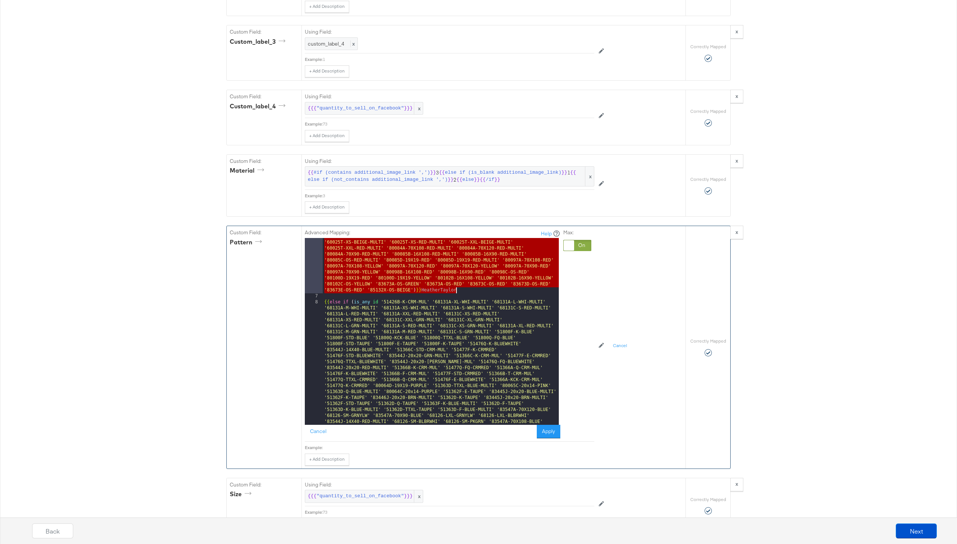
drag, startPoint x: 343, startPoint y: 303, endPoint x: 457, endPoint y: 291, distance: 114.7
click at [457, 291] on div "{{ else if ( is_any id '51803F-E-IVORY' '51803F-K-IVORY' '51803F-STD-IVORY' '51…" at bounding box center [441, 419] width 236 height 886
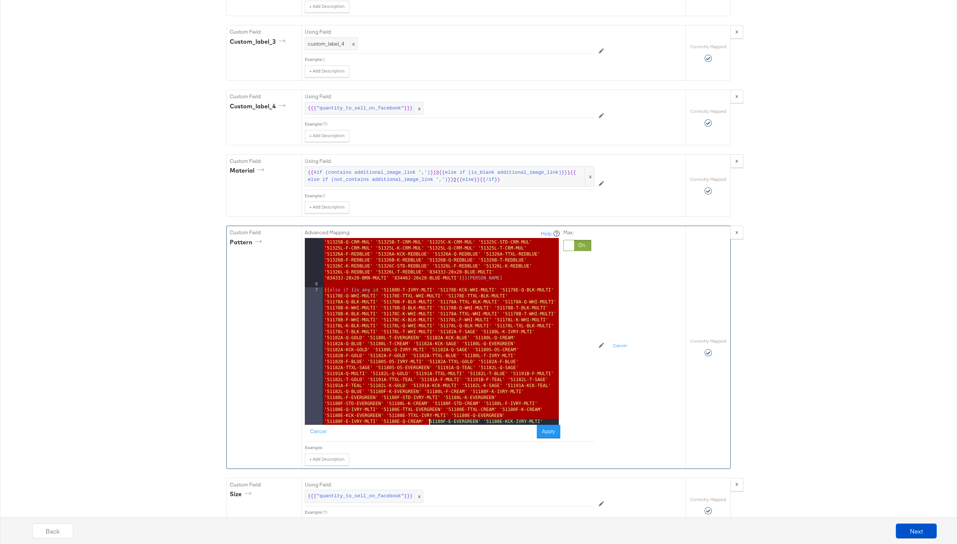
scroll to position [8101, 0]
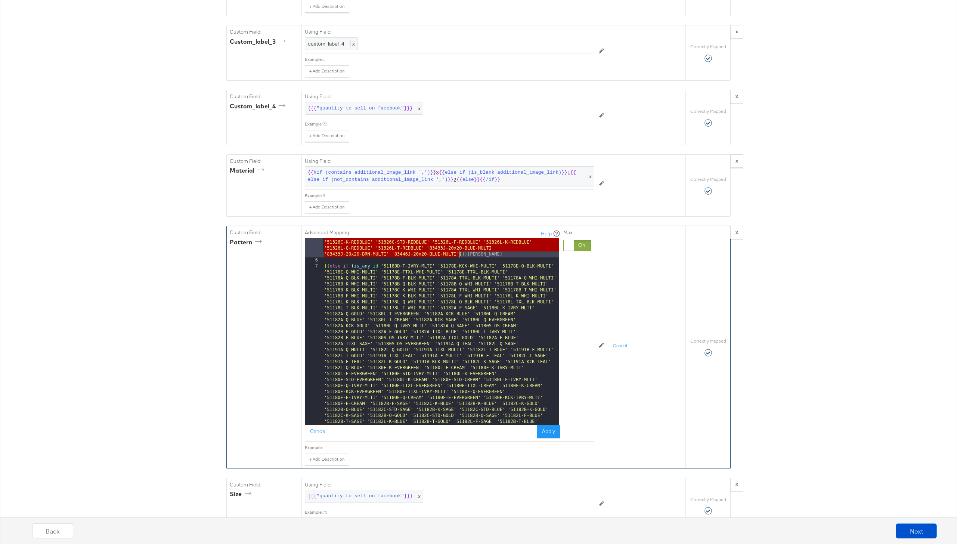
drag, startPoint x: 380, startPoint y: 334, endPoint x: 458, endPoint y: 253, distance: 112.1
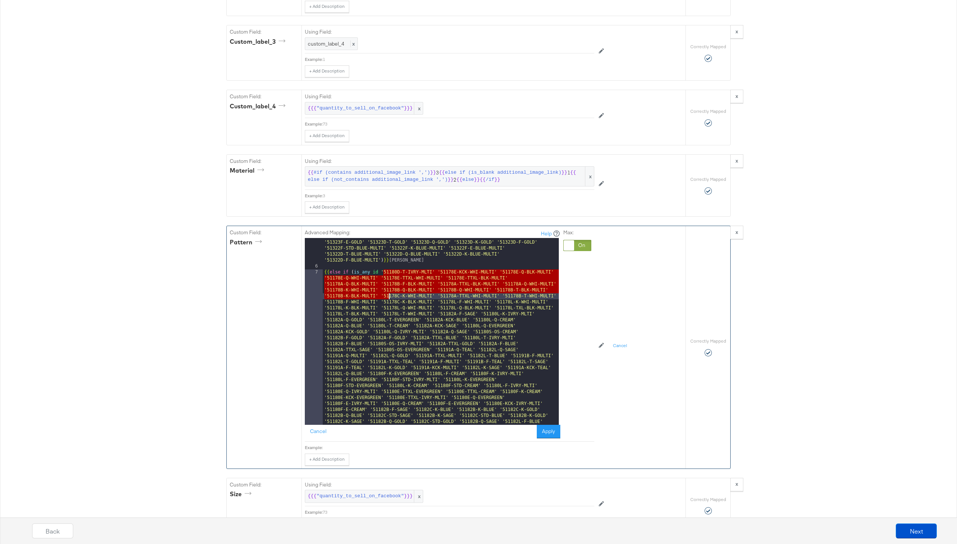
drag, startPoint x: 383, startPoint y: 274, endPoint x: 388, endPoint y: 294, distance: 20.4
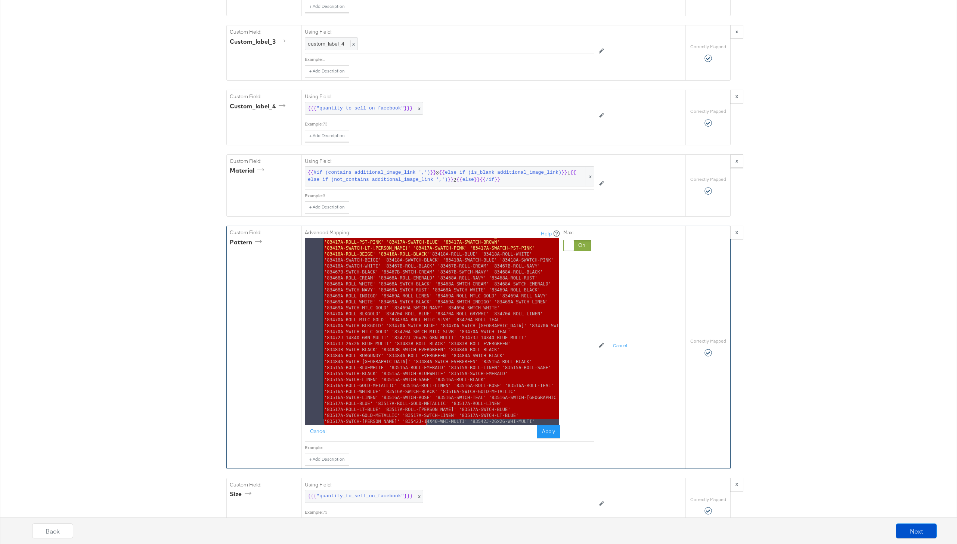
scroll to position [9679, 0]
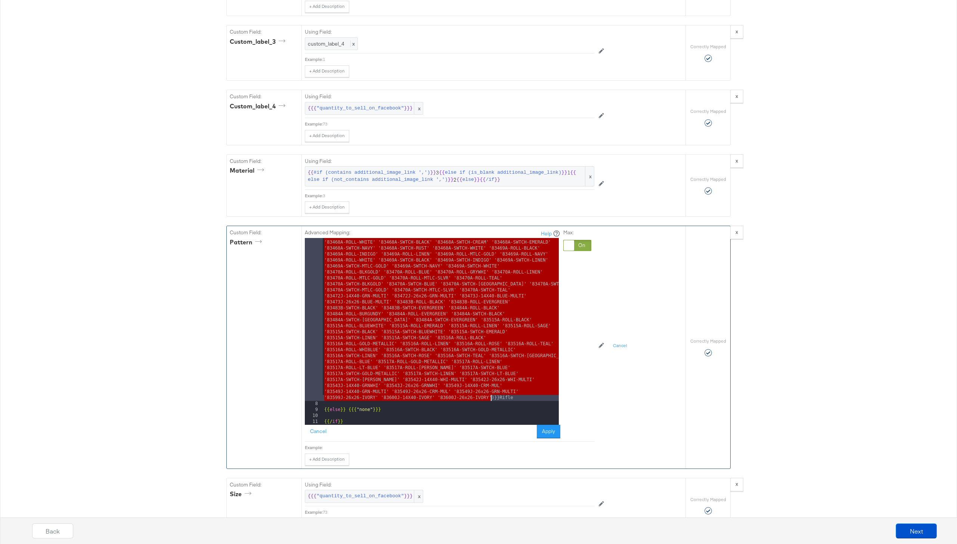
drag, startPoint x: 382, startPoint y: 272, endPoint x: 489, endPoint y: 395, distance: 162.9
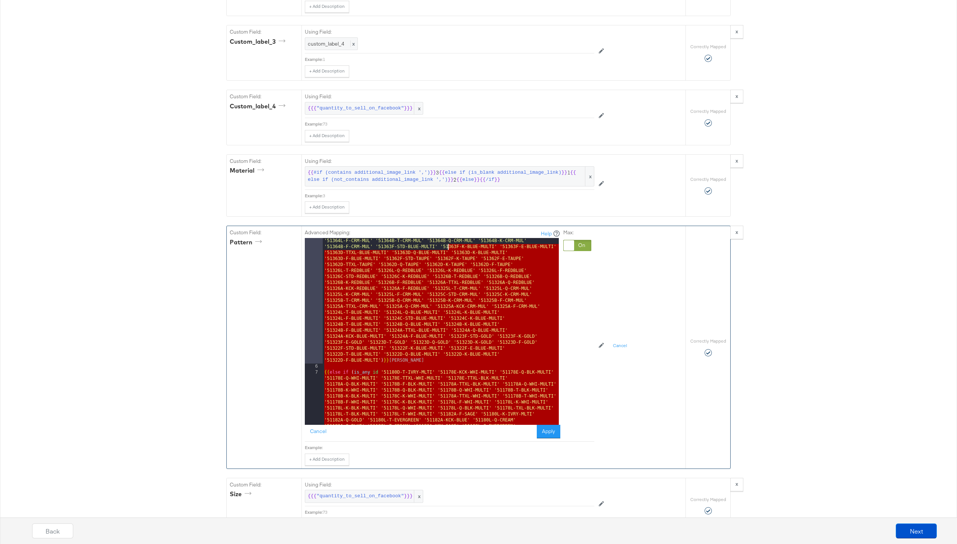
scroll to position [8000, 0]
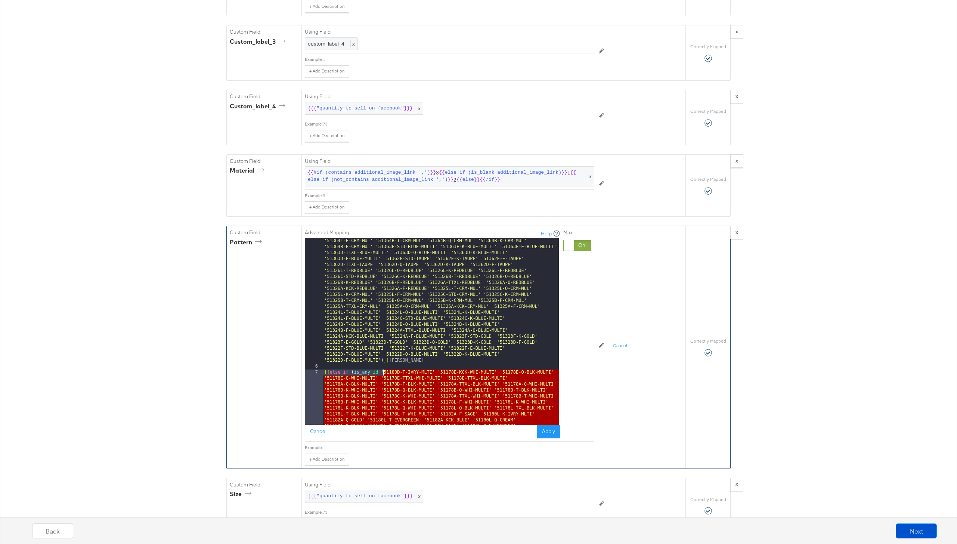
drag, startPoint x: 492, startPoint y: 398, endPoint x: 383, endPoint y: 372, distance: 112.5
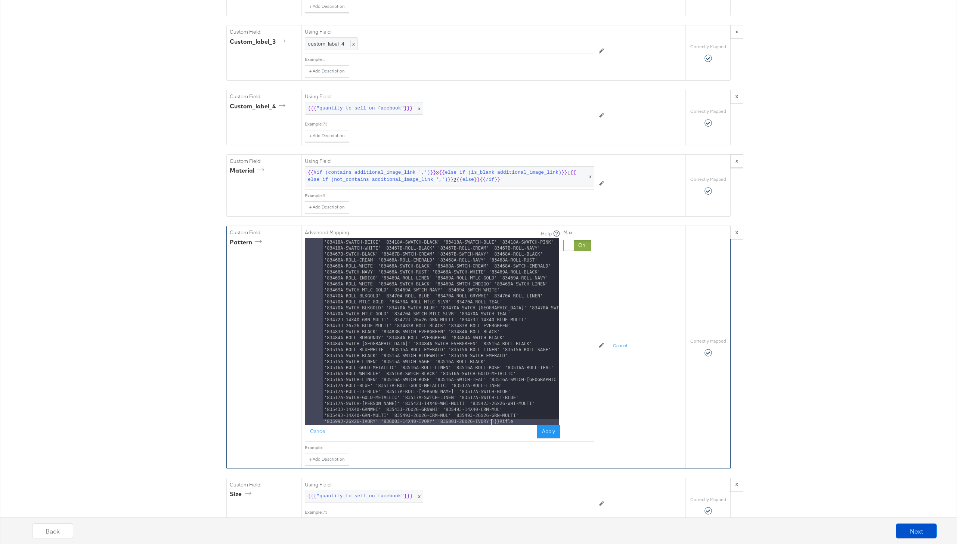
scroll to position [9655, 0]
click at [549, 436] on button "Apply" at bounding box center [549, 431] width 24 height 13
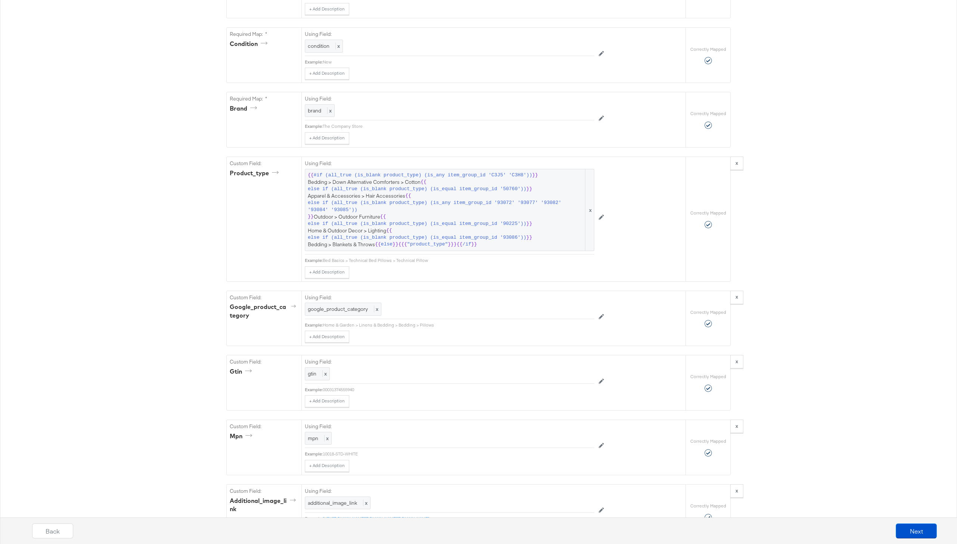
scroll to position [0, 0]
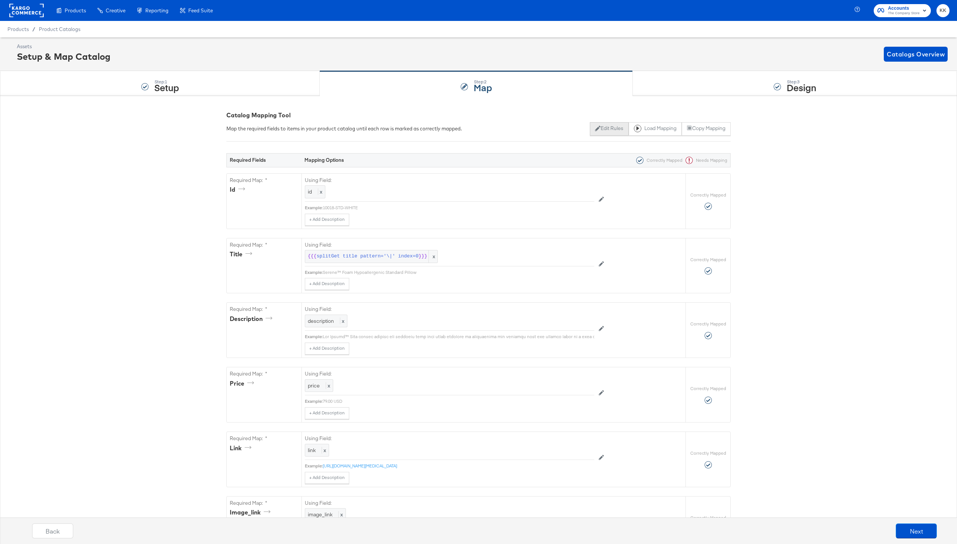
click at [598, 124] on button "Edit Rules" at bounding box center [609, 128] width 38 height 13
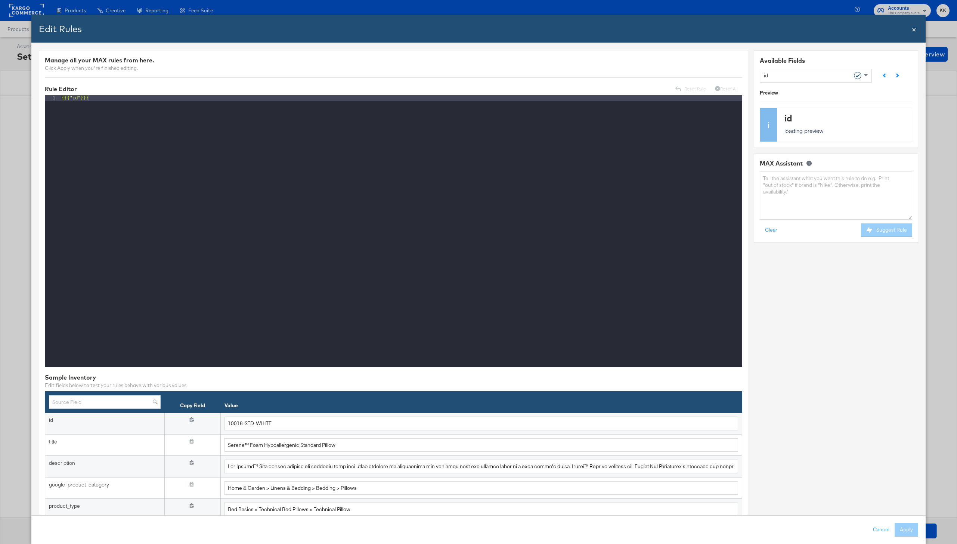
click at [784, 70] on div "id" at bounding box center [813, 75] width 98 height 13
type input "patt"
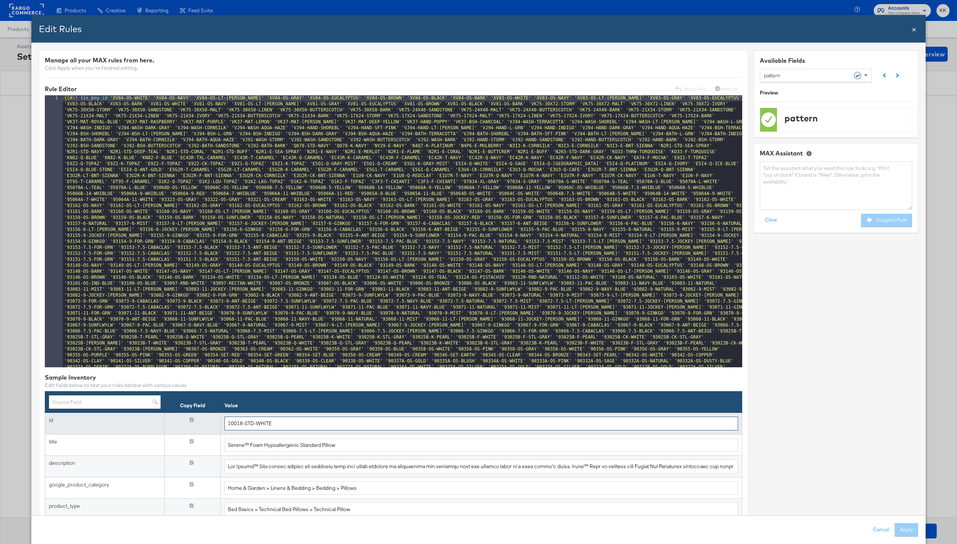
drag, startPoint x: 275, startPoint y: 424, endPoint x: 206, endPoint y: 424, distance: 69.9
click at [206, 424] on tr "id {{{ id }}} 10018-STD-WHITE" at bounding box center [393, 424] width 697 height 22
paste input "68132Q-S-NVYMUL"
drag, startPoint x: 277, startPoint y: 422, endPoint x: 212, endPoint y: 422, distance: 65.0
click at [212, 422] on tr "id {{{ id }}} 68132Q-S-NVYMUL" at bounding box center [393, 424] width 697 height 22
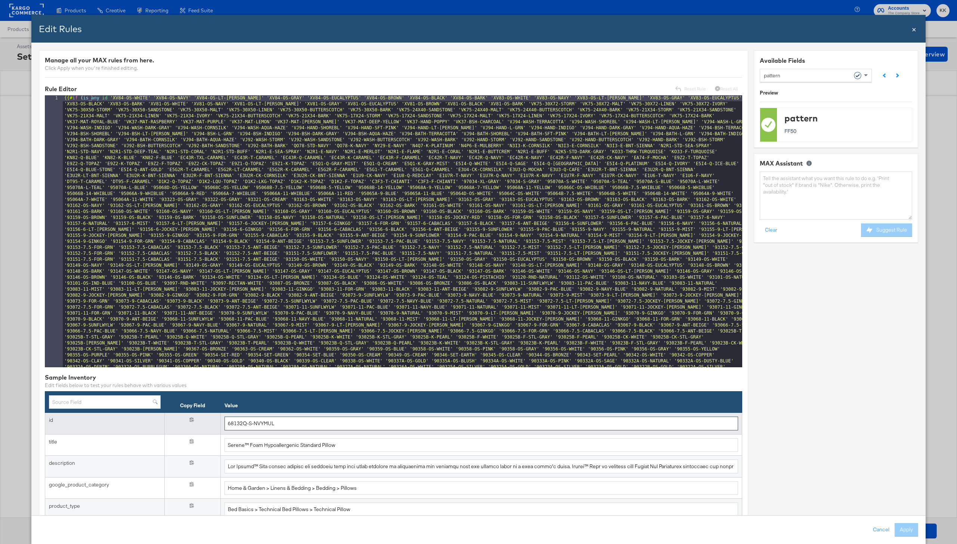
paste input "83465-OS-ORA-SPC"
drag, startPoint x: 281, startPoint y: 428, endPoint x: 206, endPoint y: 426, distance: 75.1
click at [206, 426] on tr "id {{{ id }}} 83465-OS-ORA-SPC" at bounding box center [393, 424] width 697 height 22
paste input "51178A-Q-WHI-MULTI"
drag, startPoint x: 287, startPoint y: 425, endPoint x: 204, endPoint y: 425, distance: 83.0
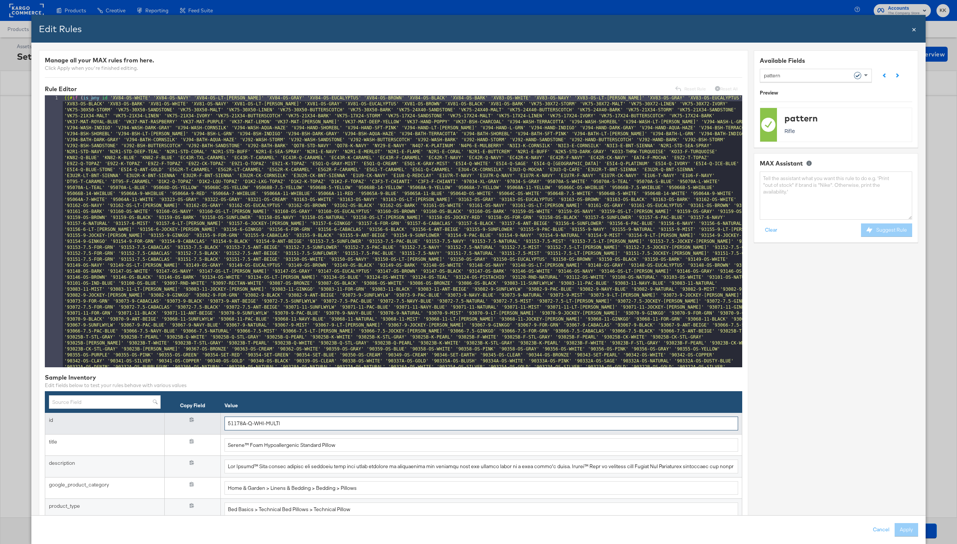
click at [204, 425] on tr "id {{{ id }}} 51178A-Q-WHI-MULTI" at bounding box center [393, 424] width 697 height 22
paste input "322D-F-BLUE"
type input "51322D-F-BLUE-MULTI"
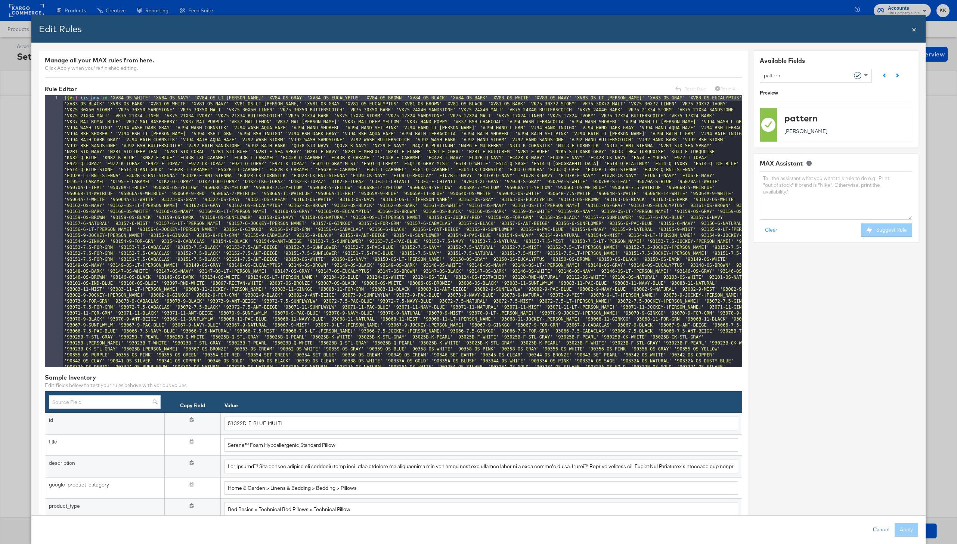
click at [882, 527] on button "Cancel" at bounding box center [881, 529] width 27 height 13
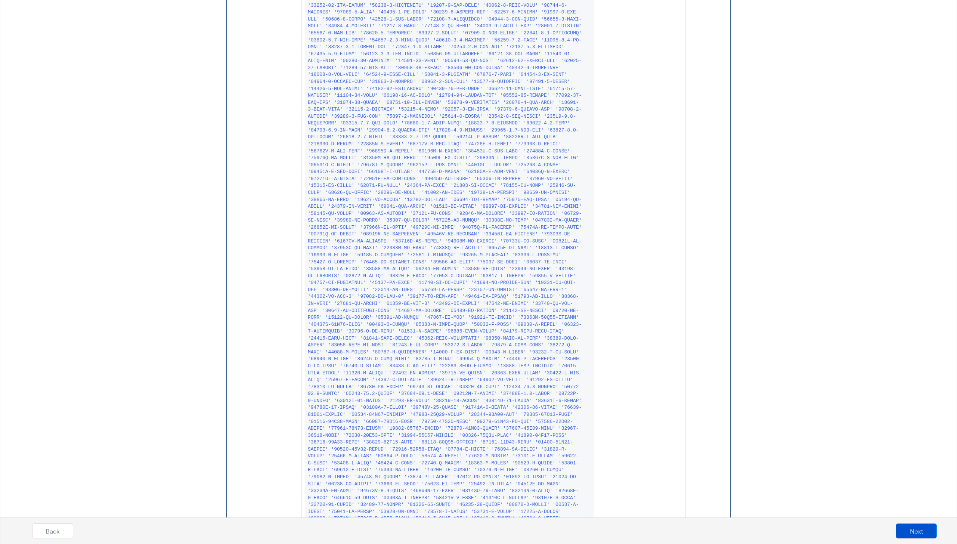
scroll to position [2725, 0]
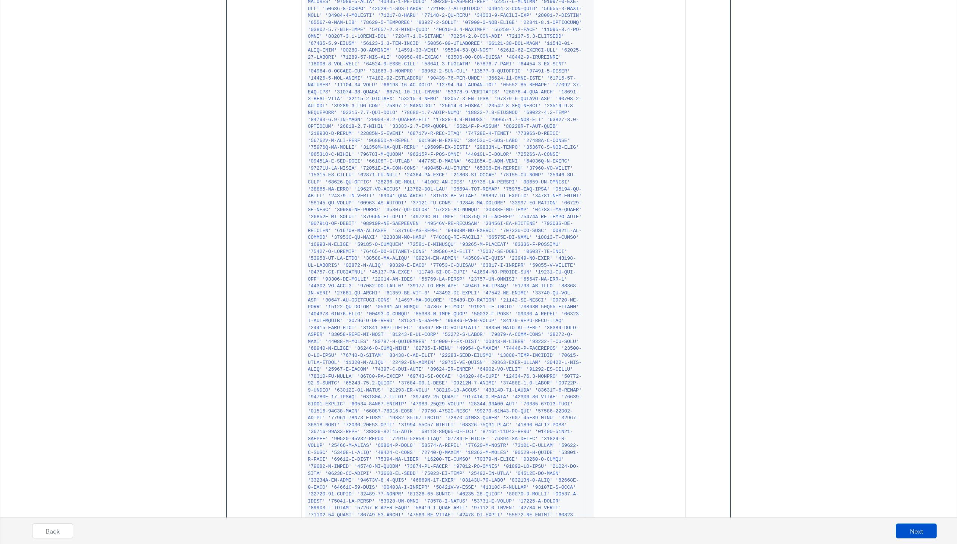
click at [915, 522] on div "Back Next" at bounding box center [484, 534] width 965 height 28
click at [915, 532] on button "Next" at bounding box center [916, 531] width 41 height 15
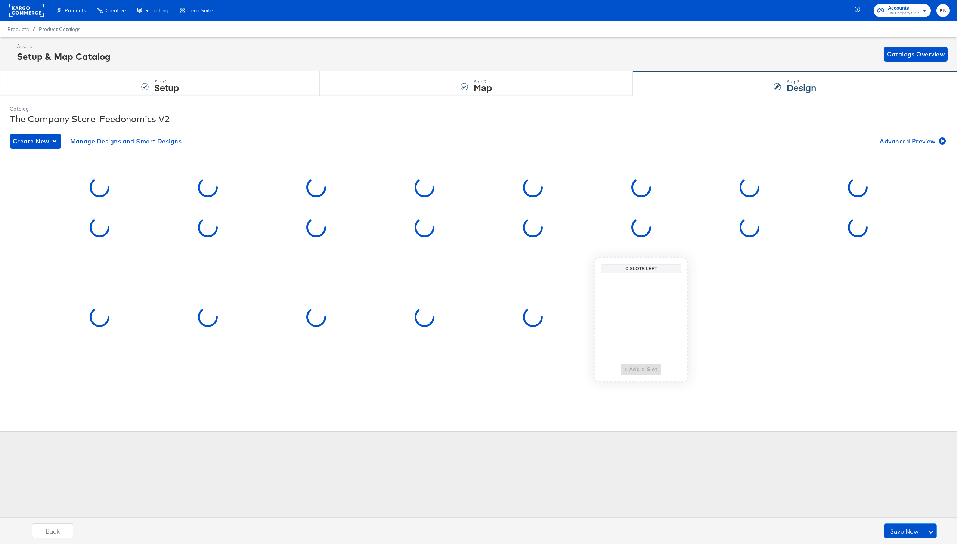
scroll to position [0, 0]
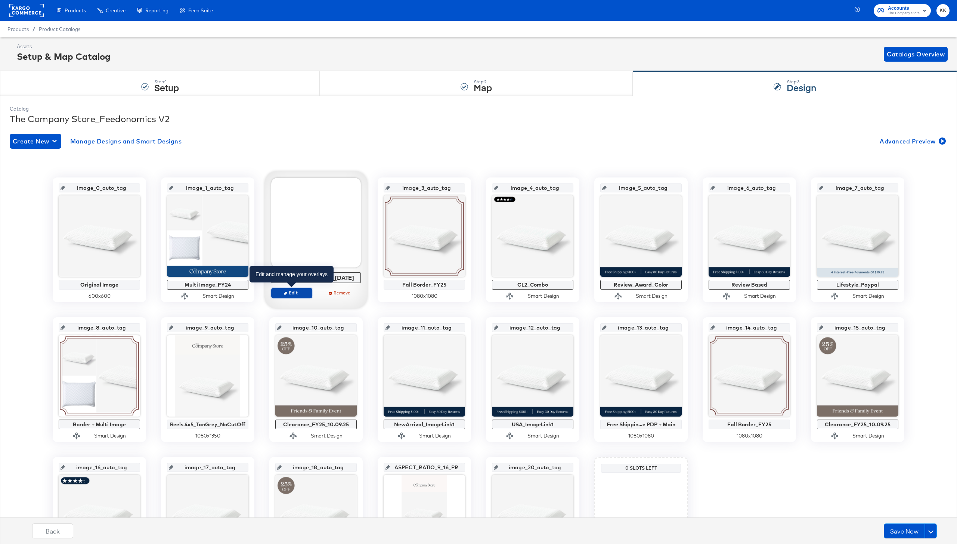
click at [291, 292] on span "Edit" at bounding box center [292, 293] width 34 height 6
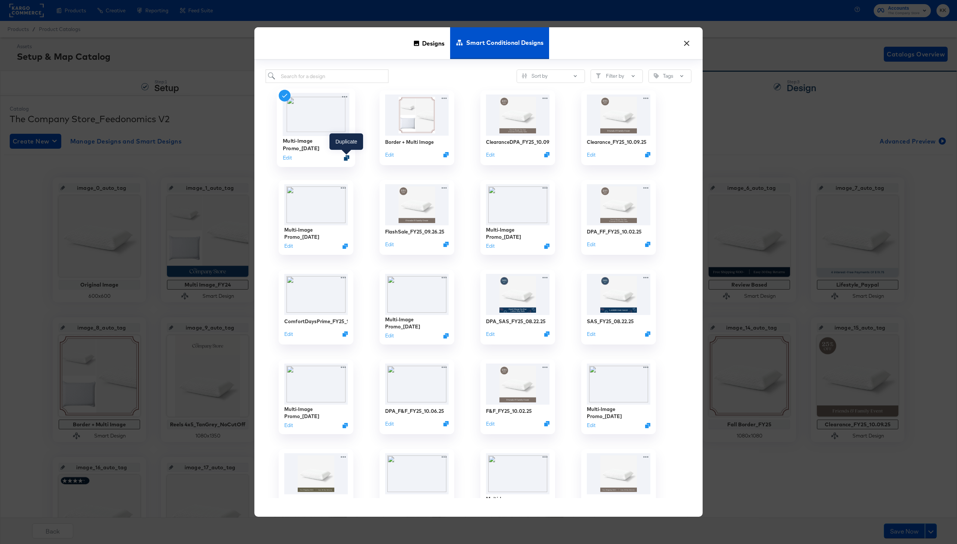
click at [346, 157] on icon "Duplicate" at bounding box center [347, 158] width 6 height 6
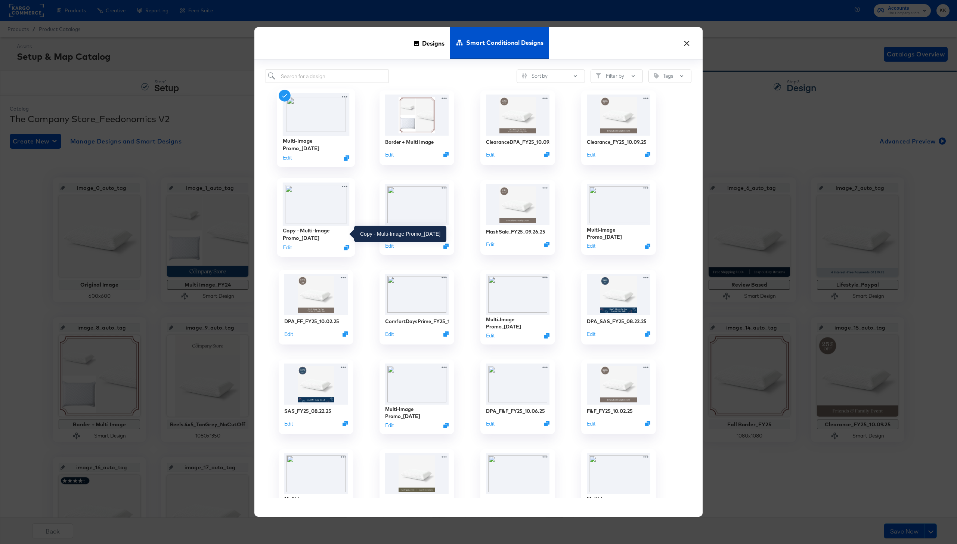
click at [318, 231] on div "Copy - Multi-Image Promo_10.09.25" at bounding box center [316, 234] width 67 height 15
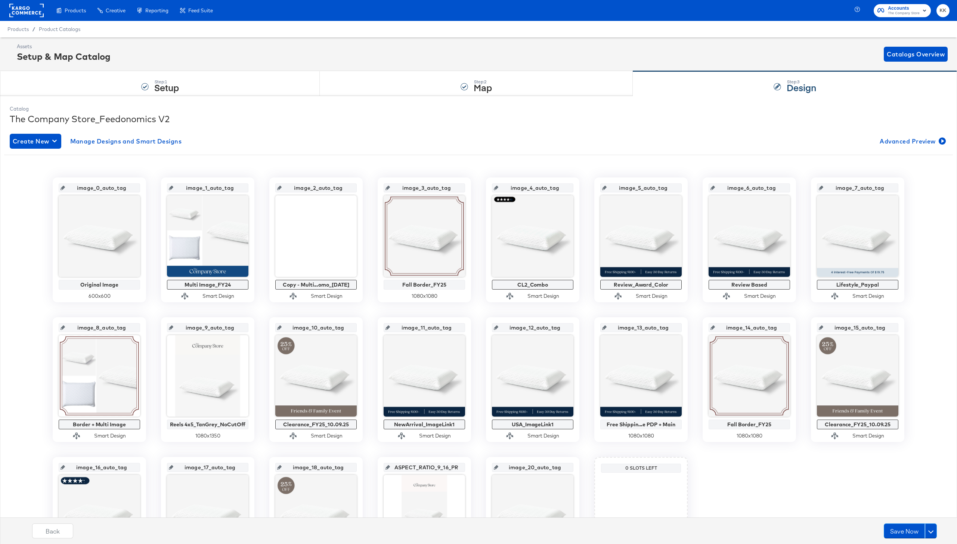
click at [386, 44] on div "Assets Setup & Map Catalog Catalogs Overview" at bounding box center [482, 54] width 931 height 22
click at [295, 299] on span "Edit" at bounding box center [292, 300] width 34 height 6
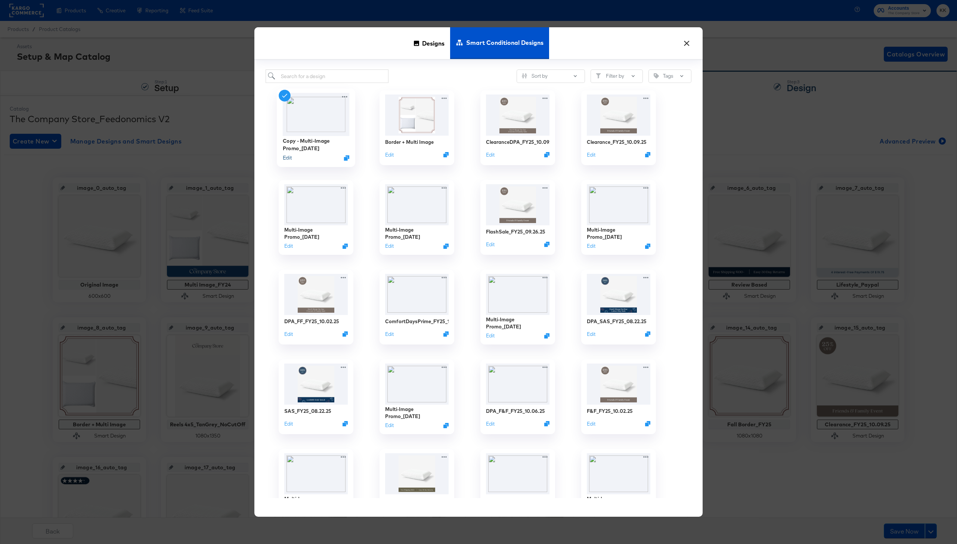
click at [287, 160] on button "Edit" at bounding box center [287, 157] width 9 height 7
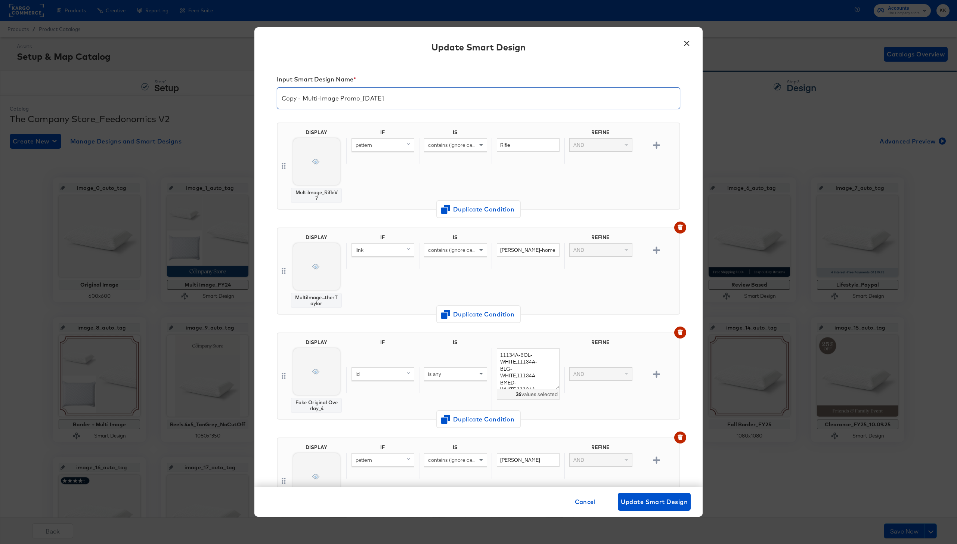
drag, startPoint x: 304, startPoint y: 100, endPoint x: 272, endPoint y: 100, distance: 32.5
click at [272, 100] on div "Input Smart Design Name * Copy - Multi-Image Promo_10.09.25 DISPLAY MultiImage_…" at bounding box center [479, 274] width 448 height 425
click at [355, 98] on input "Multi-Image Promo_10.09.25" at bounding box center [478, 95] width 403 height 21
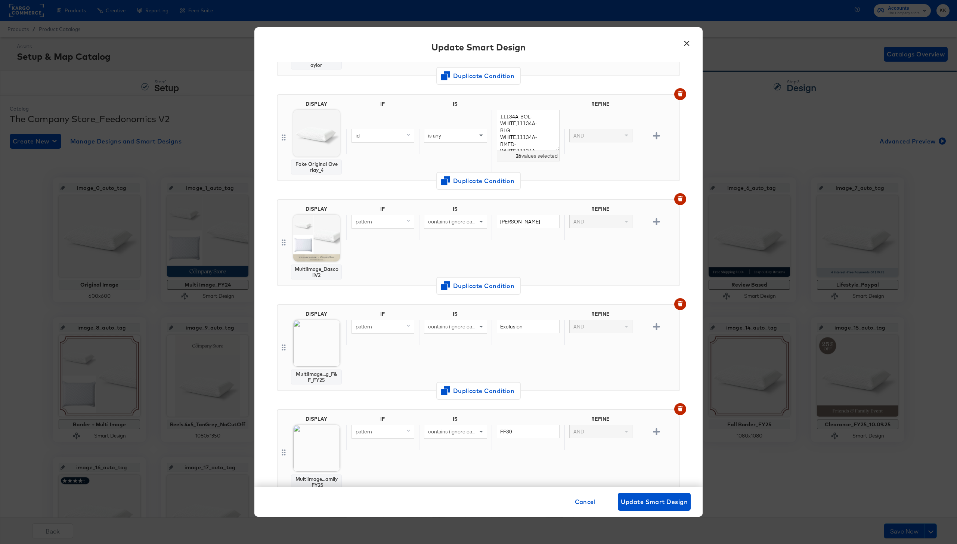
scroll to position [238, 0]
type input "Multi-Image Promo_10.13.25"
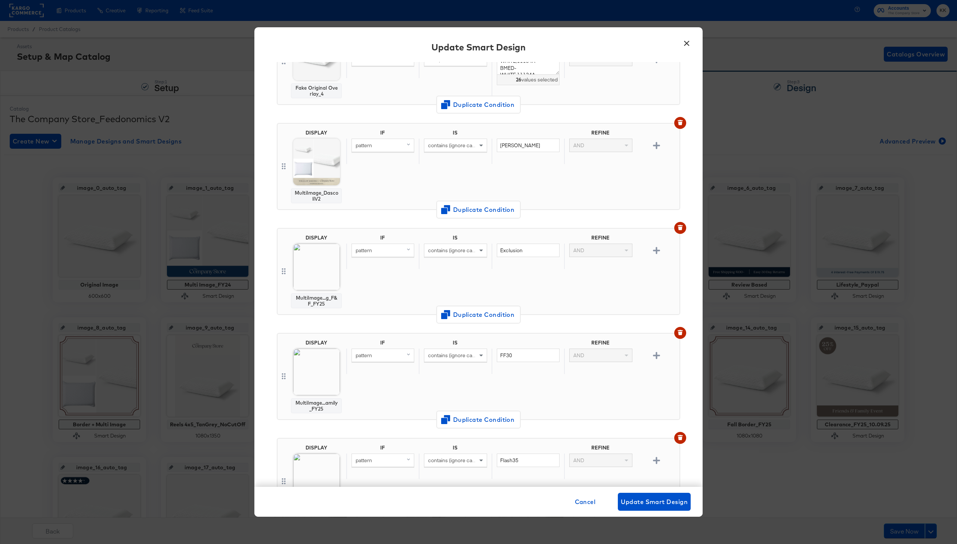
scroll to position [319, 0]
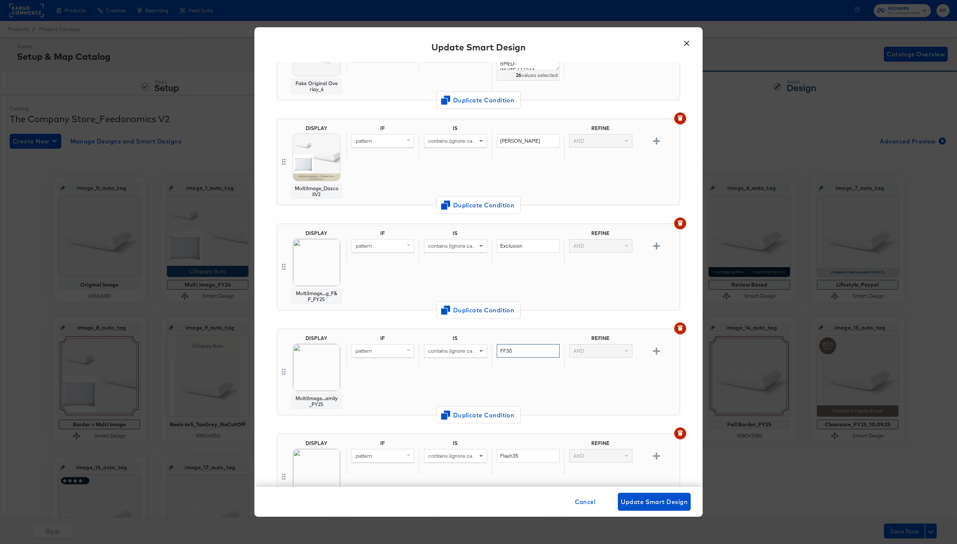
click at [518, 350] on input "FF30" at bounding box center [528, 351] width 63 height 14
type input "FF50"
click at [325, 419] on span "Change Design" at bounding box center [316, 422] width 79 height 9
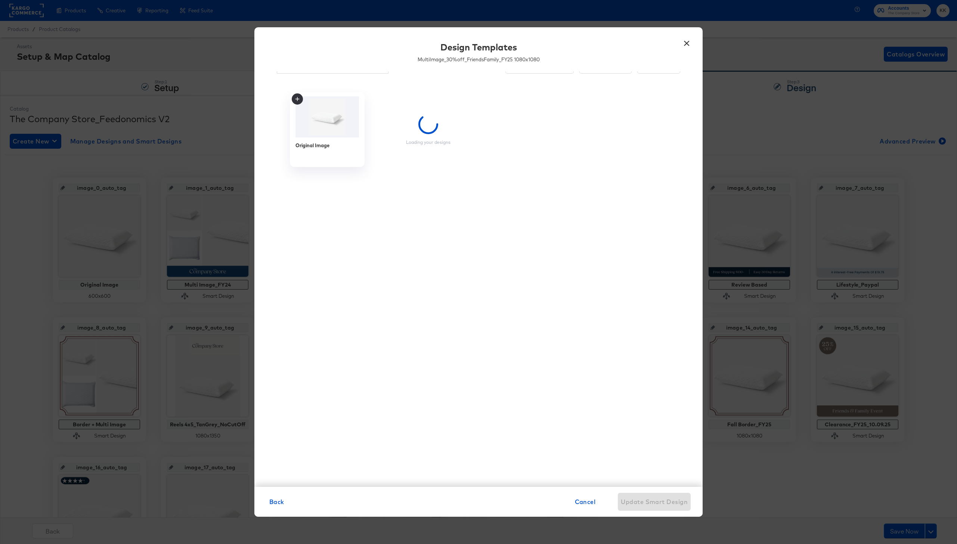
scroll to position [19, 0]
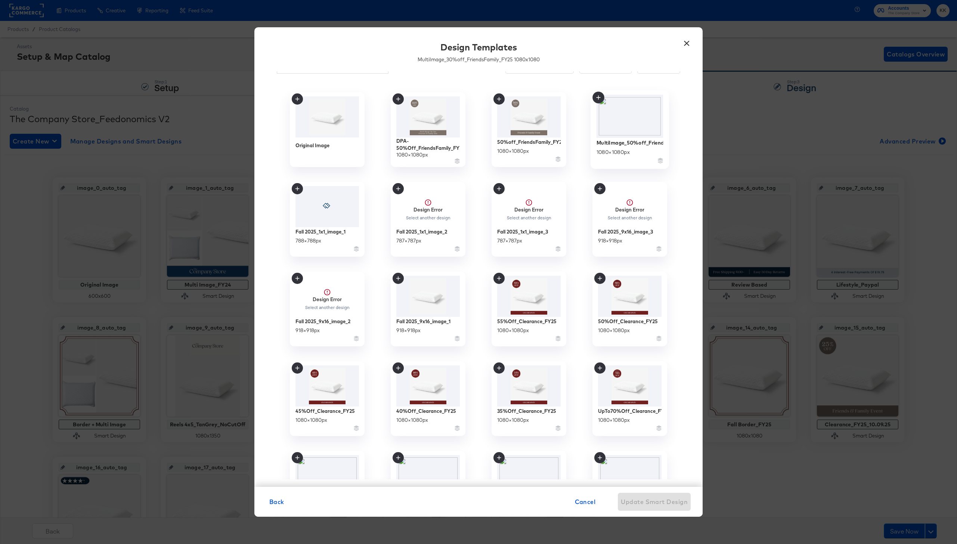
click at [630, 139] on div "MultiImage_50%off_FriendsFamily_FY25" at bounding box center [630, 142] width 67 height 7
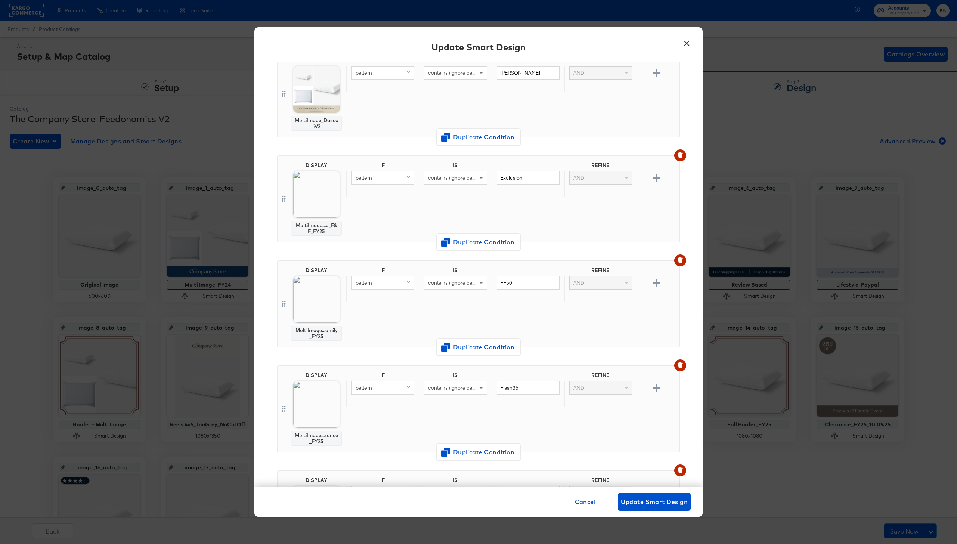
scroll to position [429, 0]
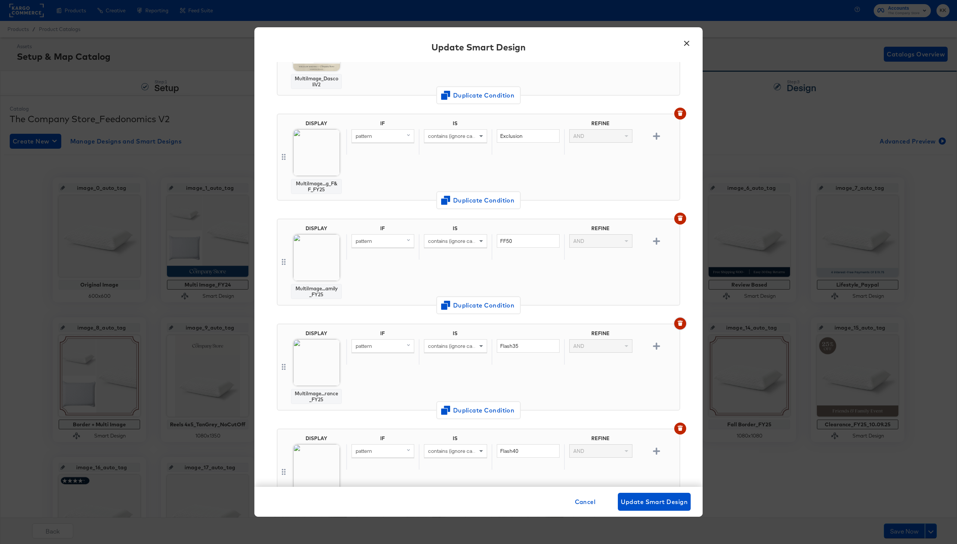
click at [681, 324] on icon "button" at bounding box center [680, 324] width 4 height 3
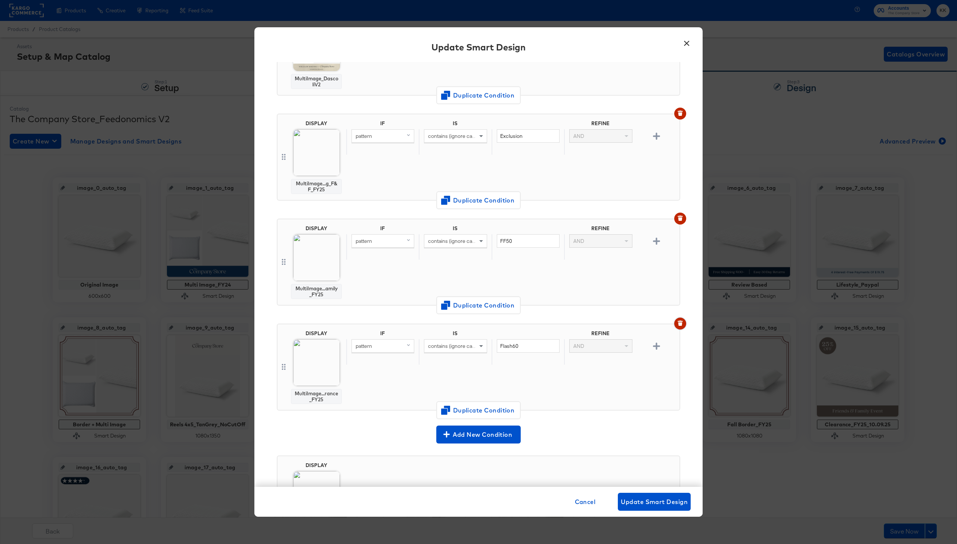
click at [681, 324] on icon "button" at bounding box center [680, 324] width 4 height 3
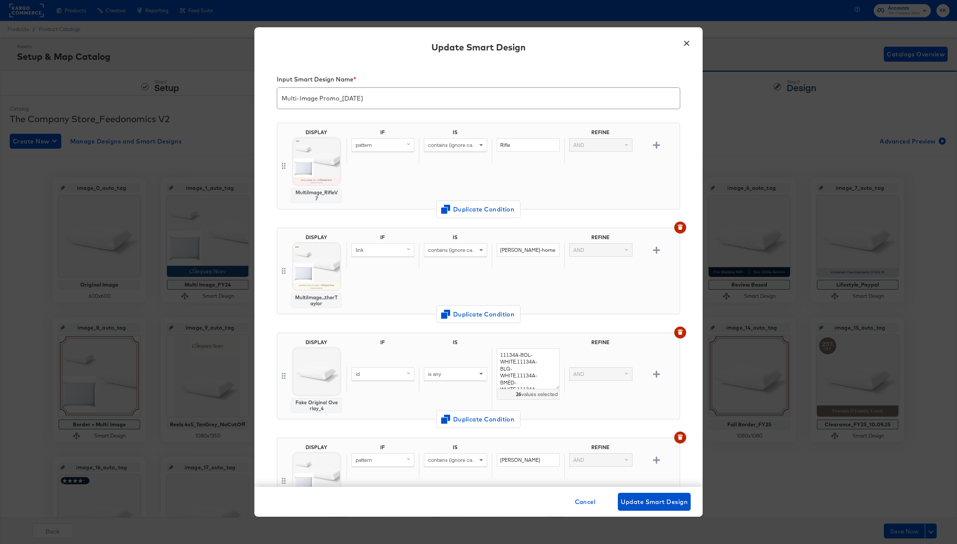
scroll to position [236, 0]
click at [645, 493] on div "Cancel Update Smart Design" at bounding box center [479, 502] width 448 height 30
click at [648, 505] on span "Update Smart Design" at bounding box center [654, 502] width 67 height 10
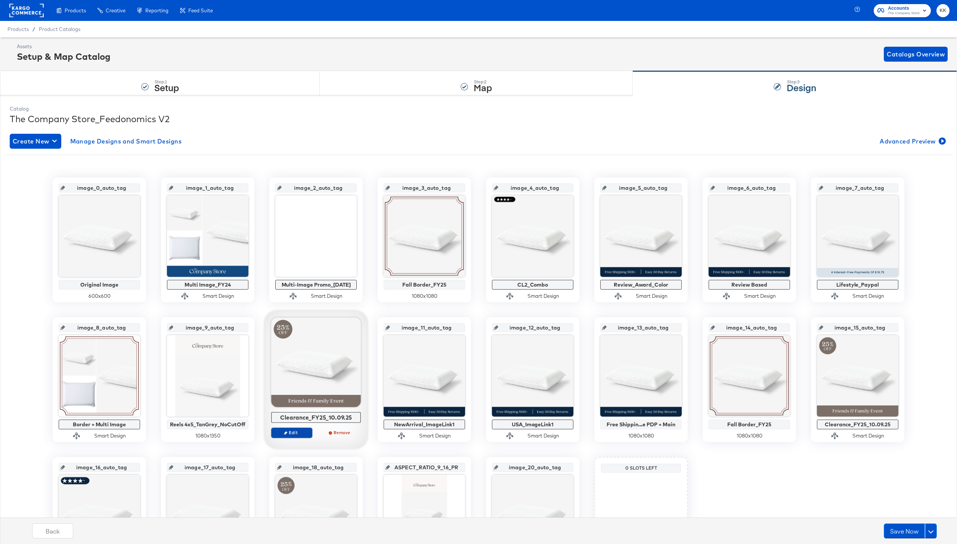
click at [289, 431] on span "Edit" at bounding box center [292, 433] width 34 height 6
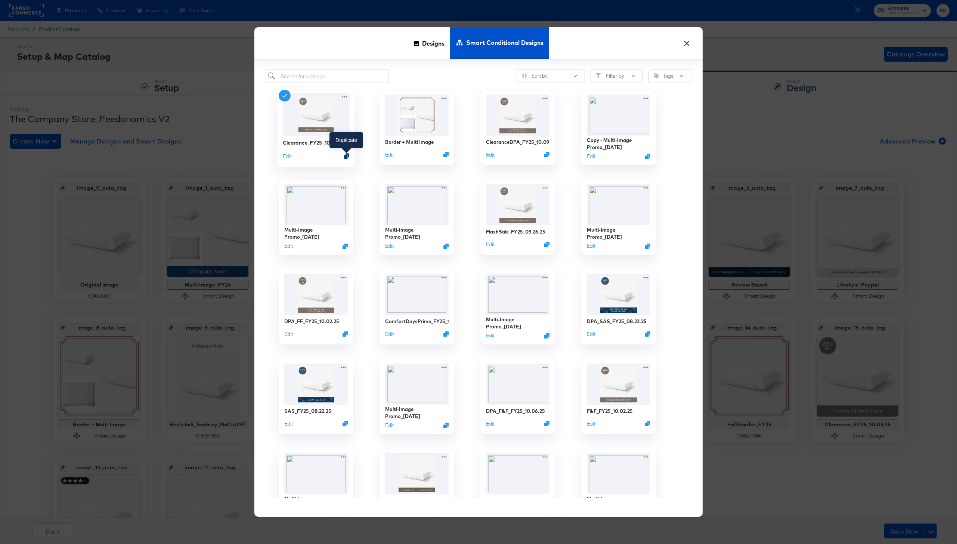
click at [348, 154] on icon "Duplicate" at bounding box center [347, 157] width 6 height 6
click at [562, 76] on button "Sort by" at bounding box center [551, 76] width 68 height 13
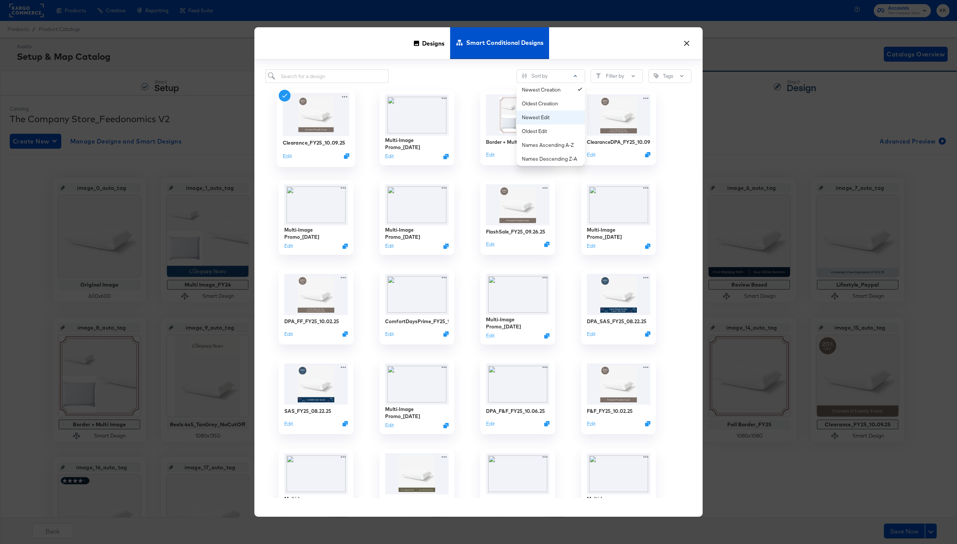
click at [553, 116] on div "Newest Edit" at bounding box center [552, 117] width 61 height 7
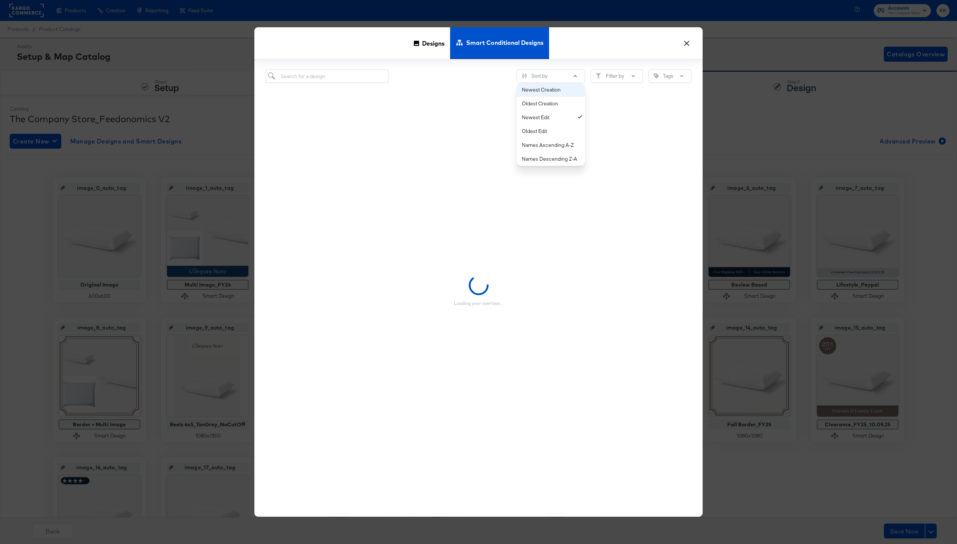
click at [555, 92] on div "Newest Creation" at bounding box center [552, 89] width 61 height 7
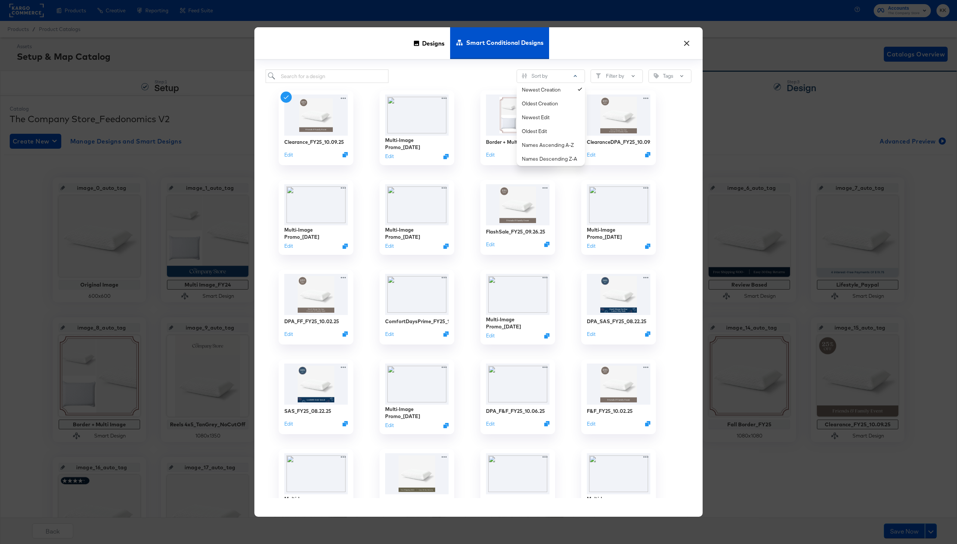
click at [489, 77] on div "Sort by Newest Creation Oldest Creation Newest Edit Oldest Edit Names Ascending…" at bounding box center [479, 77] width 426 height 14
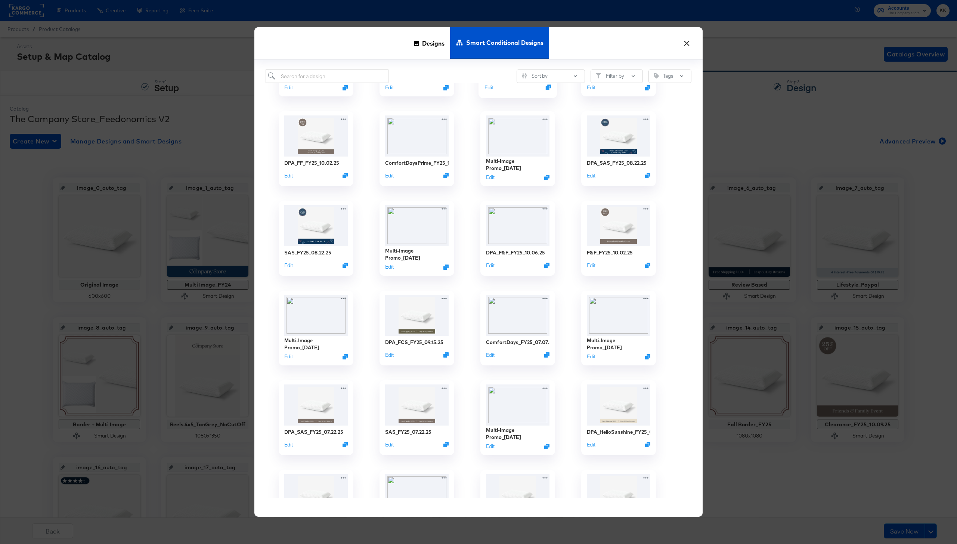
scroll to position [0, 0]
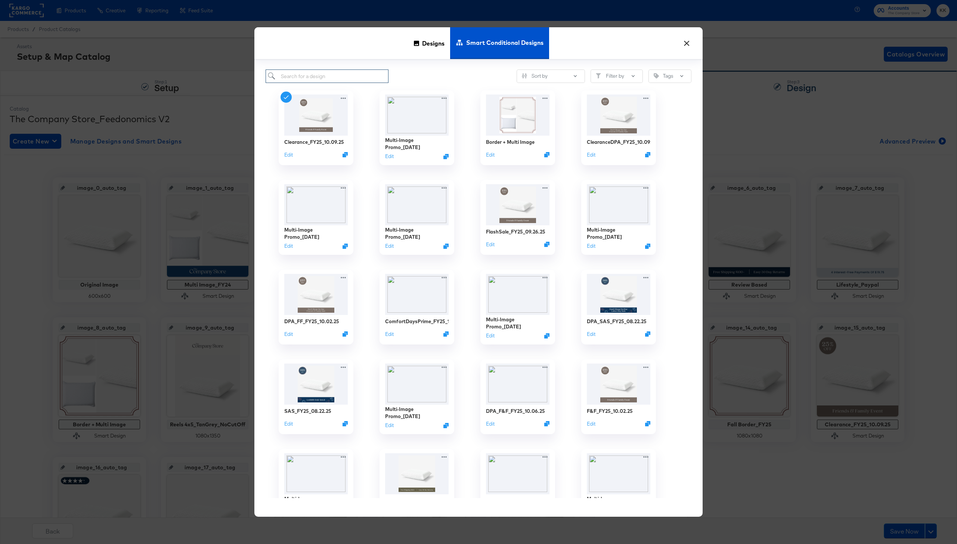
click at [319, 79] on input "search" at bounding box center [327, 77] width 123 height 14
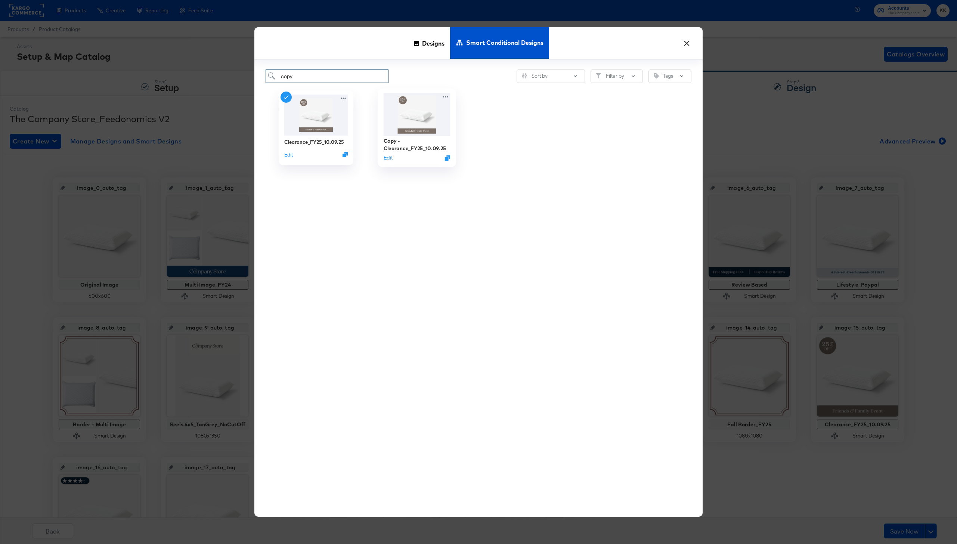
type input "copy"
click at [434, 147] on div "Copy - Clearance_FY25_10.09.25" at bounding box center [417, 145] width 67 height 15
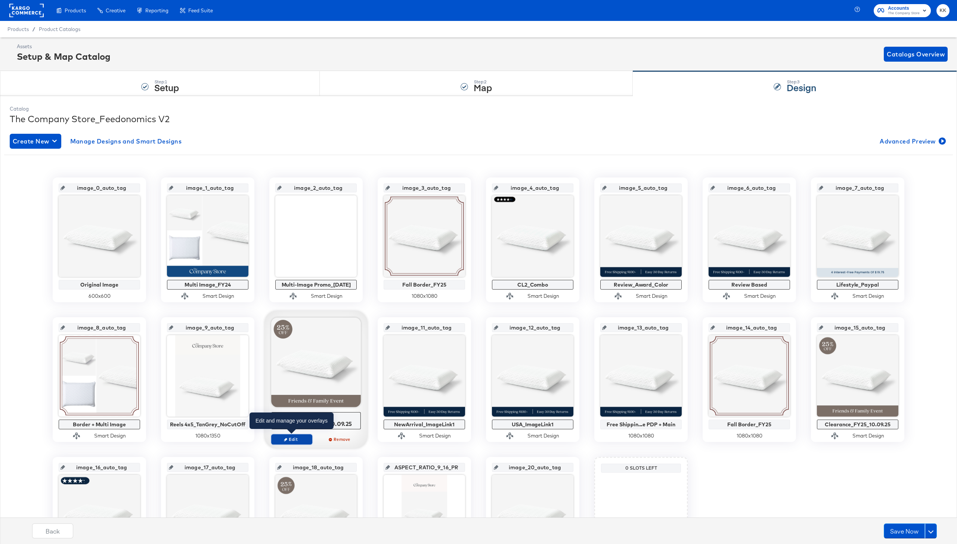
click at [294, 435] on button "Edit" at bounding box center [291, 439] width 41 height 10
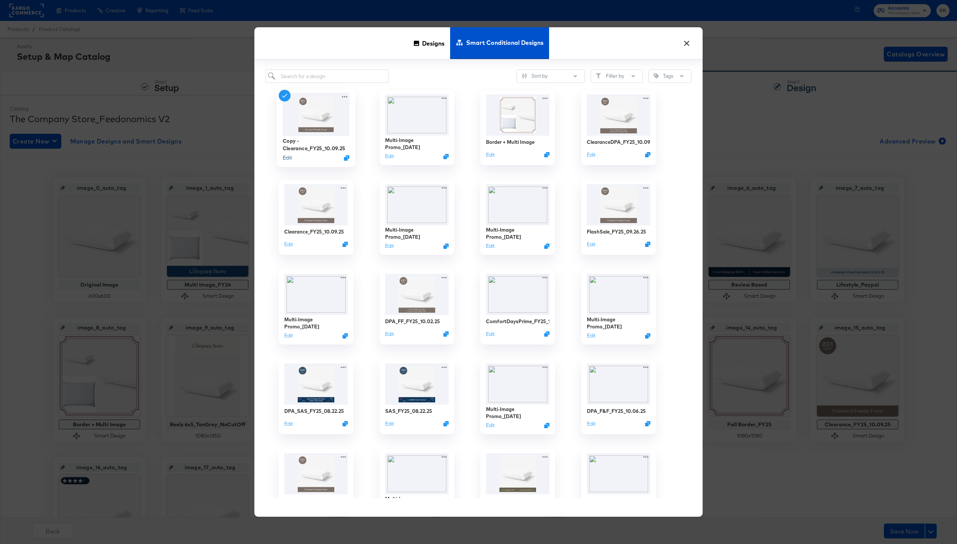
click at [287, 159] on button "Edit" at bounding box center [287, 157] width 9 height 7
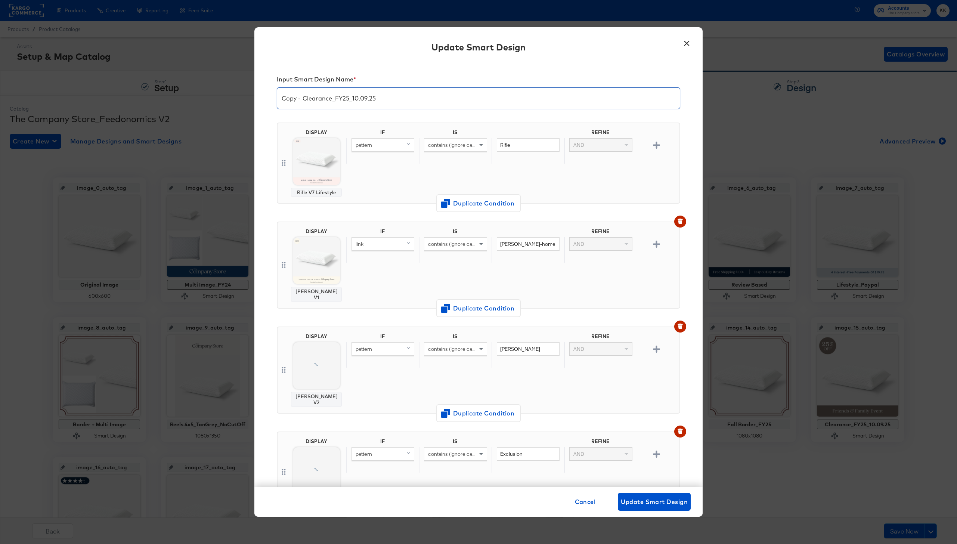
click at [303, 100] on input "Copy - Clearance_FY25_10.09.25" at bounding box center [478, 95] width 403 height 21
click at [328, 99] on input "Copy - Clearance_FY25_10.09.25" at bounding box center [478, 95] width 403 height 21
drag, startPoint x: 331, startPoint y: 99, endPoint x: 265, endPoint y: 98, distance: 66.5
click at [265, 98] on div "Input Smart Design Name * Copy - Clearance_FY25_10.09.25 DISPLAY Rifle V7 Lifes…" at bounding box center [479, 274] width 448 height 425
click at [329, 98] on input "F&F_FY25_10.09.25" at bounding box center [478, 95] width 403 height 21
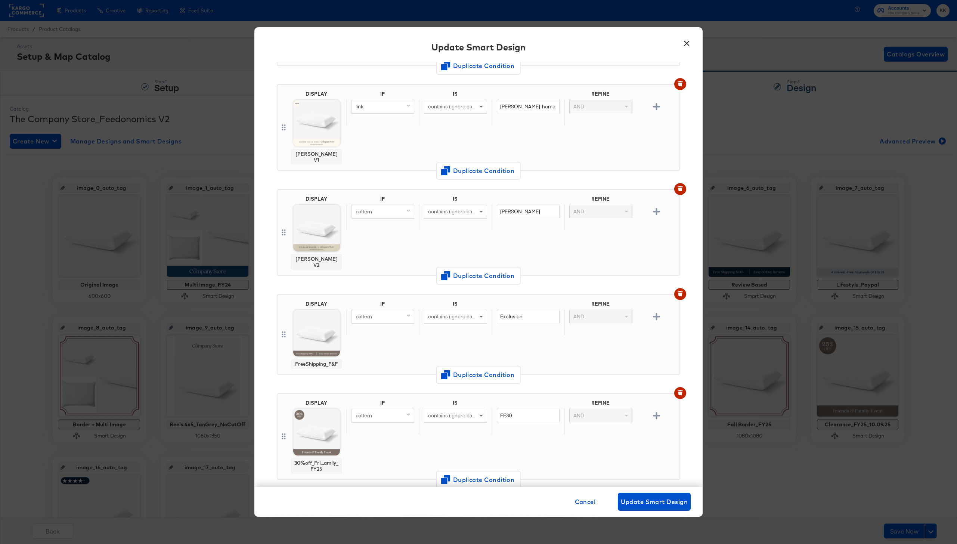
scroll to position [179, 0]
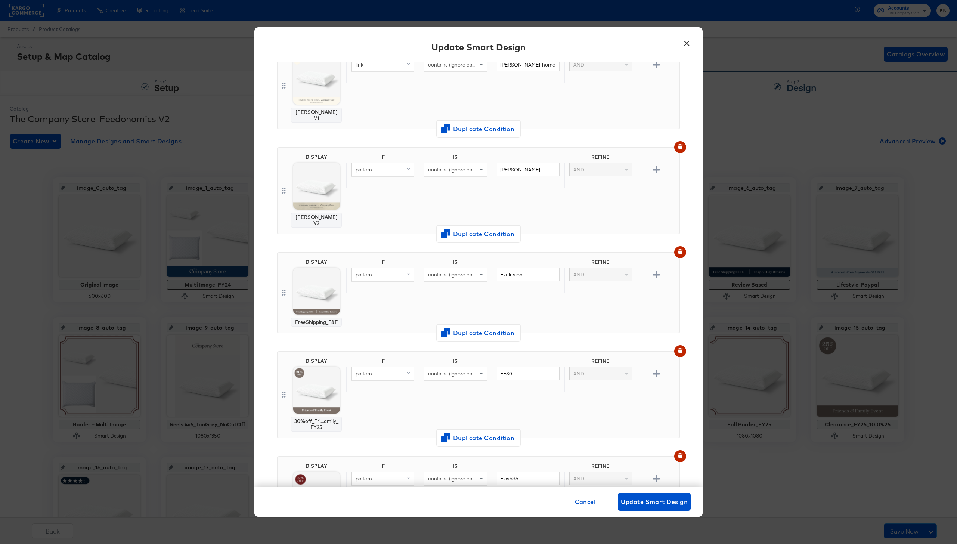
type input "F&F_FY25_10.13.25"
click at [522, 367] on input "FF30" at bounding box center [528, 374] width 63 height 14
type input "FF50"
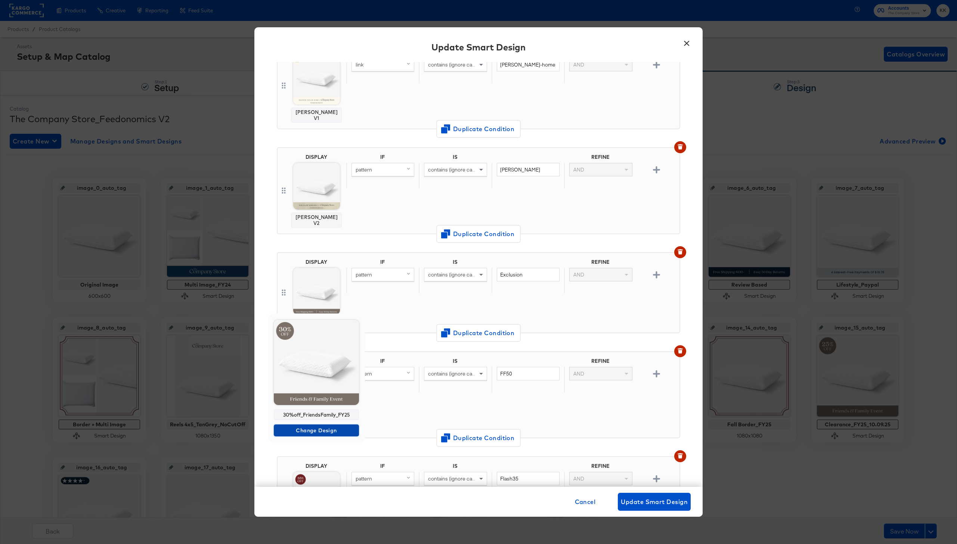
click at [311, 433] on span "Change Design" at bounding box center [316, 430] width 79 height 9
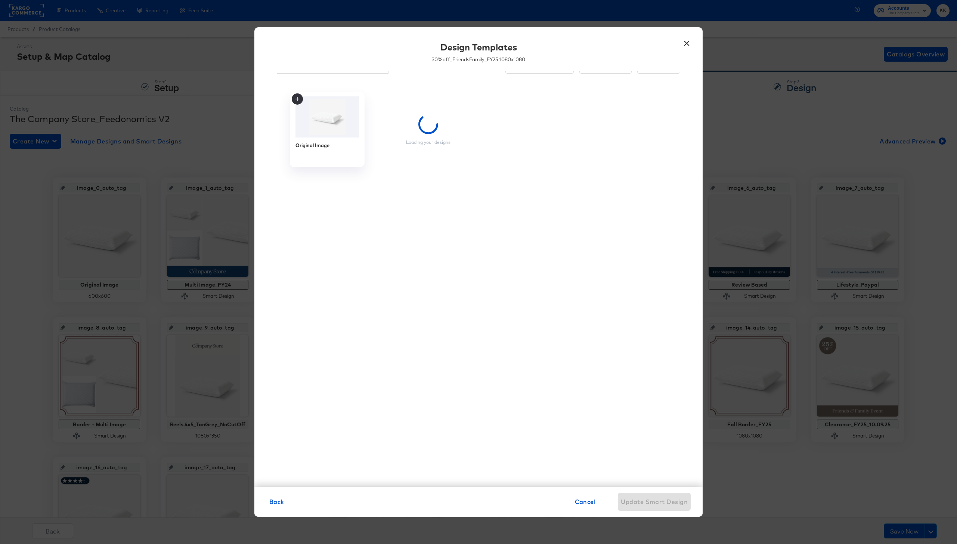
scroll to position [19, 0]
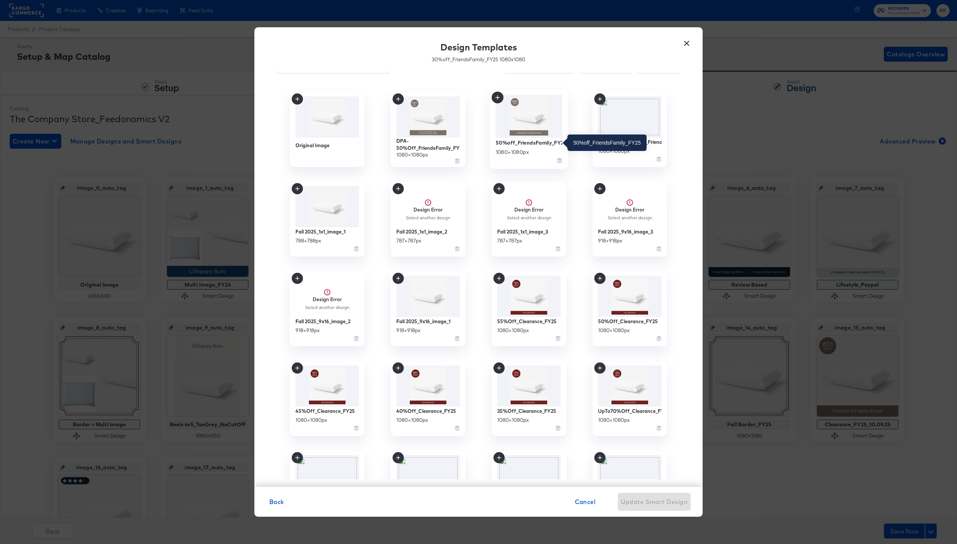
click at [540, 144] on div "50%off_FriendsFamily_FY25" at bounding box center [529, 142] width 67 height 7
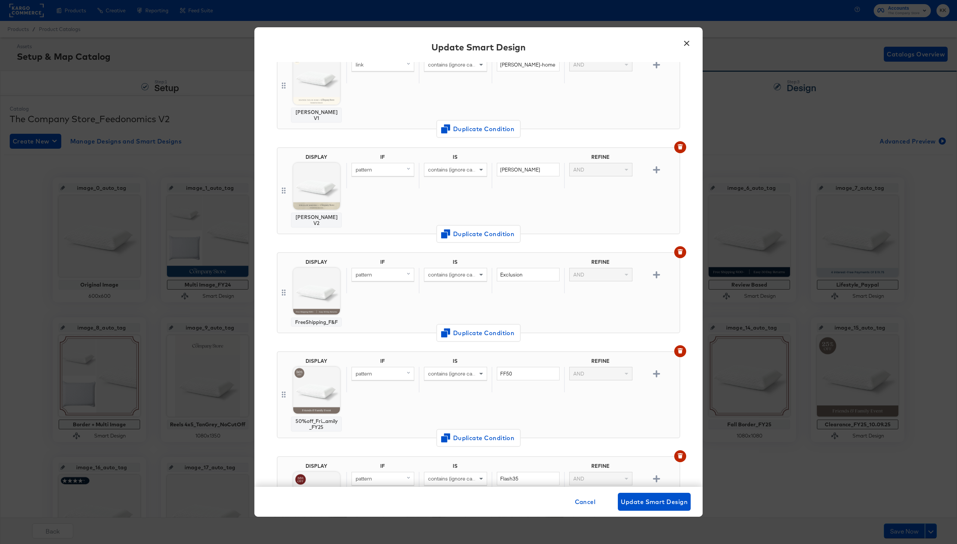
scroll to position [233, 0]
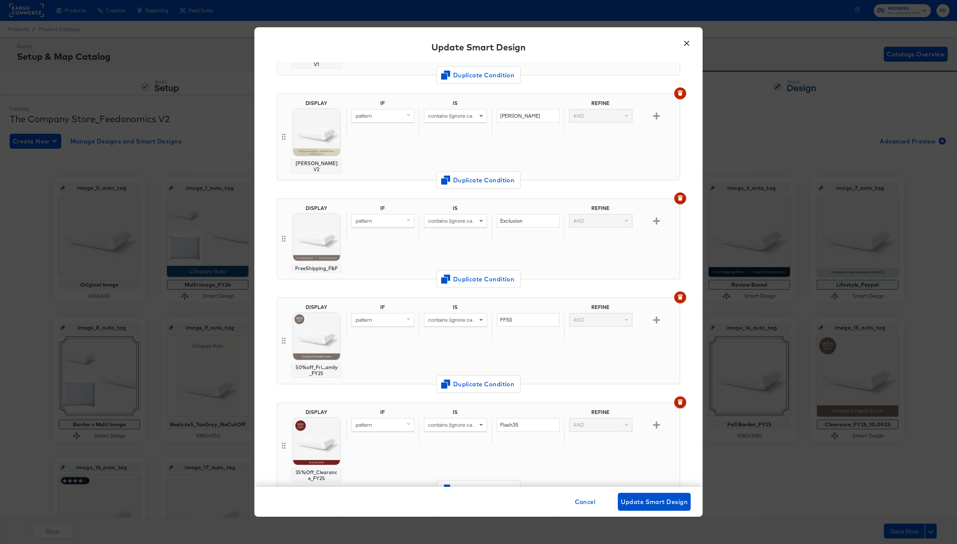
click at [684, 397] on button "button" at bounding box center [681, 403] width 12 height 12
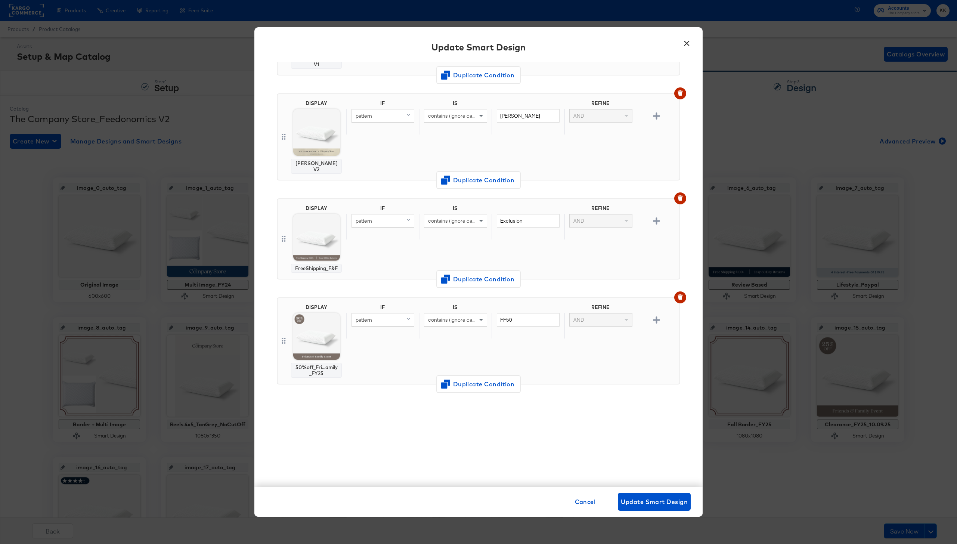
click at [684, 393] on button "button" at bounding box center [681, 399] width 12 height 12
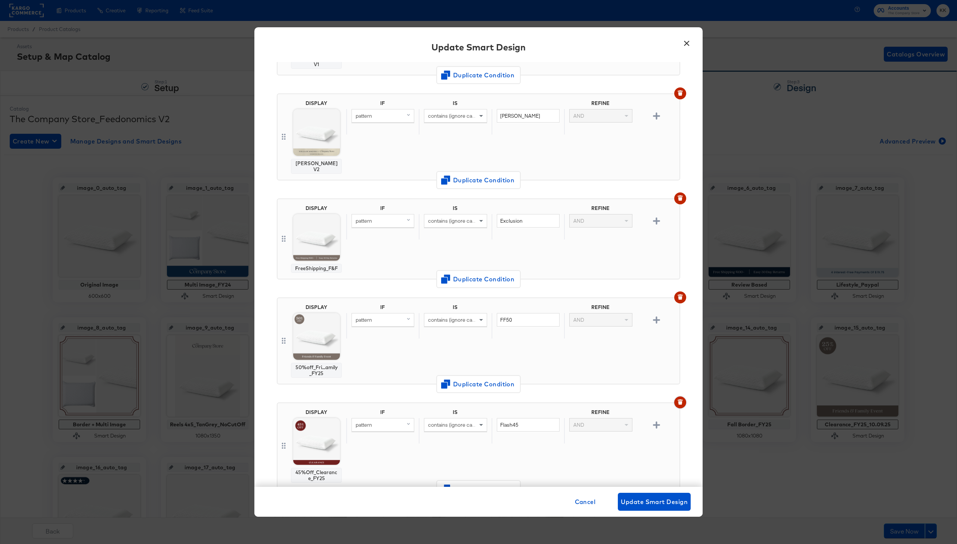
click at [681, 401] on icon "button" at bounding box center [680, 402] width 4 height 3
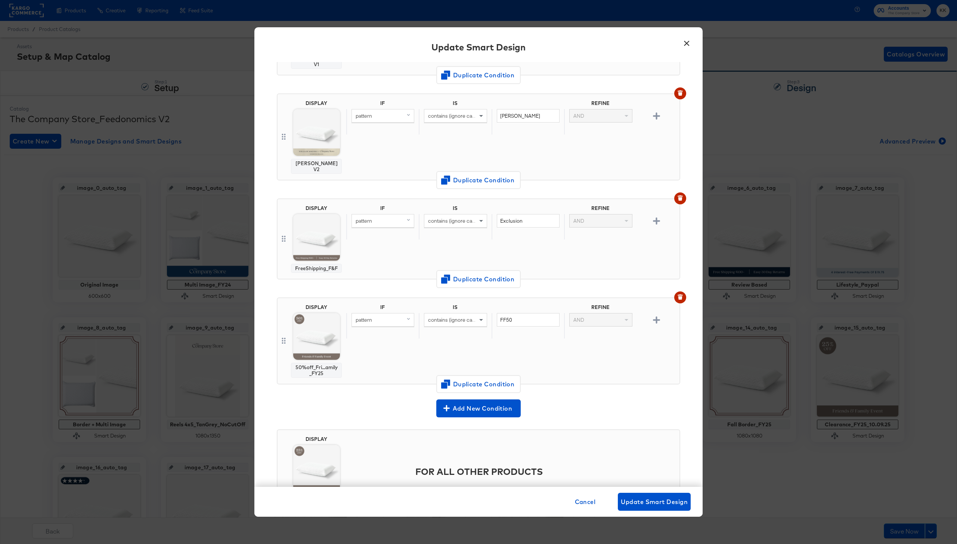
scroll to position [270, 0]
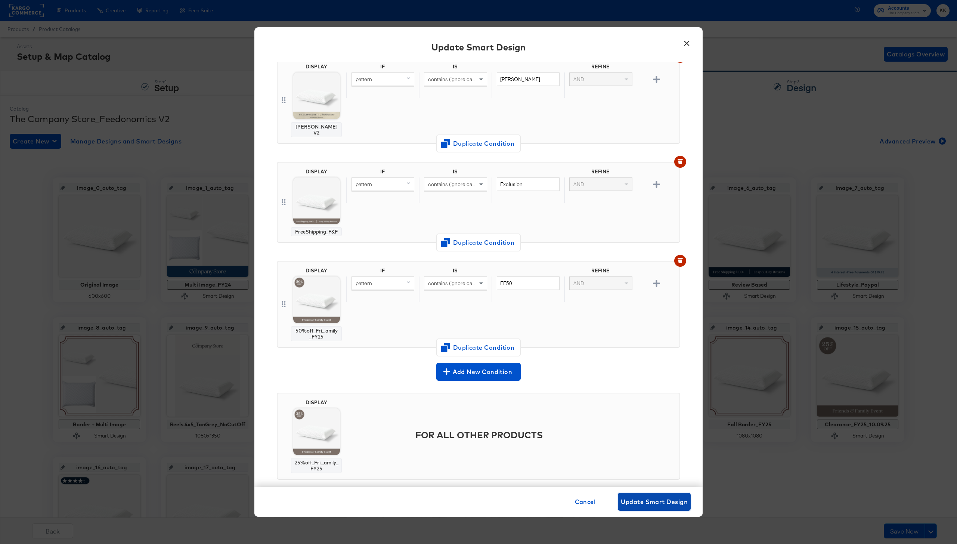
click at [639, 506] on span "Update Smart Design" at bounding box center [654, 502] width 67 height 10
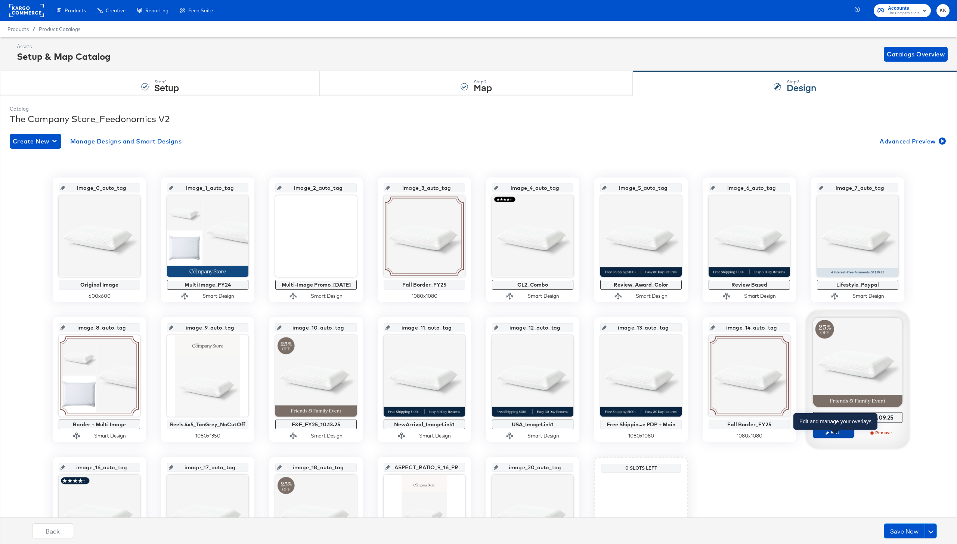
click at [838, 434] on span "Edit" at bounding box center [834, 433] width 34 height 6
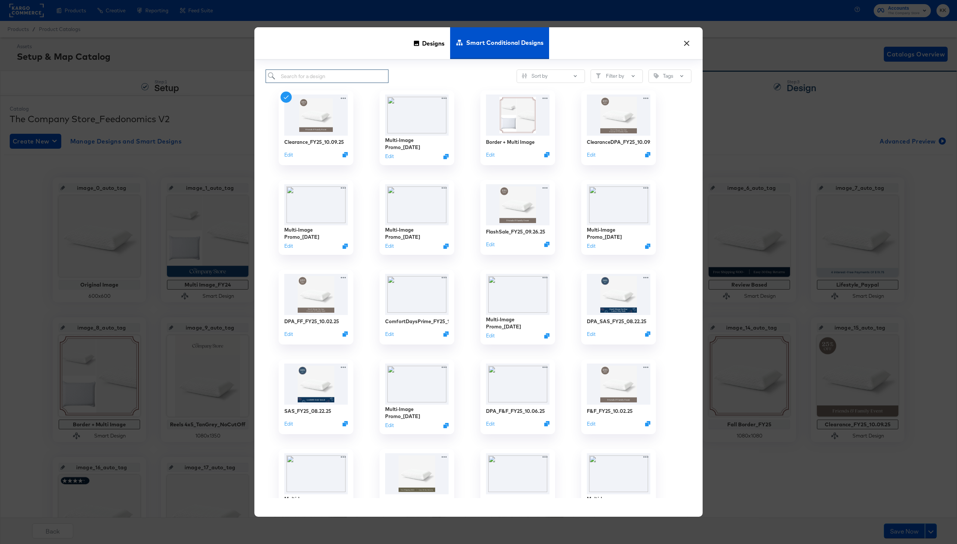
click at [342, 79] on input "search" at bounding box center [327, 77] width 123 height 14
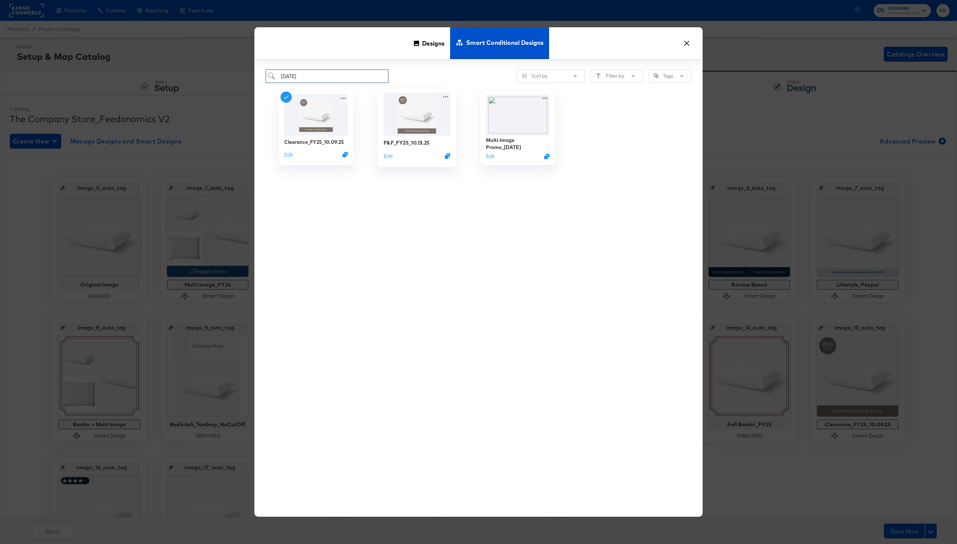
type input "10.13.25"
click at [416, 144] on div "F&F_FY25_10.13.25" at bounding box center [407, 142] width 46 height 7
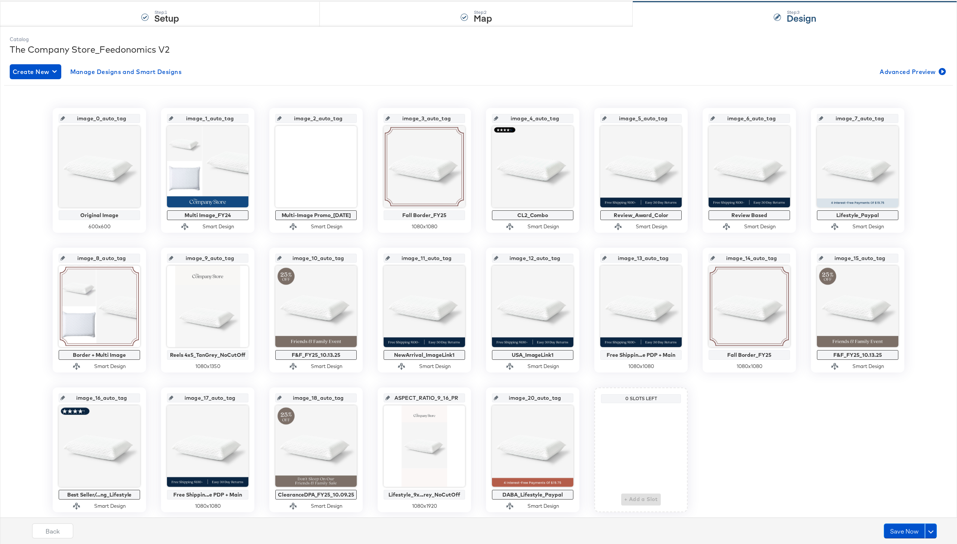
scroll to position [92, 0]
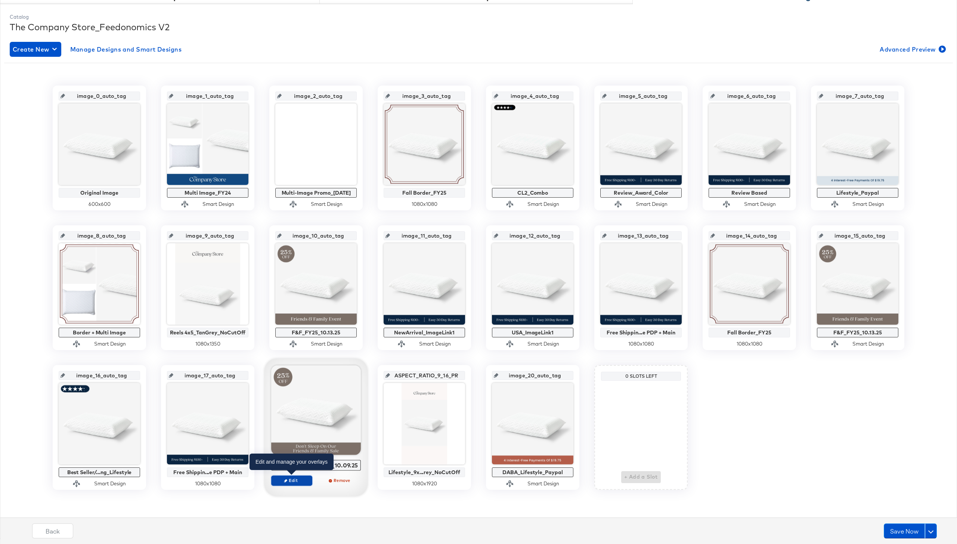
click at [295, 479] on span "Edit" at bounding box center [292, 481] width 34 height 6
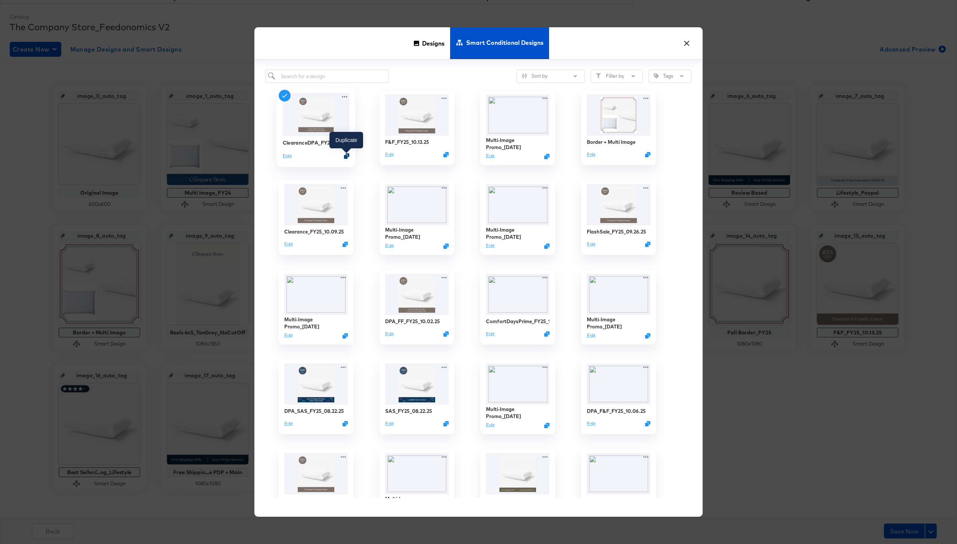
click at [346, 157] on icon "Duplicate" at bounding box center [347, 157] width 6 height 6
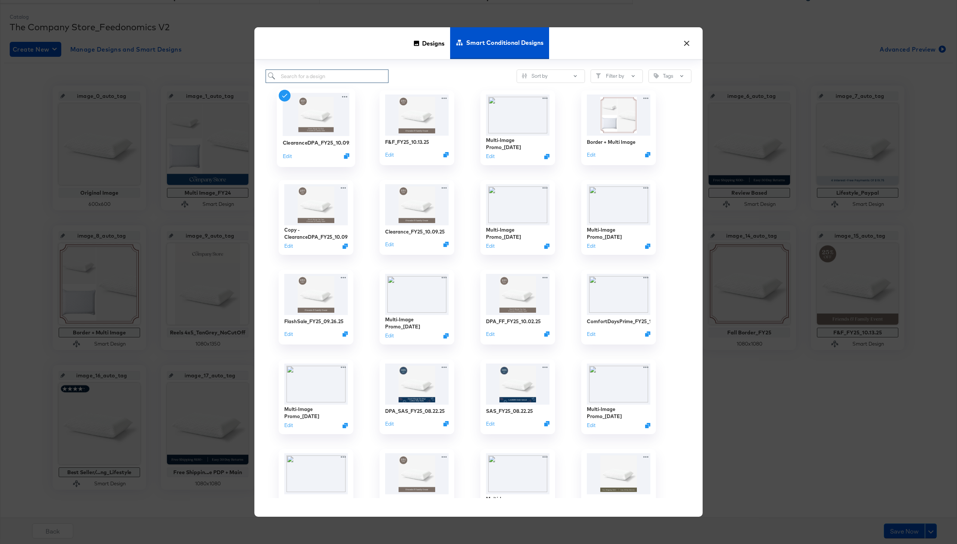
click at [321, 73] on input "search" at bounding box center [327, 77] width 123 height 14
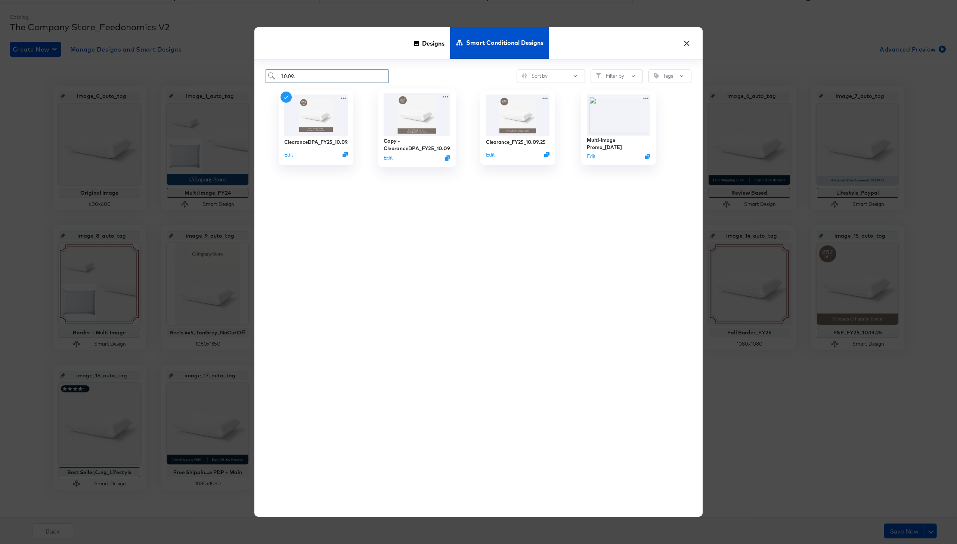
type input "10.09."
click at [421, 148] on div "Copy - ClearanceDPA_FY25_10.09.25" at bounding box center [417, 145] width 67 height 15
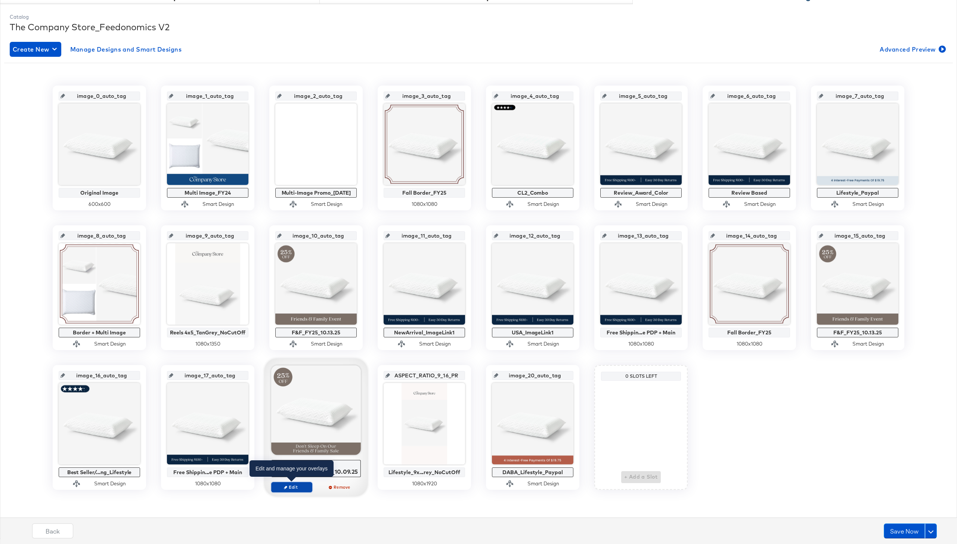
click at [291, 488] on span "Edit" at bounding box center [292, 487] width 34 height 6
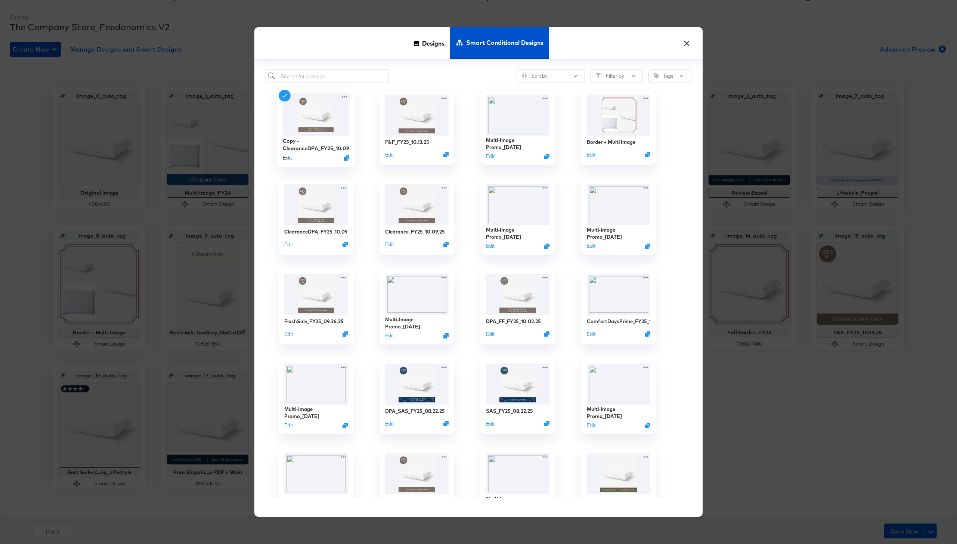
click at [287, 157] on button "Edit" at bounding box center [287, 157] width 9 height 7
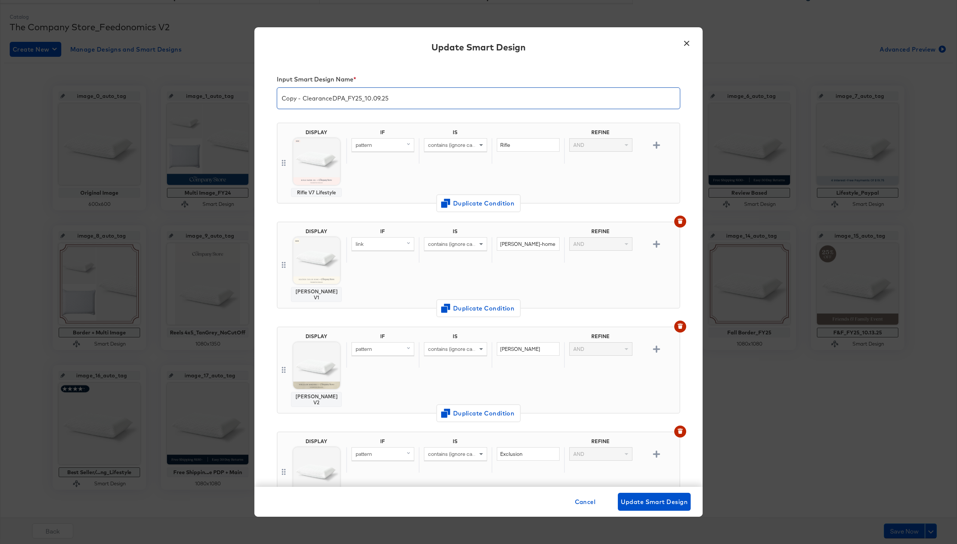
drag, startPoint x: 334, startPoint y: 99, endPoint x: 263, endPoint y: 98, distance: 71.0
click at [263, 98] on div "Input Smart Design Name * Copy - ClearanceDPA_FY25_10.09.25 DISPLAY Rifle V7 Li…" at bounding box center [479, 274] width 448 height 425
click at [343, 97] on input "F&F DPA_FY25_10.09.25" at bounding box center [478, 95] width 403 height 21
type input "F&F DPA_FY25_10.13.25"
click at [366, 159] on div "pattern" at bounding box center [382, 150] width 73 height 25
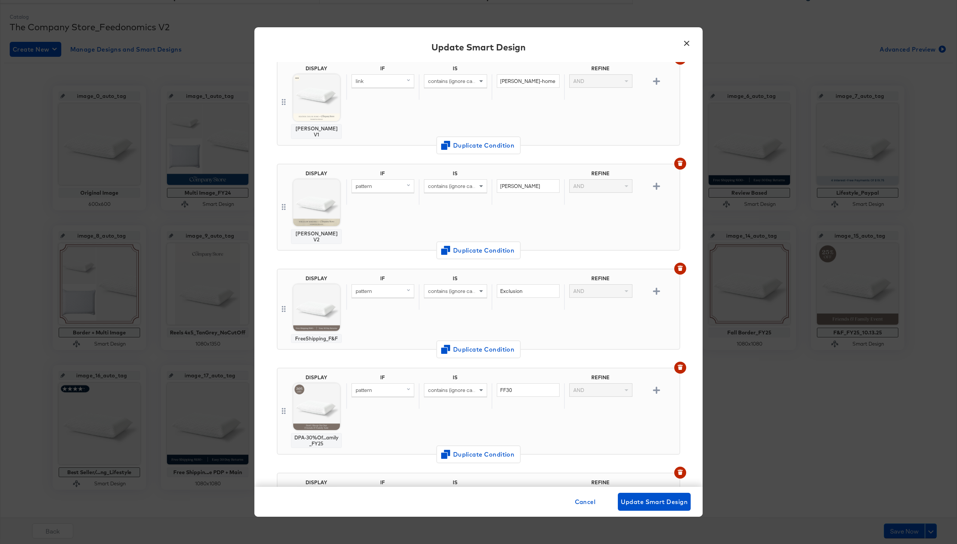
scroll to position [174, 0]
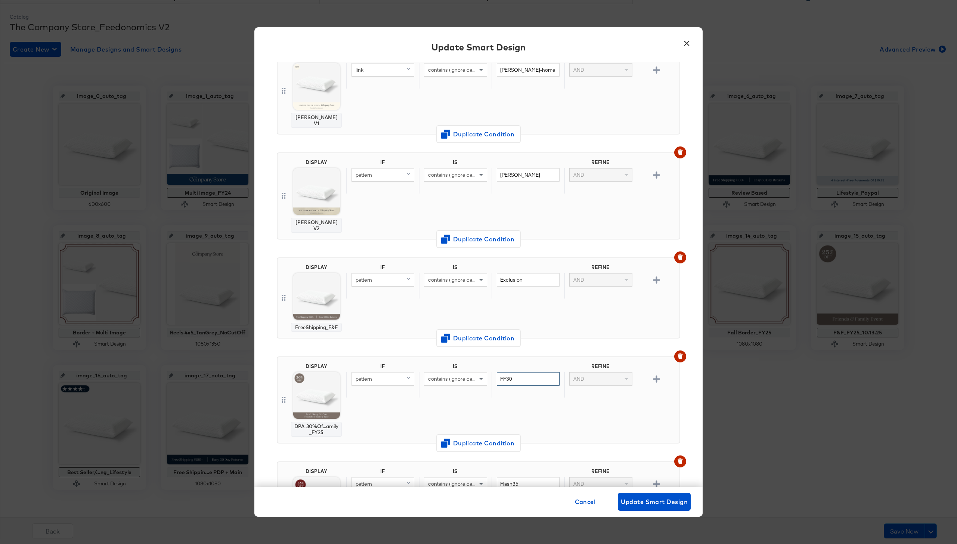
click at [520, 372] on input "FF30" at bounding box center [528, 379] width 63 height 14
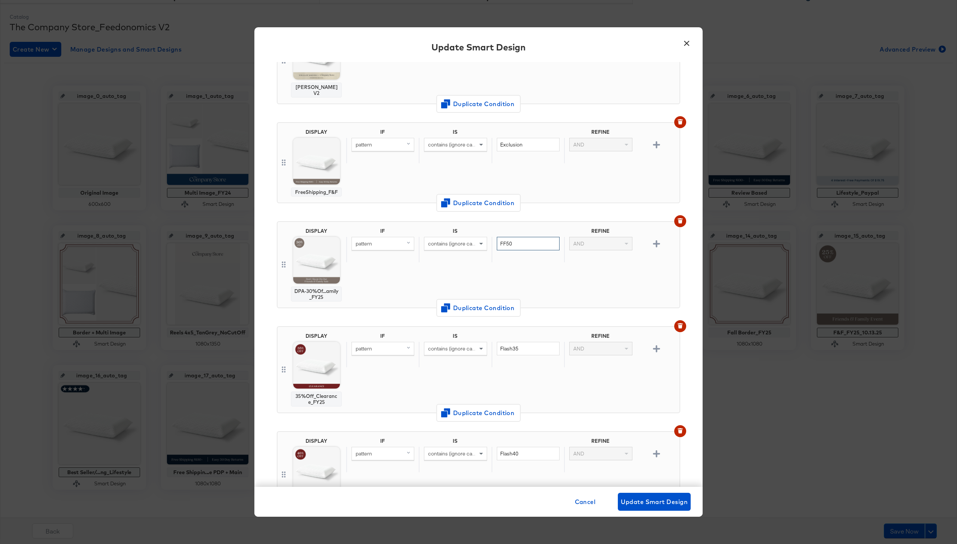
scroll to position [315, 0]
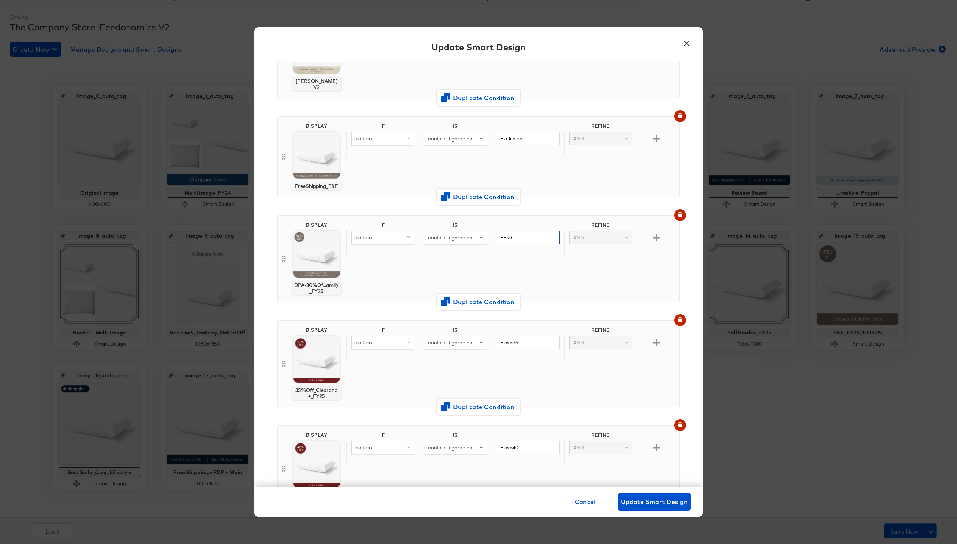
type input "FF50"
click at [675, 314] on button "button" at bounding box center [681, 320] width 12 height 12
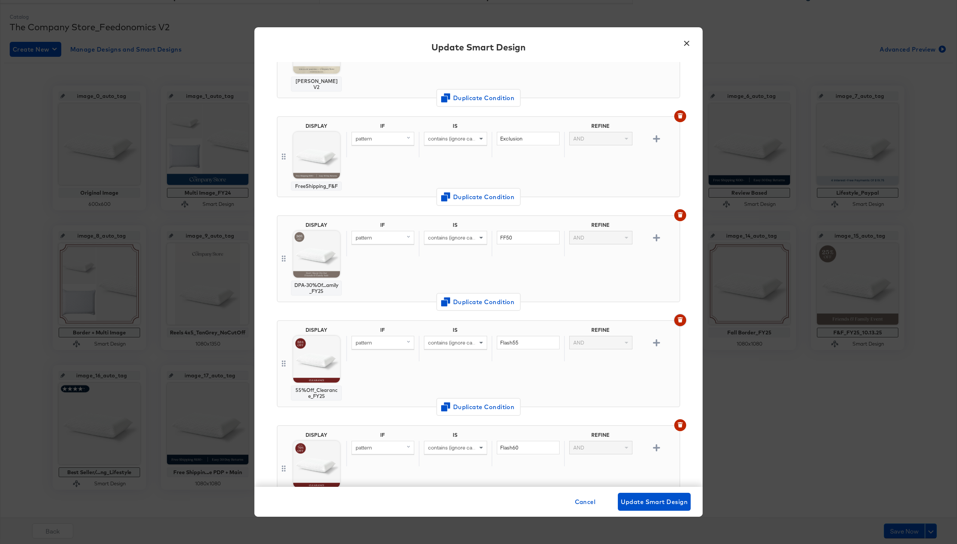
click at [675, 314] on button "button" at bounding box center [681, 320] width 12 height 12
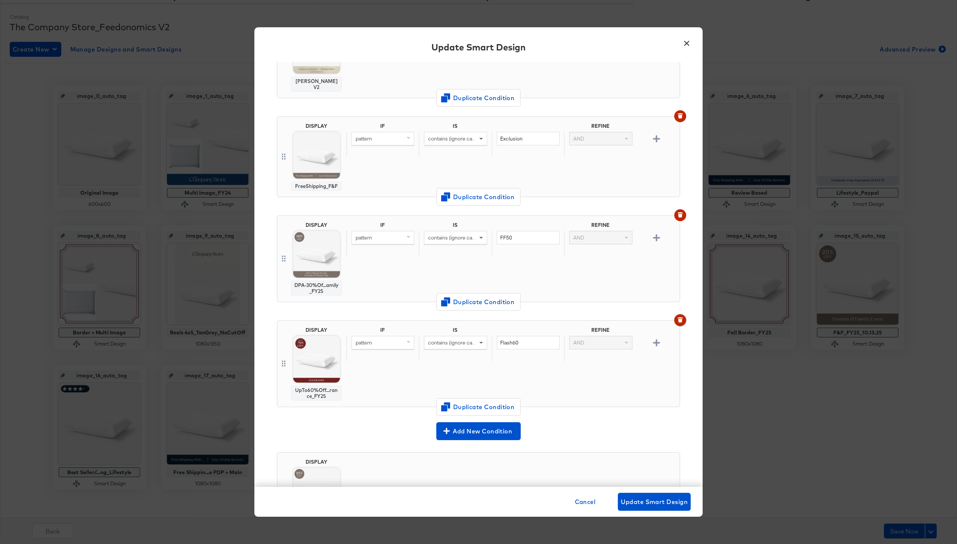
click at [675, 314] on button "button" at bounding box center [681, 320] width 12 height 12
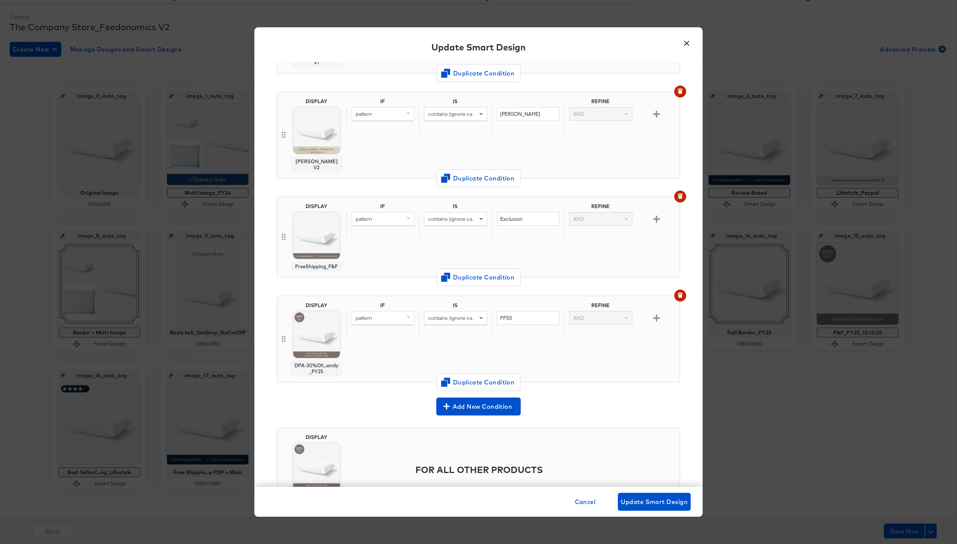
scroll to position [240, 0]
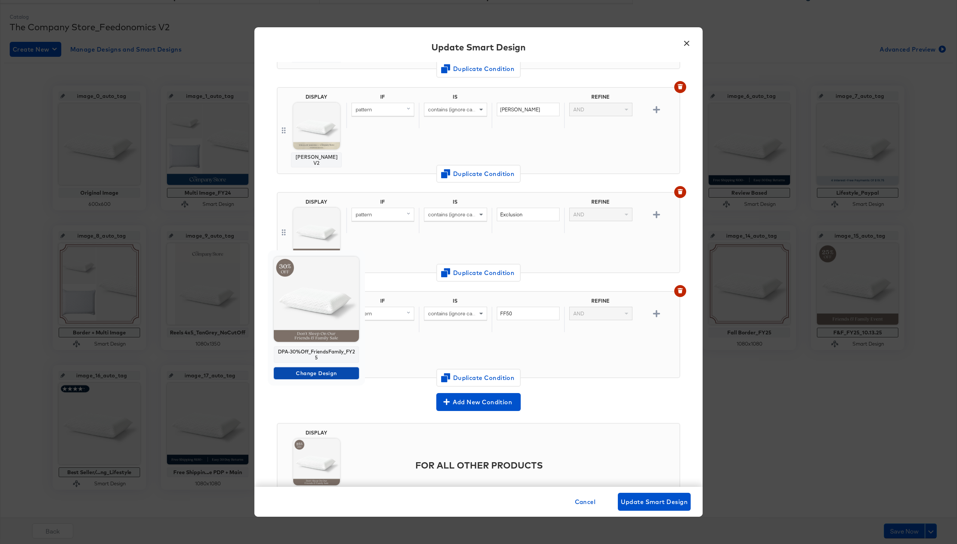
click at [320, 376] on span "Change Design" at bounding box center [316, 373] width 79 height 9
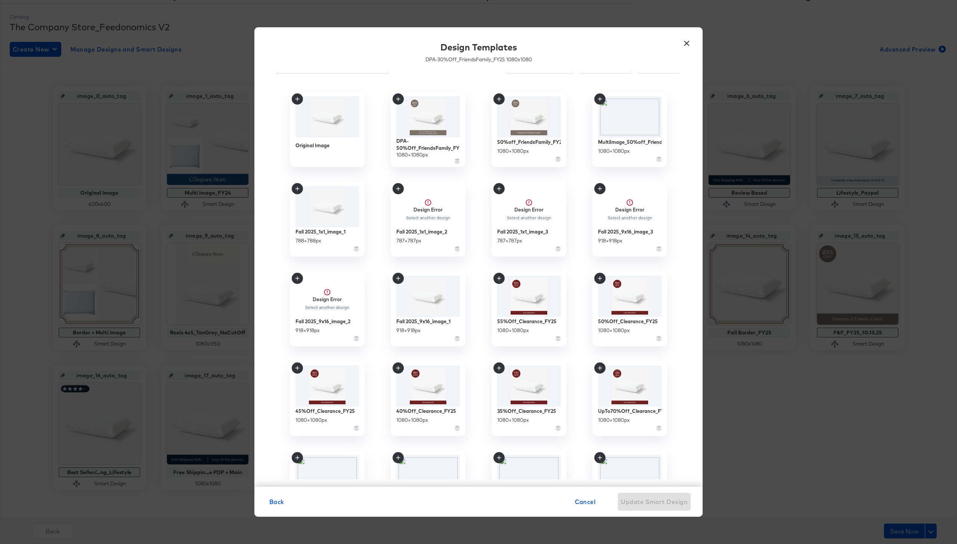
scroll to position [0, 0]
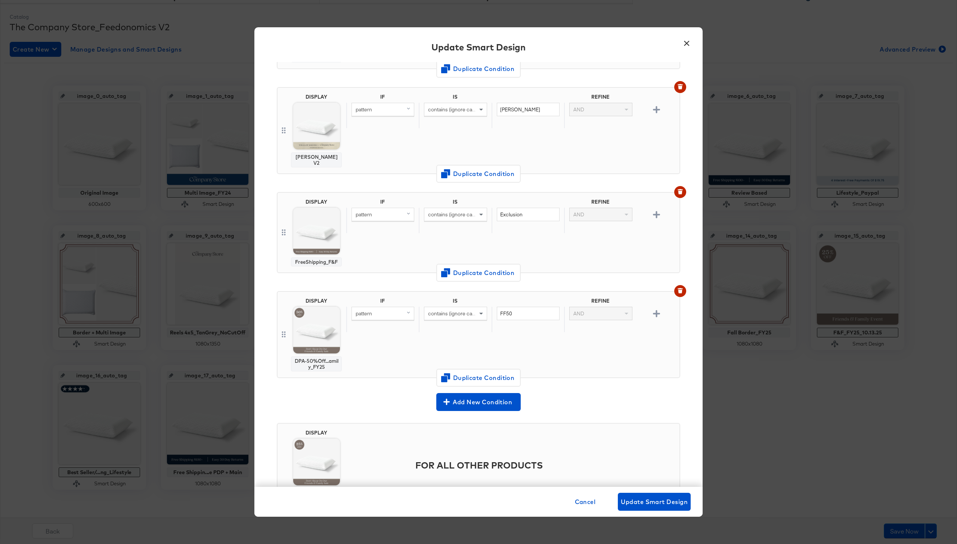
scroll to position [270, 0]
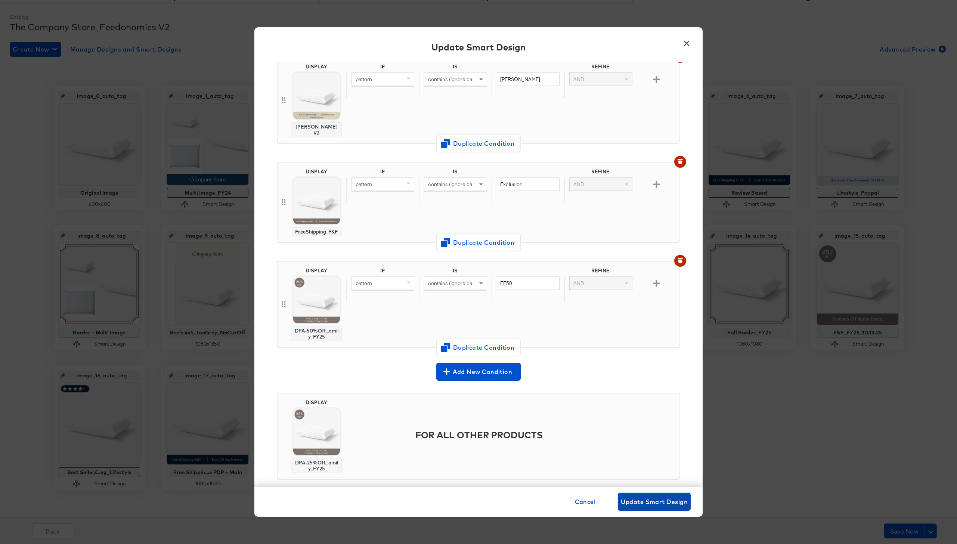
click at [634, 497] on span "Update Smart Design" at bounding box center [654, 502] width 67 height 10
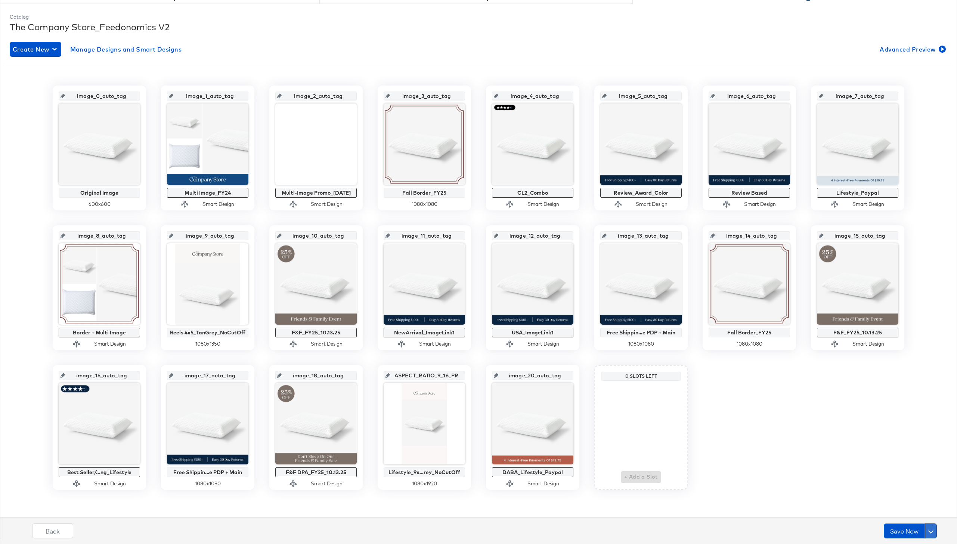
click at [935, 533] on button at bounding box center [931, 531] width 12 height 15
click at [914, 516] on div "Schedule Save" at bounding box center [914, 516] width 34 height 7
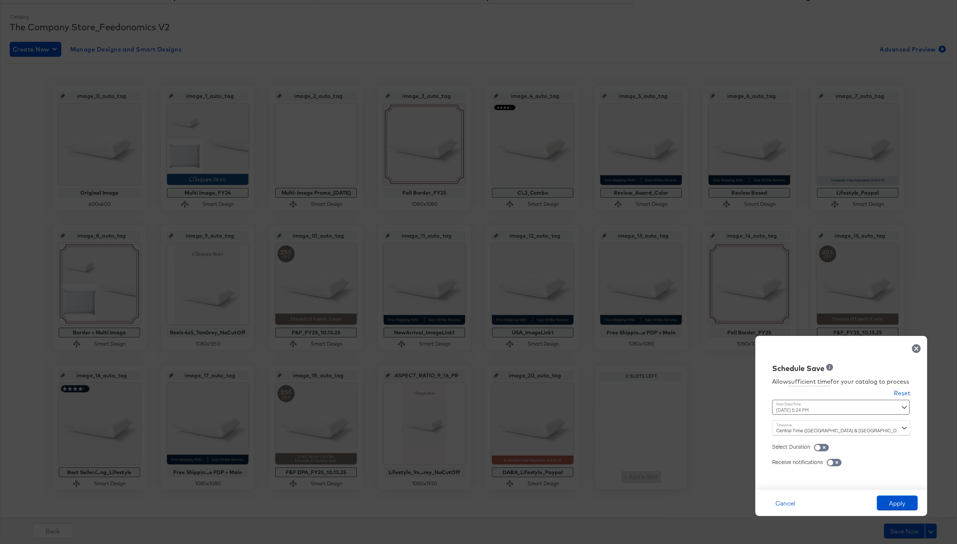
click at [799, 410] on div "October 14th 2025 5:24 PM ‹ October 2025 › Su Mo Tu We Th Fr Sa 28 29 30 1 2 3 …" at bounding box center [822, 407] width 101 height 15
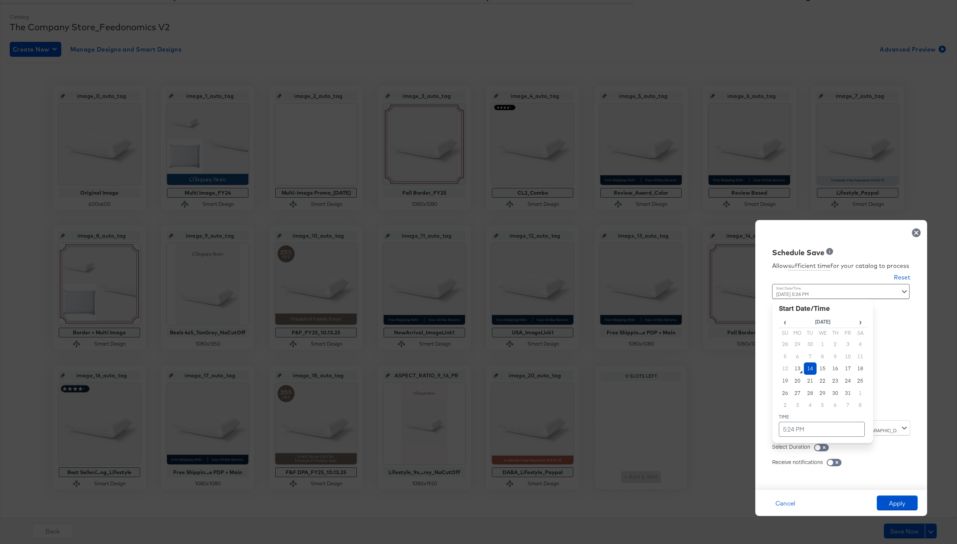
click at [811, 370] on td "14" at bounding box center [810, 369] width 13 height 12
click at [811, 431] on td "5:24 PM" at bounding box center [822, 429] width 86 height 15
click at [811, 373] on span "▼" at bounding box center [807, 373] width 15 height 15
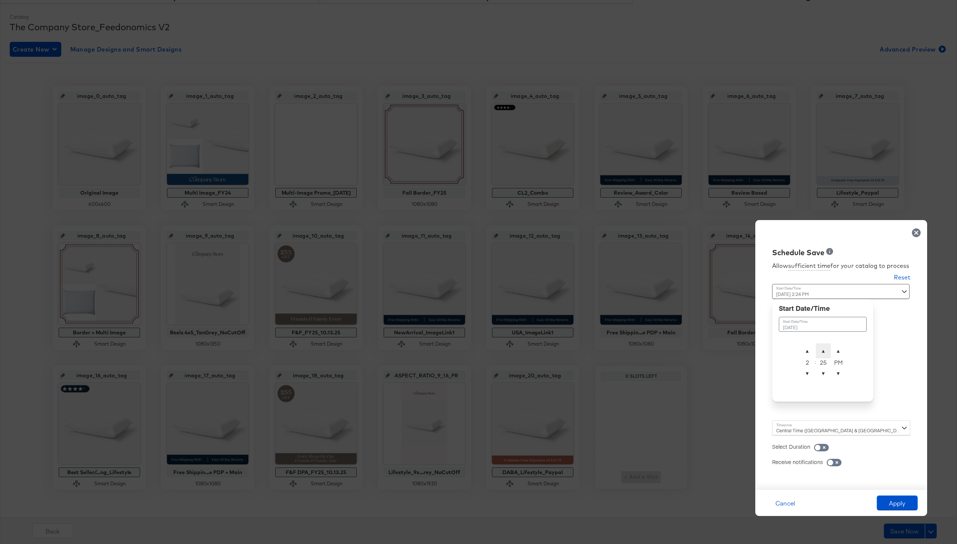
click at [823, 348] on span "▲" at bounding box center [823, 350] width 15 height 15
click at [823, 382] on td "▲ 2 ▼ : ▲ 25 ▼ ▲ PM ▼" at bounding box center [823, 363] width 47 height 40
click at [823, 376] on span "▼" at bounding box center [823, 373] width 15 height 15
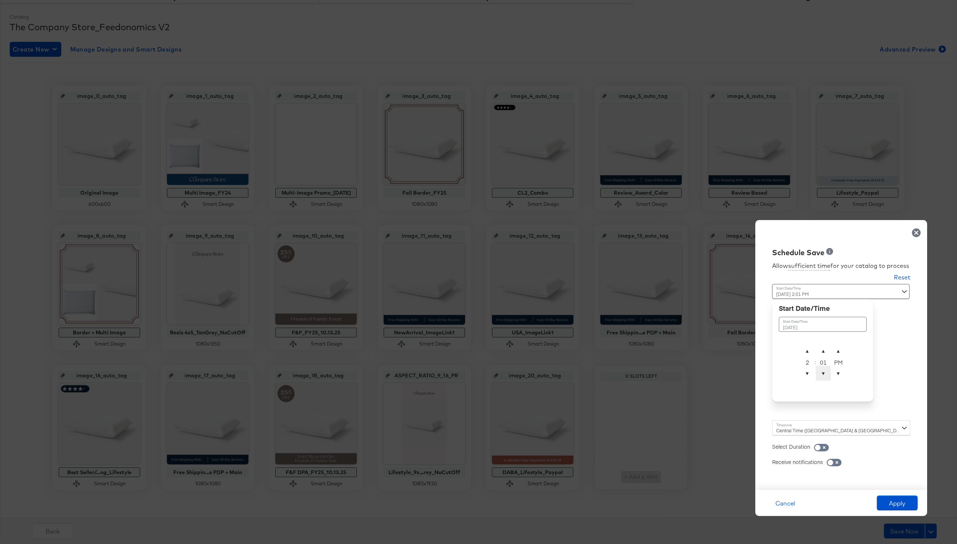
click at [823, 376] on span "▼" at bounding box center [823, 373] width 15 height 15
type input "October 14th 2025 2:00 AM"
click at [844, 349] on span "▲" at bounding box center [838, 350] width 15 height 15
click at [784, 426] on div "Central Time (US & Canada) (America/Chicago)" at bounding box center [841, 427] width 138 height 15
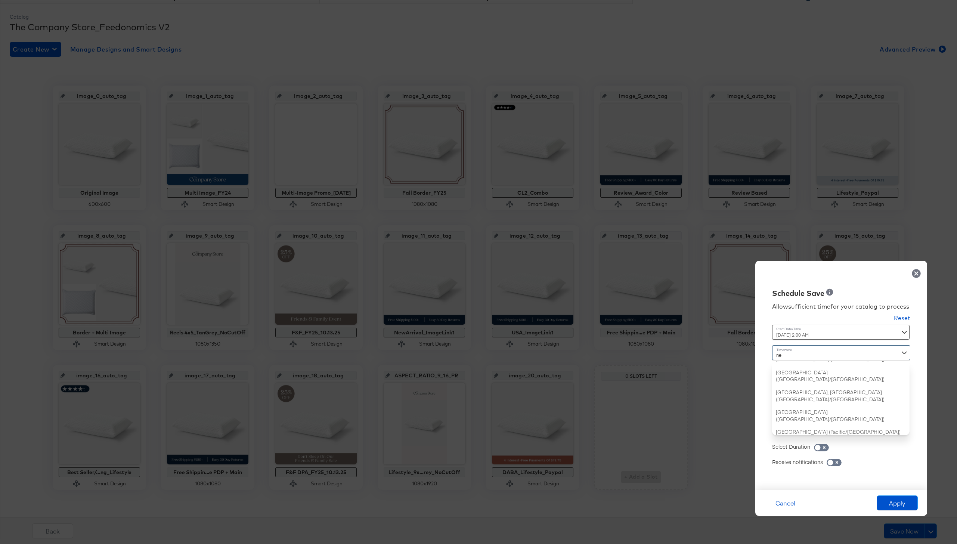
type input "new"
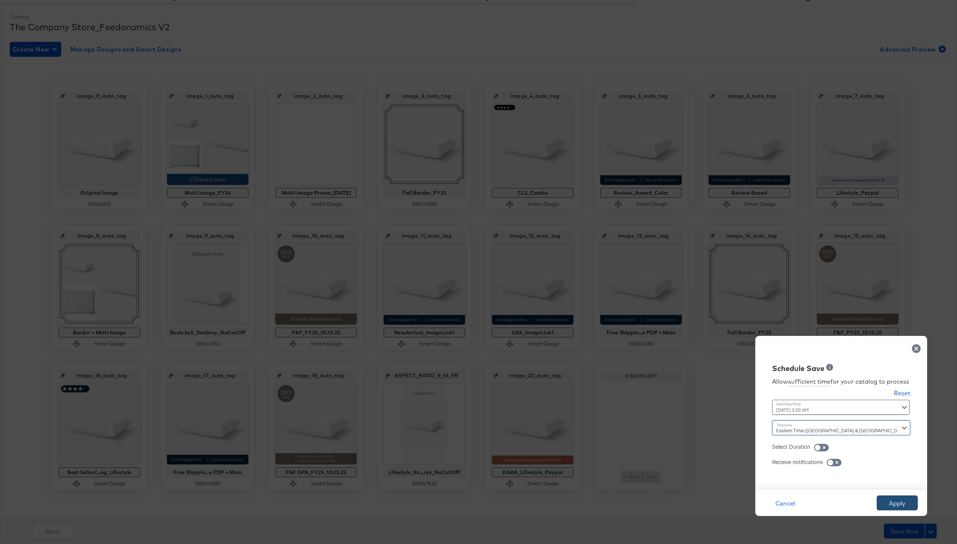
click at [895, 494] on div "Cancel Apply" at bounding box center [842, 503] width 172 height 26
click at [897, 498] on button "Apply" at bounding box center [897, 503] width 41 height 15
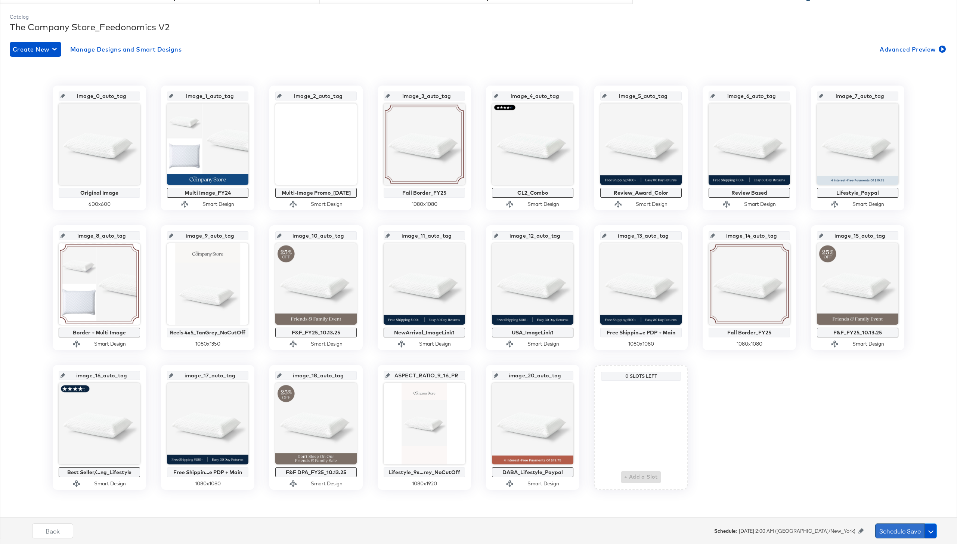
click at [899, 530] on button "Schedule Save" at bounding box center [901, 531] width 50 height 15
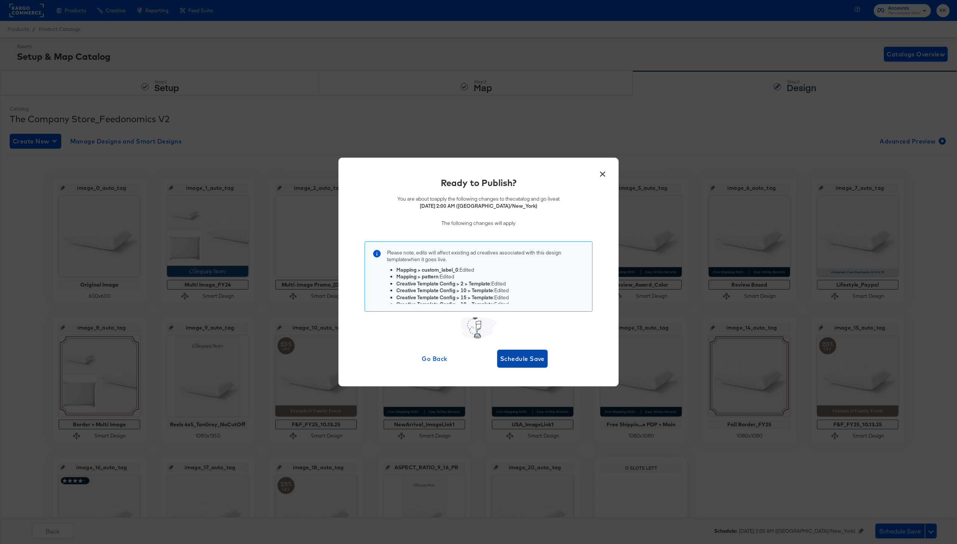
click at [519, 365] on button "Schedule Save" at bounding box center [522, 359] width 50 height 18
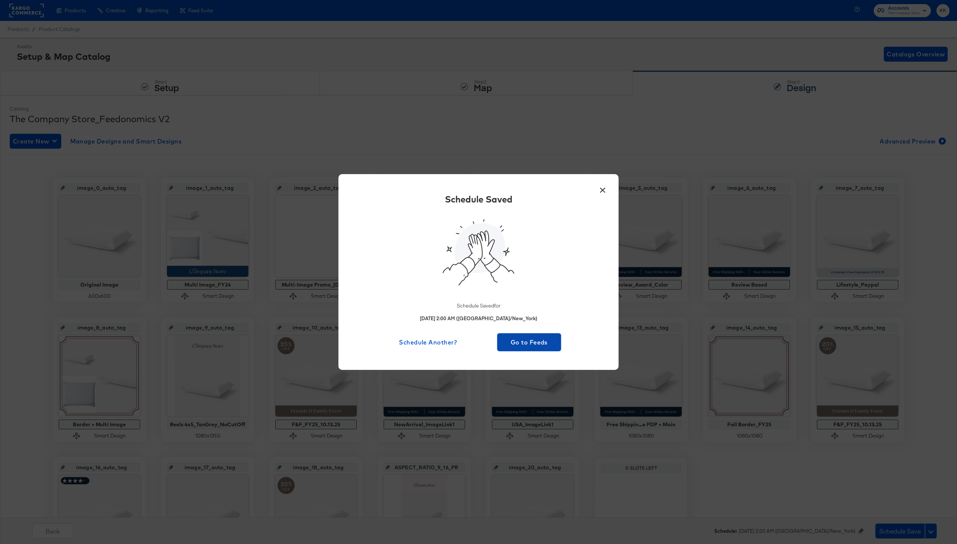
click at [522, 343] on span "Go to Feeds" at bounding box center [529, 342] width 58 height 10
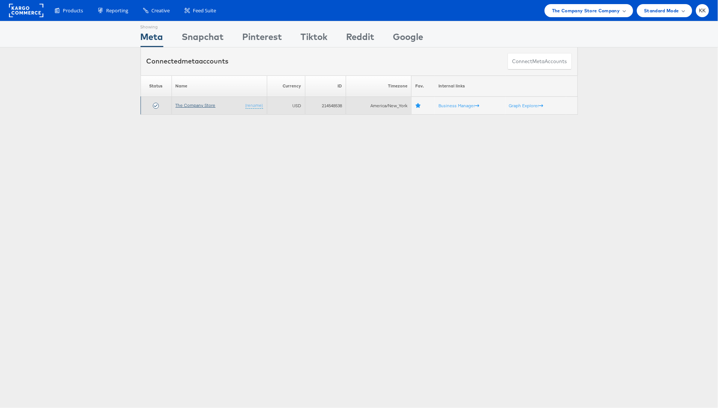
click at [194, 105] on link "The Company Store" at bounding box center [196, 105] width 40 height 6
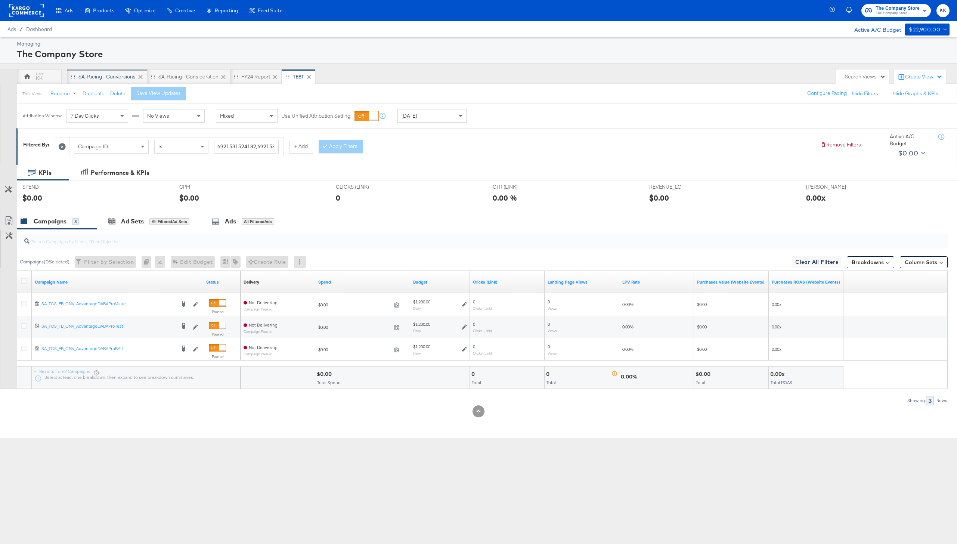
click at [107, 77] on div "SA-Pacing - Conversions" at bounding box center [106, 76] width 57 height 7
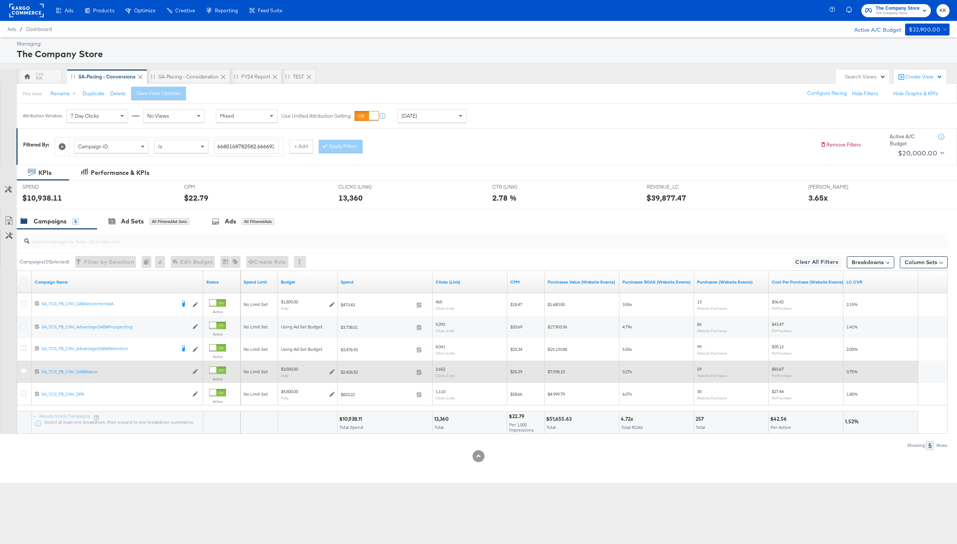
click at [27, 371] on div at bounding box center [25, 371] width 8 height 7
click at [24, 371] on icon at bounding box center [24, 371] width 6 height 6
click at [0, 0] on input "checkbox" at bounding box center [0, 0] width 0 height 0
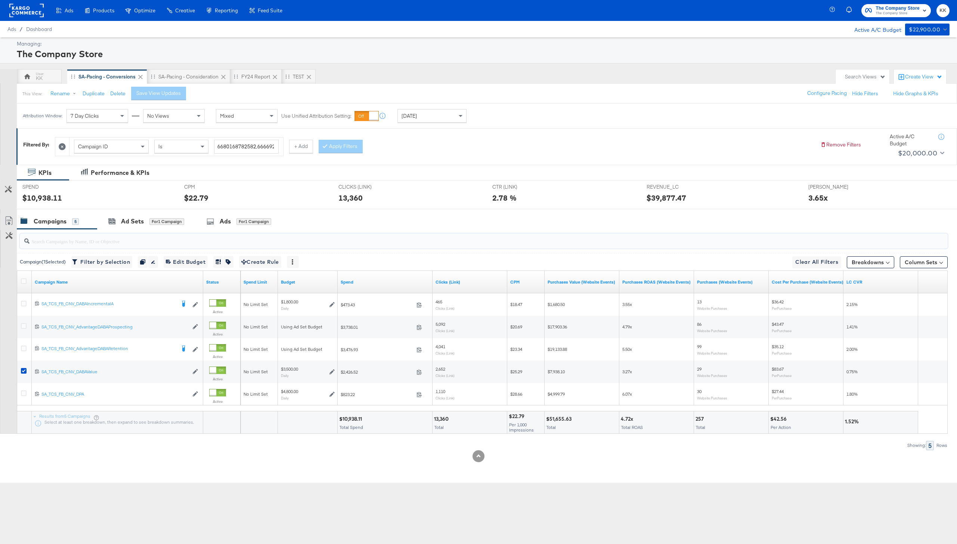
click at [166, 234] on input "search" at bounding box center [446, 238] width 832 height 15
click at [161, 217] on div "Ad Sets for 1 Campaign" at bounding box center [146, 221] width 76 height 9
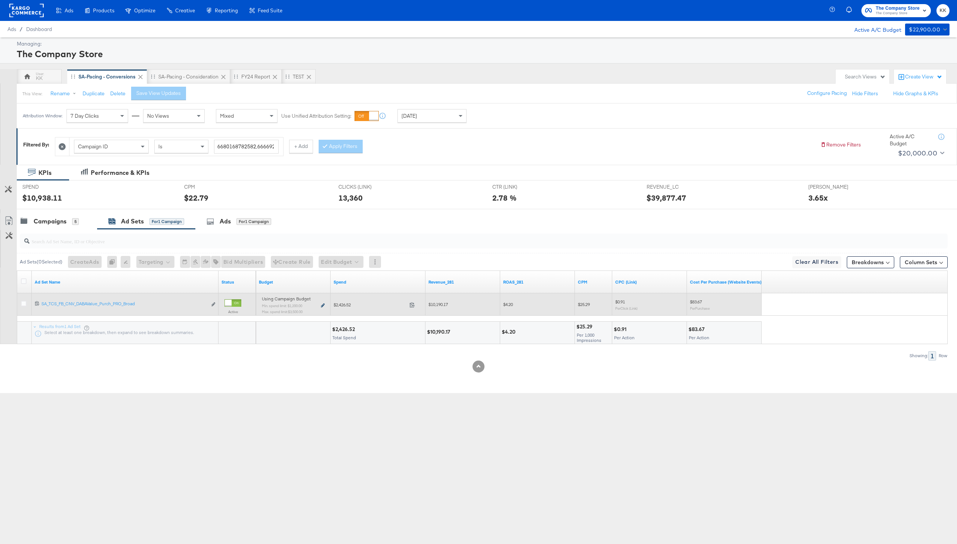
click at [323, 305] on icon at bounding box center [323, 305] width 4 height 4
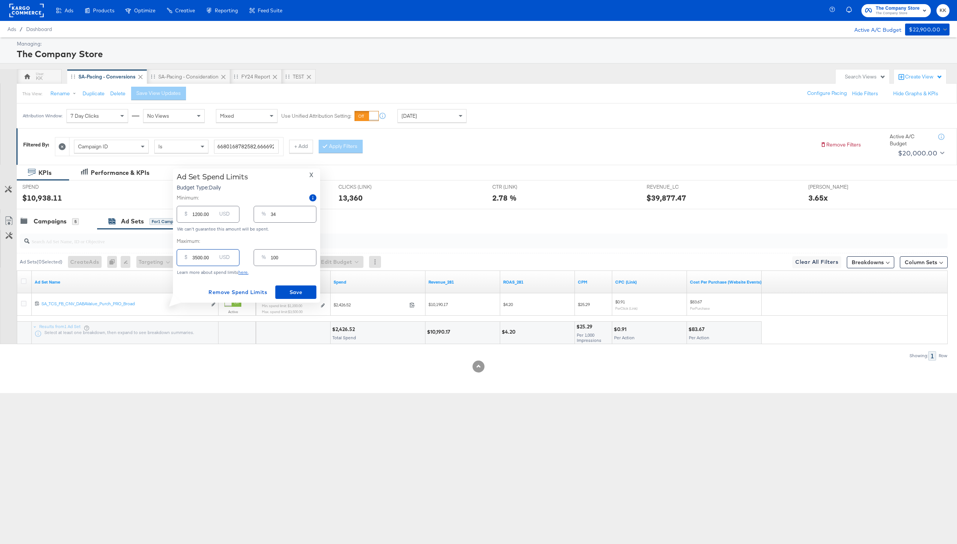
drag, startPoint x: 197, startPoint y: 258, endPoint x: 183, endPoint y: 257, distance: 13.9
click at [183, 258] on div "$ 3500.00 USD" at bounding box center [208, 257] width 63 height 17
type input "400.00"
type input "11"
type input "4000.00"
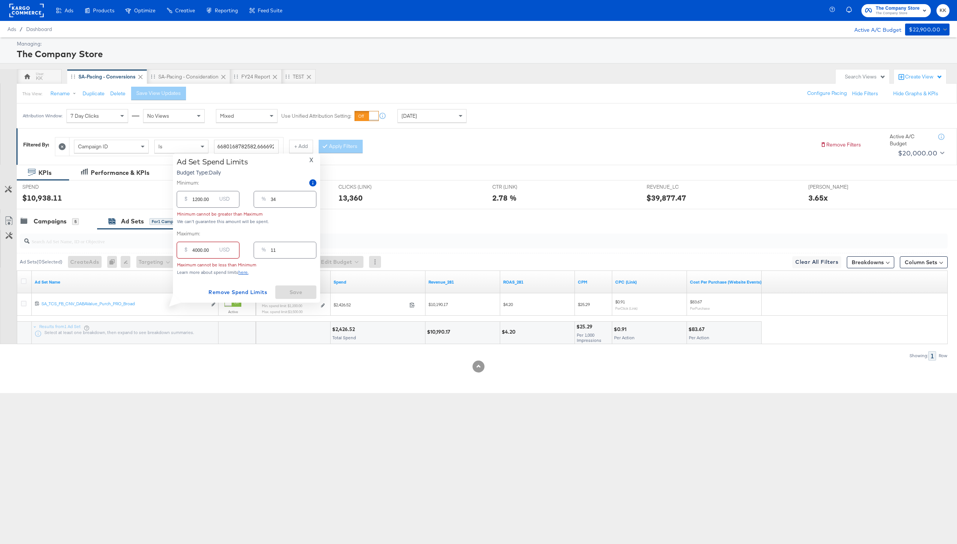
type input "114"
type input "4000.00"
click at [197, 215] on input "1200.00" at bounding box center [204, 211] width 24 height 16
type input "100.00"
type input "3"
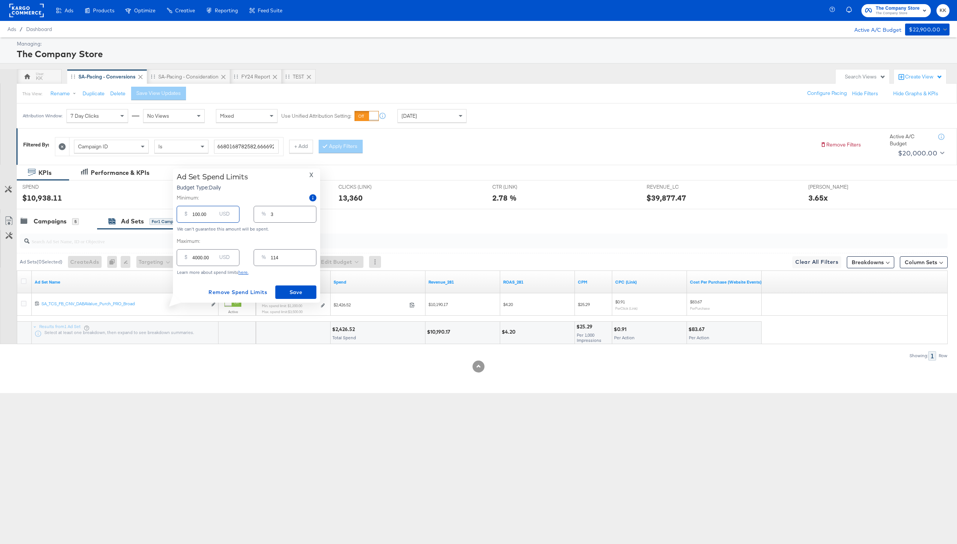
type input "1800.00"
type input "51"
type input "1800.00"
click at [297, 289] on span "Save" at bounding box center [295, 292] width 35 height 9
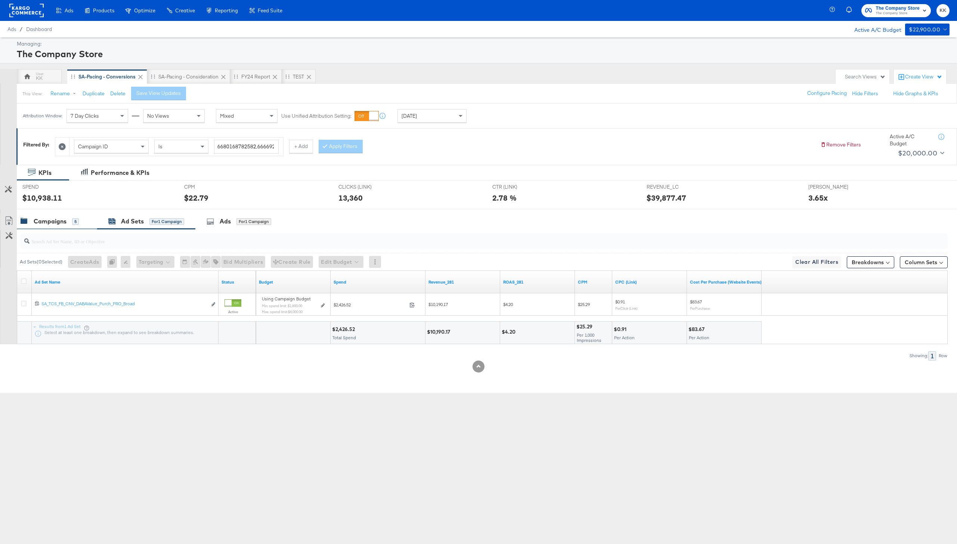
click at [67, 228] on div "Campaigns 5" at bounding box center [57, 221] width 80 height 16
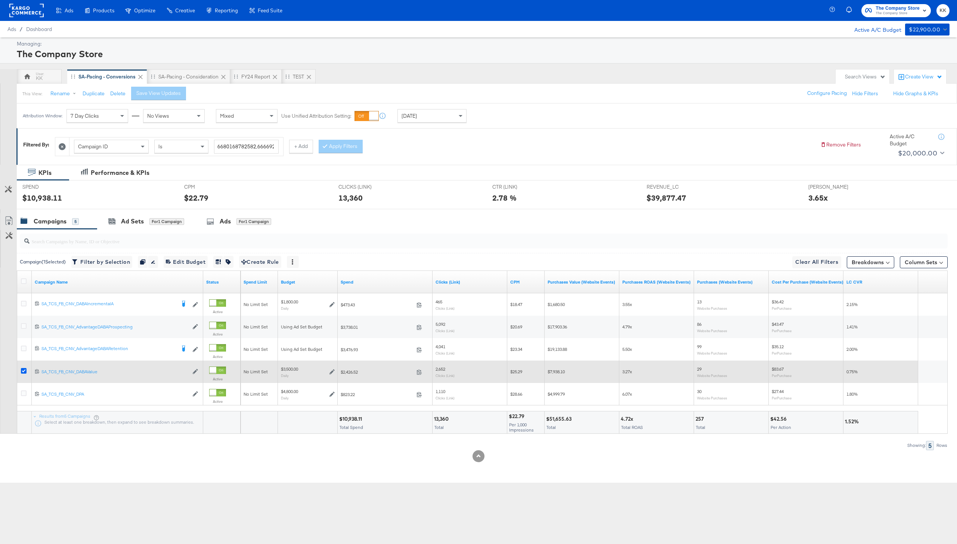
click at [26, 369] on icon at bounding box center [24, 371] width 6 height 6
click at [0, 0] on input "checkbox" at bounding box center [0, 0] width 0 height 0
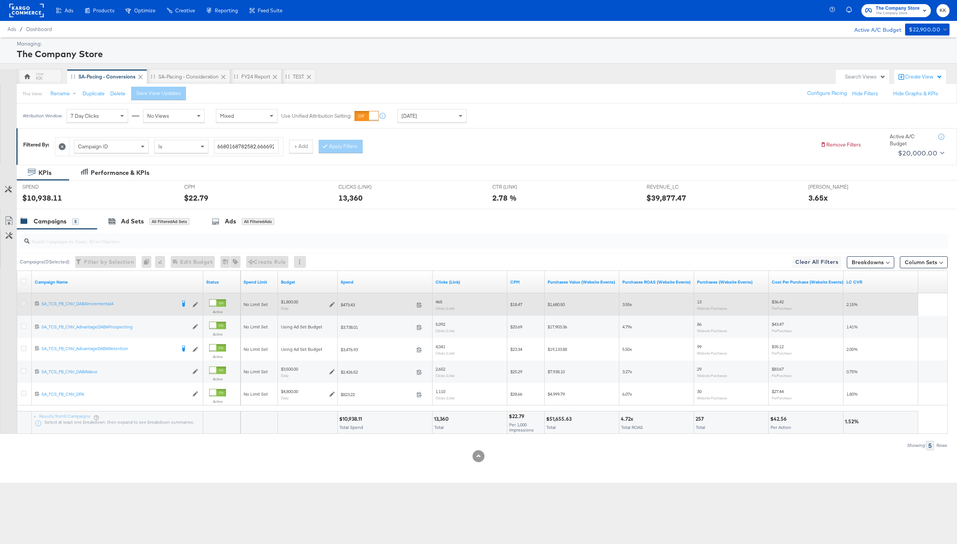
click at [23, 306] on icon at bounding box center [24, 304] width 6 height 6
click at [0, 0] on input "checkbox" at bounding box center [0, 0] width 0 height 0
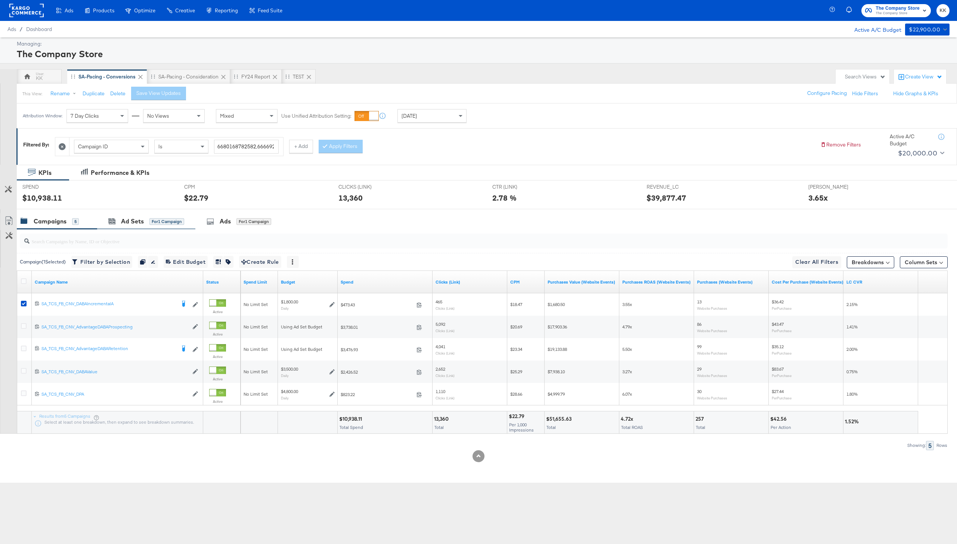
click at [159, 216] on div "Ad Sets for 1 Campaign" at bounding box center [146, 221] width 98 height 16
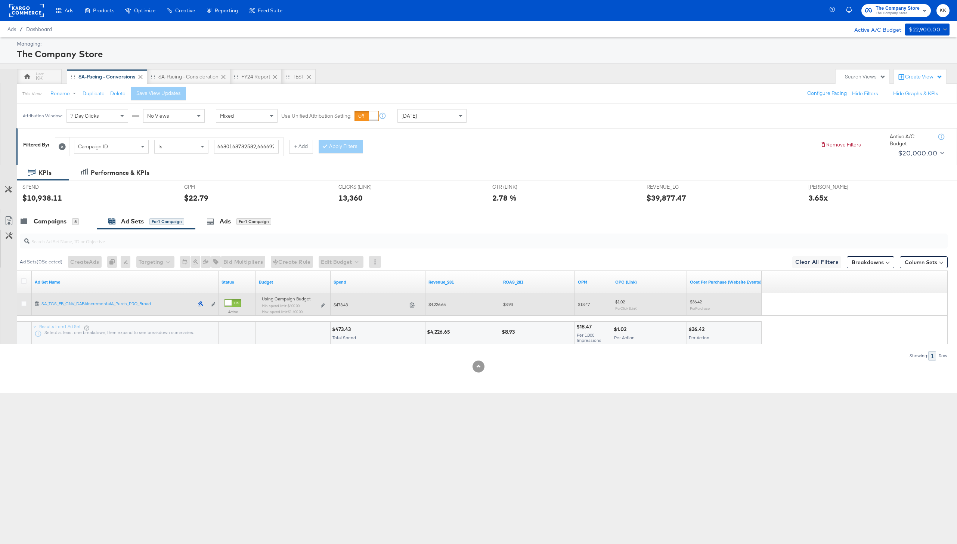
click at [325, 307] on div "Using Campaign Budget Min. spend limit: $800.00 Max. spend limit : $1,400.00 Ed…" at bounding box center [293, 308] width 69 height 24
click at [319, 306] on div "Using Campaign Budget Min. spend limit: $800.00 Max. spend limit : $1,400.00 Ed…" at bounding box center [293, 308] width 63 height 18
click at [324, 306] on icon at bounding box center [323, 305] width 4 height 4
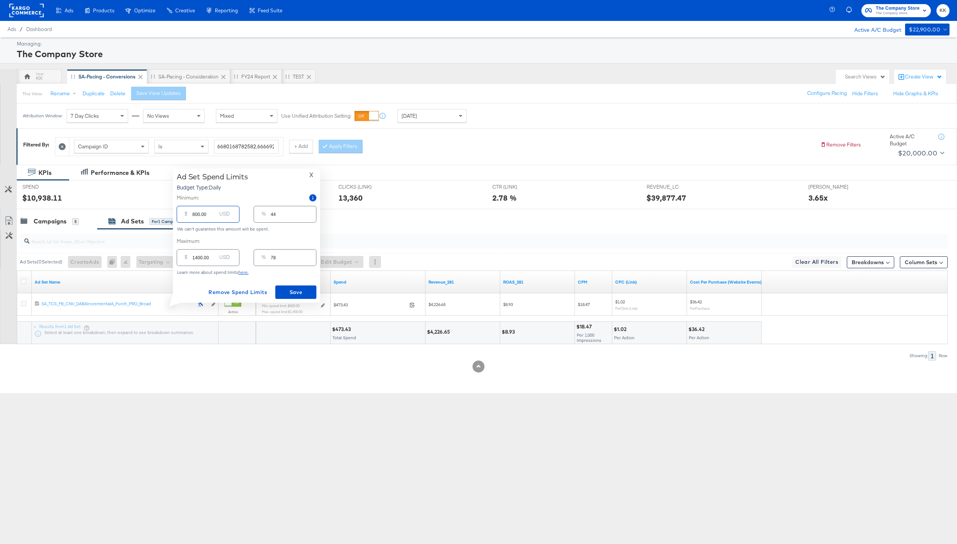
click at [194, 215] on input "800.00" at bounding box center [204, 211] width 24 height 16
type input "00.00"
type input "0"
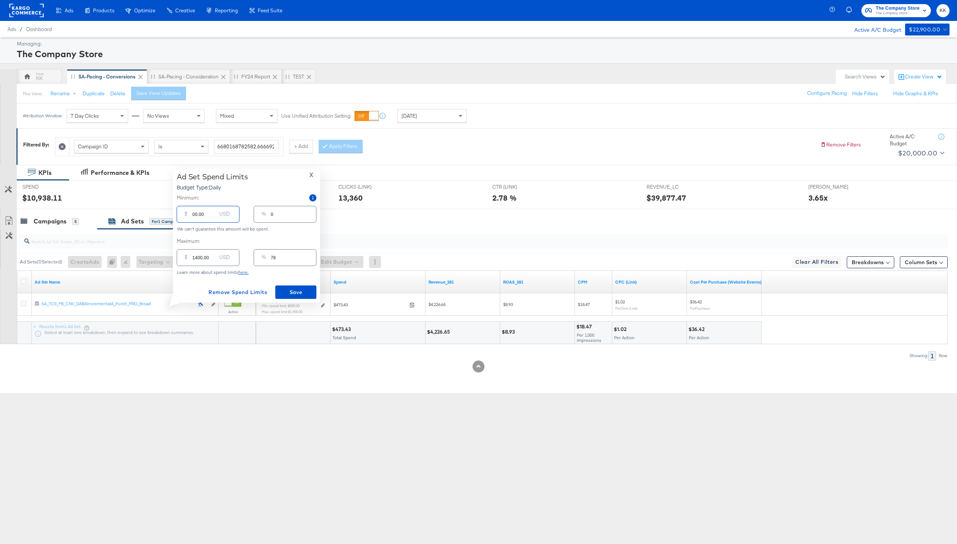
type input "100.00"
type input "6"
type input "1200.00"
type input "67"
type input "1200.00"
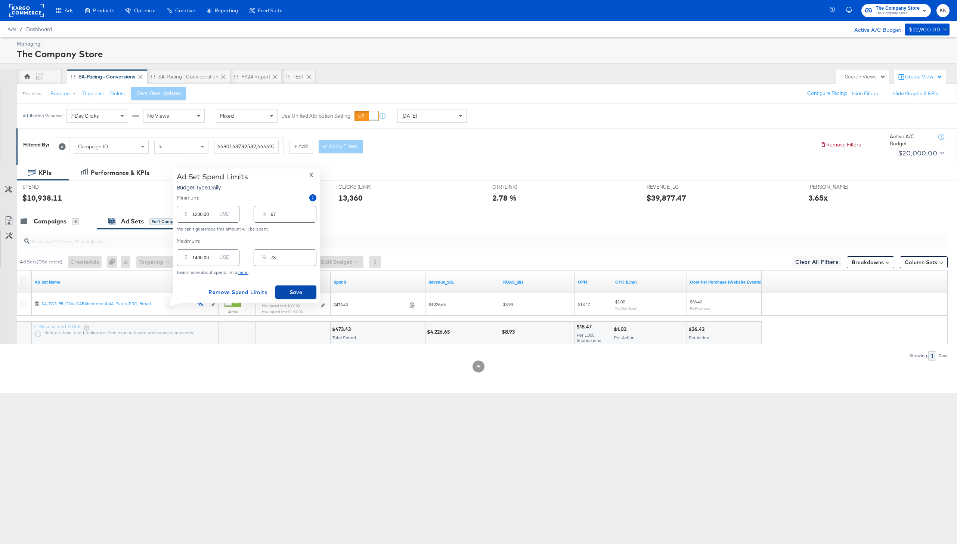
click at [290, 292] on span "Save" at bounding box center [295, 292] width 35 height 9
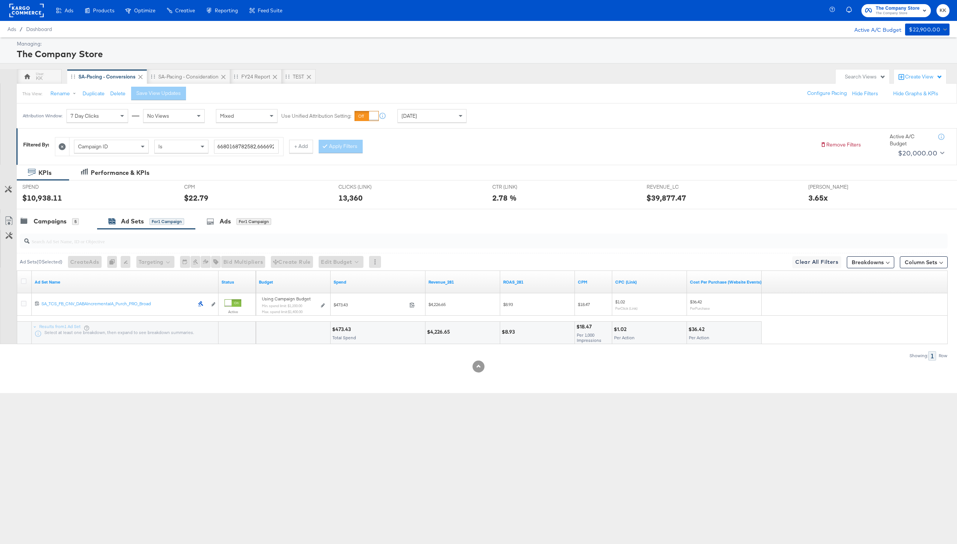
click at [59, 234] on input "search" at bounding box center [446, 238] width 832 height 15
click at [57, 222] on div "Campaigns" at bounding box center [50, 221] width 33 height 9
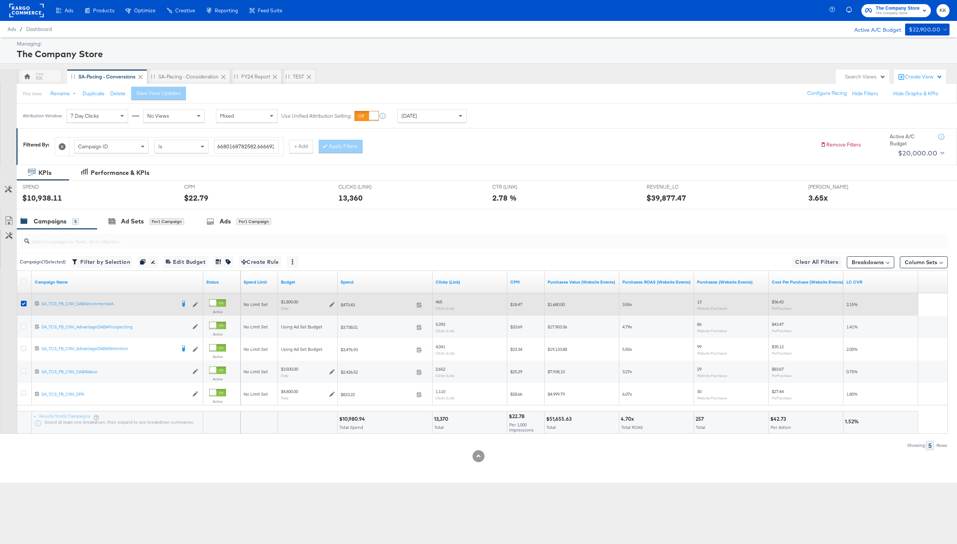
click at [23, 299] on div at bounding box center [25, 304] width 14 height 13
click at [23, 304] on icon at bounding box center [24, 304] width 6 height 6
click at [0, 0] on input "checkbox" at bounding box center [0, 0] width 0 height 0
